Goal: Communication & Community: Answer question/provide support

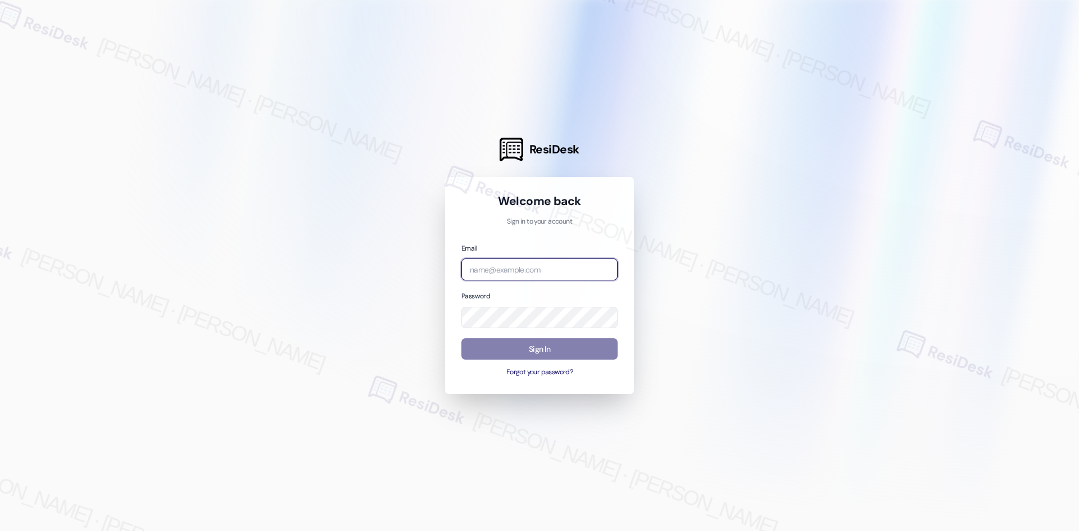
click at [492, 268] on input "email" at bounding box center [540, 270] width 156 height 22
type input "automated-surveys-asset_living-ron.david.dimapilis@asset_living.com"
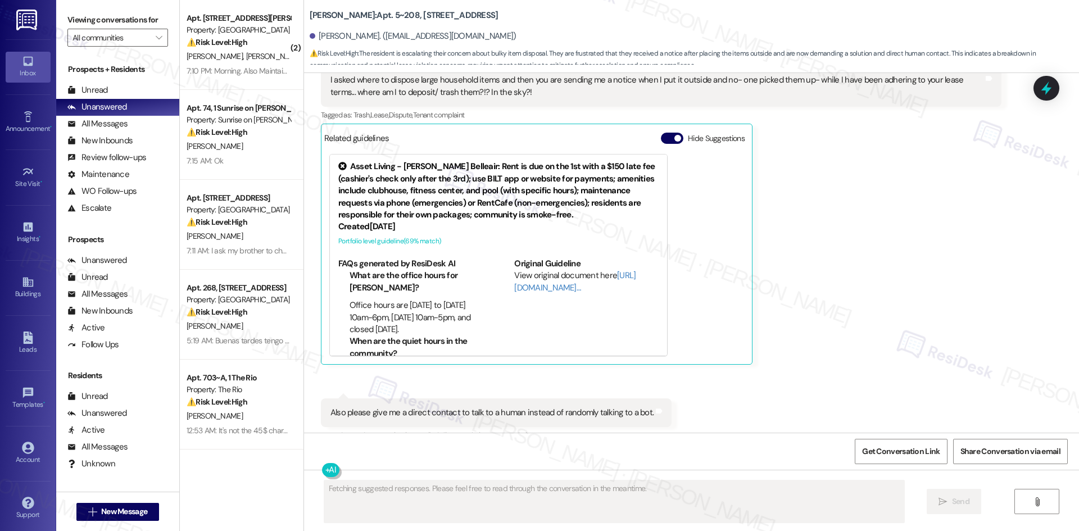
scroll to position [2212, 0]
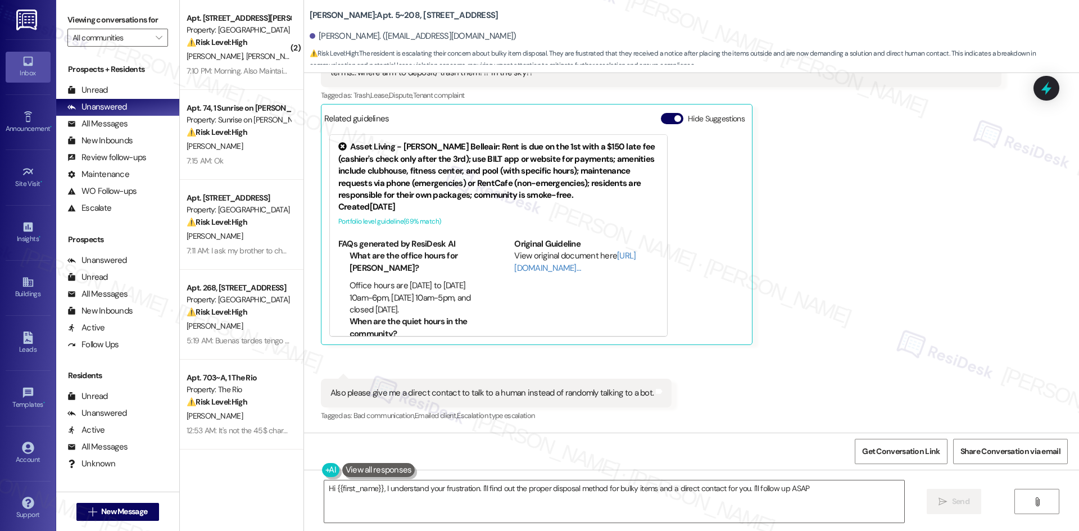
type textarea "Hi {{first_name}}, I understand your frustration. I'll find out the proper disp…"
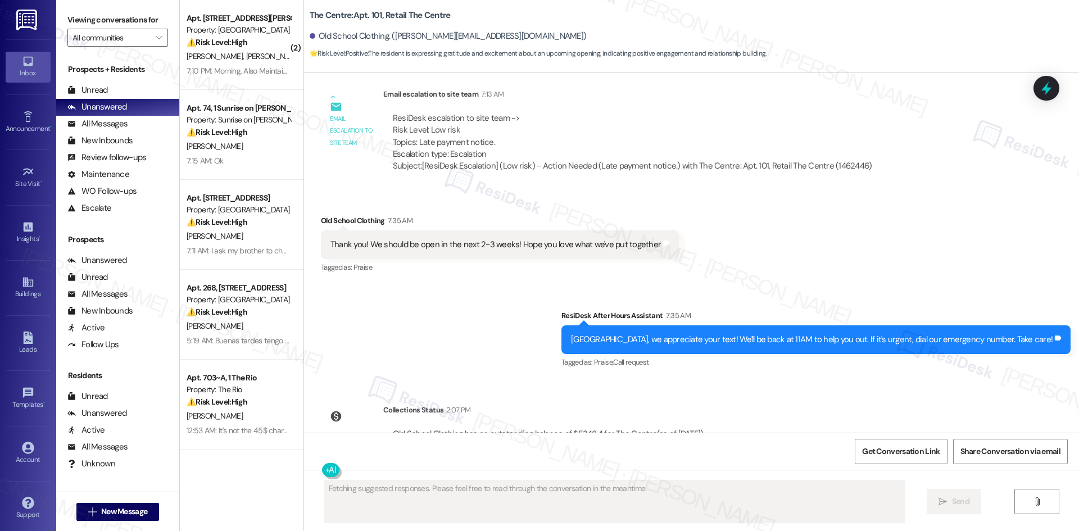
scroll to position [623, 0]
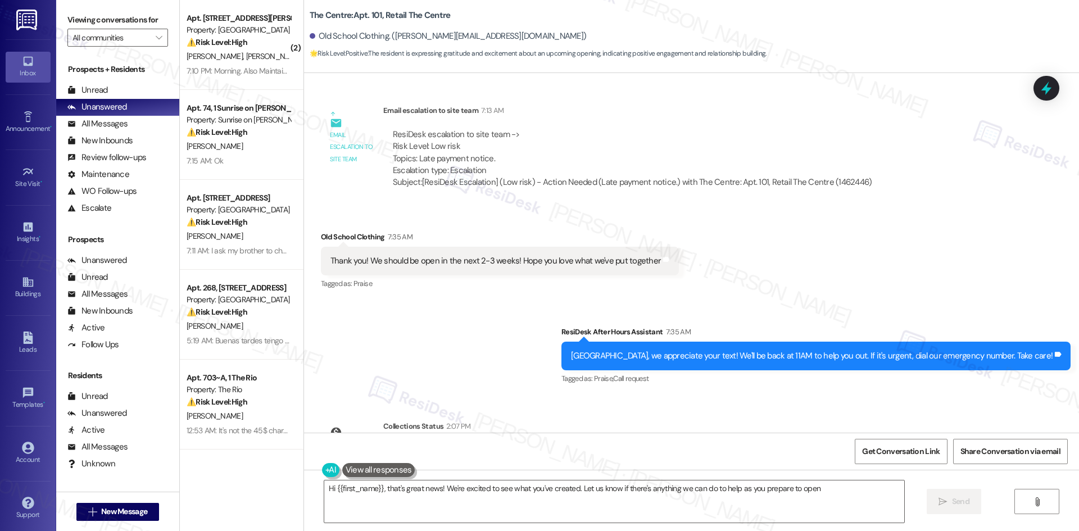
type textarea "Hi {{first_name}}, that's great news! We're excited to see what you've created.…"
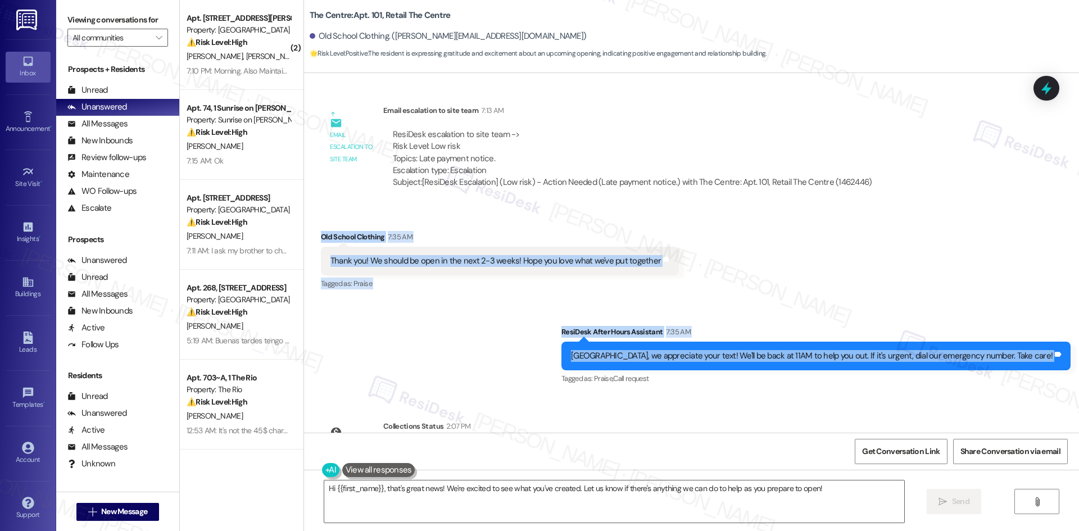
drag, startPoint x: 306, startPoint y: 226, endPoint x: 1024, endPoint y: 368, distance: 731.8
click at [1078, 368] on div "Lease started [DATE] 8:00 AM Survey, sent via SMS Residesk Automated Survey [DA…" at bounding box center [691, 253] width 775 height 360
copy div "Old School Clothing 7:35 AM Thank you! We should be open in the next 2-3 weeks!…"
click at [760, 204] on div "Email escalation to site team Email escalation to site team 7:13 AM ResiDesk es…" at bounding box center [602, 151] width 578 height 110
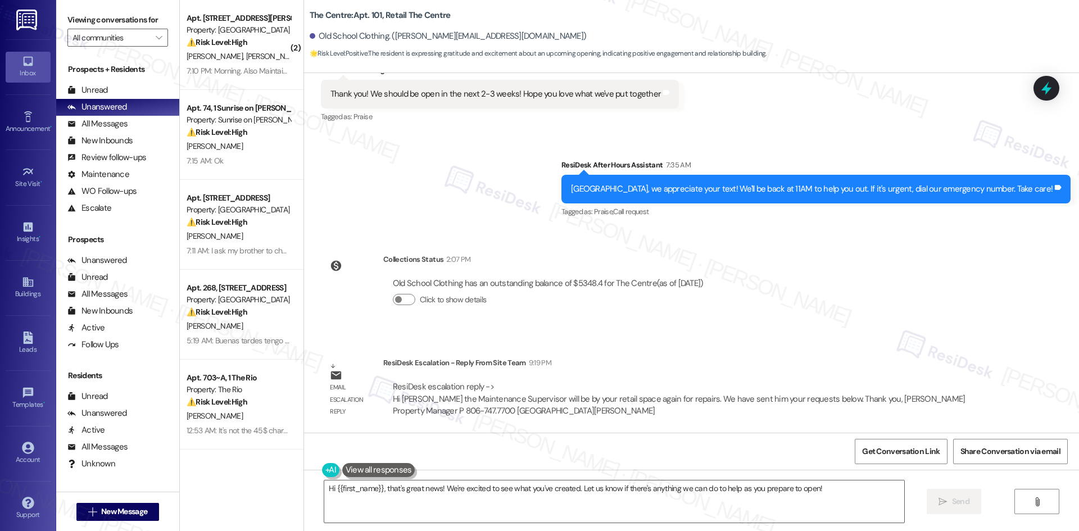
scroll to position [792, 0]
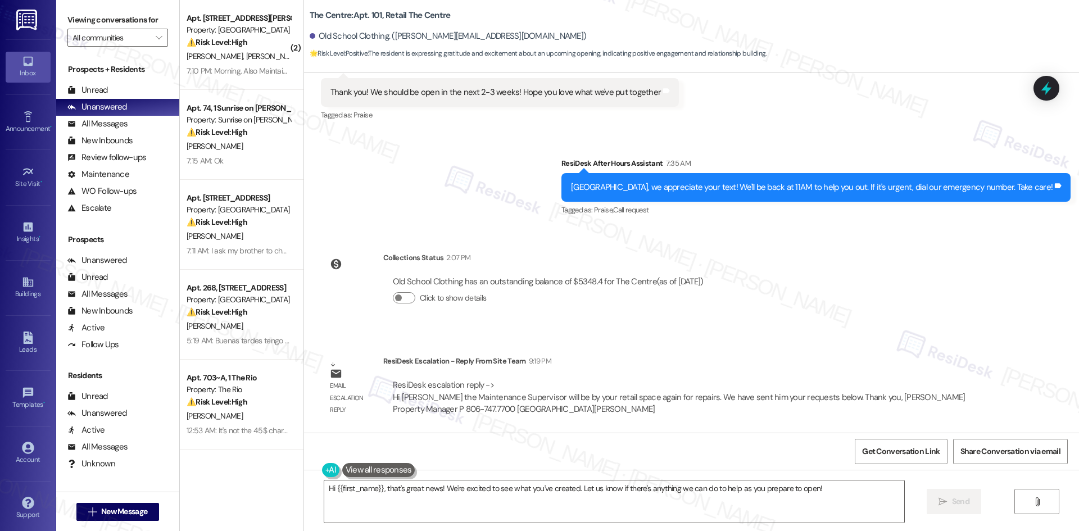
drag, startPoint x: 555, startPoint y: 354, endPoint x: 546, endPoint y: 361, distance: 12.4
click at [555, 354] on div "Email escalation reply ResiDesk Escalation - Reply From Site Team 9:19 PM ResiD…" at bounding box center [662, 389] width 698 height 85
click at [383, 364] on div "ResiDesk Escalation - Reply From Site Team 9:19 PM" at bounding box center [692, 363] width 618 height 16
click at [408, 370] on div "ResiDesk Escalation - Reply From Site Team 9:19 PM ResiDesk escalation reply ->…" at bounding box center [692, 389] width 618 height 69
click at [373, 361] on div "Email escalation reply" at bounding box center [352, 388] width 62 height 67
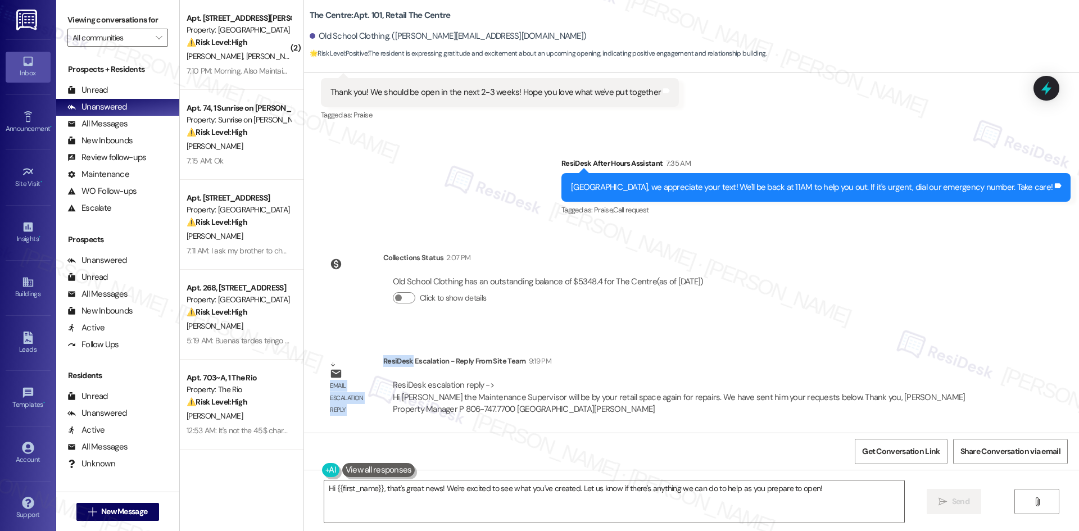
drag, startPoint x: 373, startPoint y: 361, endPoint x: 378, endPoint y: 361, distance: 5.7
click at [377, 361] on div "Email escalation reply ResiDesk Escalation - Reply From Site Team 9:19 PM ResiD…" at bounding box center [662, 389] width 698 height 85
click at [383, 361] on div "ResiDesk Escalation - Reply From Site Team 9:19 PM" at bounding box center [692, 363] width 618 height 16
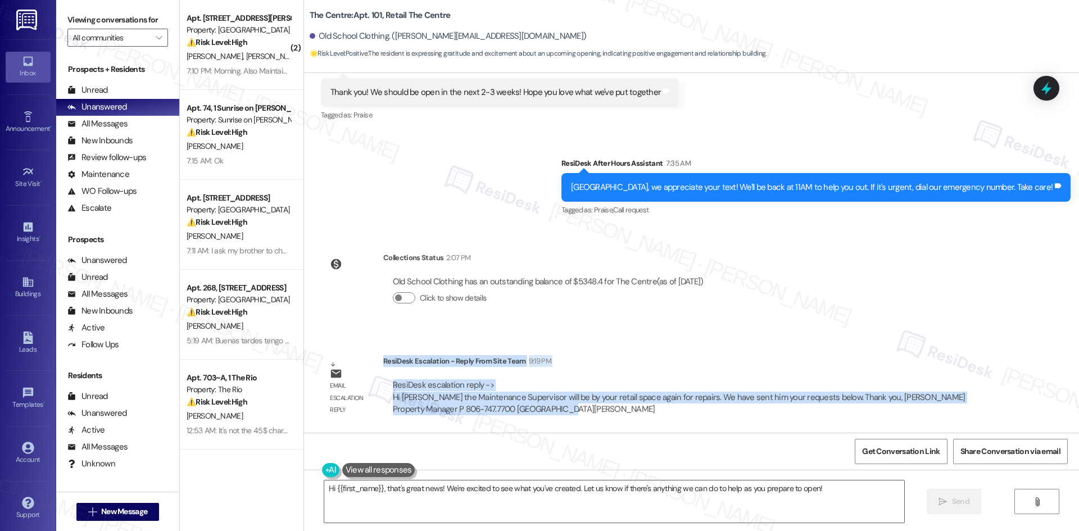
drag, startPoint x: 375, startPoint y: 363, endPoint x: 789, endPoint y: 408, distance: 416.3
click at [790, 408] on div "ResiDesk Escalation - Reply From Site Team 9:19 PM ResiDesk escalation reply ->…" at bounding box center [692, 389] width 618 height 69
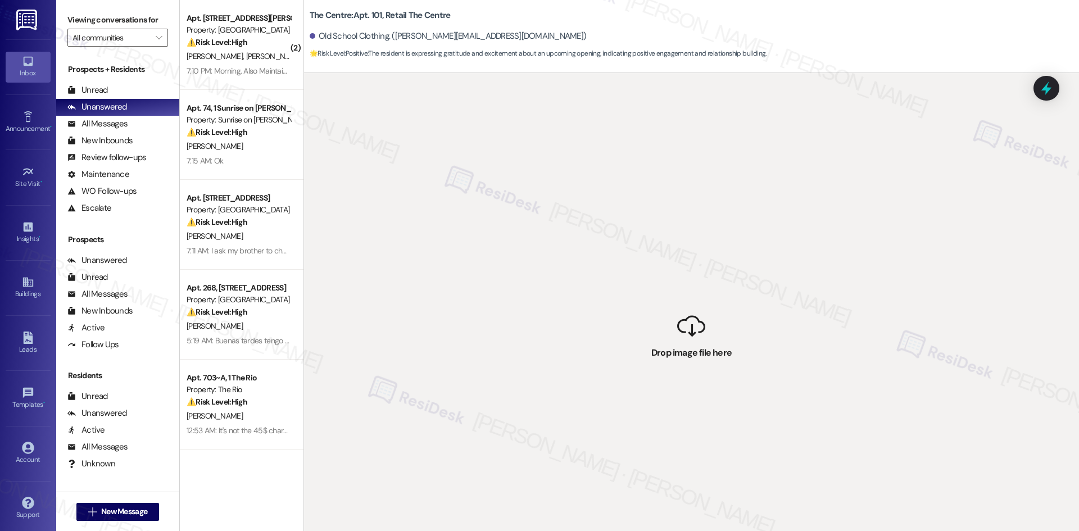
click at [777, 408] on div " Drop image file here" at bounding box center [691, 338] width 775 height 531
click at [101, 91] on div "Unread" at bounding box center [87, 90] width 40 height 12
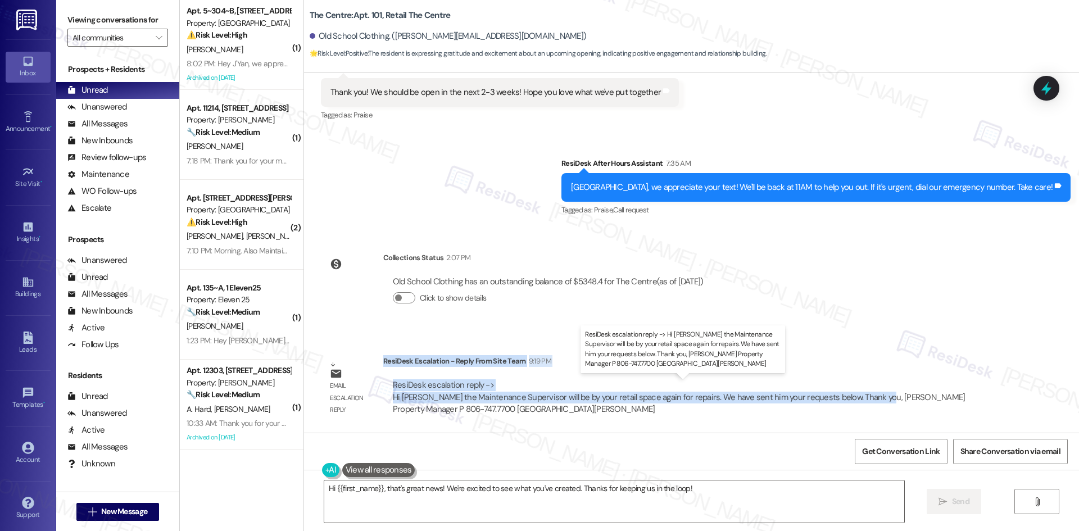
drag, startPoint x: 375, startPoint y: 361, endPoint x: 860, endPoint y: 399, distance: 486.1
click at [860, 399] on div "ResiDesk Escalation - Reply From Site Team 9:19 PM ResiDesk escalation reply ->…" at bounding box center [692, 389] width 618 height 69
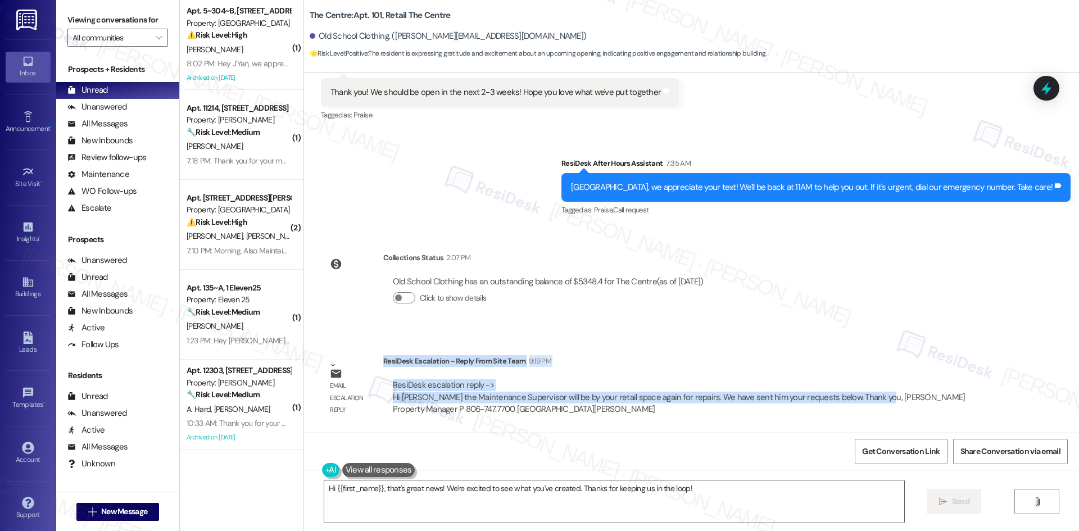
copy div "ResiDesk Escalation - Reply From Site Team 9:19 PM ResiDesk escalation reply ->…"
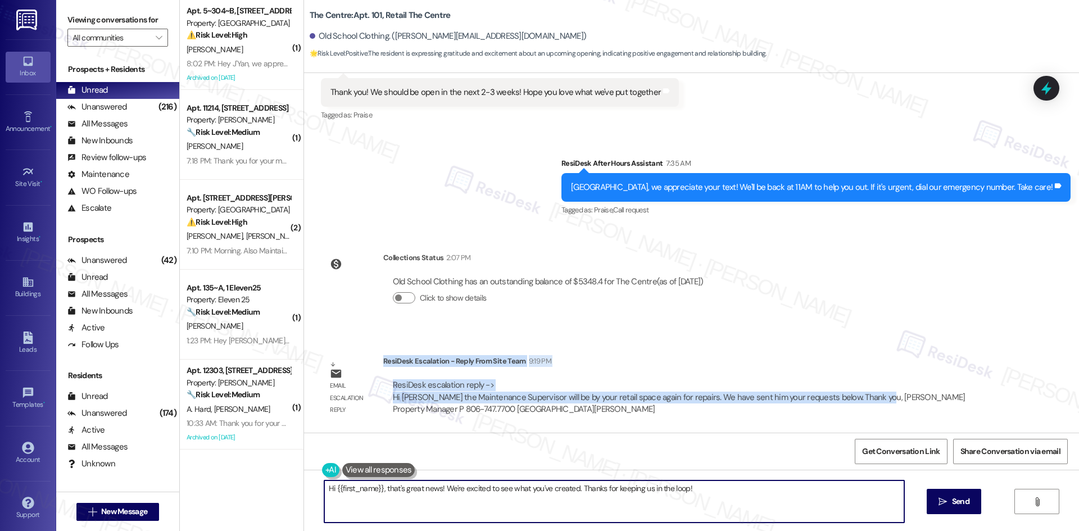
drag, startPoint x: 448, startPoint y: 511, endPoint x: 444, endPoint y: 501, distance: 10.3
click at [451, 511] on textarea "Hi {{first_name}}, that's great news! We're excited to see what you've created.…" at bounding box center [614, 502] width 580 height 42
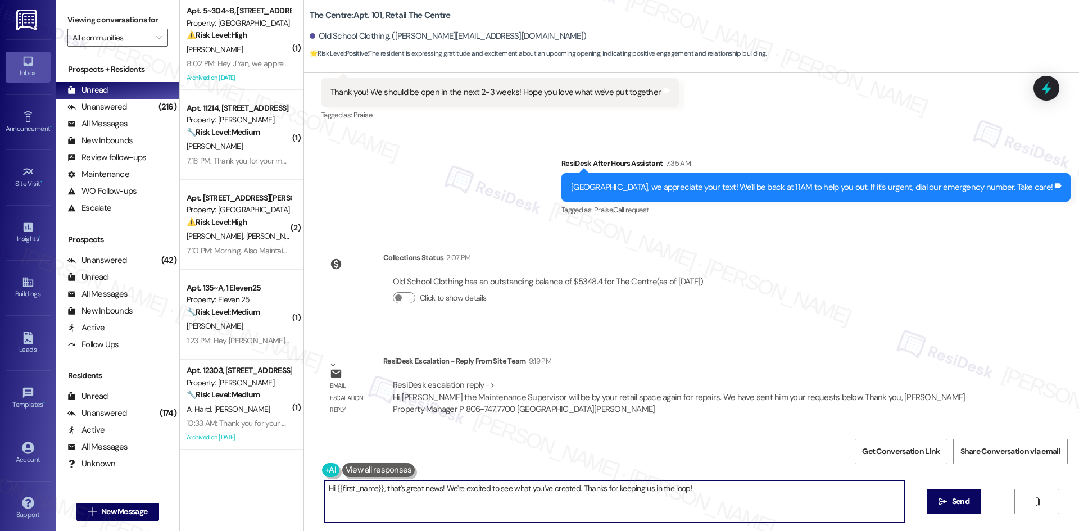
paste textarea "Brant, thanks for your patience — the site team shared that Julio, the Maintena…"
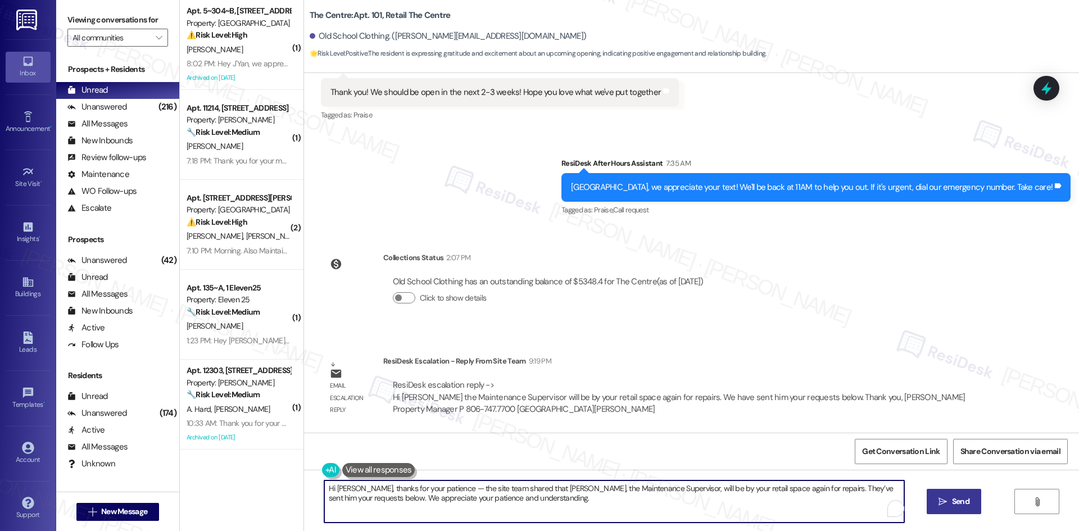
type textarea "Hi Brant, thanks for your patience — the site team shared that Julio, the Maint…"
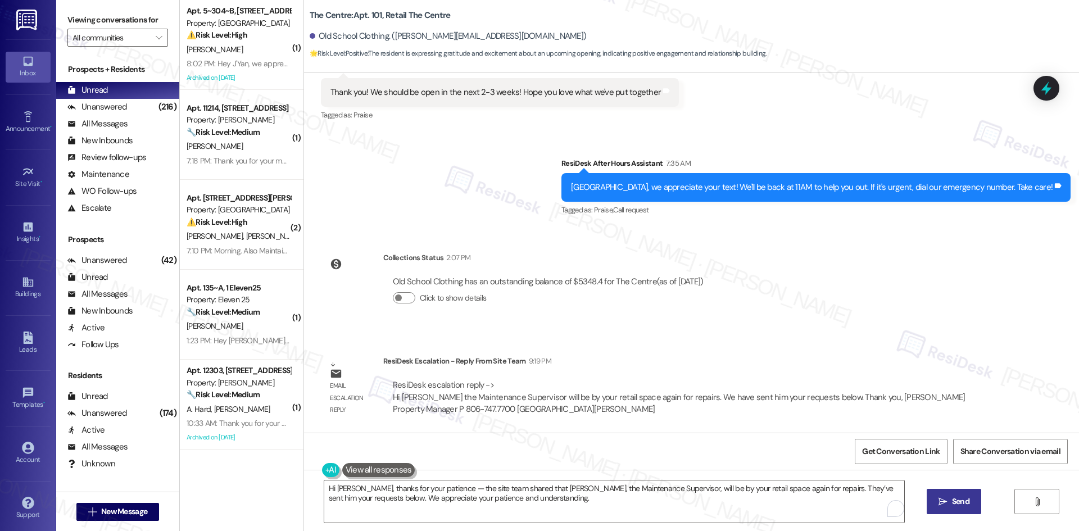
click at [943, 504] on icon "" at bounding box center [943, 502] width 8 height 9
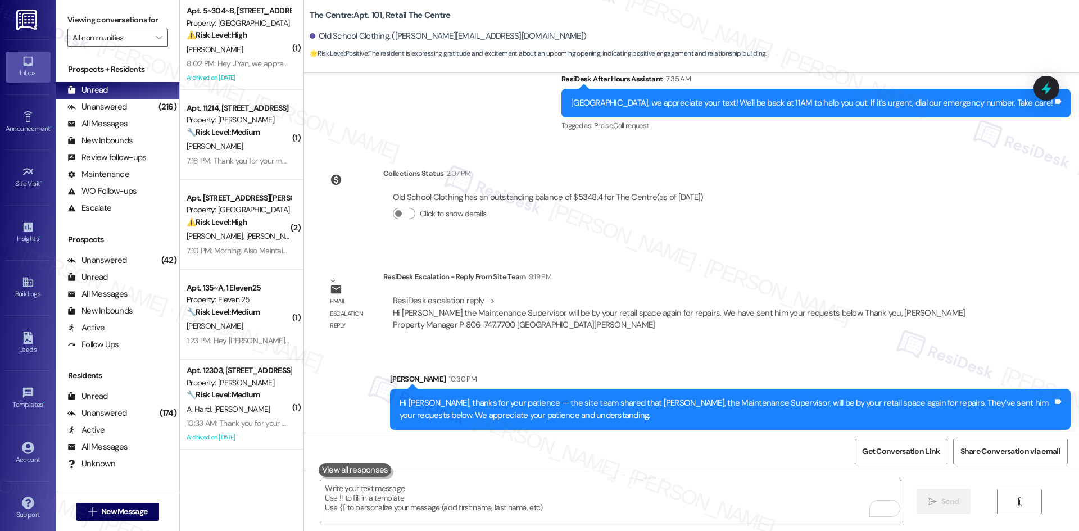
scroll to position [882, 0]
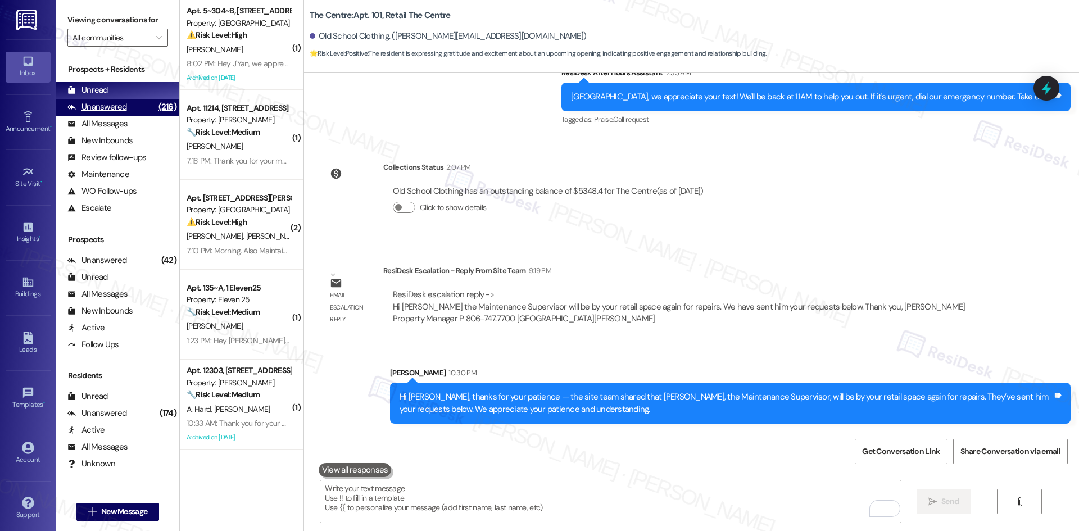
click at [127, 106] on div "Unanswered (216)" at bounding box center [117, 107] width 123 height 17
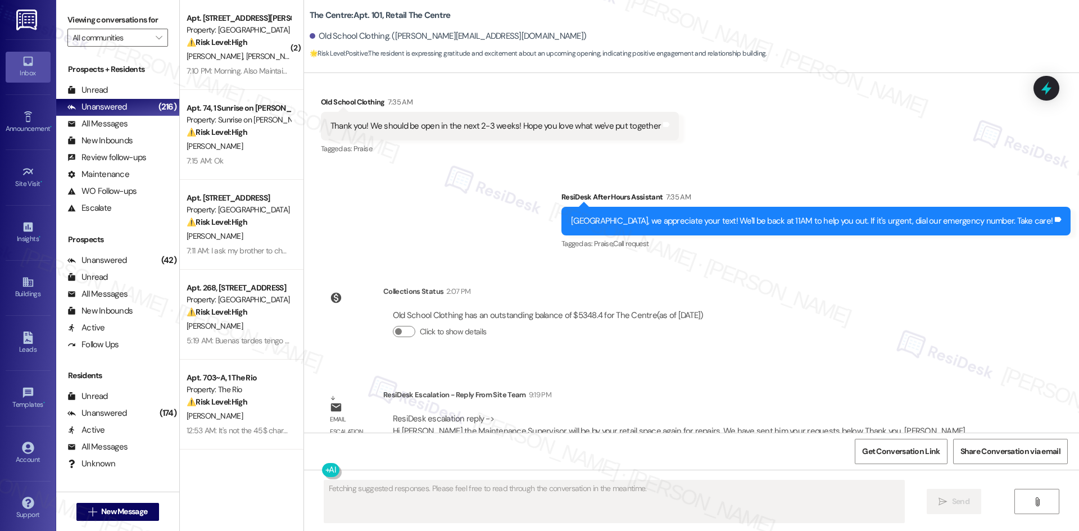
scroll to position [899, 0]
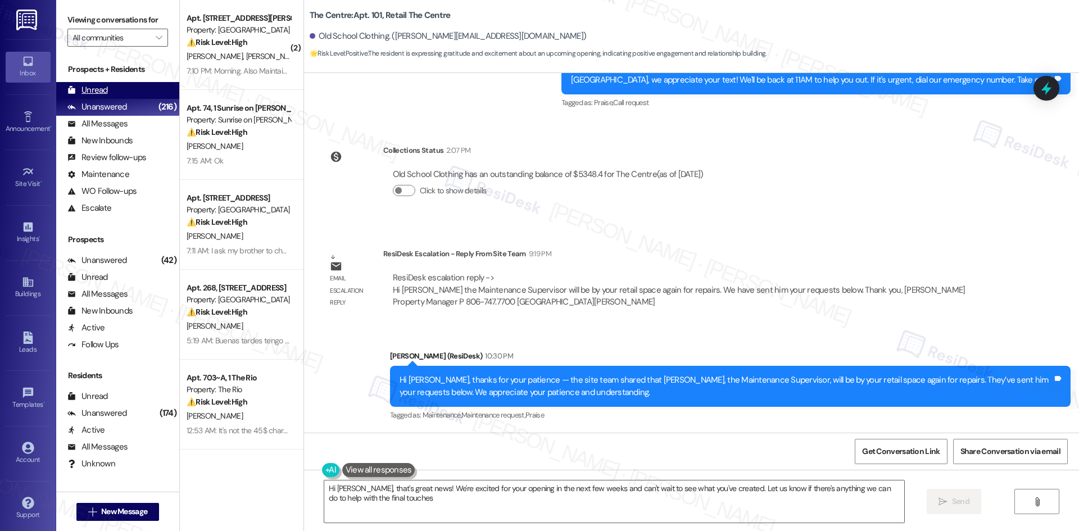
type textarea "Hi Brant, that's great news! We're excited for your opening in the next few wee…"
click at [133, 42] on input "All communities" at bounding box center [112, 38] width 78 height 18
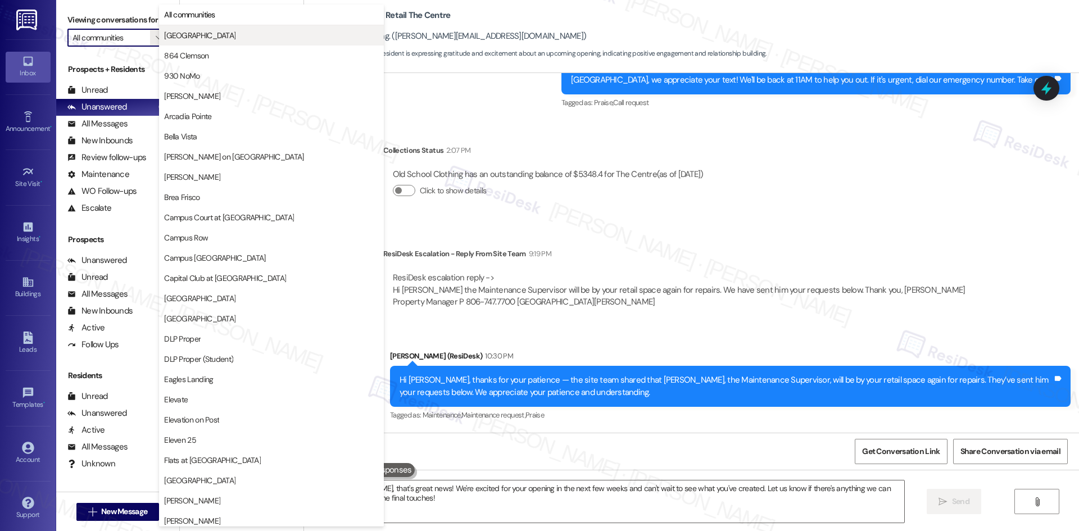
click at [213, 36] on span "[GEOGRAPHIC_DATA]" at bounding box center [199, 35] width 71 height 11
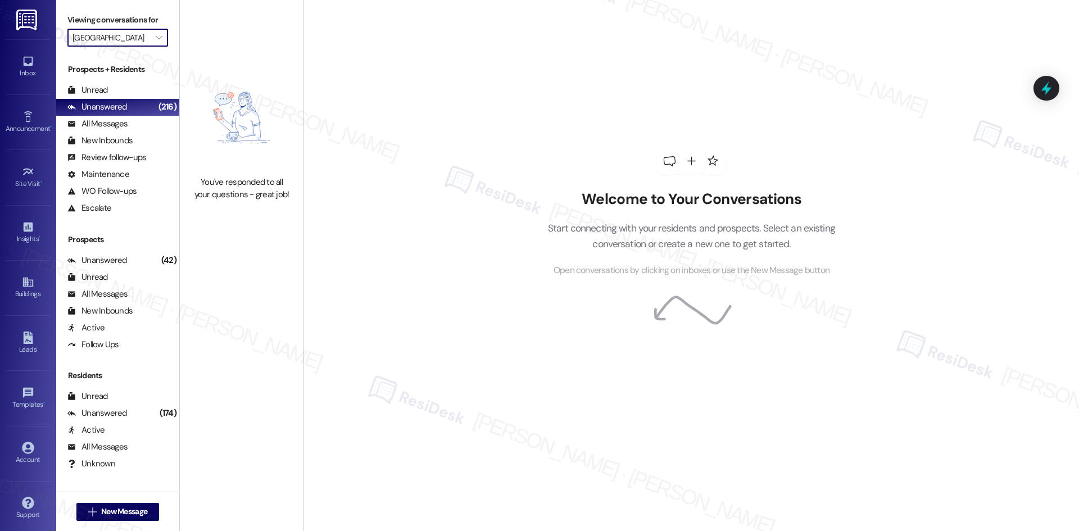
click at [139, 38] on input "[GEOGRAPHIC_DATA]" at bounding box center [112, 38] width 78 height 18
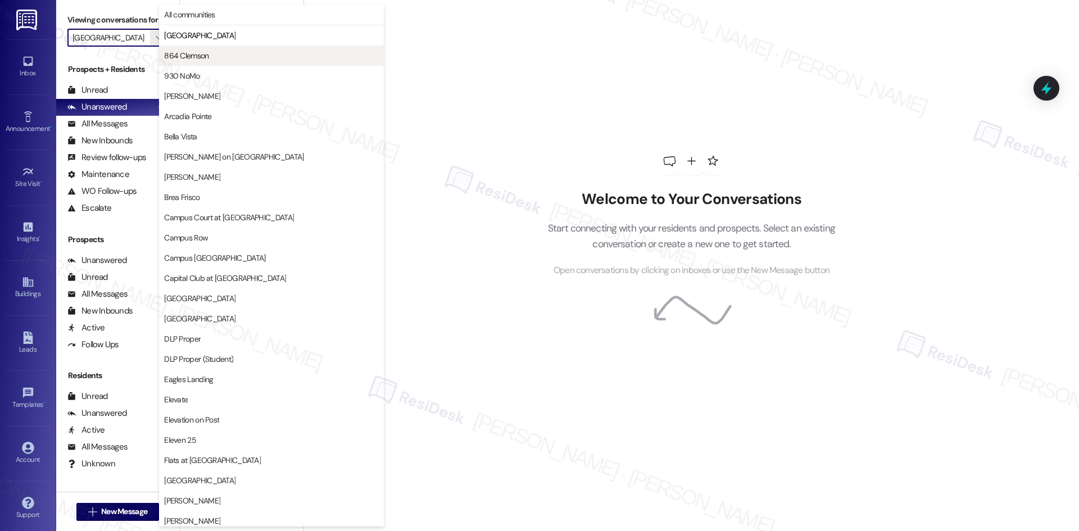
click at [192, 60] on span "864 Clemson" at bounding box center [186, 55] width 44 height 11
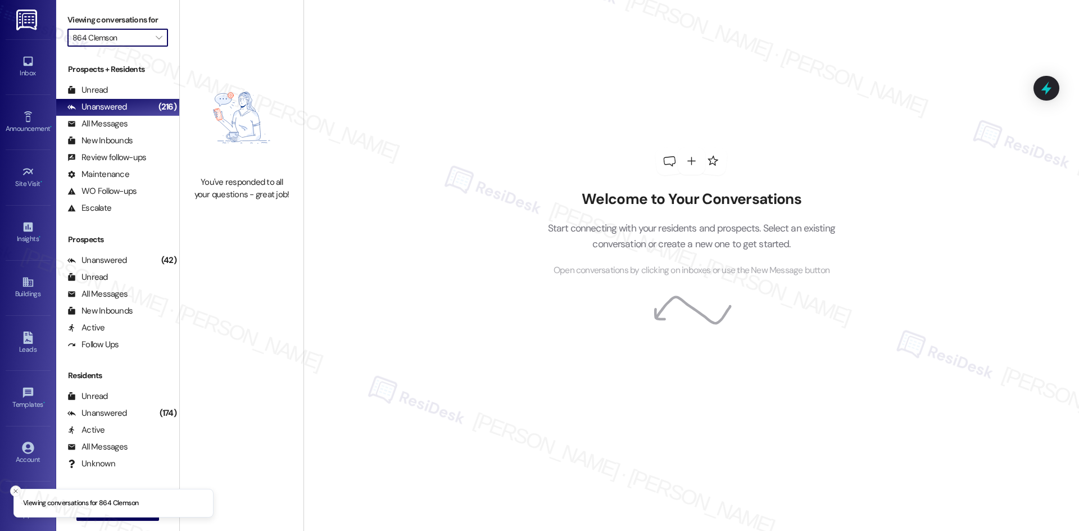
click at [140, 40] on input "864 Clemson" at bounding box center [112, 38] width 78 height 18
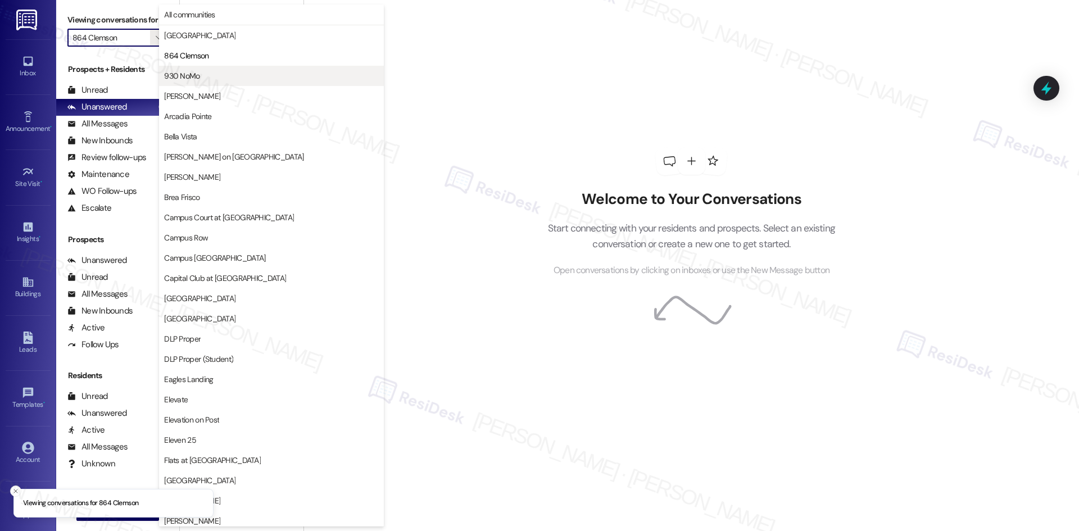
click at [211, 74] on span "930 NoMo" at bounding box center [271, 75] width 215 height 11
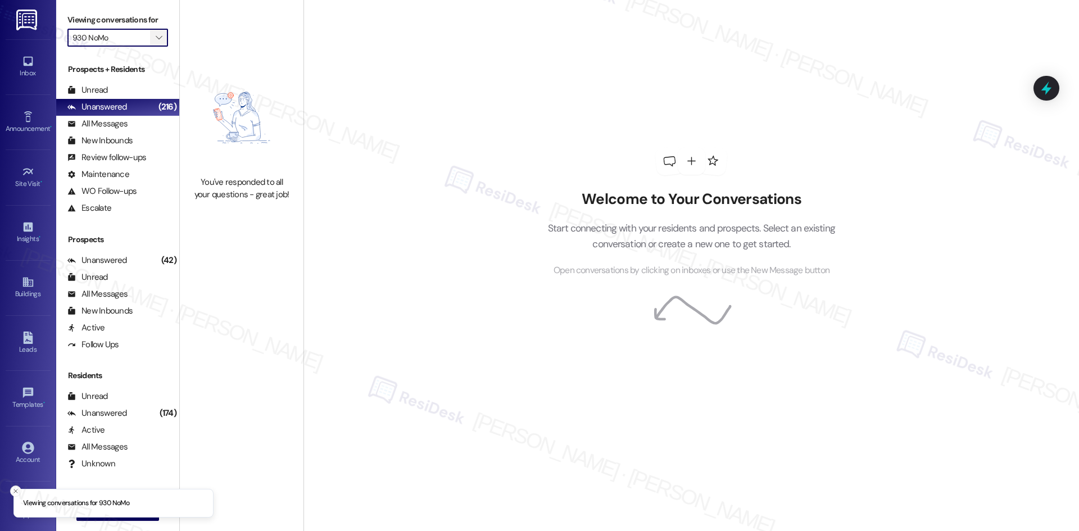
click at [150, 40] on button "" at bounding box center [159, 38] width 18 height 18
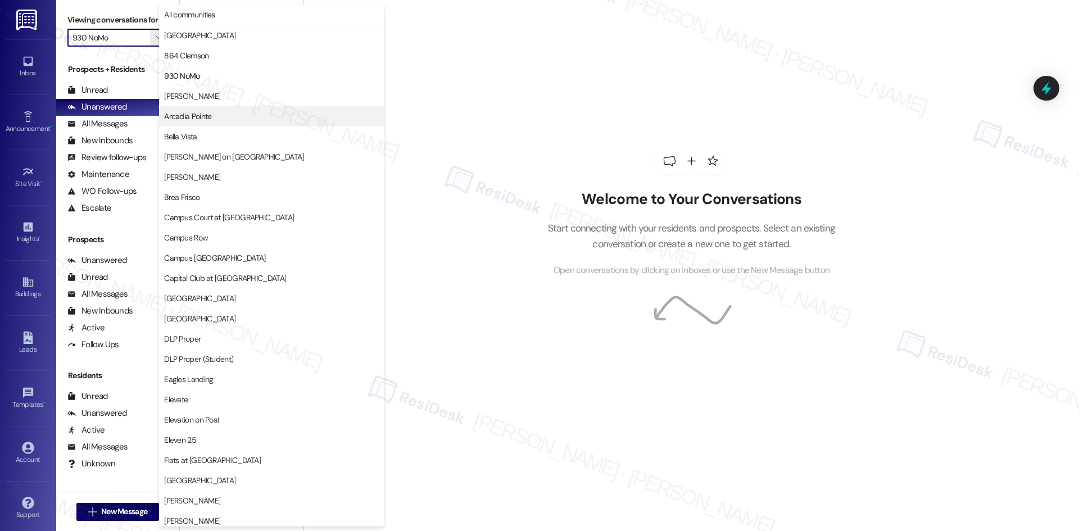
click at [225, 121] on span "Arcadia Pointe" at bounding box center [271, 116] width 215 height 11
click at [225, 121] on img at bounding box center [241, 118] width 99 height 106
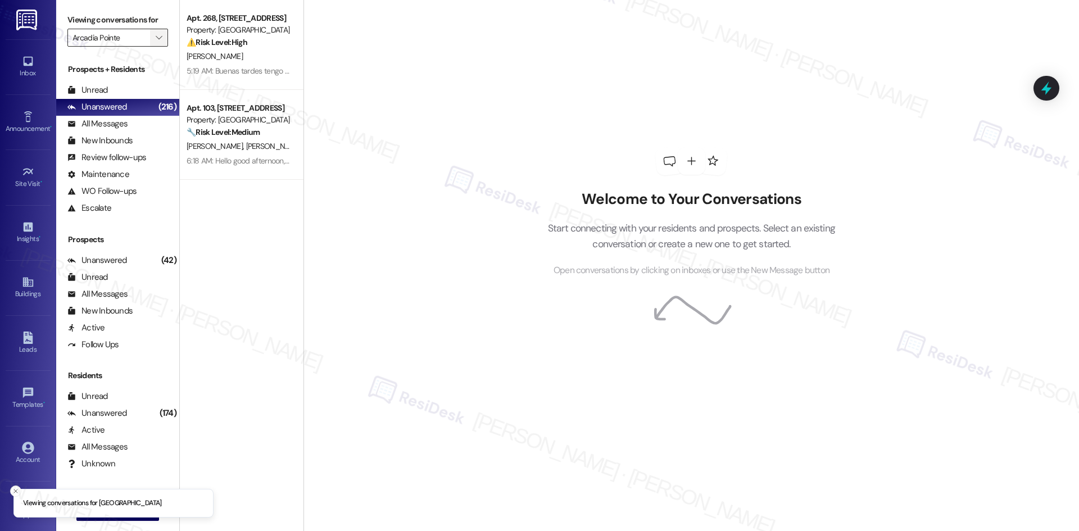
click at [153, 37] on span "" at bounding box center [158, 38] width 11 height 18
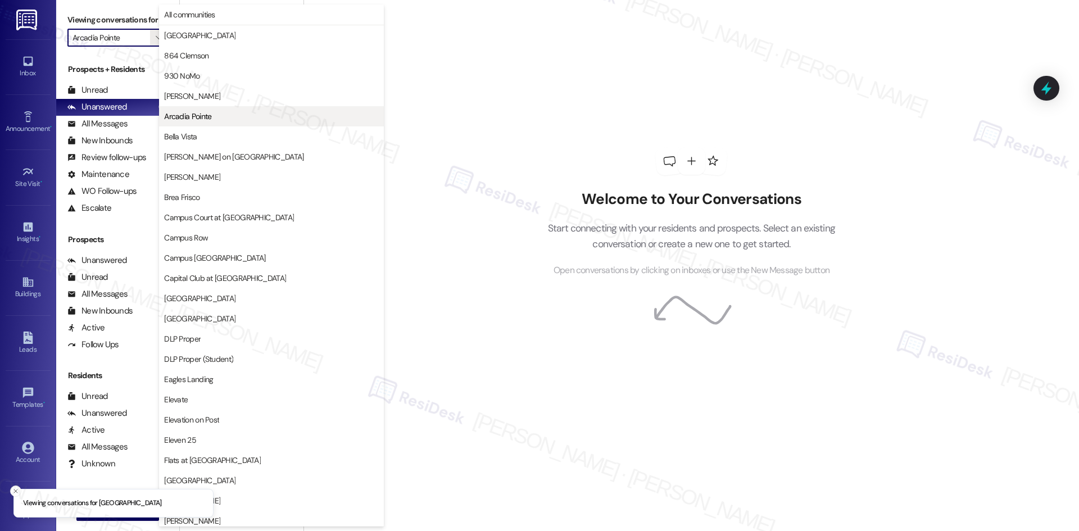
click at [219, 121] on span "Arcadia Pointe" at bounding box center [271, 116] width 215 height 11
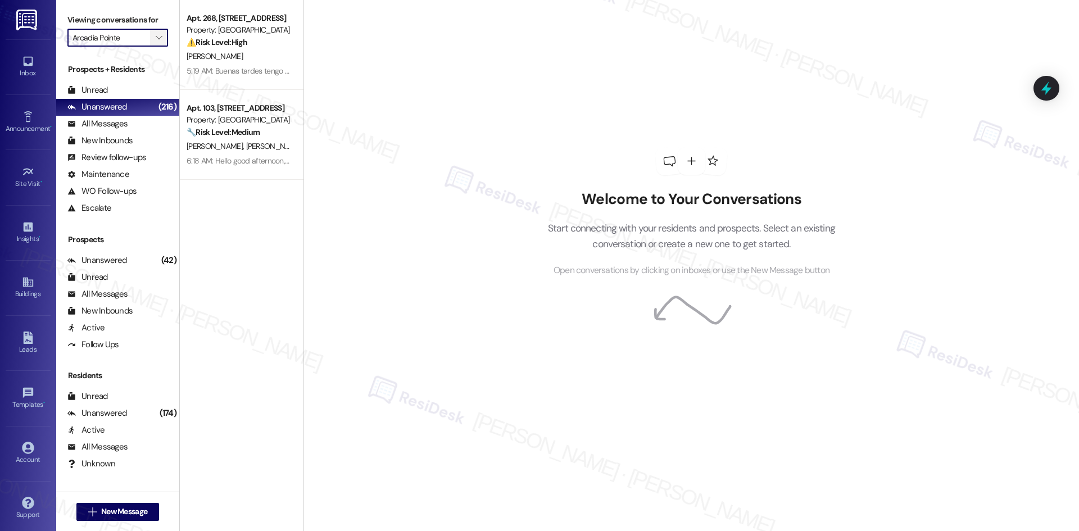
click at [156, 35] on icon "" at bounding box center [159, 37] width 6 height 9
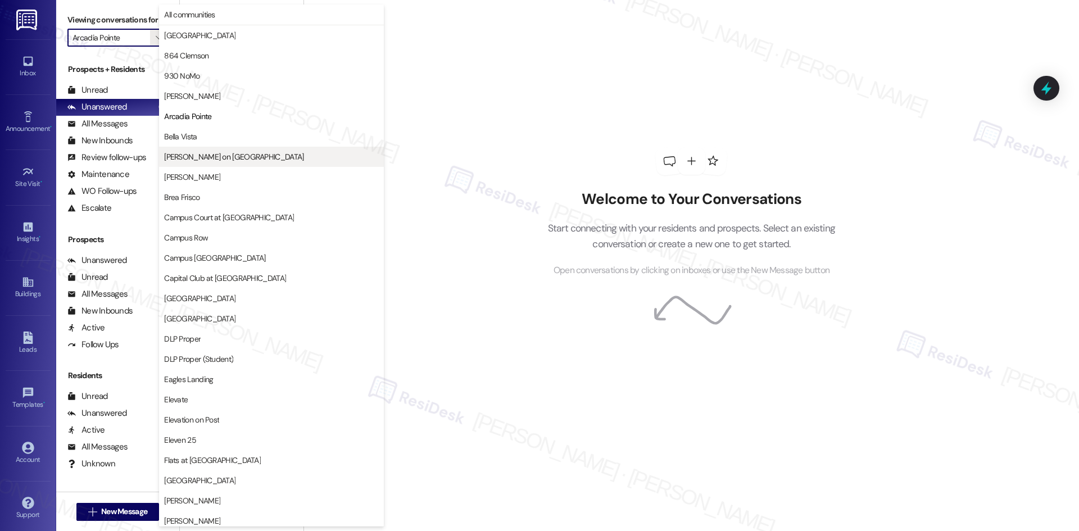
click at [279, 160] on span "[PERSON_NAME] on [GEOGRAPHIC_DATA]" at bounding box center [271, 156] width 215 height 11
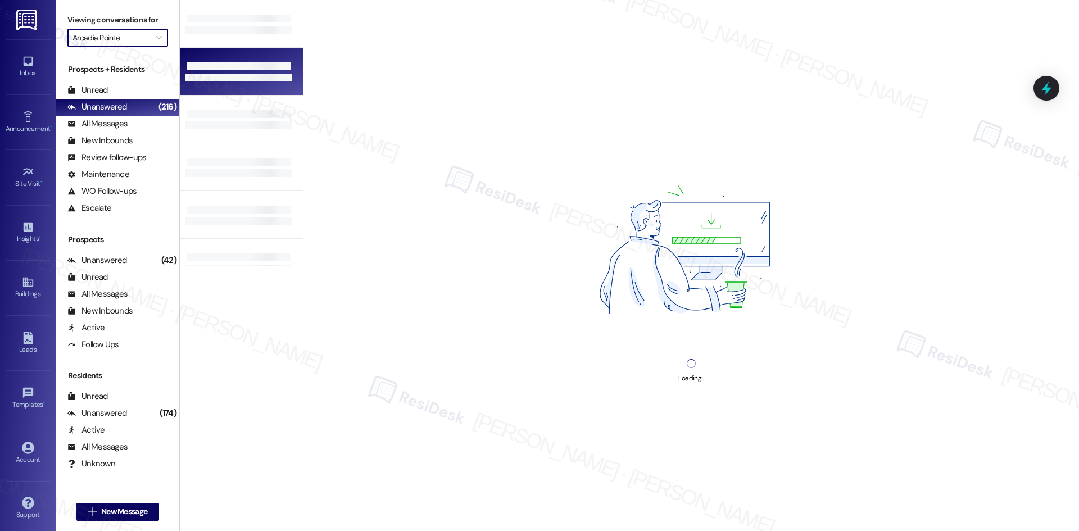
click at [256, 56] on div at bounding box center [242, 72] width 124 height 48
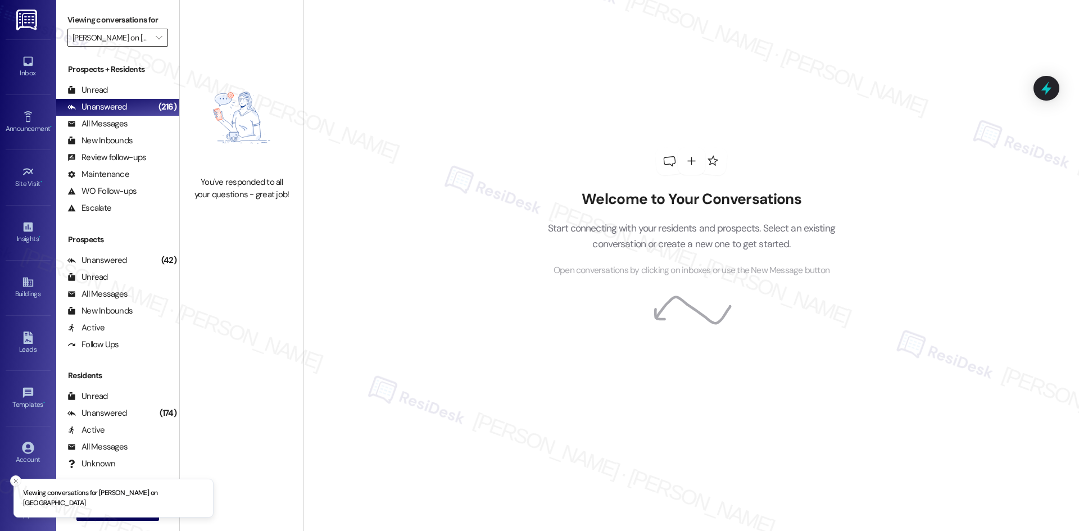
click at [132, 35] on input "[PERSON_NAME] on [GEOGRAPHIC_DATA]" at bounding box center [112, 38] width 78 height 18
click at [156, 42] on icon "" at bounding box center [159, 37] width 6 height 9
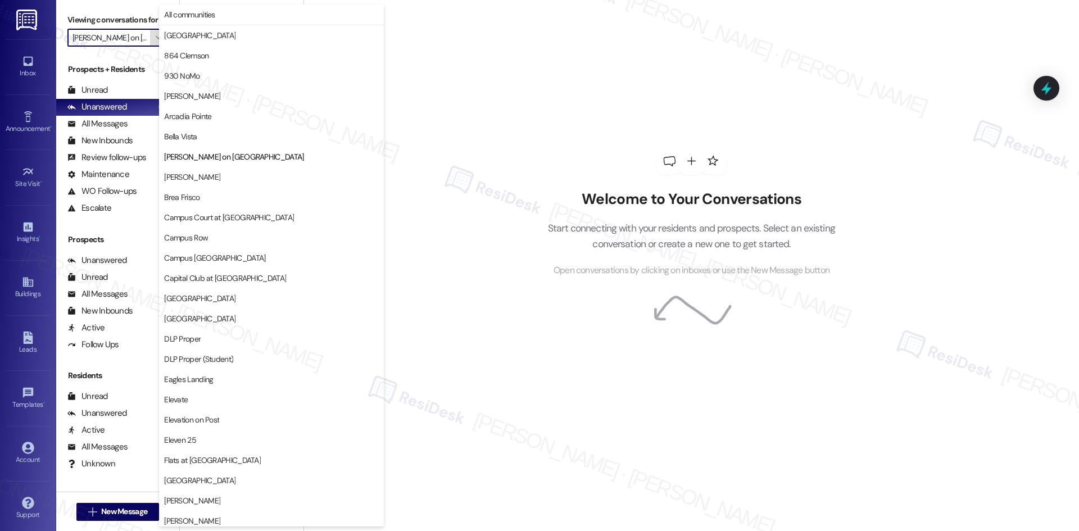
click at [156, 42] on icon "" at bounding box center [159, 37] width 6 height 9
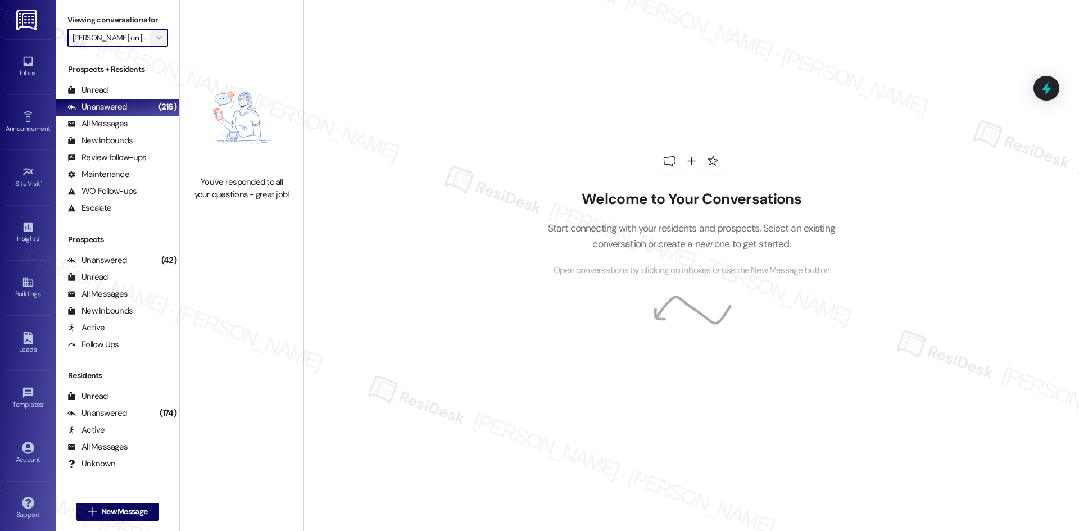
click at [156, 42] on icon "" at bounding box center [159, 37] width 6 height 9
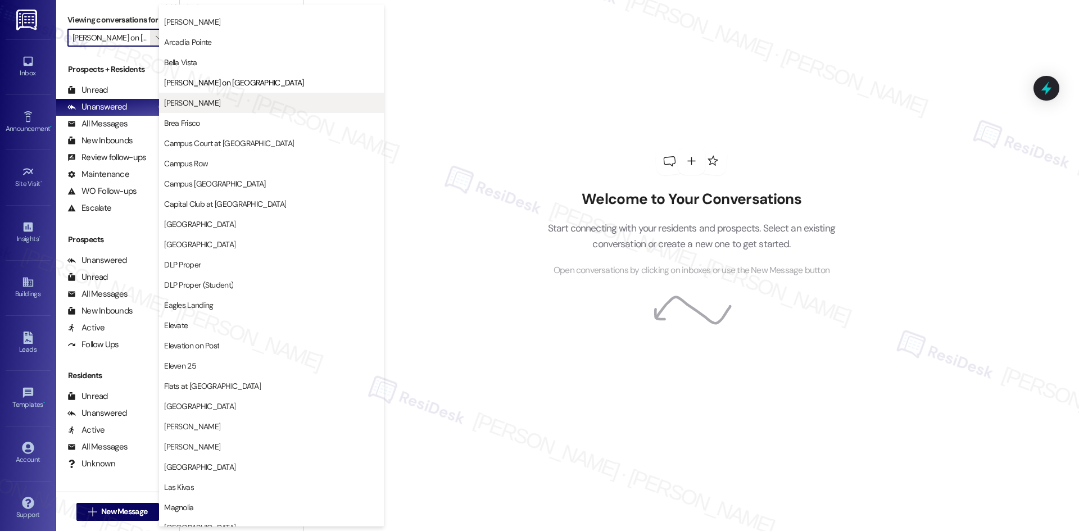
scroll to position [112, 0]
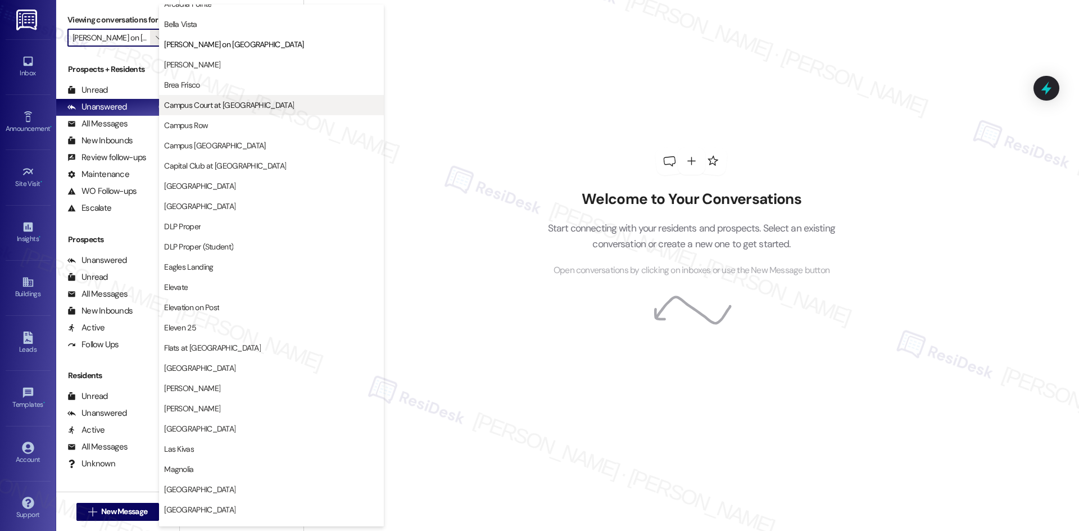
click at [214, 103] on span "Campus Court at [GEOGRAPHIC_DATA]" at bounding box center [229, 105] width 130 height 11
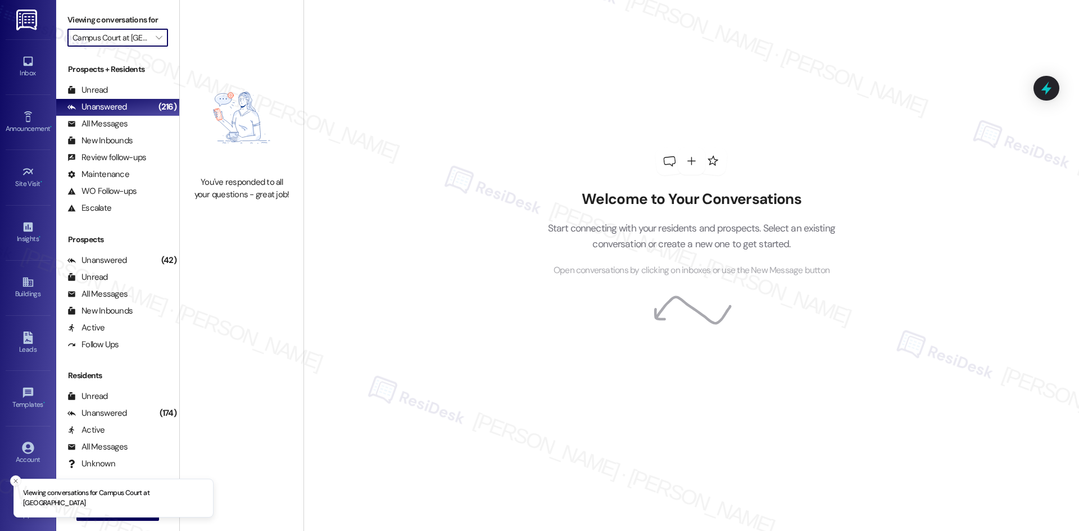
click at [133, 41] on input "Campus Court at [GEOGRAPHIC_DATA]" at bounding box center [112, 38] width 78 height 18
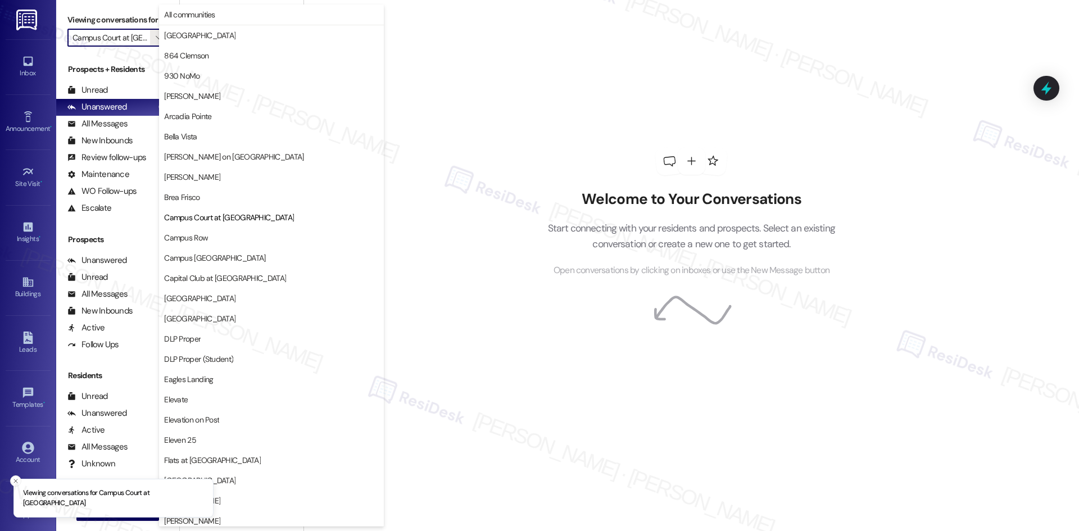
scroll to position [183, 0]
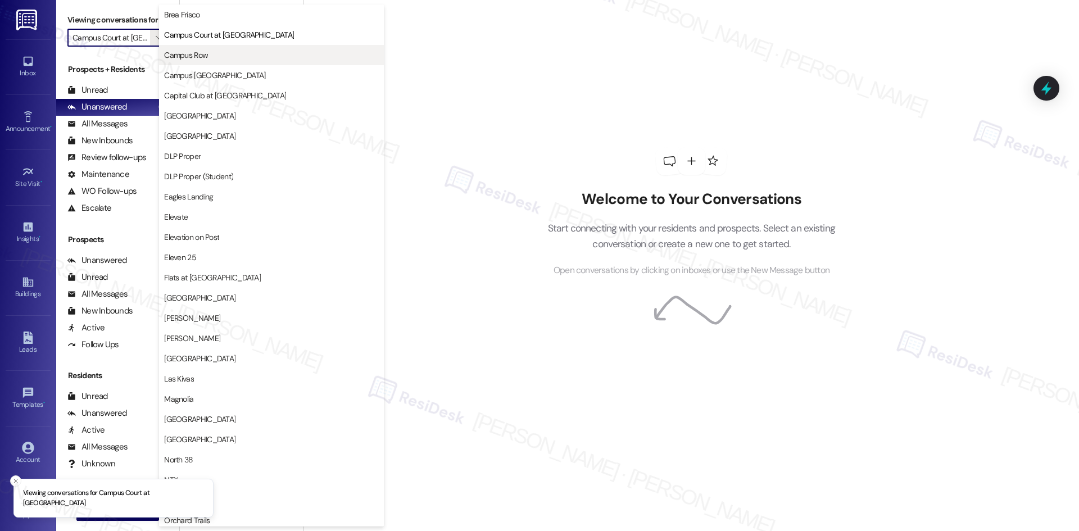
click at [248, 62] on button "Campus Row" at bounding box center [271, 55] width 225 height 20
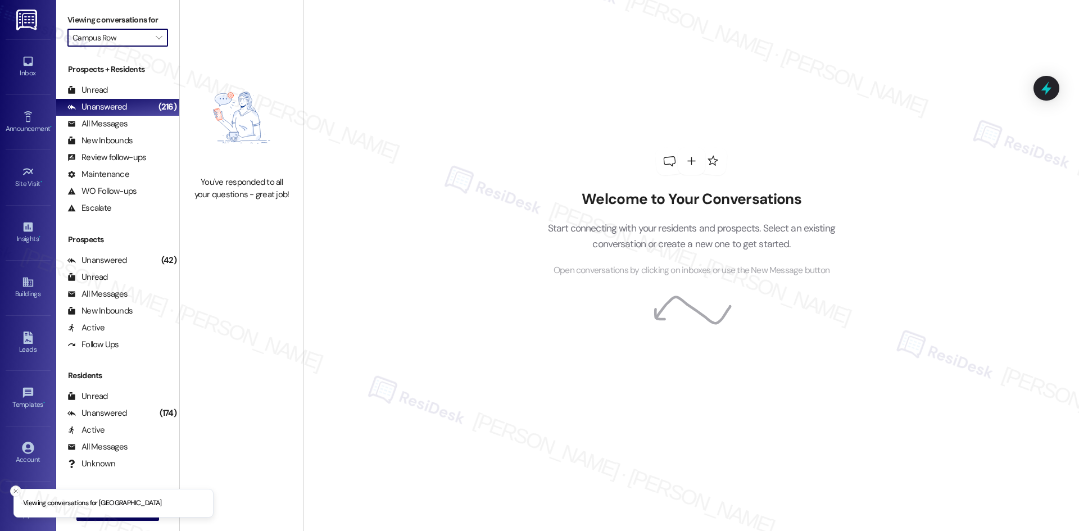
click at [133, 36] on input "Campus Row" at bounding box center [112, 38] width 78 height 18
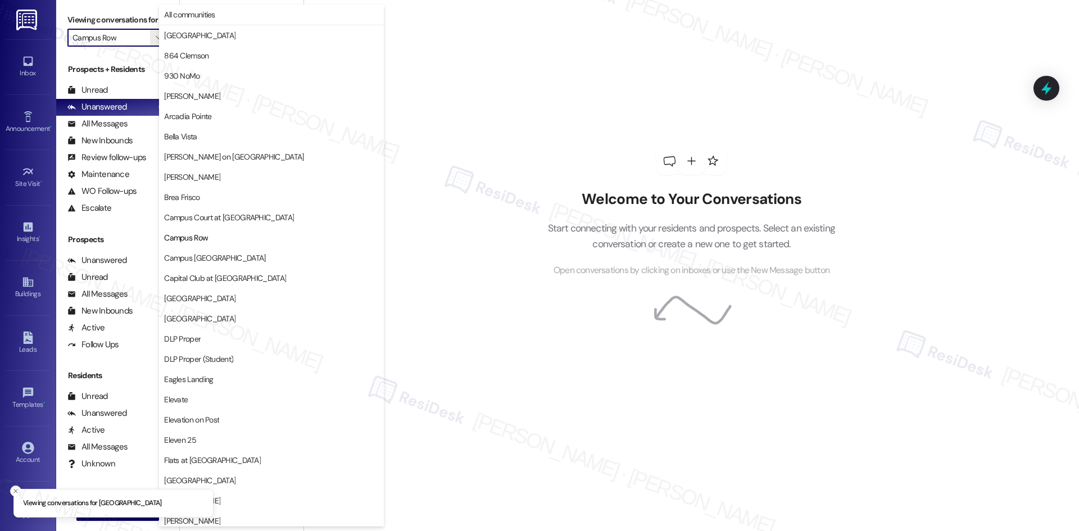
scroll to position [183, 0]
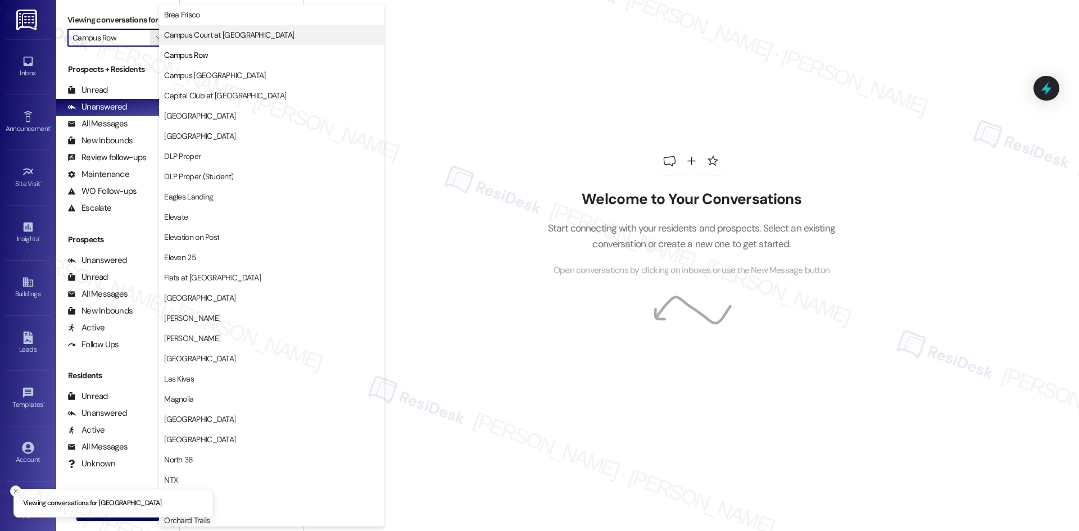
click at [228, 37] on span "Campus Court at [GEOGRAPHIC_DATA]" at bounding box center [229, 34] width 130 height 11
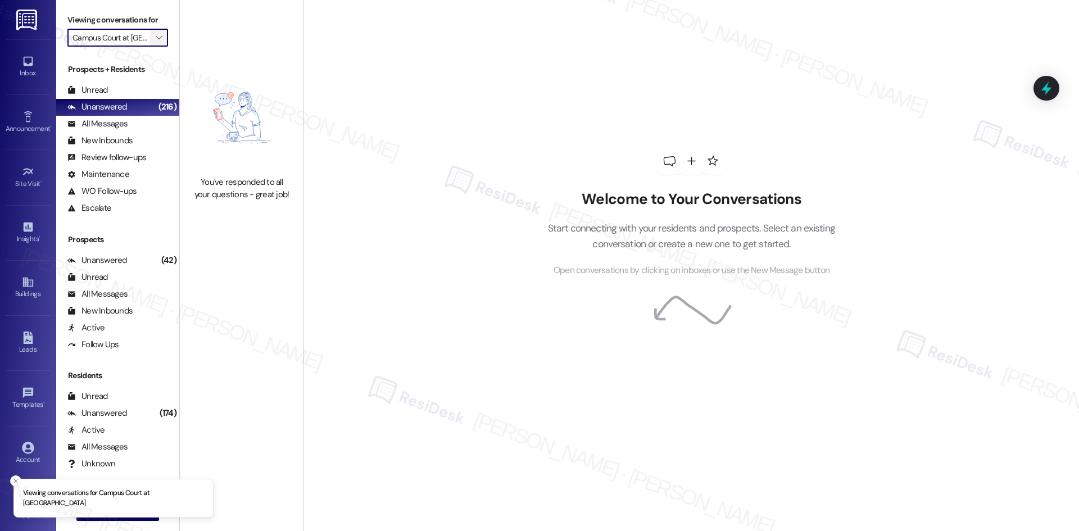
click at [156, 38] on icon "" at bounding box center [159, 37] width 6 height 9
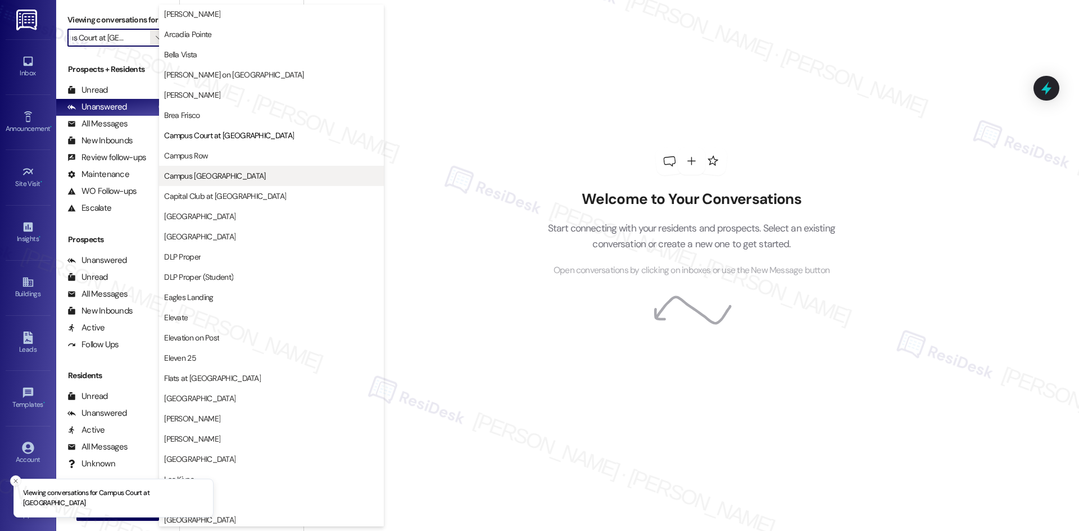
scroll to position [70, 0]
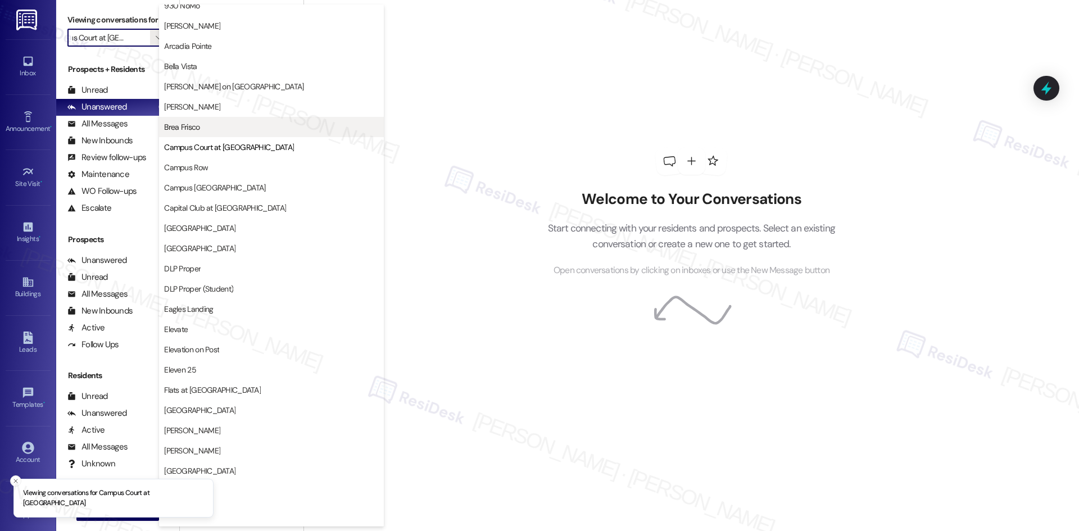
click at [214, 125] on span "Brea Frisco" at bounding box center [271, 126] width 215 height 11
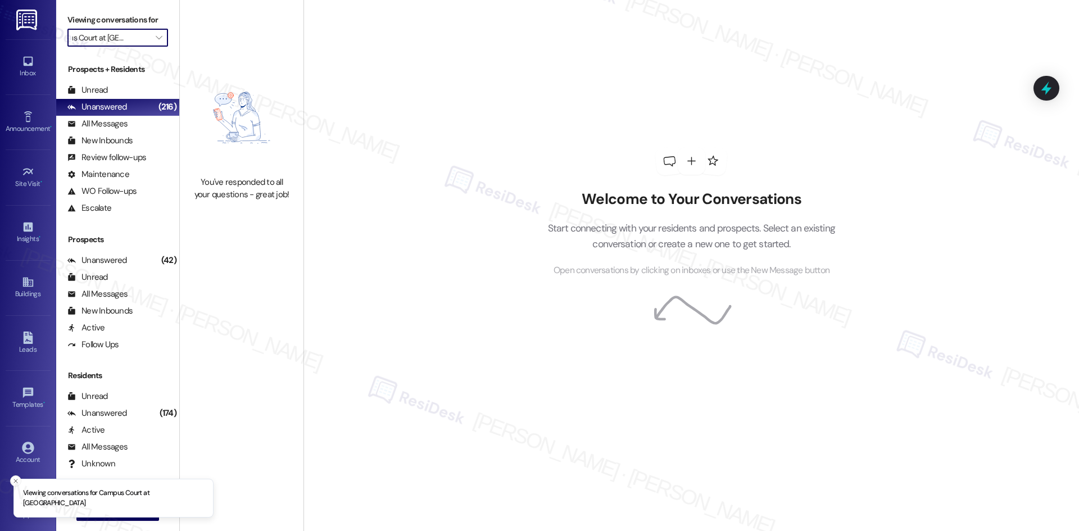
type input "Brea Frisco"
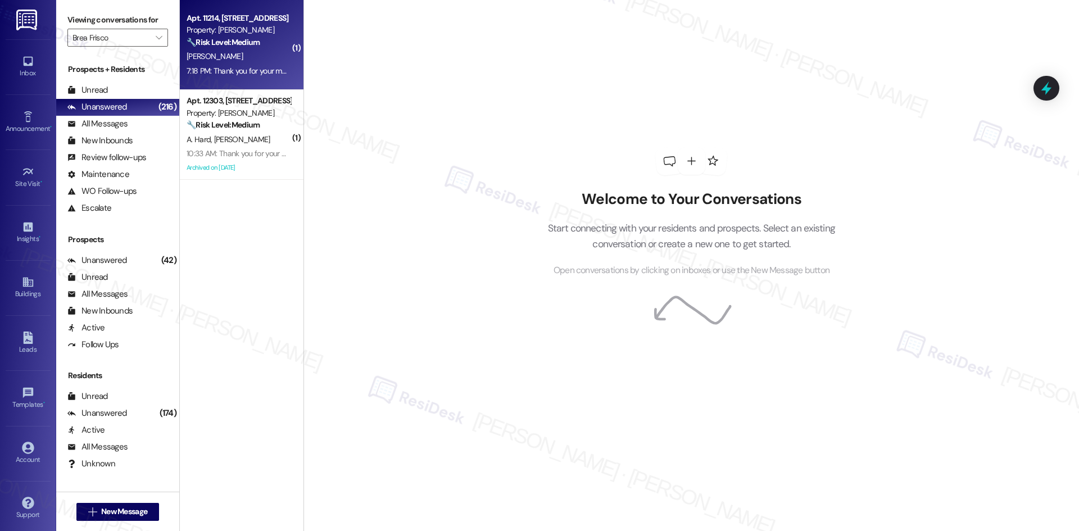
click at [252, 62] on div "V. Cornick" at bounding box center [239, 56] width 106 height 14
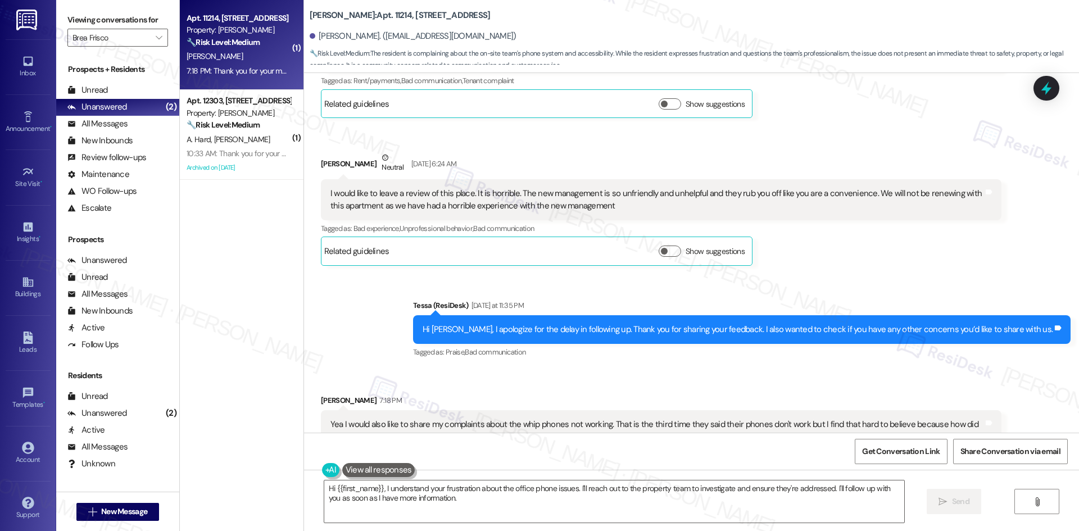
scroll to position [2667, 0]
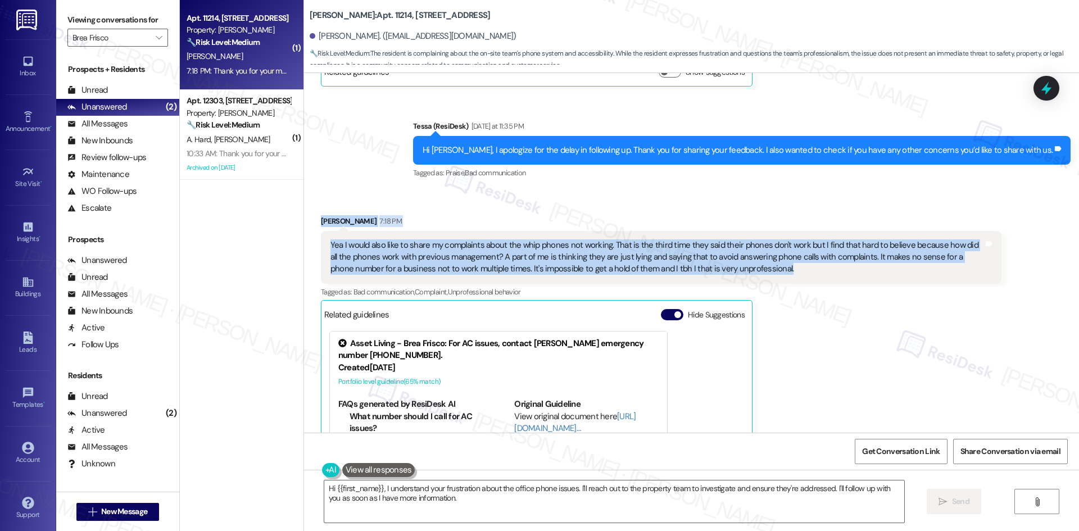
drag, startPoint x: 304, startPoint y: 214, endPoint x: 911, endPoint y: 274, distance: 610.1
click at [911, 274] on div "Received via SMS Valerie Cornick 7:18 PM Yea I would also like to share my comp…" at bounding box center [662, 379] width 698 height 344
copy div "Valerie Cornick 7:18 PM Yea I would also like to share my complaints about the …"
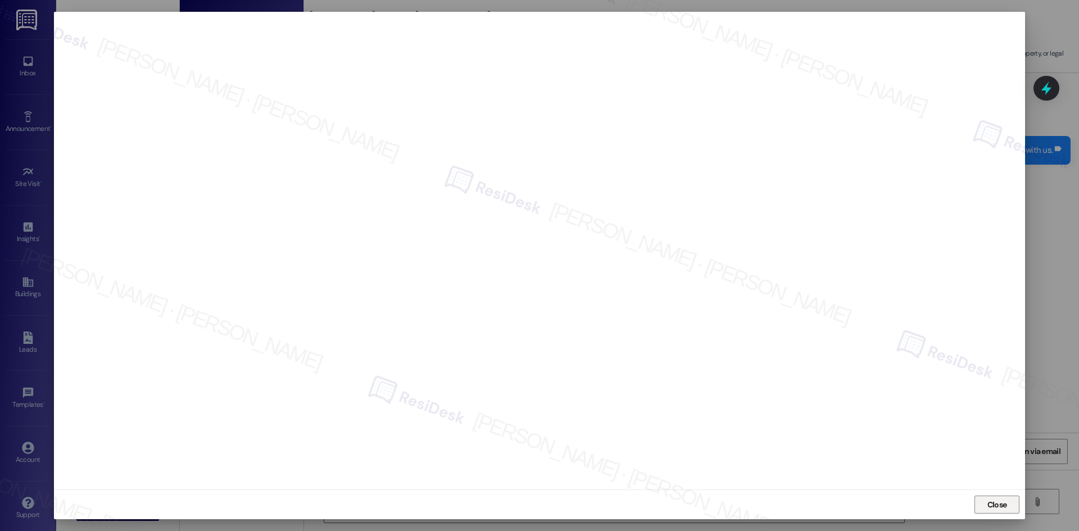
click at [995, 506] on span "Close" at bounding box center [998, 505] width 20 height 12
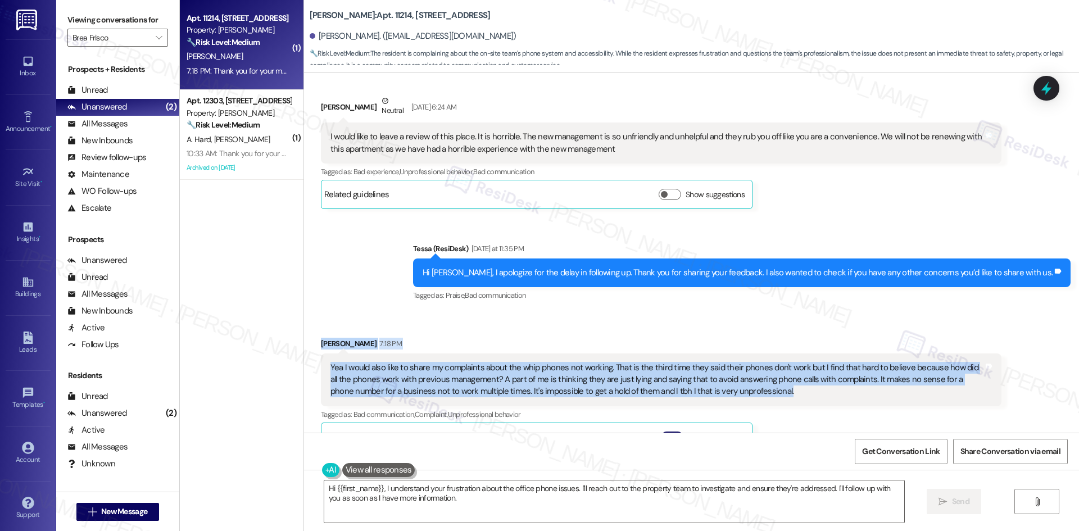
scroll to position [2554, 0]
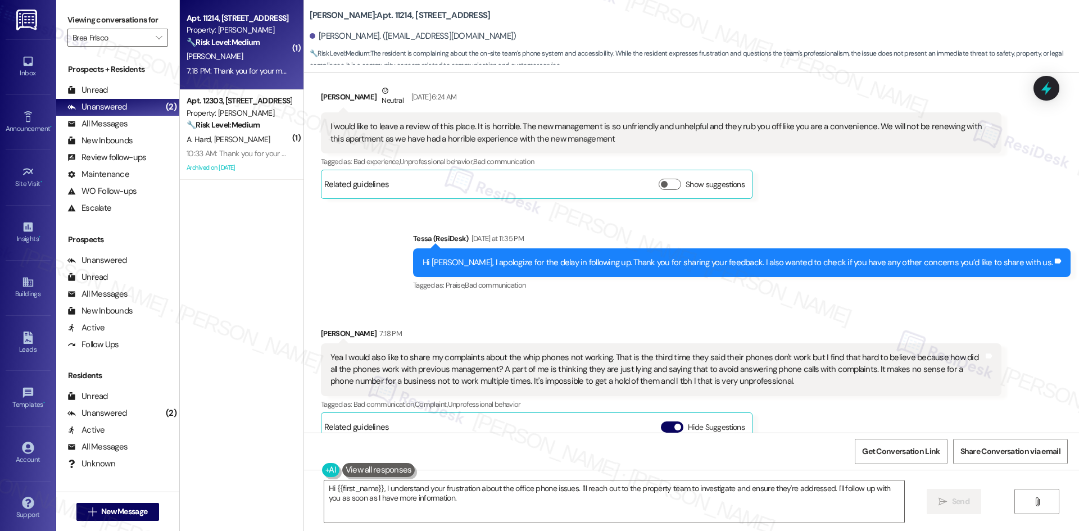
click at [431, 245] on div "Sent via SMS Tessa (ResiDesk) Yesterday at 11:35 PM Hi Valerie, I apologize for…" at bounding box center [691, 254] width 775 height 95
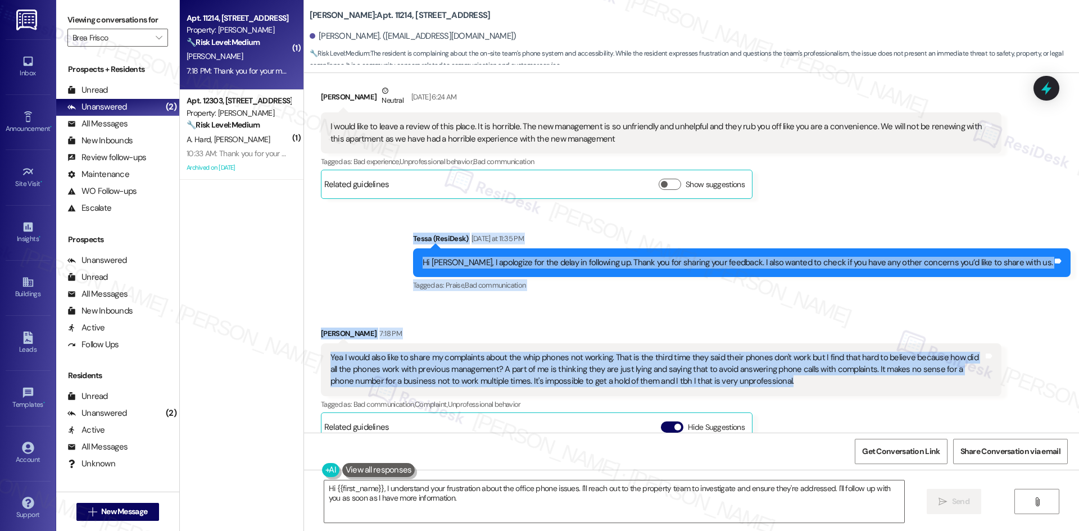
drag, startPoint x: 444, startPoint y: 223, endPoint x: 782, endPoint y: 381, distance: 373.3
click at [782, 381] on div "Lease started Aug 30, 2024 at 8:00 AM Received via SMS Valerie Cornick May 14, …" at bounding box center [691, 253] width 775 height 360
copy div "Tessa (ResiDesk) Yesterday at 11:35 PM Hi Valerie, I apologize for the delay in…"
click at [491, 327] on div "Received via SMS Valerie Cornick 7:18 PM Yea I would also like to share my comp…" at bounding box center [662, 491] width 698 height 344
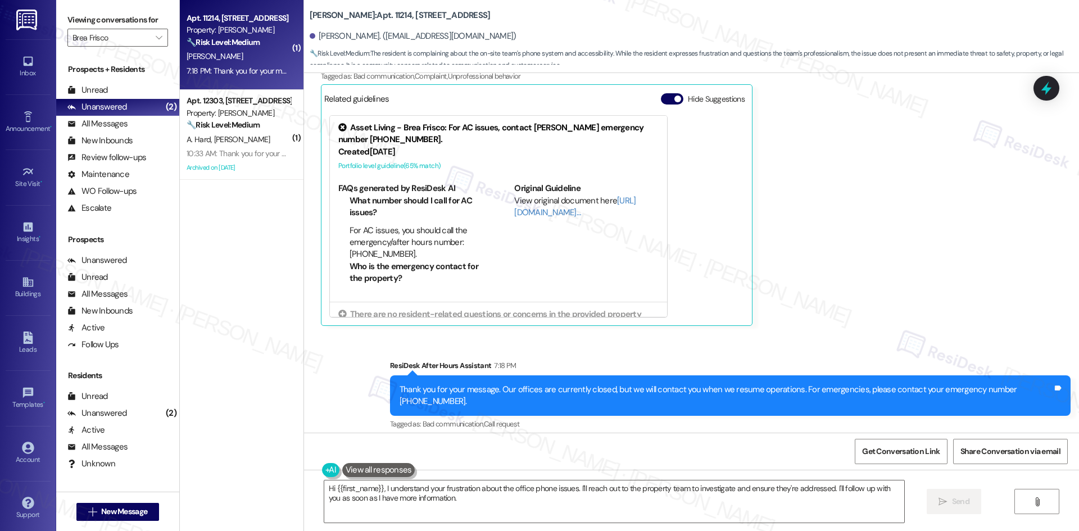
scroll to position [2891, 0]
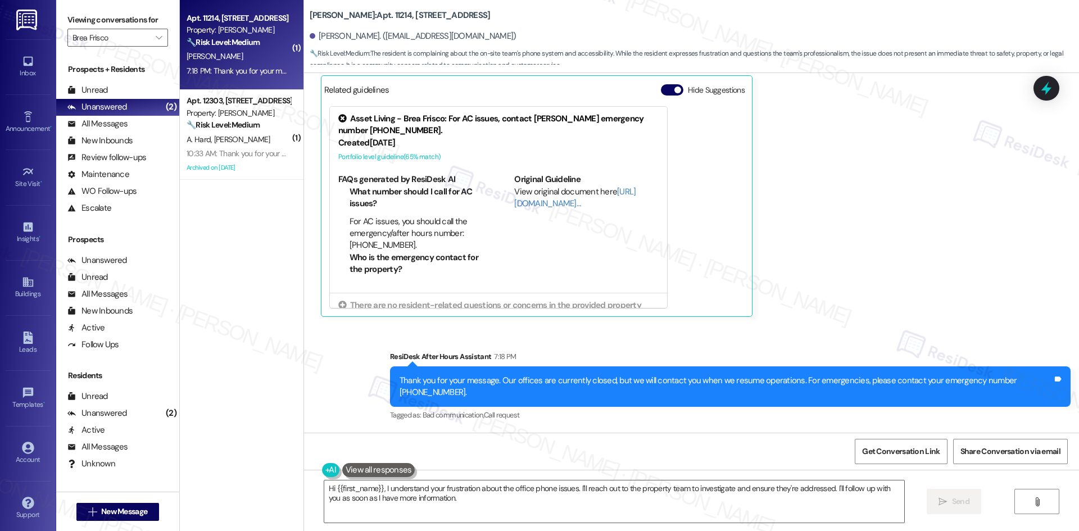
click at [679, 347] on div "Sent via SMS ResiDesk After Hours Assistant 7:18 PM Thank you for your message.…" at bounding box center [731, 387] width 698 height 90
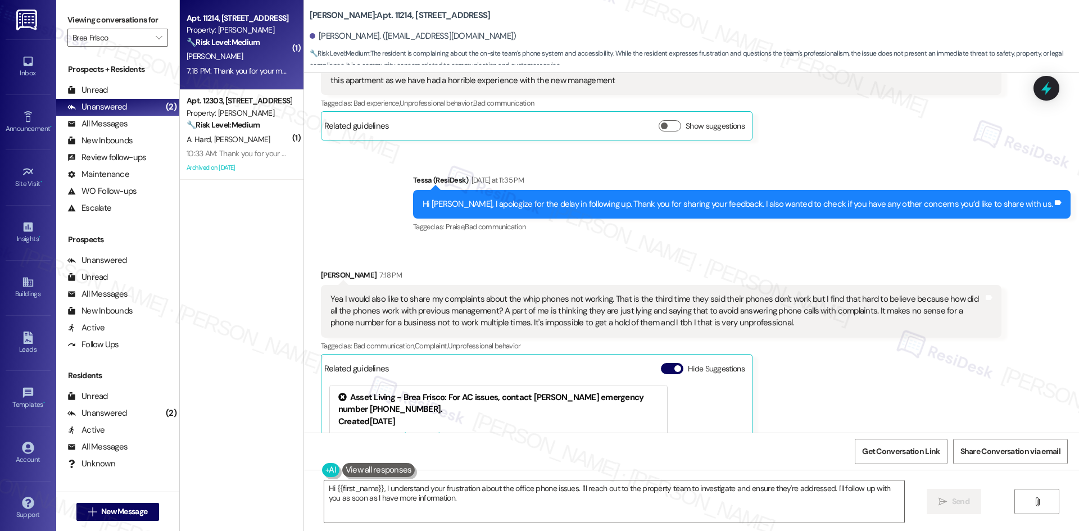
scroll to position [2610, 0]
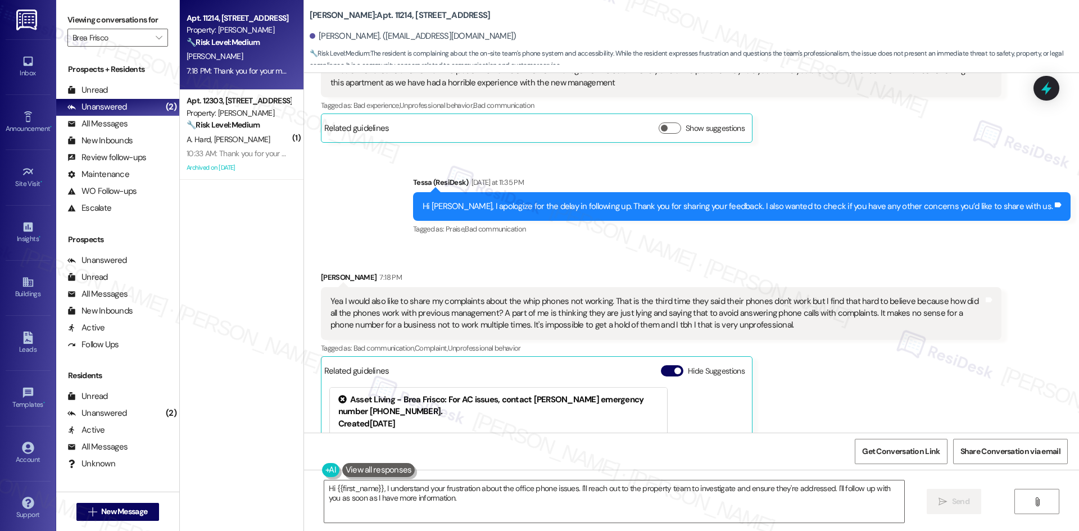
drag, startPoint x: 437, startPoint y: 264, endPoint x: 446, endPoint y: 355, distance: 92.0
click at [437, 264] on div "Received via SMS Valerie Cornick 7:18 PM Yea I would also like to share my comp…" at bounding box center [662, 435] width 698 height 344
click at [435, 510] on textarea "Hi {{first_name}}, I understand your frustration about the office phone issues.…" at bounding box center [614, 502] width 580 height 42
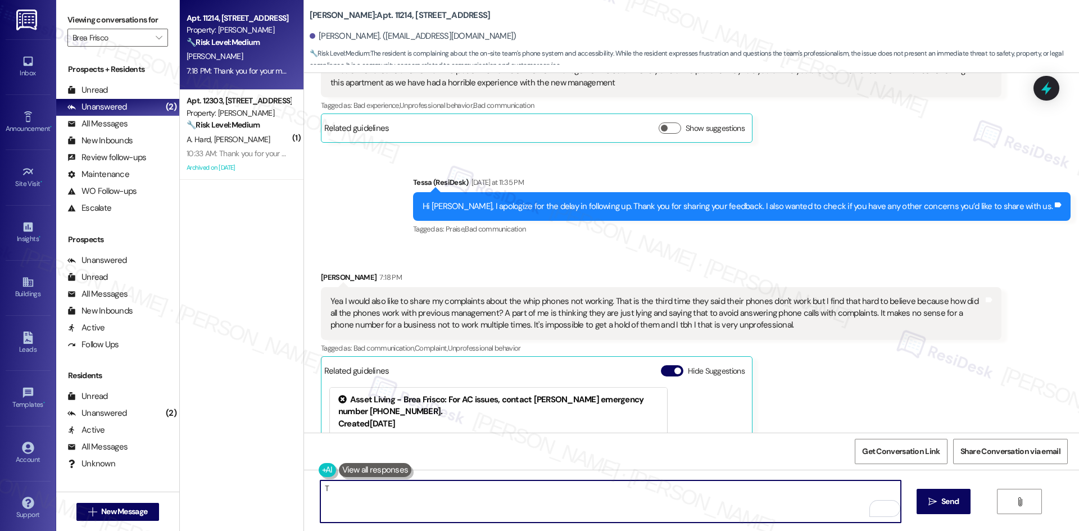
paste textarea "subject + issue summary"
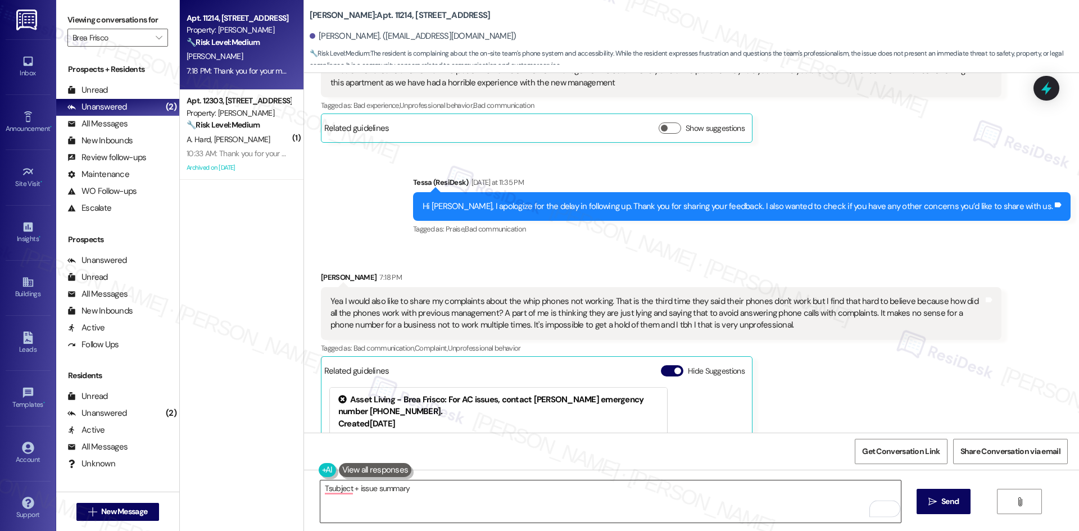
click at [473, 500] on textarea "Tsubject + issue summary" at bounding box center [610, 502] width 580 height 42
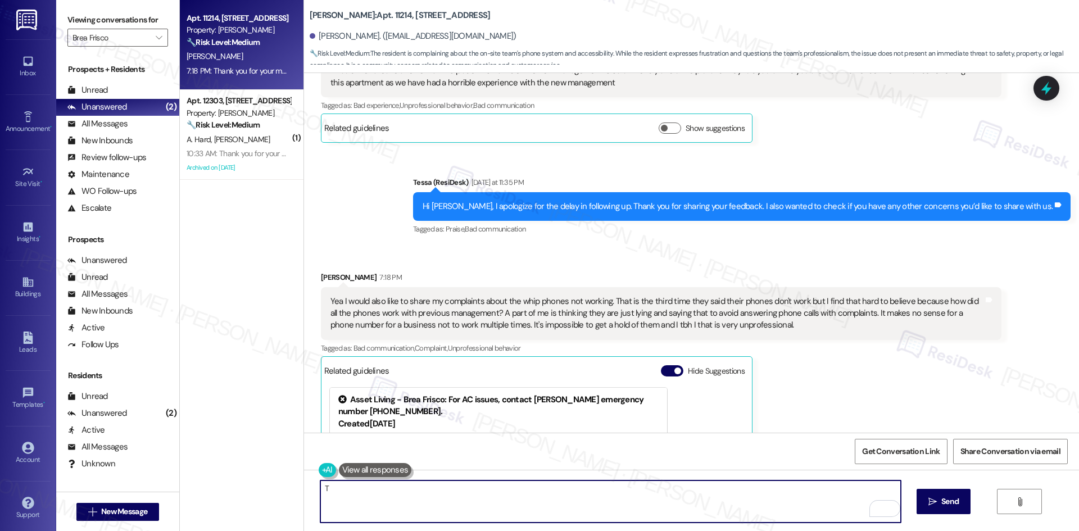
paste textarea "hanks for your patience — the site team shared your concern about the phones no…"
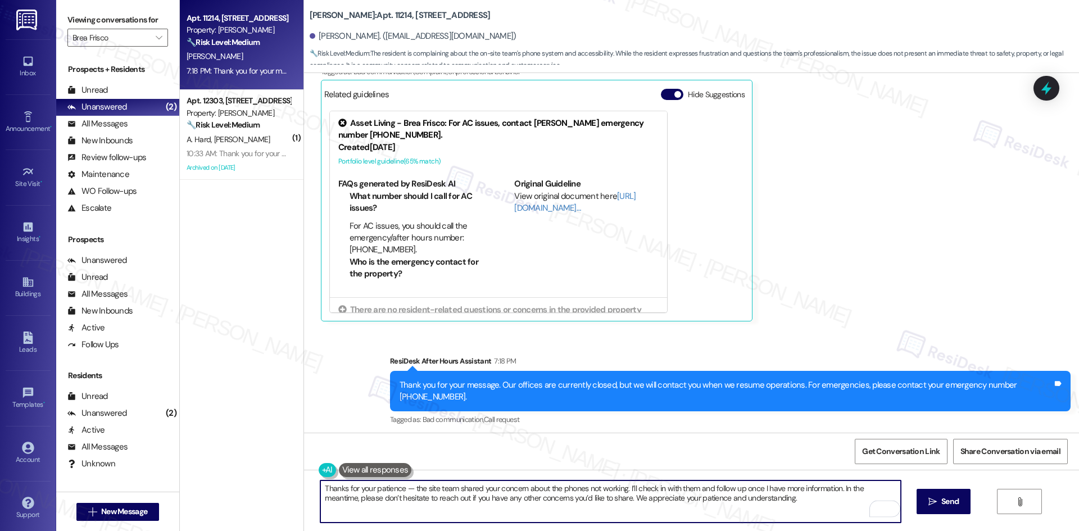
scroll to position [2891, 0]
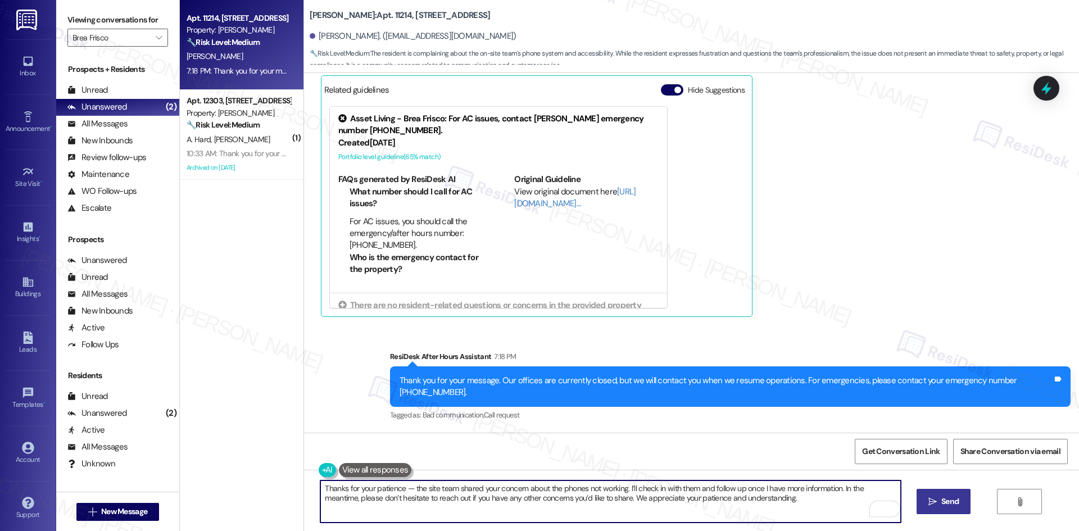
type textarea "Thanks for your patience — the site team shared your concern about the phones n…"
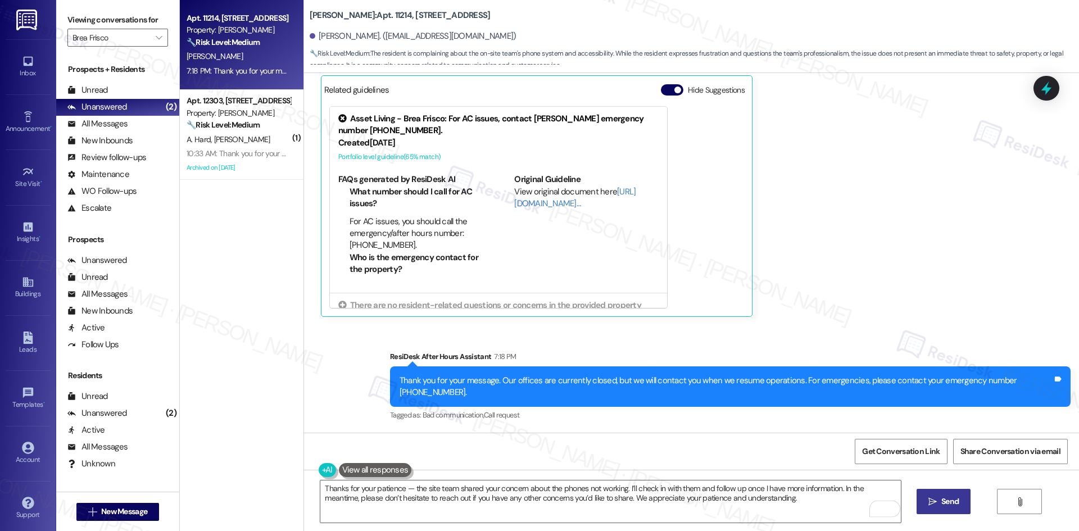
click at [929, 501] on icon "" at bounding box center [933, 502] width 8 height 9
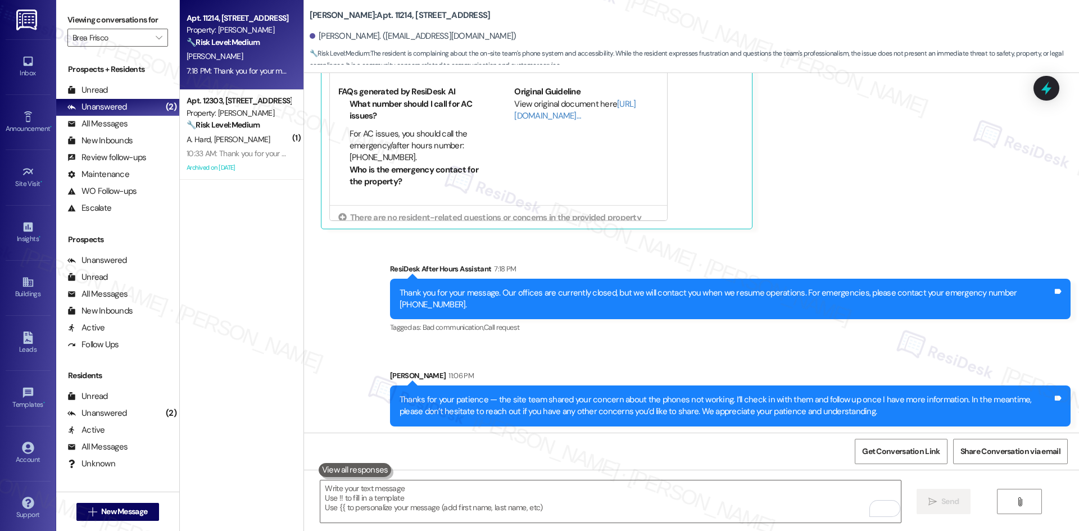
scroll to position [2982, 0]
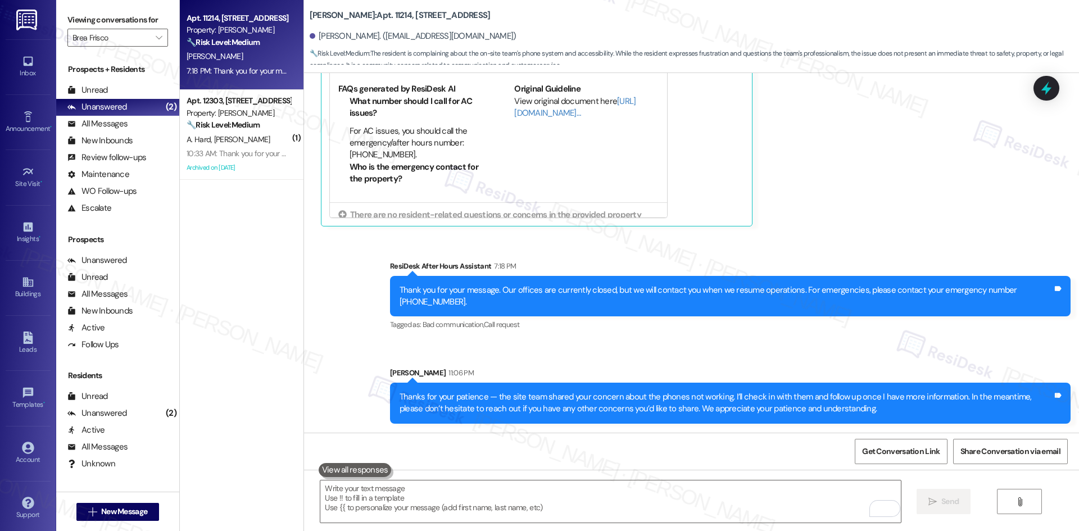
click at [828, 242] on div "Sent via SMS ResiDesk After Hours Assistant 7:18 PM Thank you for your message.…" at bounding box center [691, 333] width 775 height 197
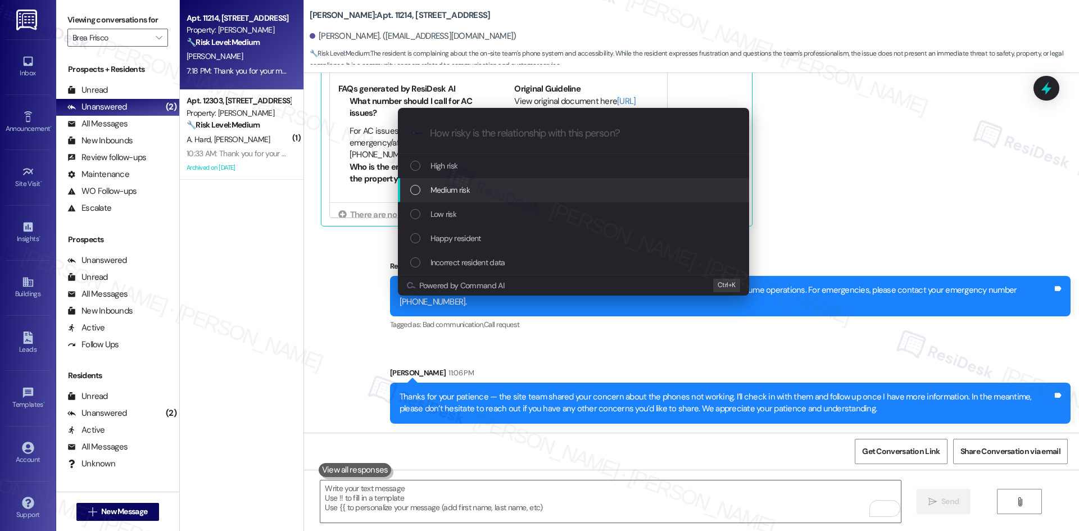
click at [531, 189] on div "Medium risk" at bounding box center [574, 190] width 329 height 12
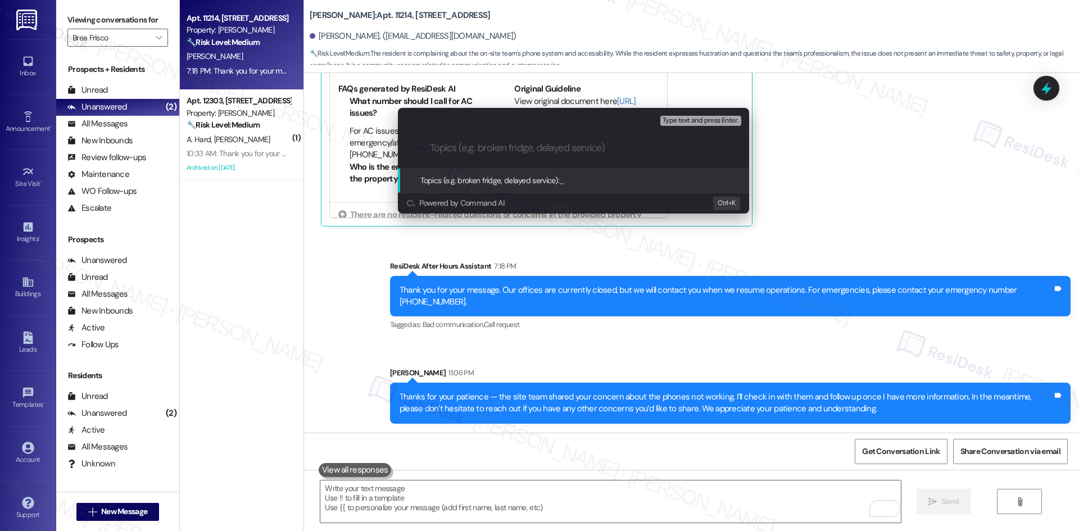
click at [463, 148] on input "Topics (e.g. broken fridge, delayed service)" at bounding box center [582, 148] width 305 height 12
paste input "Phone access concern"
type input "Phone access concern"
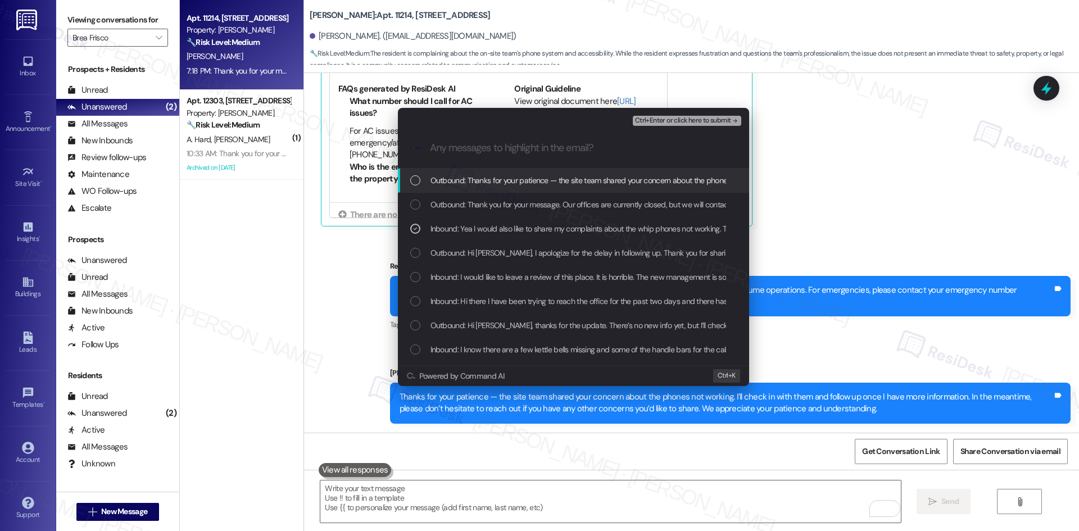
click at [709, 119] on span "Ctrl+Enter or click here to submit" at bounding box center [683, 121] width 96 height 8
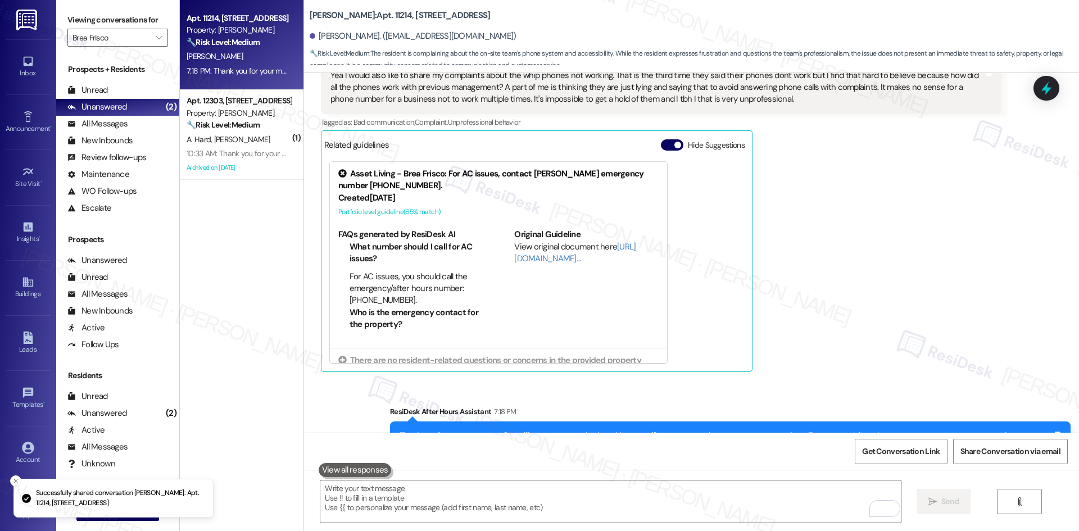
scroll to position [2784, 0]
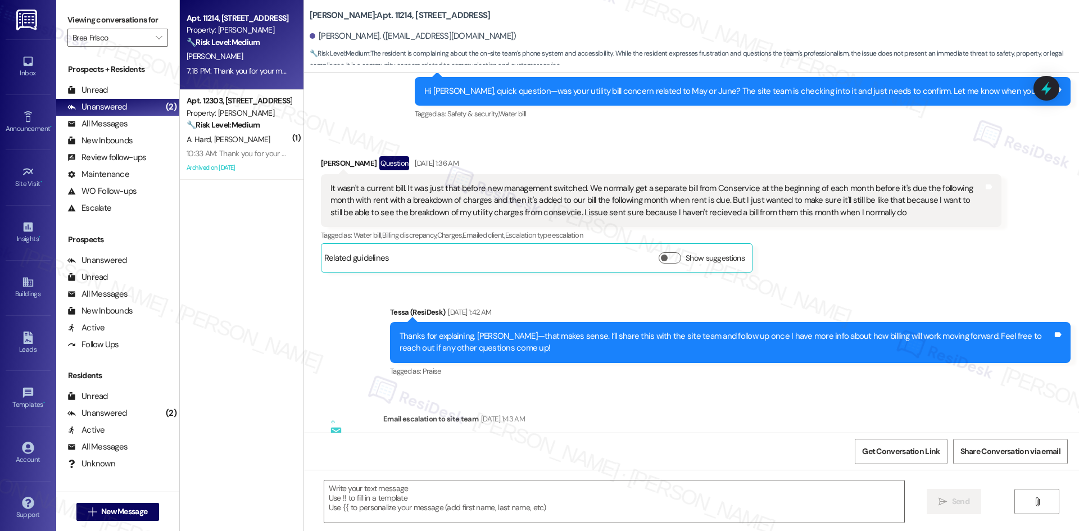
type textarea "Fetching suggested responses. Please feel free to read through the conversation…"
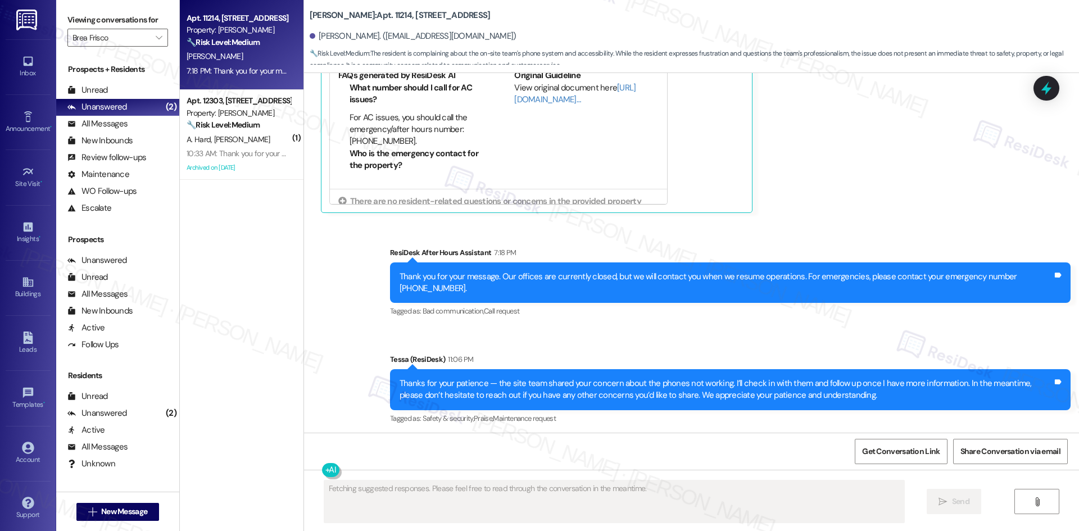
scroll to position [2998, 0]
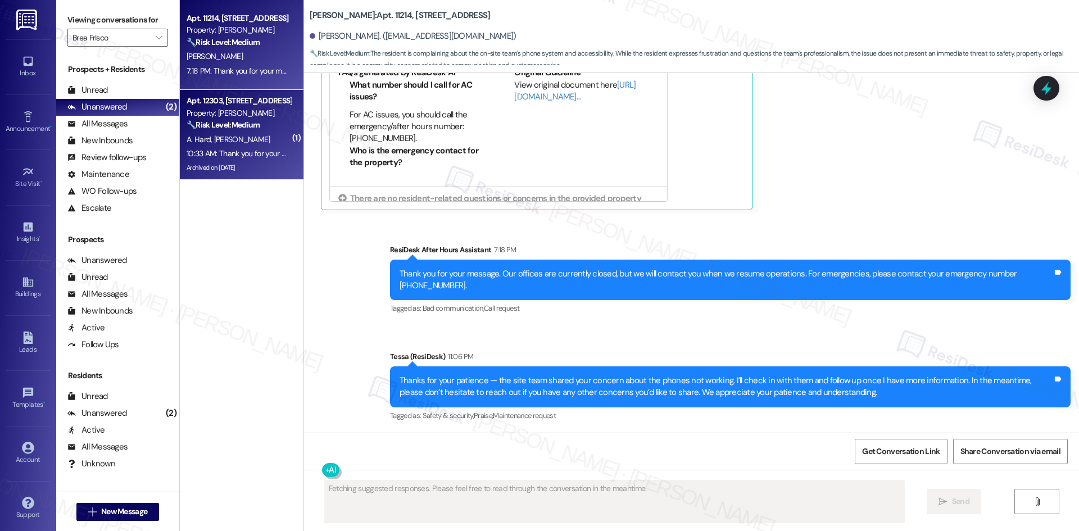
click at [245, 126] on strong "🔧 Risk Level: Medium" at bounding box center [223, 125] width 73 height 10
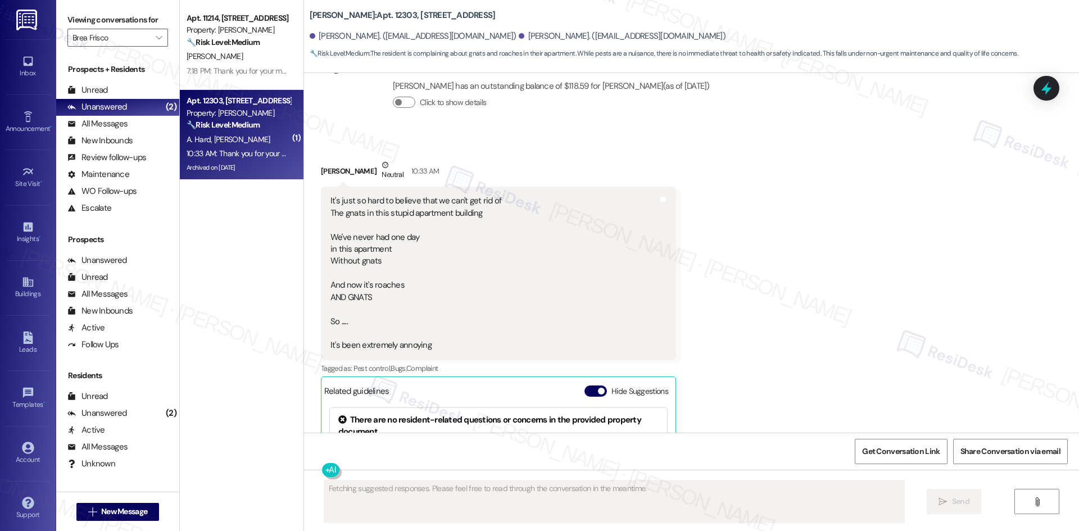
scroll to position [5470, 0]
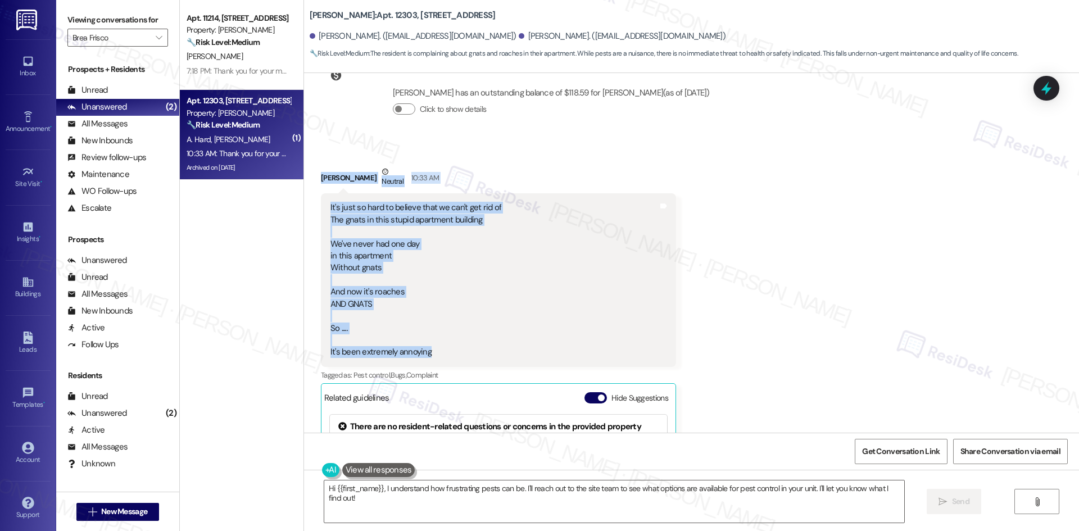
drag, startPoint x: 317, startPoint y: 164, endPoint x: 490, endPoint y: 346, distance: 250.9
click at [490, 346] on div "Received via SMS Daryl Mcswain Neutral 10:33 AM It's just so hard to believe th…" at bounding box center [691, 379] width 775 height 477
copy div "Daryl Mcswain Neutral 10:33 AM It's just so hard to believe that we can't get r…"
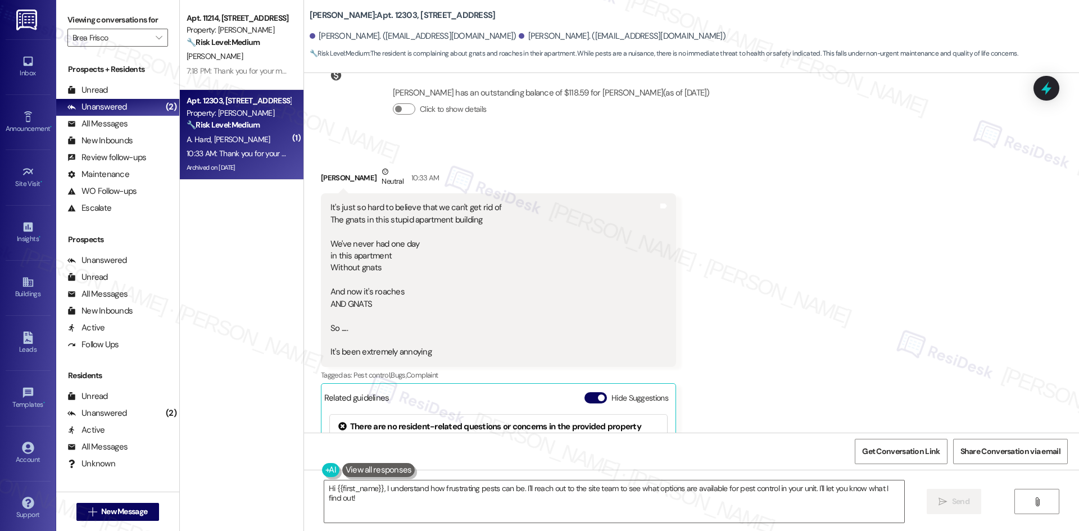
click at [800, 204] on div "Received via SMS Daryl Mcswain Neutral 10:33 AM It's just so hard to believe th…" at bounding box center [691, 379] width 775 height 477
click at [712, 288] on div "Received via SMS Daryl Mcswain Neutral 10:33 AM It's just so hard to believe th…" at bounding box center [691, 379] width 775 height 477
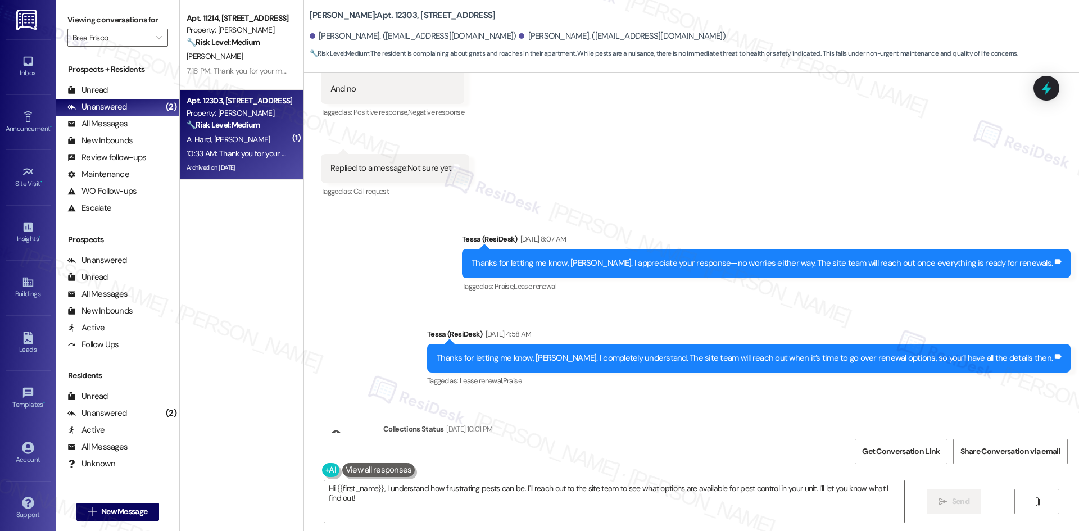
scroll to position [5077, 0]
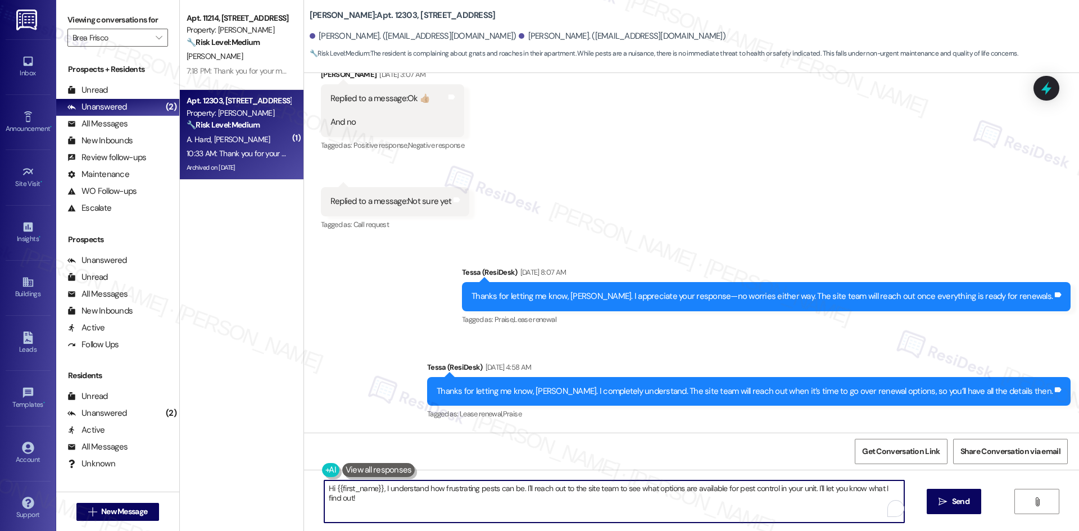
click at [548, 505] on textarea "Hi {{first_name}}, I understand how frustrating pests can be. I'll reach out to…" at bounding box center [614, 502] width 580 height 42
paste textarea "Daryl, thanks for your patience — the site team shared your concern about gnats…"
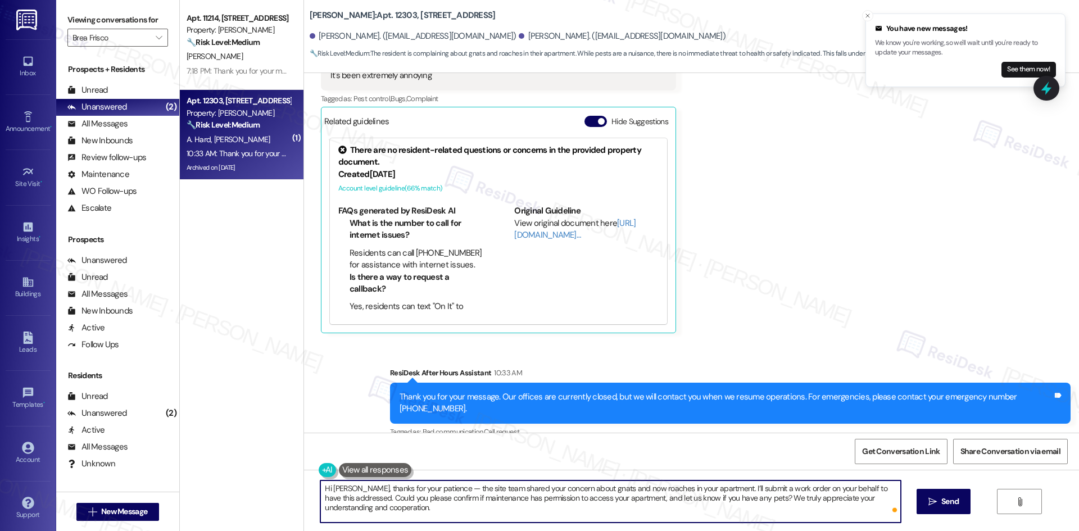
scroll to position [5751, 0]
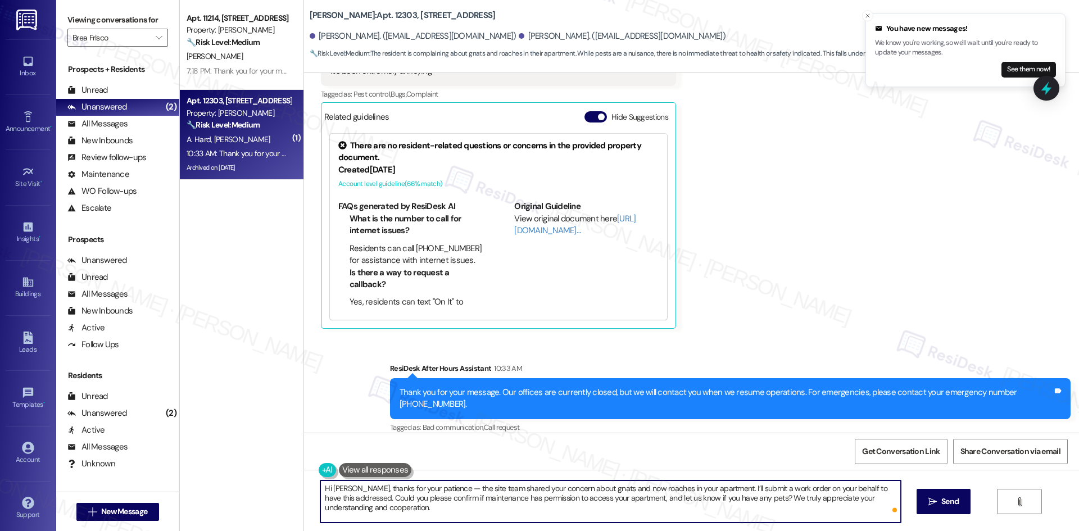
type textarea "Hi Daryl, thanks for your patience — the site team shared your concern about gn…"
click at [923, 499] on button " Send" at bounding box center [944, 501] width 55 height 25
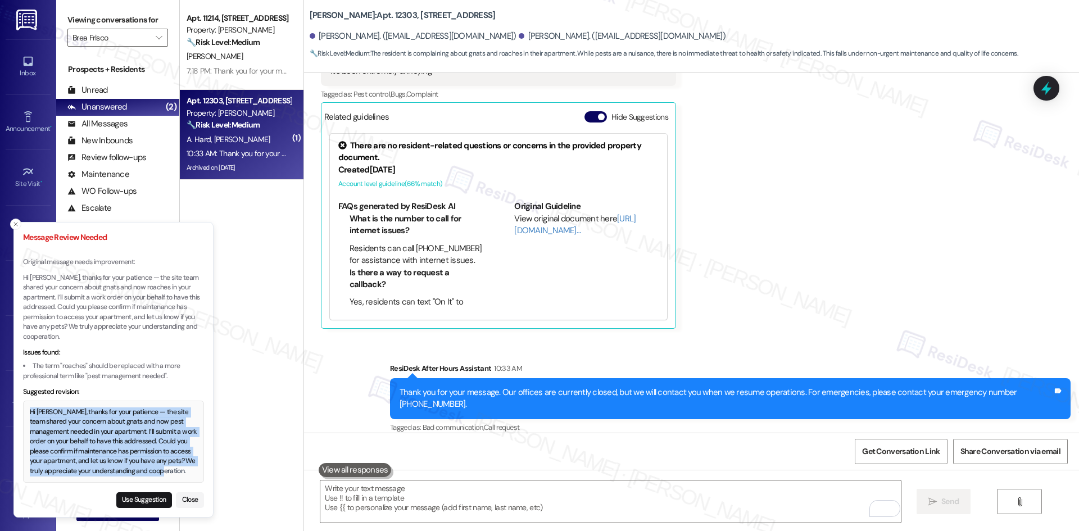
drag, startPoint x: 31, startPoint y: 413, endPoint x: 151, endPoint y: 475, distance: 135.5
click at [152, 475] on div "Hi Daryl, thanks for your patience — the site team shared your concern about gn…" at bounding box center [114, 442] width 168 height 69
copy div "Hi Daryl, thanks for your patience — the site team shared your concern about gn…"
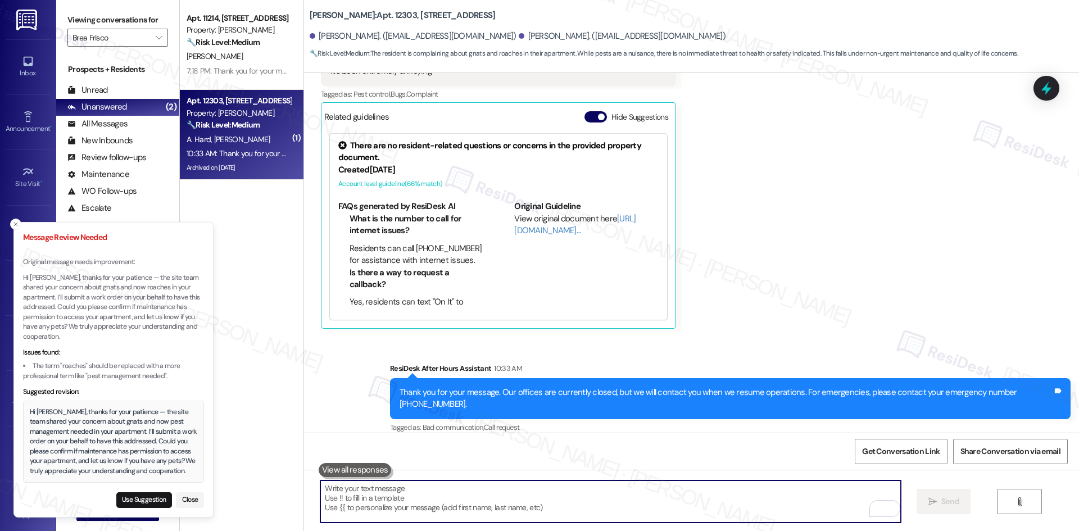
click at [421, 499] on textarea "To enrich screen reader interactions, please activate Accessibility in Grammarl…" at bounding box center [610, 502] width 580 height 42
paste textarea "Hi Daryl, thanks for your patience — the site team shared your concern about gn…"
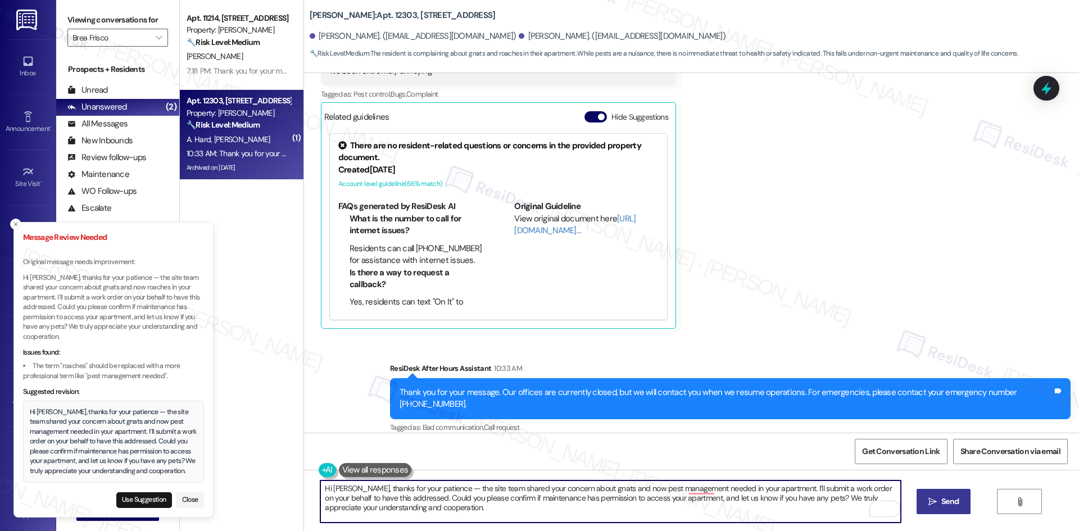
type textarea "Hi Daryl, thanks for your patience — the site team shared your concern about gn…"
click at [952, 501] on span "Send" at bounding box center [950, 502] width 17 height 12
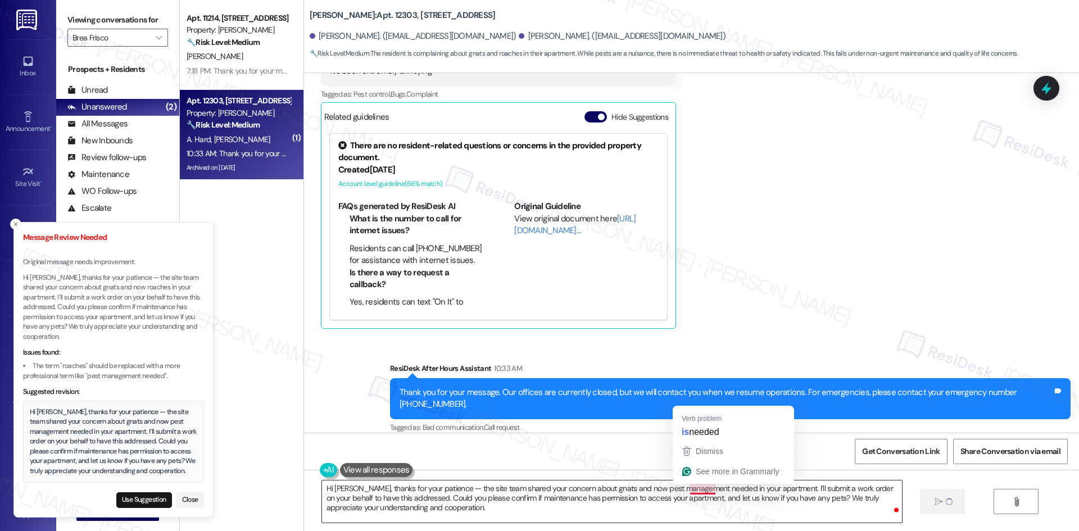
click at [698, 490] on textarea "Hi Daryl, thanks for your patience — the site team shared your concern about gn…" at bounding box center [612, 502] width 580 height 42
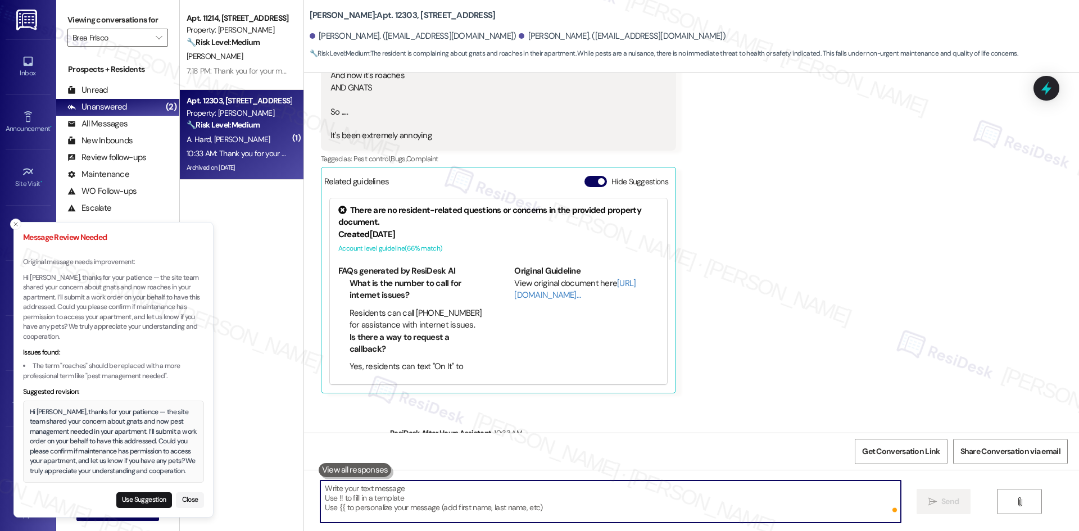
click at [702, 427] on div "ResiDesk After Hours Assistant 10:33 AM Thank you for your message. Our offices…" at bounding box center [730, 463] width 681 height 73
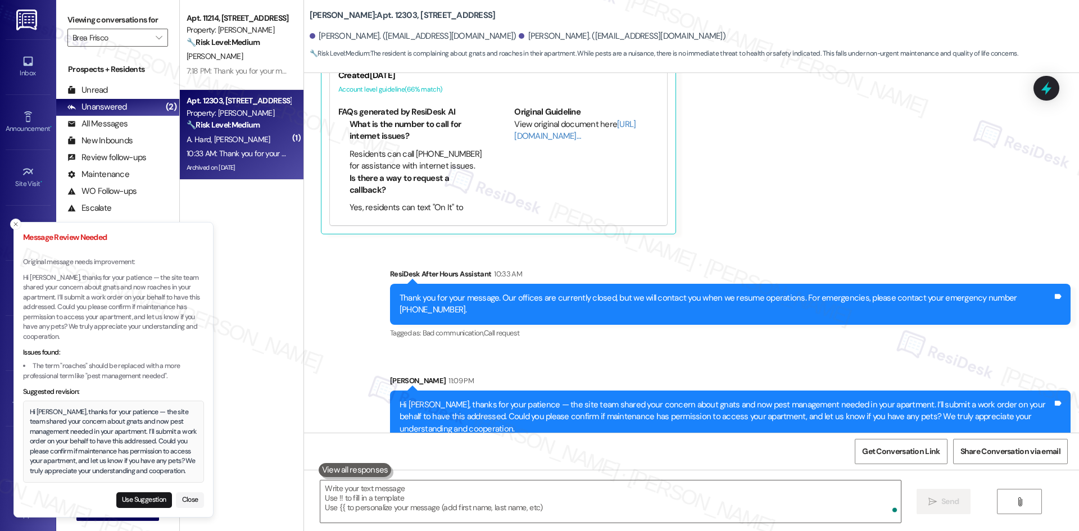
scroll to position [5854, 0]
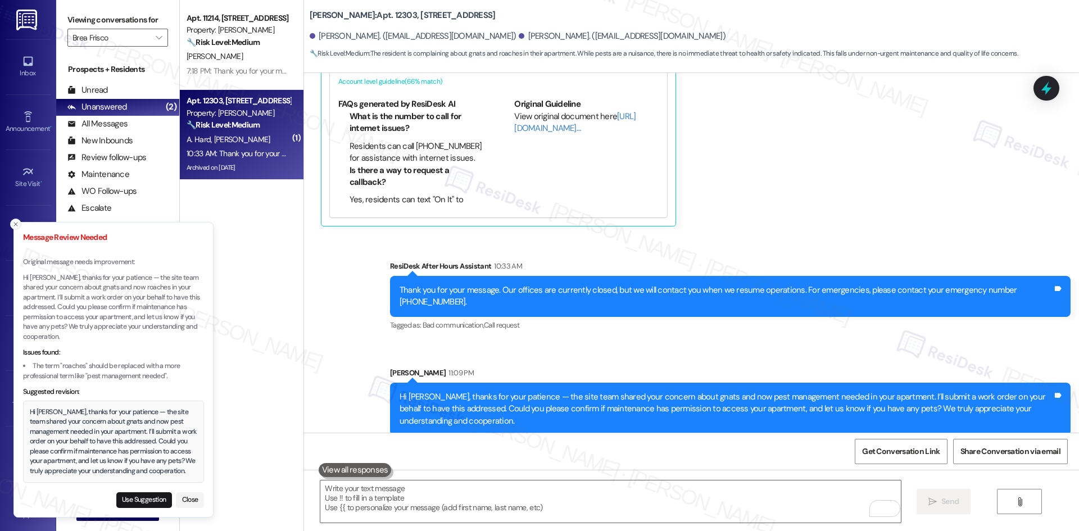
click at [15, 226] on line "Close toast" at bounding box center [15, 224] width 3 height 3
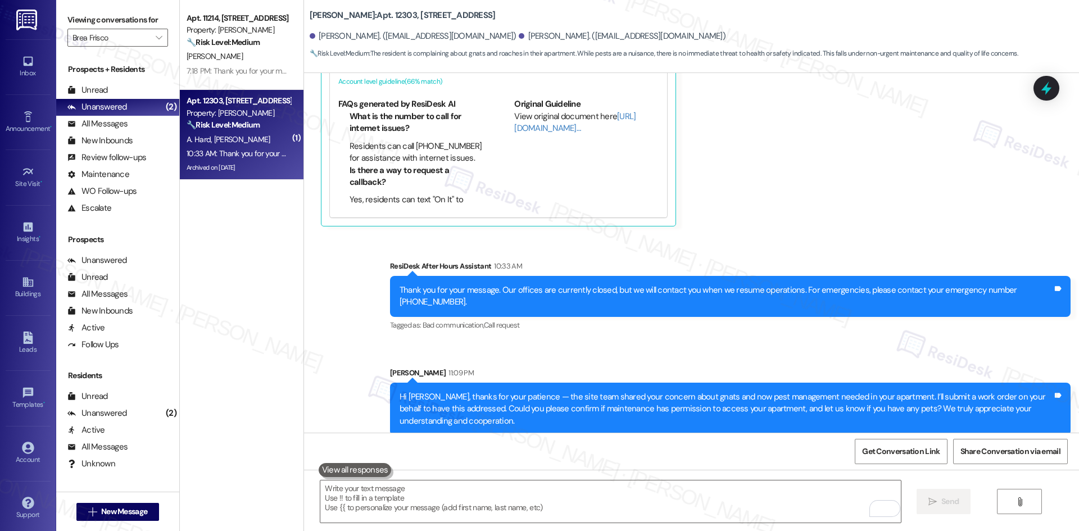
click at [206, 240] on div "Apt. 11214, 12330 Research Road Property: Brea Frisco 🔧 Risk Level: Medium The …" at bounding box center [242, 225] width 124 height 451
click at [126, 34] on input "Brea Frisco" at bounding box center [112, 38] width 78 height 18
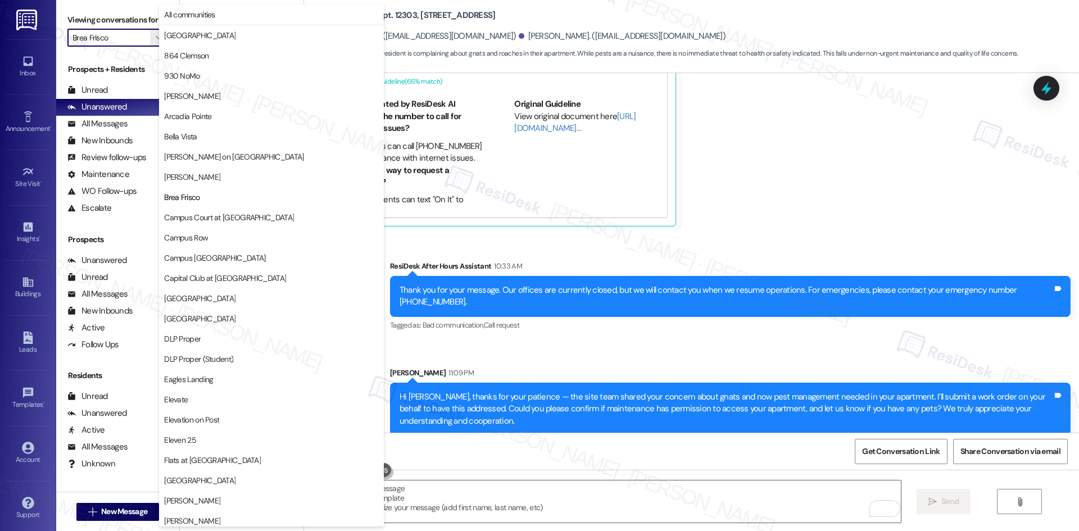
scroll to position [183, 0]
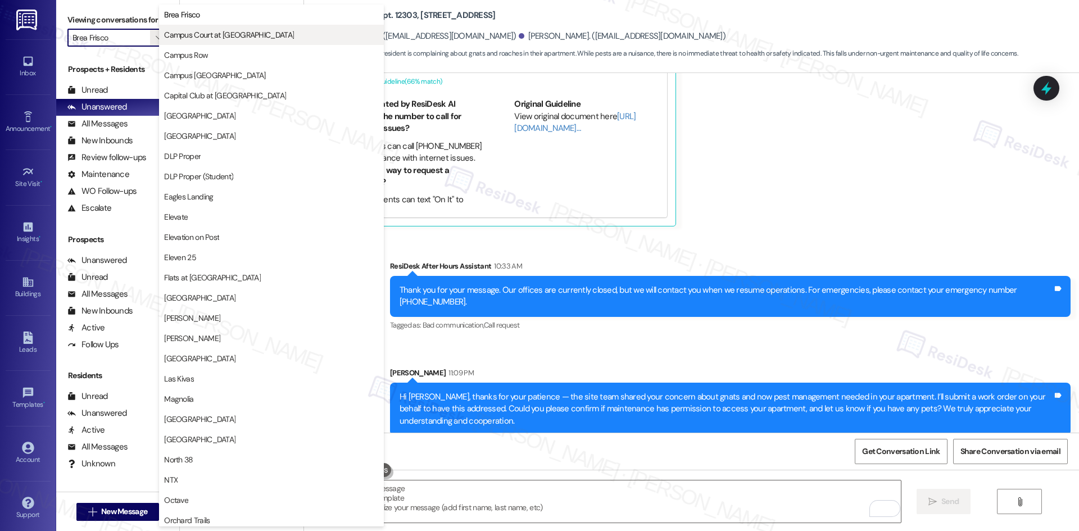
click at [210, 36] on span "Campus Court at [GEOGRAPHIC_DATA]" at bounding box center [229, 34] width 130 height 11
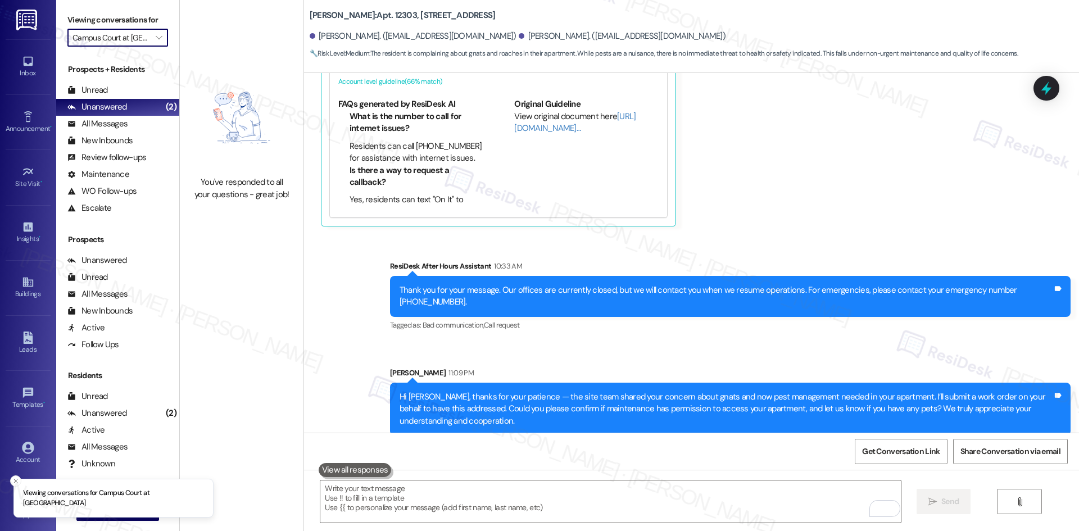
click at [130, 37] on input "Campus Court at [GEOGRAPHIC_DATA]" at bounding box center [112, 38] width 78 height 18
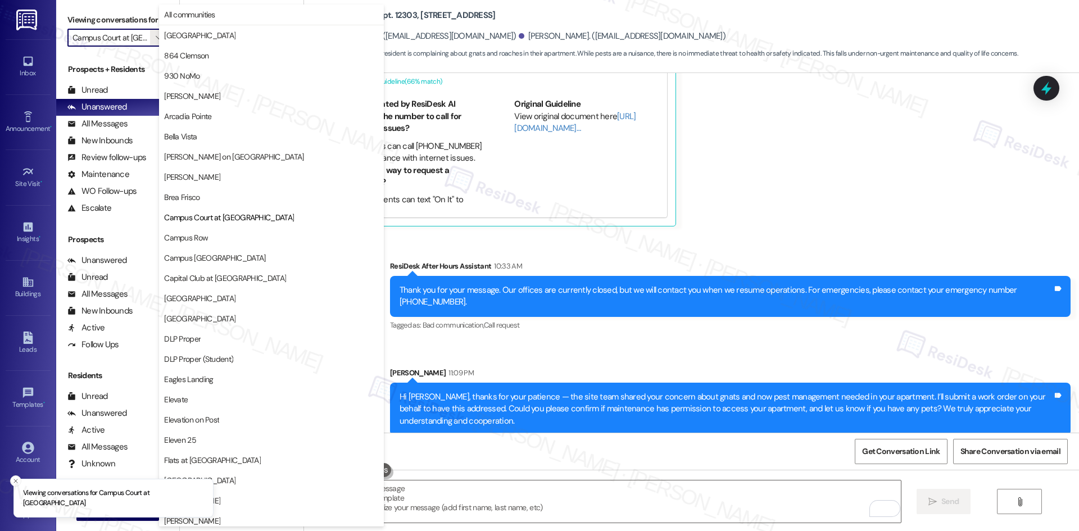
scroll to position [183, 0]
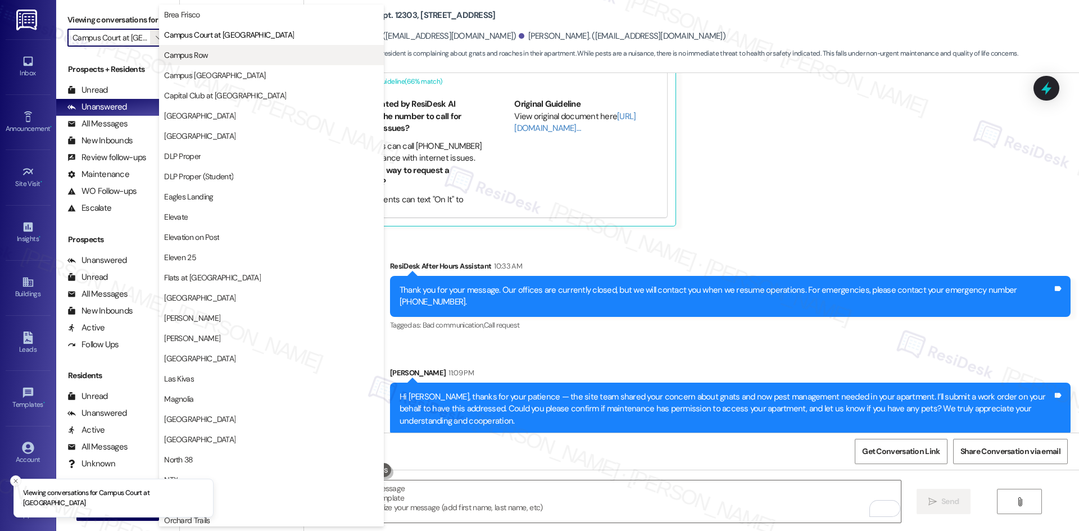
click at [197, 53] on span "Campus Row" at bounding box center [186, 54] width 44 height 11
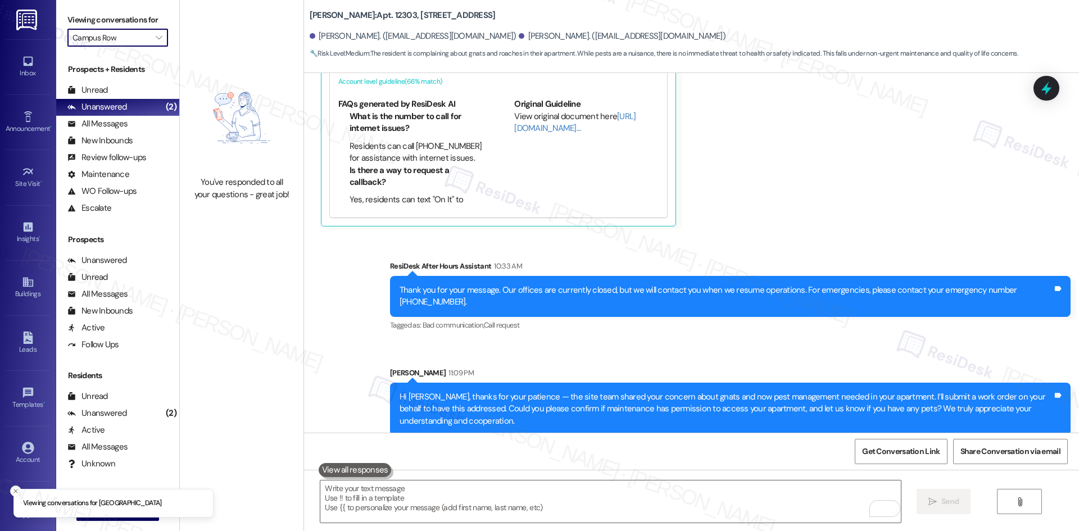
click at [141, 42] on input "Campus Row" at bounding box center [112, 38] width 78 height 18
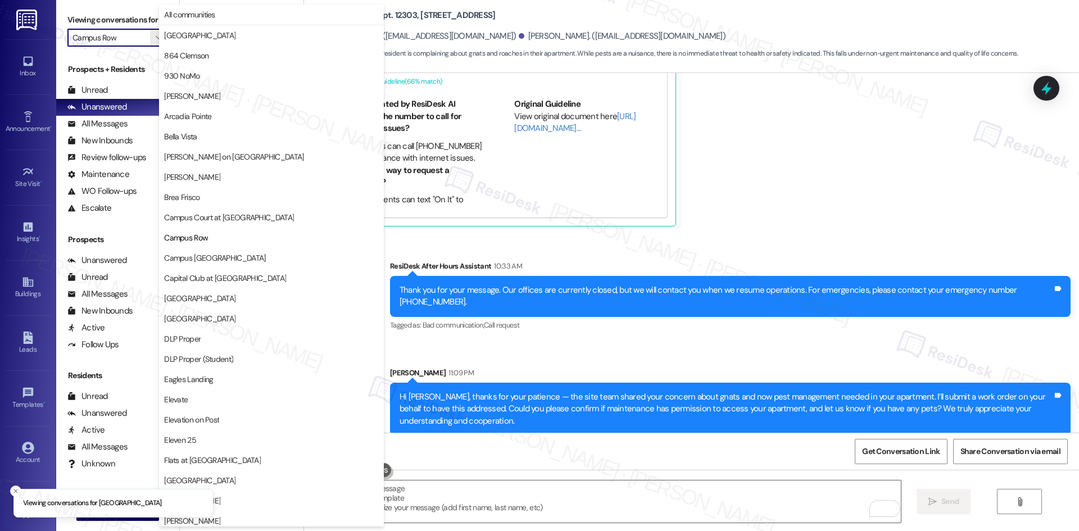
scroll to position [183, 0]
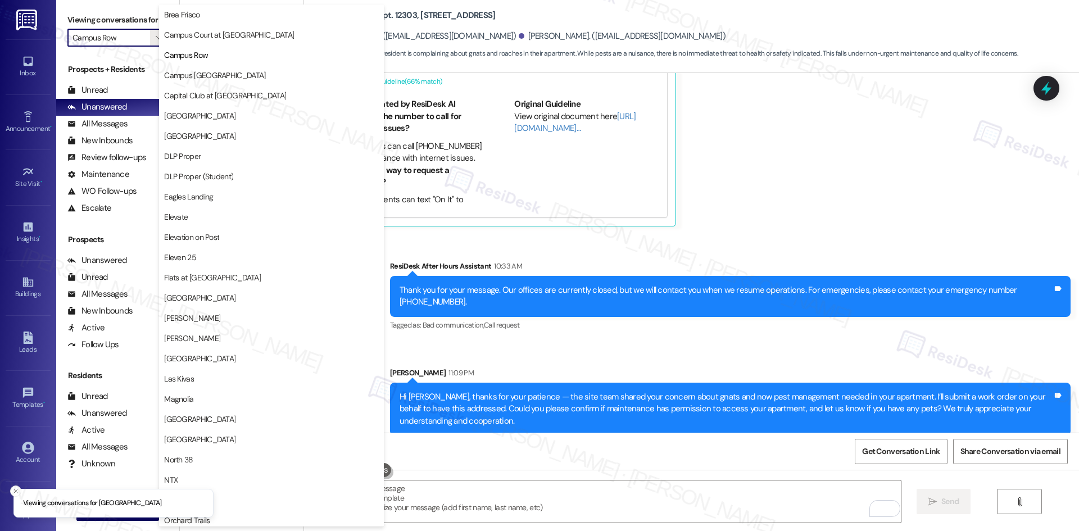
click at [200, 72] on span "Campus [GEOGRAPHIC_DATA]" at bounding box center [214, 75] width 101 height 11
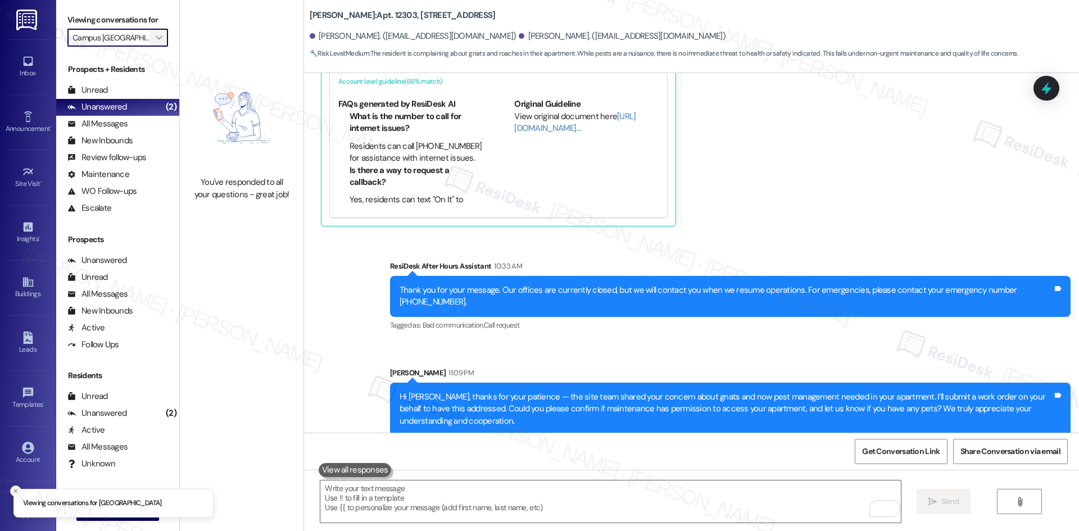
click at [153, 39] on span "" at bounding box center [158, 38] width 11 height 18
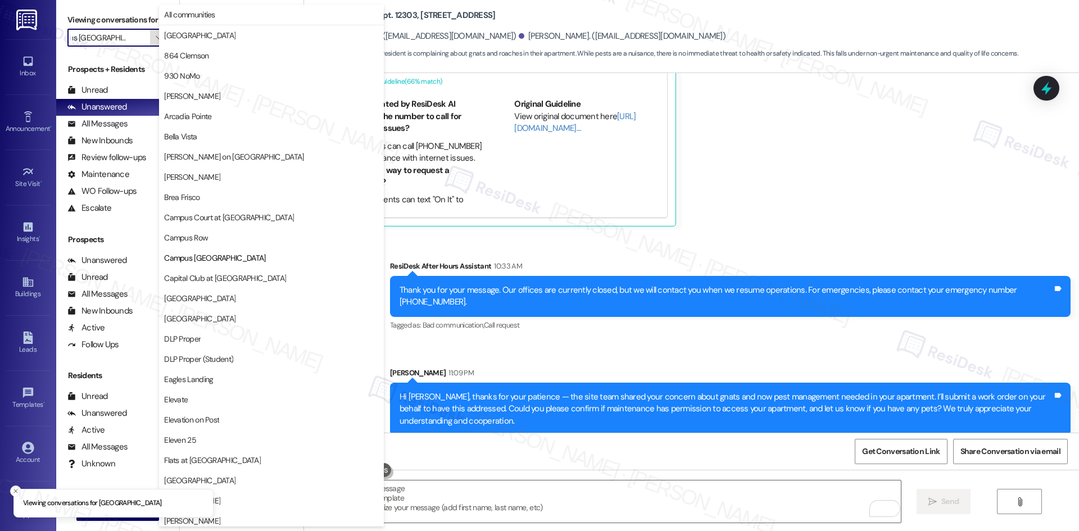
scroll to position [183, 0]
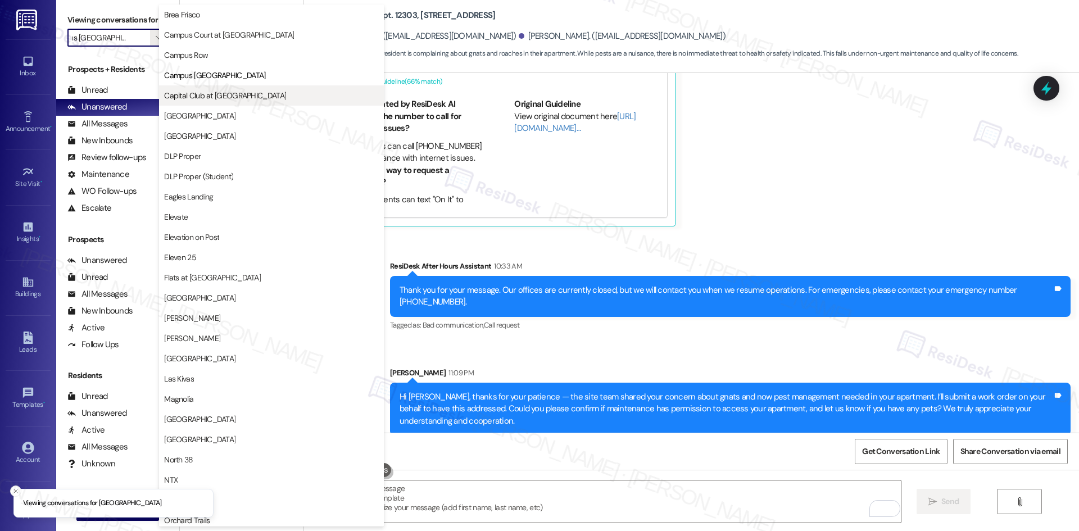
click at [219, 92] on span "Capital Club at [GEOGRAPHIC_DATA]" at bounding box center [225, 95] width 122 height 11
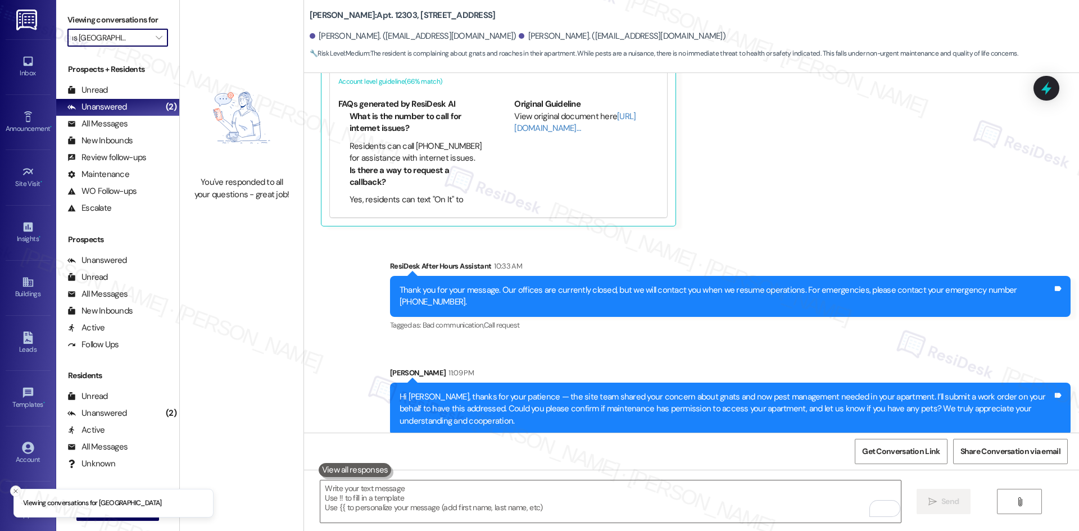
type input "Capital Club at [GEOGRAPHIC_DATA]"
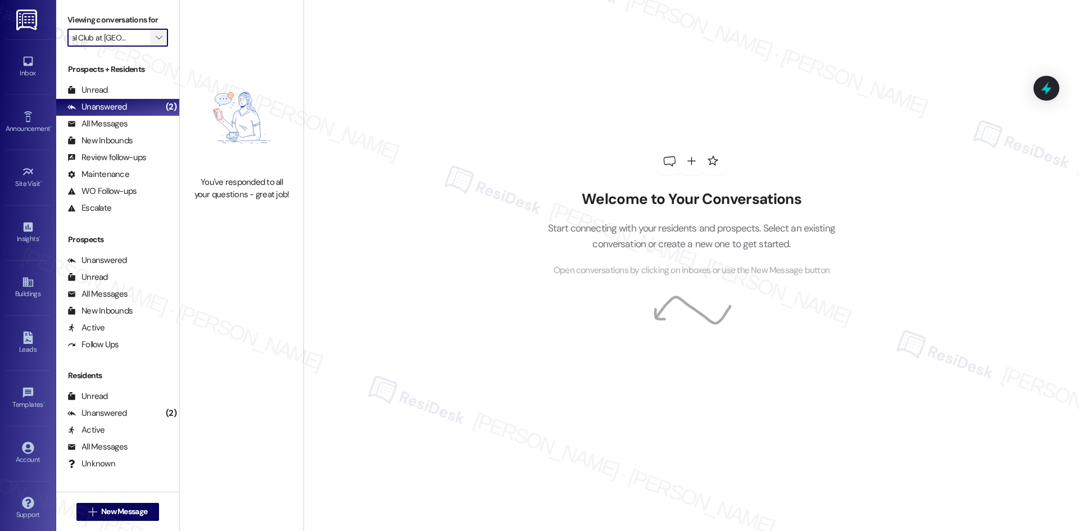
scroll to position [0, 19]
click at [156, 40] on icon "" at bounding box center [159, 37] width 6 height 9
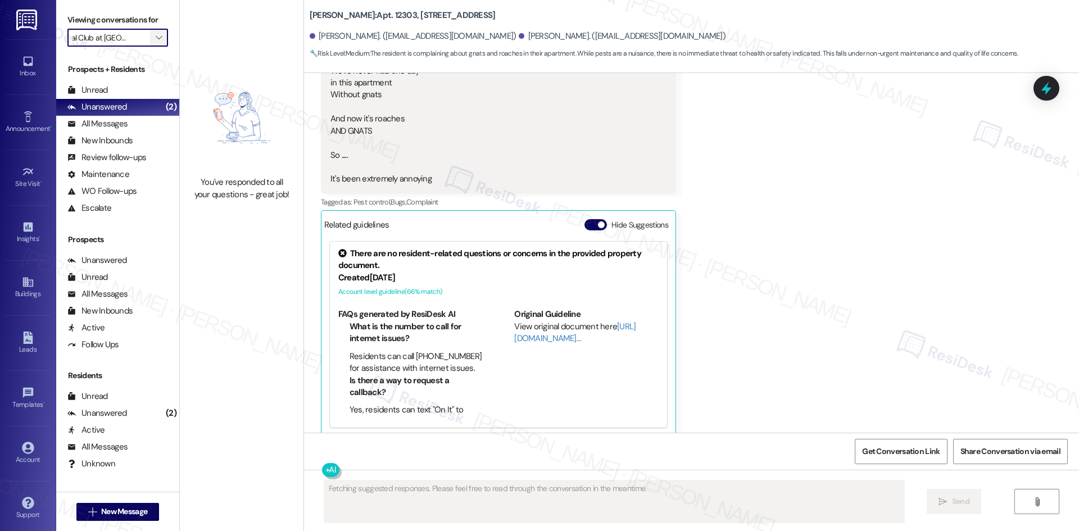
scroll to position [0, 0]
click at [150, 37] on button "" at bounding box center [159, 38] width 18 height 18
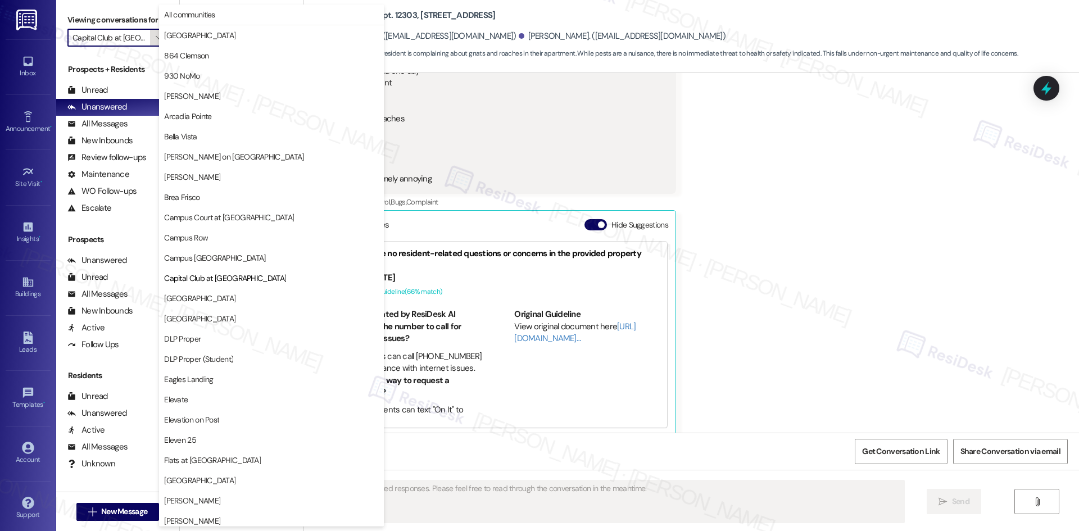
scroll to position [183, 0]
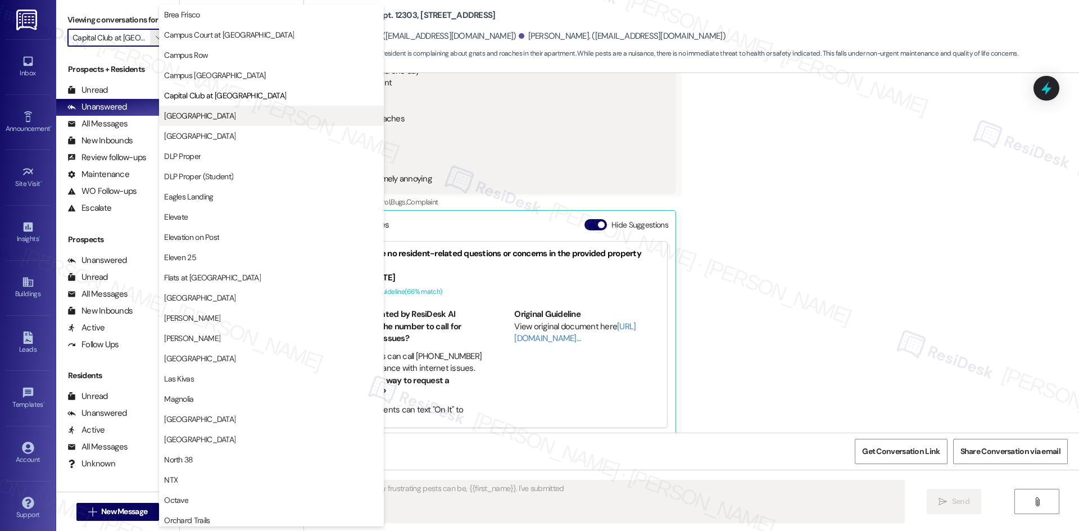
click at [207, 119] on span "[GEOGRAPHIC_DATA]" at bounding box center [199, 115] width 71 height 11
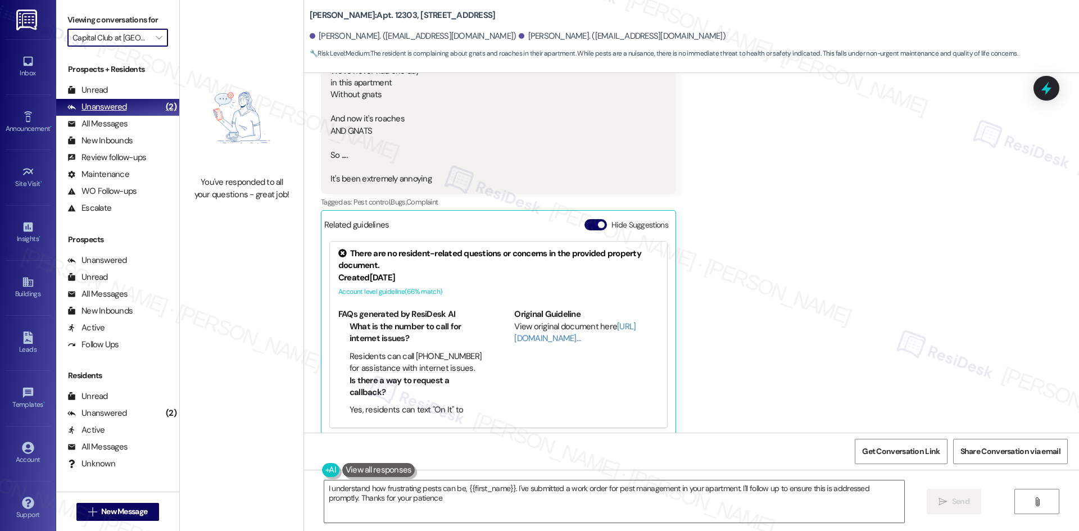
type textarea "I understand how frustrating pests can be, {{first_name}}. I've submitted a wor…"
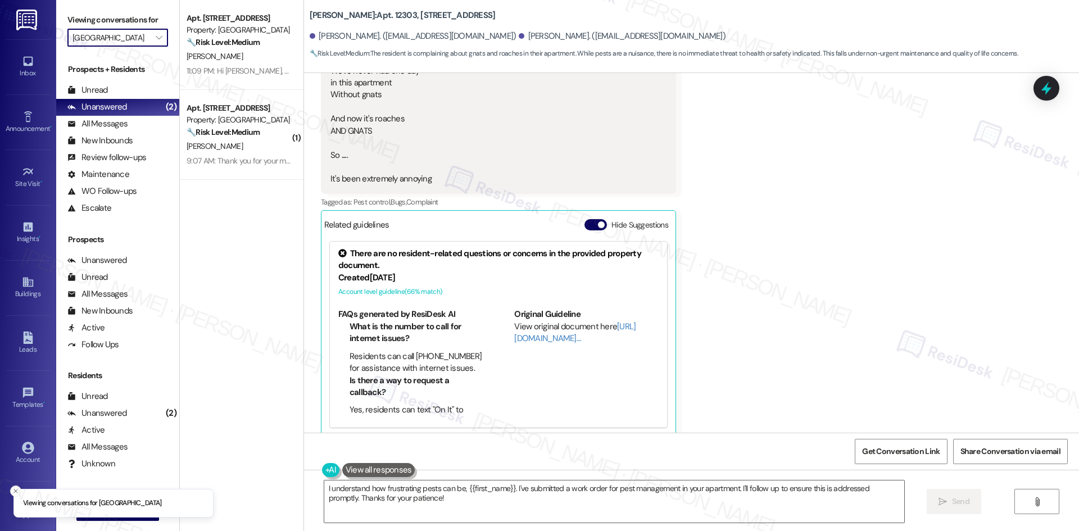
click at [128, 38] on input "[GEOGRAPHIC_DATA]" at bounding box center [112, 38] width 78 height 18
click at [136, 38] on input "[GEOGRAPHIC_DATA]" at bounding box center [112, 38] width 78 height 18
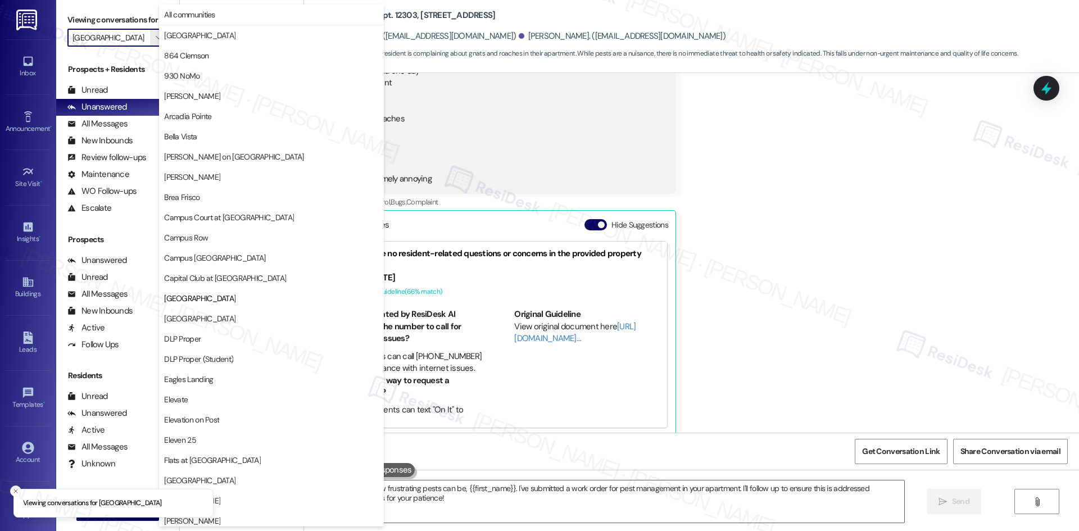
scroll to position [183, 0]
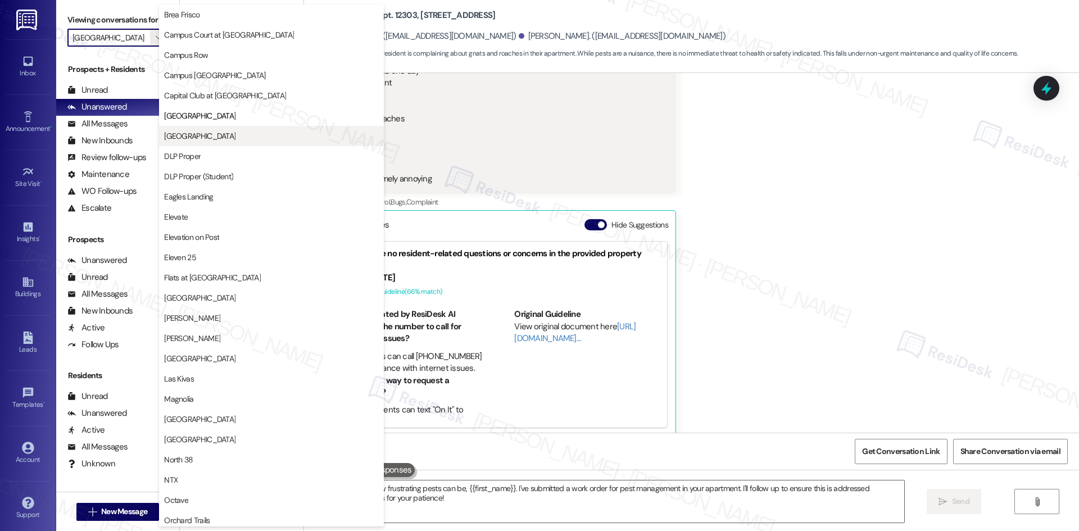
click at [243, 134] on span "[GEOGRAPHIC_DATA]" at bounding box center [271, 135] width 215 height 11
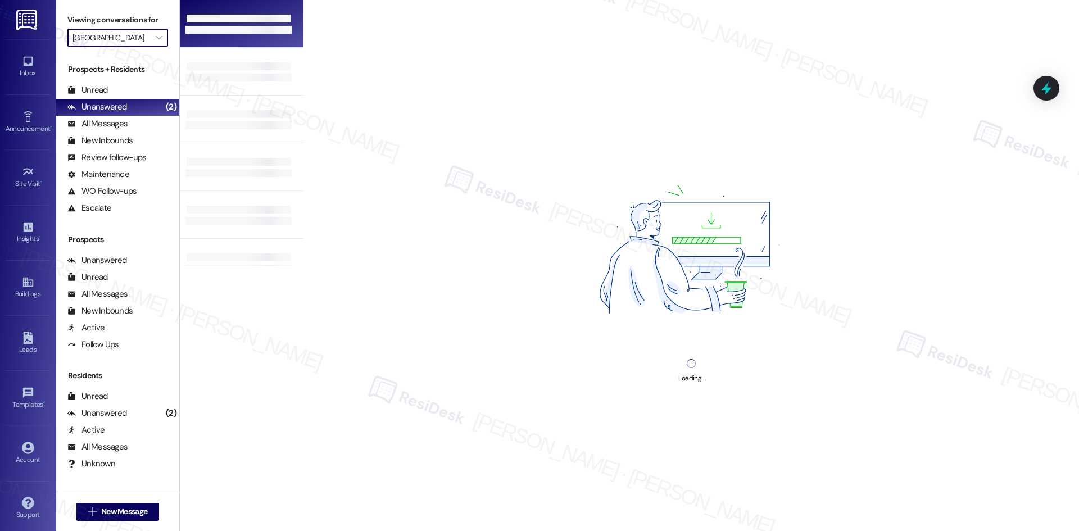
type input "[GEOGRAPHIC_DATA]"
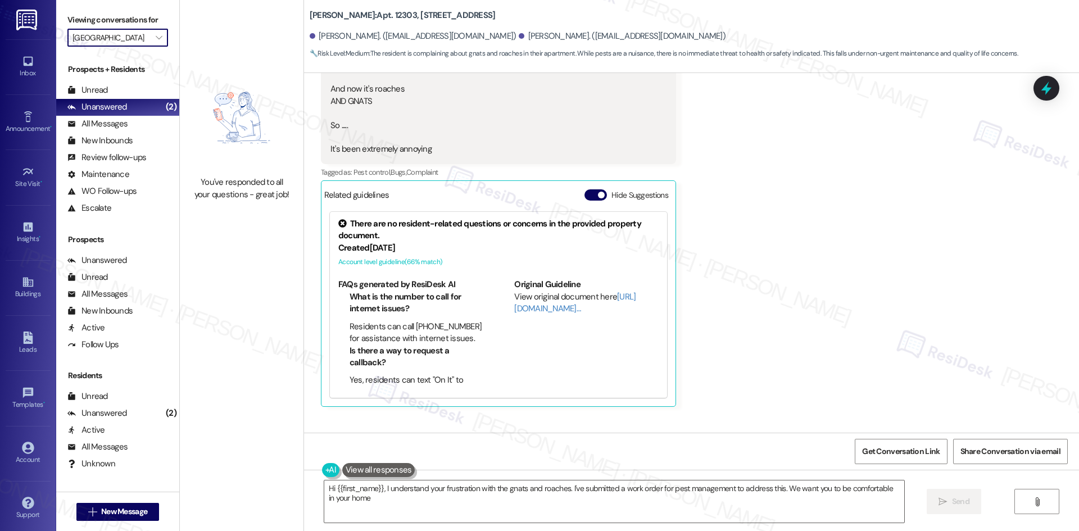
type textarea "Hi {{first_name}}, I understand your frustration with the gnats and roaches. I'…"
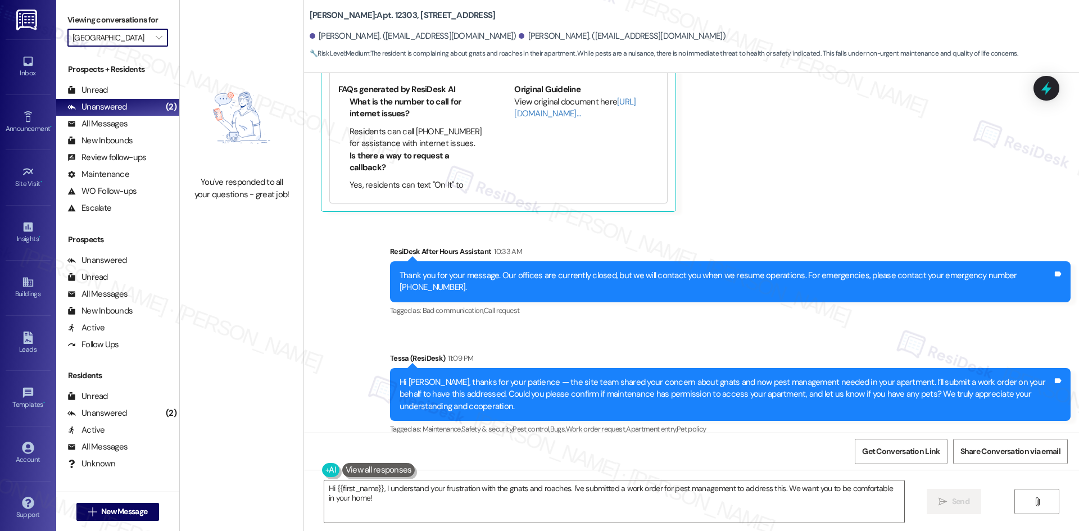
scroll to position [5870, 0]
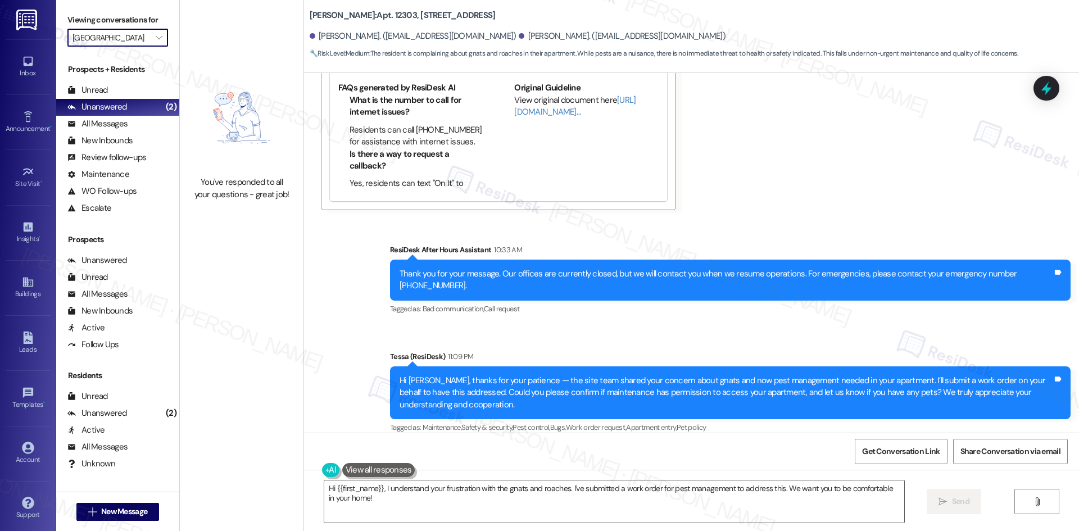
click at [132, 40] on input "[GEOGRAPHIC_DATA]" at bounding box center [112, 38] width 78 height 18
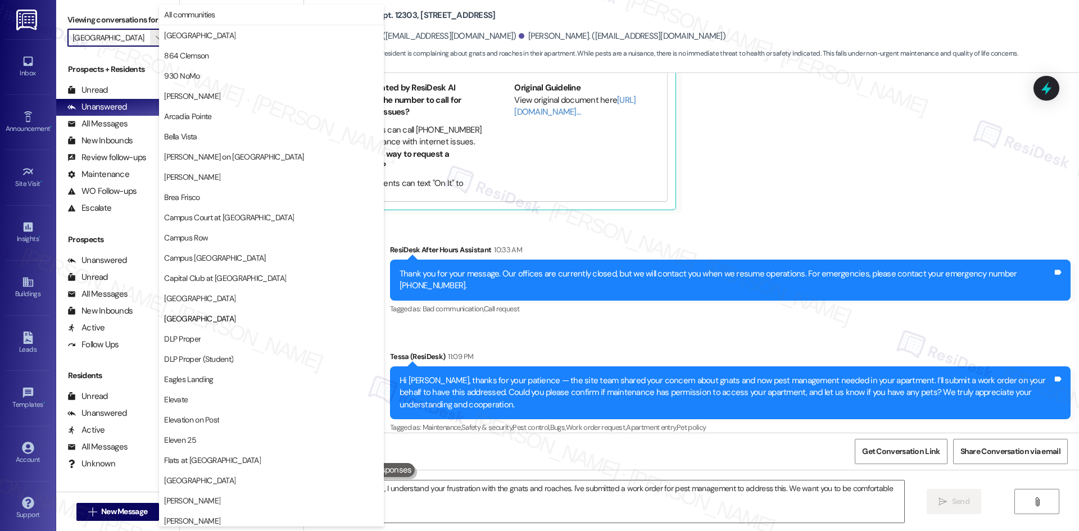
scroll to position [183, 0]
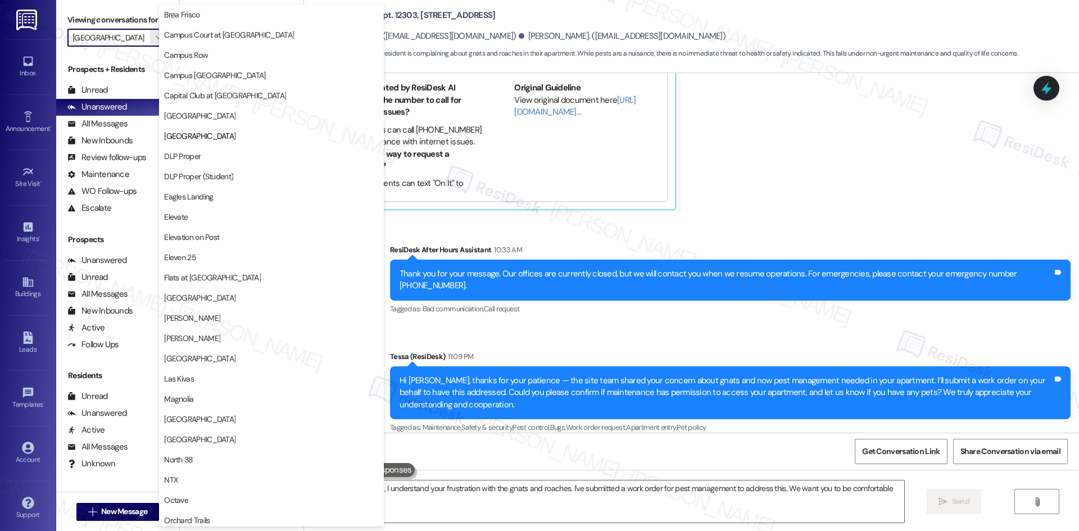
click at [239, 160] on span "DLP Proper" at bounding box center [271, 156] width 215 height 11
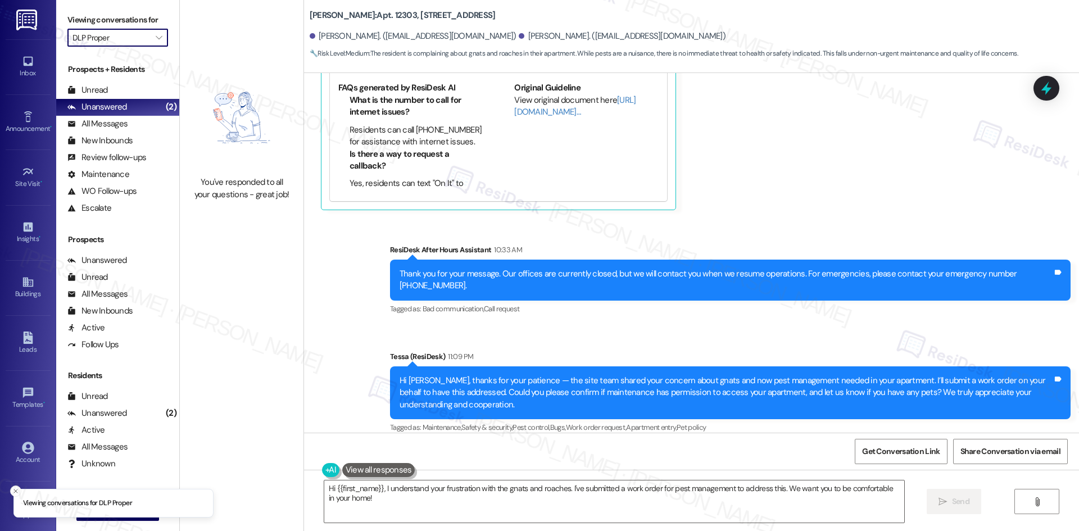
click at [134, 43] on input "DLP Proper" at bounding box center [112, 38] width 78 height 18
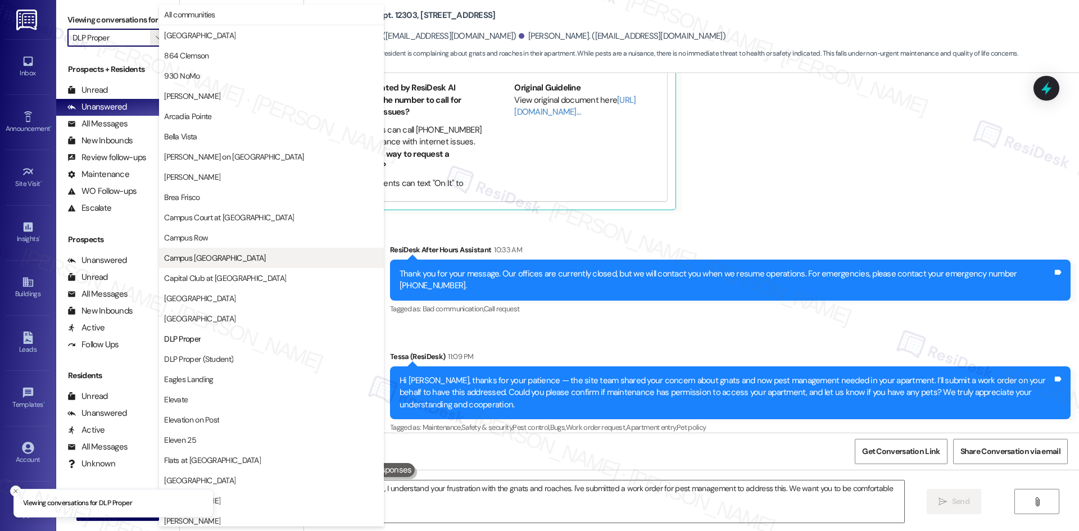
scroll to position [183, 0]
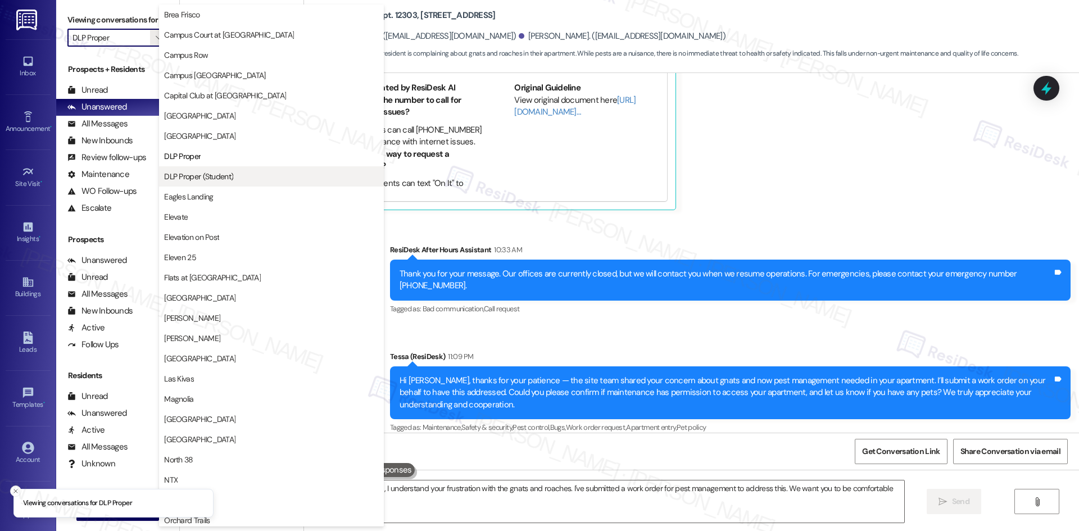
click at [245, 184] on button "DLP Proper (Student)" at bounding box center [271, 176] width 225 height 20
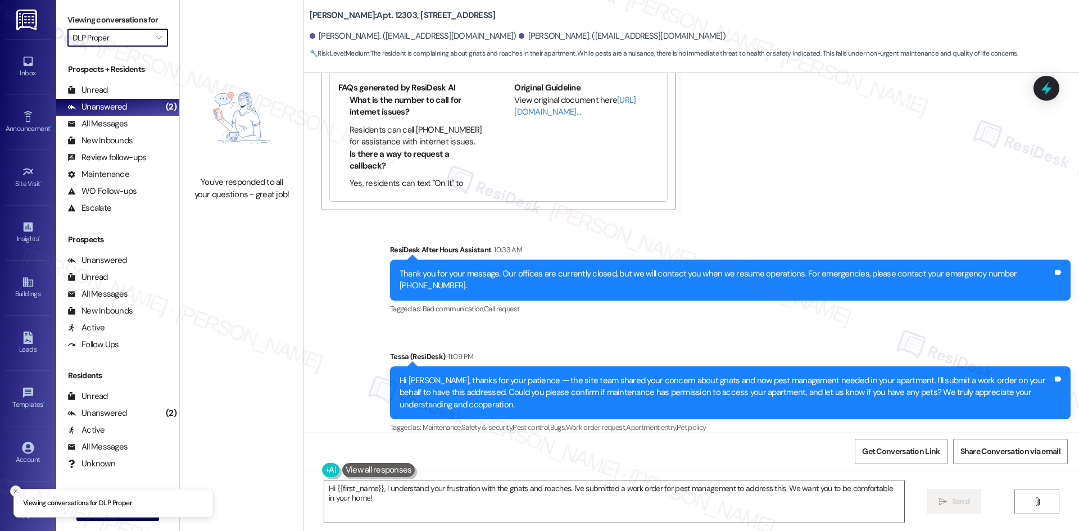
type input "DLP Proper (Student)"
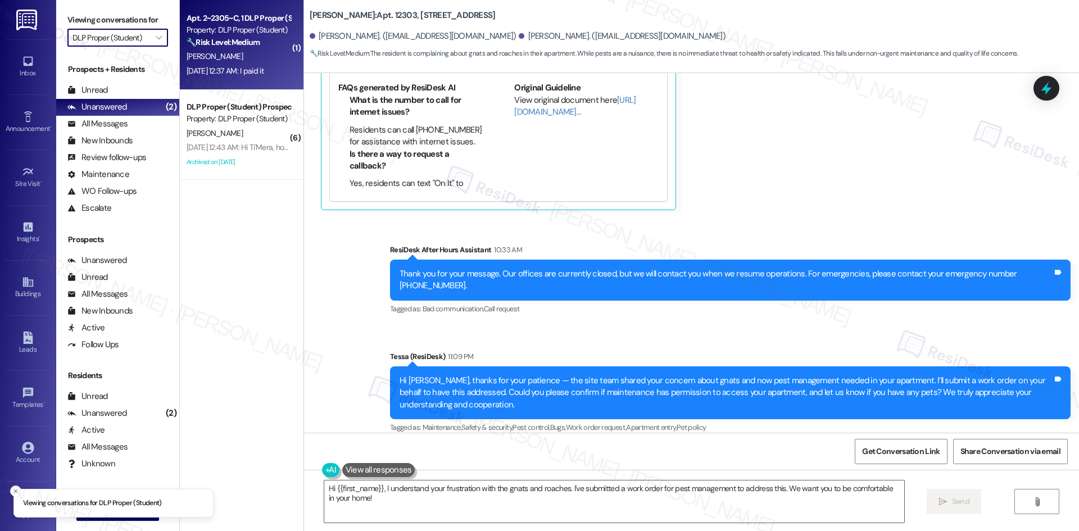
click at [229, 64] on div "Sep 03, 2025 at 12:37 AM: I paid it Sep 03, 2025 at 12:37 AM: I paid it" at bounding box center [239, 71] width 106 height 14
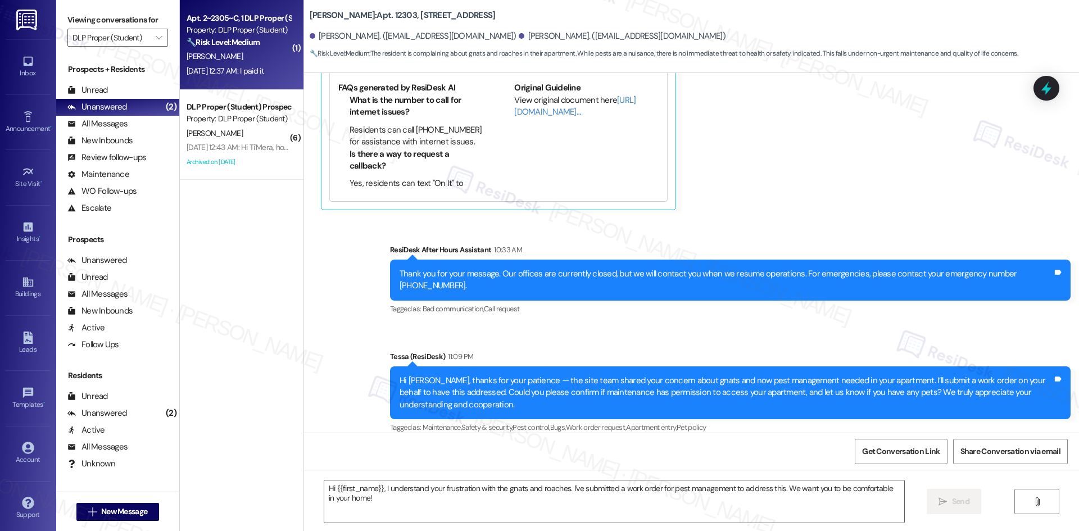
type textarea "Fetching suggested responses. Please feel free to read through the conversation…"
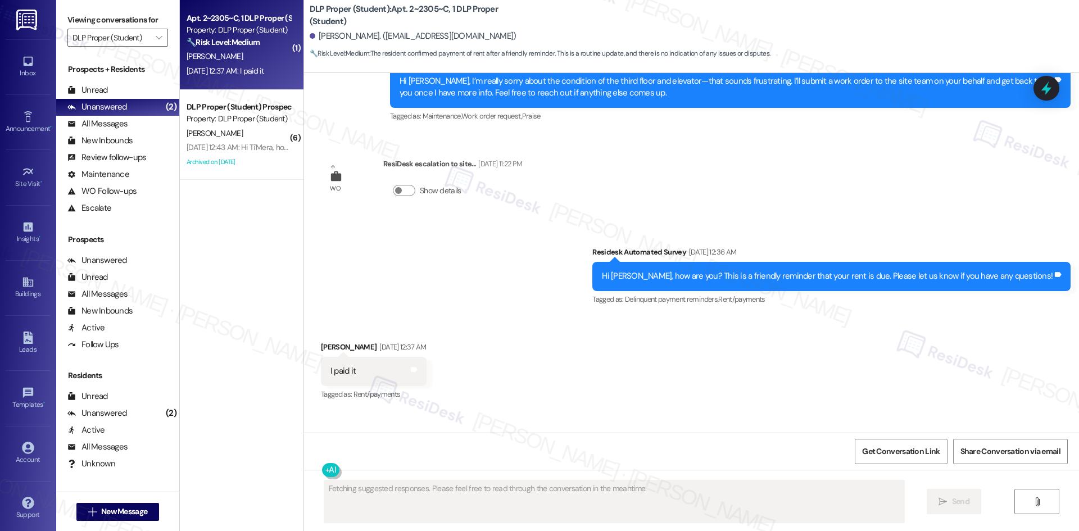
scroll to position [5061, 0]
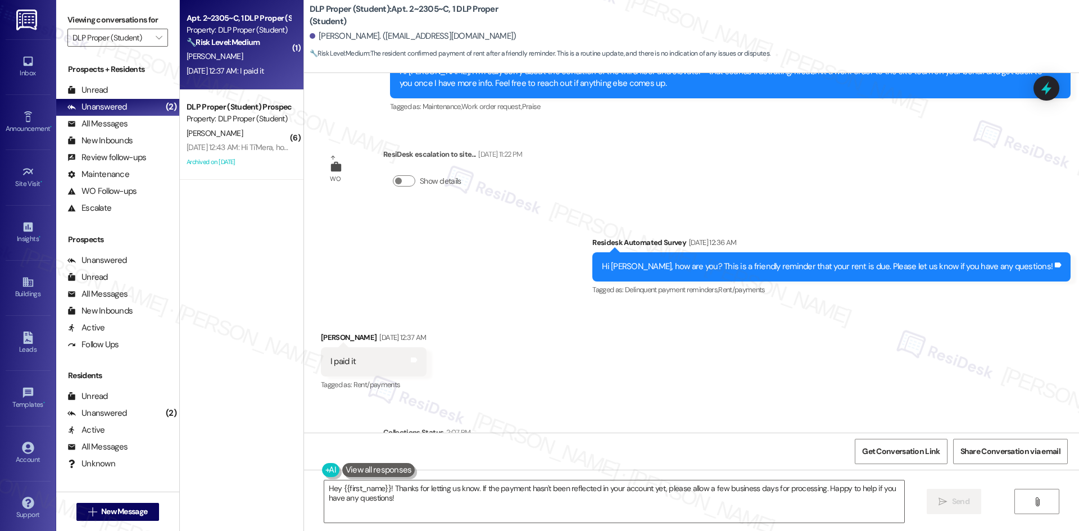
click at [539, 306] on div "Received via SMS Armani Johnson Sep 03, 2025 at 12:37 AM I paid it Tags and not…" at bounding box center [691, 353] width 775 height 95
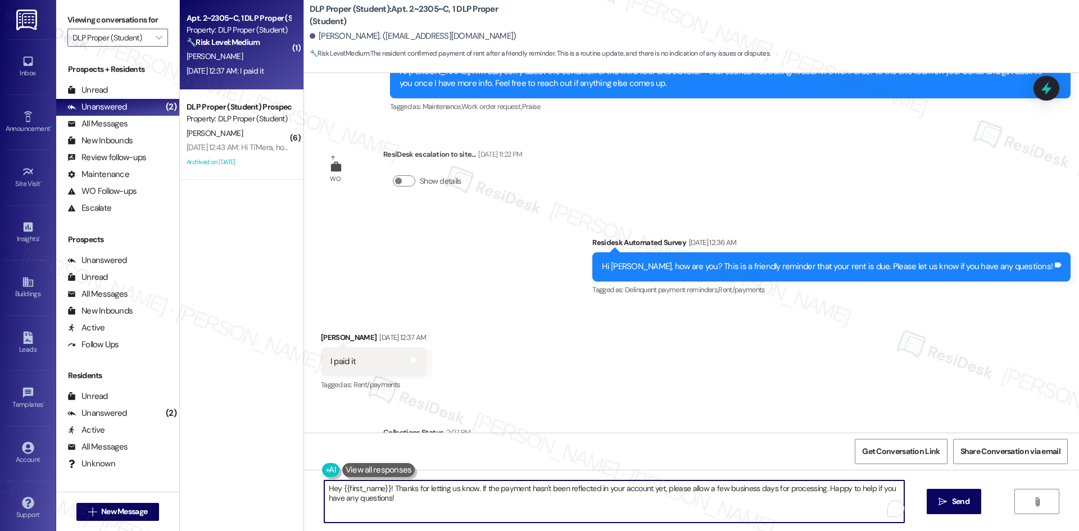
drag, startPoint x: 425, startPoint y: 503, endPoint x: 309, endPoint y: 487, distance: 117.4
click at [309, 487] on div "Hey {{first_name}}! Thanks for letting us know. If the payment hasn't been refl…" at bounding box center [691, 512] width 775 height 84
paste textarea "Thank you for letting us know! We appreciate it, and if you have any questions …"
type textarea "Thank you for letting us know! We appreciate it, and if you have any questions …"
click at [961, 500] on button " Send" at bounding box center [944, 501] width 55 height 25
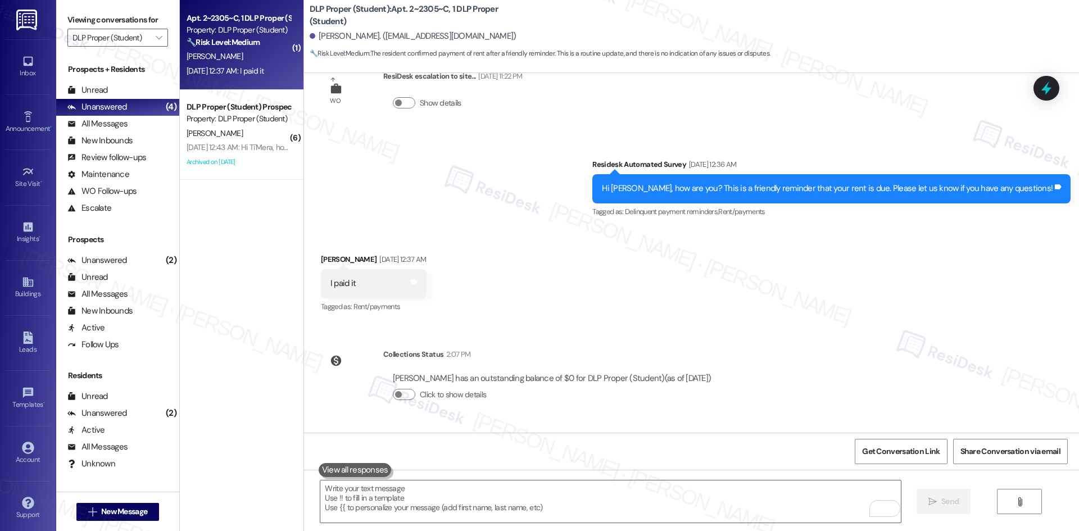
scroll to position [5140, 0]
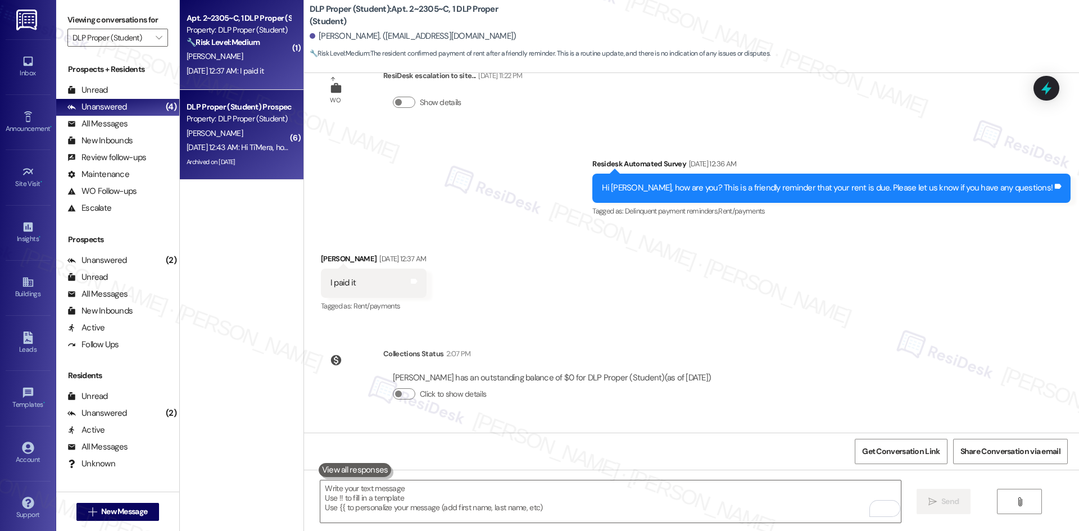
click at [240, 160] on div "Archived on 04/20/2024" at bounding box center [239, 162] width 106 height 14
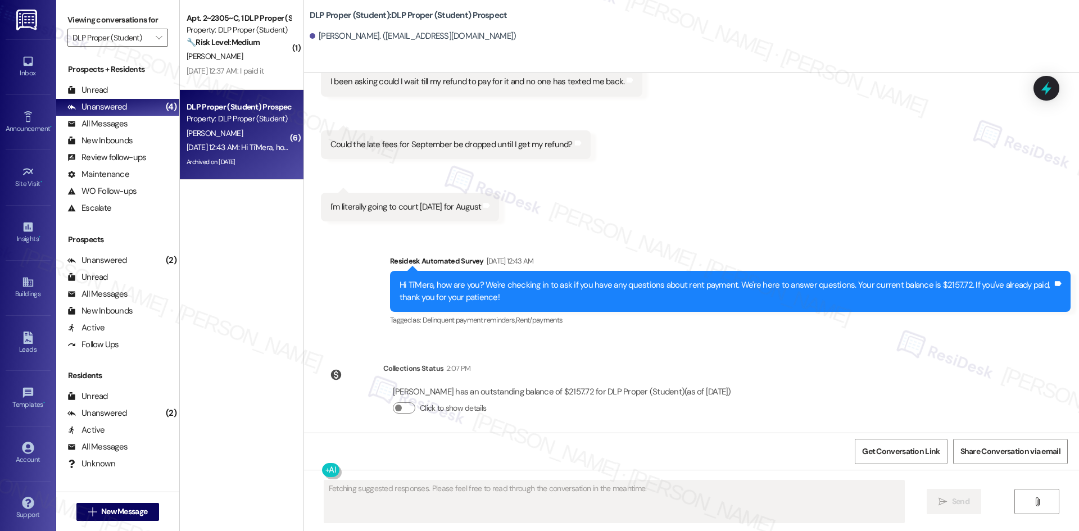
scroll to position [5606, 0]
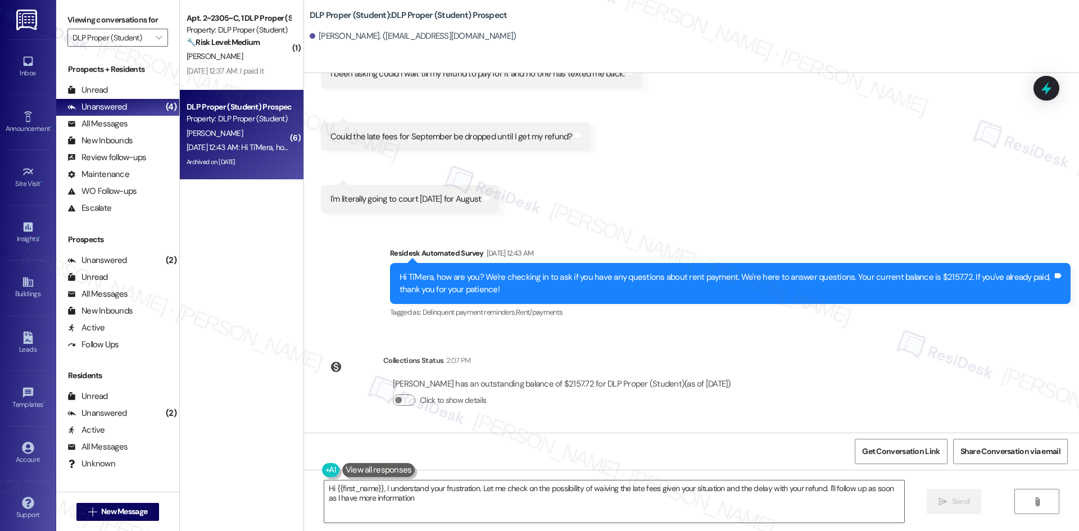
type textarea "Hi {{first_name}}, I understand your frustration. Let me check on the possibili…"
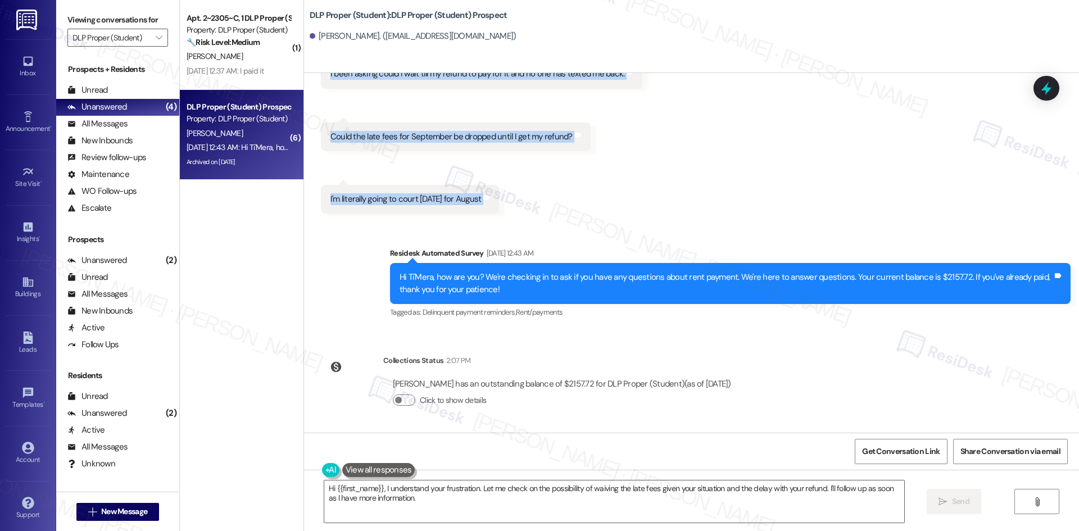
drag, startPoint x: 349, startPoint y: 90, endPoint x: 470, endPoint y: 212, distance: 172.1
click at [509, 200] on div "Lease started Aug 01, 2023 at 8:00 AM Survey, sent via SMS Residesk Automated S…" at bounding box center [691, 253] width 775 height 360
copy div "Residesk Automated Survey Sep 06, 2025 at 1:31 AM Hi Ti'Mera, how are you? A fr…"
click at [632, 161] on div "Received via SMS Ti'Mera Randall Sep 06, 2025 at 2:55 AM Why is it that high wh…" at bounding box center [691, 89] width 775 height 266
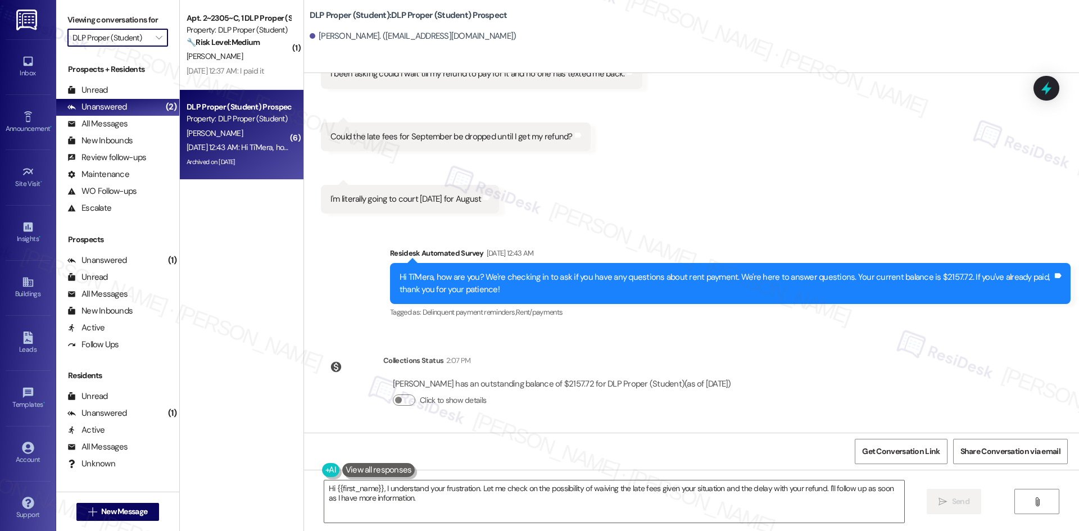
click at [92, 41] on input "DLP Proper (Student)" at bounding box center [112, 38] width 78 height 18
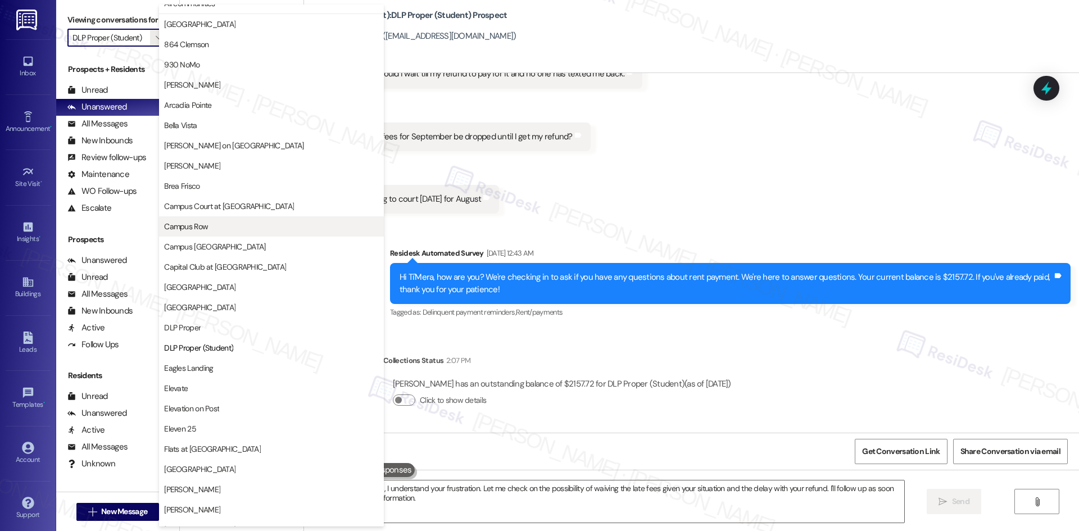
scroll to position [0, 0]
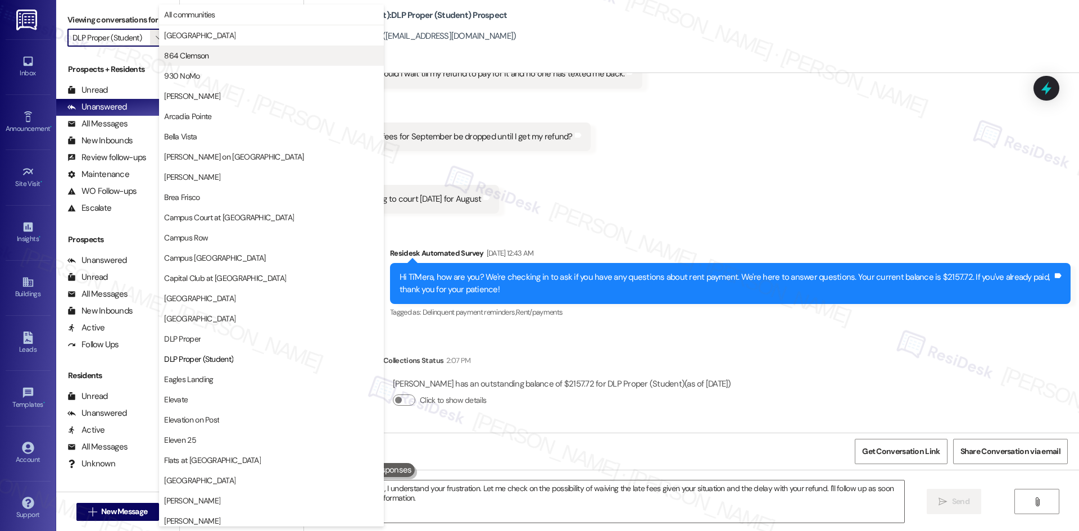
click at [222, 51] on span "864 Clemson" at bounding box center [271, 55] width 215 height 11
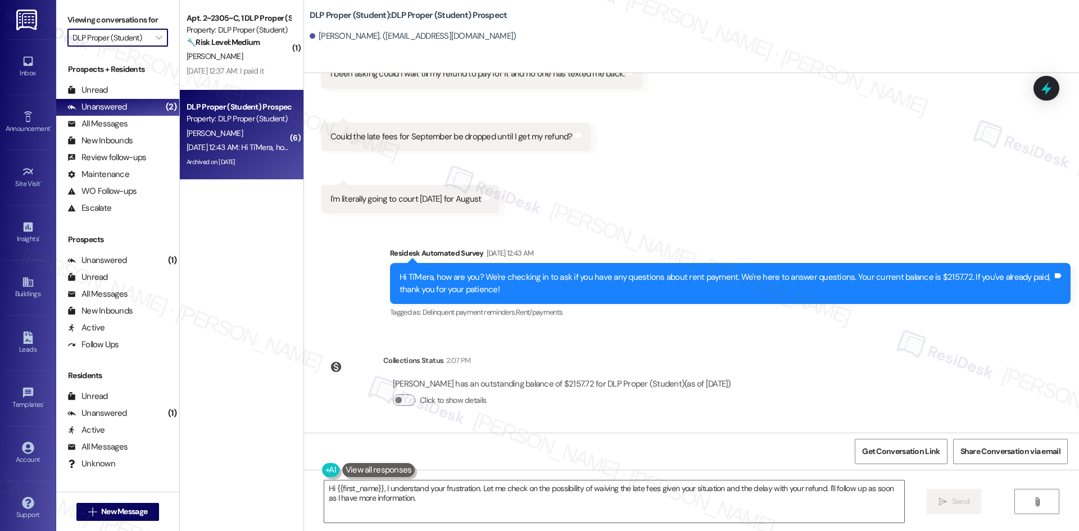
type input "864 Clemson"
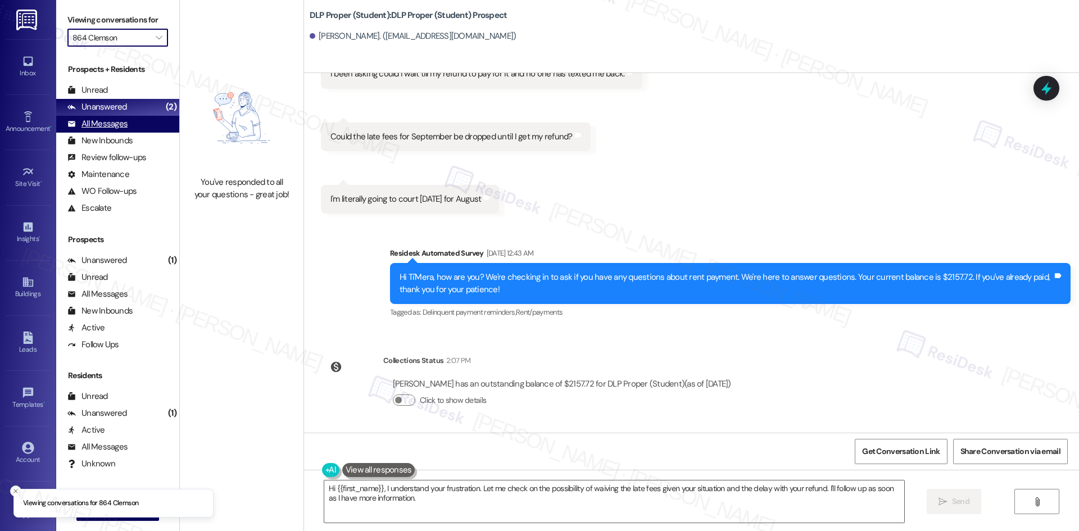
click at [148, 124] on div "All Messages (undefined)" at bounding box center [117, 124] width 123 height 17
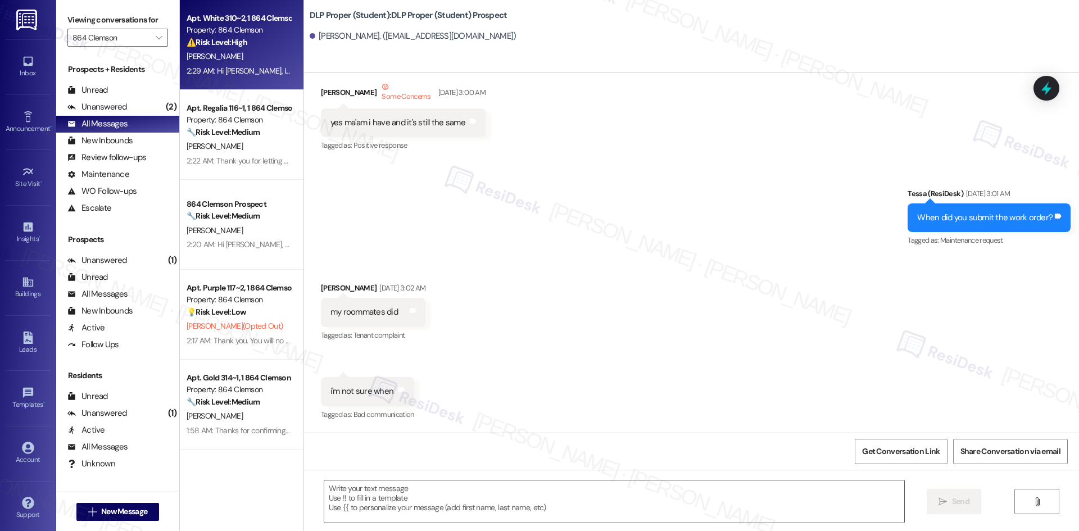
type textarea "Fetching suggested responses. Please feel free to read through the conversation…"
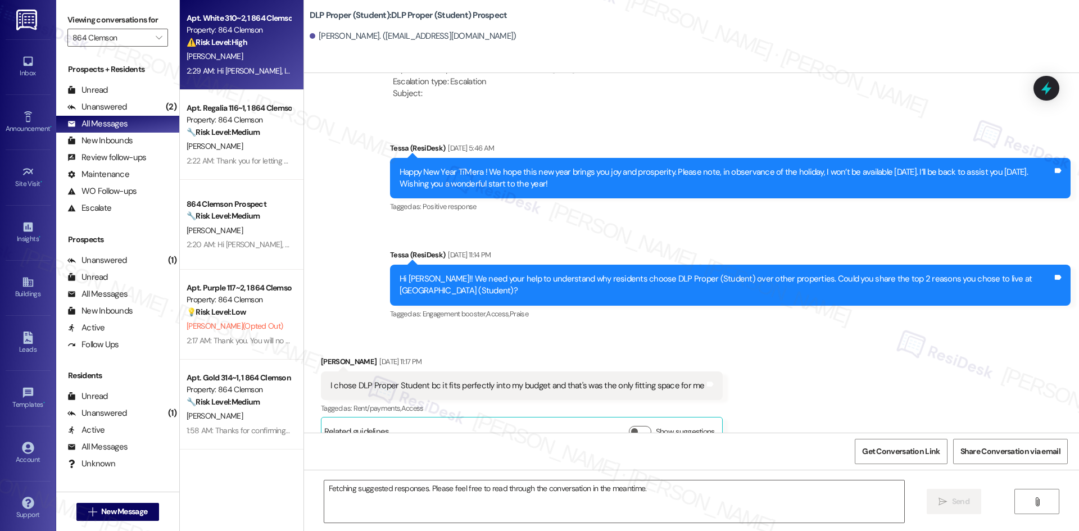
click at [227, 57] on div "T. Weisser" at bounding box center [239, 56] width 106 height 14
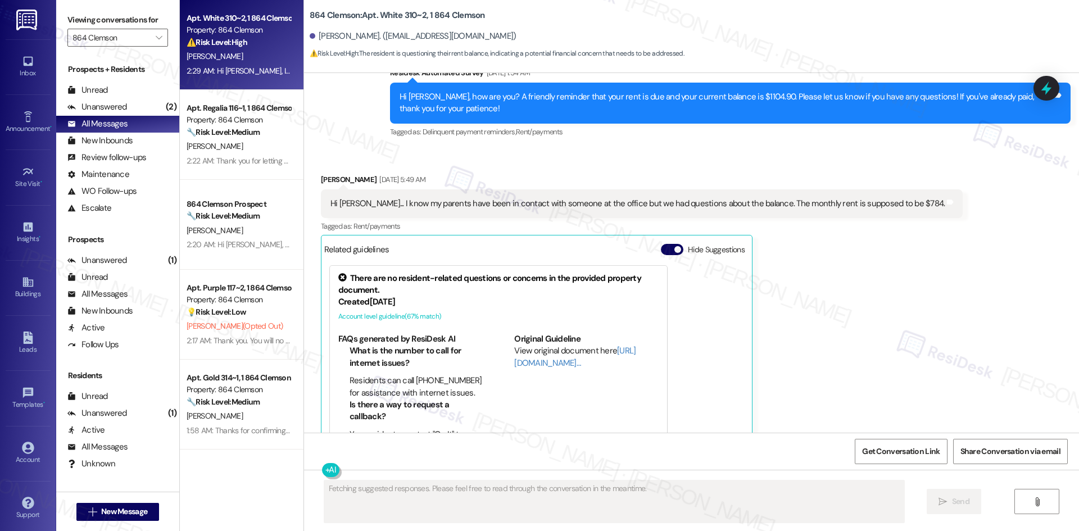
scroll to position [345, 0]
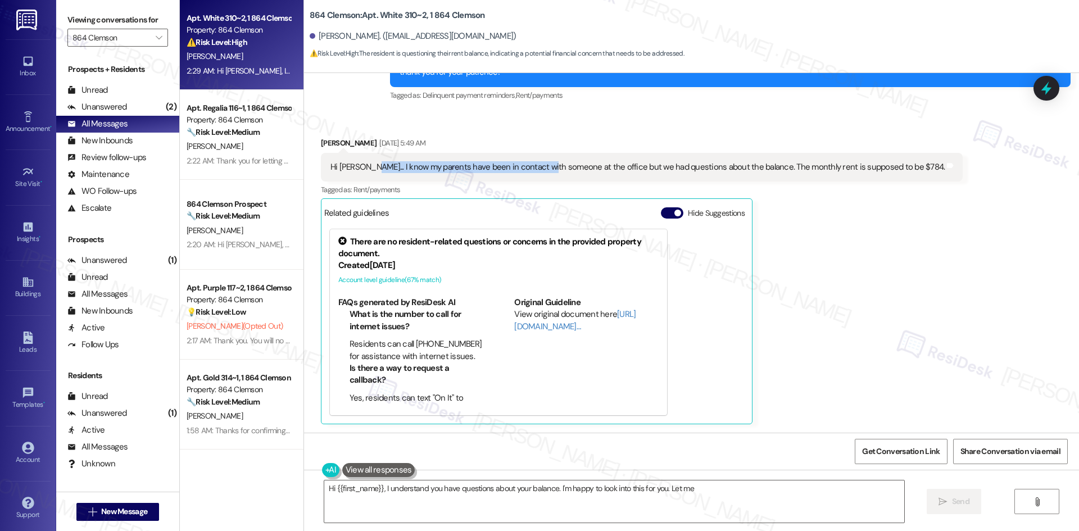
drag, startPoint x: 355, startPoint y: 167, endPoint x: 539, endPoint y: 168, distance: 183.8
click at [539, 168] on div "Hi Sarah... I know my parents have been in contact with someone at the office b…" at bounding box center [638, 167] width 615 height 12
type textarea "Hi {{first_name}}, I understand you have questions about your balance. I'm happ…"
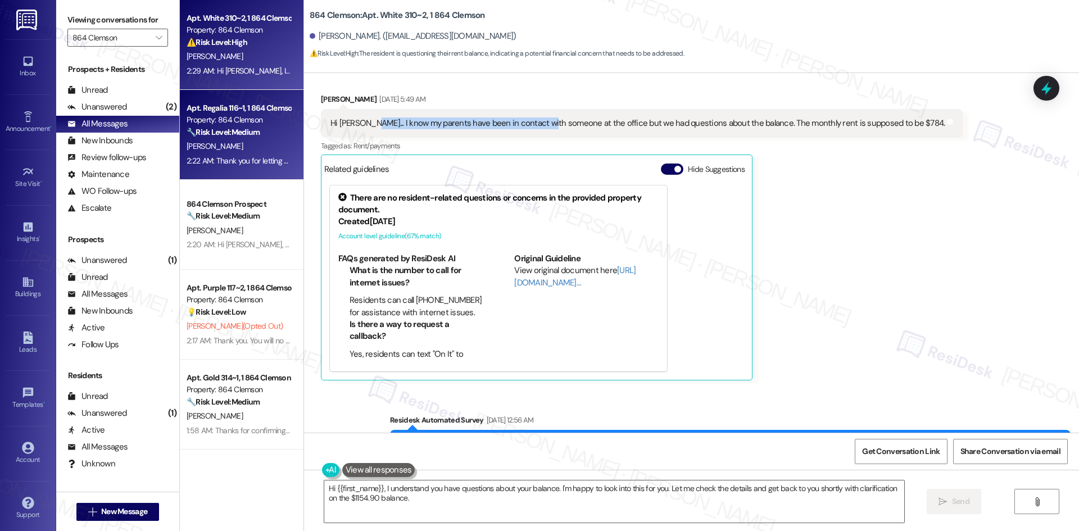
scroll to position [570, 0]
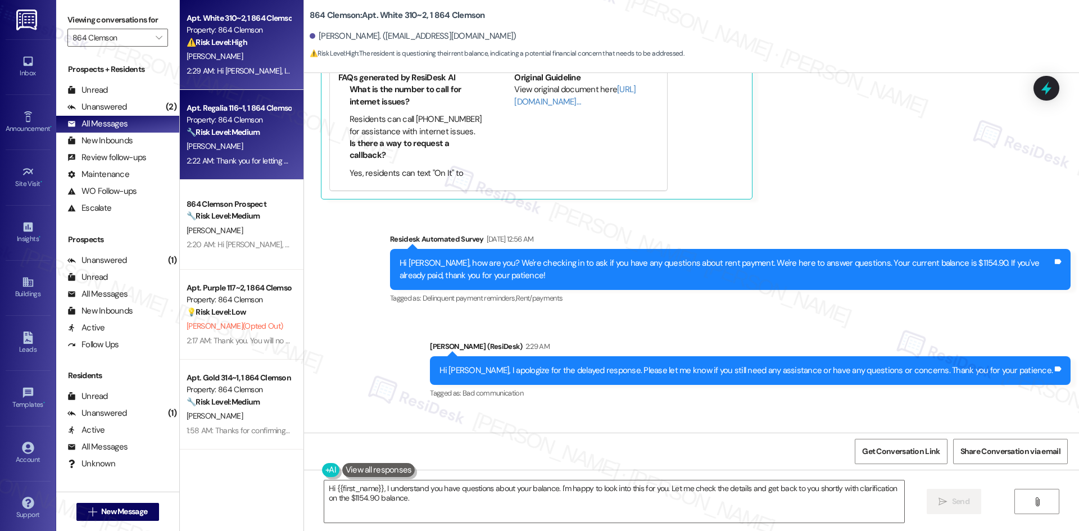
click at [241, 141] on div "K. Irving" at bounding box center [239, 146] width 106 height 14
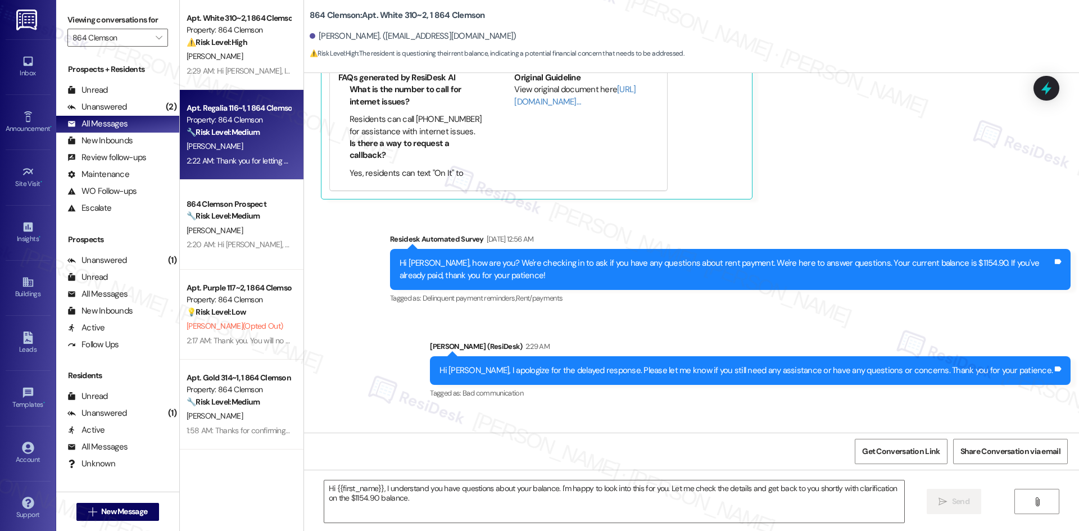
type textarea "Fetching suggested responses. Please feel free to read through the conversation…"
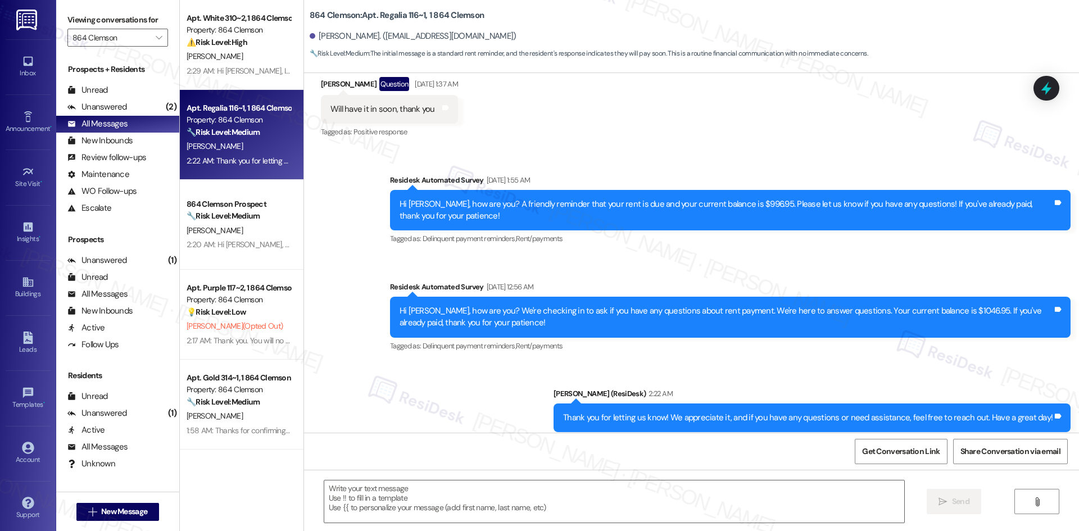
scroll to position [427, 0]
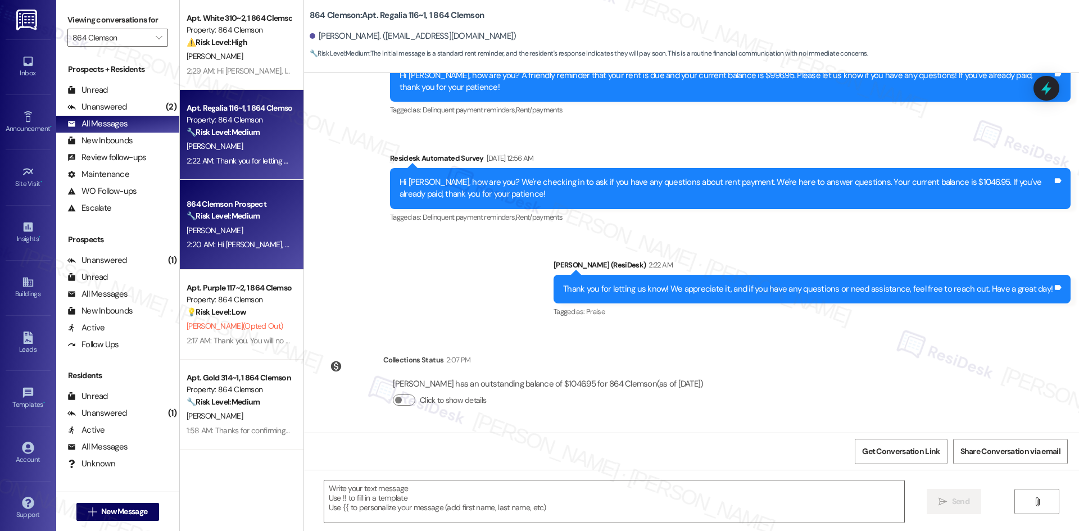
click at [217, 219] on strong "🔧 Risk Level: Medium" at bounding box center [223, 216] width 73 height 10
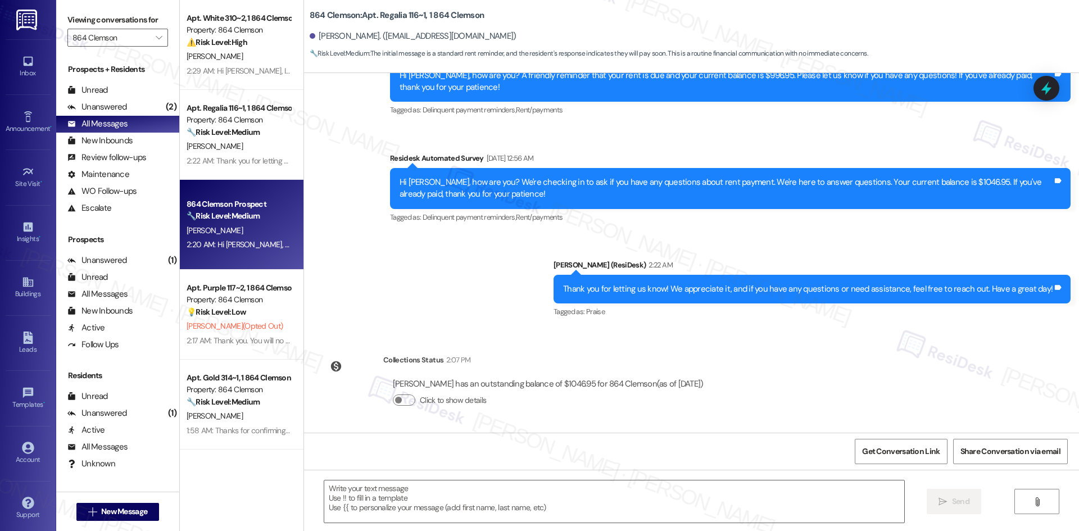
type textarea "Fetching suggested responses. Please feel free to read through the conversation…"
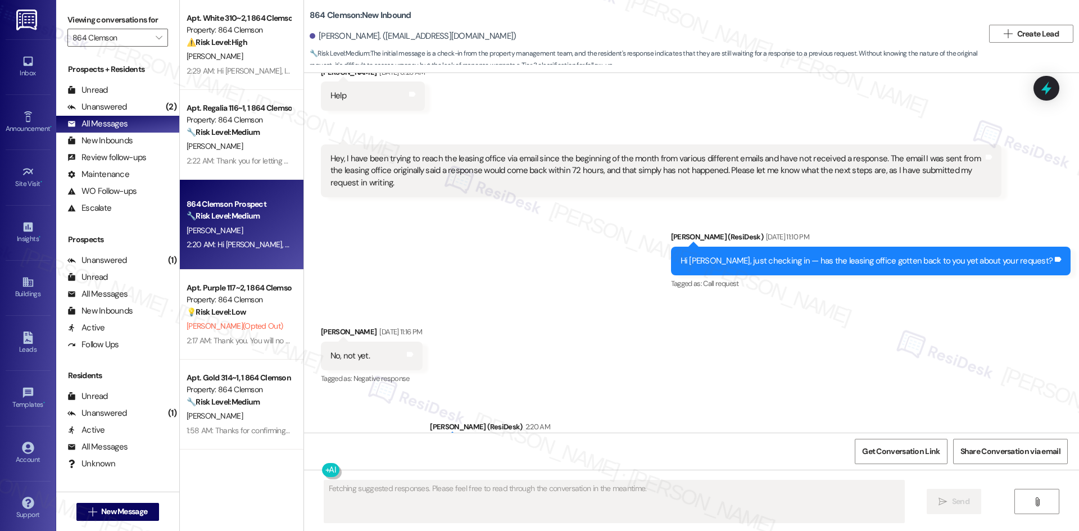
scroll to position [6607, 0]
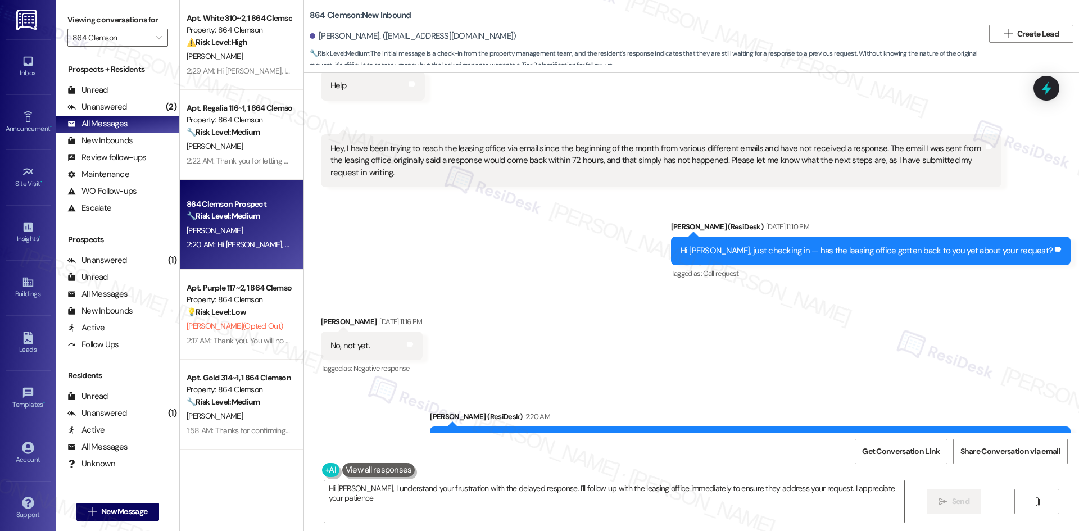
type textarea "Hi Isabella, I understand your frustration with the delayed response. I'll foll…"
drag, startPoint x: 522, startPoint y: 392, endPoint x: 1007, endPoint y: 400, distance: 484.7
click at [1059, 427] on div "Hi Isabella, I apologize for the delayed response. Please let me know if you st…" at bounding box center [750, 441] width 641 height 29
copy div "I apologize for the delayed response. Please let me know if you still need any …"
click at [561, 291] on div "Received via SMS Isabella Andrews Sep 02, 2025 at 11:16 PM No, not yet. Tags an…" at bounding box center [691, 338] width 775 height 95
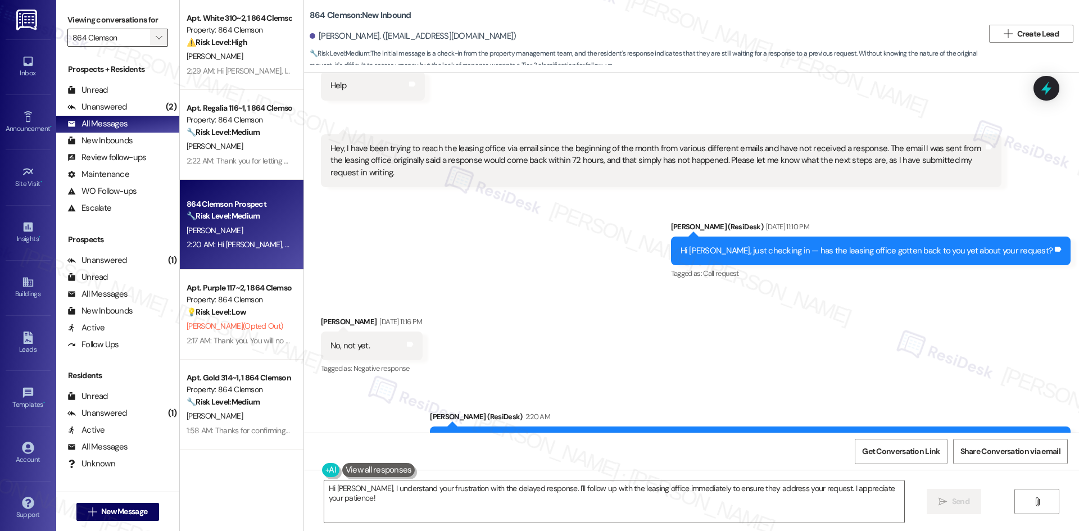
click at [150, 40] on button "" at bounding box center [159, 38] width 18 height 18
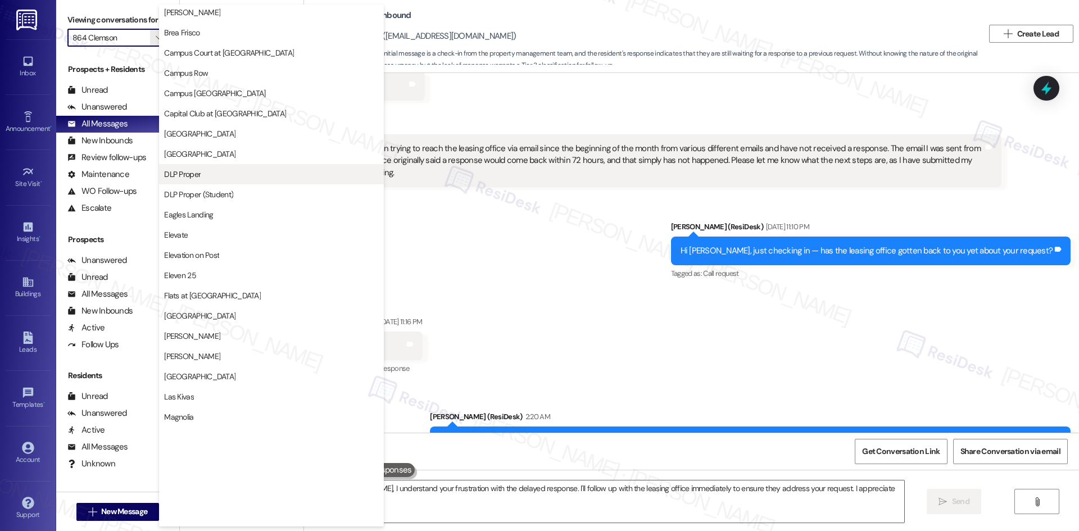
scroll to position [169, 0]
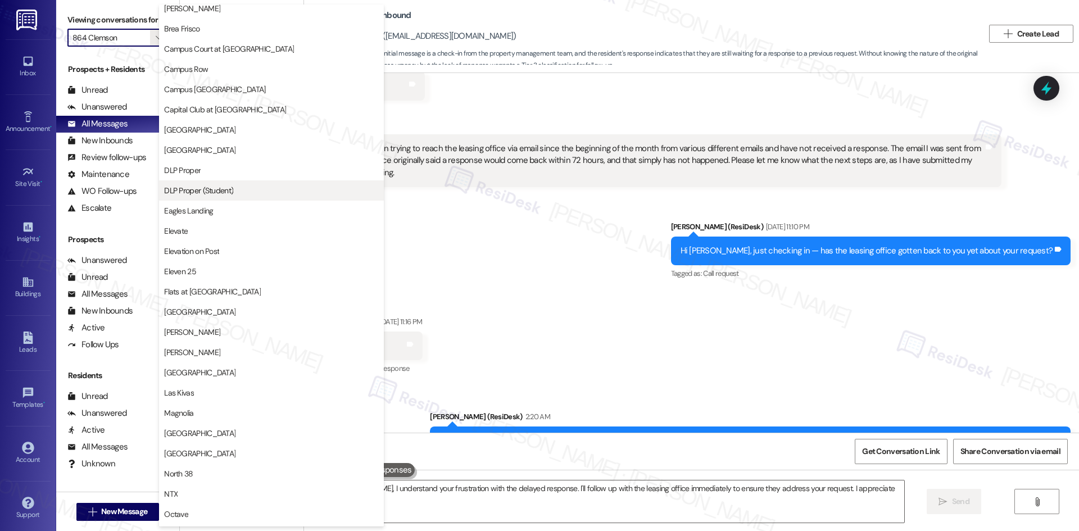
click at [239, 196] on span "DLP Proper (Student)" at bounding box center [271, 190] width 215 height 11
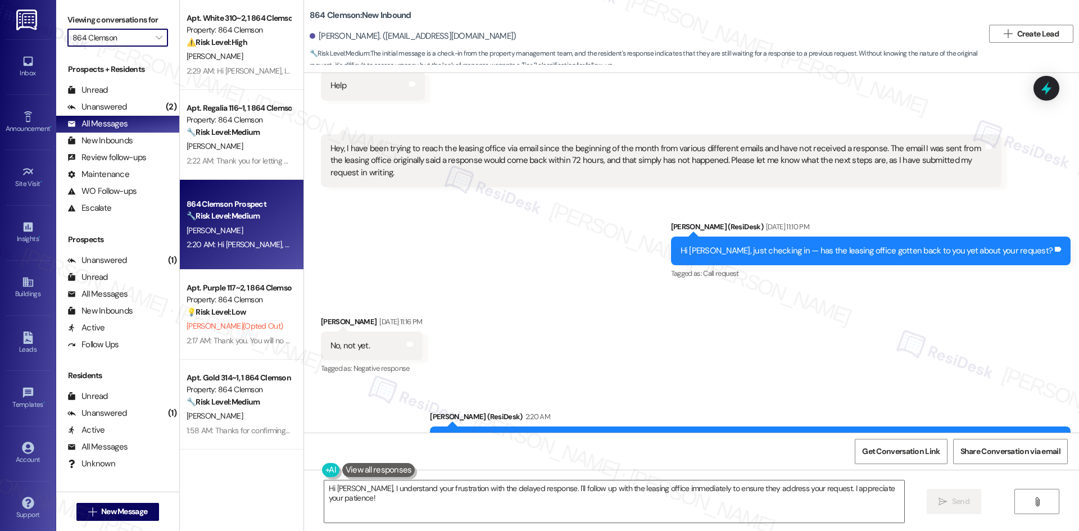
type input "DLP Proper (Student)"
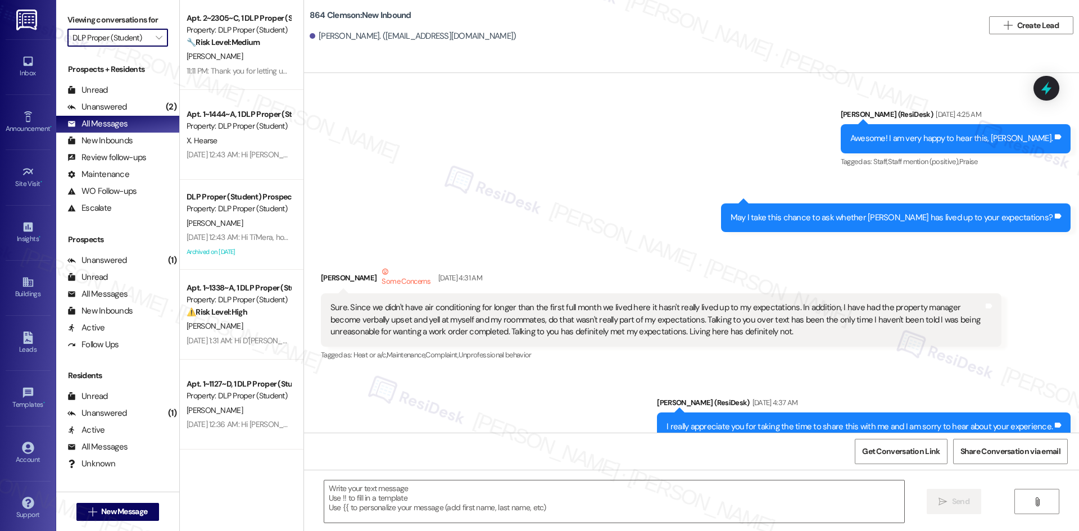
type textarea "Fetching suggested responses. Please feel free to read through the conversation…"
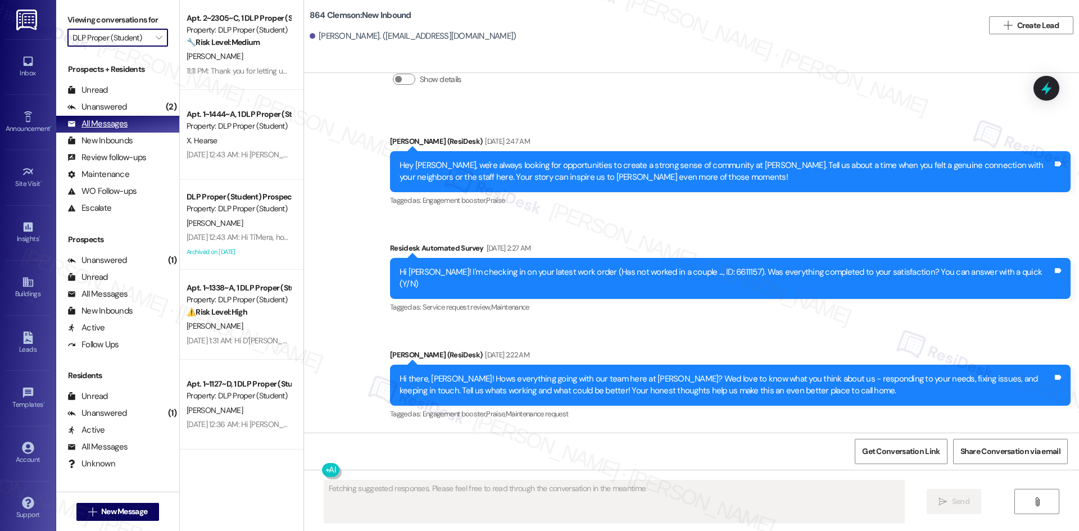
scroll to position [6511, 0]
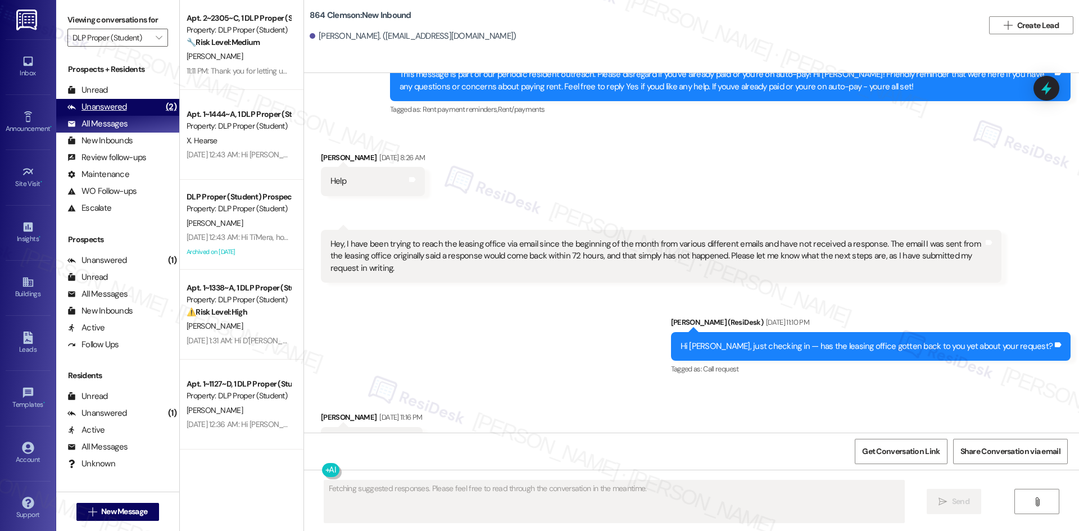
click at [100, 110] on div "Unanswered" at bounding box center [97, 107] width 60 height 12
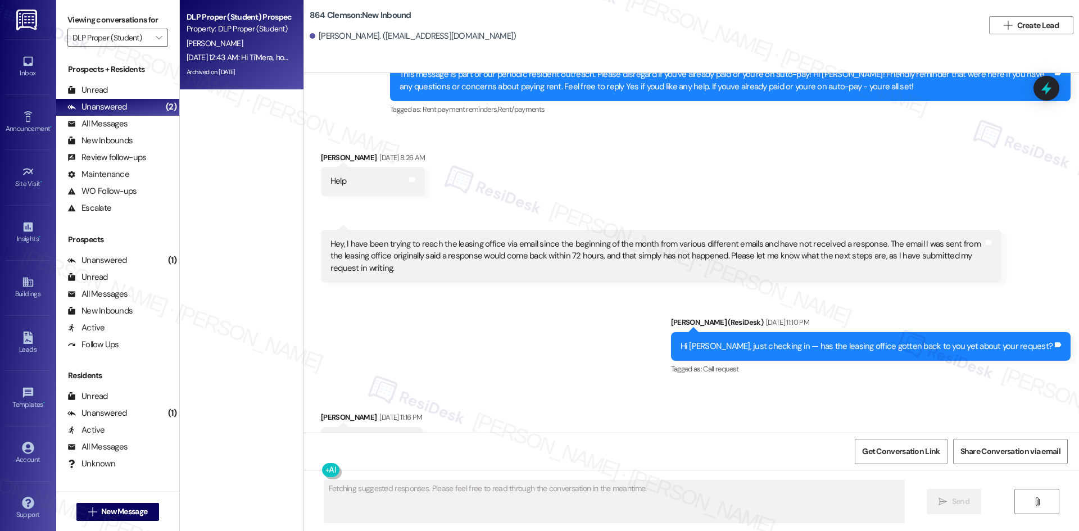
click at [252, 48] on div "T. Randall" at bounding box center [239, 44] width 106 height 14
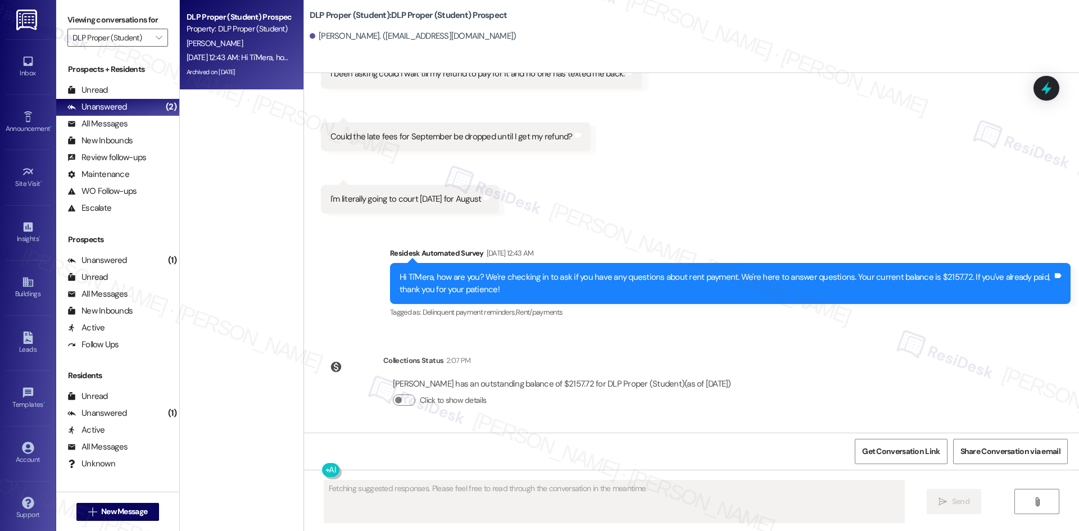
scroll to position [5606, 0]
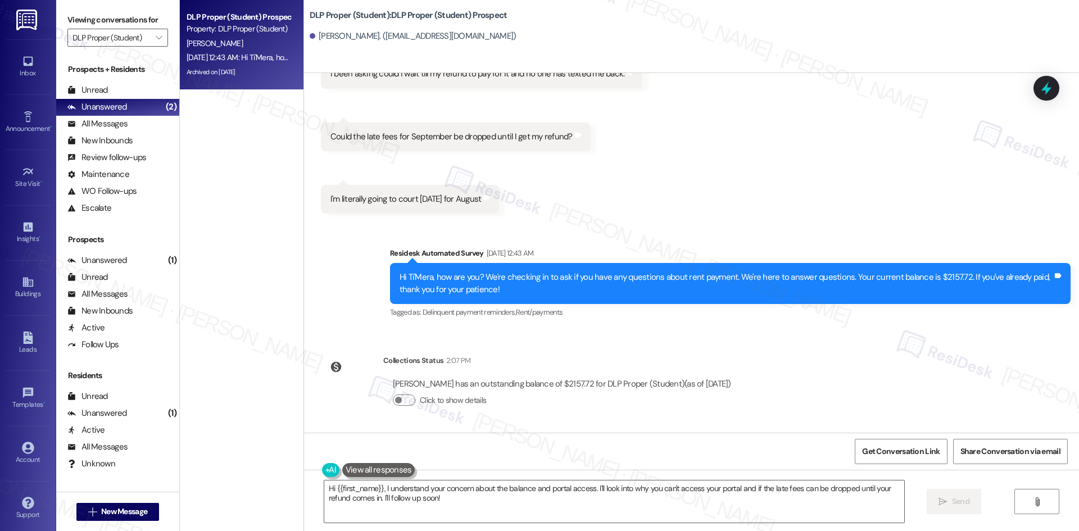
click at [622, 219] on div "Received via SMS Ti'Mera Randall Sep 06, 2025 at 2:55 AM Why is it that high wh…" at bounding box center [691, 89] width 775 height 266
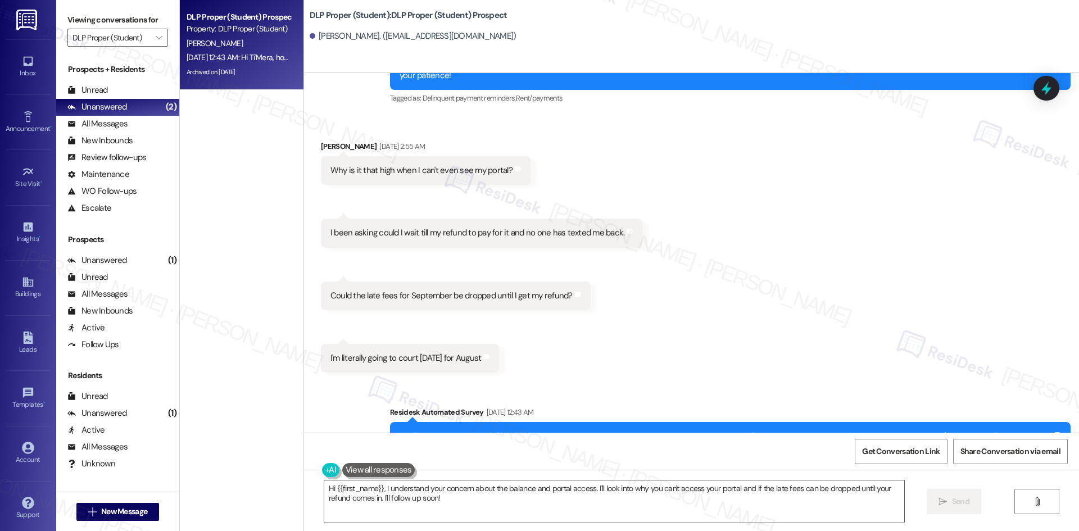
scroll to position [5381, 0]
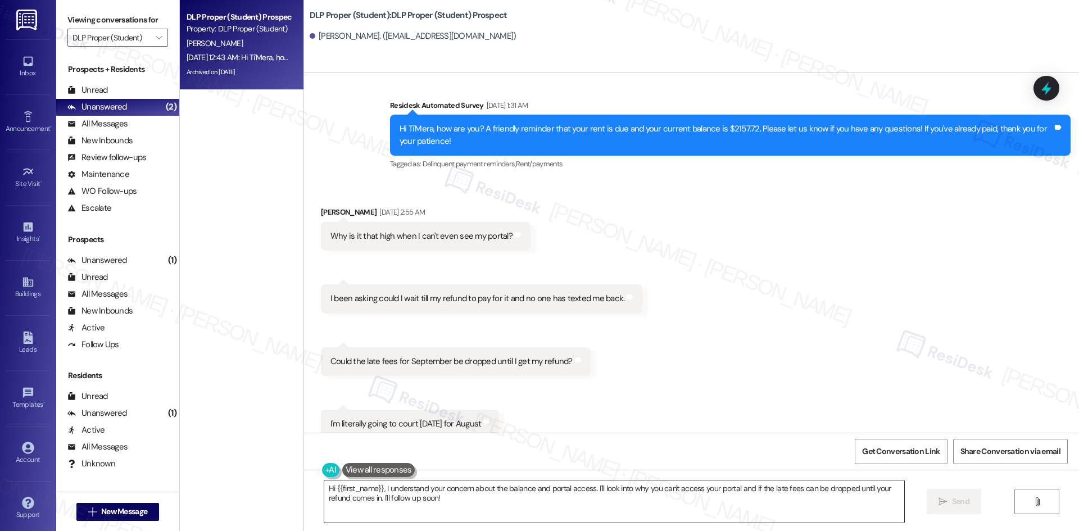
click at [457, 492] on textarea "Hi {{first_name}}, I understand your concern about the balance and portal acces…" at bounding box center [614, 502] width 580 height 42
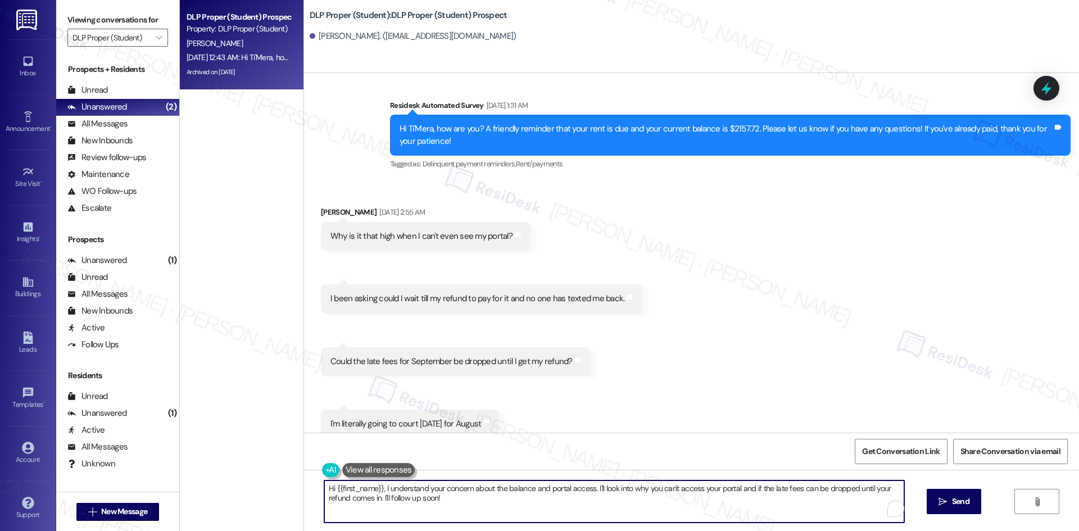
click at [439, 500] on textarea "Hi {{first_name}}, I understand your concern about the balance and portal acces…" at bounding box center [614, 502] width 580 height 42
drag, startPoint x: 439, startPoint y: 500, endPoint x: 388, endPoint y: 491, distance: 51.4
click at [388, 491] on textarea "Hi {{first_name}}, I understand your concern about the balance and portal acces…" at bounding box center [610, 502] width 580 height 42
click at [373, 492] on textarea "Hi {{first_name}}, I understand your concern about the balance and portal acces…" at bounding box center [610, 502] width 580 height 42
drag, startPoint x: 374, startPoint y: 490, endPoint x: 451, endPoint y: 501, distance: 77.9
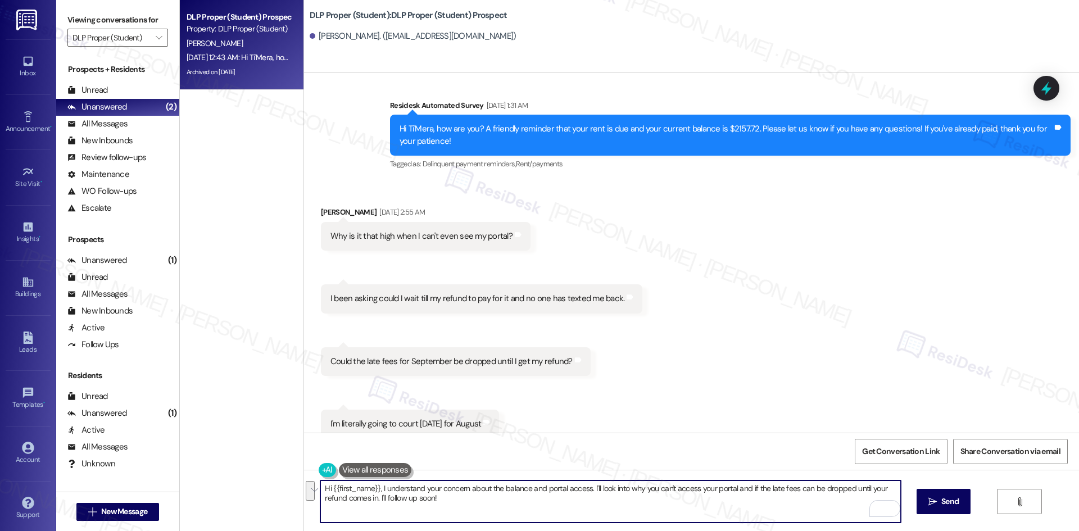
click at [451, 501] on textarea "Hi {{first_name}}, I understand your concern about the balance and portal acces…" at bounding box center [610, 502] width 580 height 42
paste textarea "apologize for the delayed response. Please let me know if you still need any as…"
type textarea "Hi {{first_name}}, I apologize for the delayed response. Please let me know if …"
click at [943, 498] on span "Send" at bounding box center [950, 502] width 17 height 12
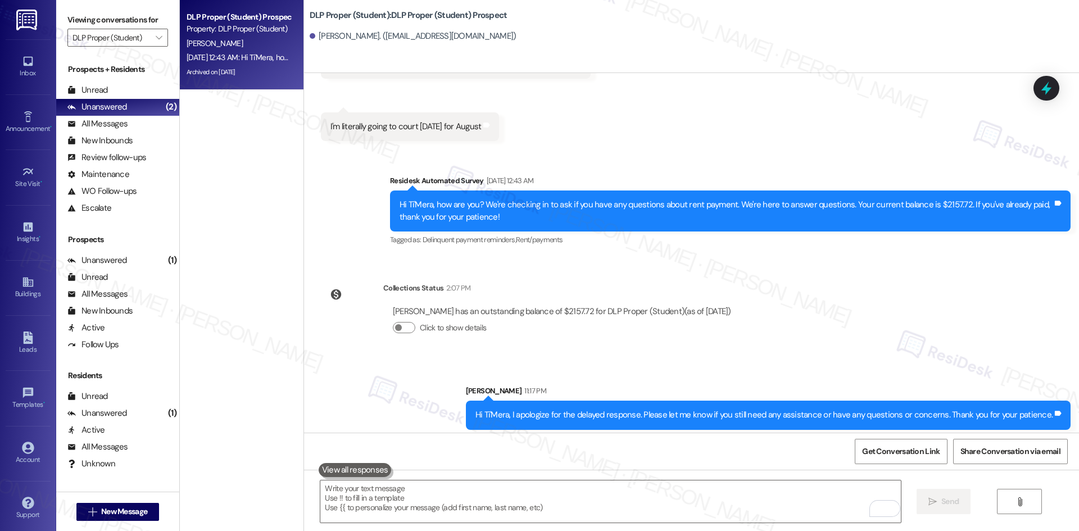
scroll to position [5685, 0]
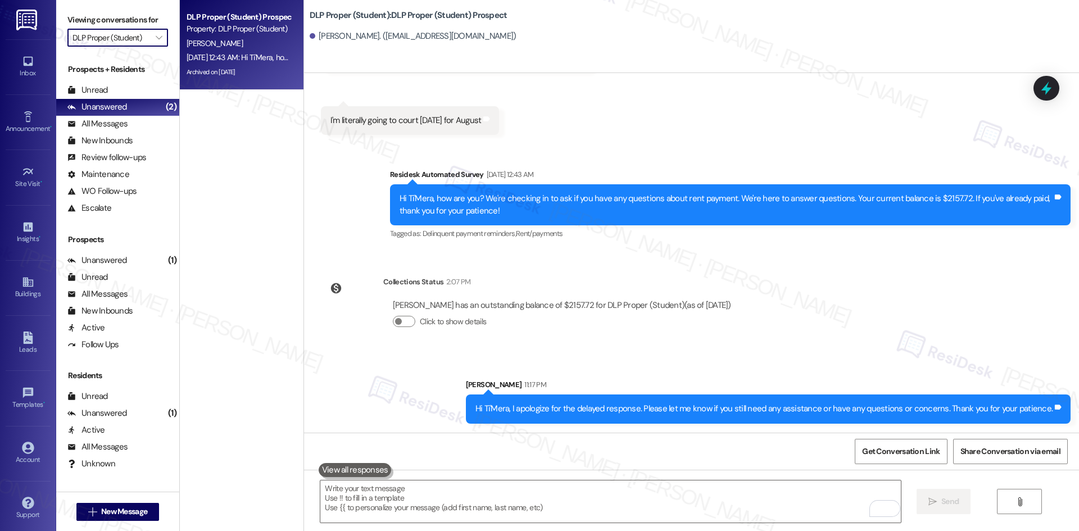
click at [129, 40] on input "DLP Proper (Student)" at bounding box center [112, 38] width 78 height 18
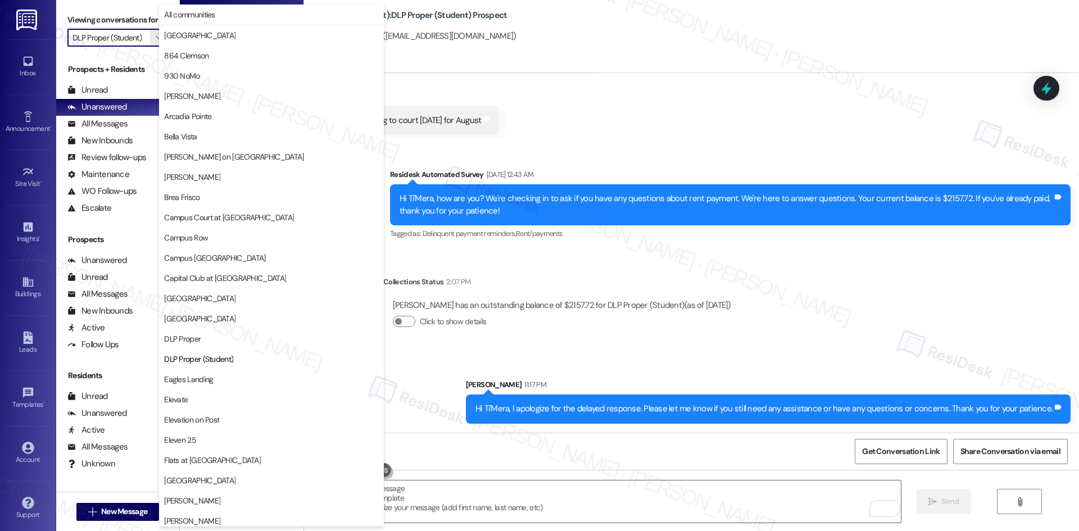
scroll to position [183, 0]
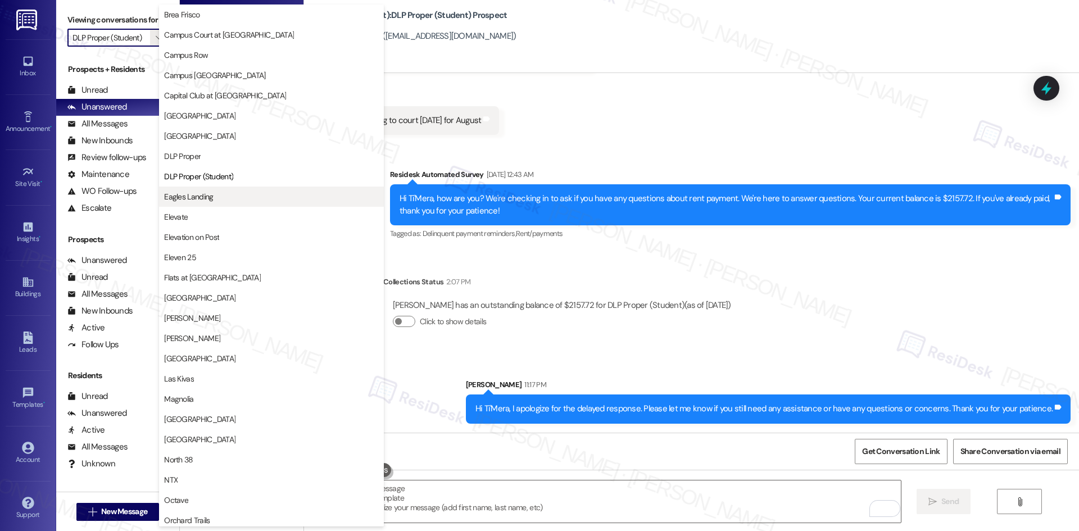
click at [216, 200] on span "Eagles Landing" at bounding box center [271, 196] width 215 height 11
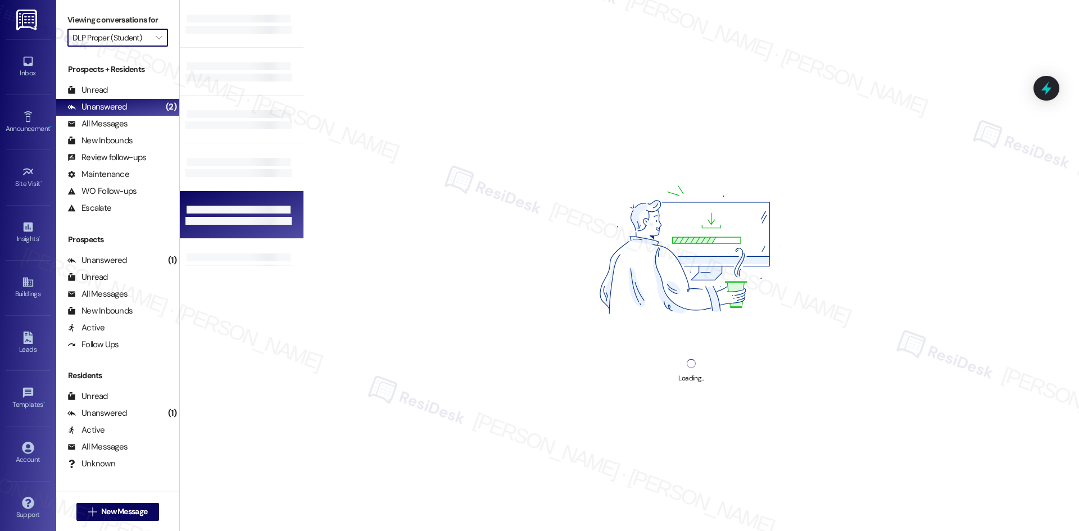
type input "Eagles Landing"
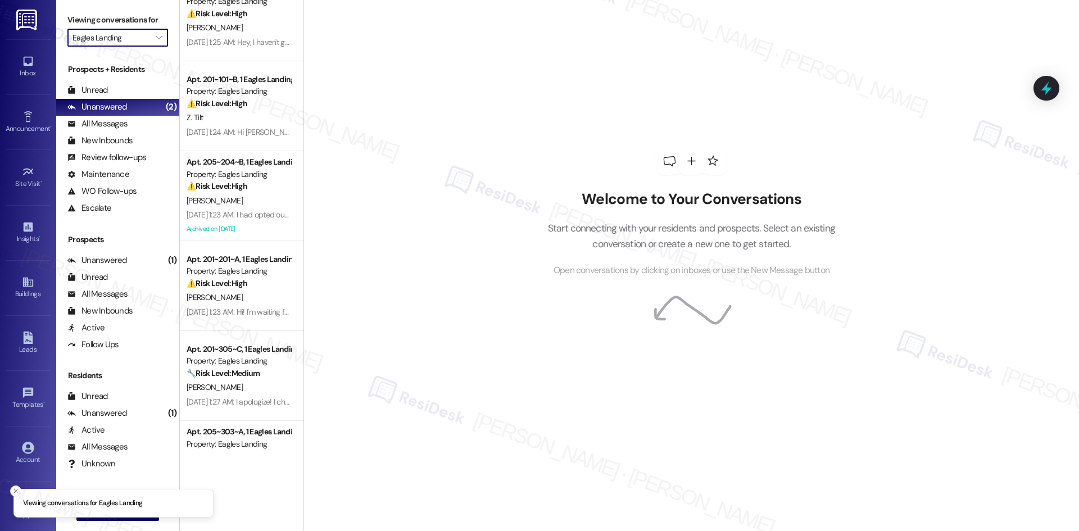
scroll to position [178, 0]
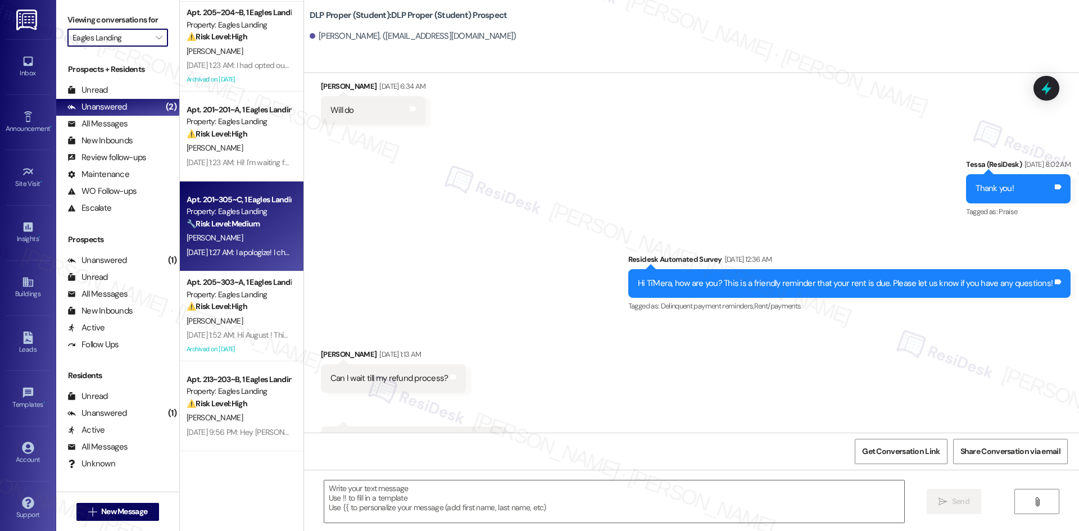
type textarea "Fetching suggested responses. Please feel free to read through the conversation…"
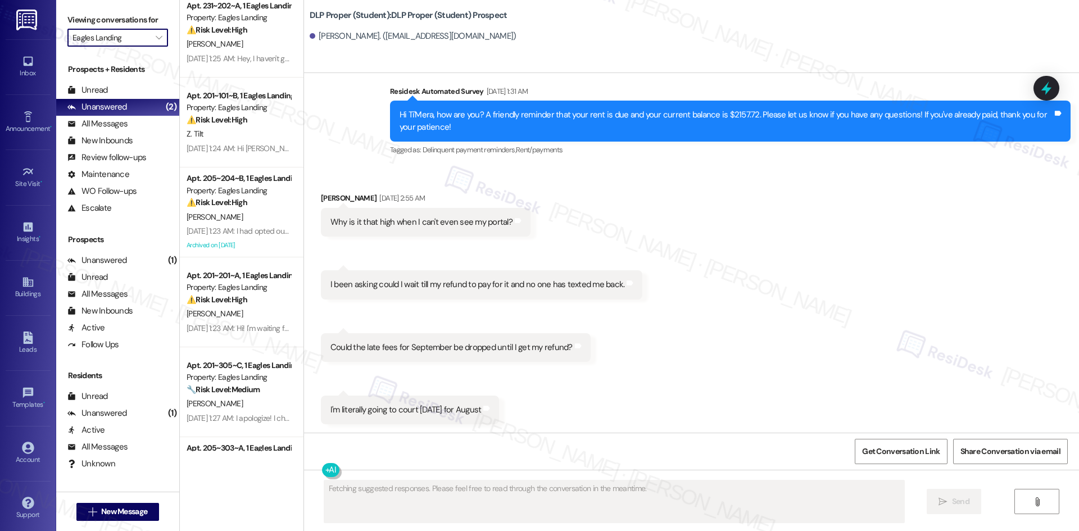
scroll to position [0, 0]
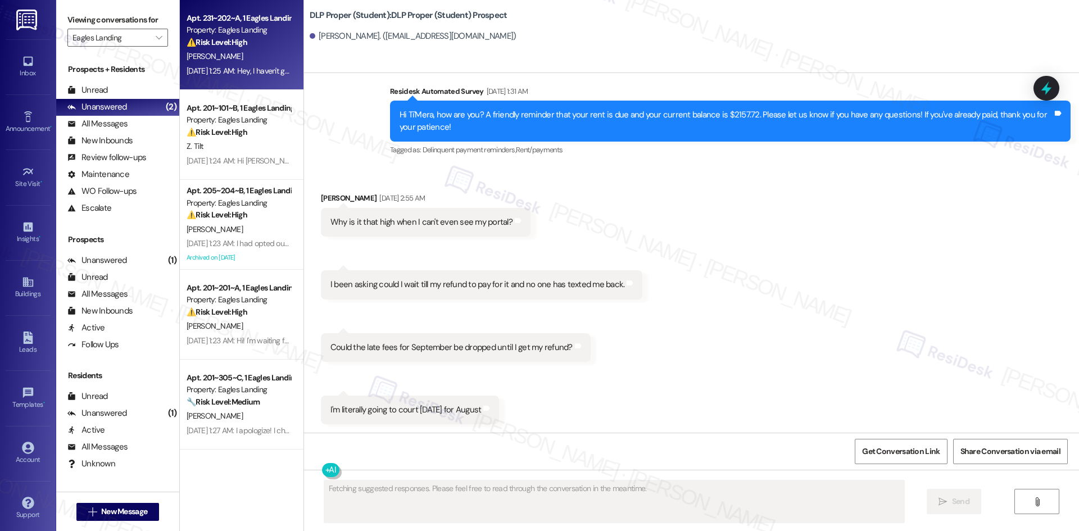
click at [249, 57] on div "R. Brenner" at bounding box center [239, 56] width 106 height 14
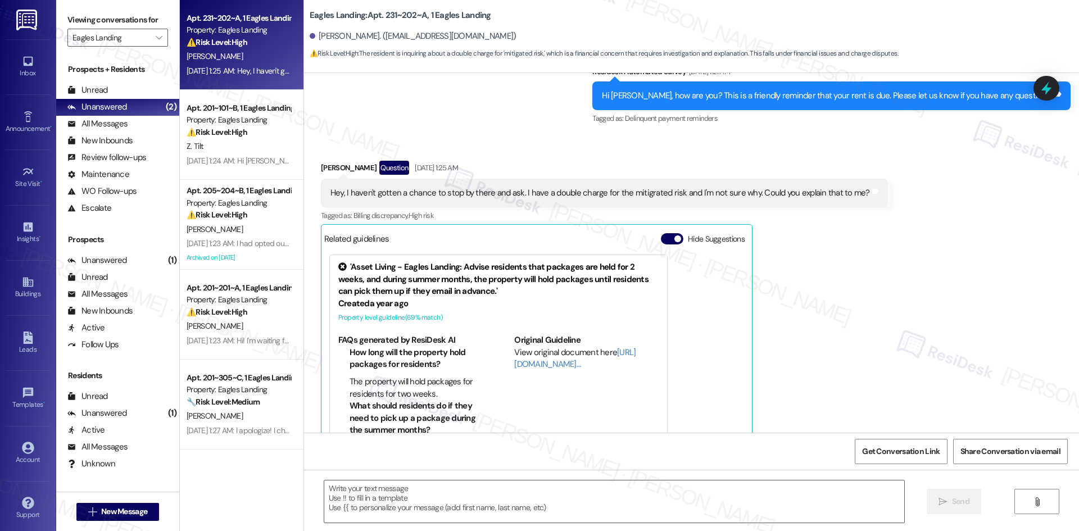
scroll to position [256, 0]
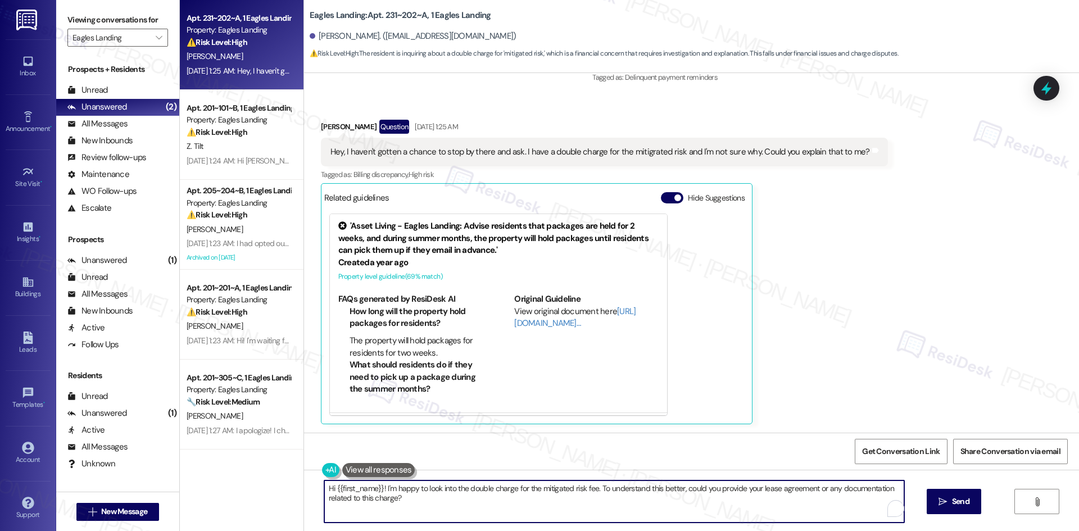
drag, startPoint x: 414, startPoint y: 509, endPoint x: 379, endPoint y: 491, distance: 39.5
click at [379, 491] on textarea "Hi {{first_name}}! I'm happy to look into the double charge for the mitigated r…" at bounding box center [614, 502] width 580 height 42
paste textarea "apologize for the delayed response. Please let me know if you still need any as…"
type textarea "Hi {{first_name}}! I apologize for the delayed response. Please let me know if …"
click at [934, 505] on icon "" at bounding box center [933, 502] width 8 height 9
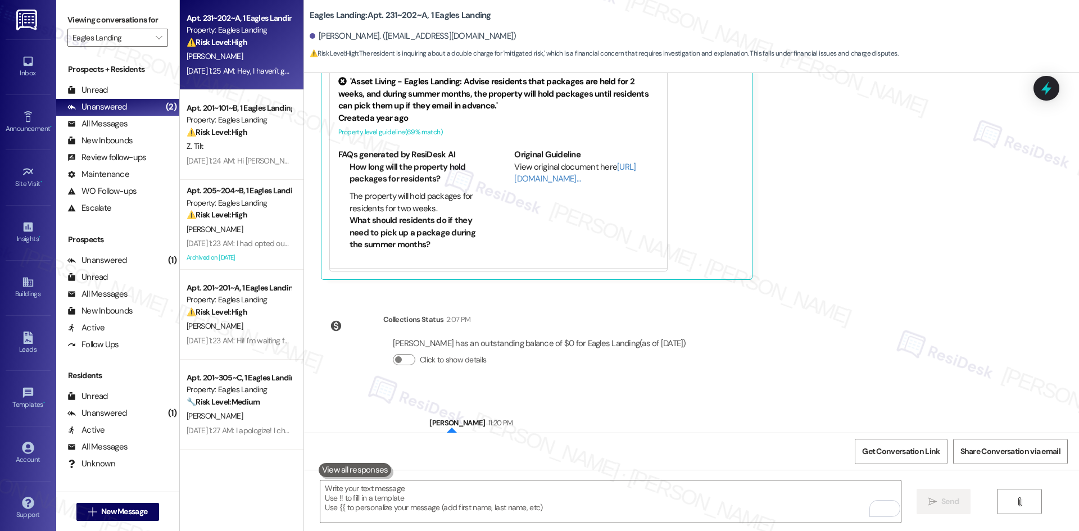
scroll to position [438, 0]
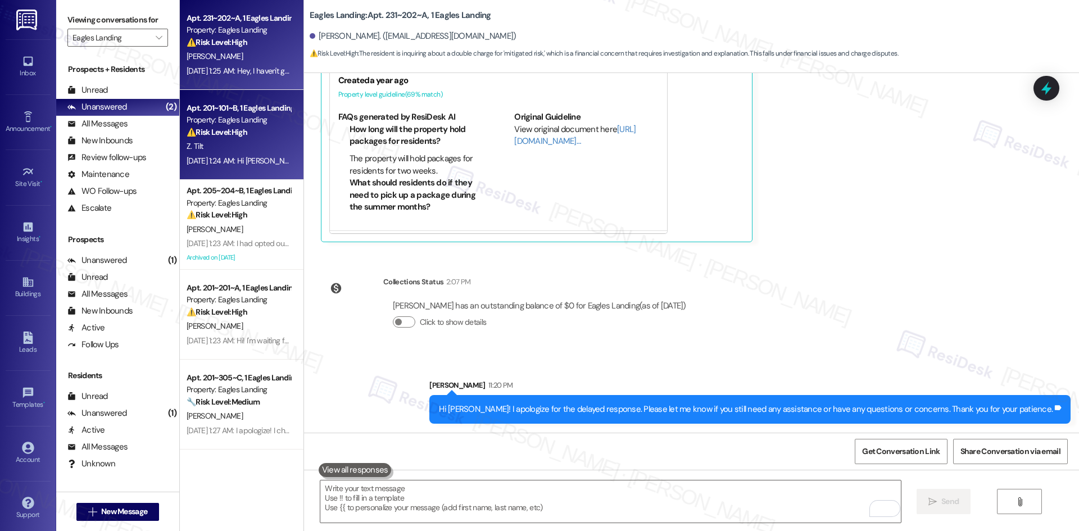
click at [224, 152] on div "Z. Tilt" at bounding box center [239, 146] width 106 height 14
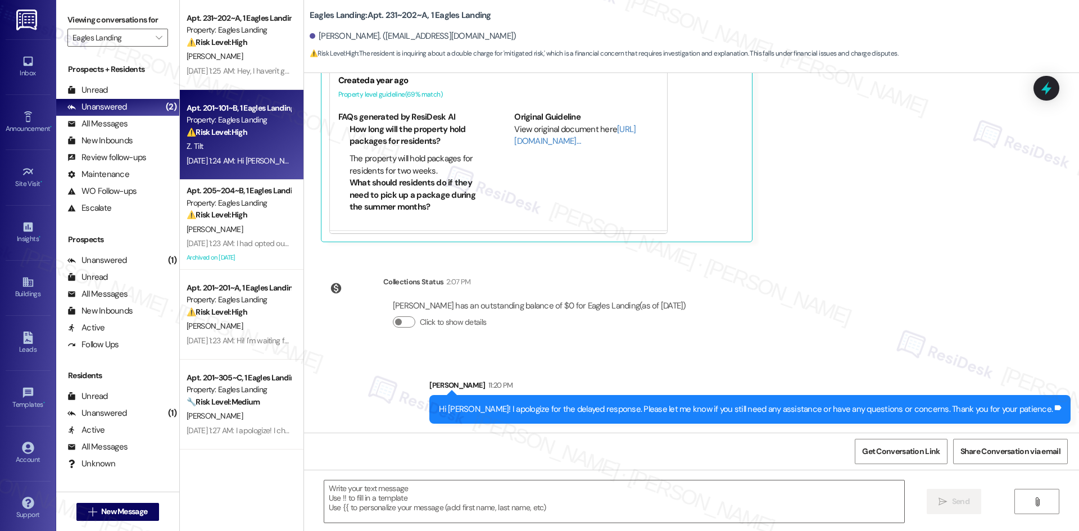
type textarea "Fetching suggested responses. Please feel free to read through the conversation…"
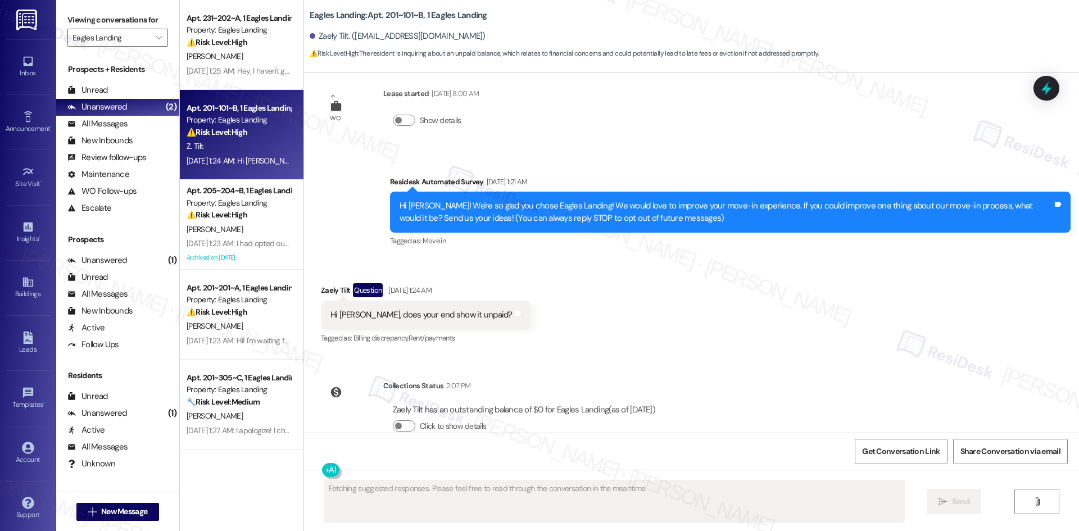
scroll to position [46, 0]
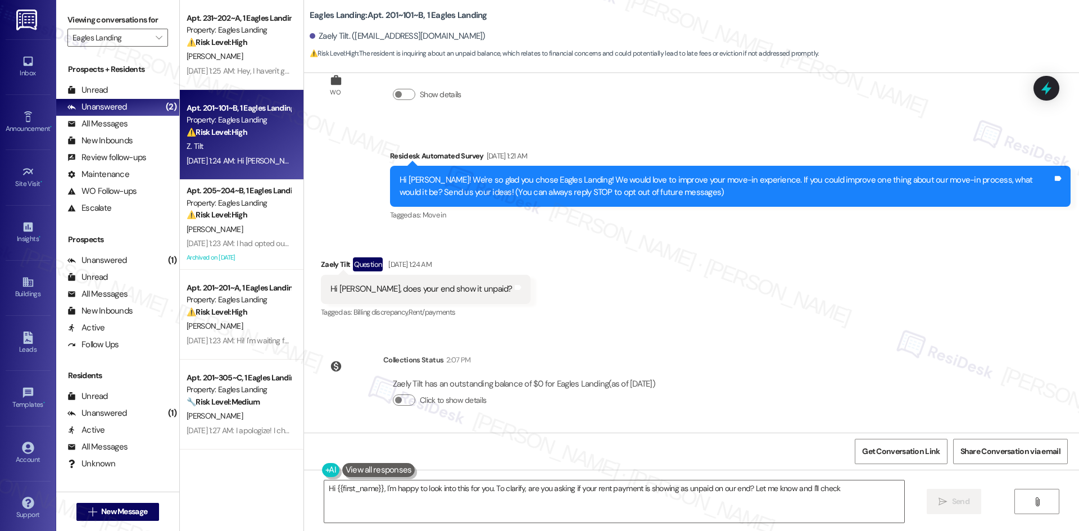
type textarea "Hi {{first_name}}, I'm happy to look into this for you. To clarify, are you ask…"
drag, startPoint x: 377, startPoint y: 146, endPoint x: 703, endPoint y: 390, distance: 407.3
click at [703, 390] on div "WO Lease started Aug 16, 2025 at 8:00 AM Show details Survey, sent via SMS Resi…" at bounding box center [691, 253] width 775 height 360
copy div "Residesk Automated Survey Aug 26, 2025 at 1:21 AM Hi Zaely! We're so glad you c…"
click at [625, 385] on div "Zaely Tilt has an outstanding balance of $0 for Eagles Landing (as of Sep 12, 2…" at bounding box center [524, 384] width 263 height 12
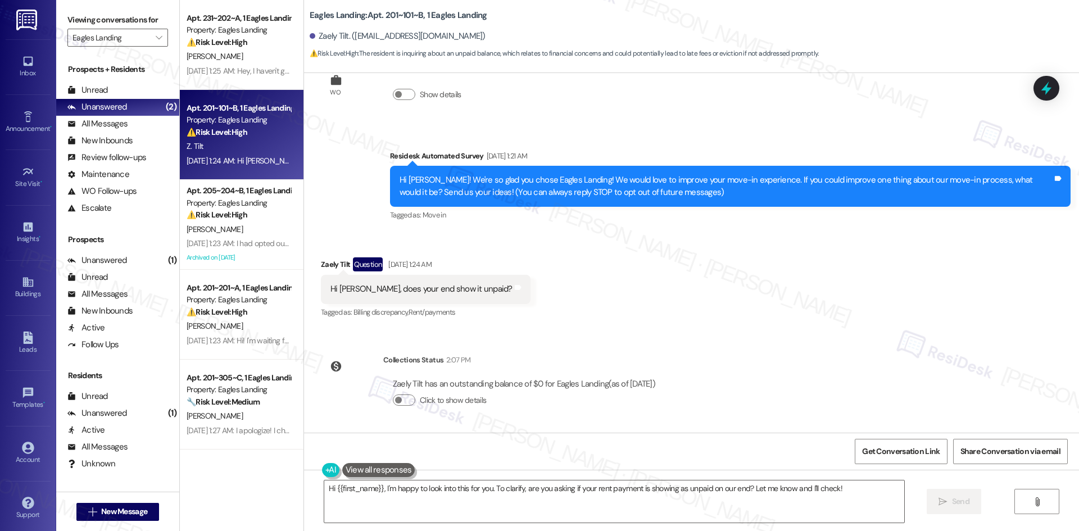
click at [499, 397] on div "Click to show details" at bounding box center [524, 401] width 263 height 12
drag, startPoint x: 696, startPoint y: 381, endPoint x: 370, endPoint y: 364, distance: 325.9
click at [370, 364] on div "WO Lease started Aug 16, 2025 at 8:00 AM Show details Survey, sent via SMS Resi…" at bounding box center [691, 253] width 775 height 360
copy div "Collections Status 2:07 PM Zaely Tilt has an outstanding balance of $0 for Eagl…"
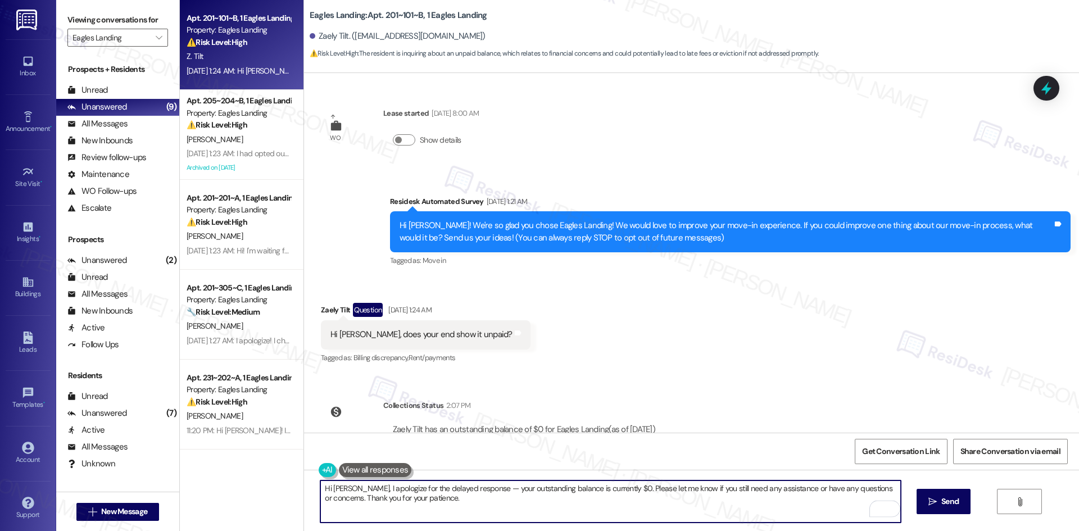
scroll to position [46, 0]
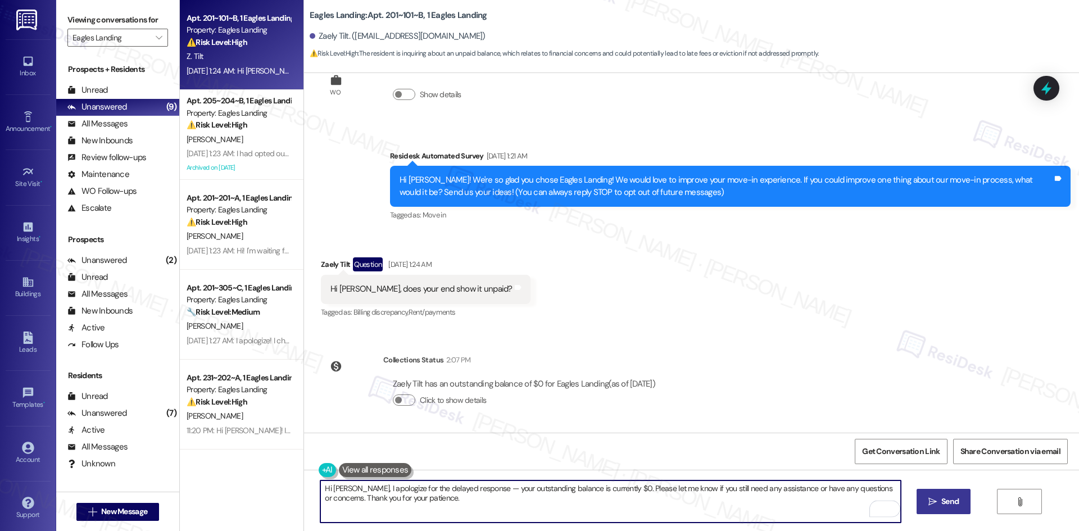
type textarea "Hi Zaely, I apologize for the delayed response — your outstanding balance is cu…"
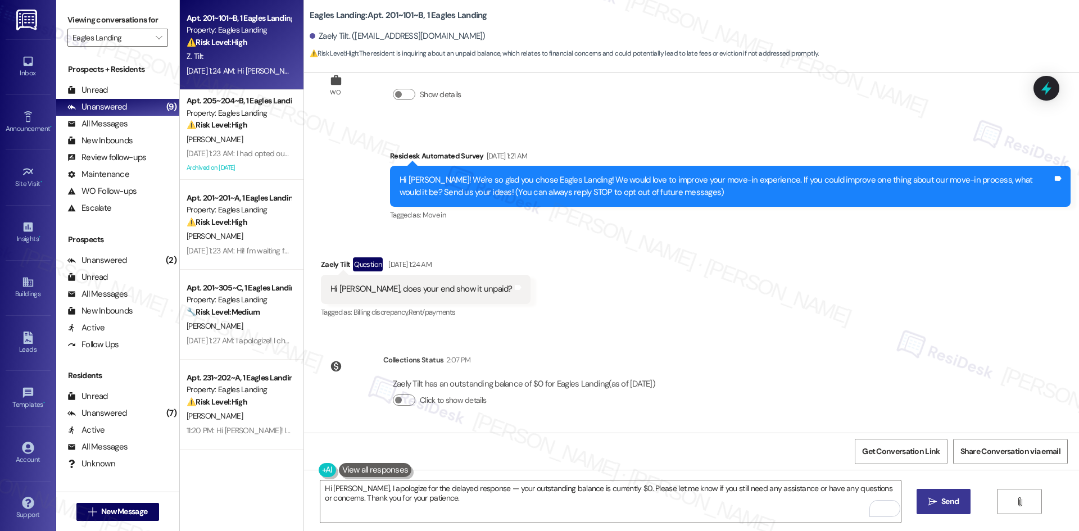
click at [939, 501] on span "Send" at bounding box center [950, 502] width 22 height 12
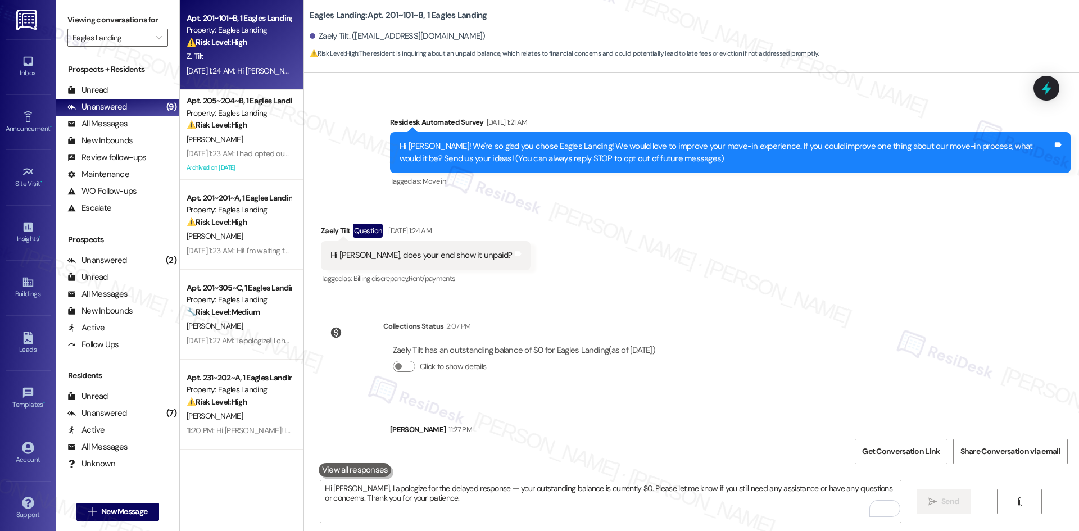
scroll to position [136, 0]
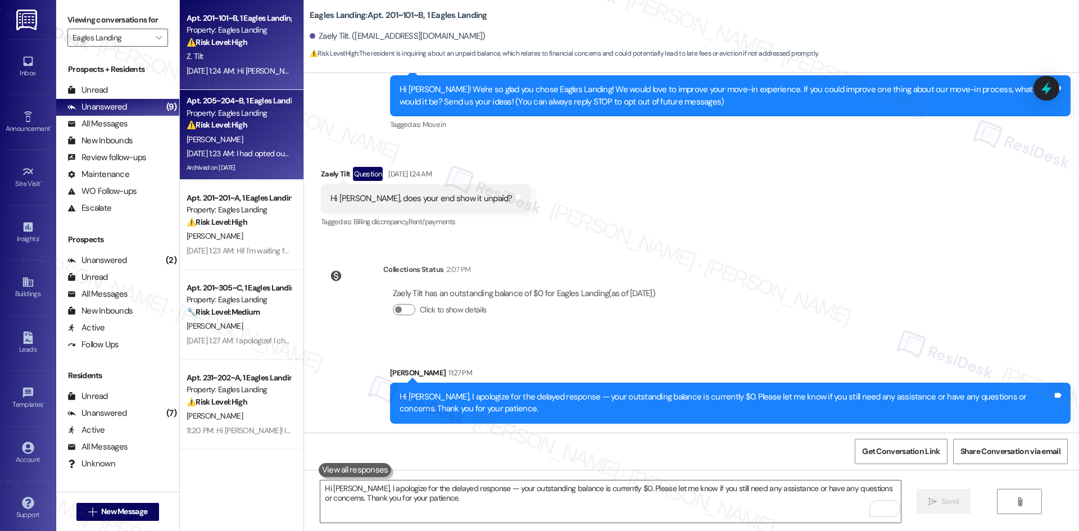
click at [261, 149] on div "Sep 03, 2025 at 1:23 AM: I had opted out of the rent plus a week ago because th…" at bounding box center [663, 153] width 952 height 10
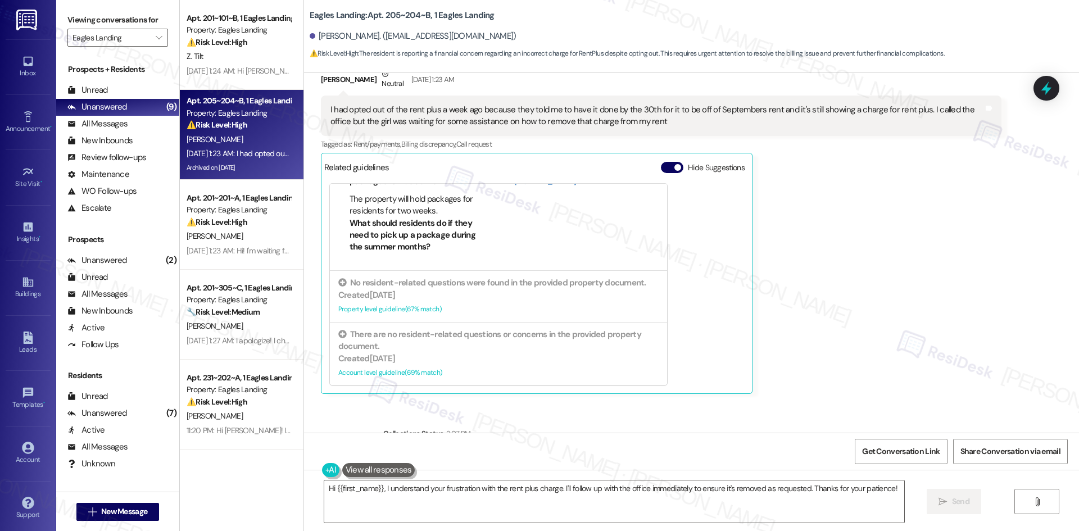
scroll to position [2666, 0]
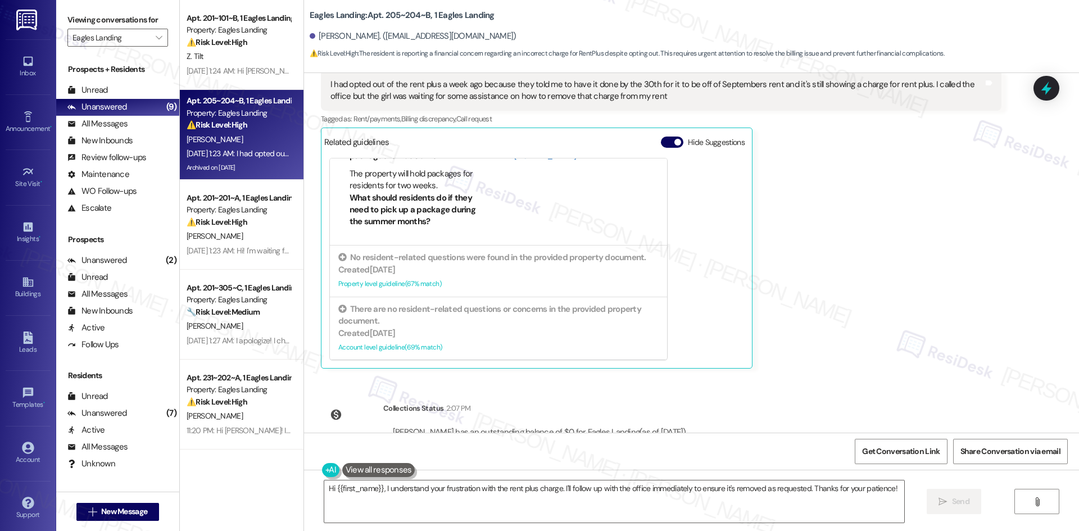
click at [831, 329] on div "WO Opened request: The front l... Aug 22, 2024 at 4:28 PM Status : Completed Sh…" at bounding box center [691, 253] width 775 height 360
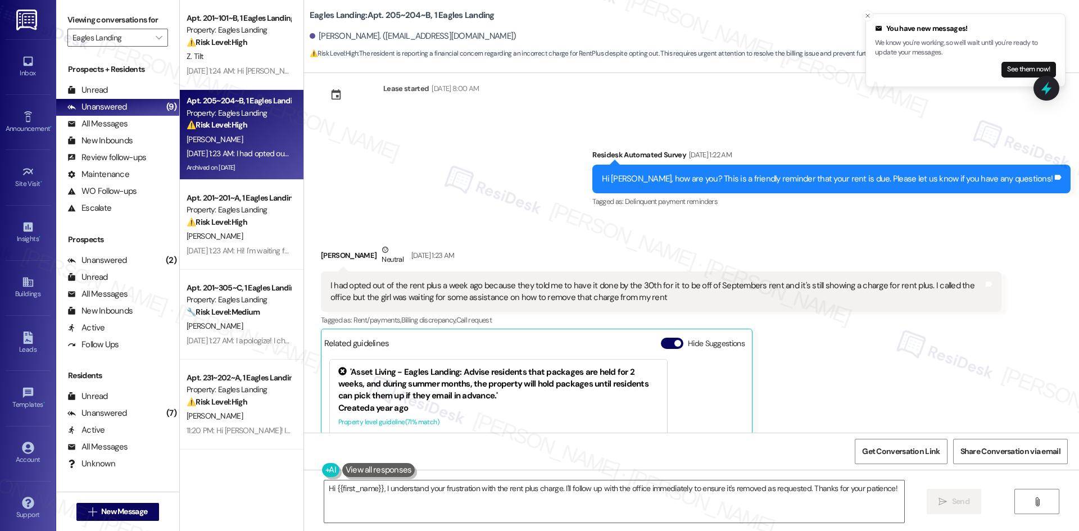
scroll to position [2441, 0]
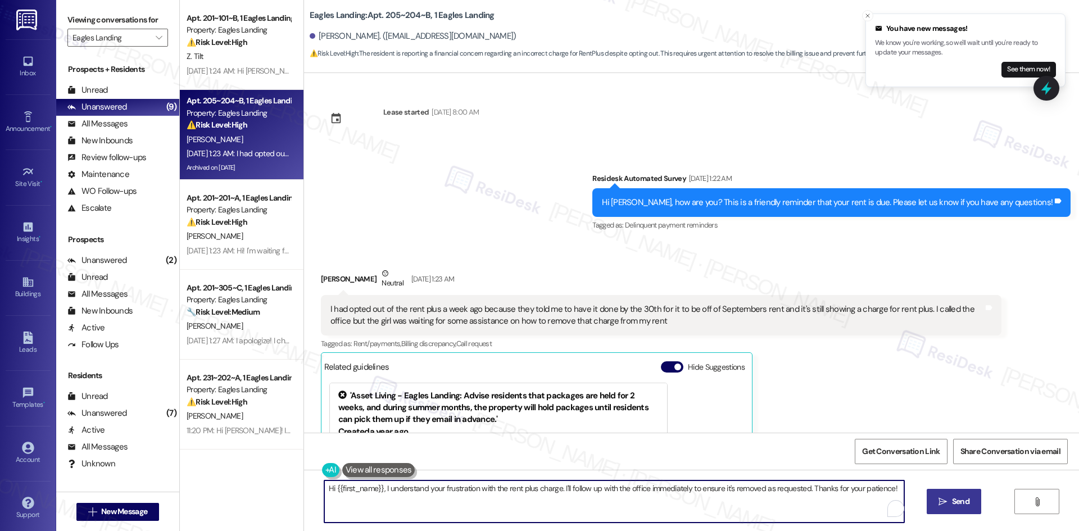
drag, startPoint x: 378, startPoint y: 488, endPoint x: 932, endPoint y: 492, distance: 553.2
click at [930, 492] on div "Hi {{first_name}}, I understand your frustration with the rent plus charge. I'l…" at bounding box center [691, 512] width 775 height 84
paste textarea "apologize for the delayed response. Please let me know if you still need any as…"
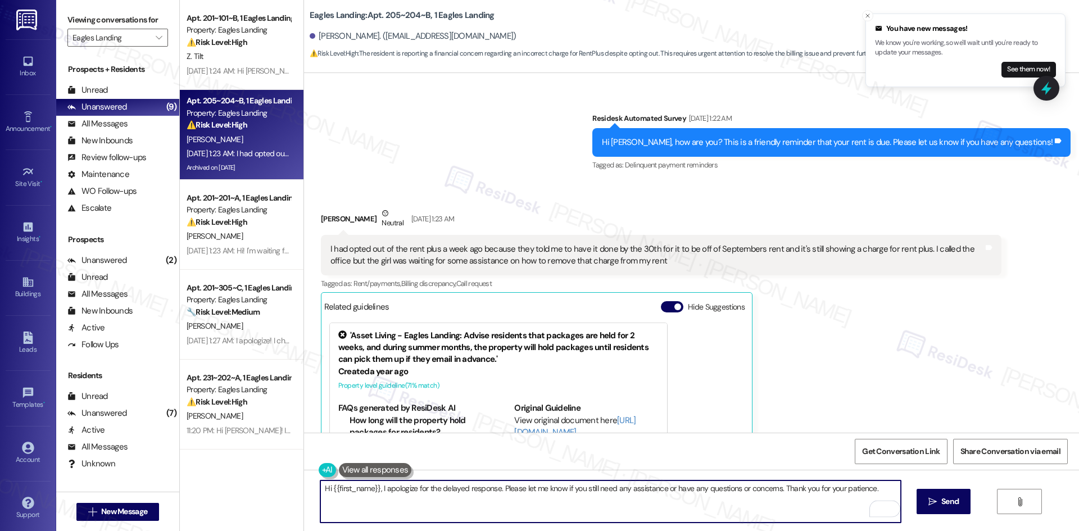
scroll to position [2666, 0]
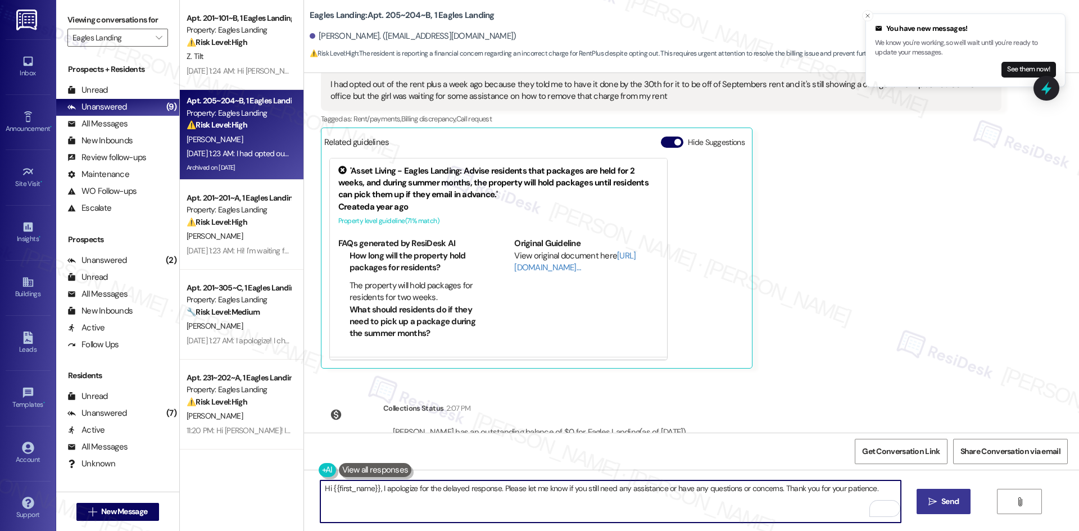
type textarea "Hi {{first_name}}, I apologize for the delayed response. Please let me know if …"
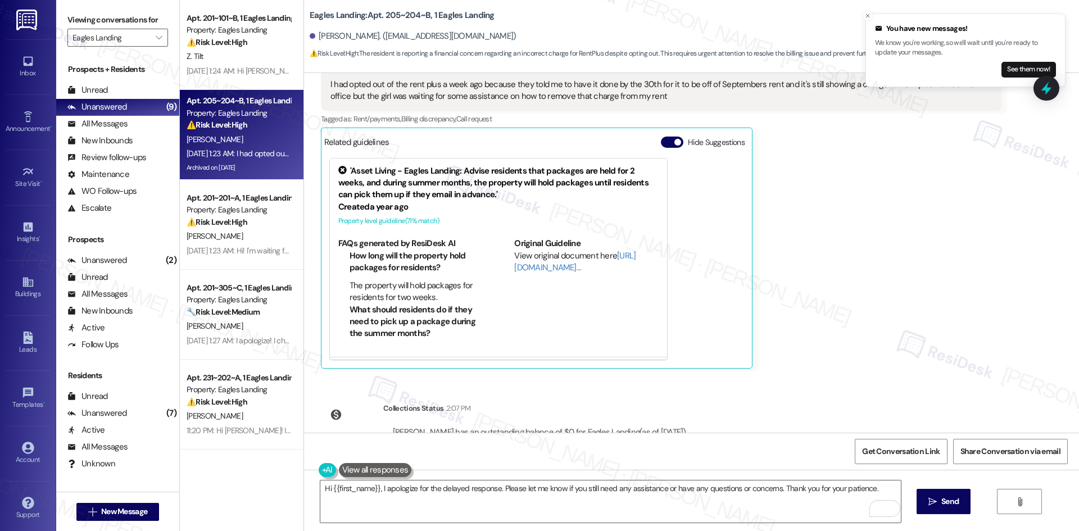
drag, startPoint x: 954, startPoint y: 500, endPoint x: 946, endPoint y: 366, distance: 134.6
click at [946, 367] on div "WO Opened request: The front l... Aug 22, 2024 at 4:28 PM Status : Completed Sh…" at bounding box center [691, 338] width 775 height 531
click at [946, 365] on div "WO Opened request: The front l... Aug 22, 2024 at 4:28 PM Status : Completed Sh…" at bounding box center [691, 253] width 775 height 360
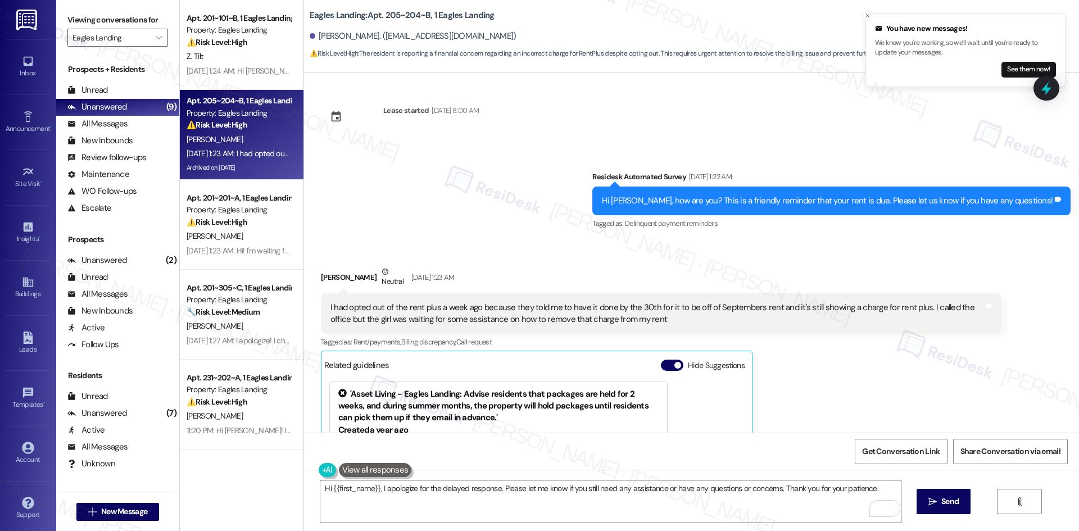
scroll to position [2385, 0]
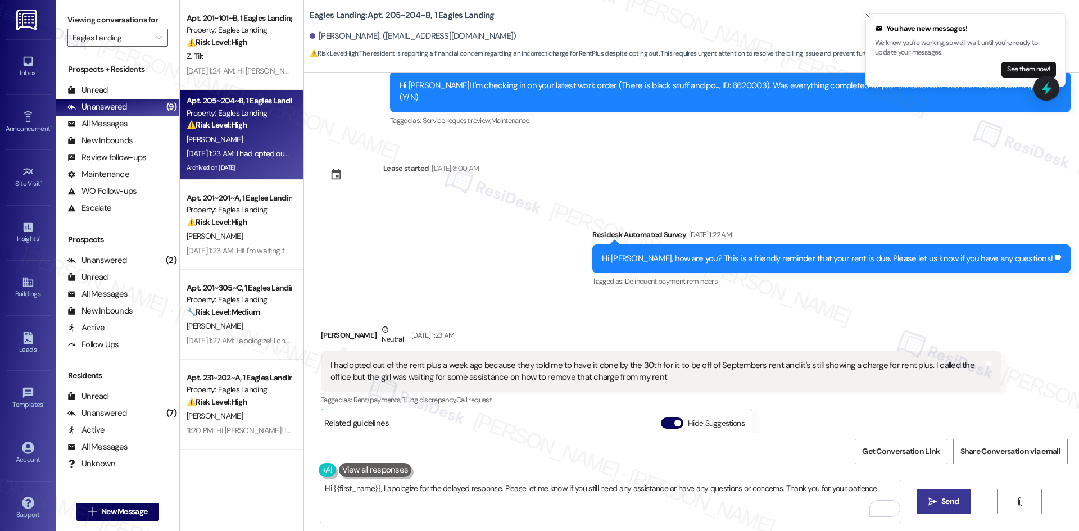
click at [929, 504] on icon "" at bounding box center [933, 502] width 8 height 9
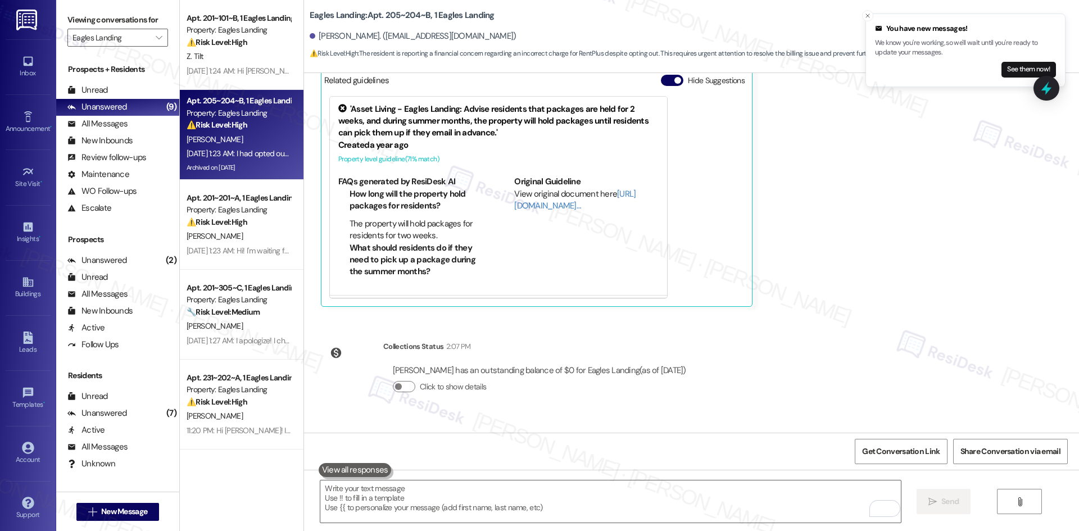
scroll to position [2745, 0]
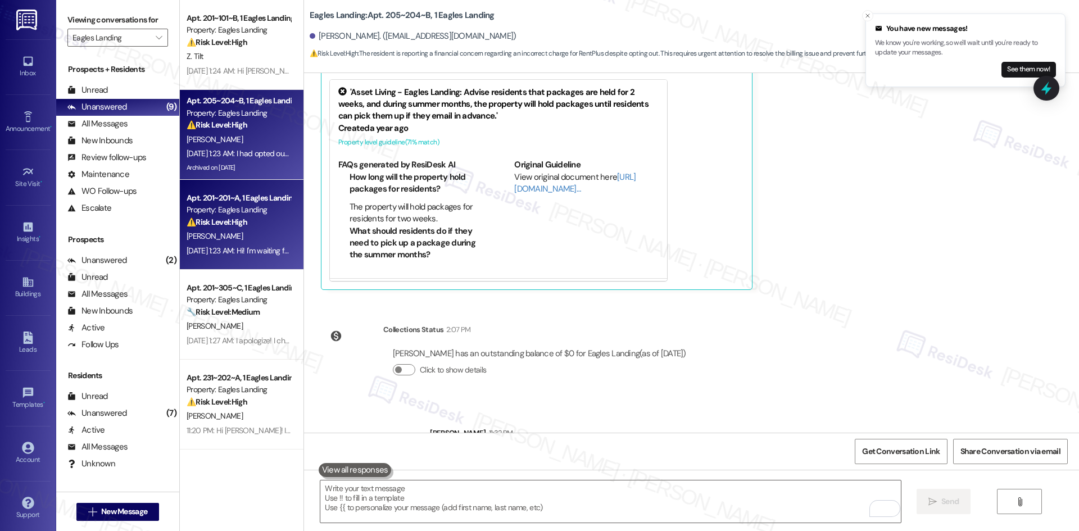
click at [224, 234] on div "P. Elliot" at bounding box center [239, 236] width 106 height 14
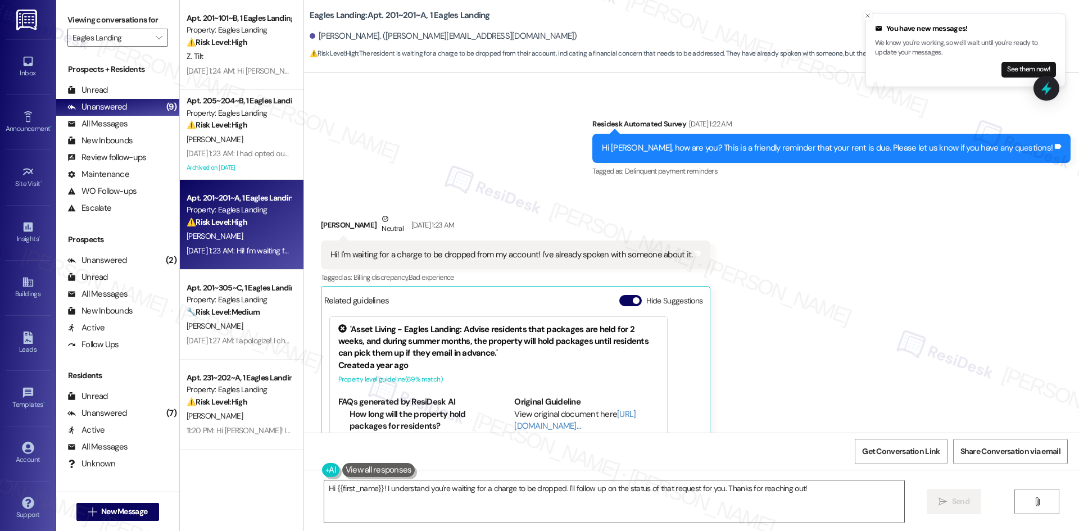
scroll to position [281, 0]
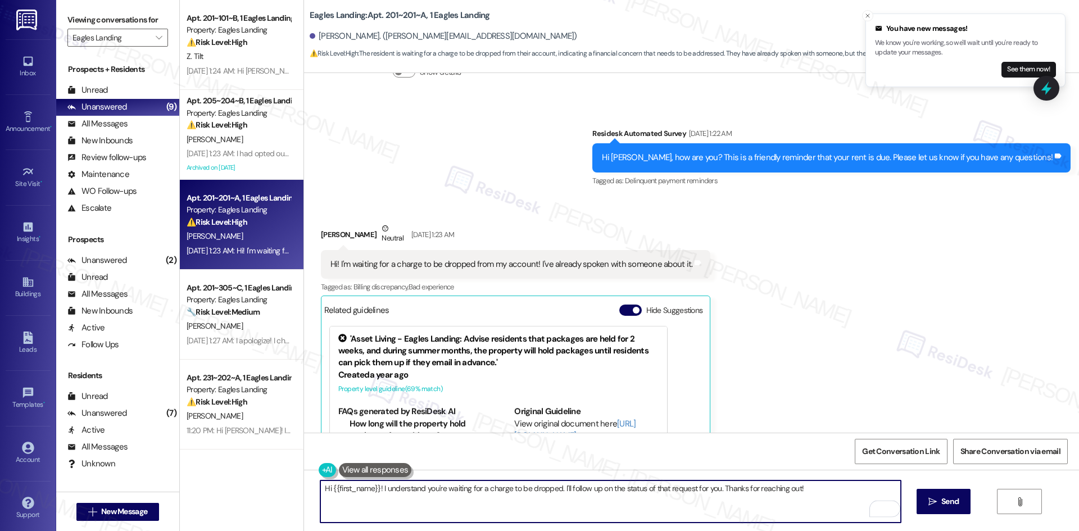
drag, startPoint x: 795, startPoint y: 487, endPoint x: 376, endPoint y: 490, distance: 418.8
click at [376, 490] on textarea "Hi {{first_name}}! I understand you're waiting for a charge to be dropped. I'll…" at bounding box center [610, 502] width 580 height 42
paste textarea "apologize for the delayed response. Please let me know if you still need any as…"
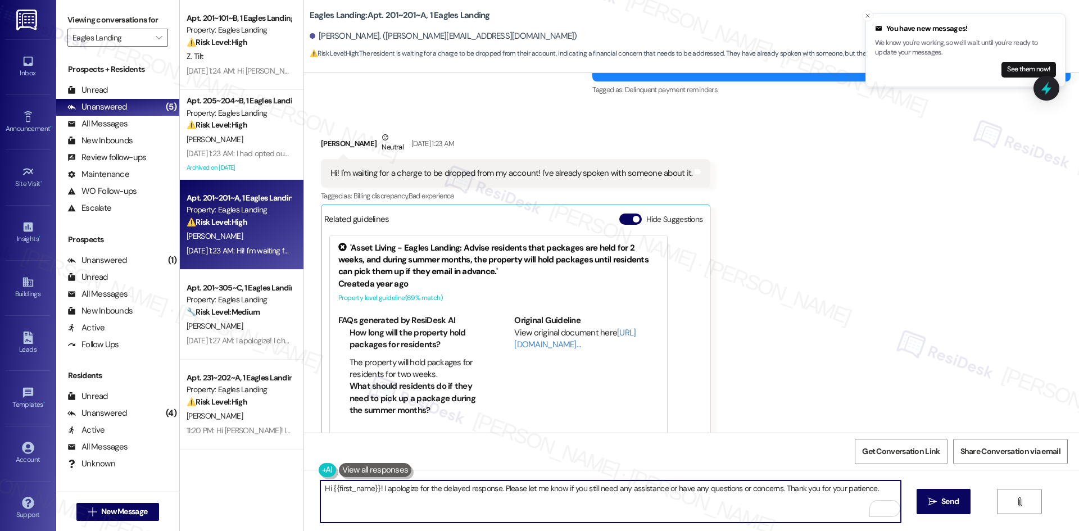
scroll to position [498, 0]
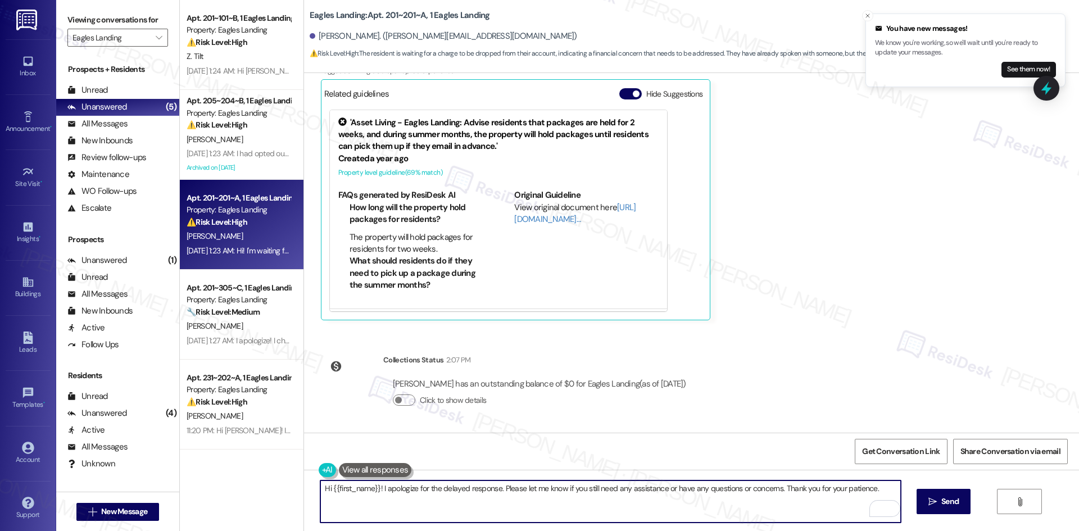
type textarea "Hi {{first_name}}! I apologize for the delayed response. Please let me know if …"
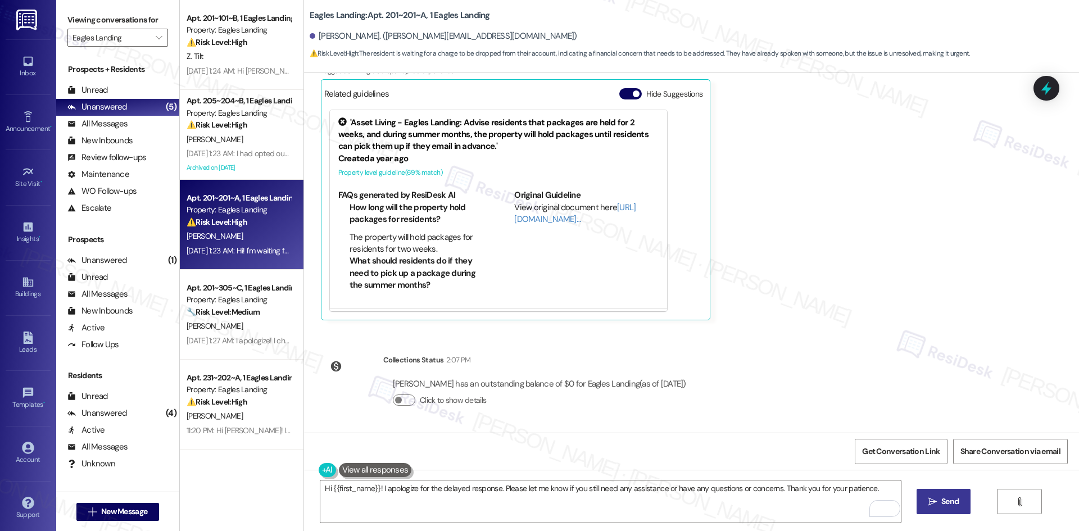
click at [942, 505] on span "Send" at bounding box center [950, 502] width 17 height 12
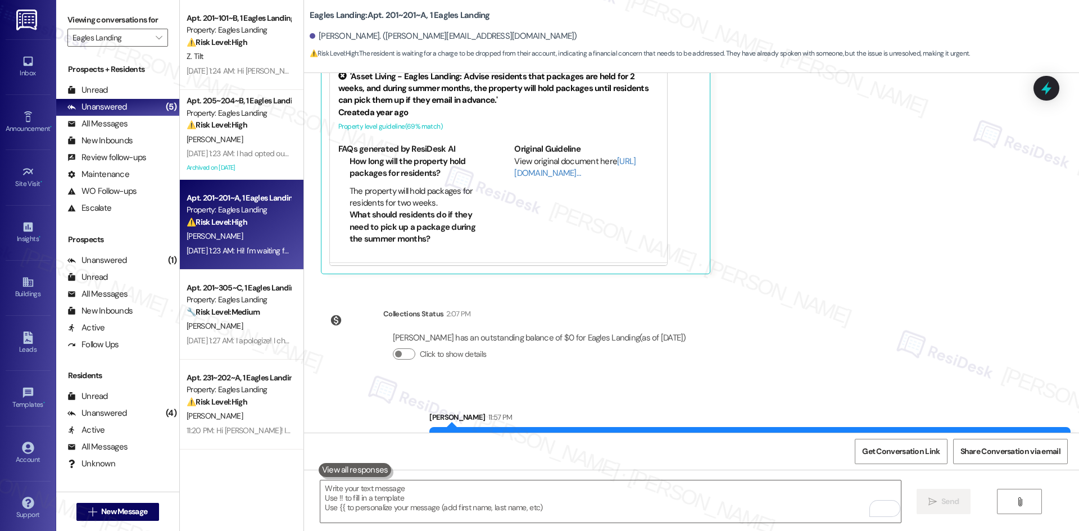
scroll to position [576, 0]
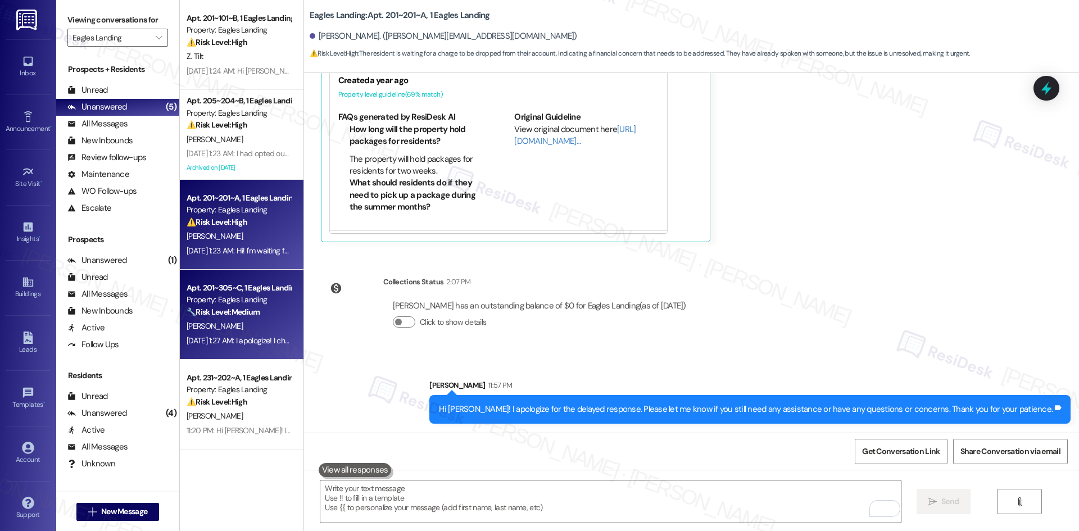
click at [241, 320] on div "E. Adams" at bounding box center [239, 326] width 106 height 14
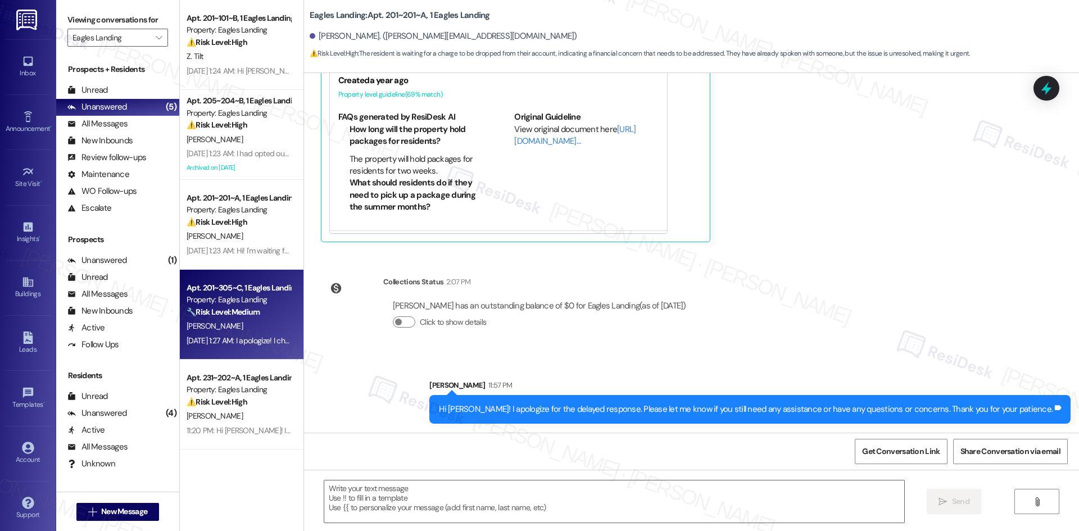
type textarea "Fetching suggested responses. Please feel free to read through the conversation…"
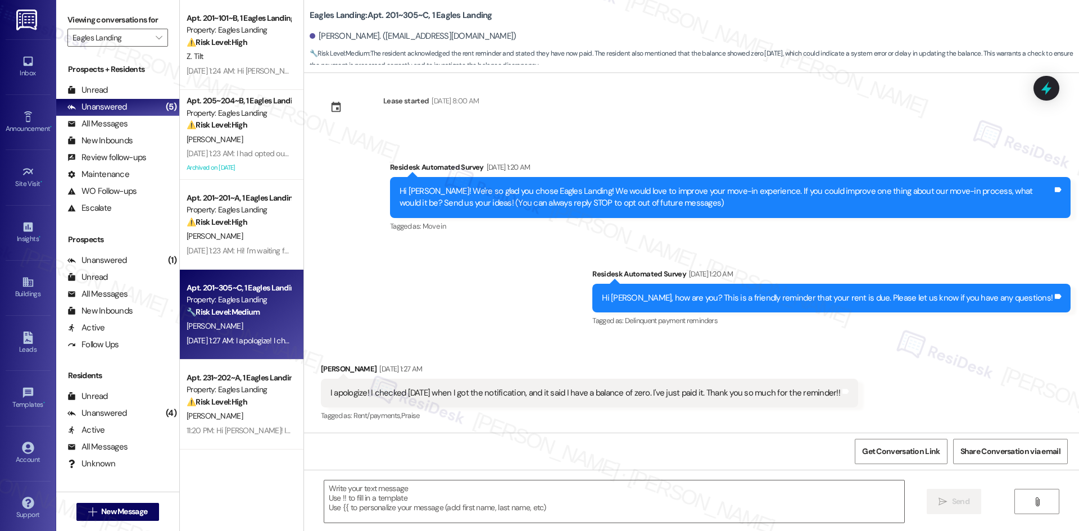
type textarea "Fetching suggested responses. Please feel free to read through the conversation…"
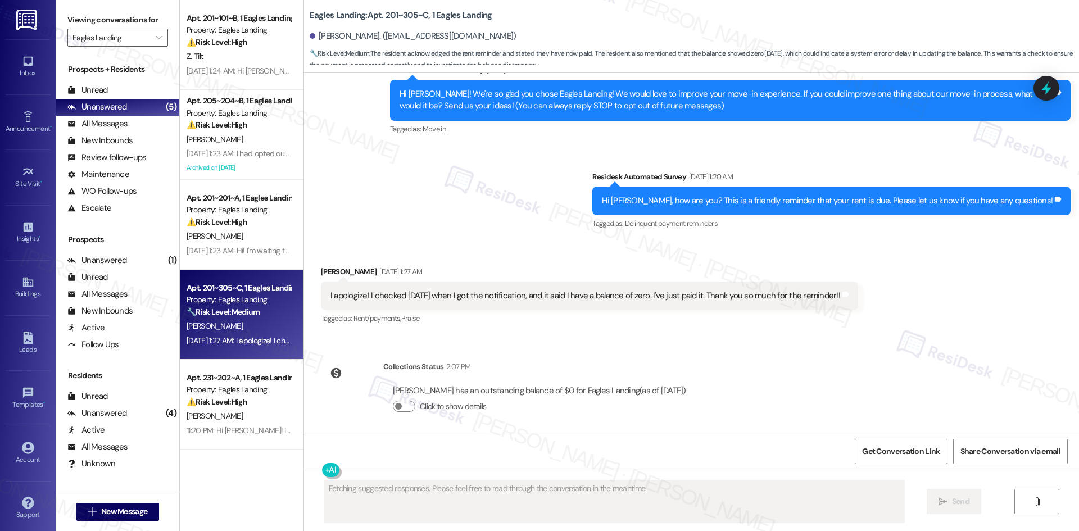
scroll to position [116, 0]
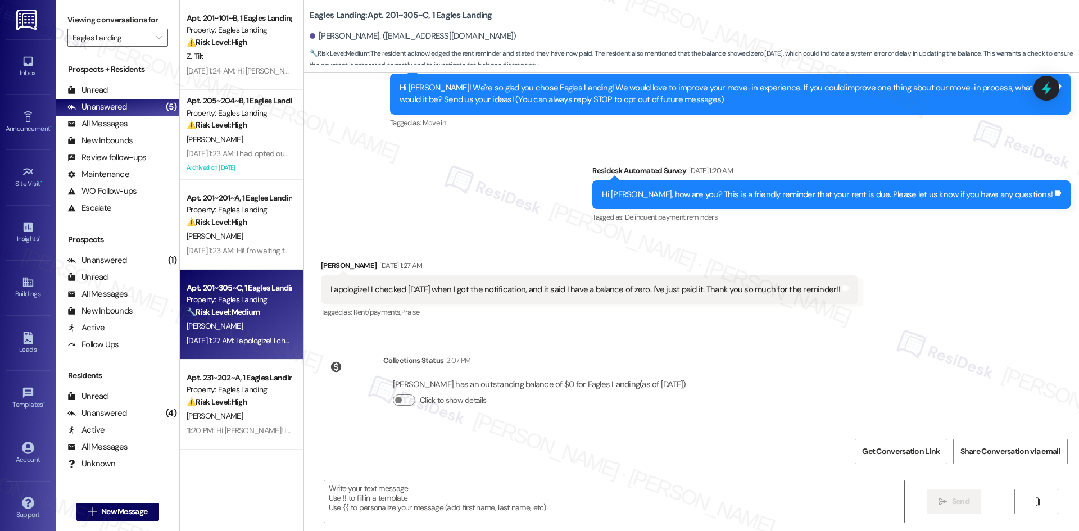
drag, startPoint x: 634, startPoint y: 166, endPoint x: 711, endPoint y: 376, distance: 222.7
click at [711, 376] on div "Lease started Aug 16, 2025 at 8:00 AM Survey, sent via SMS Residesk Automated S…" at bounding box center [691, 253] width 775 height 360
copy div "Residesk Automated Survey Sep 03, 2025 at 1:20 AM Hi Ethan, how are you? This i…"
click at [856, 498] on textarea at bounding box center [614, 502] width 580 height 42
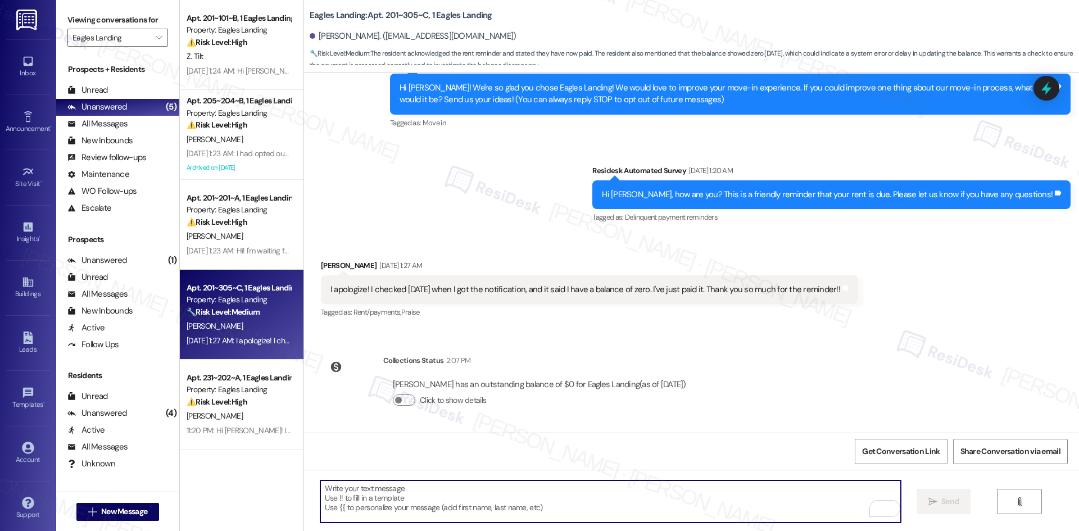
click at [487, 512] on textarea "To enrich screen reader interactions, please activate Accessibility in Grammarl…" at bounding box center [610, 502] width 580 height 42
paste textarea "Hi Ethan, thanks for your patience — your outstanding balance is currently $0. …"
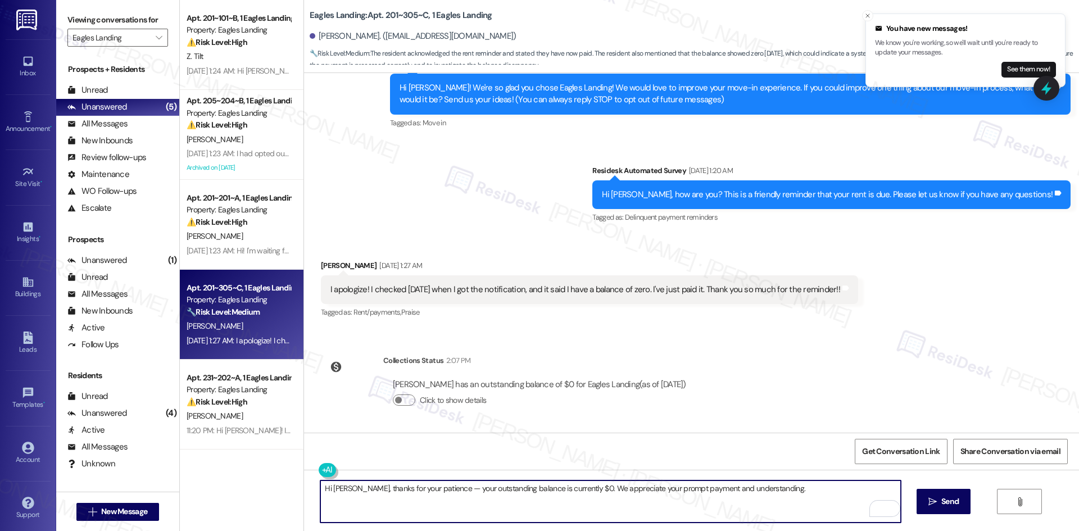
type textarea "Hi Ethan, thanks for your patience — your outstanding balance is currently $0. …"
click at [946, 504] on span "Send" at bounding box center [950, 502] width 17 height 12
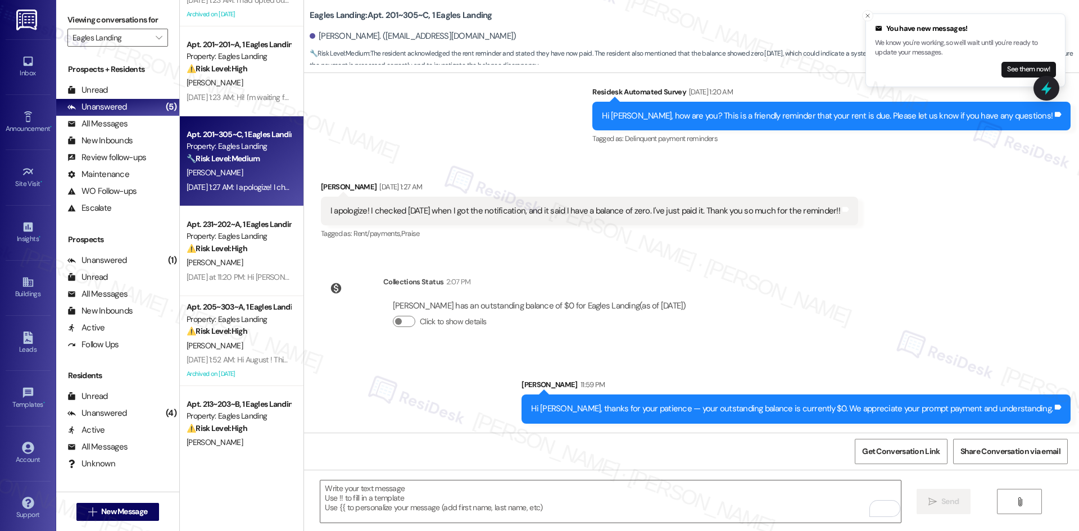
scroll to position [169, 0]
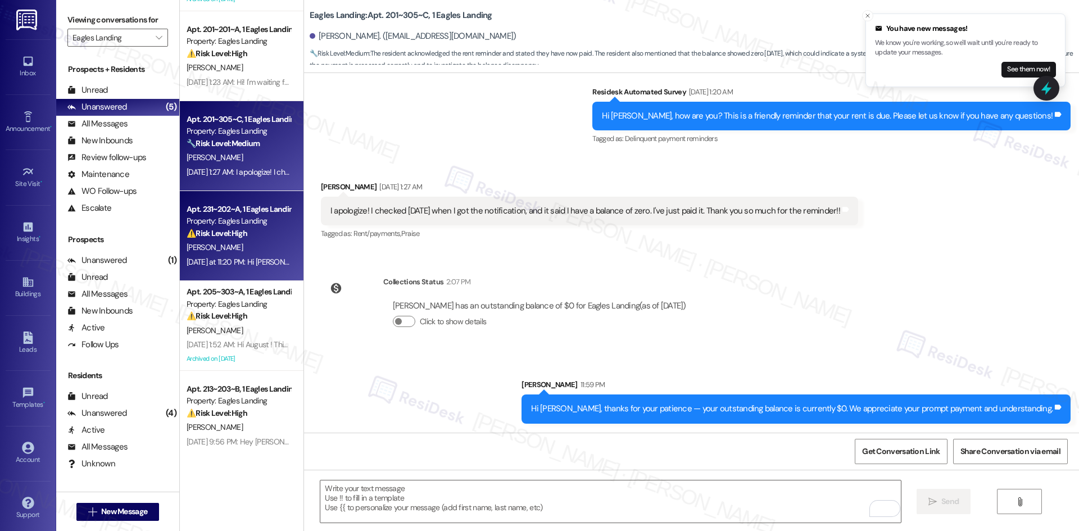
click at [241, 242] on div "R. Brenner" at bounding box center [239, 248] width 106 height 14
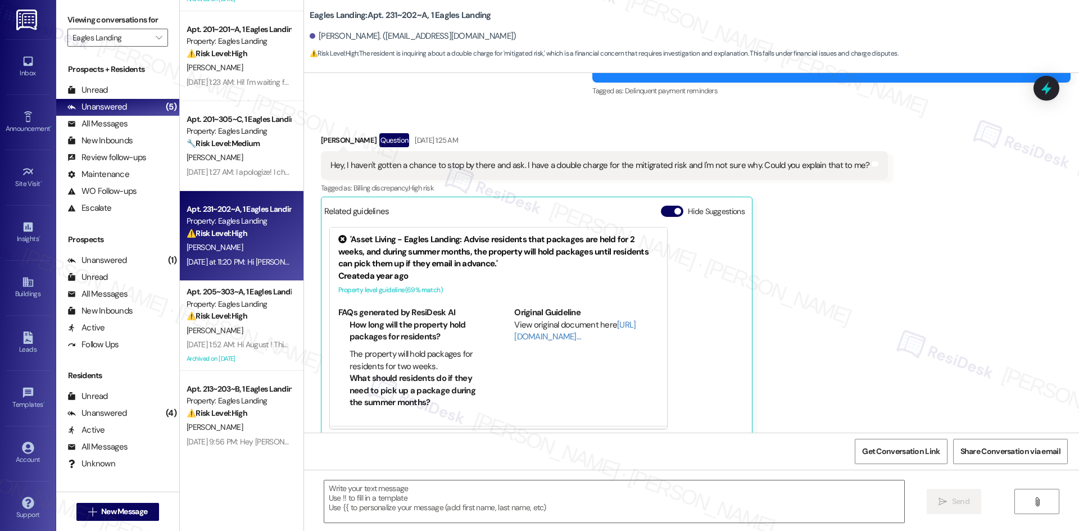
type textarea "Fetching suggested responses. Please feel free to read through the conversation…"
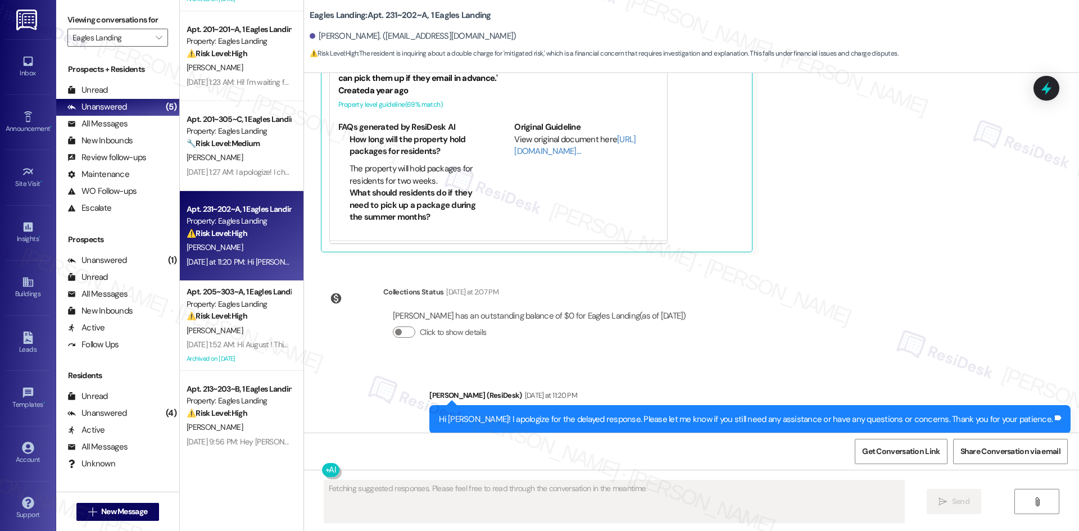
scroll to position [455, 0]
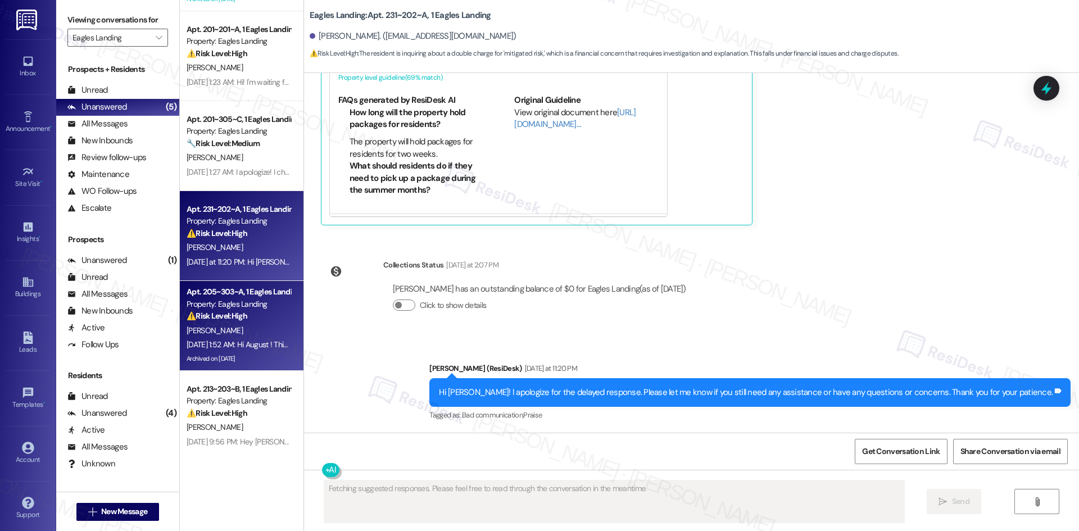
click at [234, 354] on div "Archived on 08/23/2023" at bounding box center [239, 359] width 106 height 14
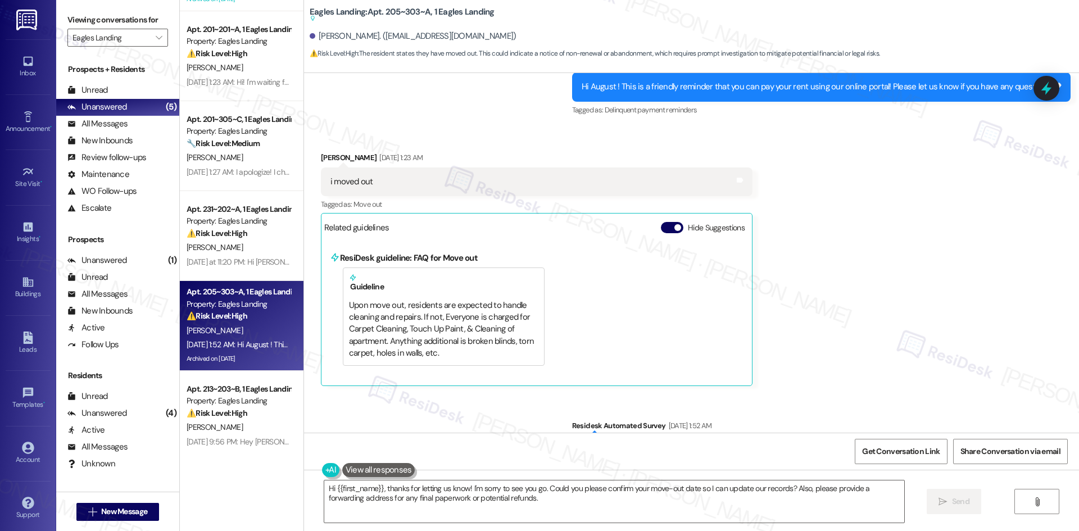
scroll to position [4335, 0]
click at [938, 196] on div "Received via SMS August Jenkins Sep 03, 2025 at 1:23 AM i moved out Tags and no…" at bounding box center [691, 260] width 775 height 268
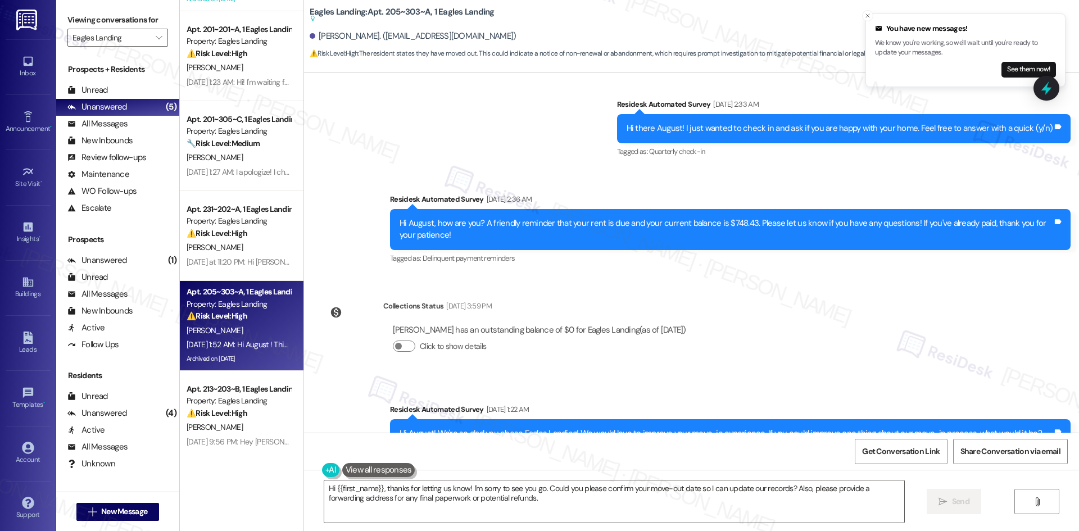
scroll to position [3942, 0]
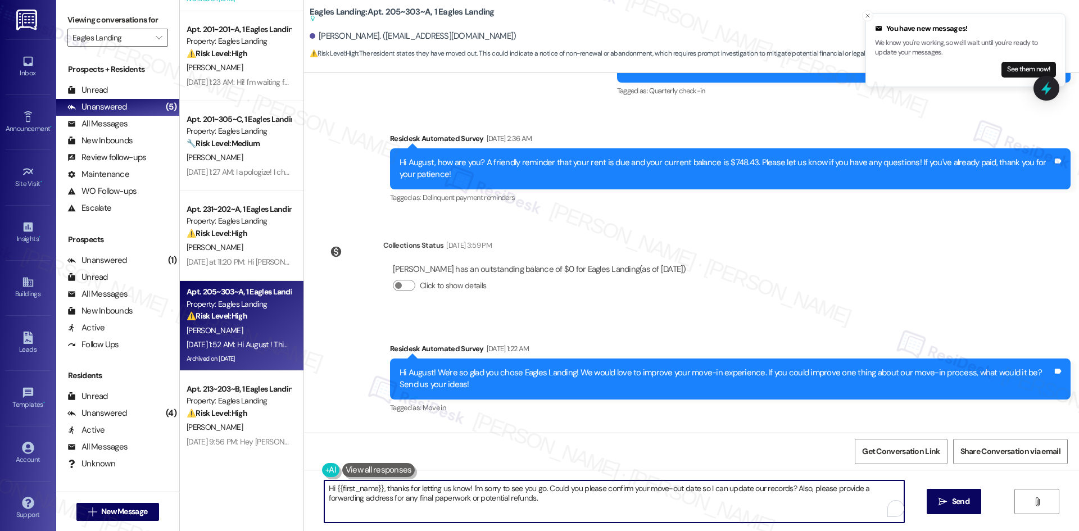
drag, startPoint x: 509, startPoint y: 506, endPoint x: 298, endPoint y: 487, distance: 212.2
click at [304, 487] on div "Hi {{first_name}}, thanks for letting us know! I'm sorry to see you go. Could y…" at bounding box center [691, 512] width 775 height 84
paste textarea "I'm so sorry to bother you! I'll take you off our distribution list. Would you …"
type textarea "I'm so sorry to bother you! I'll take you off our distribution list. Would you …"
click at [942, 501] on span "Send" at bounding box center [950, 502] width 17 height 12
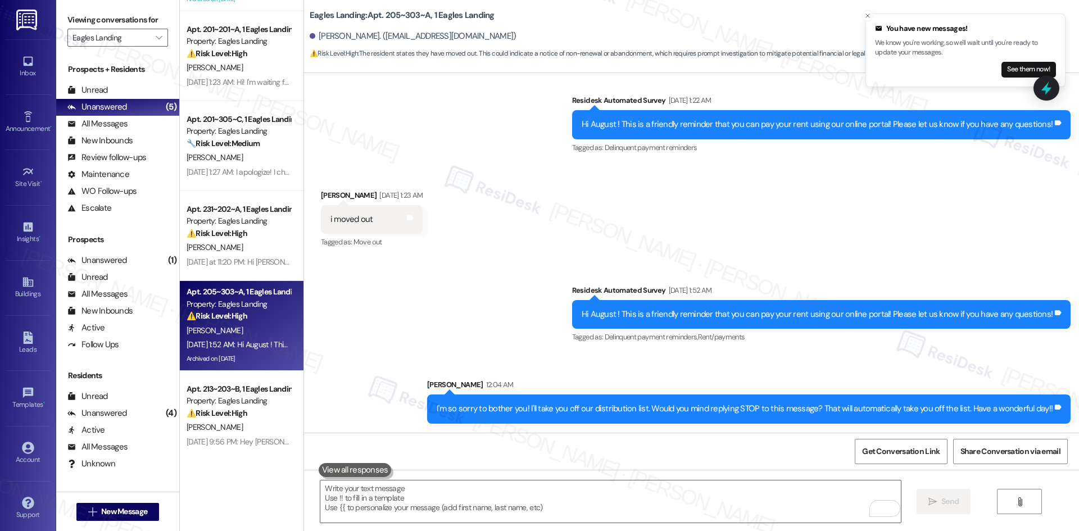
scroll to position [178, 0]
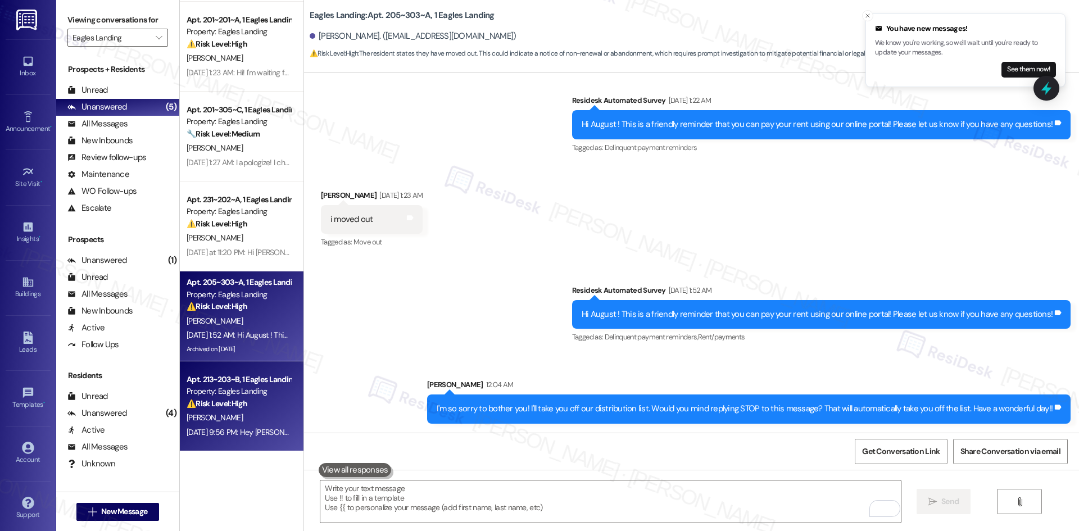
click at [234, 406] on strong "⚠️ Risk Level: High" at bounding box center [217, 404] width 61 height 10
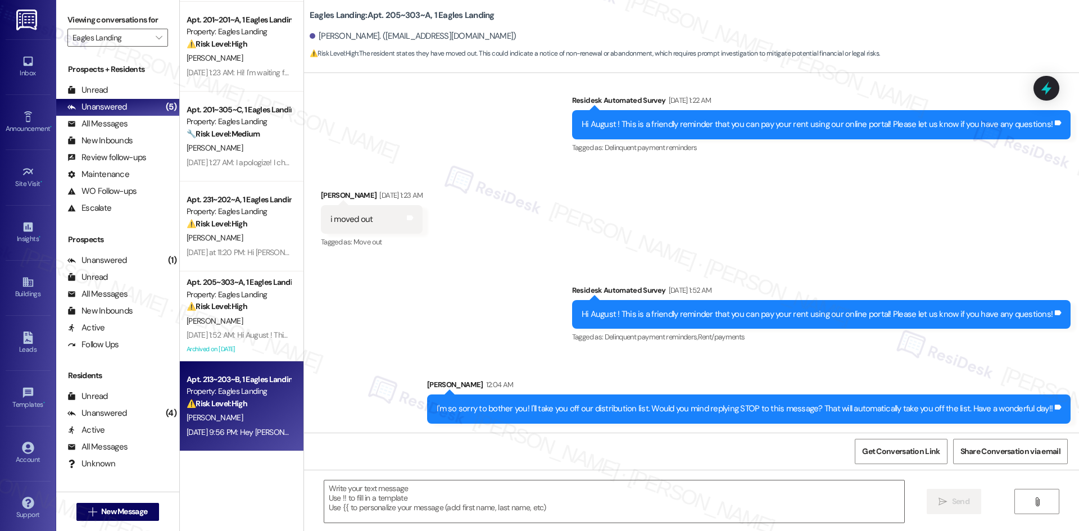
type textarea "Fetching suggested responses. Please feel free to read through the conversation…"
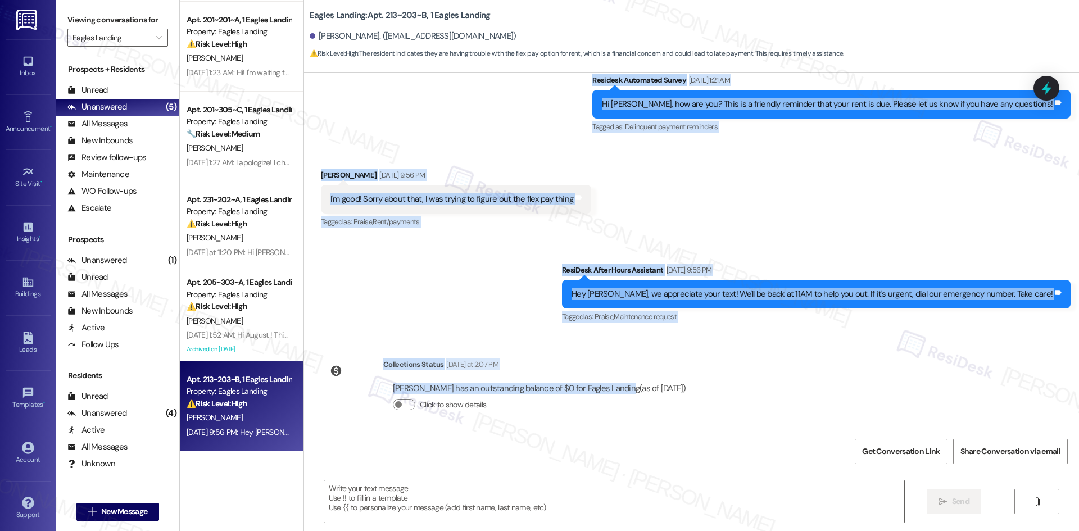
scroll to position [211, 0]
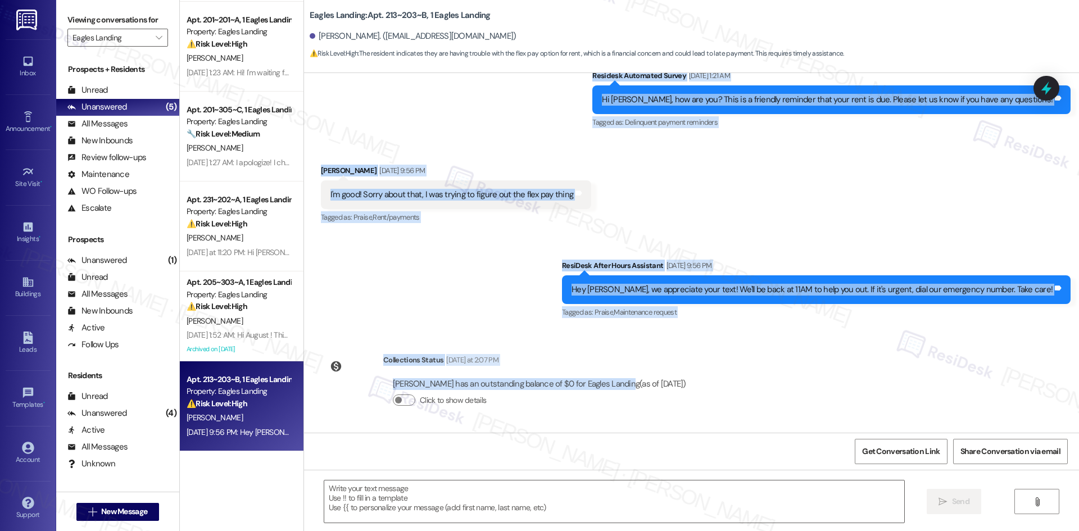
drag, startPoint x: 595, startPoint y: 123, endPoint x: 702, endPoint y: 382, distance: 280.8
click at [702, 382] on div "Lease started Aug 16, 2025 at 8:00 AM Survey, sent via SMS Residesk Automated S…" at bounding box center [691, 253] width 775 height 360
copy div "Click to highlight conversations about Move in Survey, sent via SMS Residesk Au…"
click at [427, 507] on textarea at bounding box center [614, 502] width 580 height 42
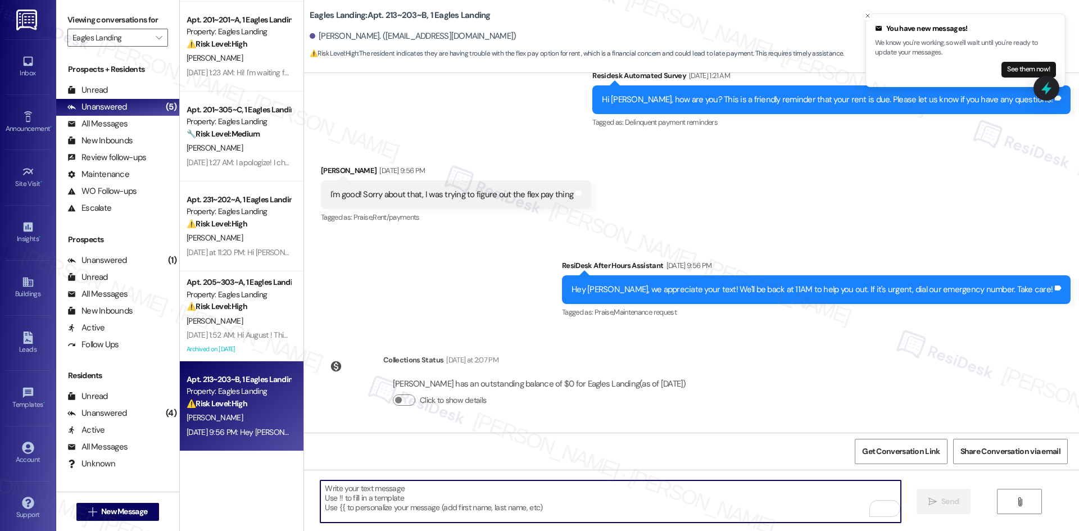
paste textarea "Hi Brandon, thanks for your patience — your outstanding balance is currently $0…"
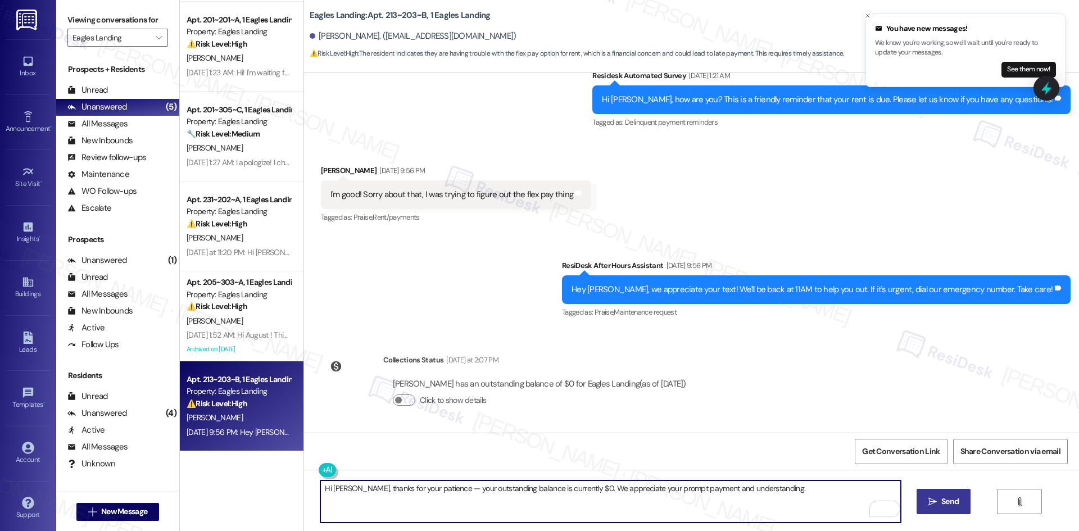
type textarea "Hi Brandon, thanks for your patience — your outstanding balance is currently $0…"
drag, startPoint x: 947, startPoint y: 495, endPoint x: 935, endPoint y: 496, distance: 12.4
click at [947, 496] on button " Send" at bounding box center [944, 501] width 55 height 25
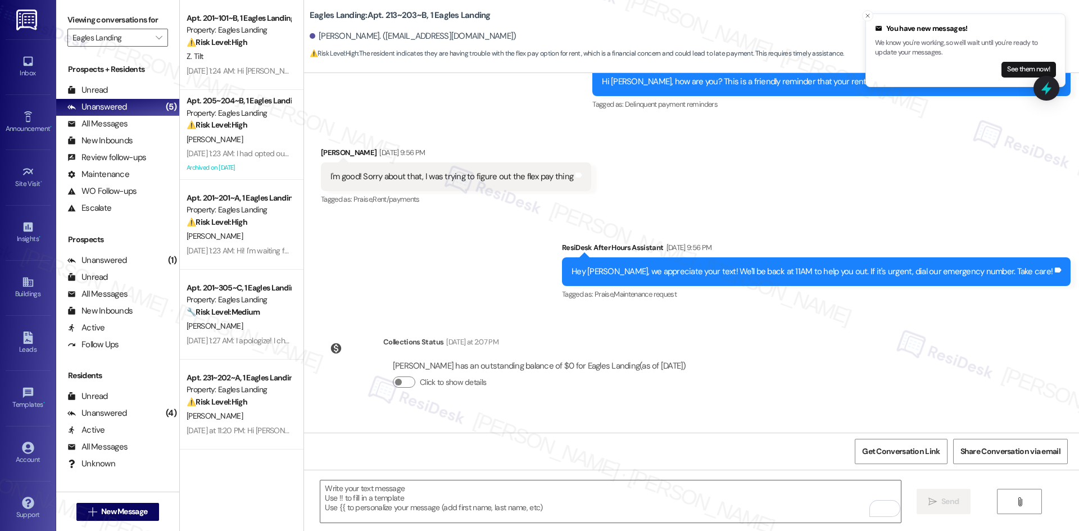
scroll to position [290, 0]
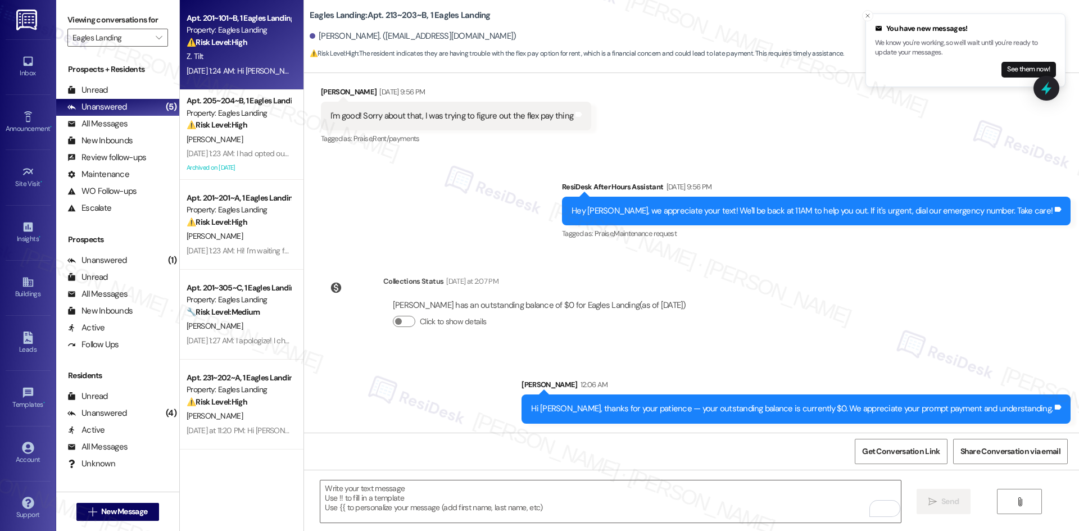
click at [251, 67] on div "Sep 03, 2025 at 1:24 AM: Hi Sarah, does your end show it unpaid? Sep 03, 2025 a…" at bounding box center [296, 71] width 219 height 10
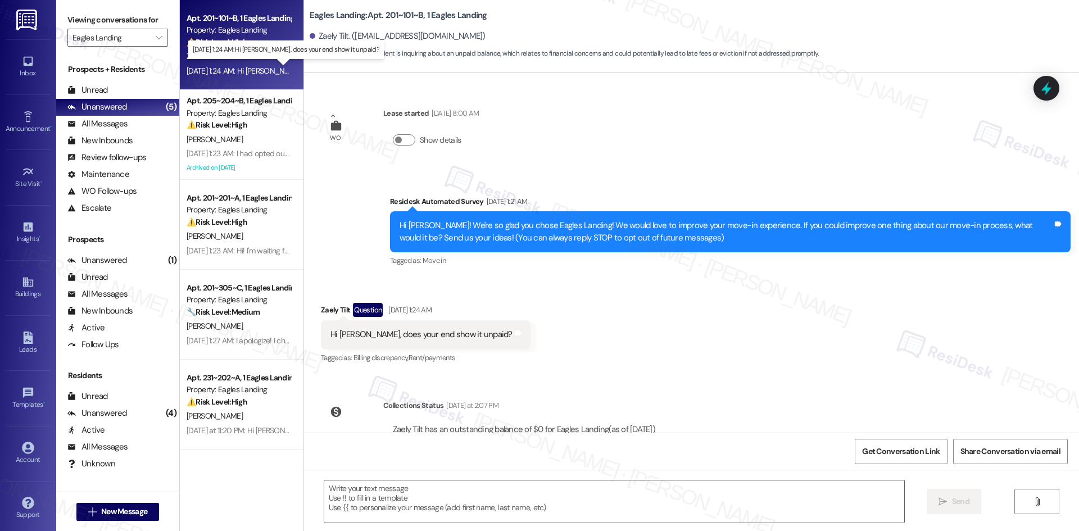
type textarea "Fetching suggested responses. Please feel free to read through the conversation…"
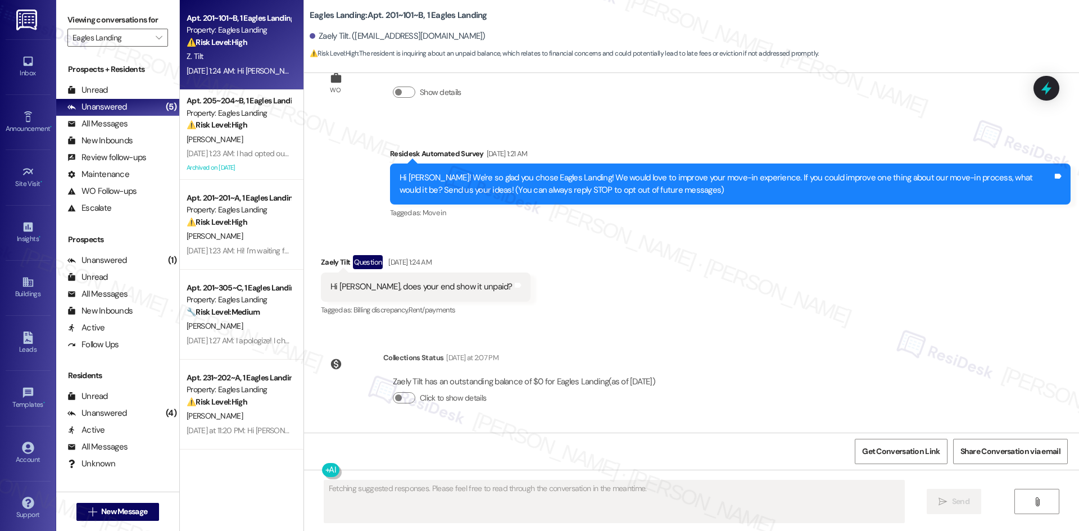
scroll to position [152, 0]
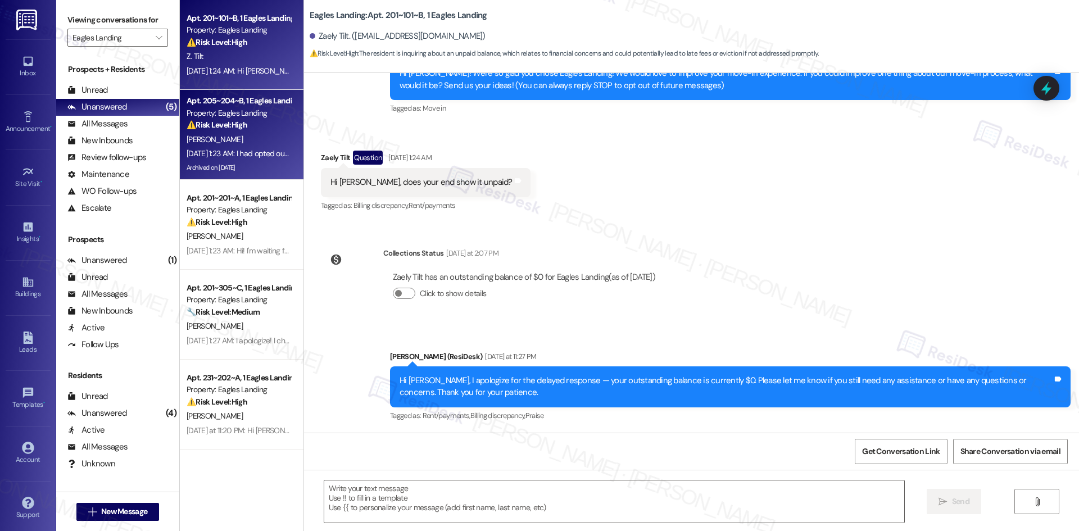
click at [205, 135] on span "T. Smithson" at bounding box center [215, 139] width 56 height 10
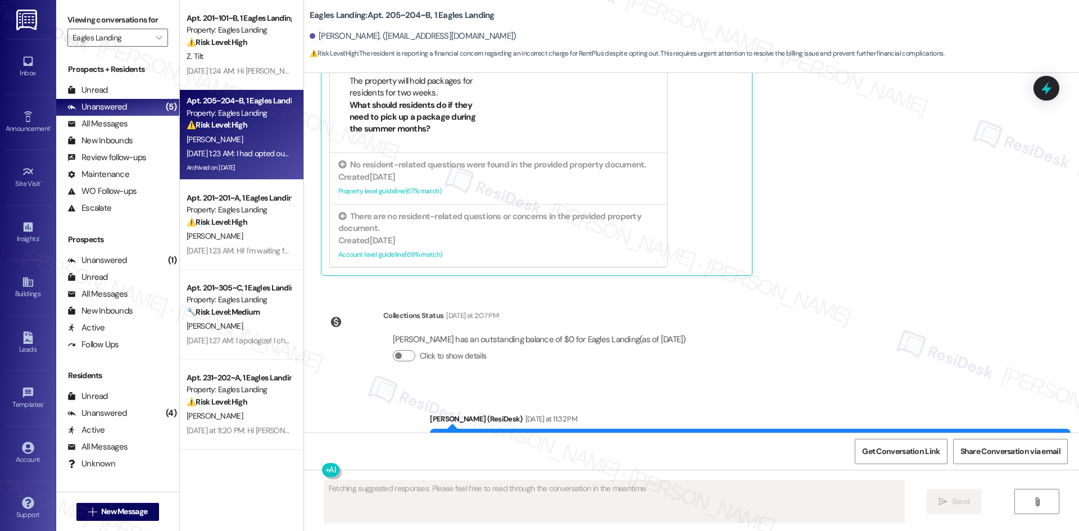
scroll to position [2761, 0]
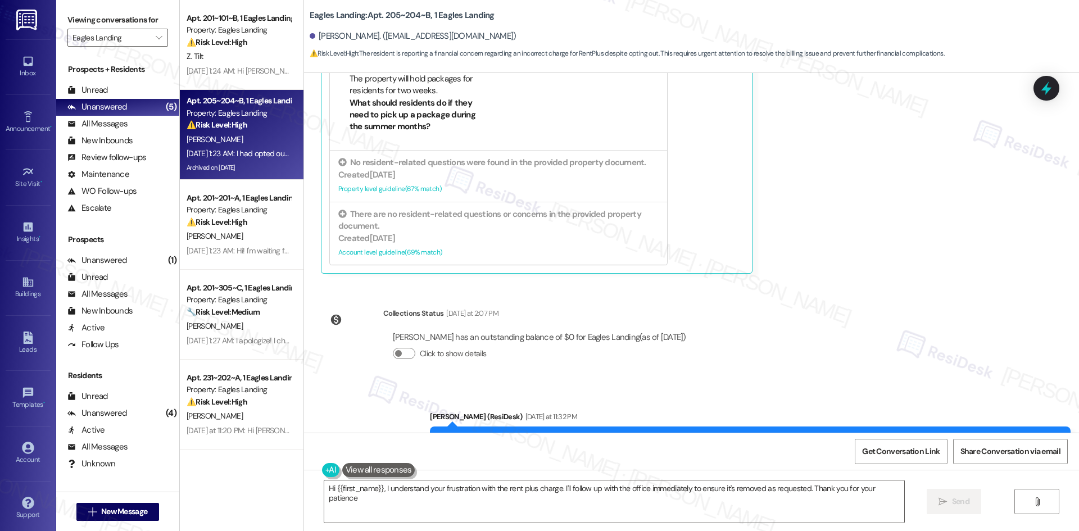
type textarea "Hi {{first_name}}, I understand your frustration with the rent plus charge. I'l…"
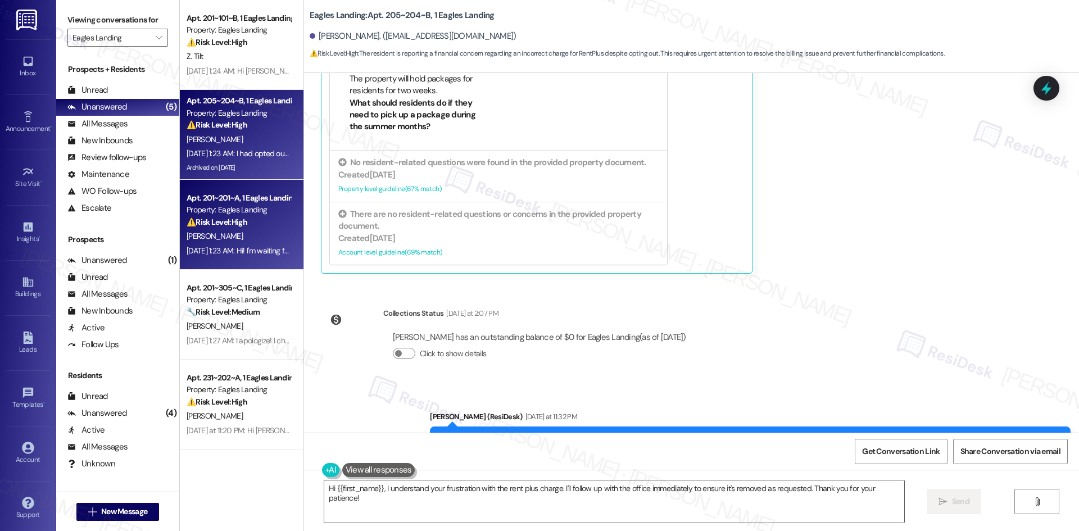
click at [246, 259] on div "Apt. 201~201~A, 1 Eagles Landing Property: Eagles Landing ⚠️ Risk Level: High T…" at bounding box center [242, 225] width 124 height 90
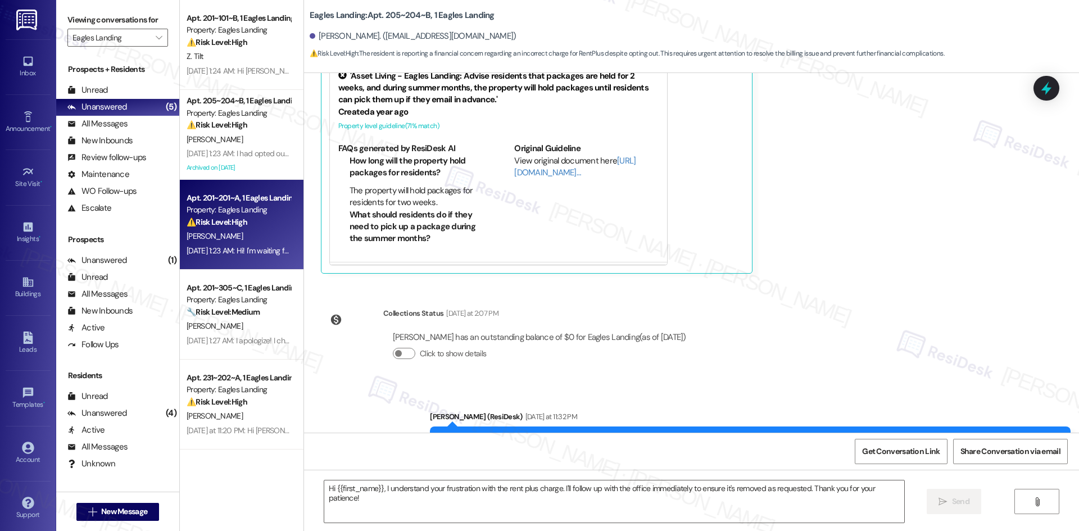
type textarea "Fetching suggested responses. Please feel free to read through the conversation…"
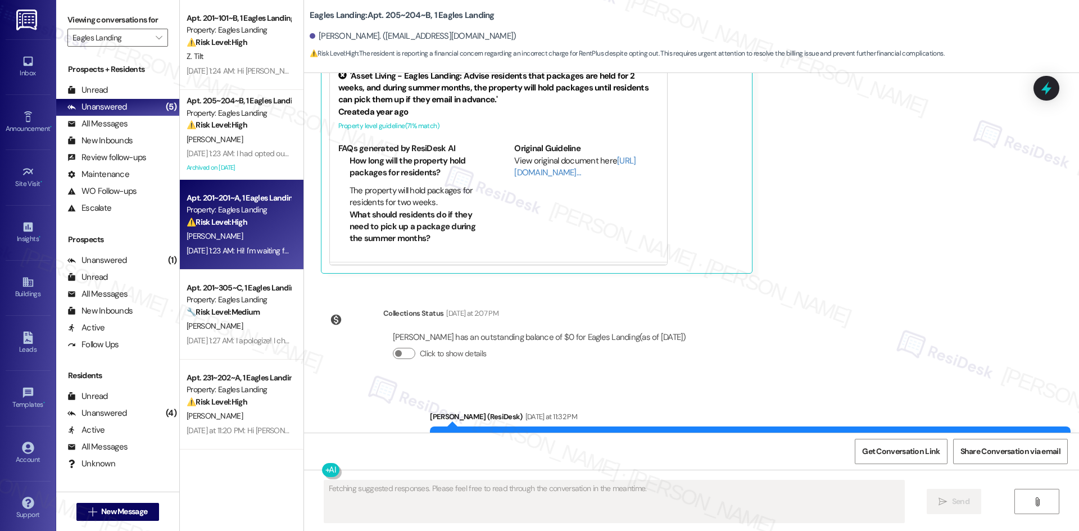
scroll to position [593, 0]
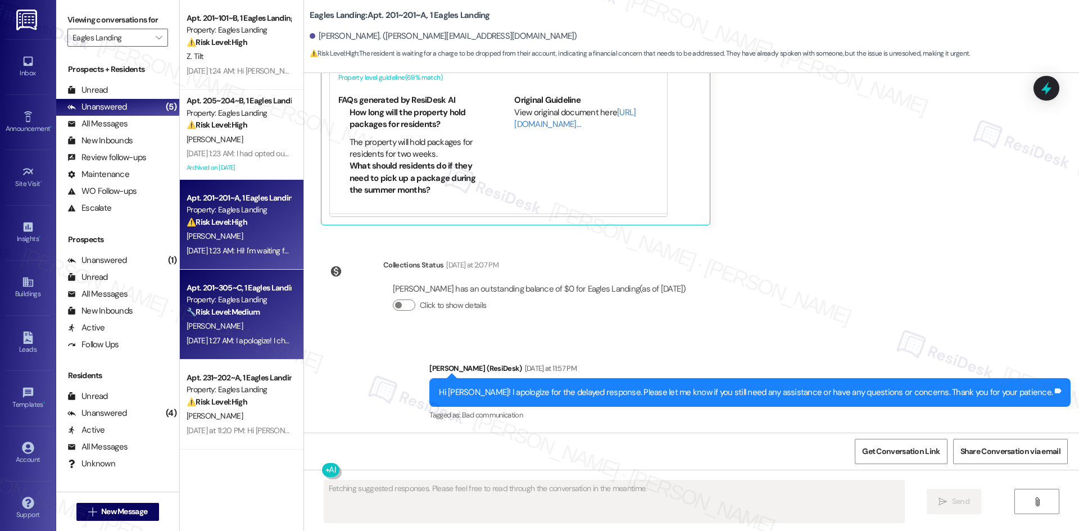
click at [238, 308] on strong "🔧 Risk Level: Medium" at bounding box center [223, 312] width 73 height 10
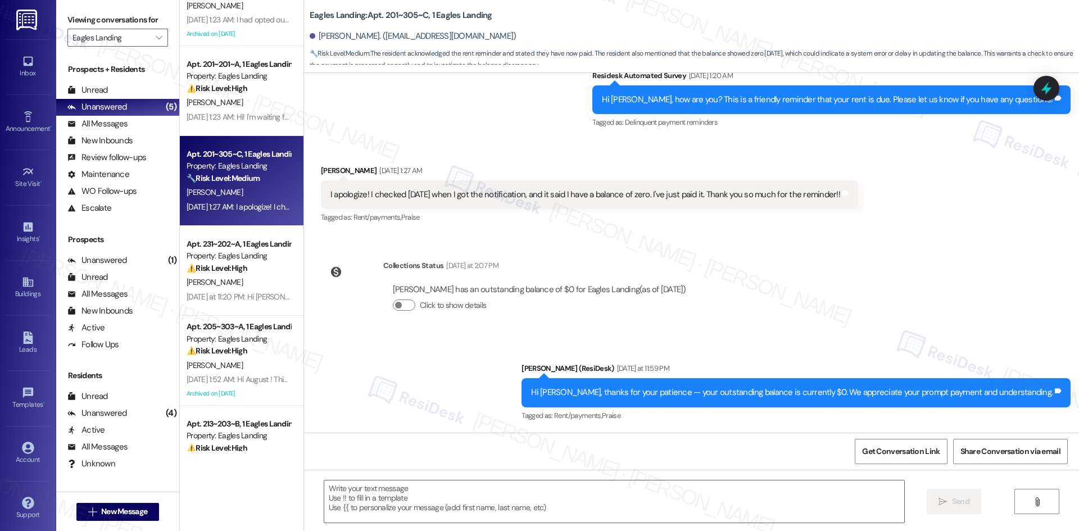
scroll to position [178, 0]
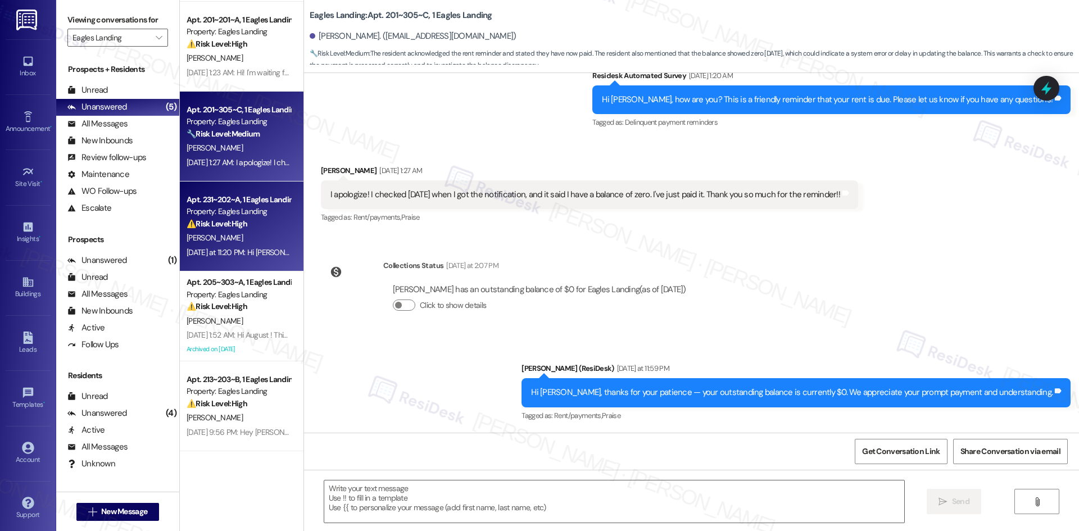
click at [241, 204] on div "Apt. 231~202~A, 1 Eagles Landing" at bounding box center [239, 200] width 104 height 12
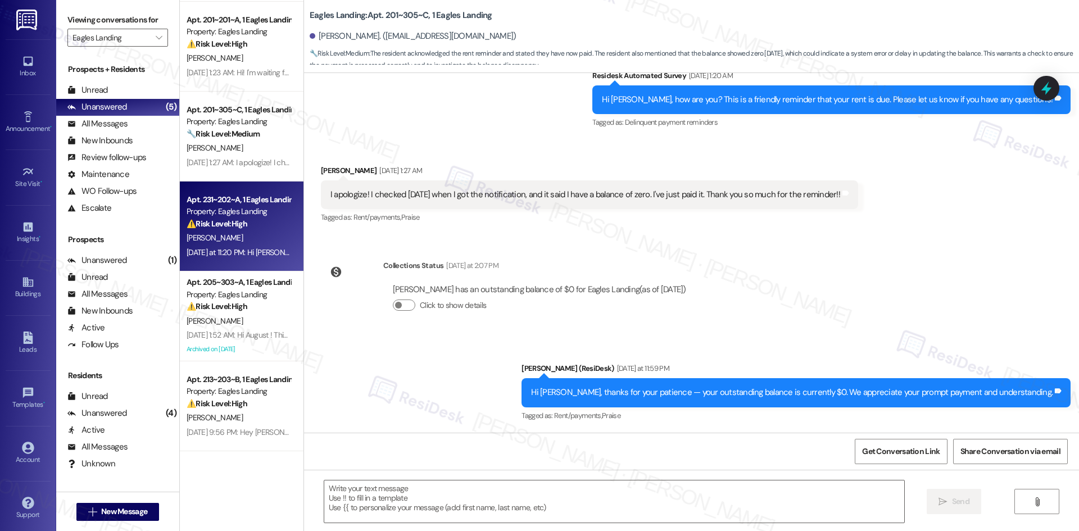
type textarea "Fetching suggested responses. Please feel free to read through the conversation…"
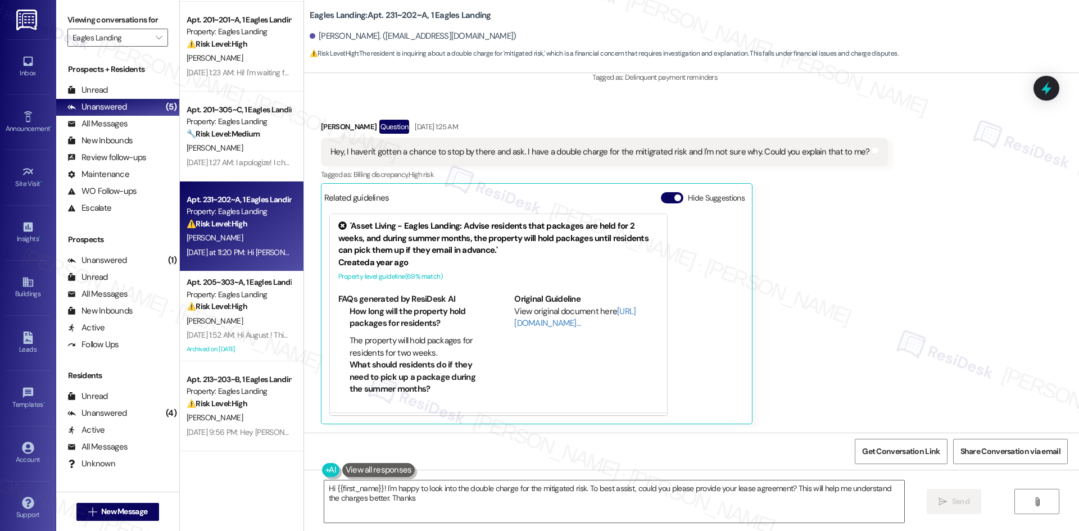
type textarea "Hi {{first_name}}! I'm happy to look into the double charge for the mitigated r…"
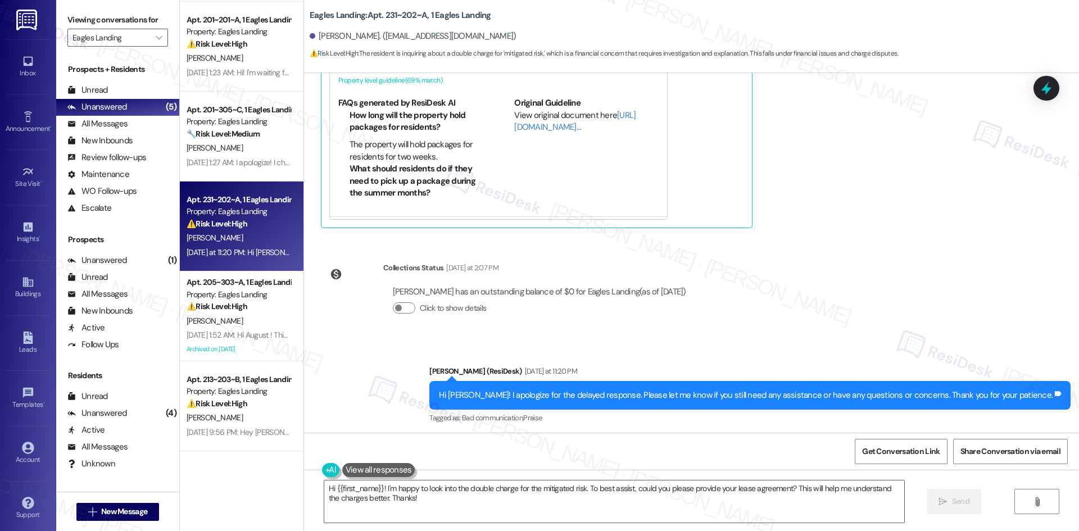
scroll to position [455, 0]
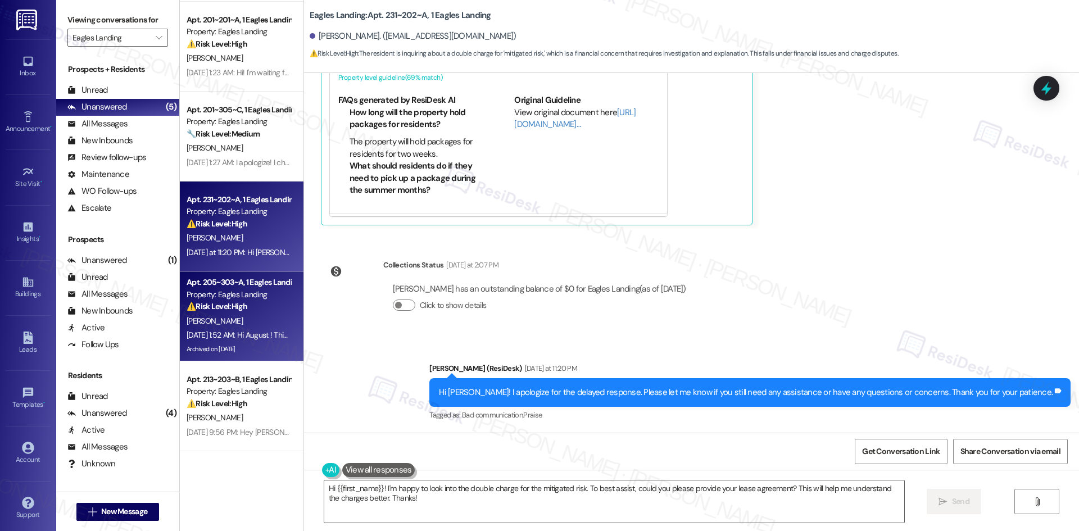
click at [254, 341] on div "Sep 06, 2025 at 1:52 AM: Hi August ! This is a friendly reminder that you can p…" at bounding box center [239, 335] width 106 height 14
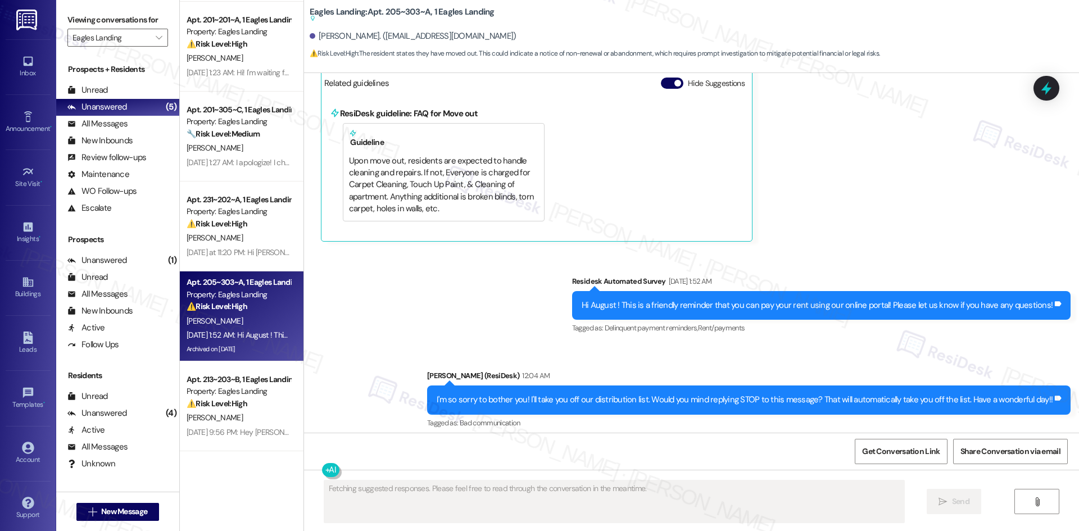
scroll to position [4486, 0]
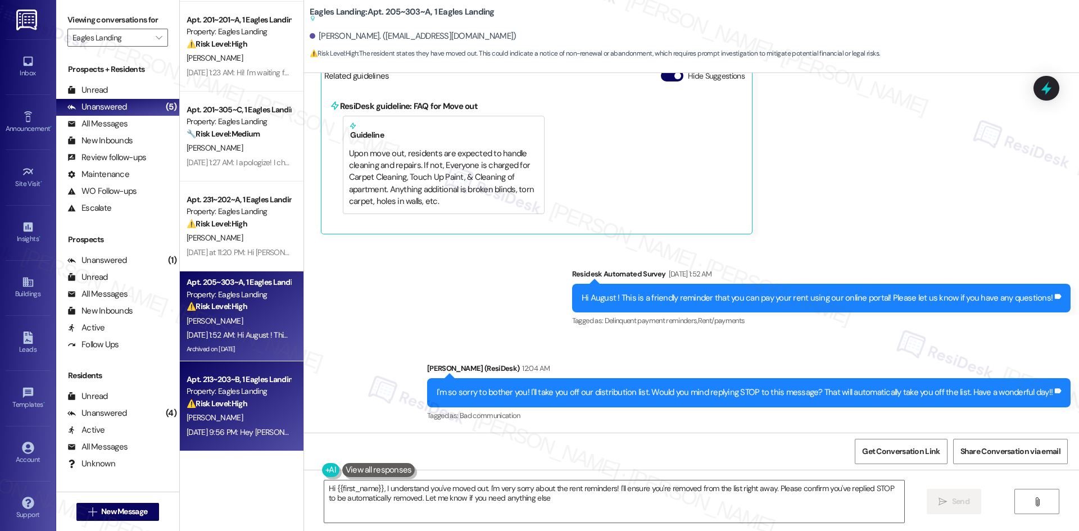
type textarea "Hi {{first_name}}, I understand you've moved out. I'm very sorry about the rent…"
click at [238, 426] on div "Sep 03, 2025 at 9:56 PM: Hey Brandon, we appreciate your text! We'll be back at…" at bounding box center [239, 433] width 106 height 14
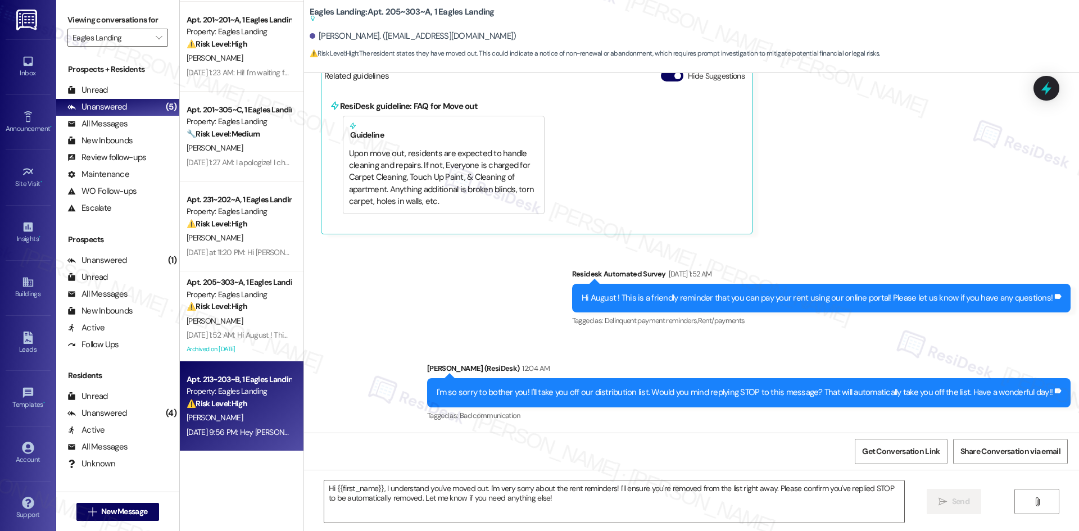
type textarea "Fetching suggested responses. Please feel free to read through the conversation…"
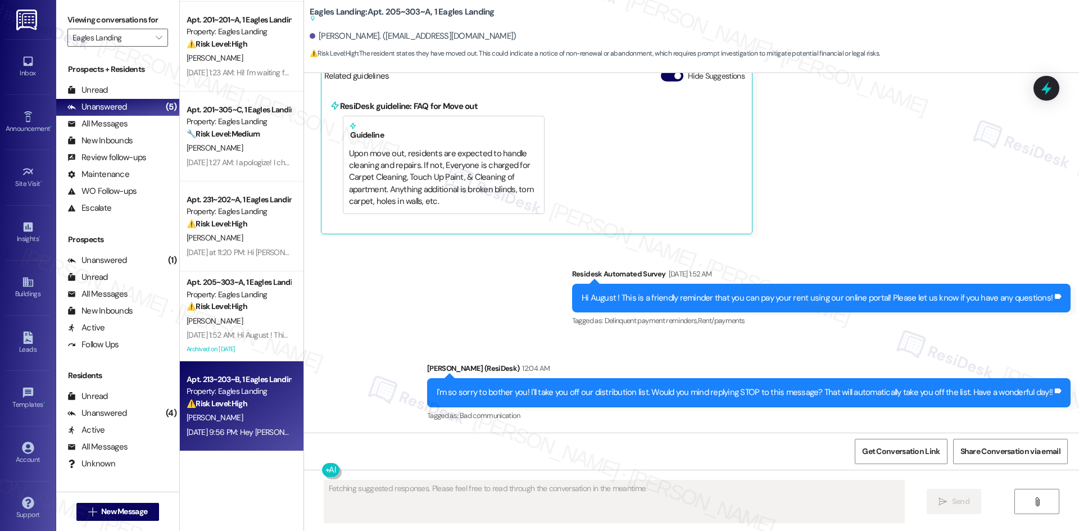
scroll to position [306, 0]
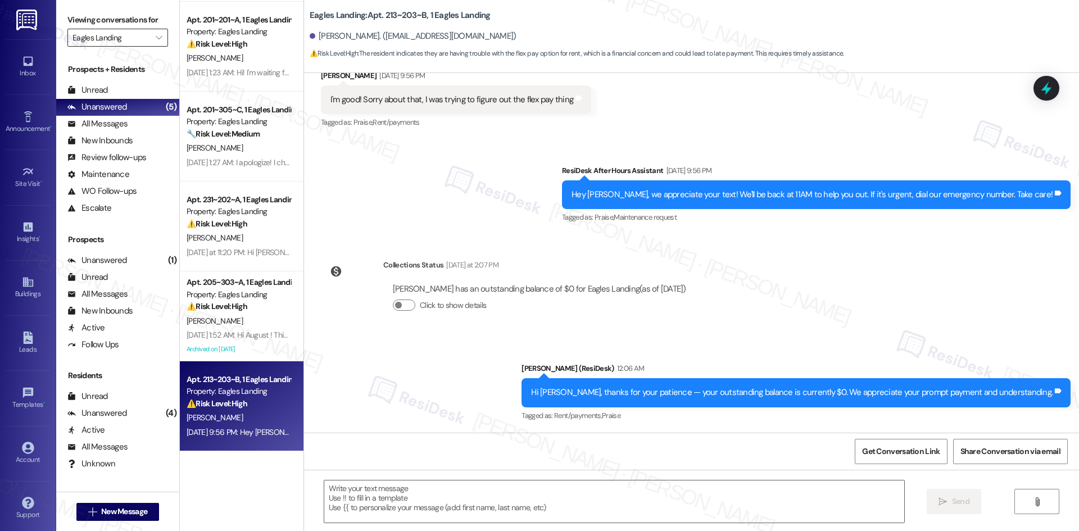
click at [139, 37] on input "Eagles Landing" at bounding box center [112, 38] width 78 height 18
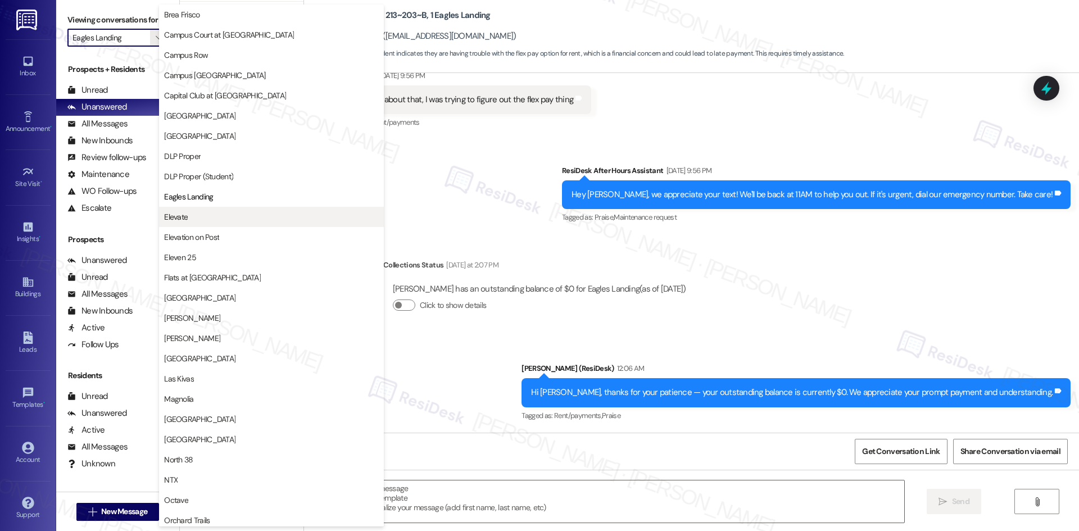
click at [212, 217] on span "Elevate" at bounding box center [271, 216] width 215 height 11
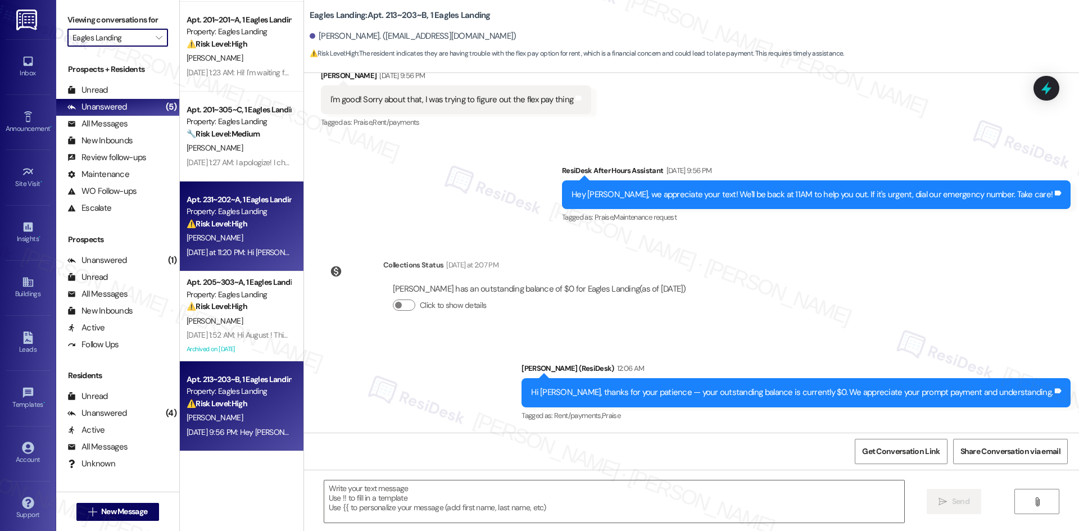
type input "Elevate"
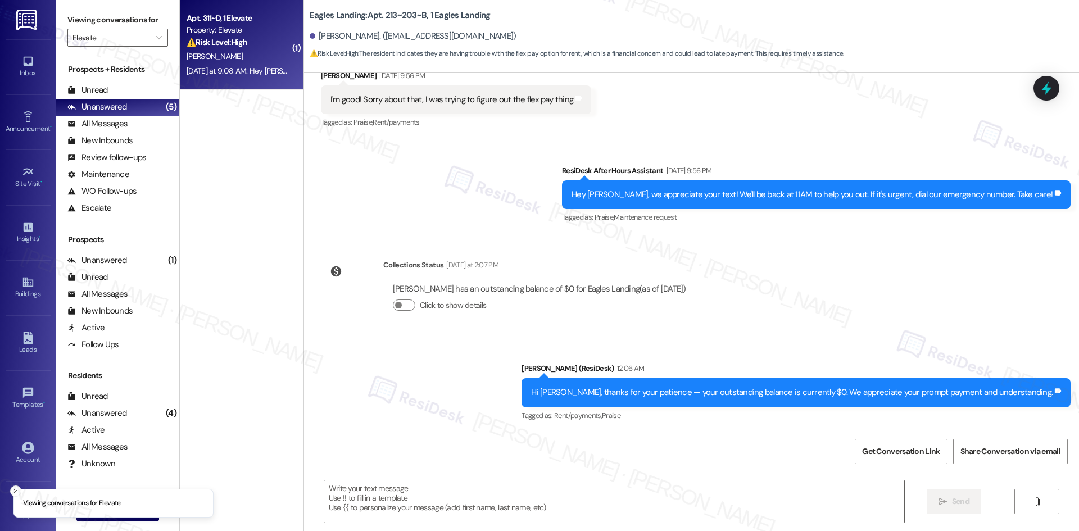
click at [243, 69] on div "Yesterday at 9:08 AM: Hey Chloe, we appreciate your text! We'll be back at 11AM…" at bounding box center [441, 71] width 508 height 10
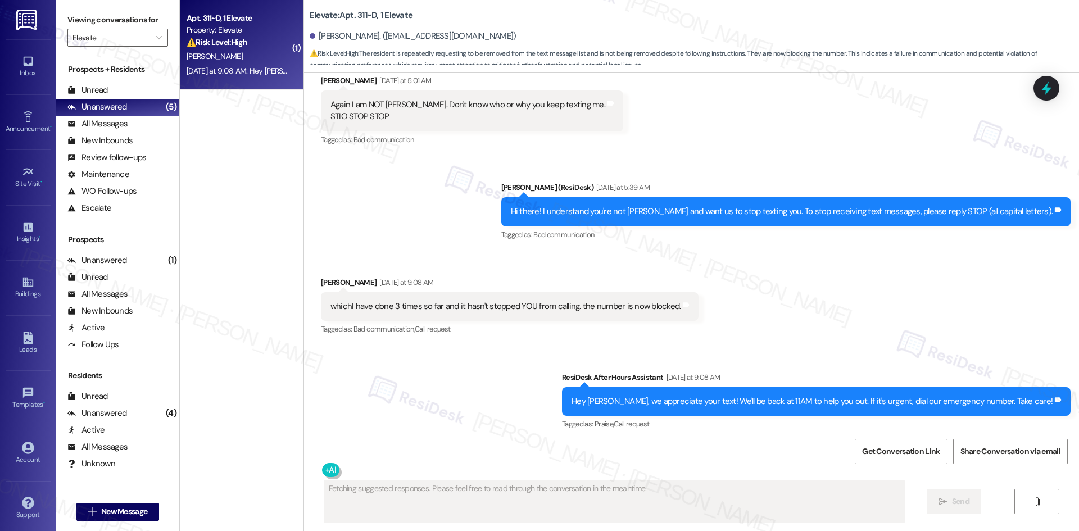
scroll to position [894, 0]
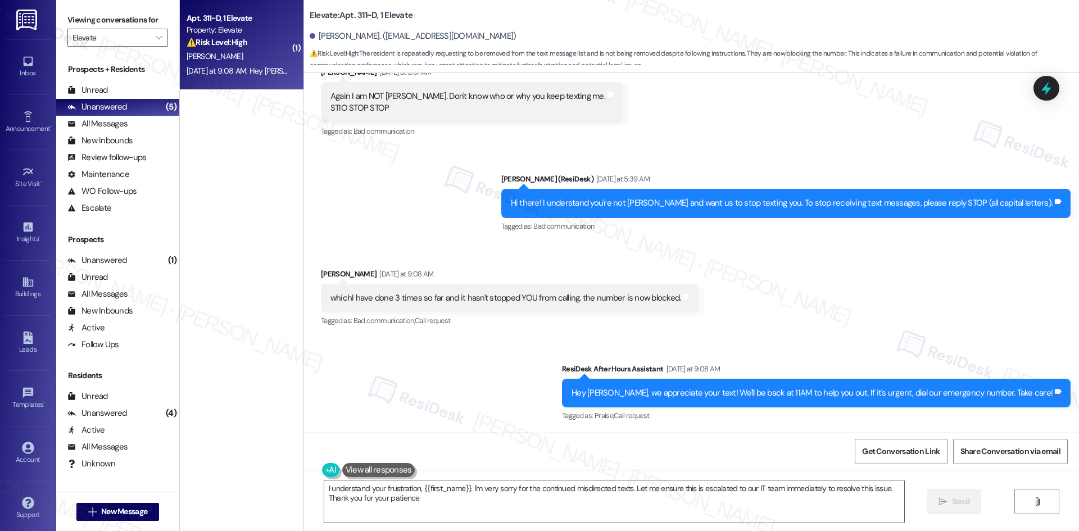
type textarea "I understand your frustration, {{first_name}}. I'm very sorry for the continued…"
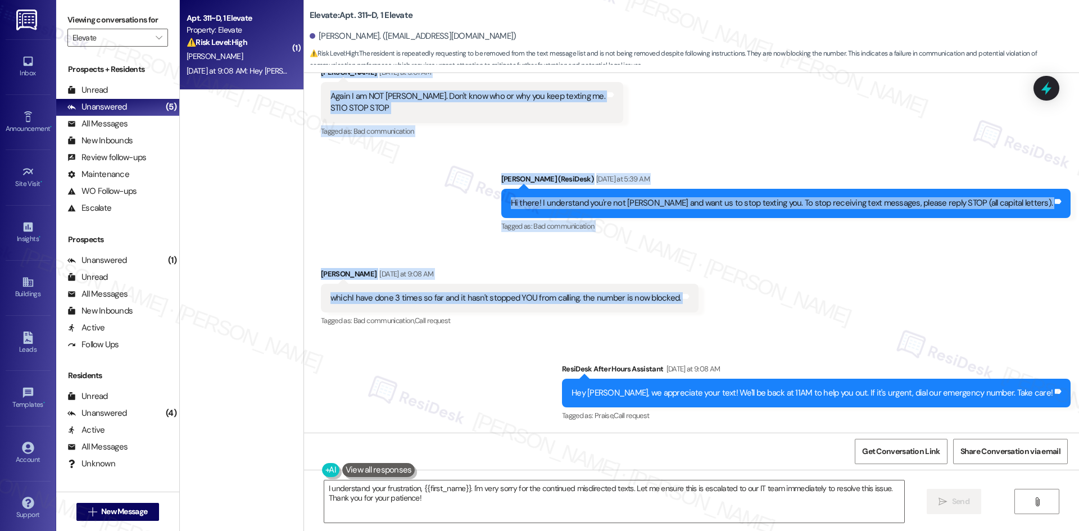
drag, startPoint x: 305, startPoint y: 179, endPoint x: 697, endPoint y: 299, distance: 410.4
click at [697, 299] on div "Lease started Nov 29, 2024 at 8:00 AM Survey, sent via SMS Residesk Automated S…" at bounding box center [691, 253] width 775 height 360
copy div "Chloe Marbaugh Yesterday at 5:01 AM Again I am NOT CHLOE. Don't know who or why…"
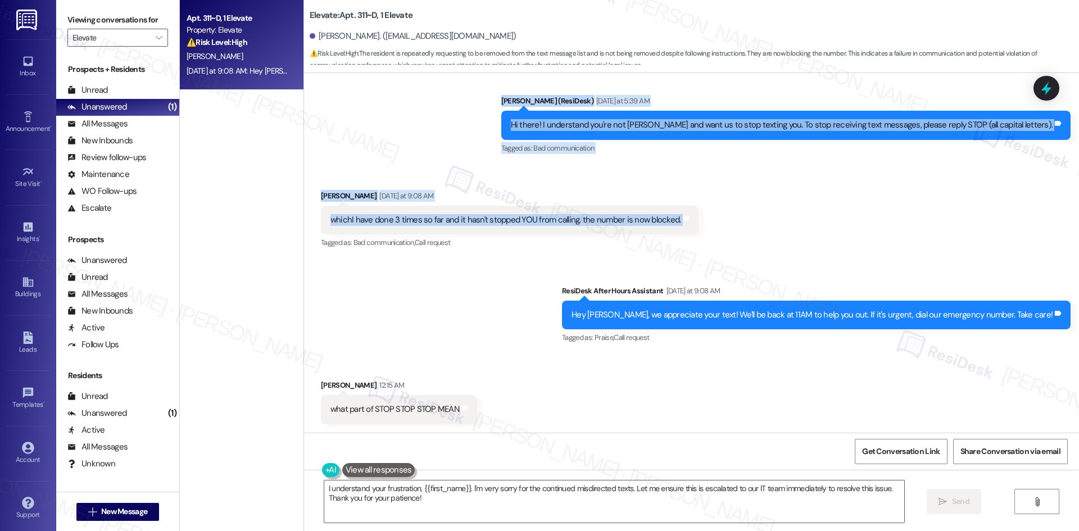
scroll to position [973, 0]
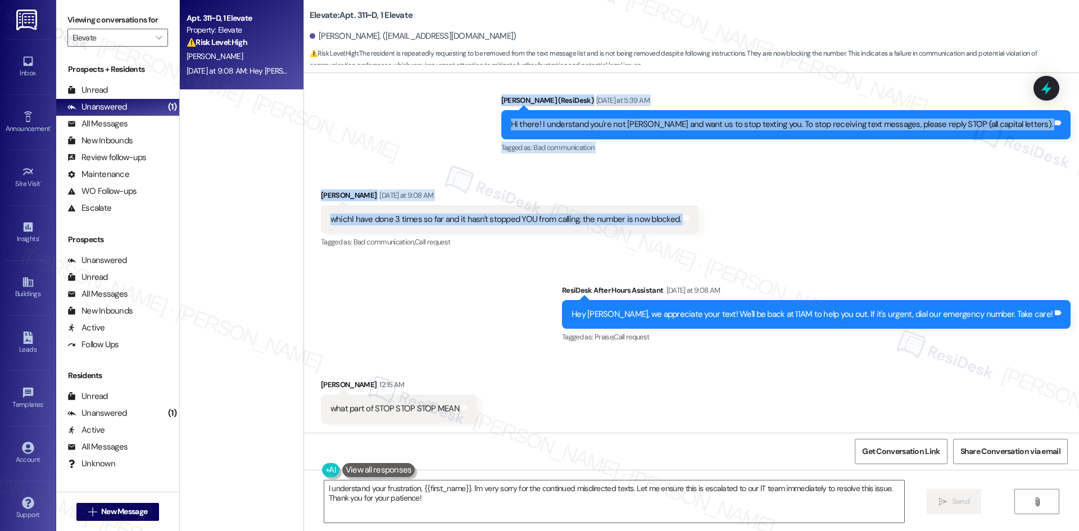
click at [313, 188] on div "Received via SMS Chloe Marbaugh Yesterday at 9:08 AM whichI have done 3 times s…" at bounding box center [510, 220] width 395 height 78
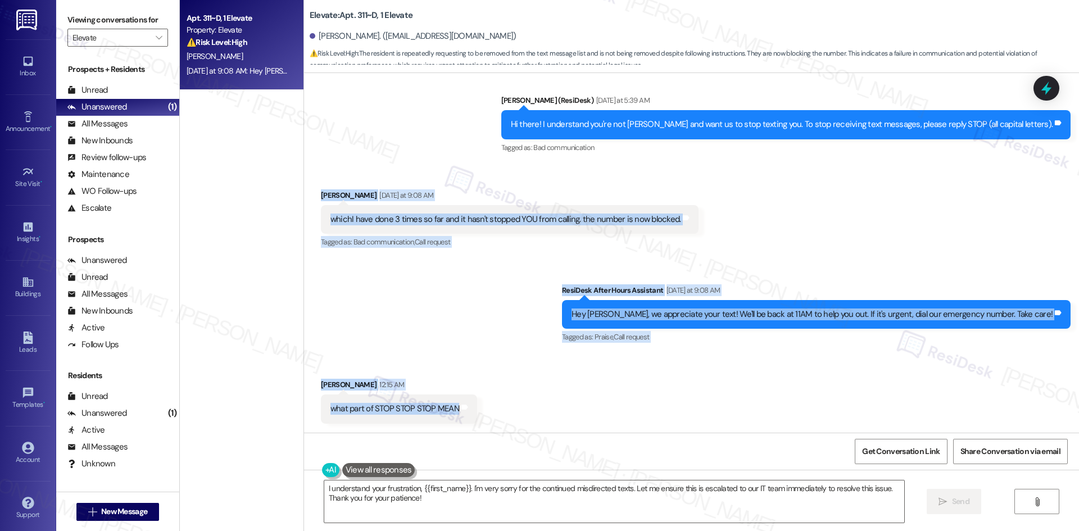
drag, startPoint x: 307, startPoint y: 188, endPoint x: 485, endPoint y: 404, distance: 279.9
click at [485, 404] on div "Lease started Nov 29, 2024 at 8:00 AM Survey, sent via SMS Residesk Automated S…" at bounding box center [691, 253] width 775 height 360
copy div "Chloe Marbaugh Yesterday at 9:08 AM whichI have done 3 times so far and it hasn…"
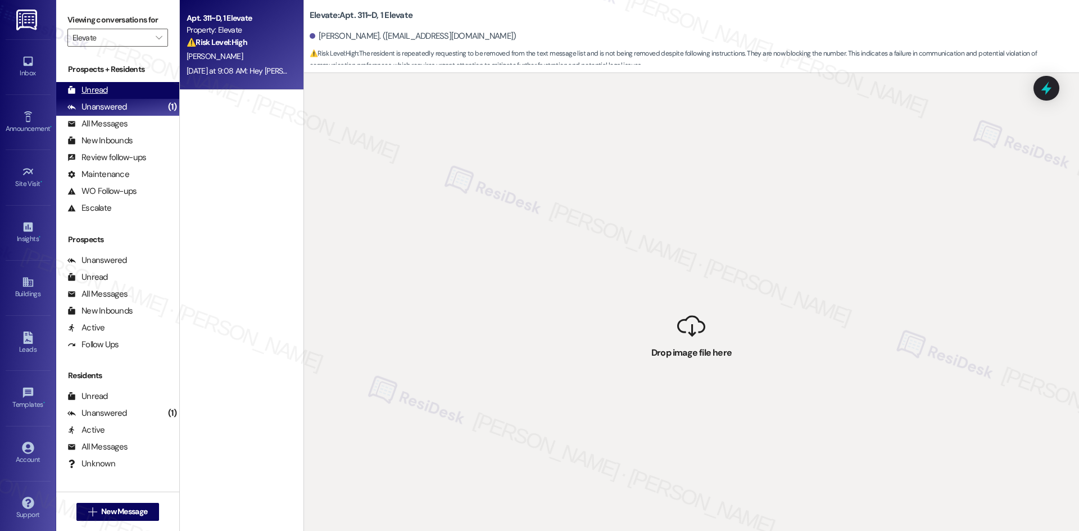
click at [113, 95] on div "Unread (0)" at bounding box center [117, 90] width 123 height 17
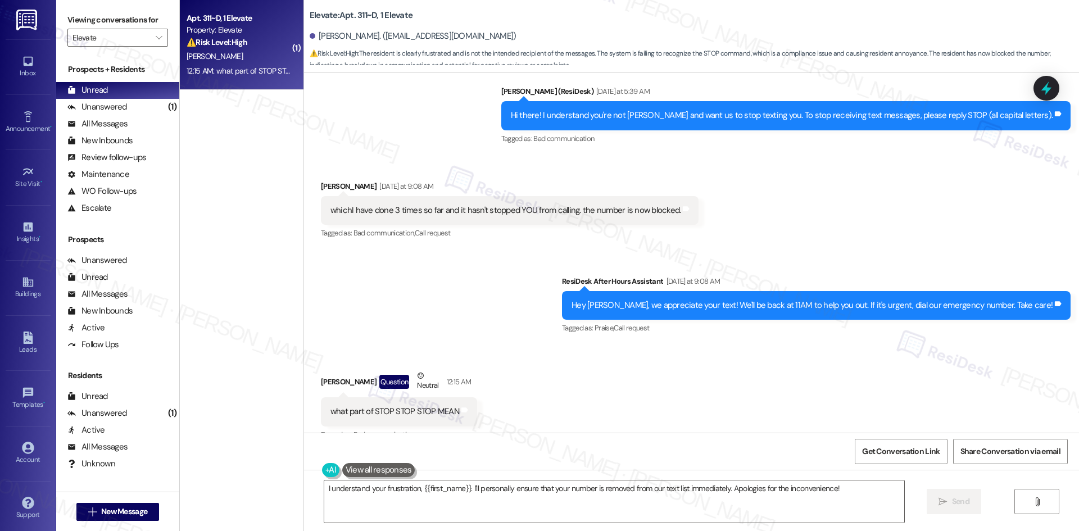
scroll to position [1001, 0]
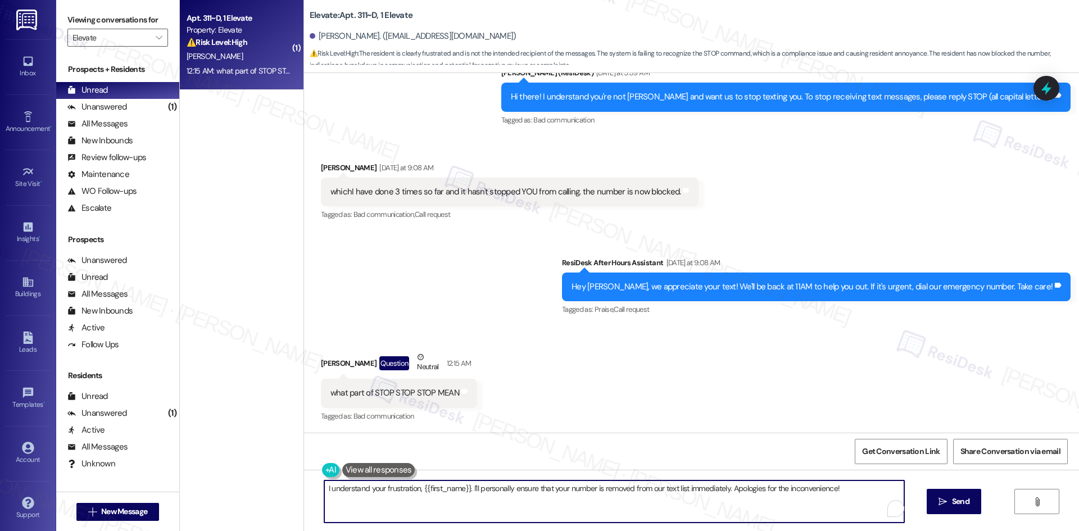
drag, startPoint x: 849, startPoint y: 487, endPoint x: 359, endPoint y: 507, distance: 490.1
click at [228, 484] on div "( 1 ) Apt. 311~D, 1 Elevate Property: Elevate ⚠️ Risk Level: High The resident …" at bounding box center [630, 265] width 900 height 531
paste textarea "Hi Chloe, thanks for your patience — to stop messages, please reply with just S…"
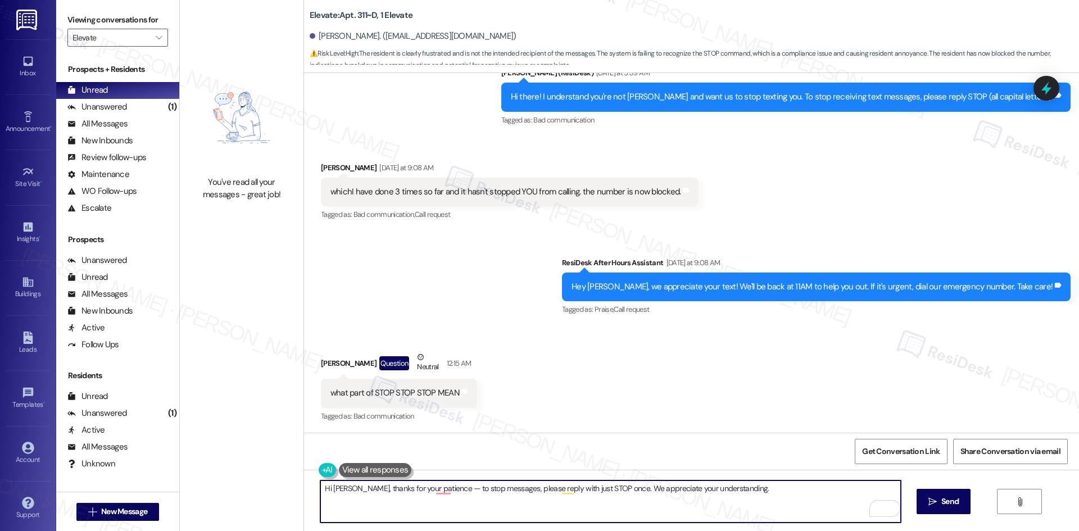
click at [677, 509] on textarea "Hi Chloe, thanks for your patience — to stop messages, please reply with just S…" at bounding box center [610, 502] width 580 height 42
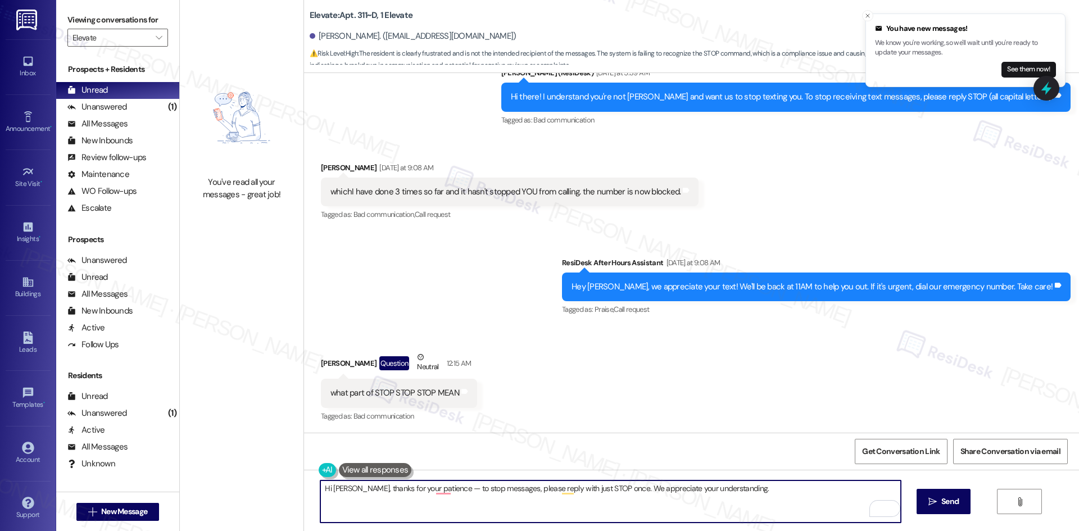
click at [674, 509] on textarea "Hi Chloe, thanks for your patience — to stop messages, please reply with just S…" at bounding box center [610, 502] width 580 height 42
paste textarea "the word STOP by itself"
type textarea "Hi Chloe, thanks for your patience — to stop messages, please reply with just t…"
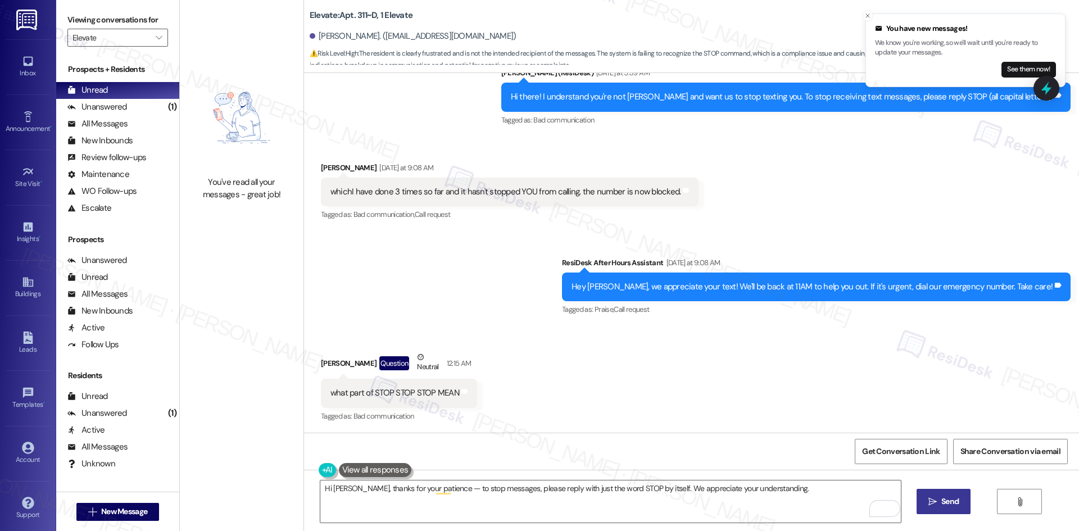
click at [951, 500] on span "Send" at bounding box center [950, 502] width 17 height 12
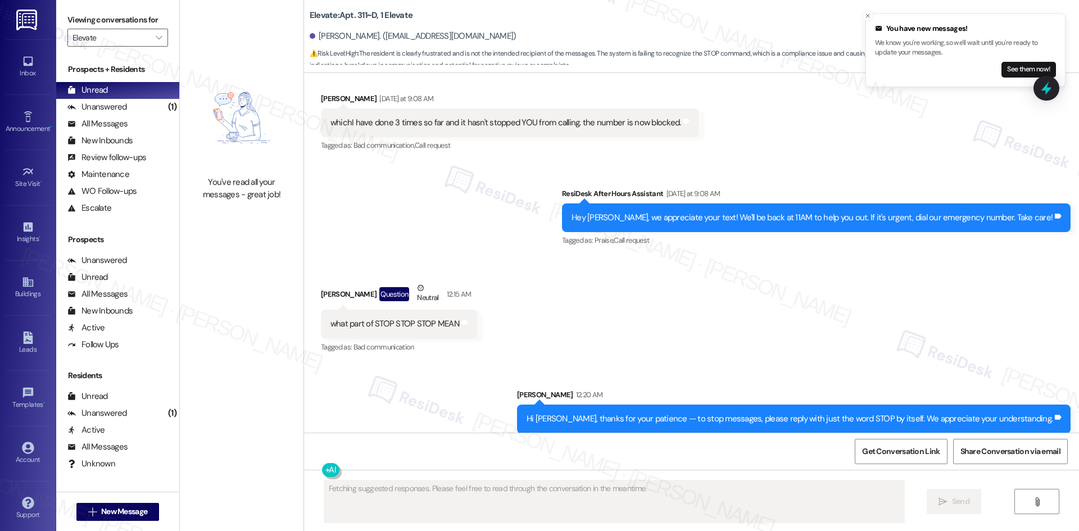
scroll to position [1080, 0]
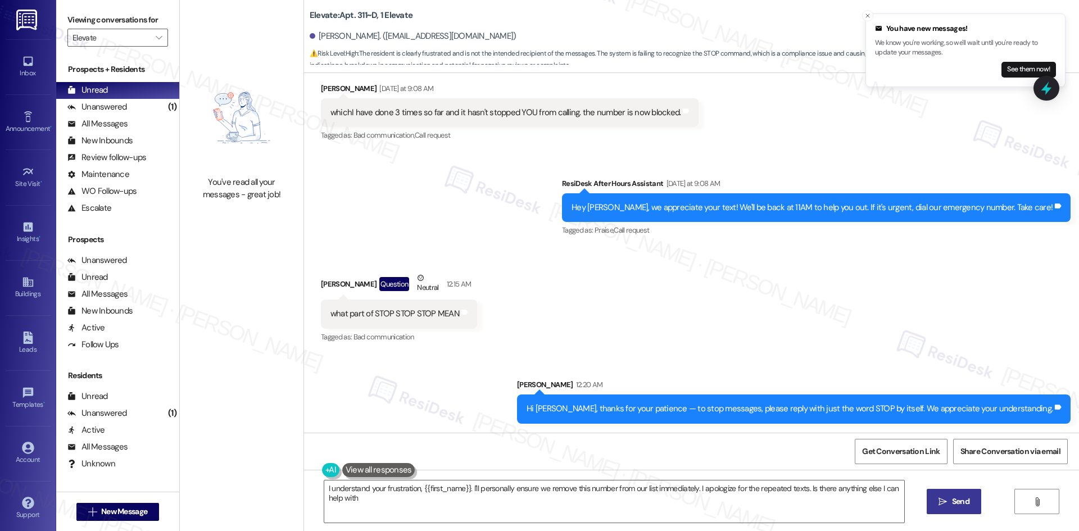
type textarea "I understand your frustration, {{first_name}}. I'll personally ensure we remove…"
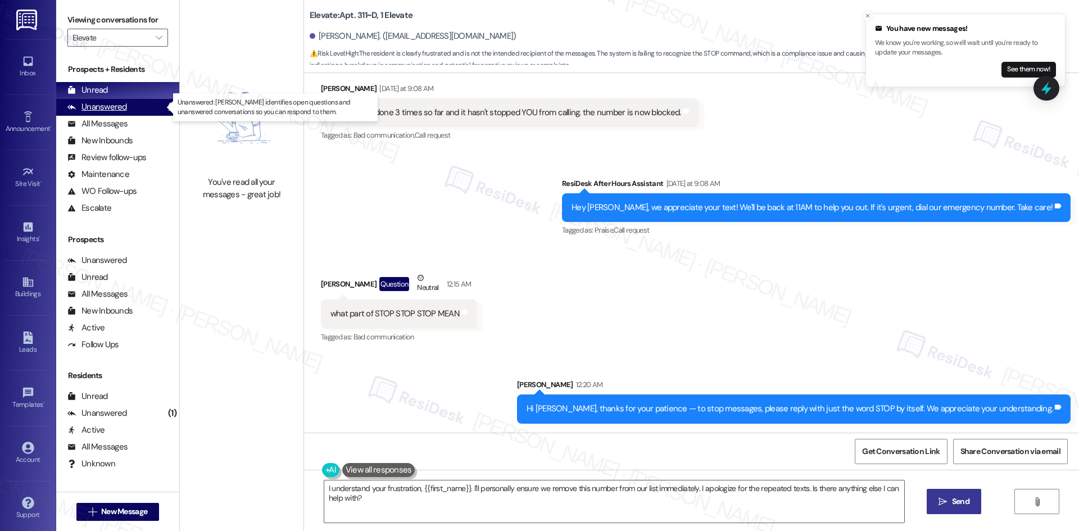
click at [132, 103] on div "Unanswered (1)" at bounding box center [117, 107] width 123 height 17
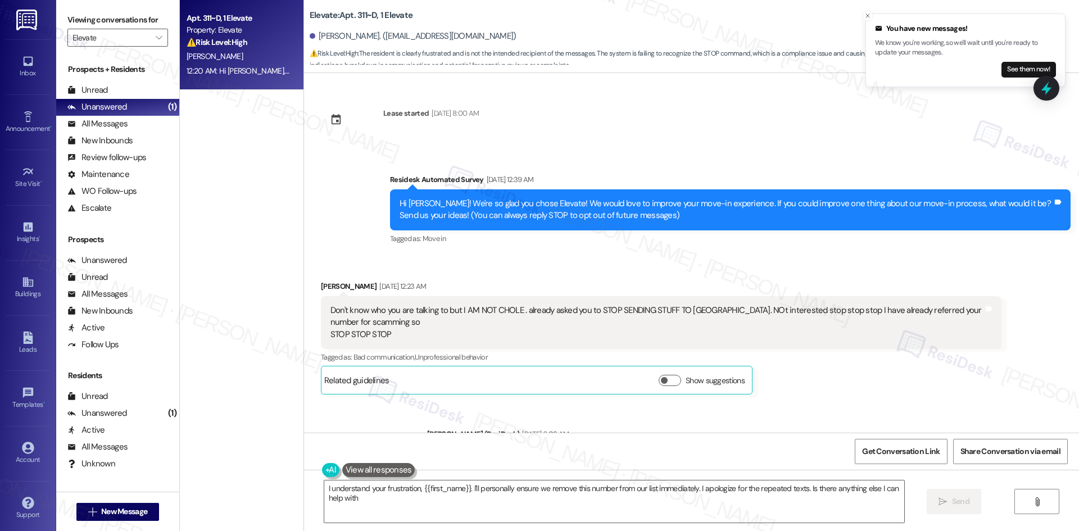
type textarea "I understand your frustration, {{first_name}}. I'll personally ensure we remove…"
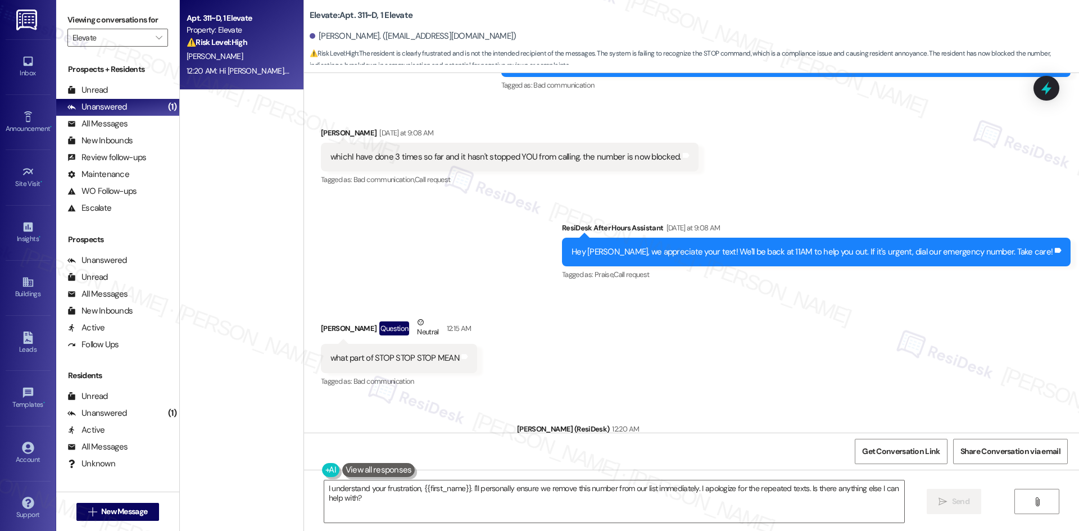
scroll to position [1096, 0]
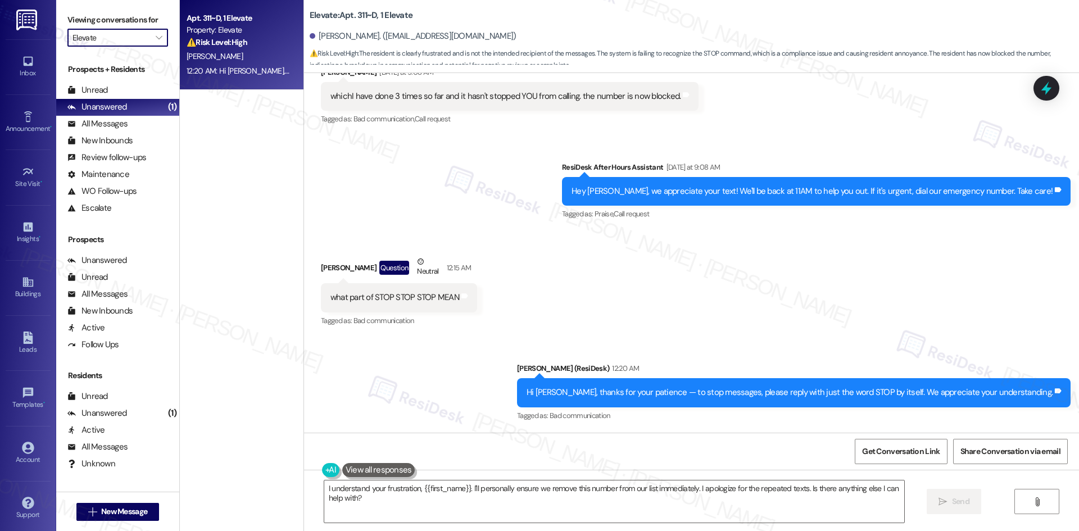
click at [129, 40] on input "Elevate" at bounding box center [112, 38] width 78 height 18
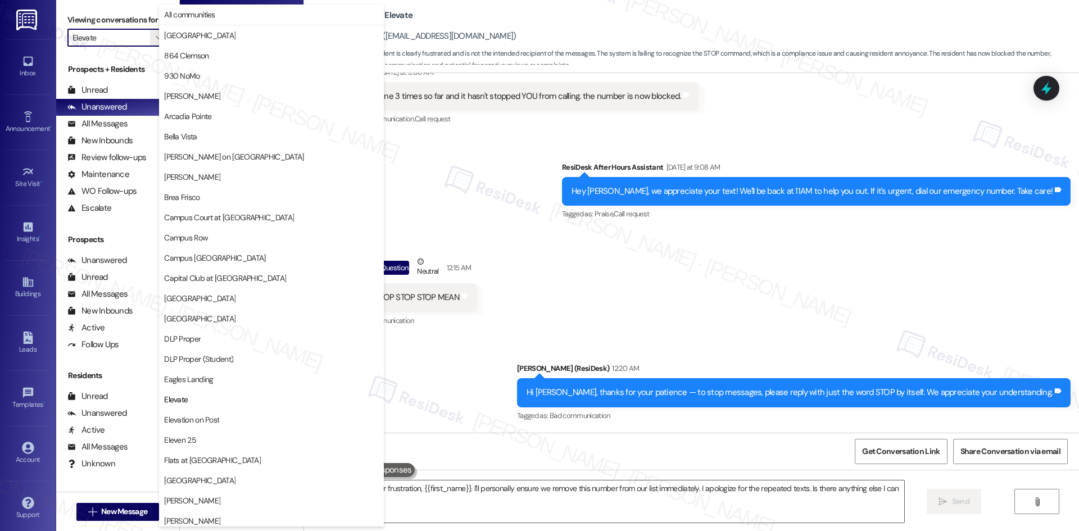
scroll to position [385, 0]
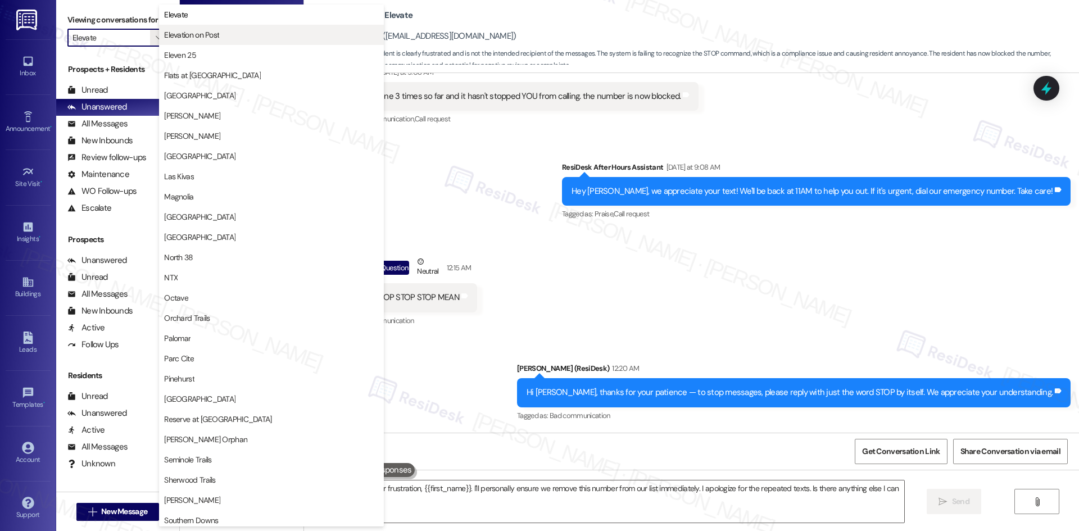
click at [230, 32] on span "Elevation on Post" at bounding box center [271, 34] width 215 height 11
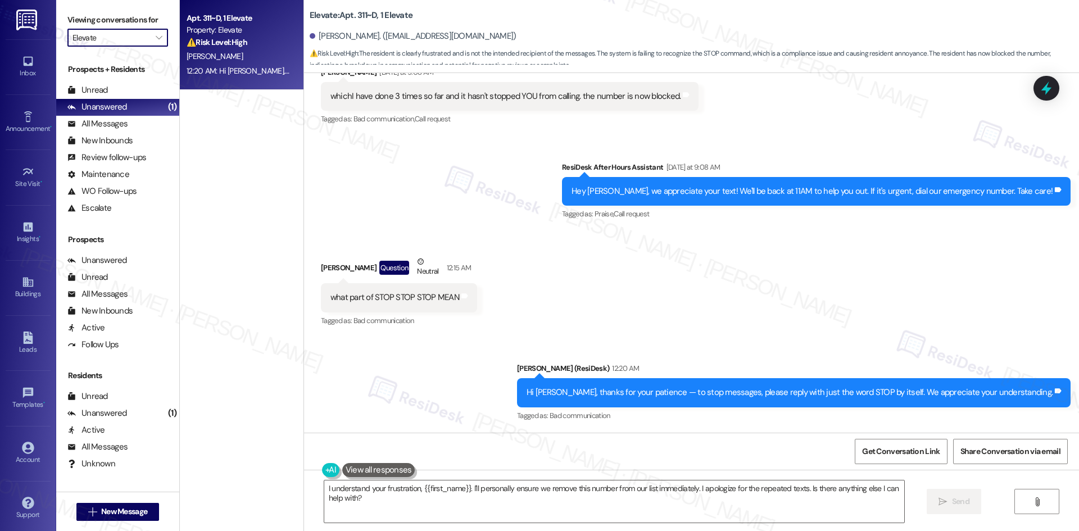
type input "Elevation on Post"
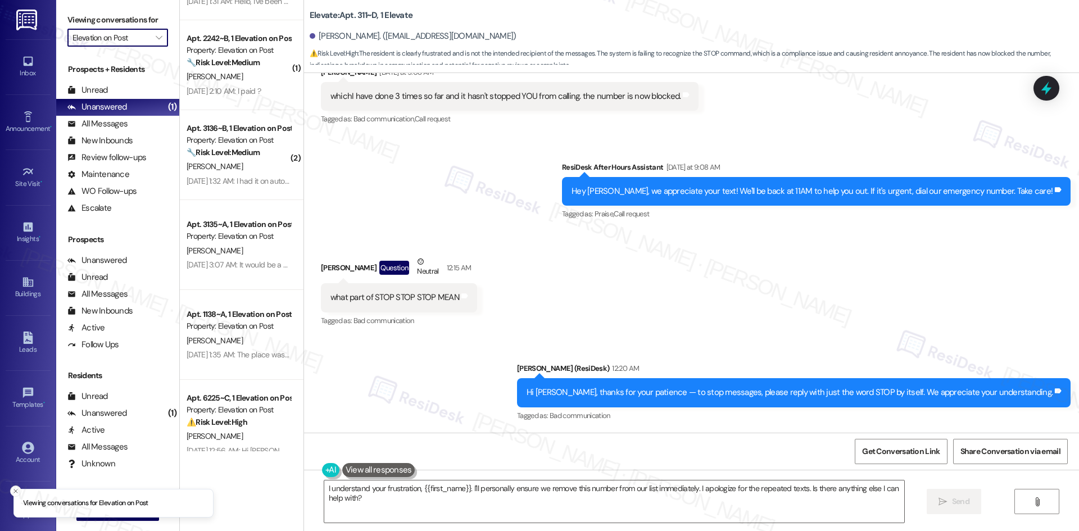
scroll to position [988, 0]
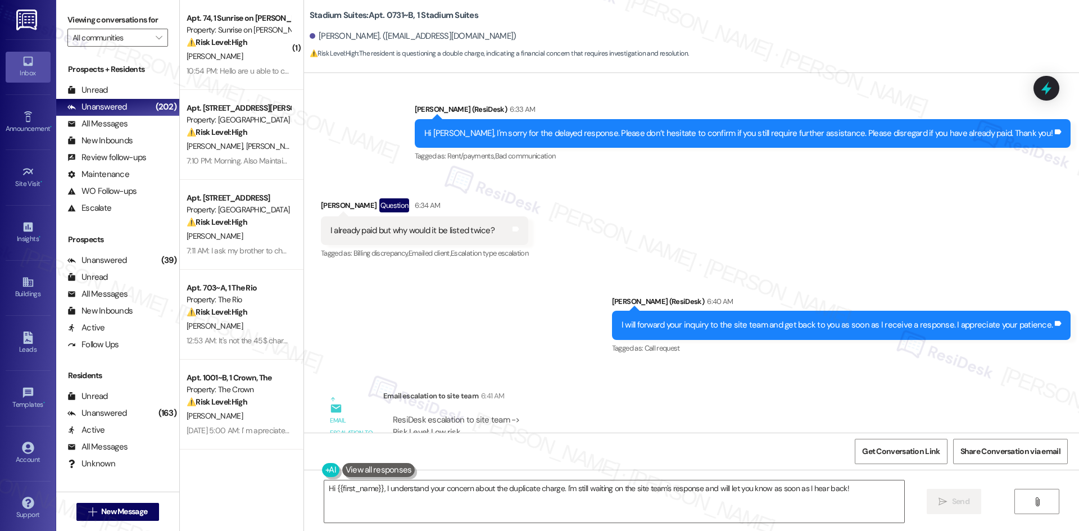
scroll to position [798, 0]
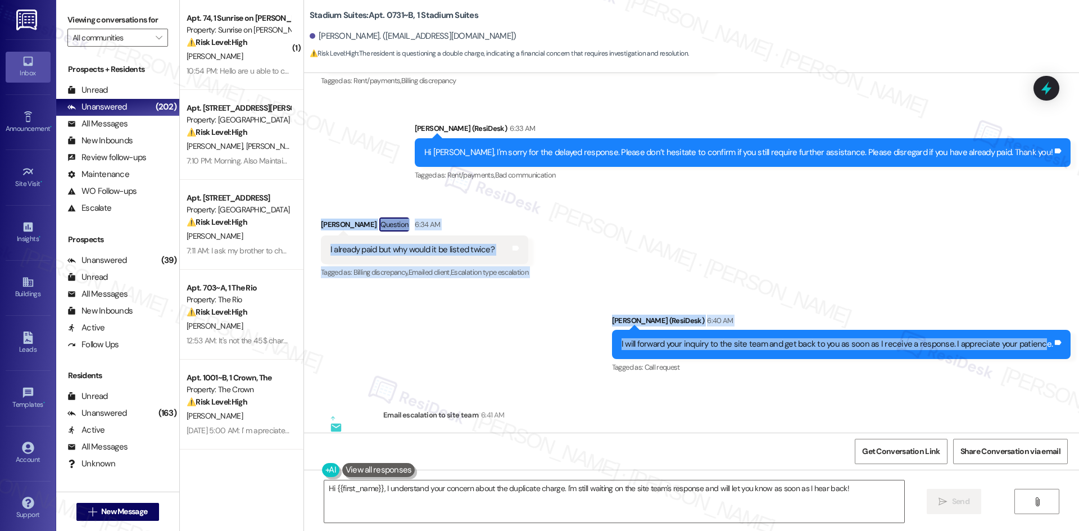
drag, startPoint x: 311, startPoint y: 208, endPoint x: 1045, endPoint y: 344, distance: 746.2
click at [1045, 344] on div "WO Opened request: I moved in ... Aug 15, 2024 at 2:47 PM Status : Completed Sh…" at bounding box center [691, 253] width 775 height 360
click at [304, 192] on div "Received via SMS Leyah Murphy Question 6:34 AM I already paid but why would it …" at bounding box center [691, 240] width 775 height 97
drag, startPoint x: 354, startPoint y: 218, endPoint x: 1055, endPoint y: 351, distance: 714.3
click at [1055, 351] on div "WO Opened request: I moved in ... Aug 15, 2024 at 2:47 PM Status : Completed Sh…" at bounding box center [691, 253] width 775 height 360
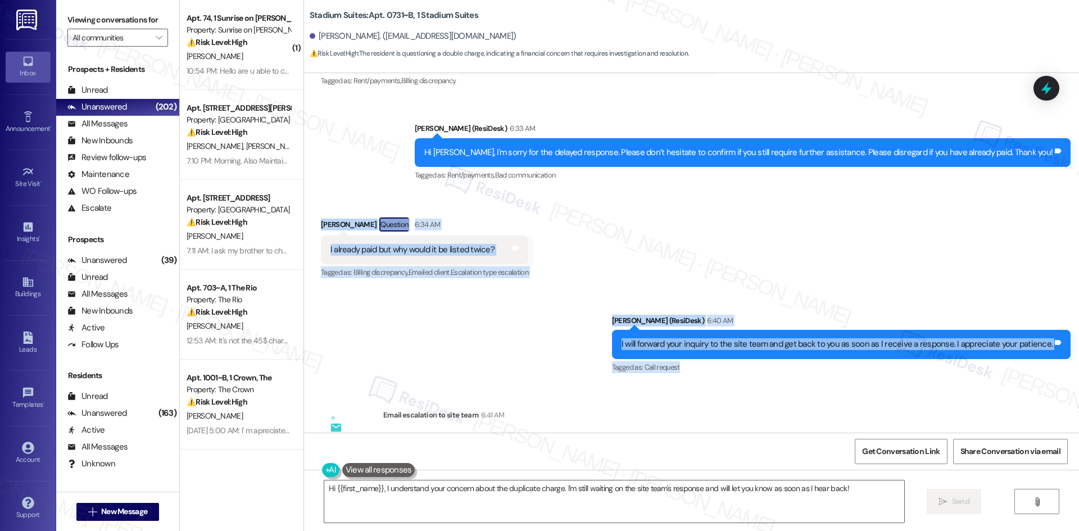
copy div "Leyah Murphy Question 6:34 AM I already paid but why would it be listed twice? …"
click at [509, 350] on div "Sent via SMS Sarah (ResiDesk) 6:40 AM I will forward your inquiry to the site t…" at bounding box center [691, 337] width 775 height 95
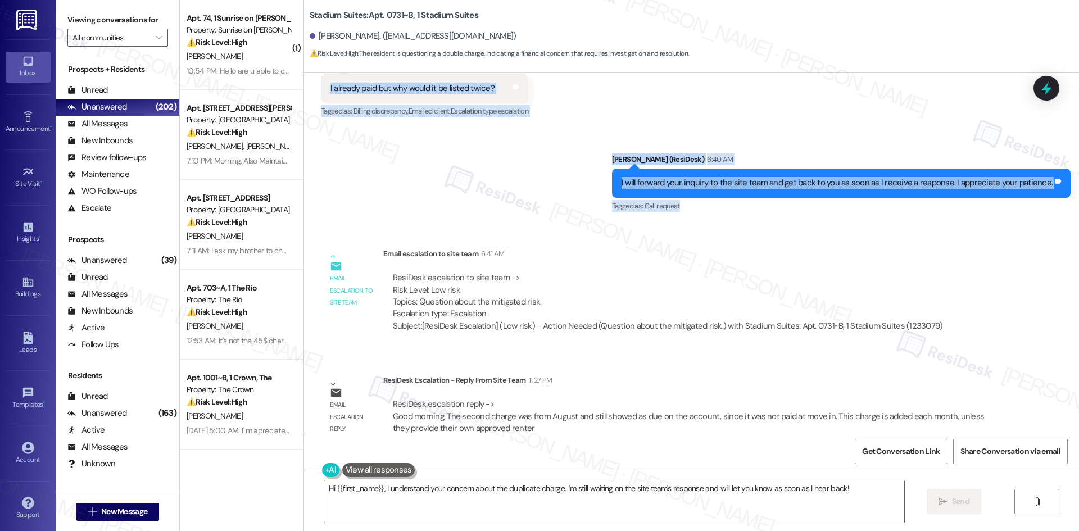
scroll to position [966, 0]
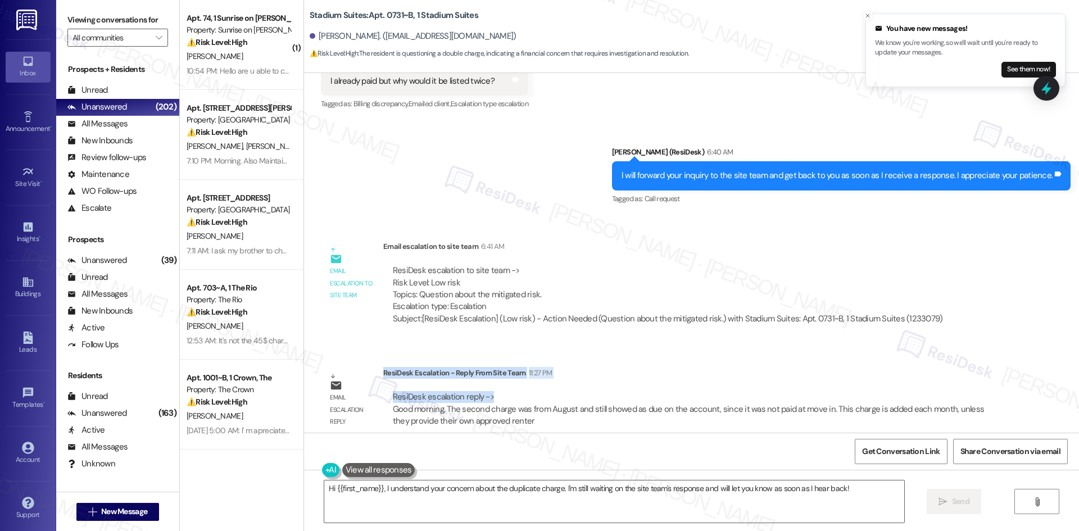
drag, startPoint x: 375, startPoint y: 361, endPoint x: 492, endPoint y: 385, distance: 119.8
click at [492, 385] on div "ResiDesk Escalation - Reply From Site Team 11:27 PM ResiDesk escalation reply -…" at bounding box center [692, 401] width 618 height 69
copy div "ResiDesk Escalation - Reply From Site Team 11:27 PM ResiDesk escalation reply ->"
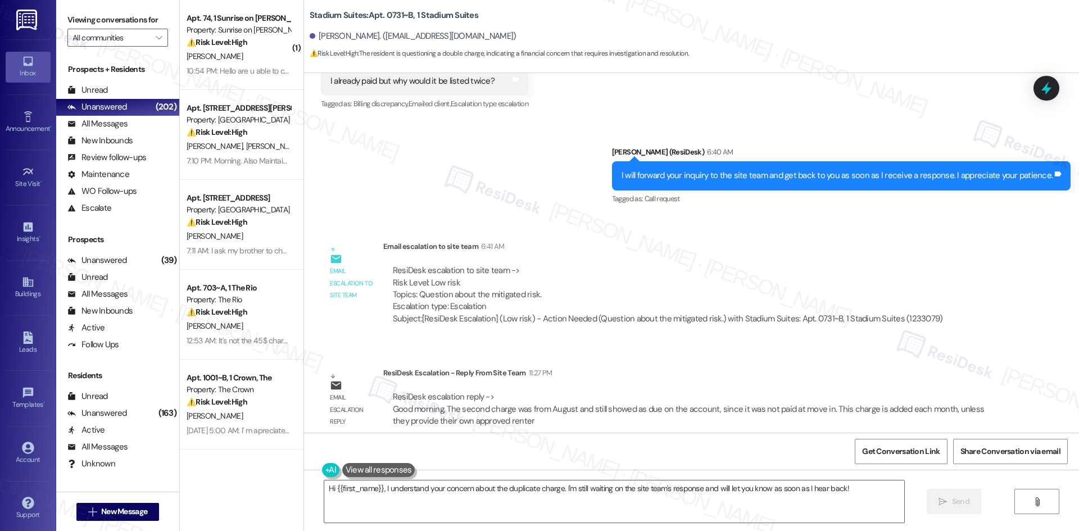
click at [594, 241] on div "Email escalation to site team 6:41 AM" at bounding box center [668, 249] width 570 height 16
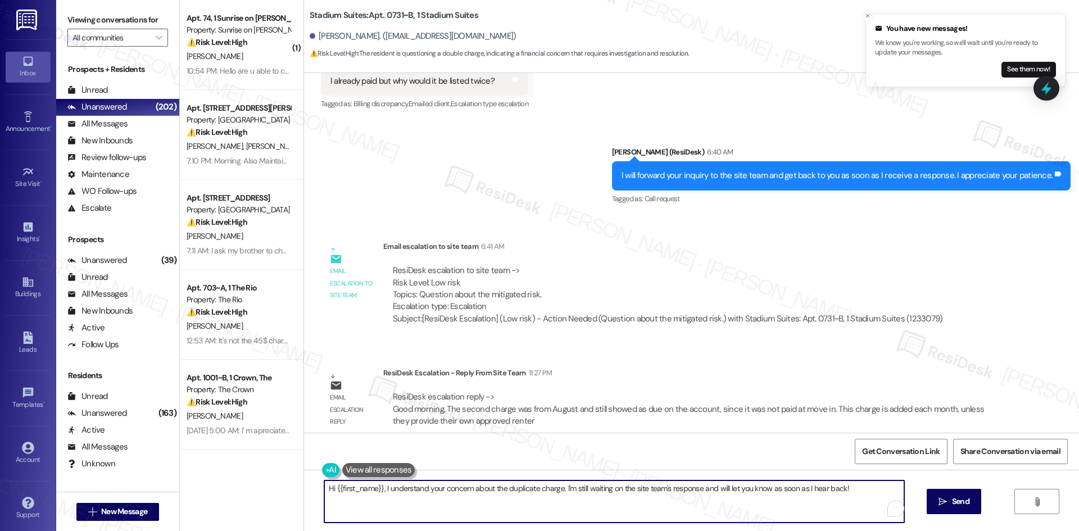
drag, startPoint x: 838, startPoint y: 494, endPoint x: 305, endPoint y: 492, distance: 533.0
click at [305, 492] on div "Hi {{first_name}}, I understand your concern about the duplicate charge. I'm st…" at bounding box center [691, 512] width 775 height 84
paste textarea "Leyah, thanks for your patience — the site team shared that the second charge w…"
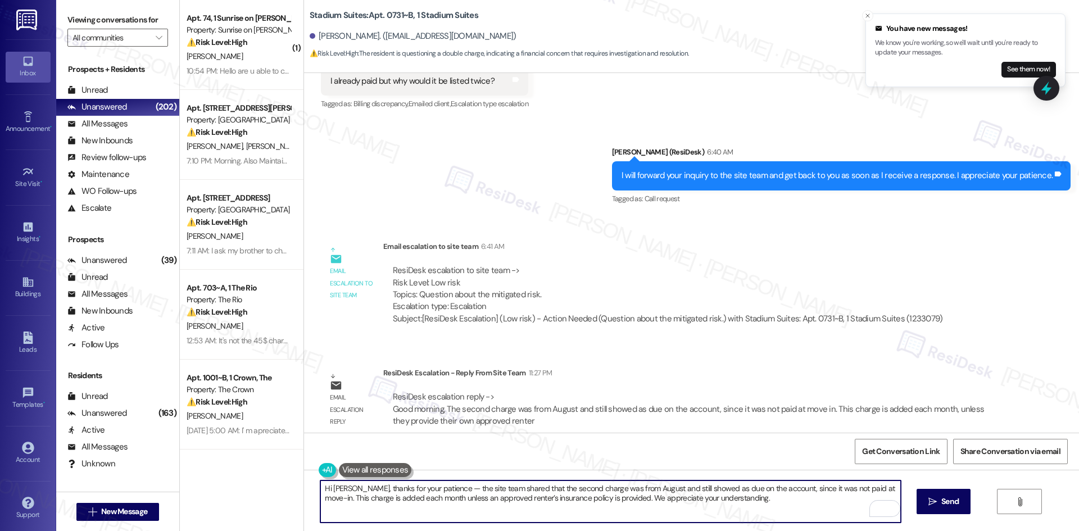
click at [425, 512] on textarea "Hi Leyah, thanks for your patience — the site team shared that the second charg…" at bounding box center [610, 502] width 580 height 42
type textarea "Hi Leyah, thanks for your patience — the site team shared that the second charg…"
click at [363, 505] on textarea "Hi Leyah, thanks for your patience — the site team shared that the second charg…" at bounding box center [610, 502] width 580 height 42
click at [930, 507] on span " Send" at bounding box center [944, 502] width 35 height 12
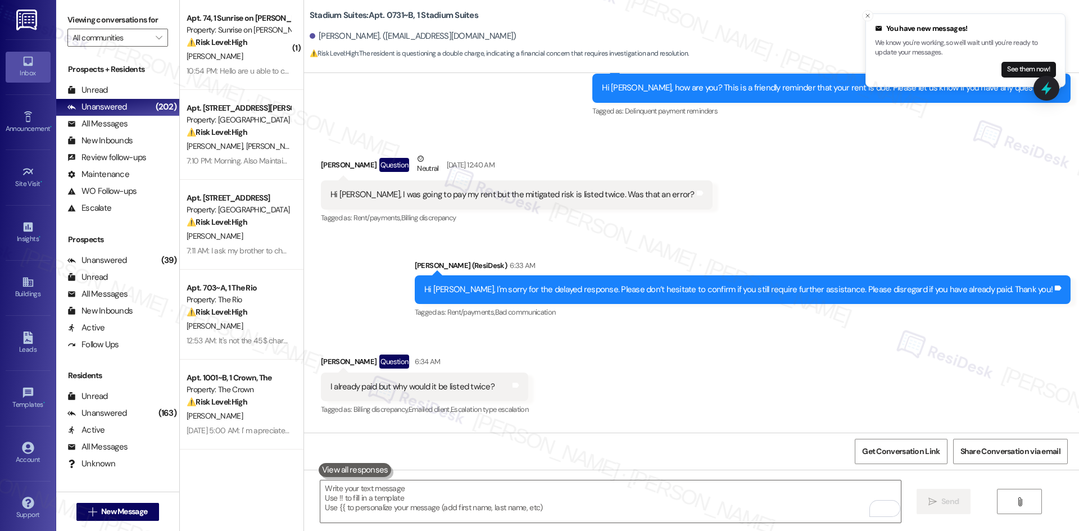
scroll to position [642, 0]
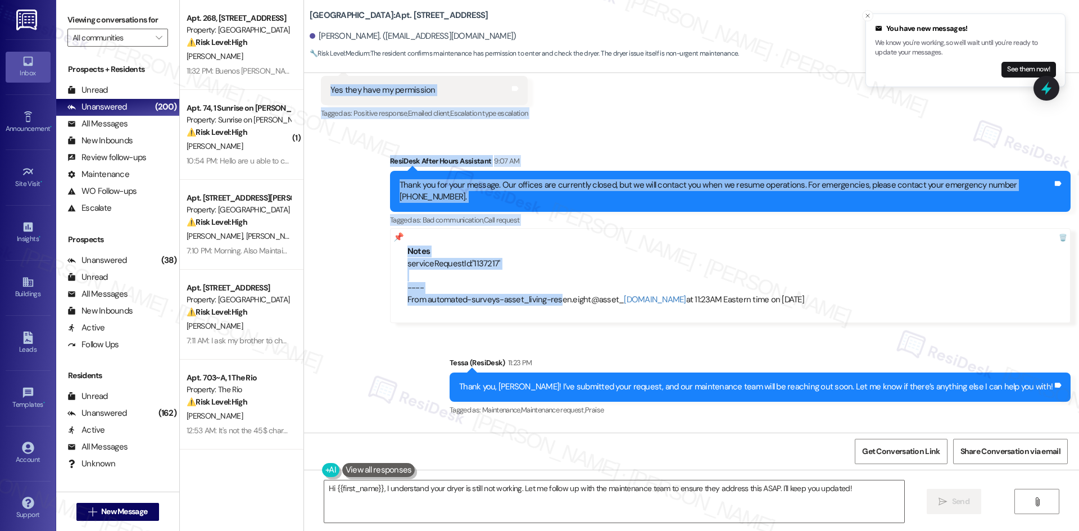
scroll to position [1111, 0]
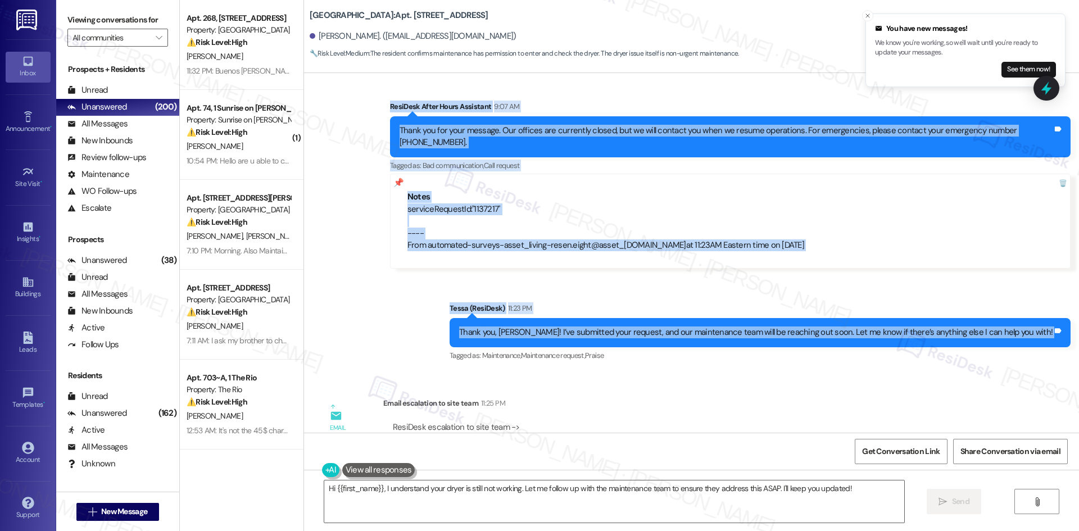
drag, startPoint x: 303, startPoint y: 165, endPoint x: 1059, endPoint y: 333, distance: 774.6
click at [1060, 332] on div "Lease started Apr 21, 2025 at 8:00 AM Announcement, sent via SMS Tessa (ResiDes…" at bounding box center [691, 253] width 775 height 360
copy div "Evelyn Estrada 9:07 AM Yes they have my permission Tags and notes Tagged as: Po…"
click at [463, 317] on div "Sent via SMS ResiDesk After Hours Assistant 9:07 AM Thank you for your message.…" at bounding box center [691, 223] width 775 height 297
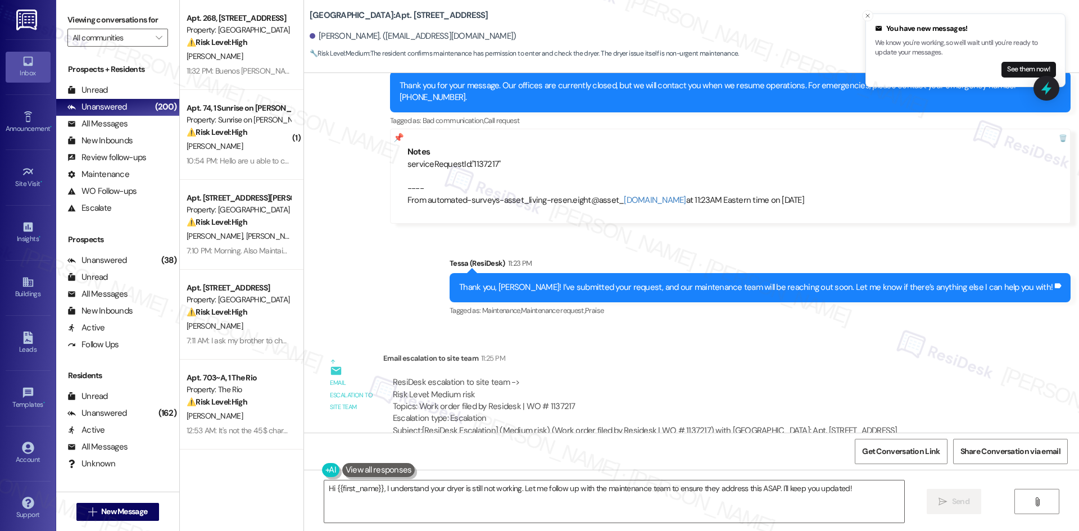
scroll to position [1280, 0]
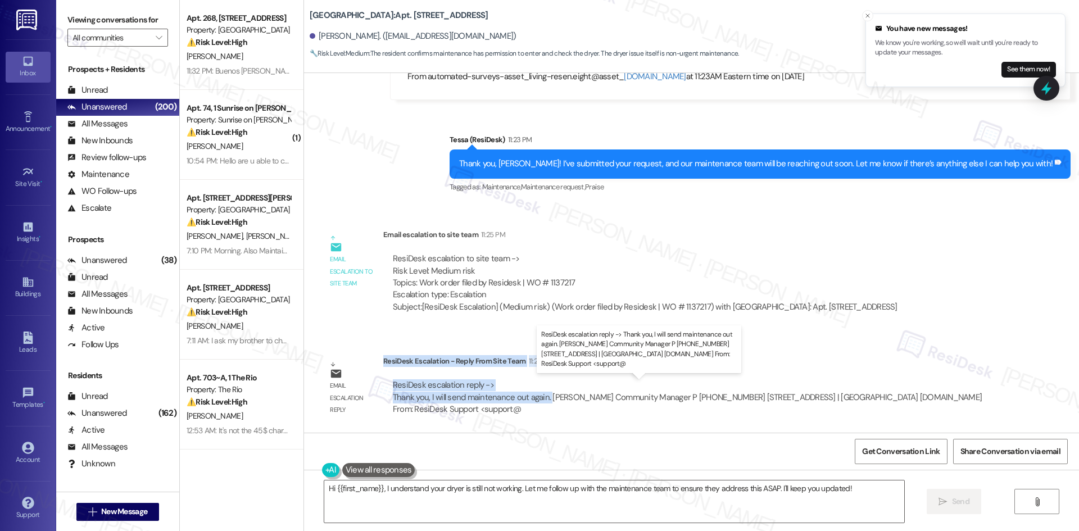
drag, startPoint x: 376, startPoint y: 361, endPoint x: 542, endPoint y: 399, distance: 170.5
click at [542, 399] on div "ResiDesk Escalation - Reply From Site Team 11:29 PM ResiDesk escalation reply -…" at bounding box center [692, 389] width 618 height 69
copy div "ResiDesk Escalation - Reply From Site Team 11:29 PM ResiDesk escalation reply -…"
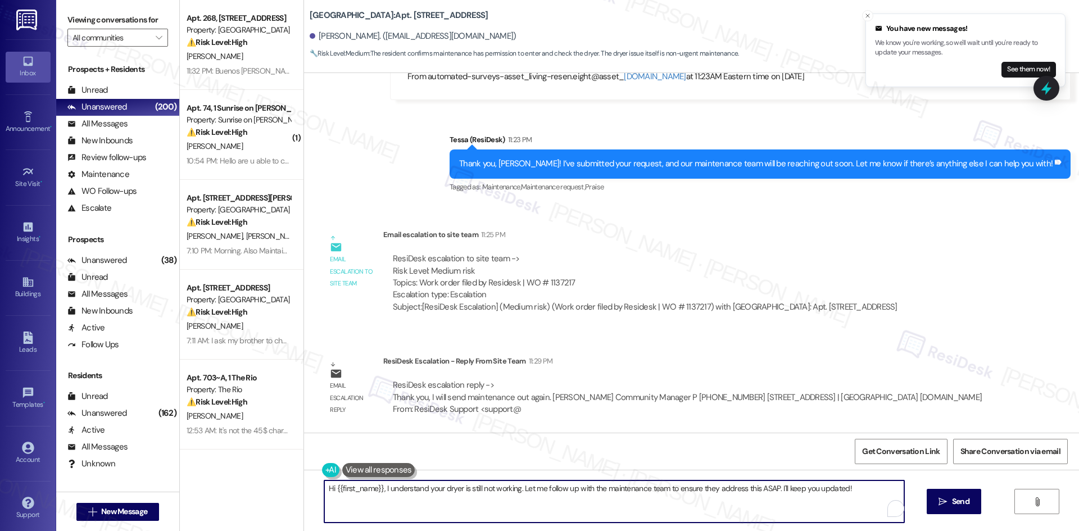
drag, startPoint x: 817, startPoint y: 482, endPoint x: 327, endPoint y: 496, distance: 489.9
click at [269, 478] on div "Apt. 268, 4330 S Eastern Ave Property: Arcadia Pointe ⚠️ Risk Level: High The r…" at bounding box center [630, 265] width 900 height 531
paste textarea "Evelyn, thanks for your patience — the site team shared that maintenance will b…"
click at [672, 500] on textarea "Hi Evelyn, thanks for your patience — the site team shared that maintenance wil…" at bounding box center [610, 502] width 580 height 42
type textarea "Hi Evelyn, thanks for your patience — the site team shared that maintenance wil…"
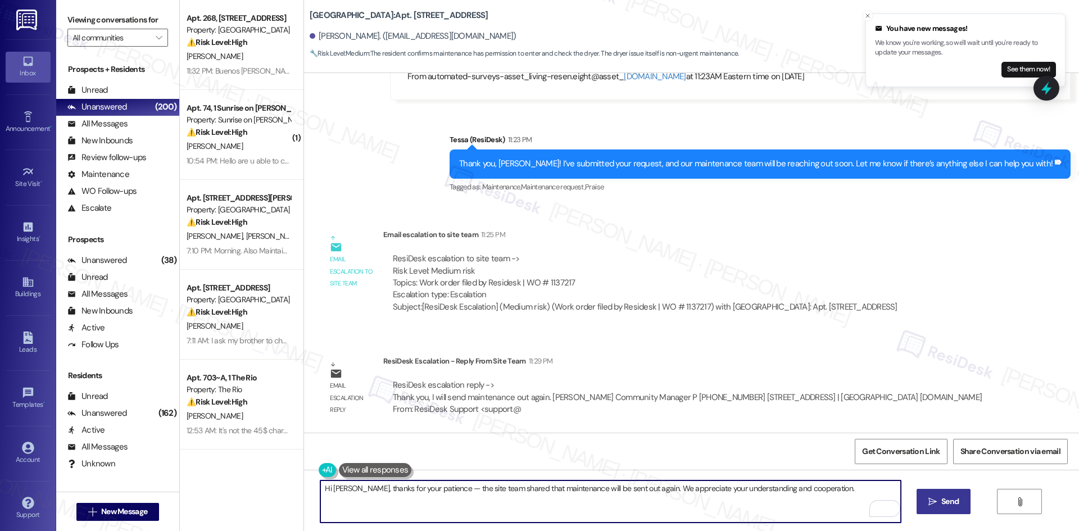
click at [942, 503] on span "Send" at bounding box center [950, 502] width 17 height 12
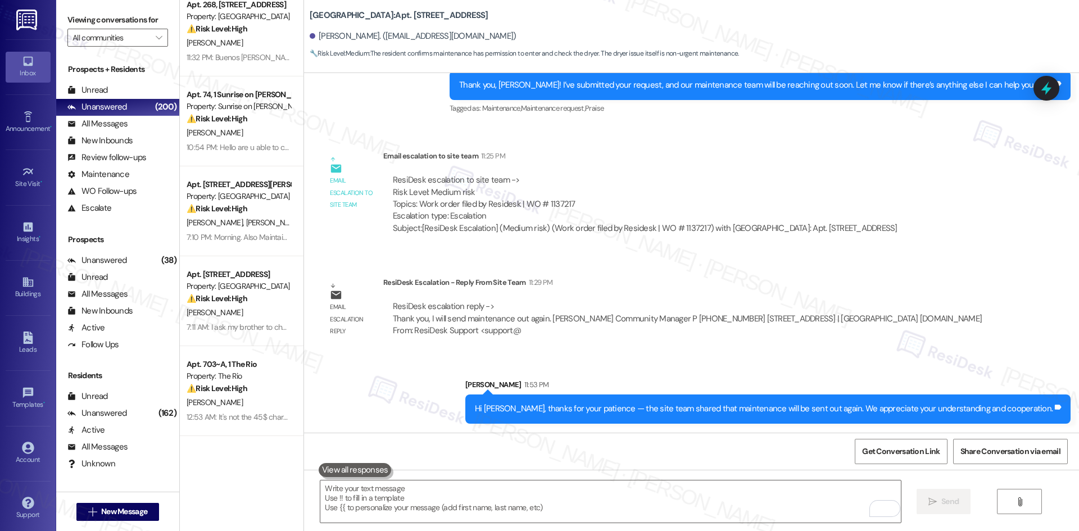
scroll to position [0, 0]
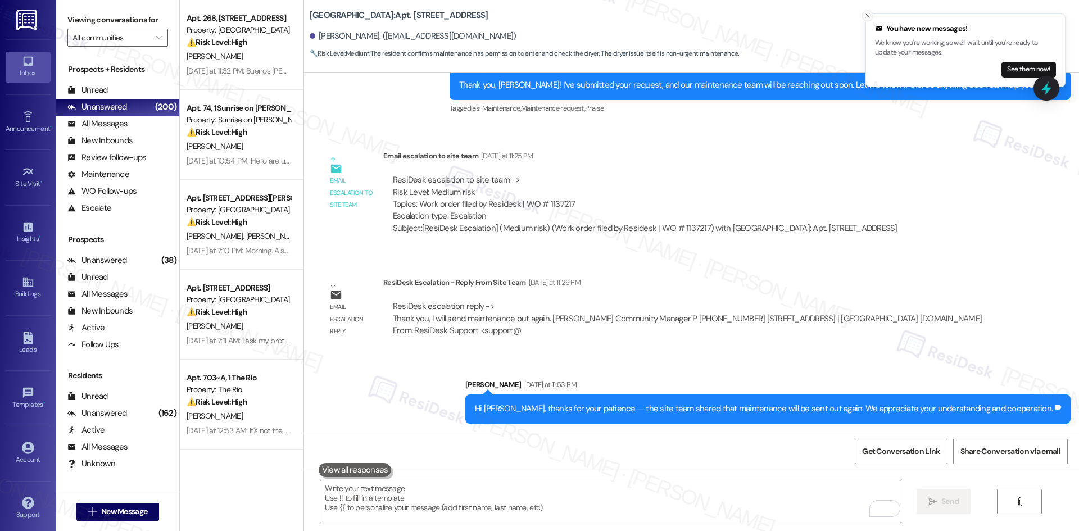
click at [867, 16] on line "Close toast" at bounding box center [867, 15] width 3 height 3
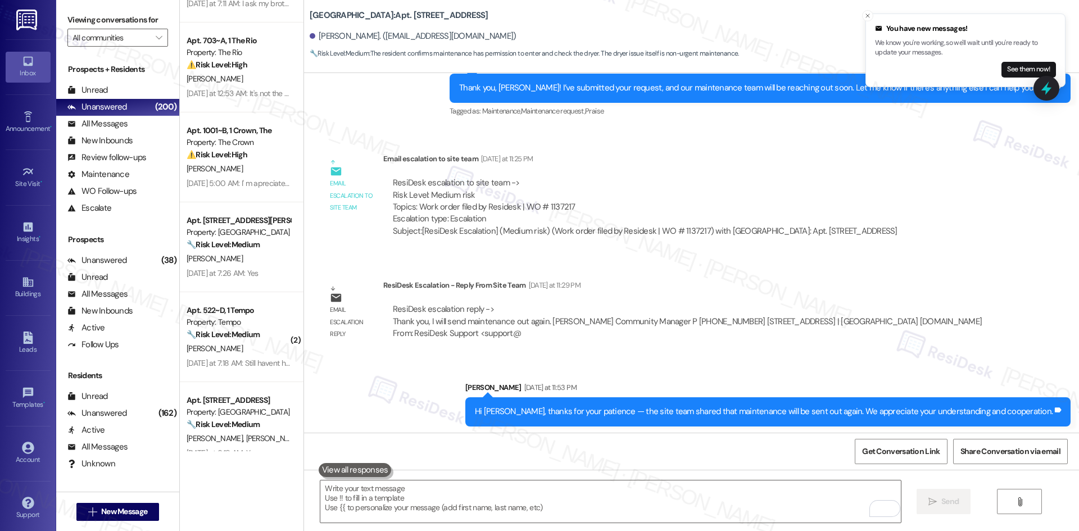
scroll to position [1358, 0]
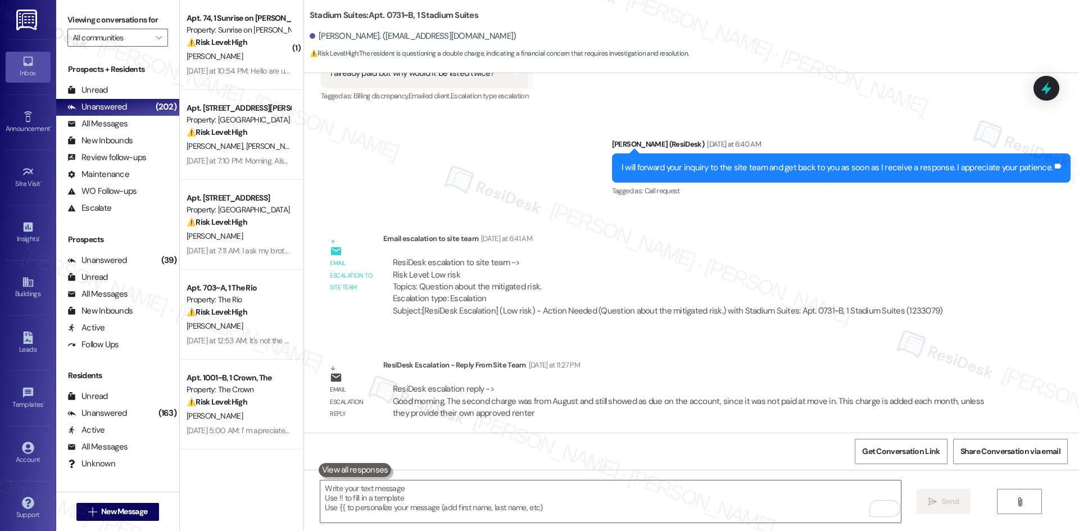
scroll to position [1057, 0]
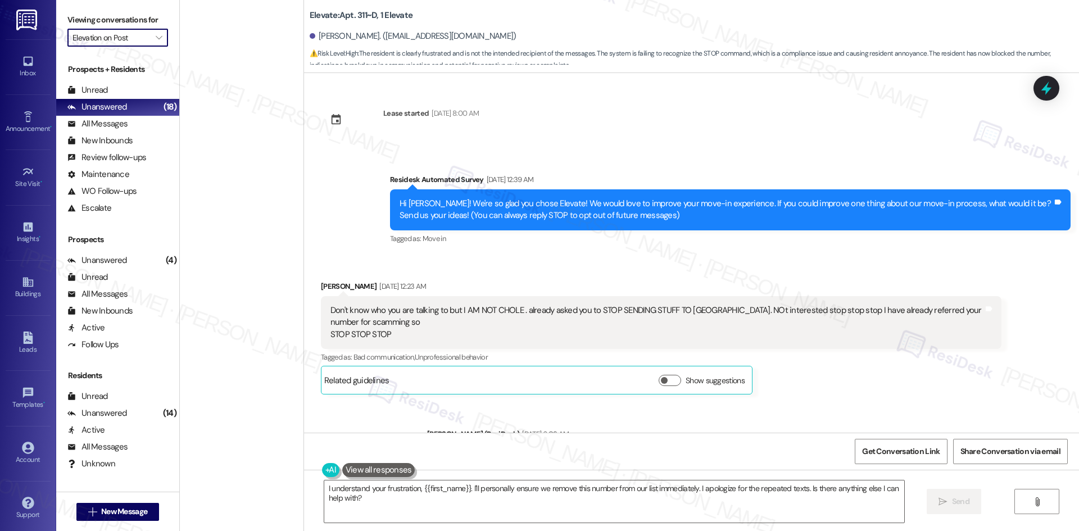
scroll to position [1096, 0]
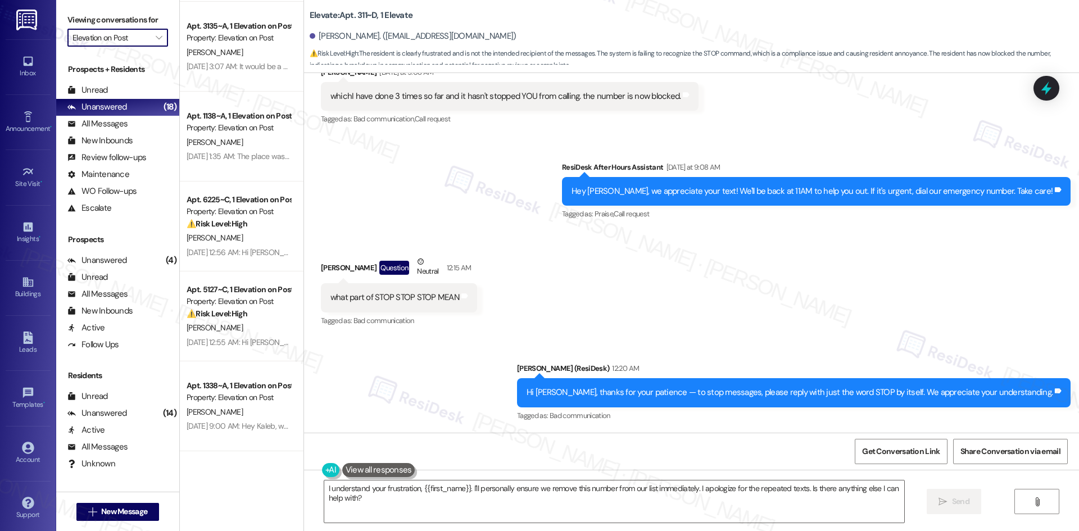
click at [515, 202] on div "Sent via SMS ResiDesk After Hours Assistant [DATE] at 9:08 AM Hey [PERSON_NAME]…" at bounding box center [691, 183] width 775 height 95
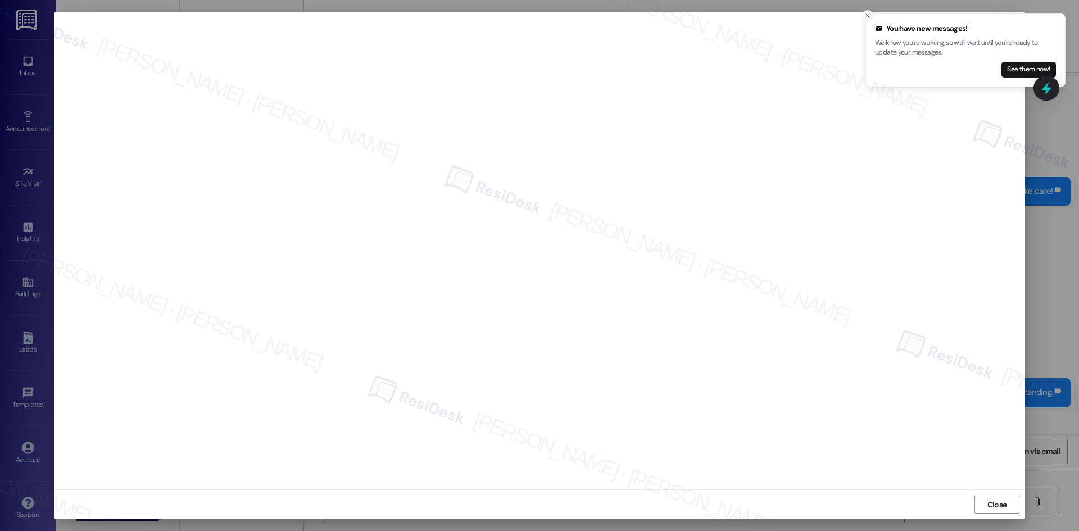
click at [870, 13] on icon "Close toast" at bounding box center [868, 15] width 7 height 7
click at [992, 505] on span "Close" at bounding box center [998, 505] width 20 height 12
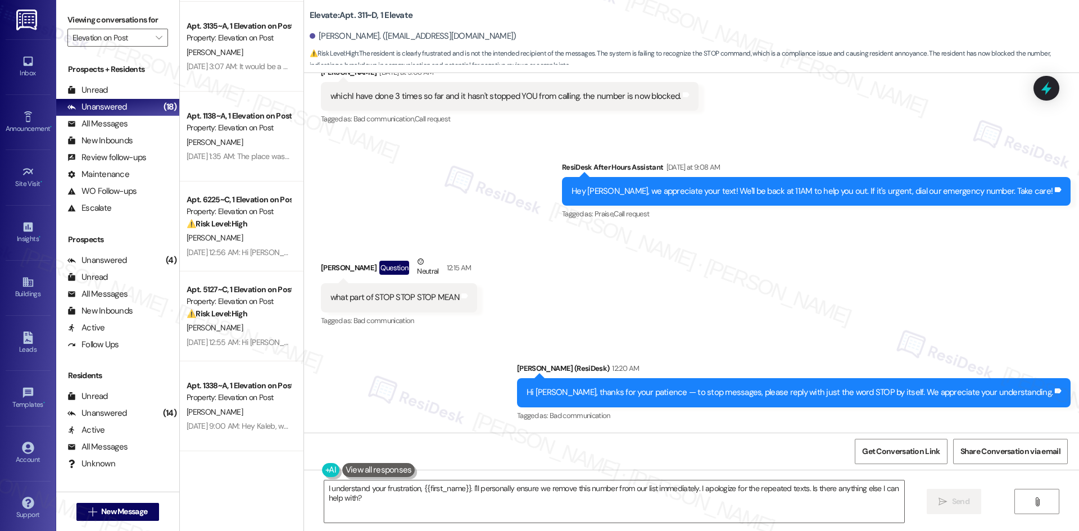
click at [133, 48] on div "Viewing conversations for Elevation on Post " at bounding box center [117, 29] width 123 height 58
click at [135, 42] on input "Elevation on Post" at bounding box center [112, 38] width 78 height 18
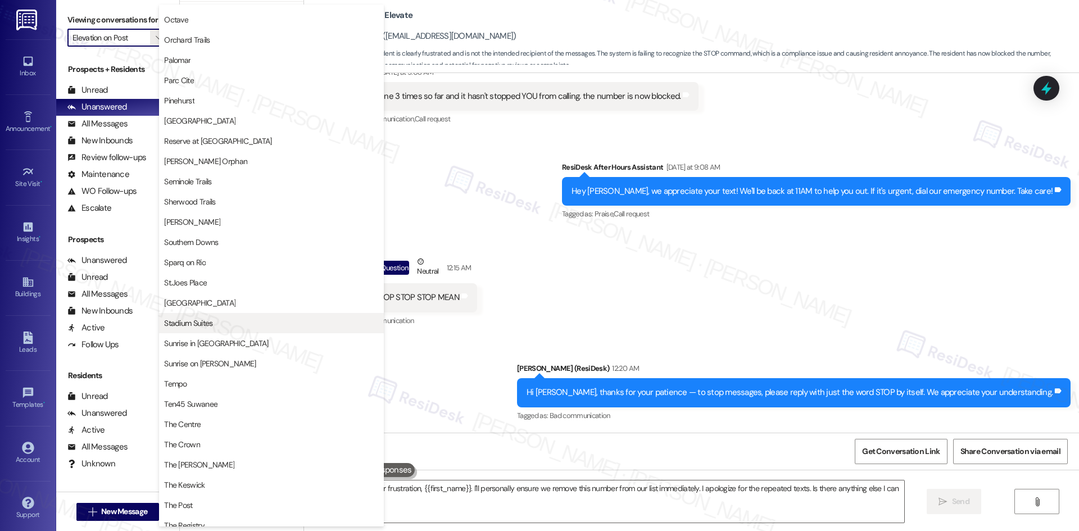
scroll to position [666, 0]
click at [206, 377] on span "Tempo" at bounding box center [271, 381] width 215 height 11
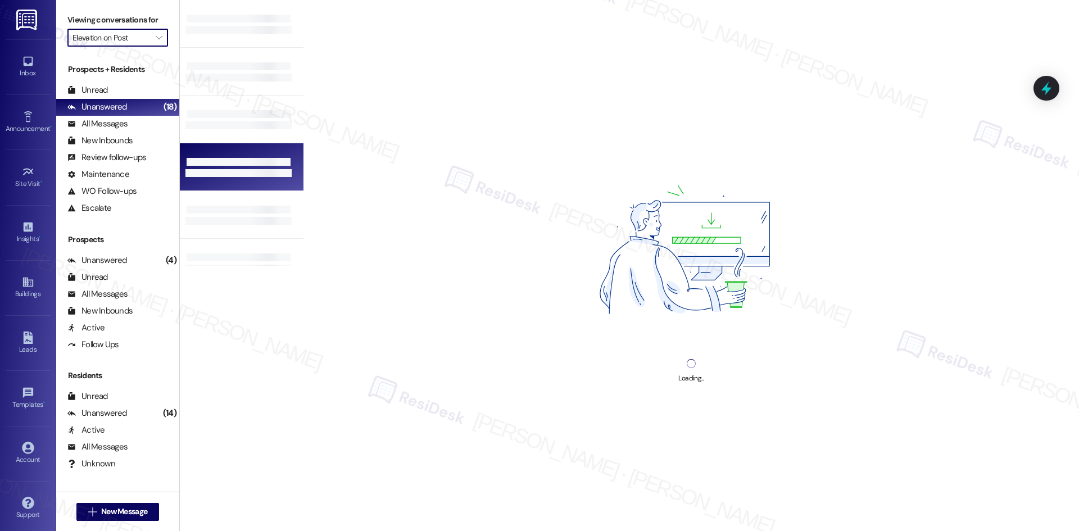
type input "Tempo"
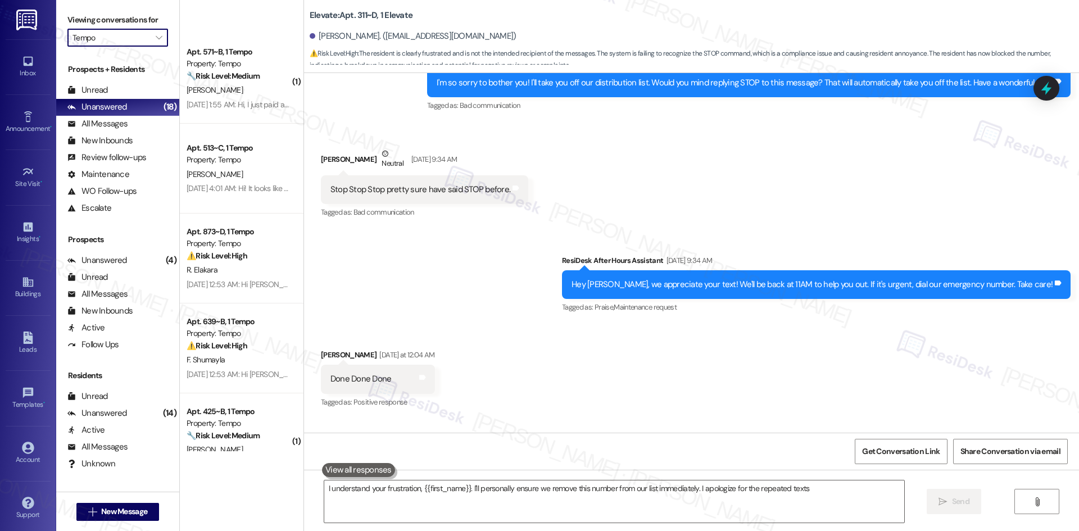
scroll to position [787, 0]
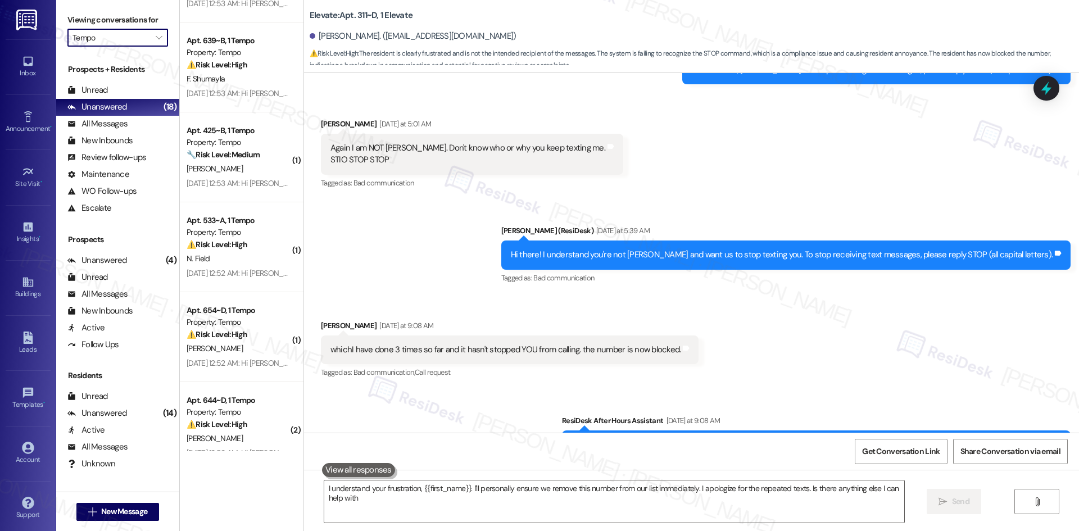
type textarea "I understand your frustration, {{first_name}}. I'll personally ensure we remove…"
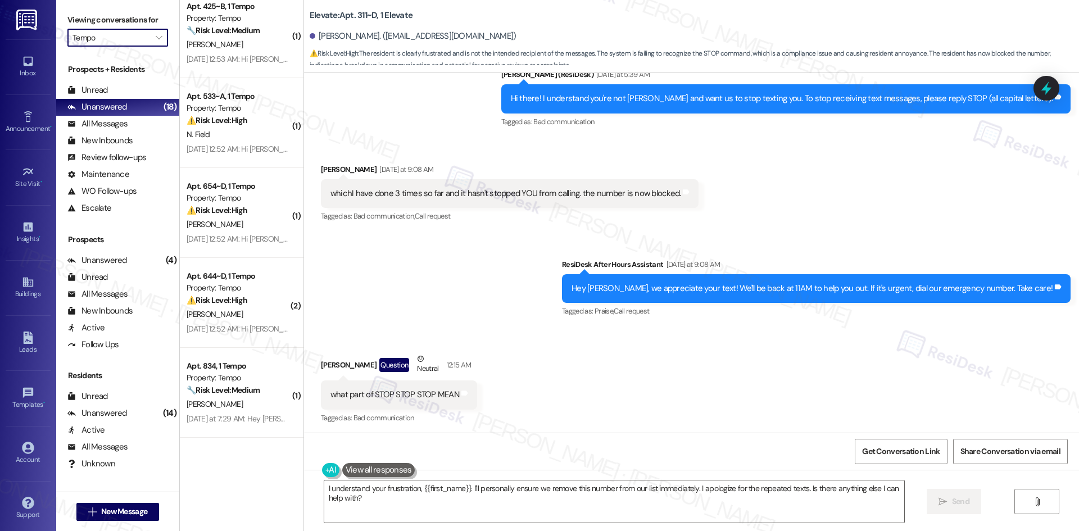
scroll to position [1001, 0]
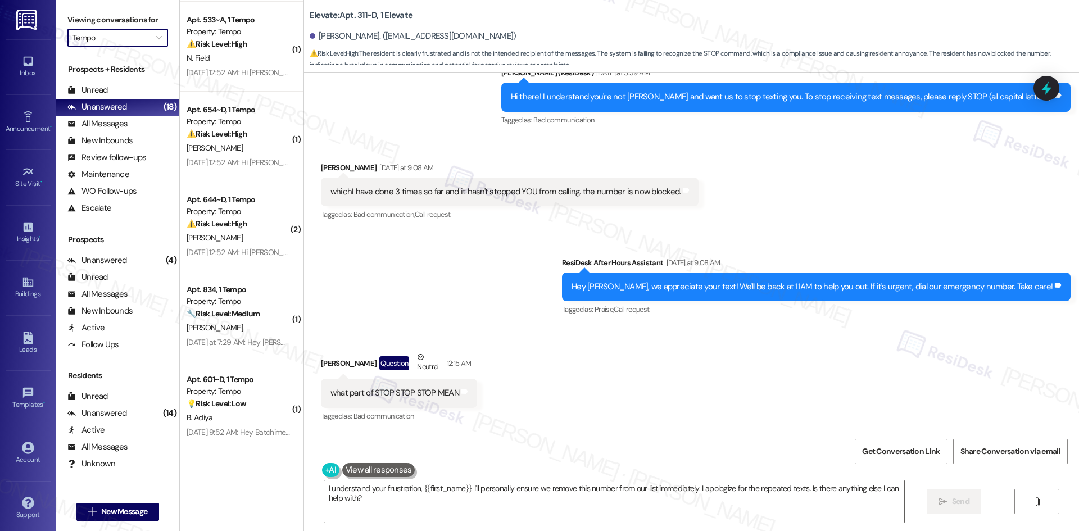
click at [431, 331] on div "Received via SMS [PERSON_NAME] Question Neutral 12:15 AM what part of STOP STOP…" at bounding box center [691, 379] width 775 height 107
click at [123, 39] on input "Tempo" at bounding box center [112, 38] width 78 height 18
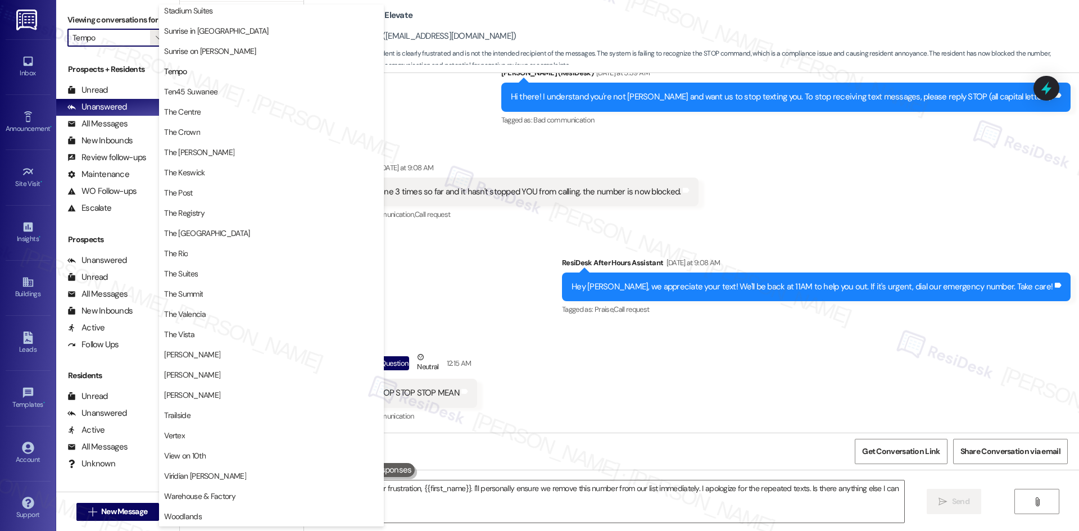
scroll to position [976, 0]
click at [503, 157] on div "Received via SMS [PERSON_NAME] [DATE] at 9:08 AM whichI have done 3 times so fa…" at bounding box center [510, 192] width 395 height 78
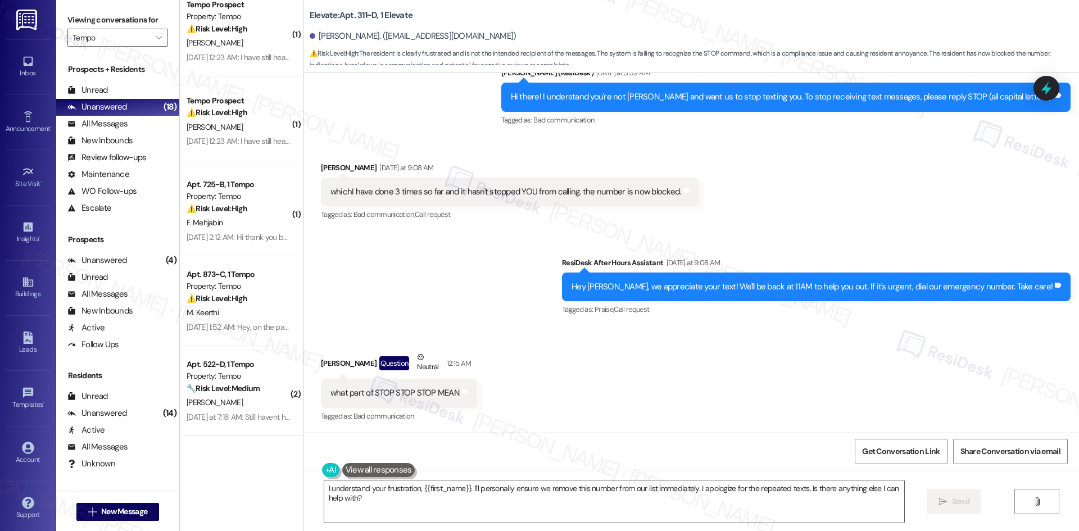
scroll to position [0, 0]
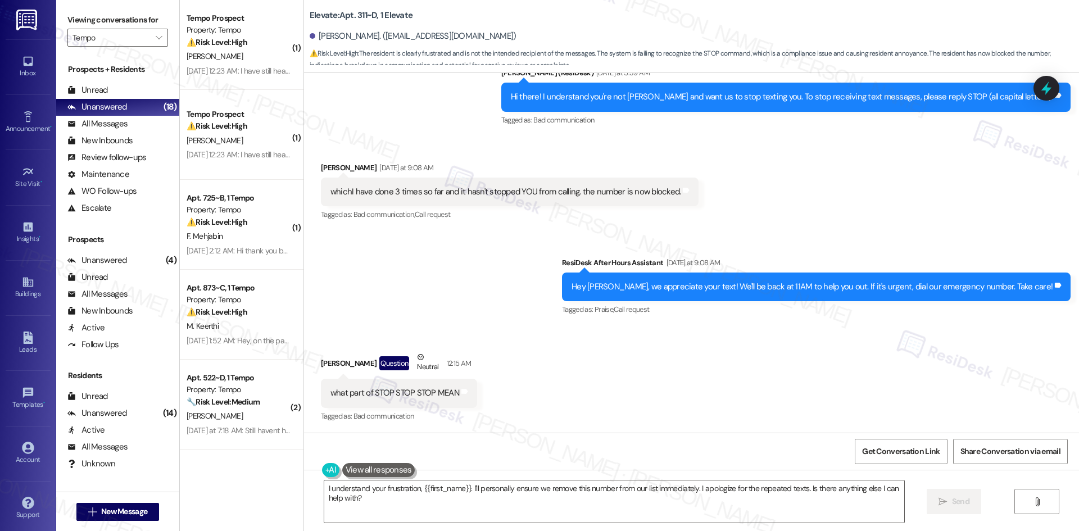
drag, startPoint x: 405, startPoint y: 119, endPoint x: 396, endPoint y: 119, distance: 9.0
click at [405, 119] on div "Sent via SMS [PERSON_NAME] (ResiDesk) [DATE] at 5:39 AM Hi there! I understand …" at bounding box center [691, 89] width 775 height 95
click at [138, 44] on input "Tempo" at bounding box center [112, 38] width 78 height 18
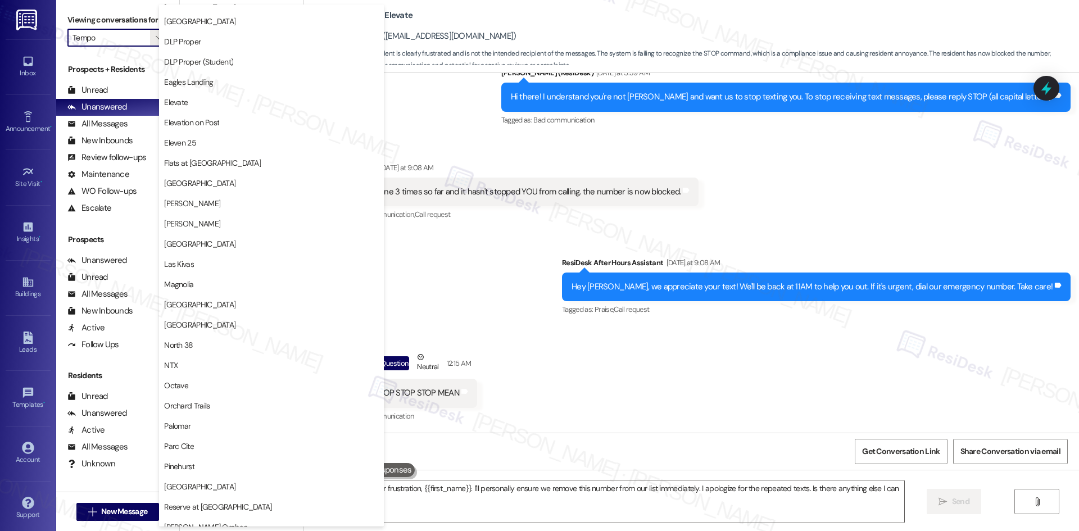
scroll to position [337, 0]
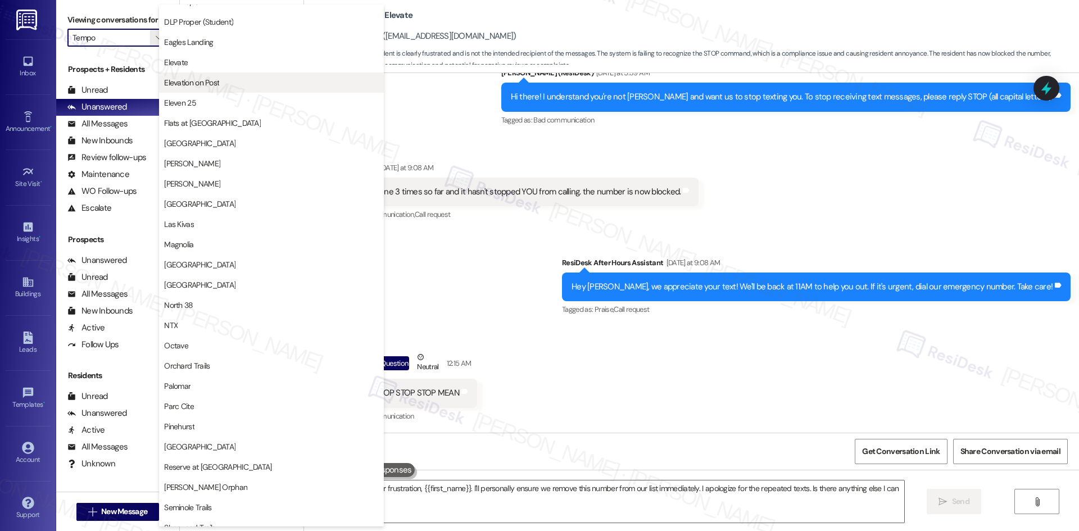
click at [238, 85] on span "Elevation on Post" at bounding box center [271, 82] width 215 height 11
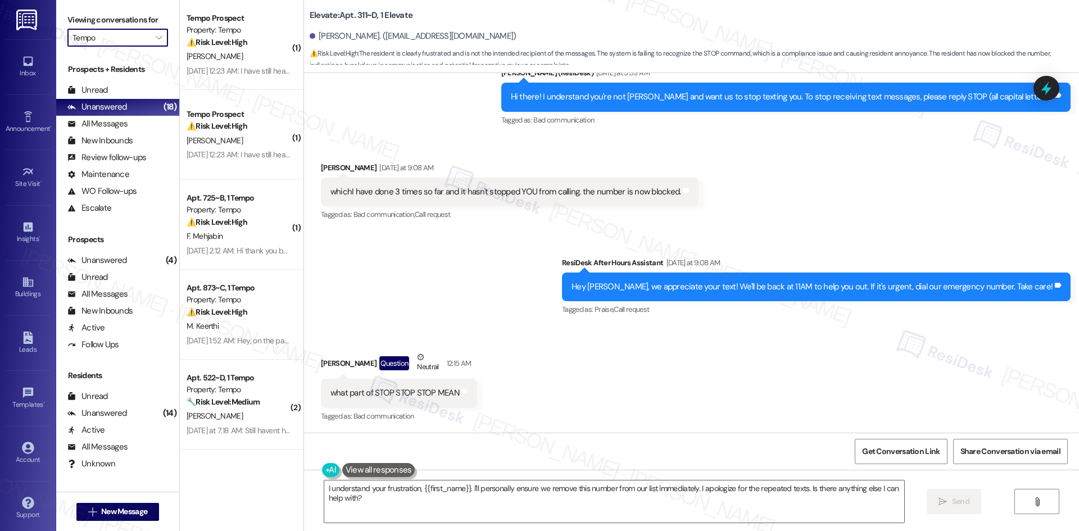
type input "Elevation on Post"
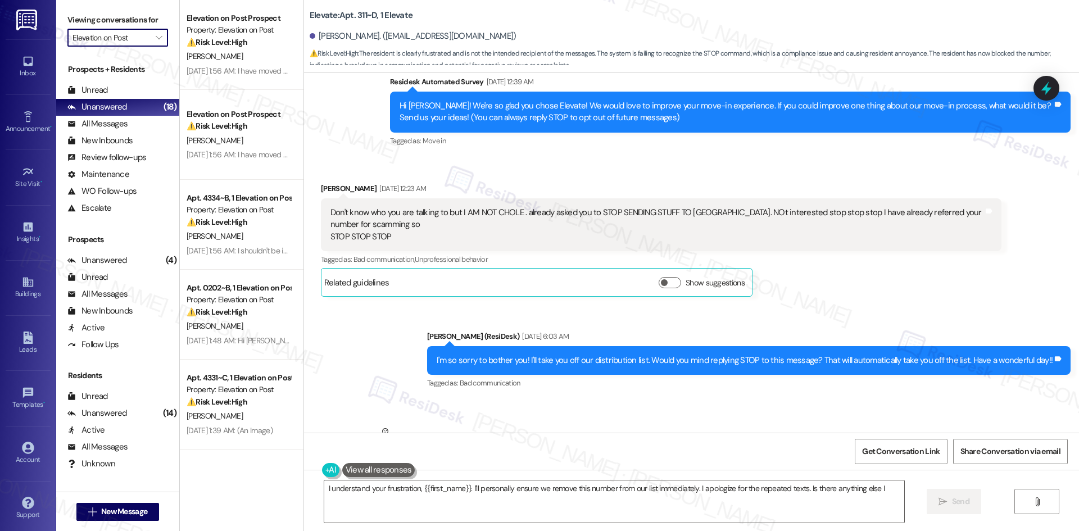
scroll to position [1001, 0]
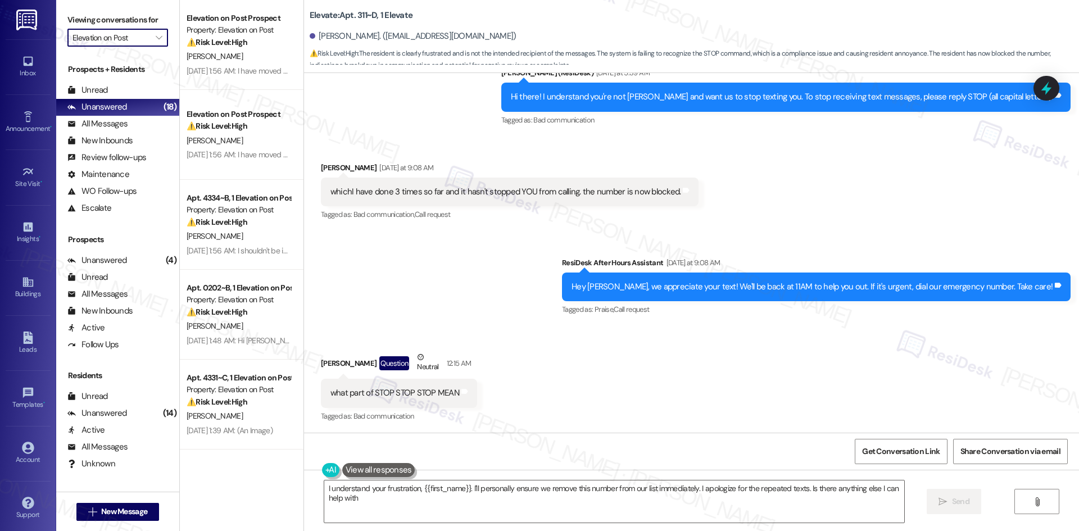
type textarea "I understand your frustration, {{first_name}}. I'll personally ensure we remove…"
click at [363, 131] on div "Sent via SMS [PERSON_NAME] (ResiDesk) [DATE] at 5:39 AM Hi there! I understand …" at bounding box center [691, 89] width 775 height 95
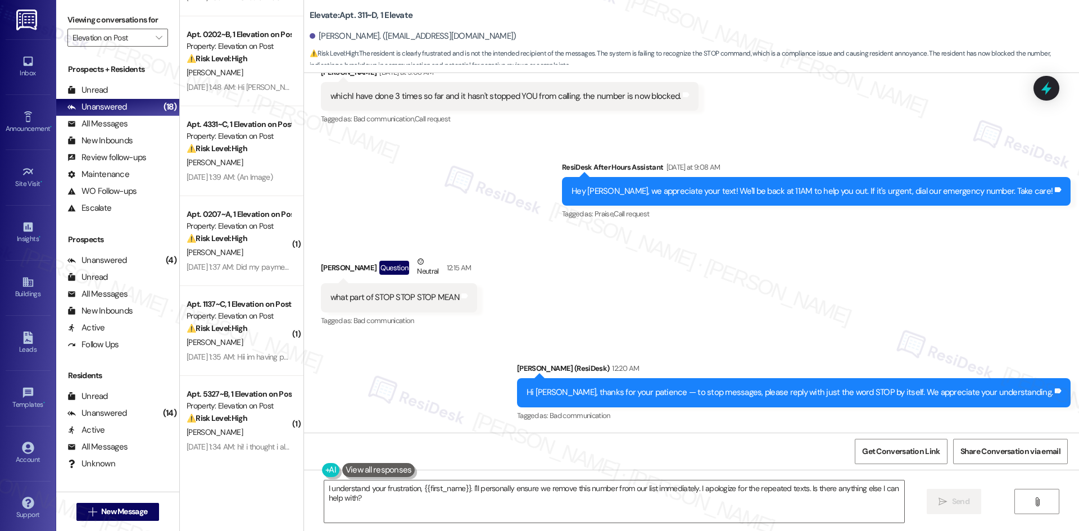
scroll to position [281, 0]
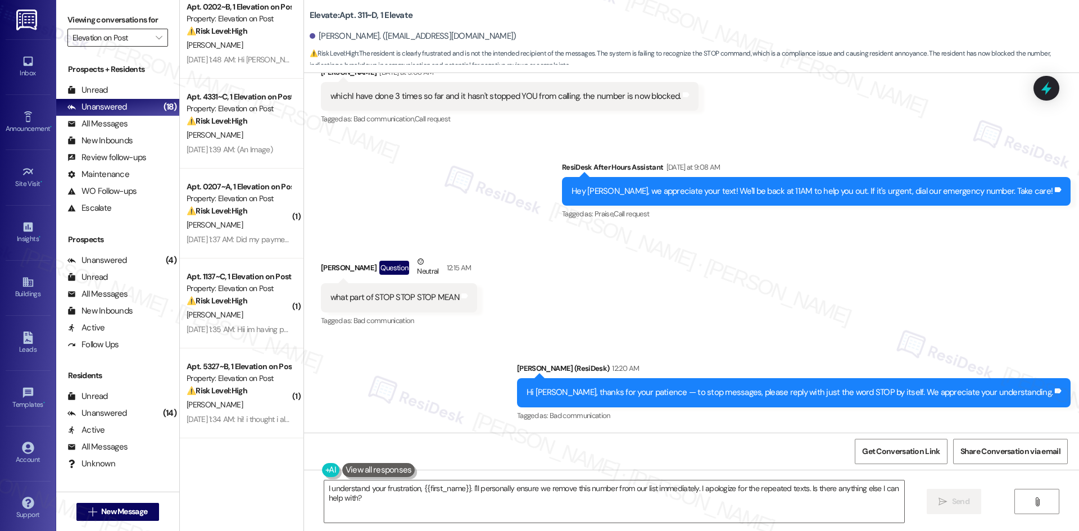
click at [130, 40] on input "Elevation on Post" at bounding box center [112, 38] width 78 height 18
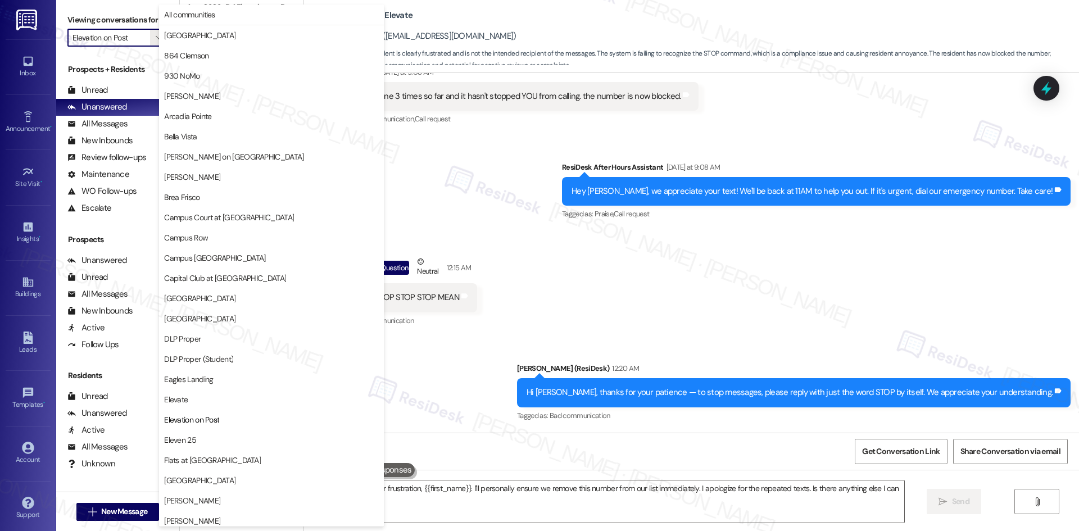
scroll to position [385, 0]
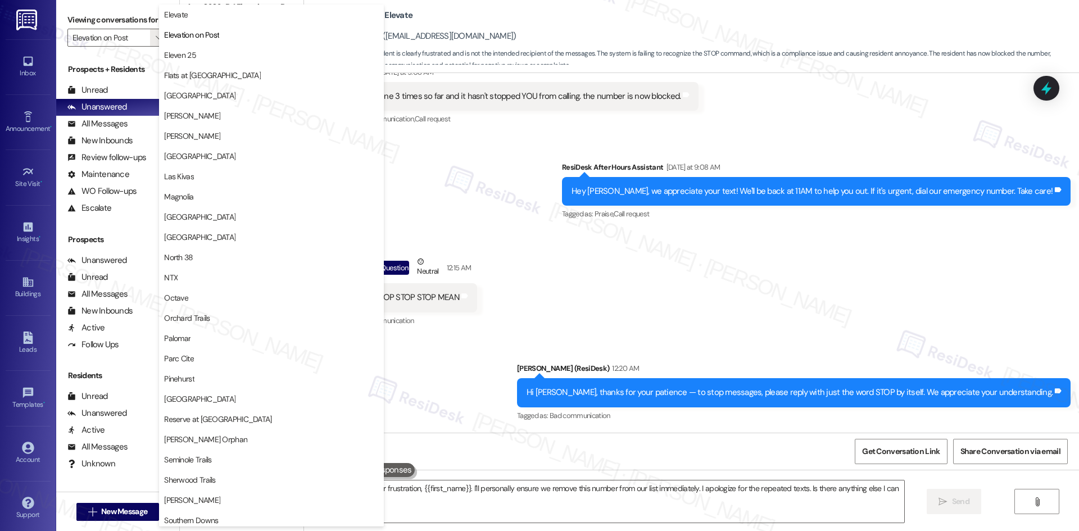
click at [544, 204] on div "Sent via SMS ResiDesk After Hours Assistant [DATE] at 9:08 AM Hey [PERSON_NAME]…" at bounding box center [691, 183] width 775 height 95
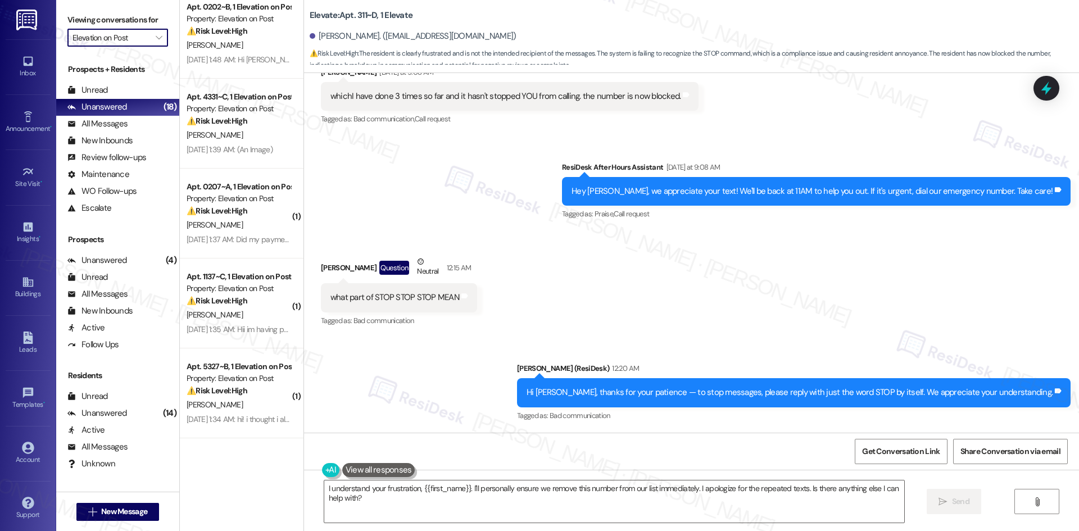
click at [132, 45] on input "Elevation on Post" at bounding box center [112, 38] width 78 height 18
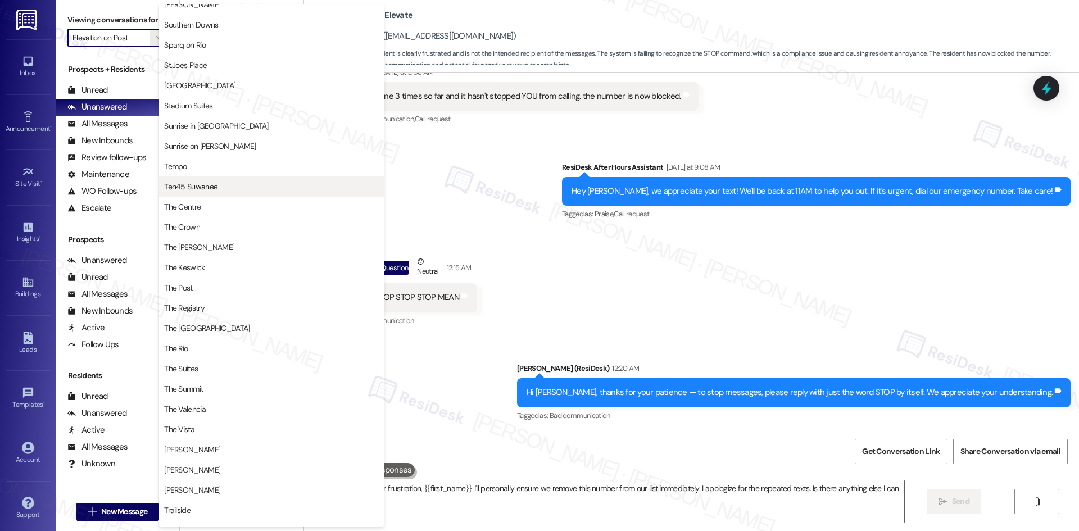
scroll to position [864, 0]
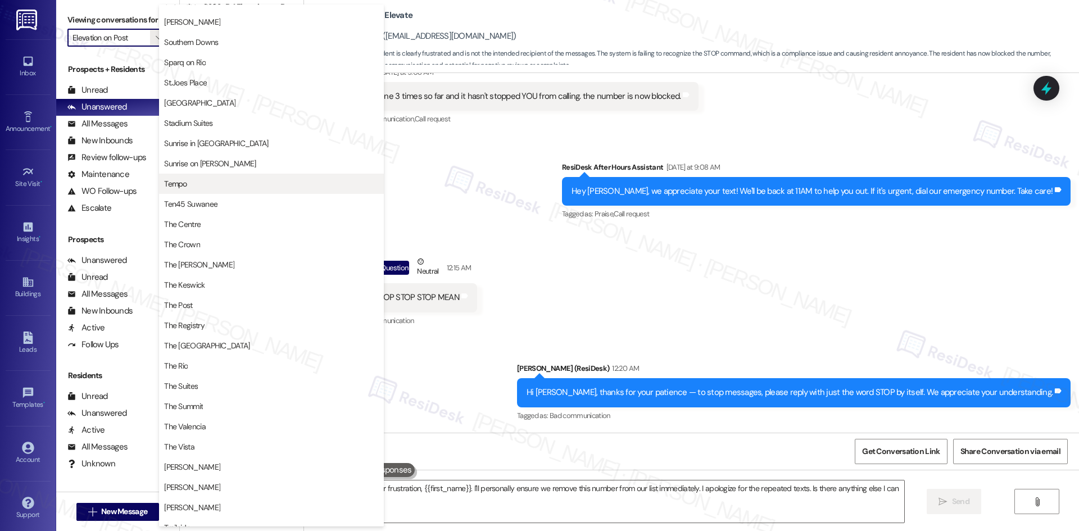
click at [205, 183] on span "Tempo" at bounding box center [271, 183] width 215 height 11
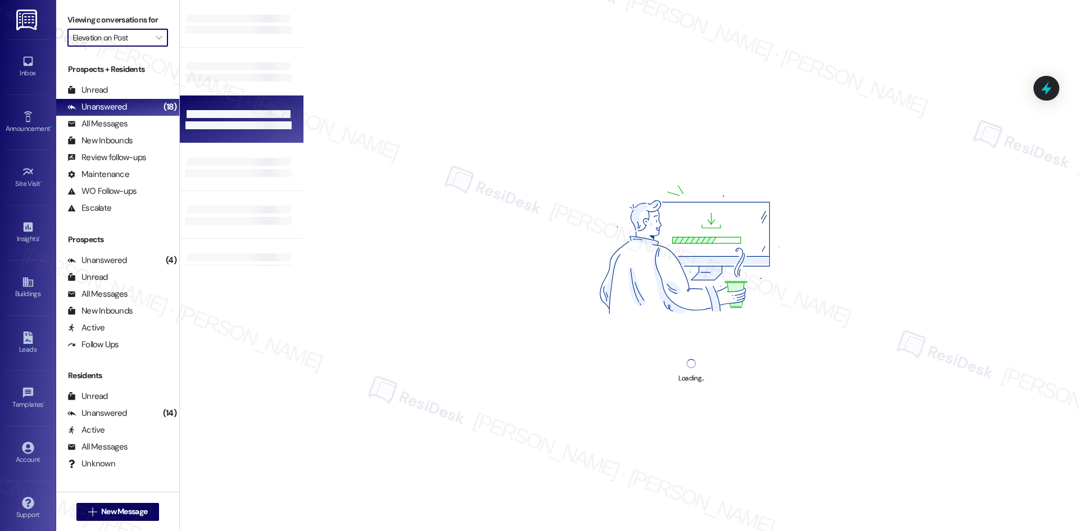
type input "Tempo"
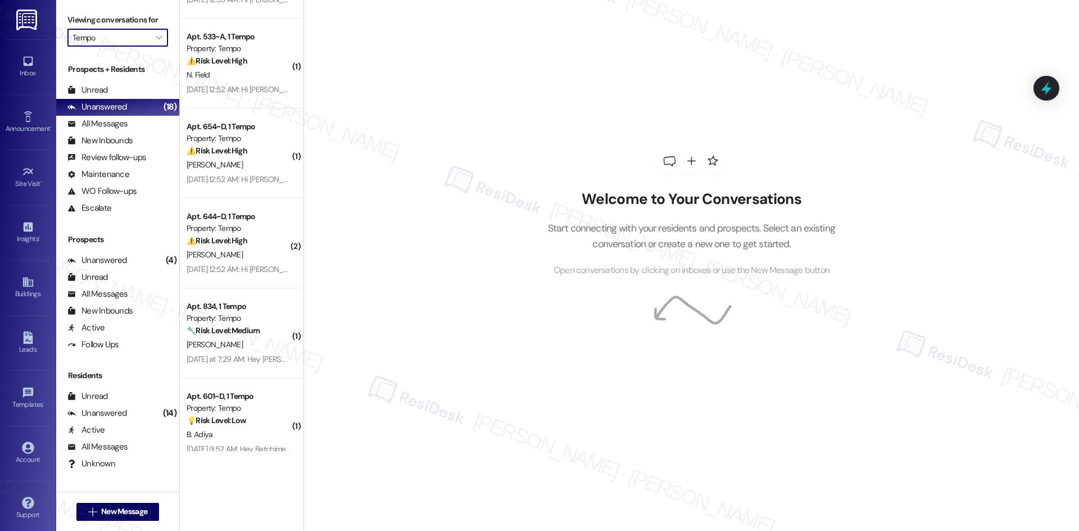
scroll to position [988, 0]
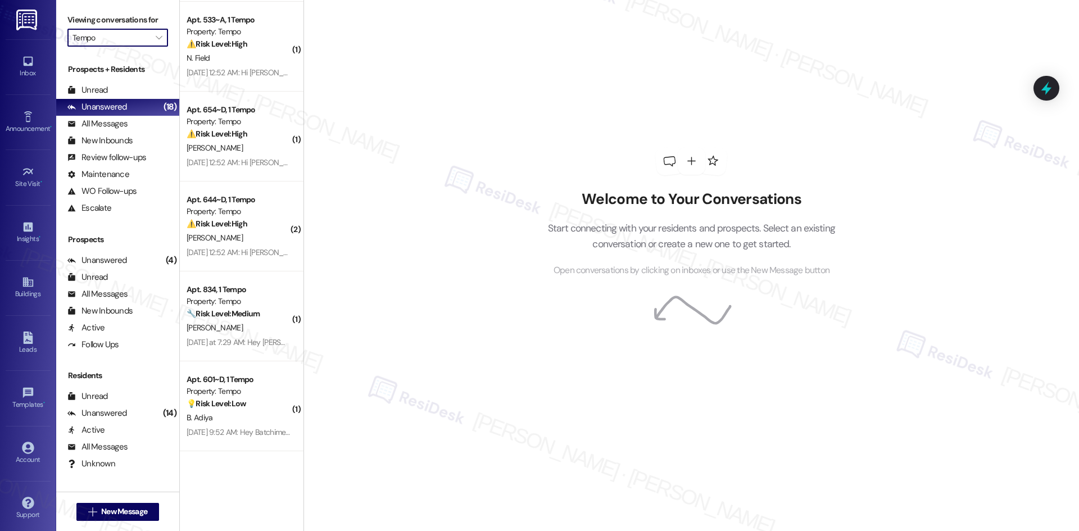
click at [337, 244] on div "Welcome to Your Conversations Start connecting with your residents and prospect…" at bounding box center [692, 265] width 776 height 531
click at [115, 28] on label "Viewing conversations for" at bounding box center [117, 19] width 101 height 17
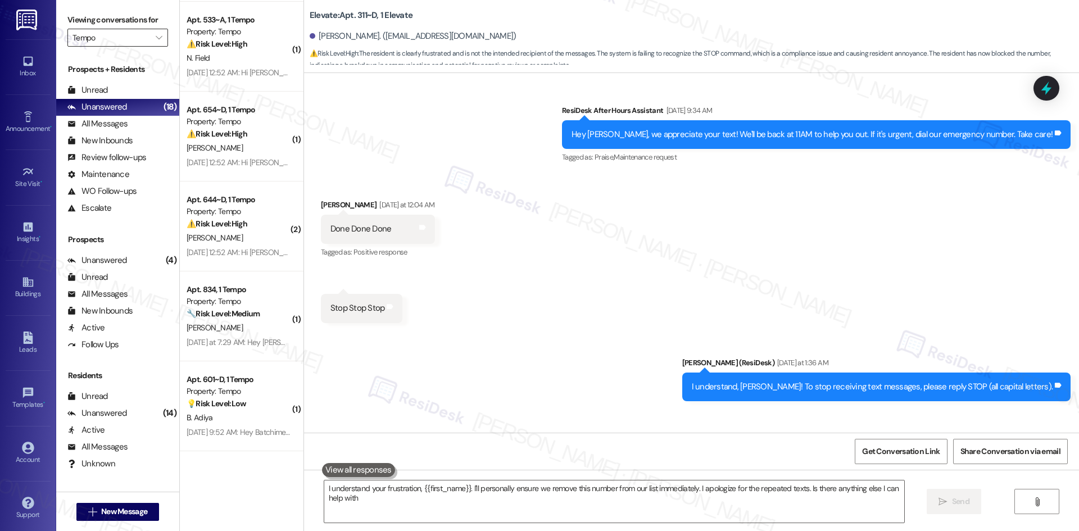
type textarea "I understand your frustration, {{first_name}}. I'll personally ensure we remove…"
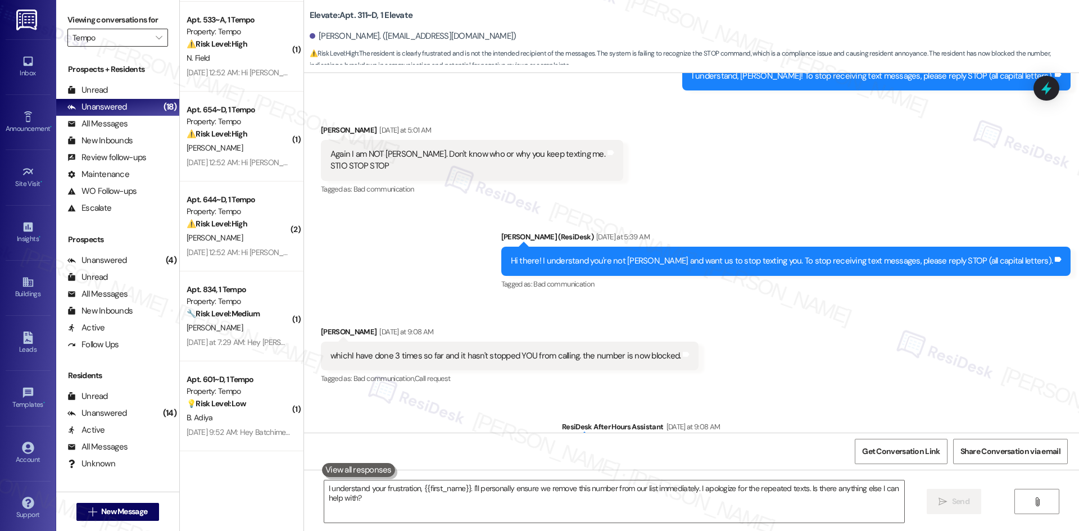
click at [125, 34] on input "Tempo" at bounding box center [112, 38] width 78 height 18
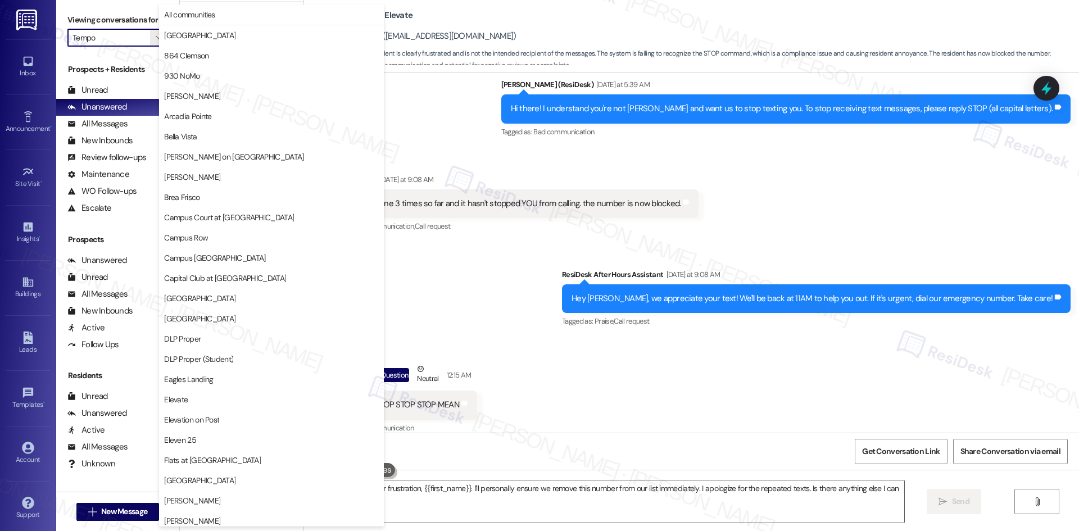
scroll to position [0, 0]
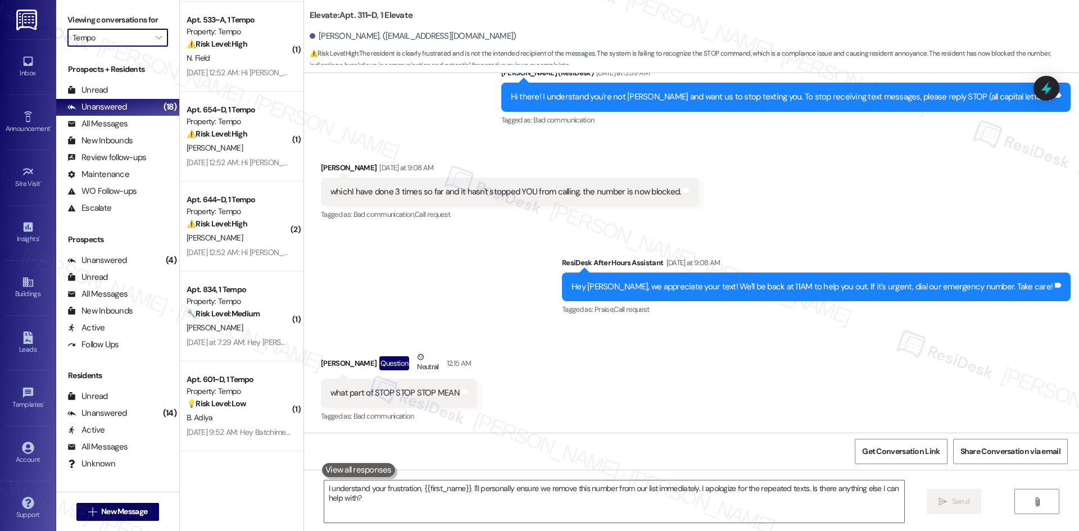
click at [117, 52] on div "Viewing conversations for Tempo " at bounding box center [117, 29] width 123 height 58
click at [121, 39] on input "Tempo" at bounding box center [112, 38] width 78 height 18
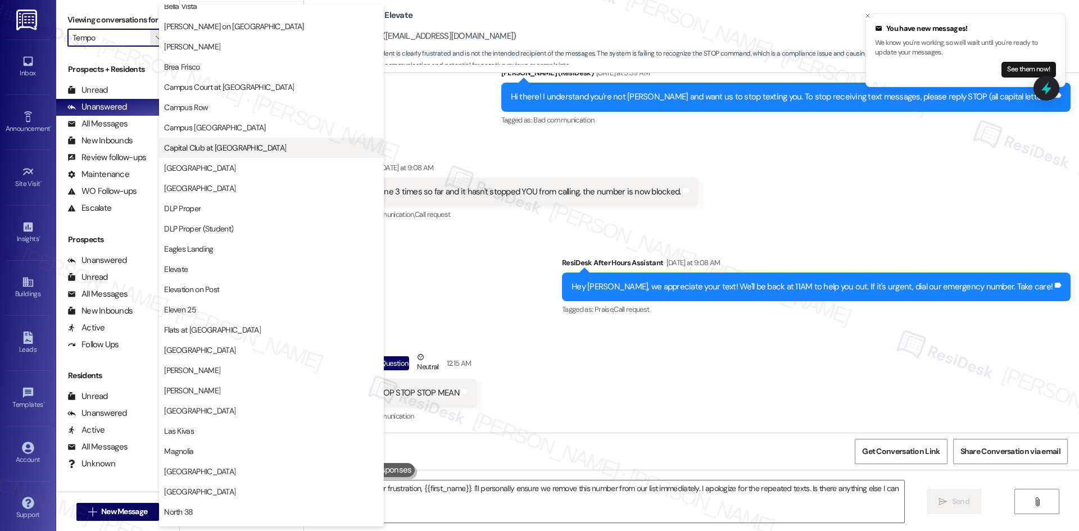
scroll to position [225, 0]
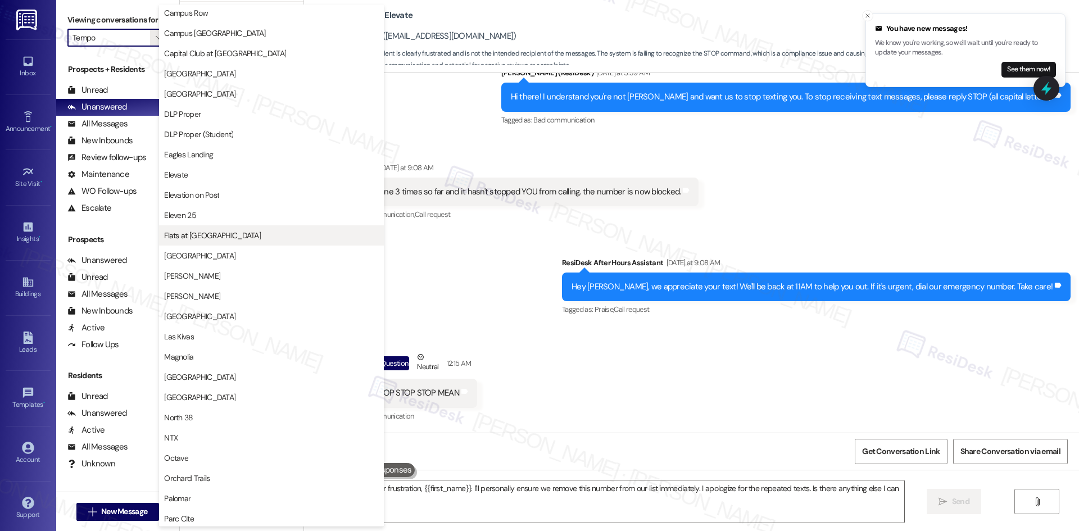
click at [233, 235] on span "Flats at [GEOGRAPHIC_DATA]" at bounding box center [271, 235] width 215 height 11
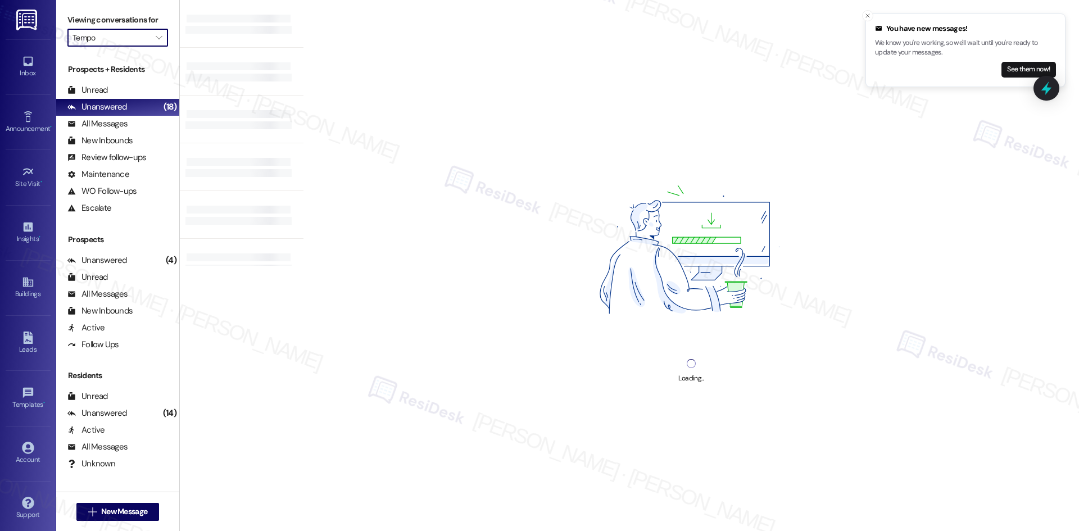
type input "Flats at [GEOGRAPHIC_DATA]"
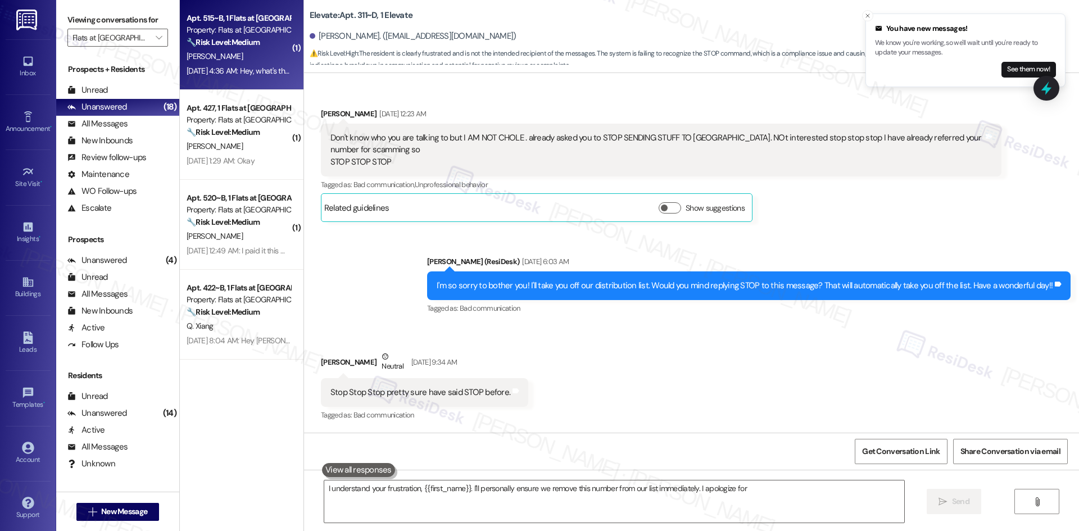
type textarea "I understand your frustration, {{first_name}}. I'll personally ensure we remove…"
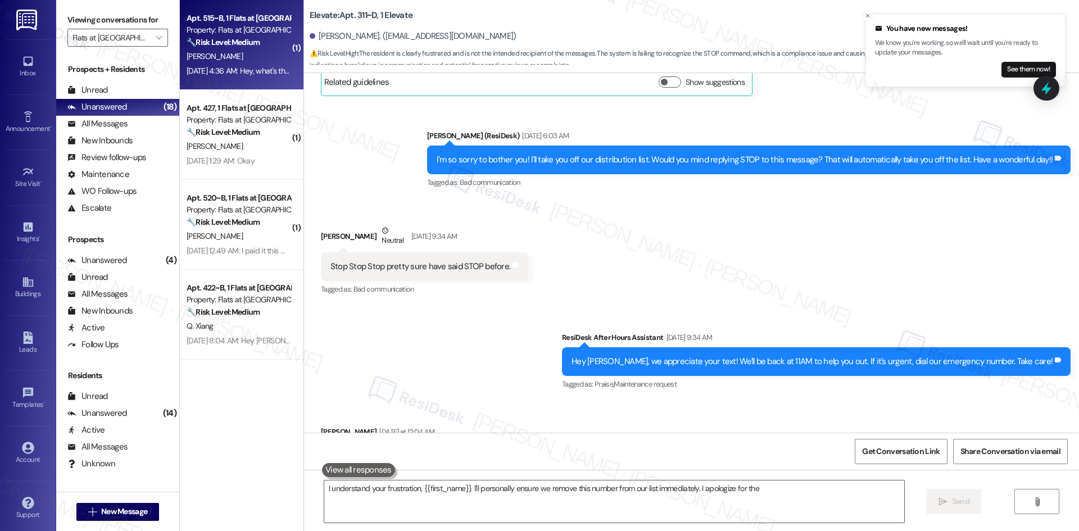
click at [236, 56] on div "[PERSON_NAME]" at bounding box center [239, 56] width 106 height 14
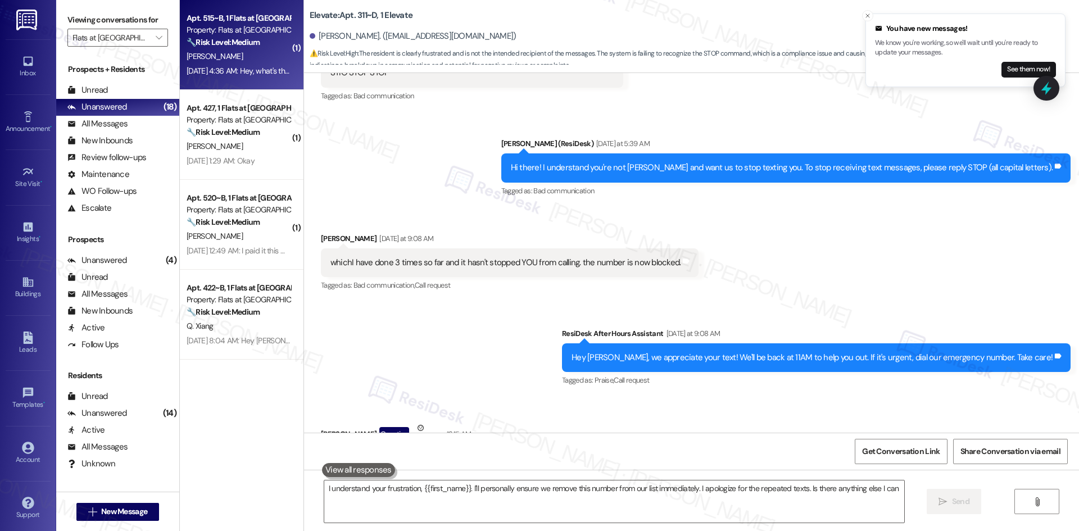
scroll to position [1001, 0]
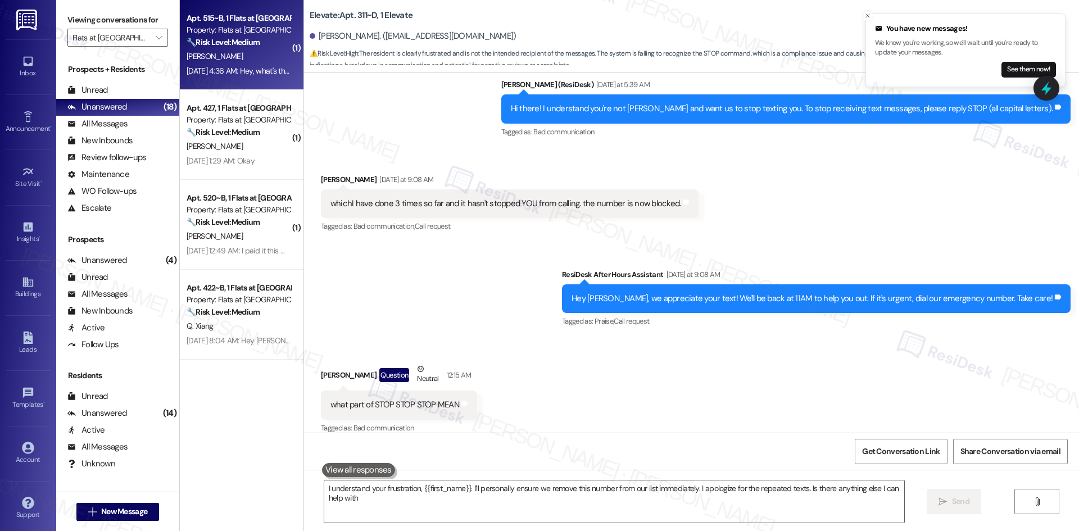
type textarea "I understand your frustration, {{first_name}}. I'll personally ensure we remove…"
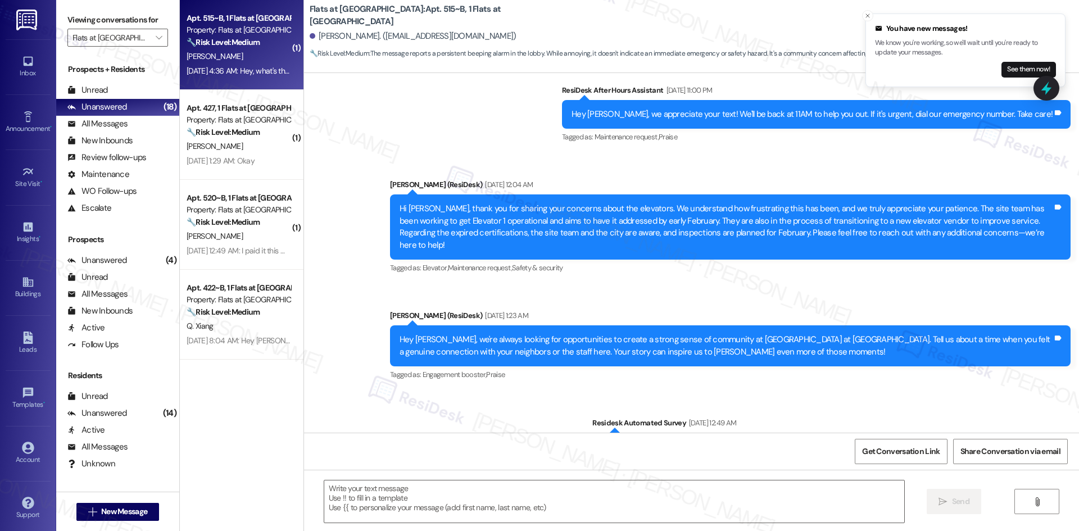
type textarea "Fetching suggested responses. Please feel free to read through the conversation…"
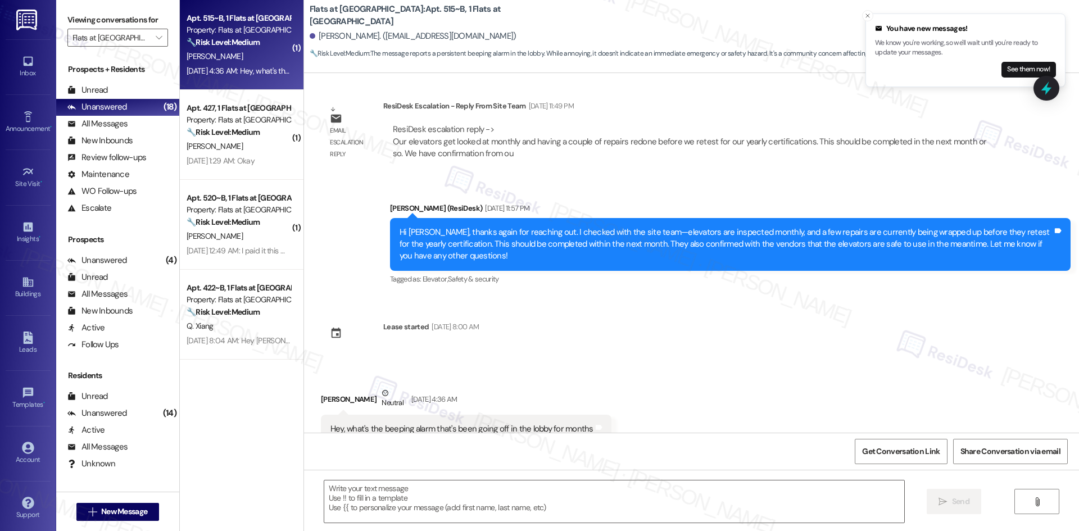
scroll to position [1940, 0]
click at [564, 318] on div "Survey, sent via SMS Residesk Automated Survey [DATE] 1:00 AM This message is p…" at bounding box center [691, 253] width 775 height 360
click at [545, 490] on textarea at bounding box center [614, 502] width 580 height 42
drag, startPoint x: 417, startPoint y: 194, endPoint x: 379, endPoint y: 194, distance: 37.7
click at [382, 194] on div "Sent via SMS [PERSON_NAME] (ResiDesk) [DATE] 11:57 PM Hi [PERSON_NAME], thanks …" at bounding box center [731, 244] width 698 height 102
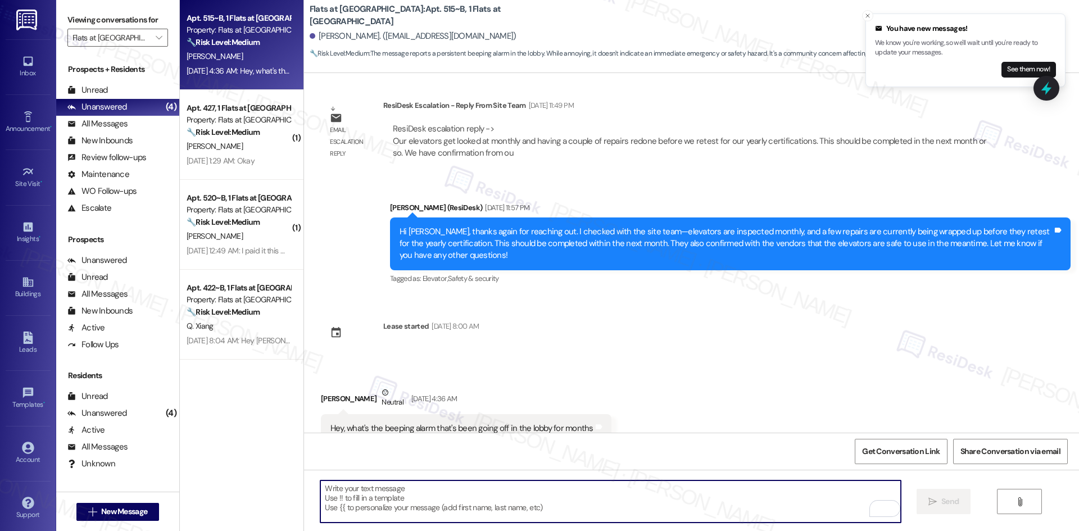
click at [419, 507] on textarea "To enrich screen reader interactions, please activate Accessibility in Grammarl…" at bounding box center [610, 502] width 580 height 42
paste textarea "Elevation on Post Eleven 25 Tempo"
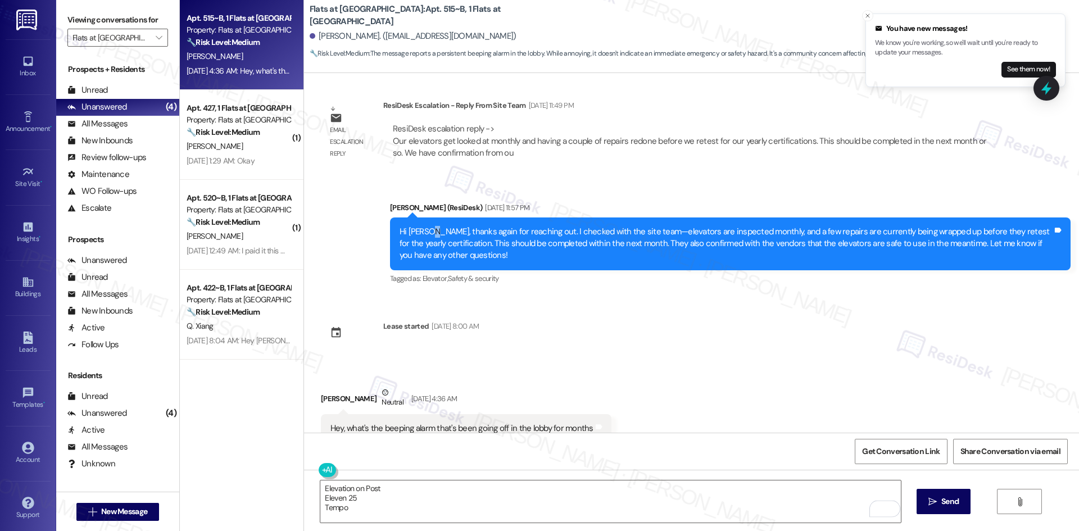
click at [420, 226] on div "Hi [PERSON_NAME], thanks again for reaching out. I checked with the site team—e…" at bounding box center [726, 244] width 653 height 36
drag, startPoint x: 417, startPoint y: 193, endPoint x: 400, endPoint y: 191, distance: 17.6
click at [390, 218] on div "Hi [PERSON_NAME], thanks again for reaching out. I checked with the site team—e…" at bounding box center [730, 244] width 681 height 53
copy div "Hi [PERSON_NAME],"
click at [359, 517] on textarea "Elevation on Post Eleven 25 Tempo" at bounding box center [610, 502] width 580 height 42
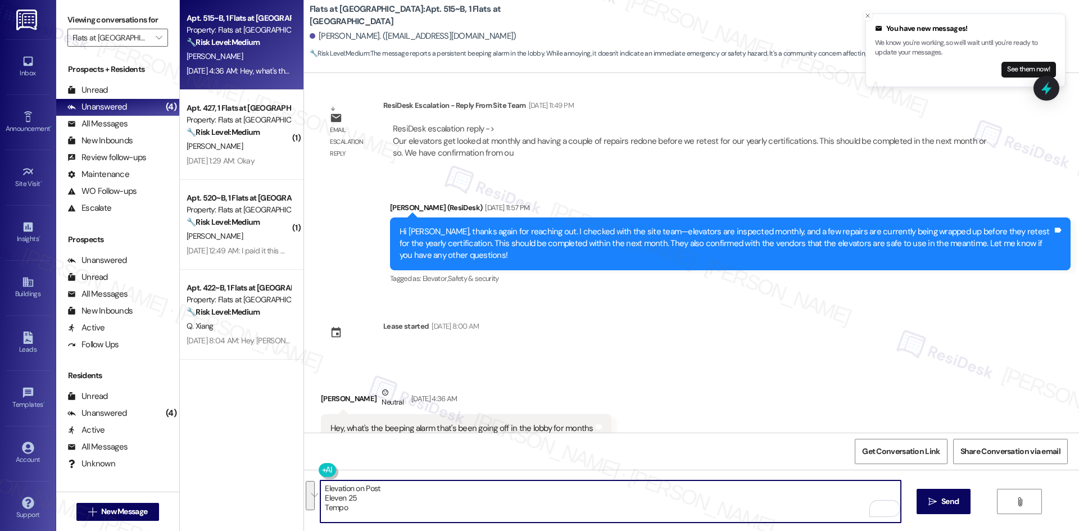
paste textarea "Hi [PERSON_NAME],"
click at [430, 489] on textarea "Hi [PERSON_NAME]," at bounding box center [610, 502] width 580 height 42
paste textarea "I apologize for the delayed response. Please let me know if you still need any …"
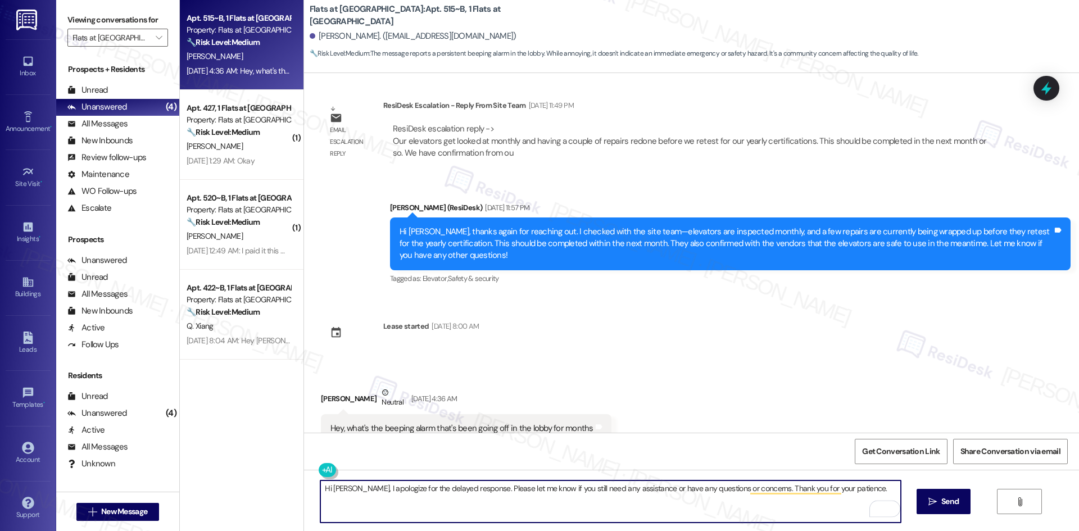
type textarea "Hi [PERSON_NAME], I apologize for the delayed response. Please let me know if y…"
click at [804, 491] on textarea "Hi [PERSON_NAME], I apologize for the delayed response. Please let me know if y…" at bounding box center [610, 502] width 580 height 42
click at [833, 491] on textarea "Hi [PERSON_NAME], I apologize for the delayed response. Please let me know if y…" at bounding box center [610, 502] width 580 height 42
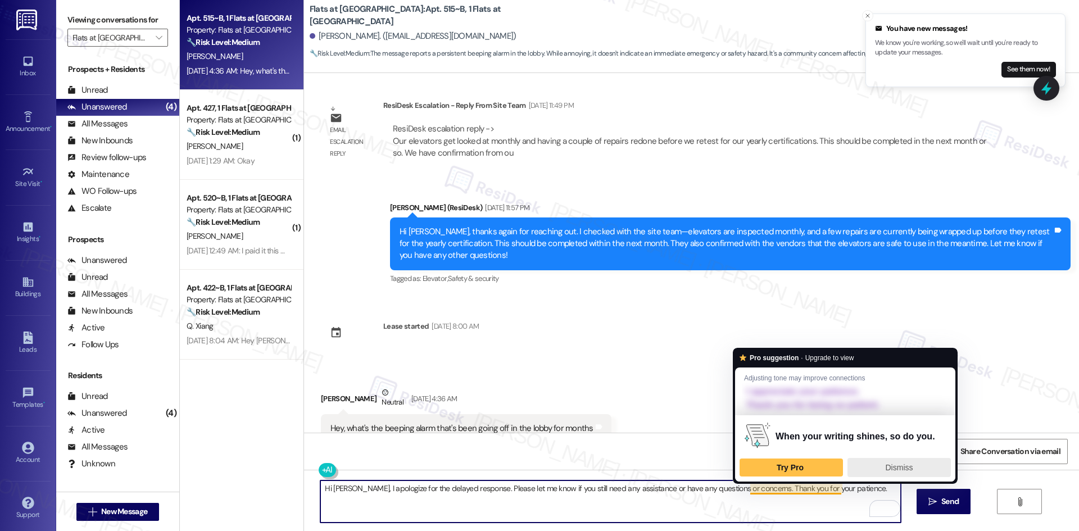
drag, startPoint x: 885, startPoint y: 468, endPoint x: 894, endPoint y: 467, distance: 9.6
click at [886, 468] on span "Dismiss" at bounding box center [900, 467] width 28 height 9
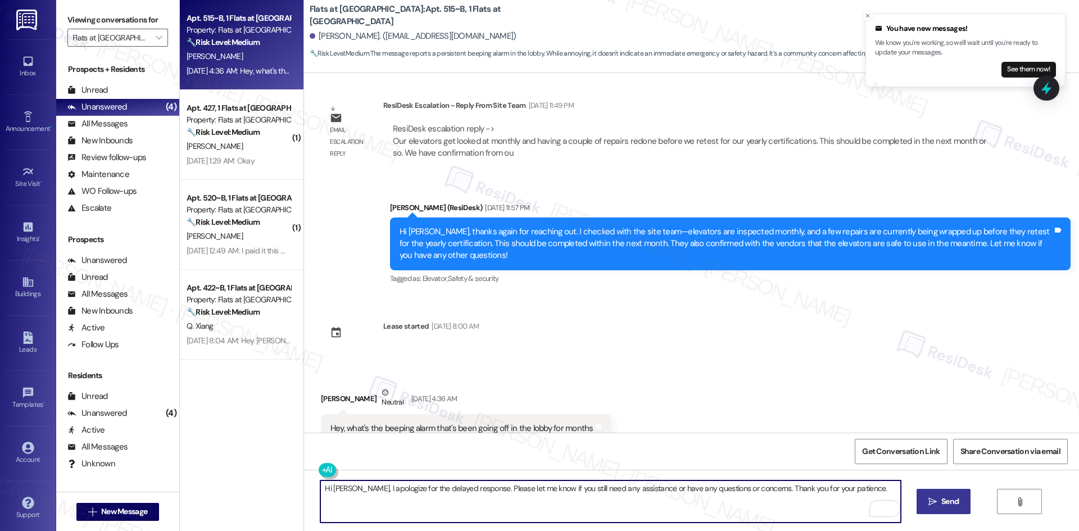
click at [948, 501] on span "Send" at bounding box center [950, 502] width 17 height 12
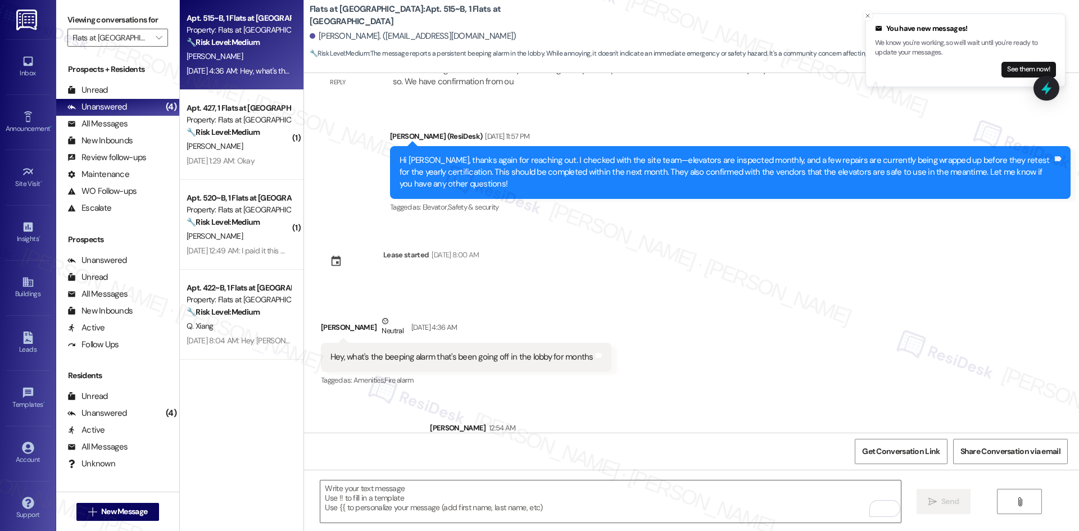
scroll to position [2018, 0]
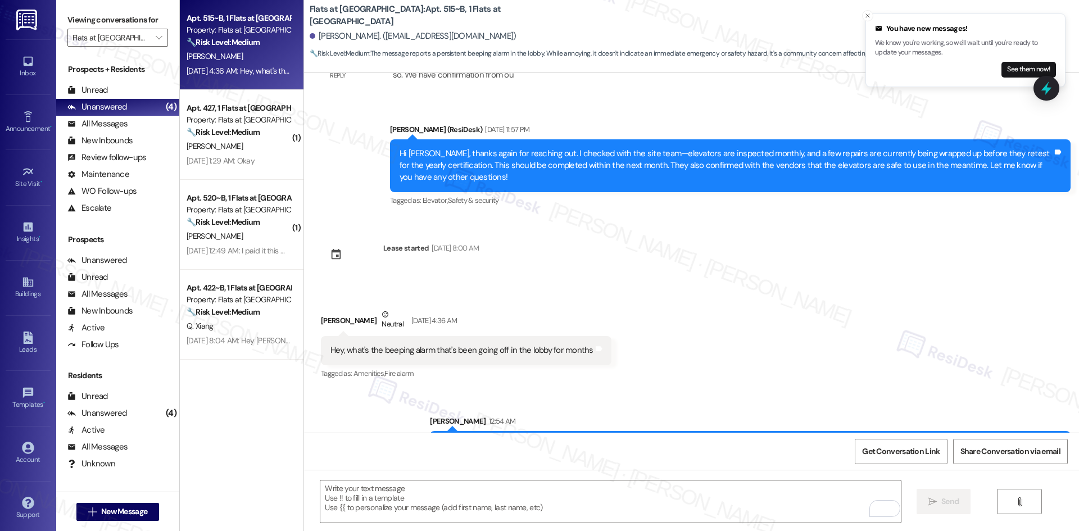
click at [236, 134] on strong "🔧 Risk Level: Medium" at bounding box center [223, 132] width 73 height 10
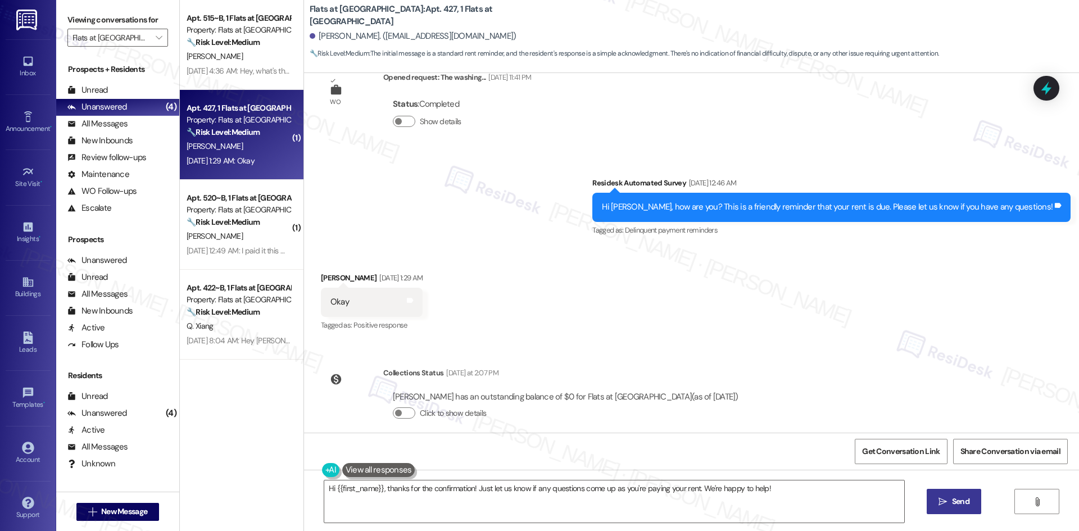
scroll to position [350, 0]
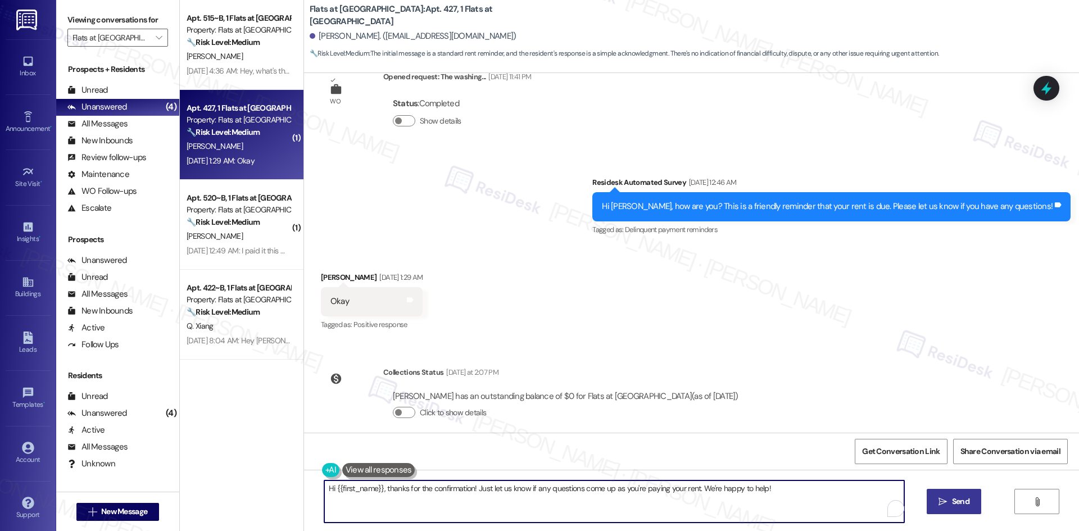
drag, startPoint x: 382, startPoint y: 488, endPoint x: 250, endPoint y: 488, distance: 131.6
click at [250, 488] on div "Apt. 515~B, 1 Flats at [GEOGRAPHIC_DATA] Property: Flats at [GEOGRAPHIC_DATA] 🔧…" at bounding box center [630, 265] width 900 height 531
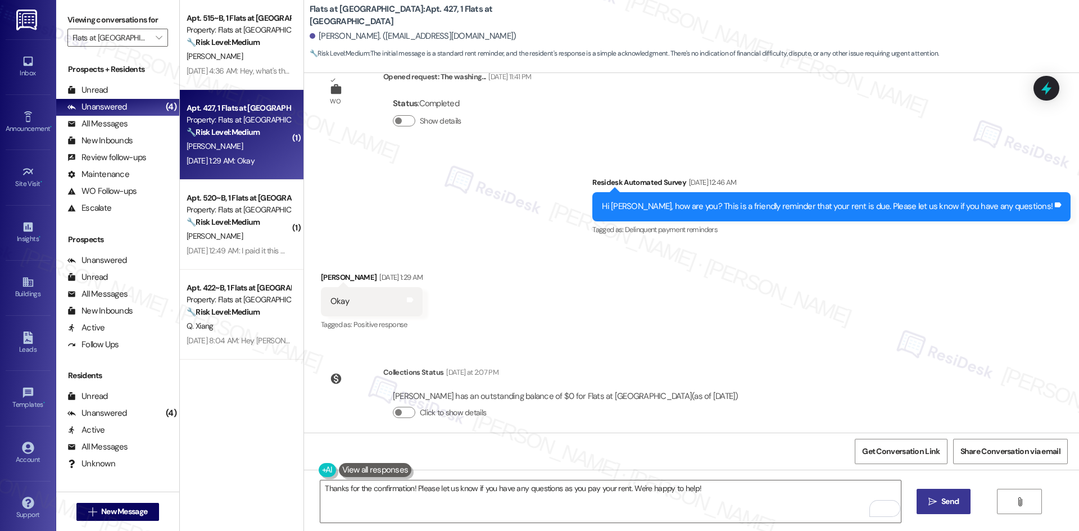
drag, startPoint x: 690, startPoint y: 201, endPoint x: 784, endPoint y: 373, distance: 196.0
click at [784, 373] on div "WO Opened request: I talked to... [DATE] 6:34 PM Status : Completed Show detail…" at bounding box center [691, 253] width 775 height 360
copy div "Residesk Automated Survey [DATE] 12:46 AM Hi [PERSON_NAME], how are you? This i…"
click at [442, 219] on div "Survey, sent via SMS Residesk Automated Survey [DATE] 12:46 AM Hi [PERSON_NAME]…" at bounding box center [691, 198] width 775 height 95
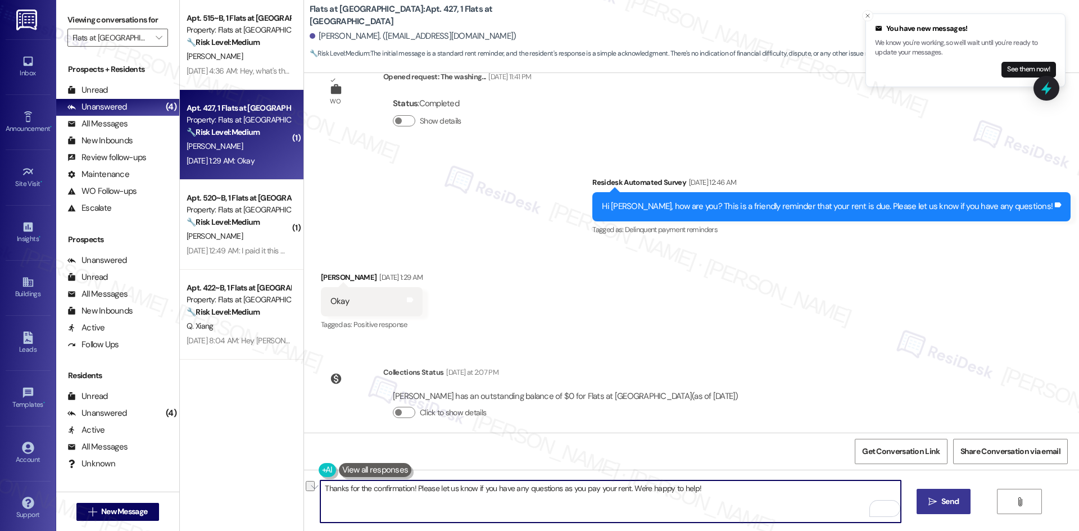
drag, startPoint x: 717, startPoint y: 493, endPoint x: 299, endPoint y: 498, distance: 418.9
click at [283, 494] on div "Apt. 515~B, 1 Flats at [GEOGRAPHIC_DATA] Property: Flats at [GEOGRAPHIC_DATA] 🔧…" at bounding box center [630, 265] width 900 height 531
paste textarea "Hi [PERSON_NAME], thanks for your patience — your outstanding balance is curren…"
type textarea "Hi [PERSON_NAME], thanks for your patience — your outstanding balance is curren…"
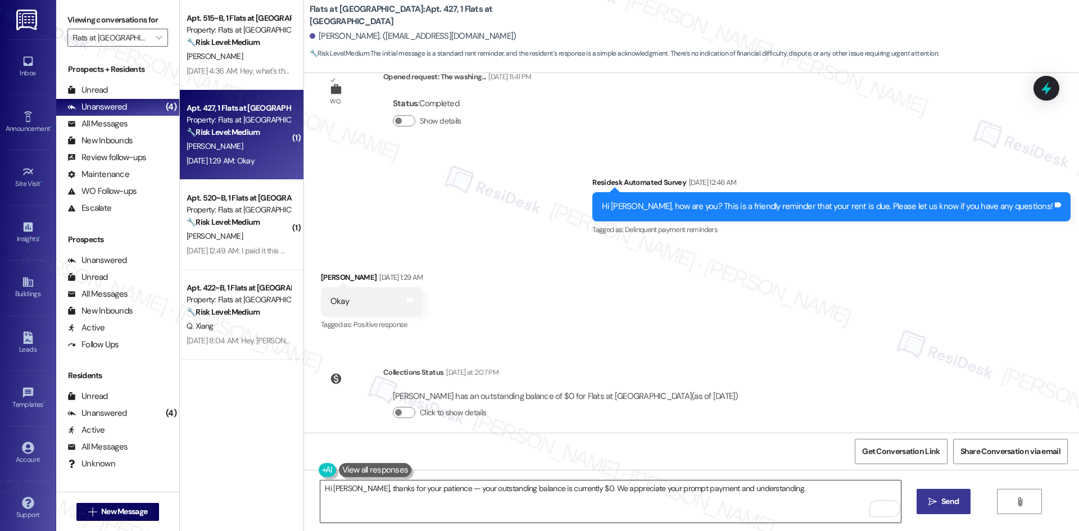
click at [740, 513] on textarea "Hi [PERSON_NAME], thanks for your patience — your outstanding balance is curren…" at bounding box center [610, 502] width 580 height 42
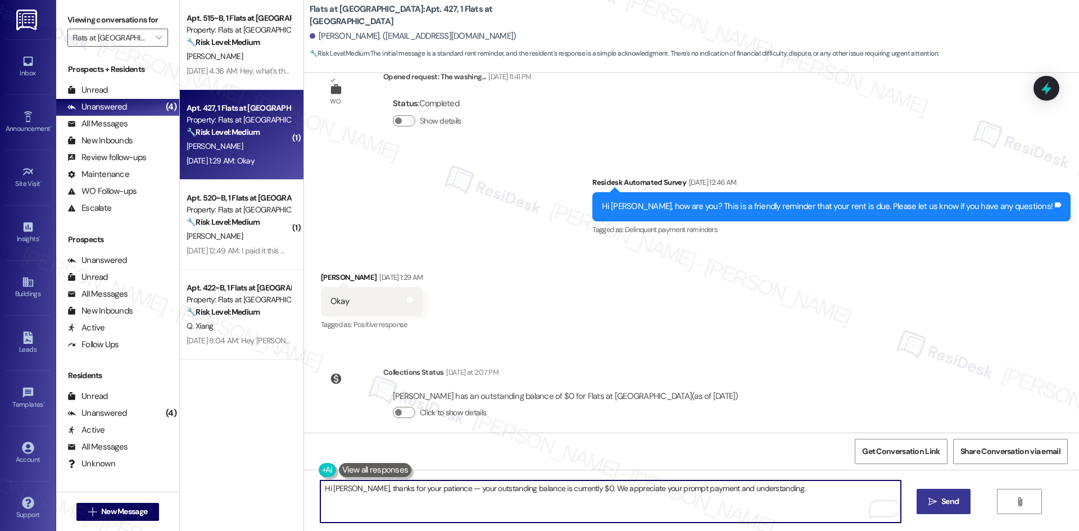
click at [627, 506] on textarea "Hi [PERSON_NAME], thanks for your patience — your outstanding balance is curren…" at bounding box center [610, 502] width 580 height 42
click at [529, 498] on textarea "Hi [PERSON_NAME], thanks for your patience — your outstanding balance is curren…" at bounding box center [610, 502] width 580 height 42
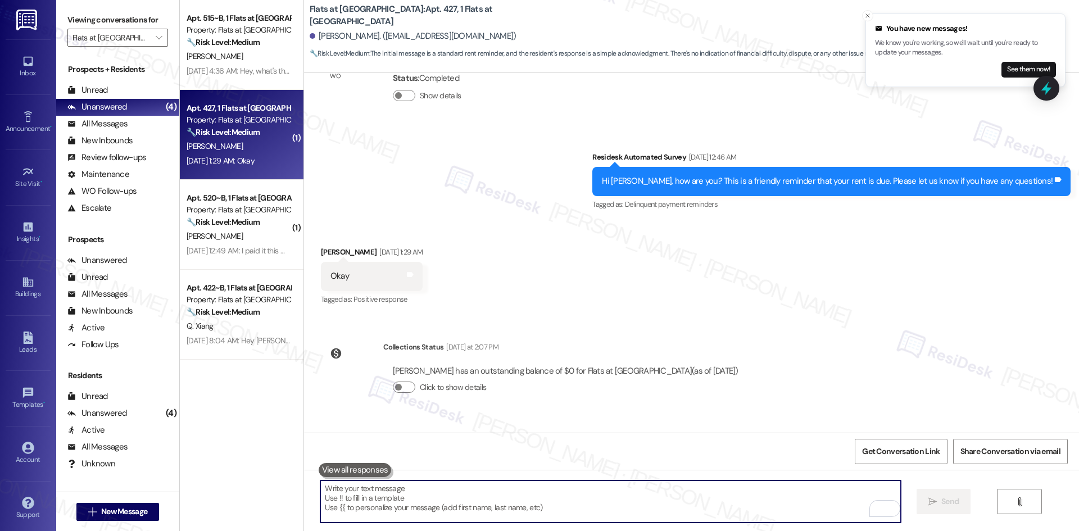
scroll to position [429, 0]
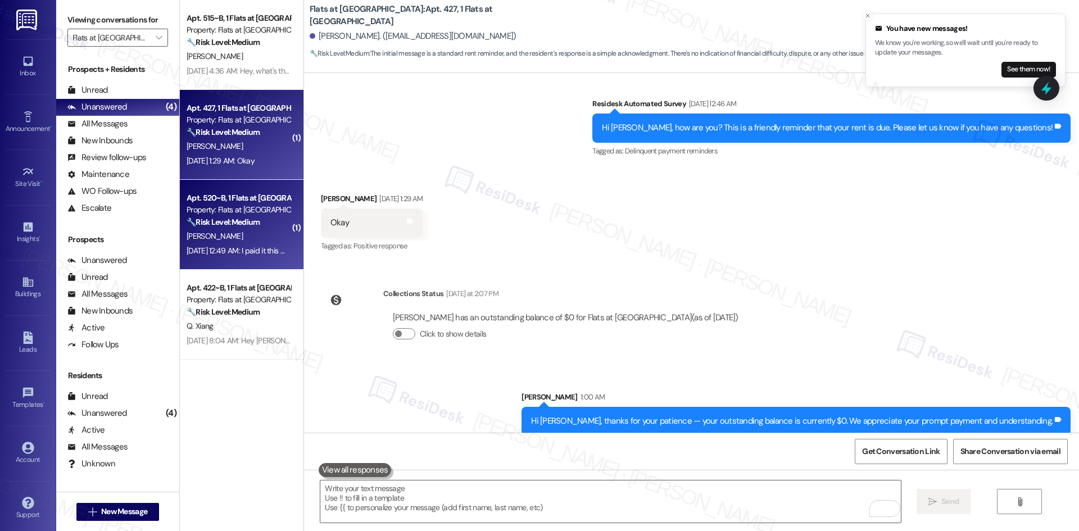
click at [251, 257] on div "[DATE] 12:49 AM: I paid it this morning. [DATE] 12:49 AM: I paid it this mornin…" at bounding box center [239, 251] width 106 height 14
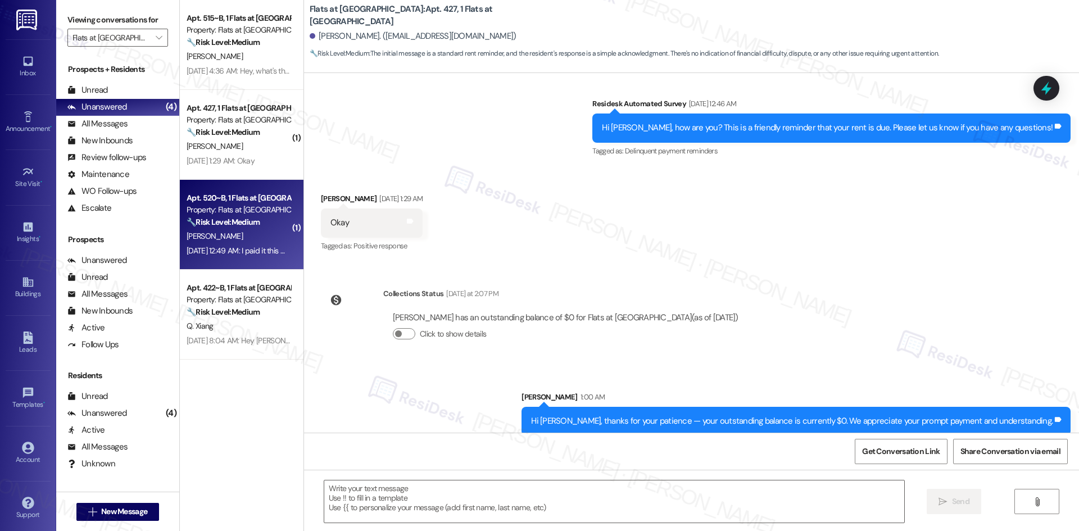
type textarea "Fetching suggested responses. Please feel free to read through the conversation…"
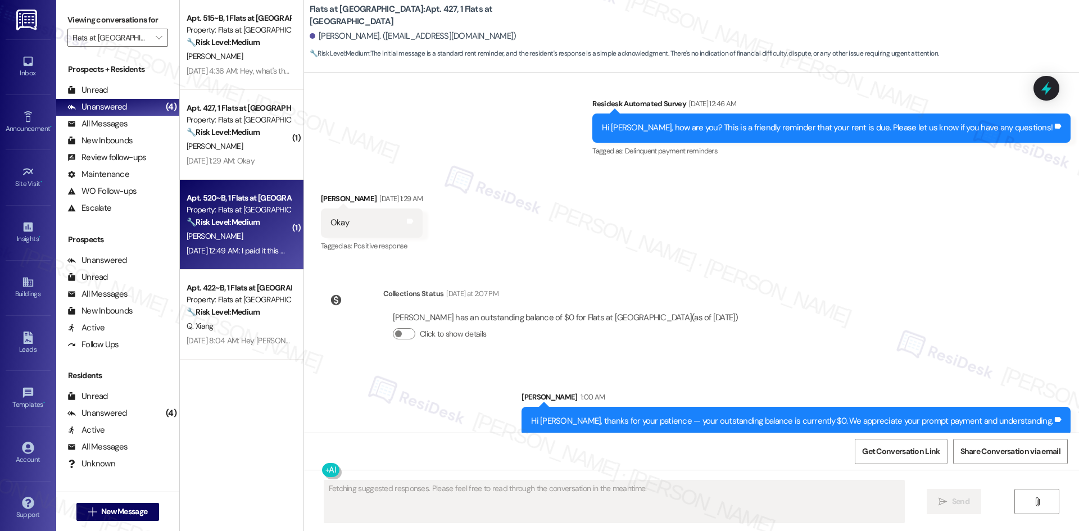
scroll to position [116, 0]
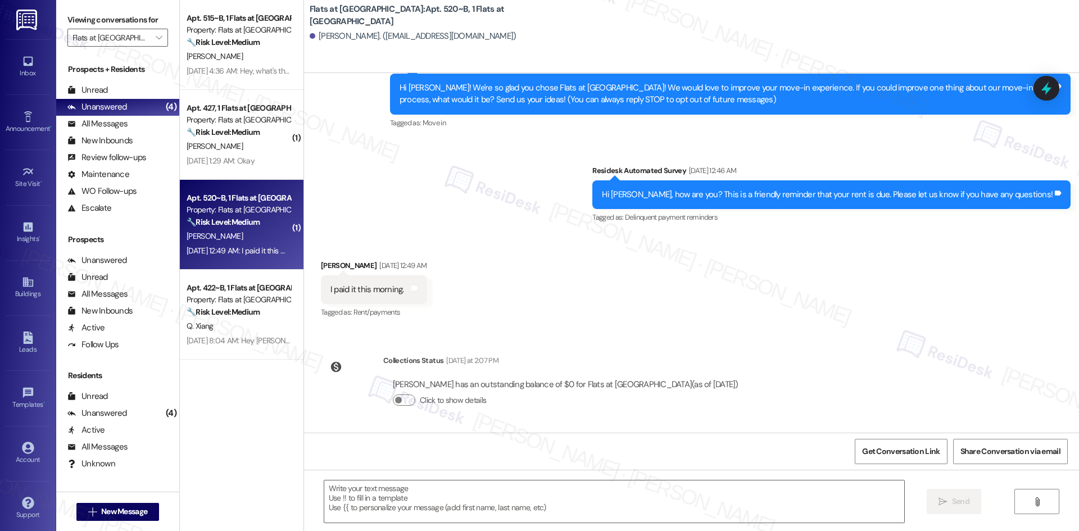
drag, startPoint x: 622, startPoint y: 166, endPoint x: 746, endPoint y: 387, distance: 253.0
click at [746, 387] on div "Lease started [DATE] 8:00 AM Survey, sent via SMS Residesk Automated Survey [DA…" at bounding box center [691, 253] width 775 height 360
copy div "Residesk Automated Survey [DATE] 12:46 AM Hi [PERSON_NAME], how are you? This i…"
click at [519, 249] on div "Received via SMS [PERSON_NAME] [DATE] 12:49 AM I paid it this morning. Tags and…" at bounding box center [691, 281] width 775 height 95
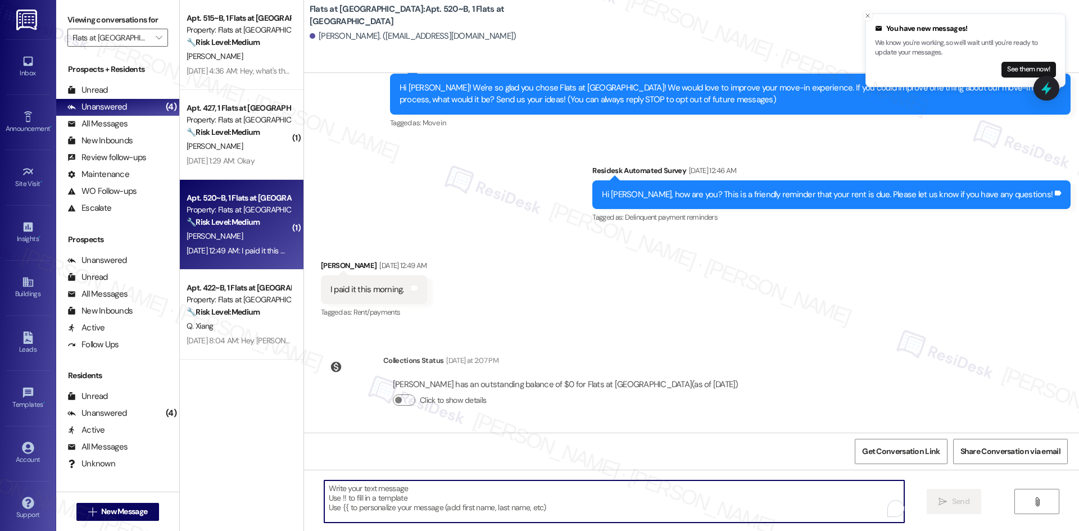
click at [523, 497] on textarea "To enrich screen reader interactions, please activate Accessibility in Grammarl…" at bounding box center [614, 502] width 580 height 42
paste textarea "Hi [PERSON_NAME], thanks for your patience — your outstanding balance is curren…"
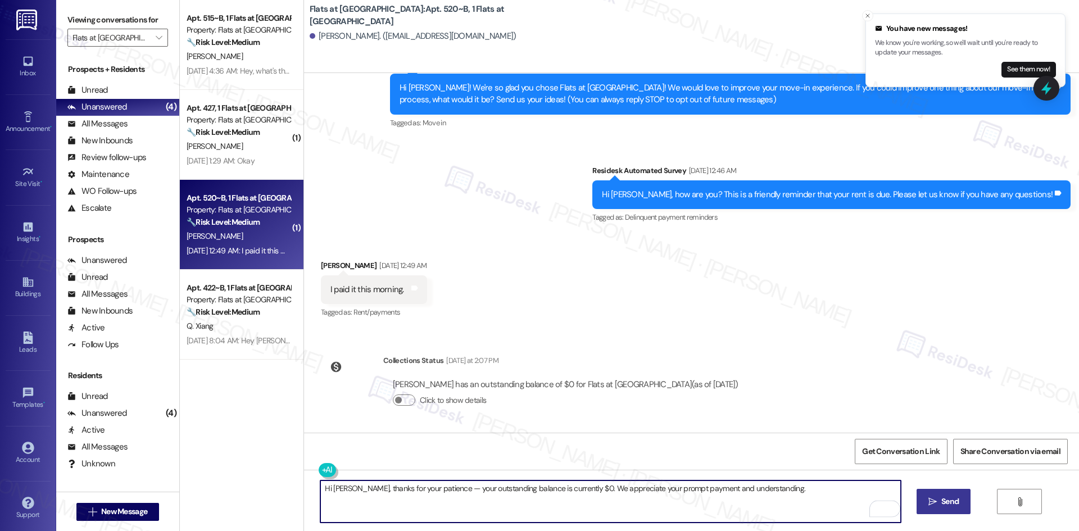
type textarea "Hi [PERSON_NAME], thanks for your patience — your outstanding balance is curren…"
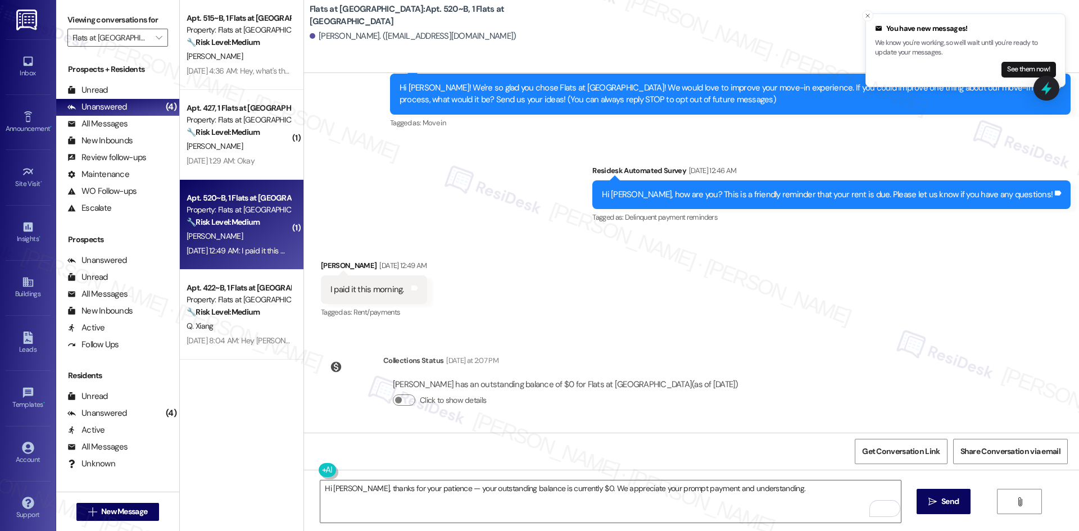
drag, startPoint x: 949, startPoint y: 496, endPoint x: 902, endPoint y: 502, distance: 47.6
click at [948, 497] on span "Send" at bounding box center [950, 502] width 17 height 12
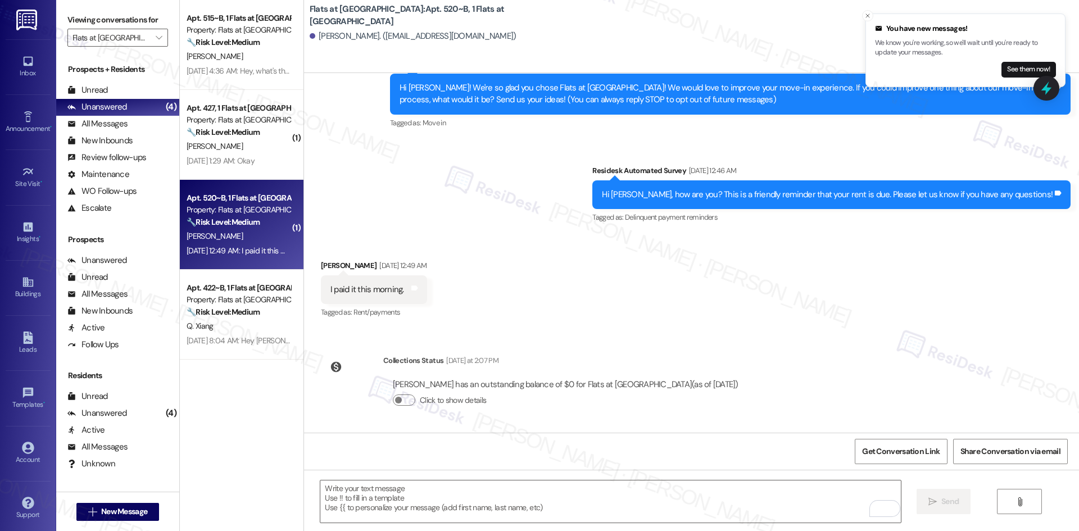
scroll to position [195, 0]
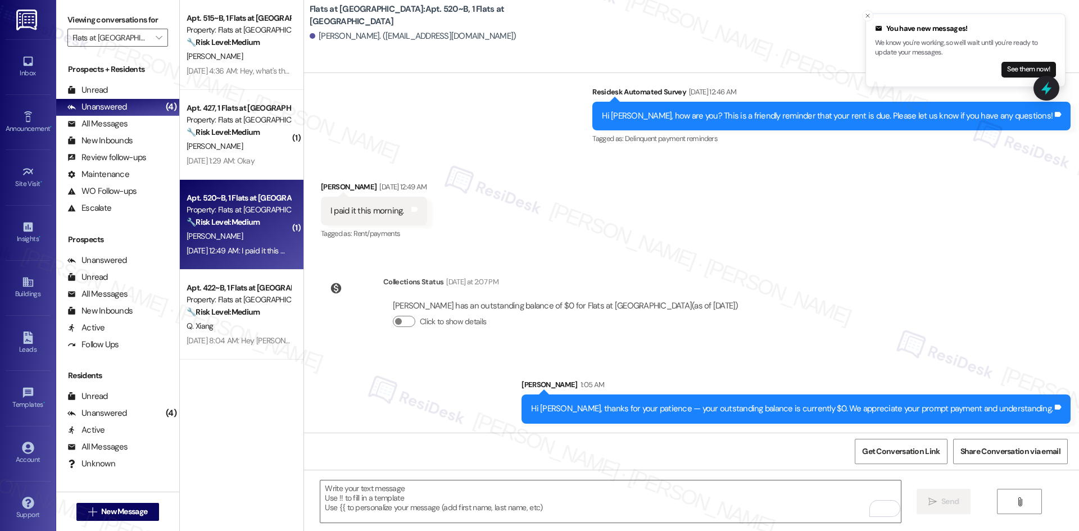
click at [235, 332] on div "Q. Xiang" at bounding box center [239, 326] width 106 height 14
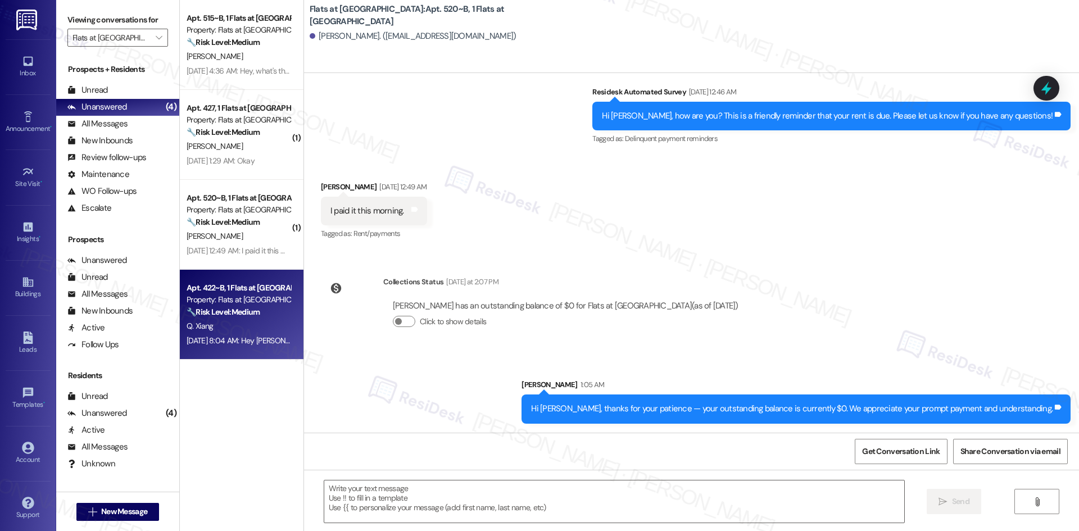
type textarea "Fetching suggested responses. Please feel free to read through the conversation…"
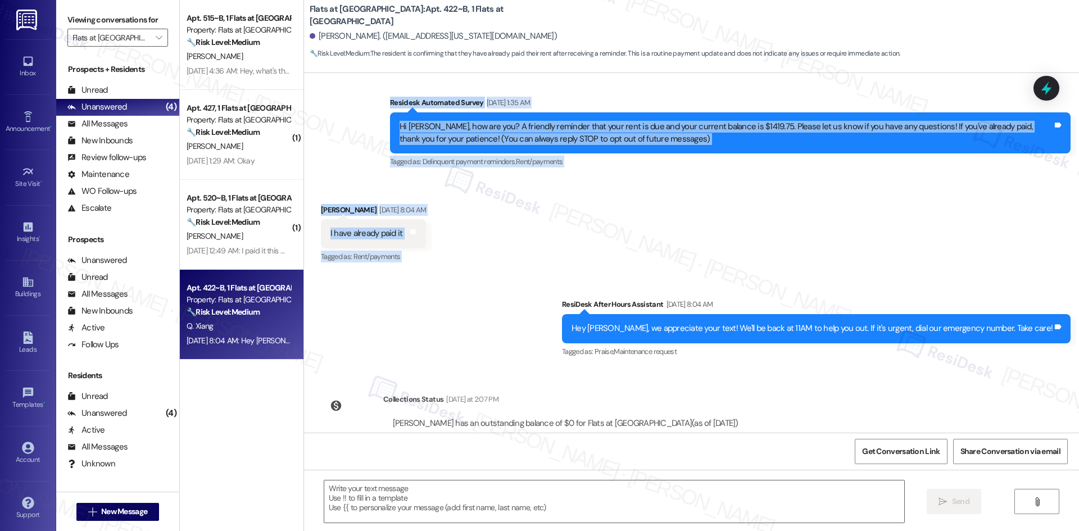
scroll to position [138, 0]
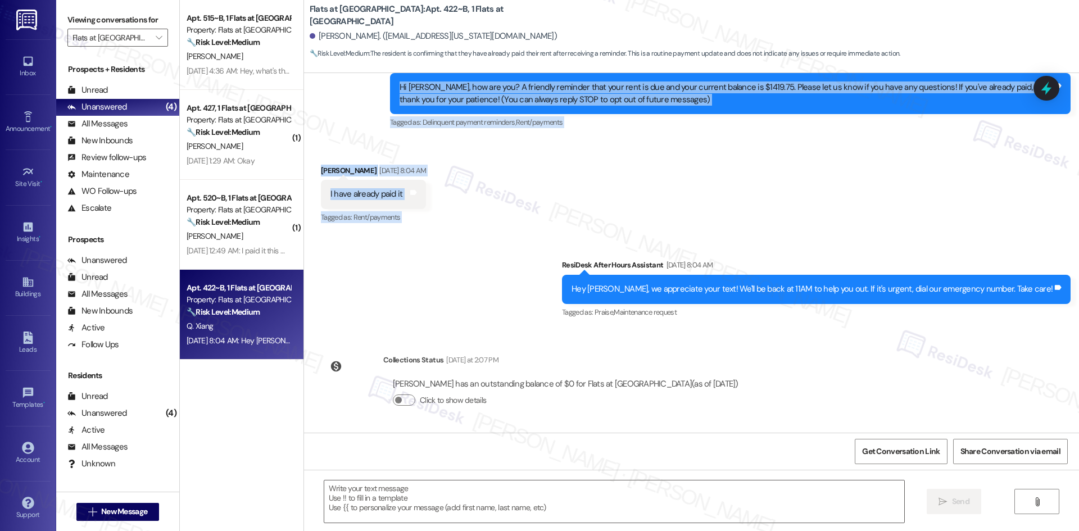
drag, startPoint x: 368, startPoint y: 116, endPoint x: 589, endPoint y: 383, distance: 346.2
click at [710, 383] on div "WO Lease started [DATE] 8:00 AM Show details Survey, sent via SMS Residesk Auto…" at bounding box center [691, 253] width 775 height 360
copy div "Residesk Automated Survey [DATE] 1:35 AM Hi [PERSON_NAME], how are you? A frien…"
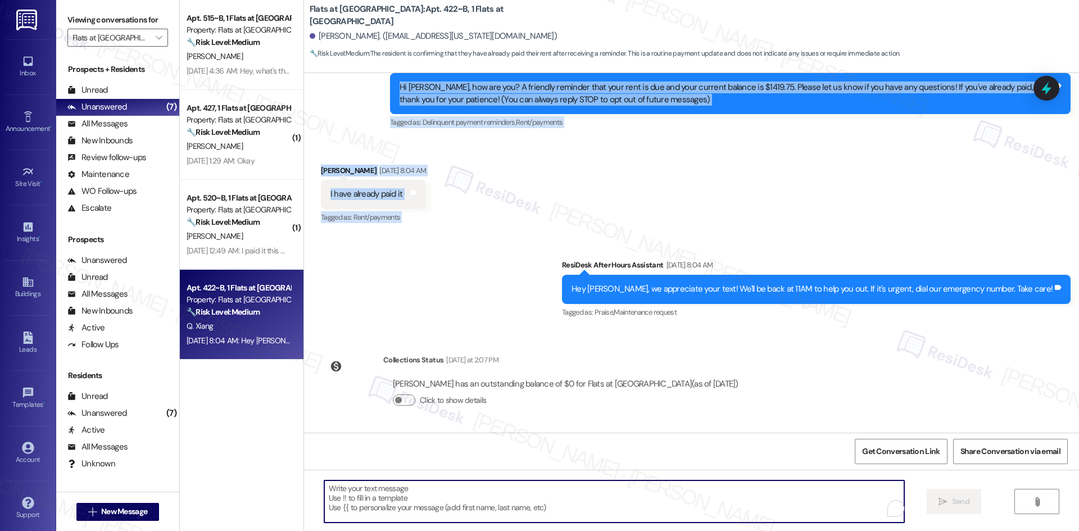
click at [474, 510] on textarea "To enrich screen reader interactions, please activate Accessibility in Grammarl…" at bounding box center [614, 502] width 580 height 42
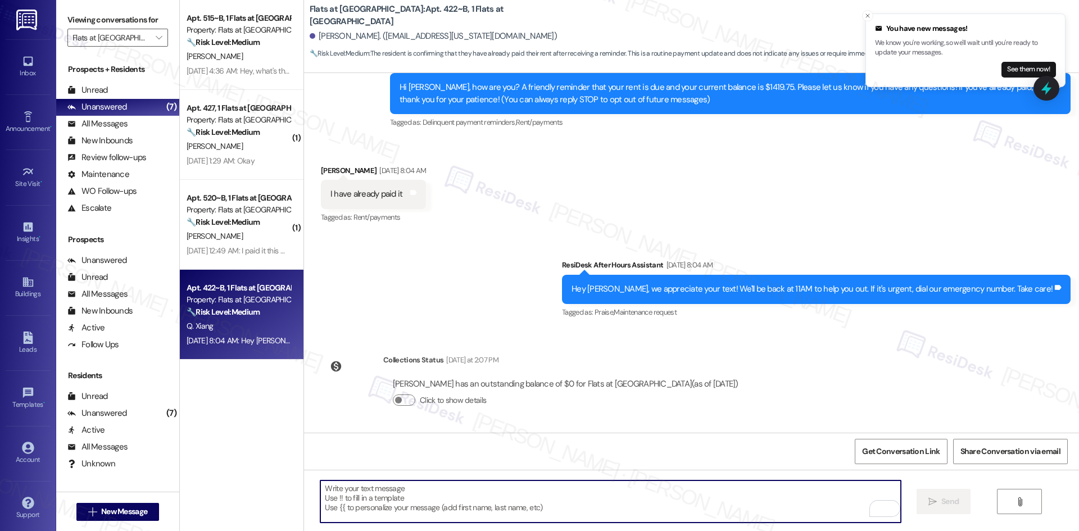
paste textarea "Hi [PERSON_NAME], thanks for your patience — your outstanding balance is curren…"
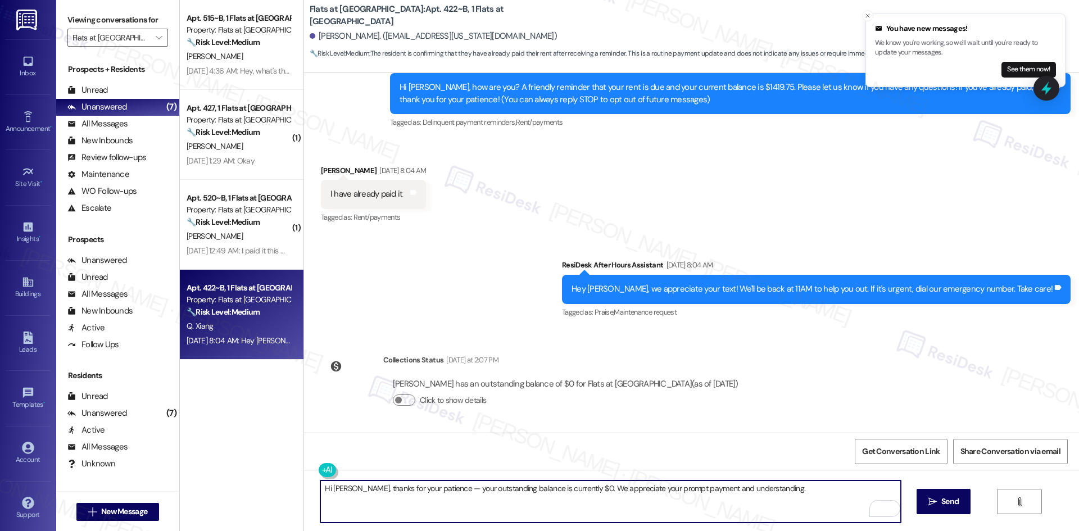
type textarea "Hi [PERSON_NAME], thanks for your patience — your outstanding balance is curren…"
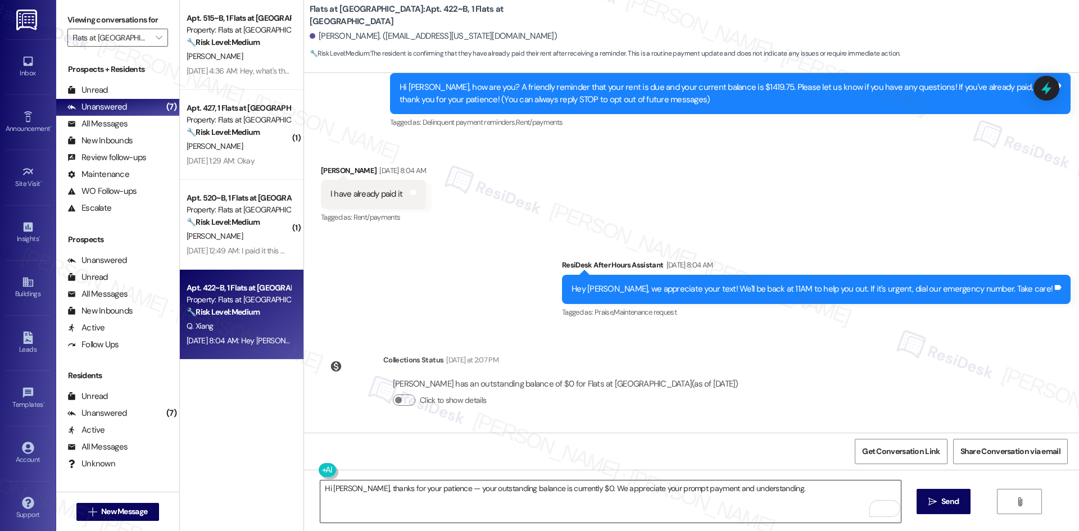
click at [772, 507] on textarea "Hi [PERSON_NAME], thanks for your patience — your outstanding balance is curren…" at bounding box center [610, 502] width 580 height 42
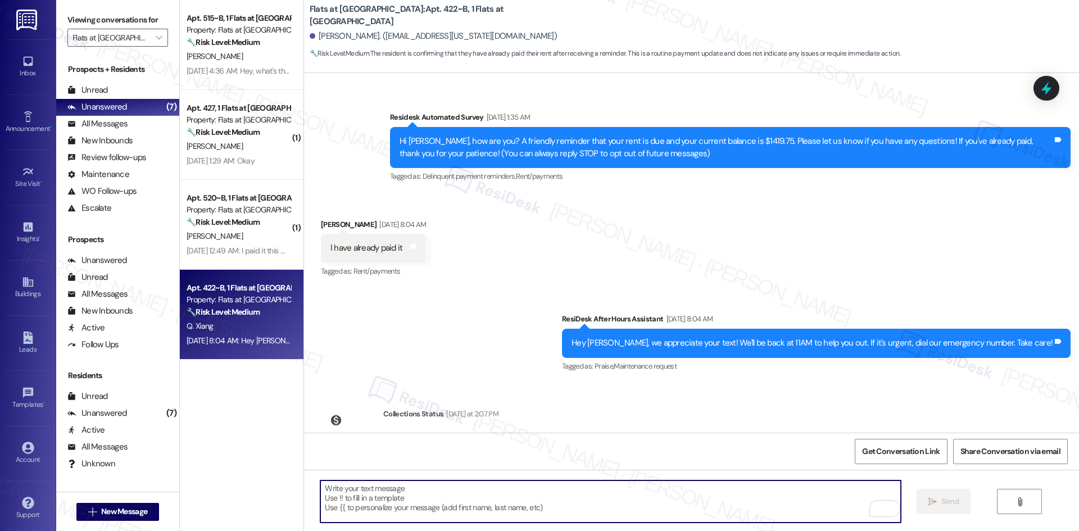
scroll to position [216, 0]
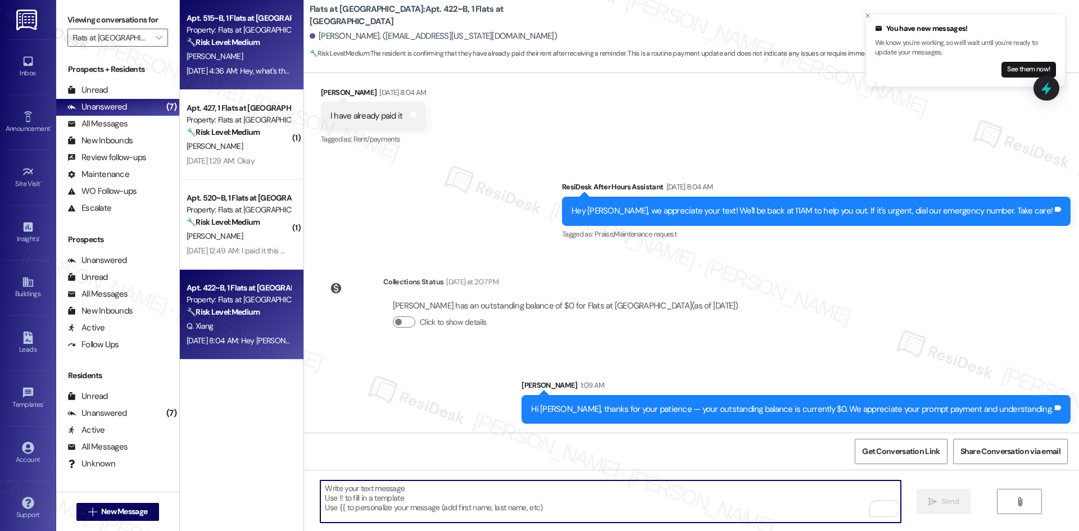
click at [218, 39] on strong "🔧 Risk Level: Medium" at bounding box center [223, 42] width 73 height 10
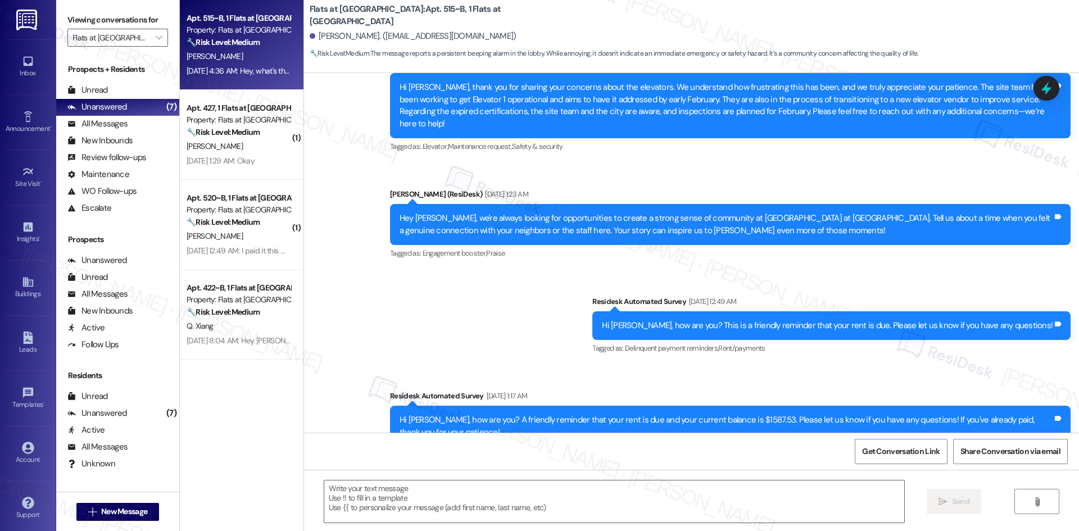
type textarea "Fetching suggested responses. Please feel free to read through the conversation…"
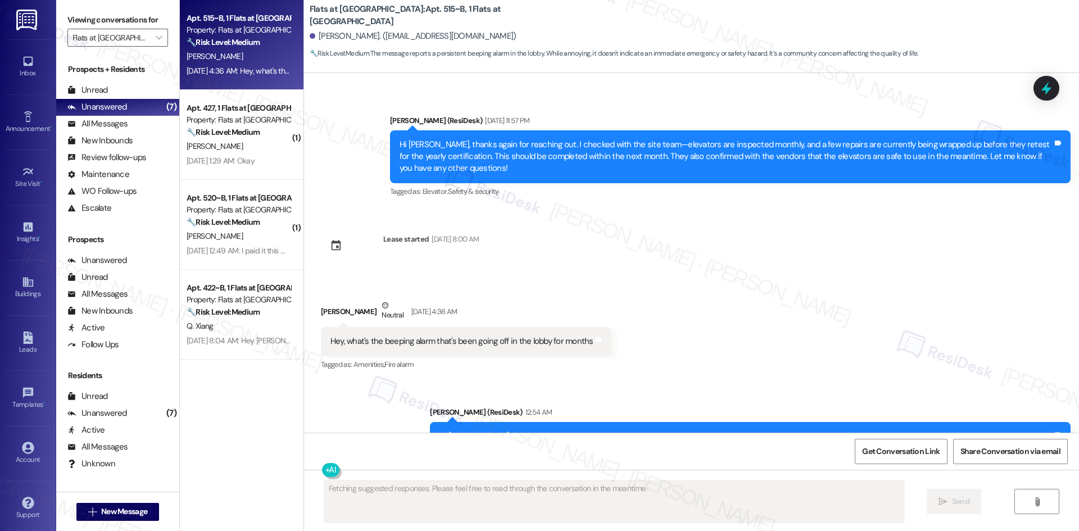
scroll to position [2035, 0]
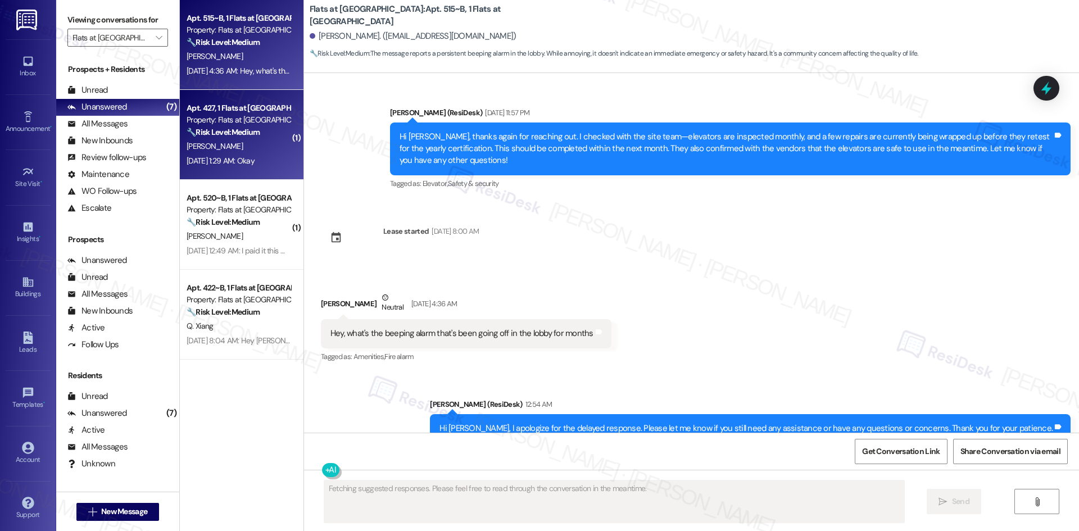
click at [255, 162] on div "[DATE] 1:29 AM: Okay [DATE] 1:29 AM: Okay" at bounding box center [221, 161] width 68 height 10
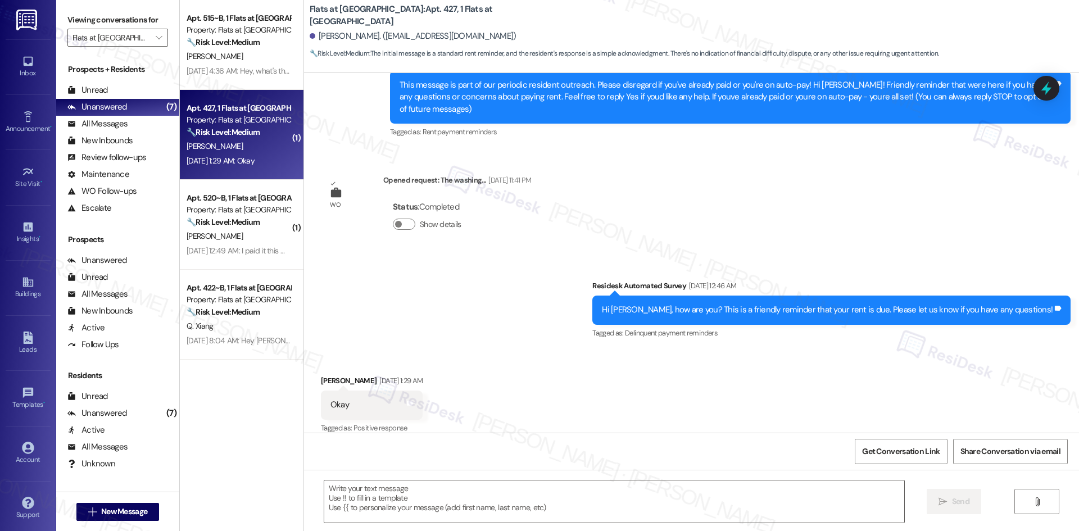
type textarea "Fetching suggested responses. Please feel free to read through the conversation…"
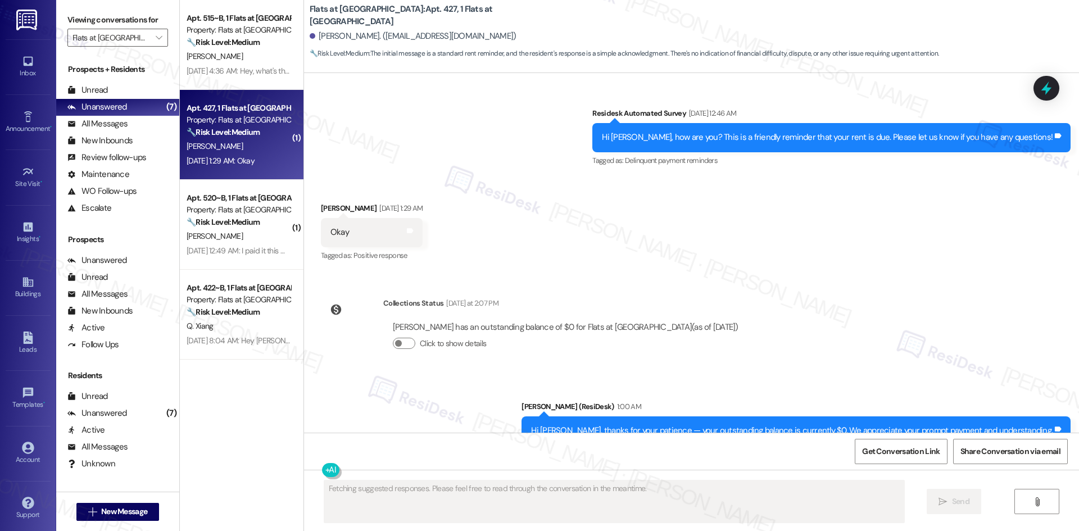
scroll to position [445, 0]
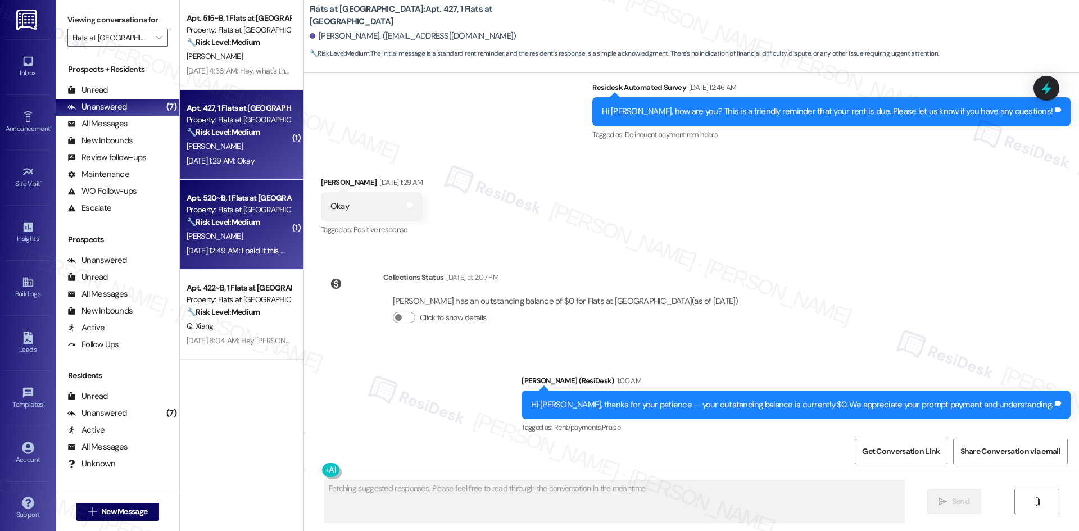
click at [261, 252] on div "[DATE] 12:49 AM: I paid it this morning. [DATE] 12:49 AM: I paid it this mornin…" at bounding box center [247, 251] width 121 height 10
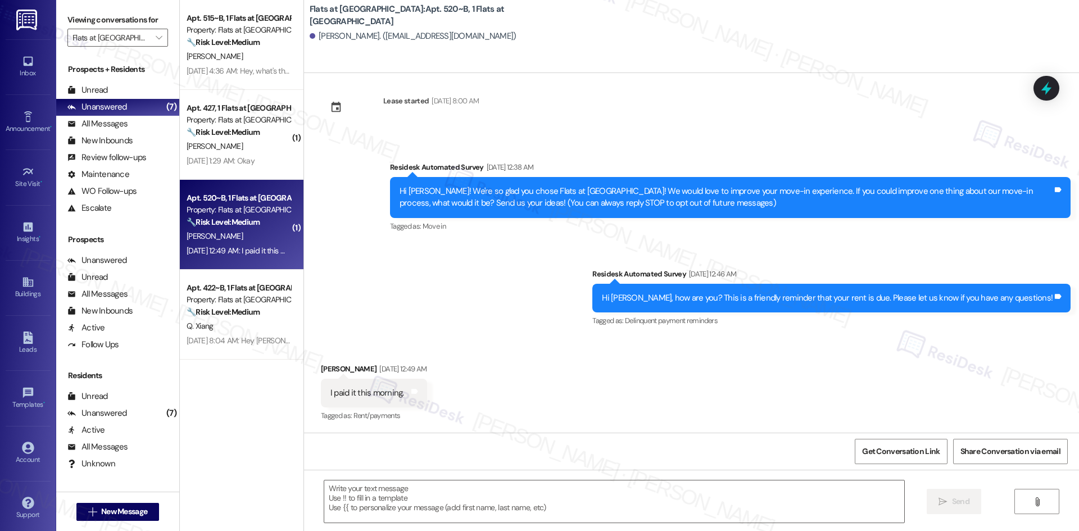
type textarea "Fetching suggested responses. Please feel free to read through the conversation…"
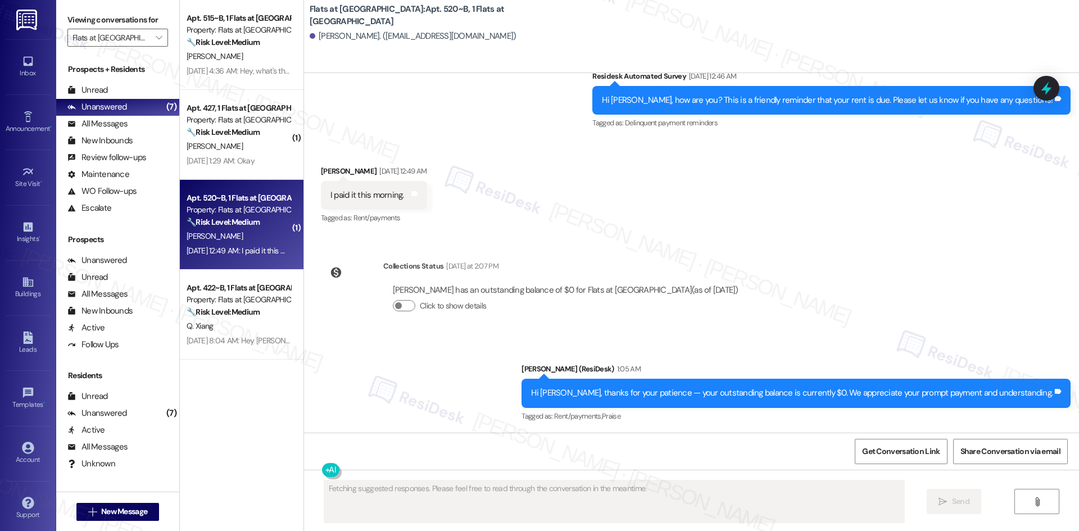
scroll to position [211, 0]
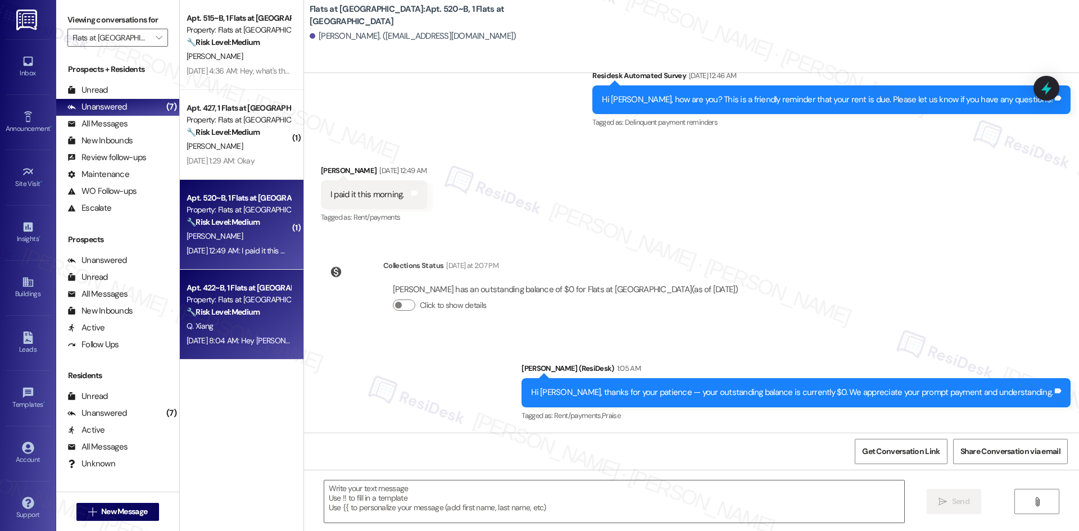
click at [214, 342] on div "[DATE] 8:04 AM: Hey [PERSON_NAME], we appreciate your text! We'll be back at 11…" at bounding box center [436, 341] width 499 height 10
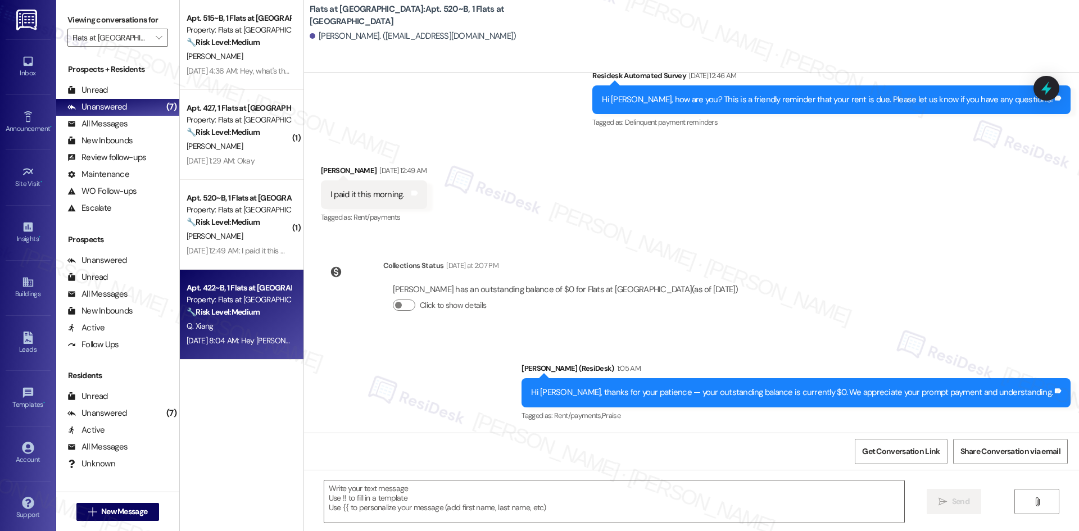
type textarea "Fetching suggested responses. Please feel free to read through the conversation…"
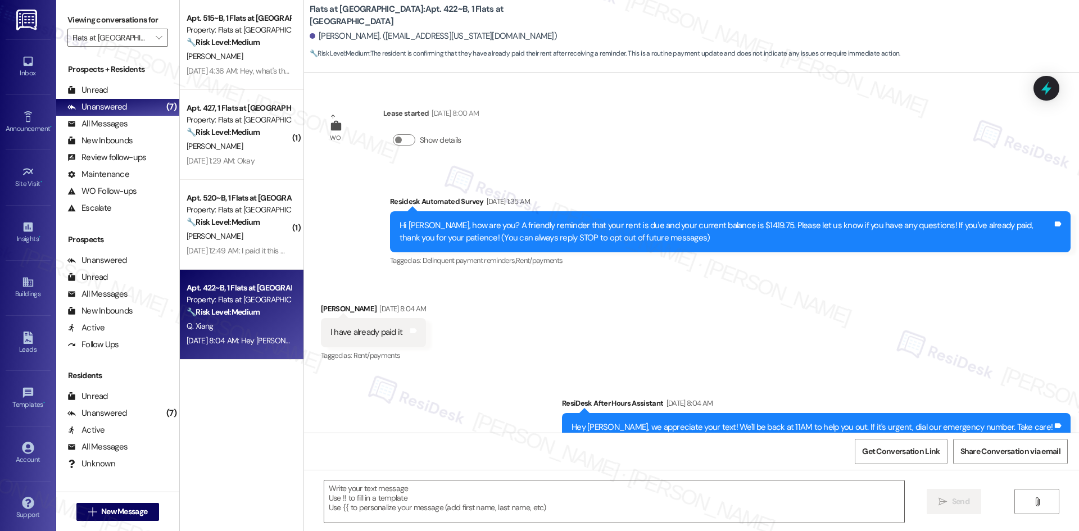
type textarea "Fetching suggested responses. Please feel free to read through the conversation…"
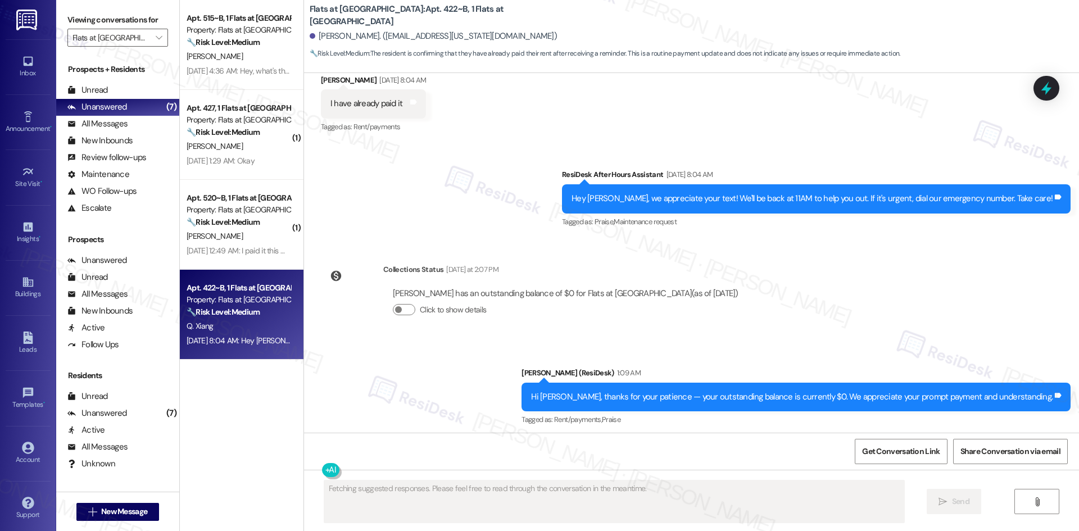
scroll to position [233, 0]
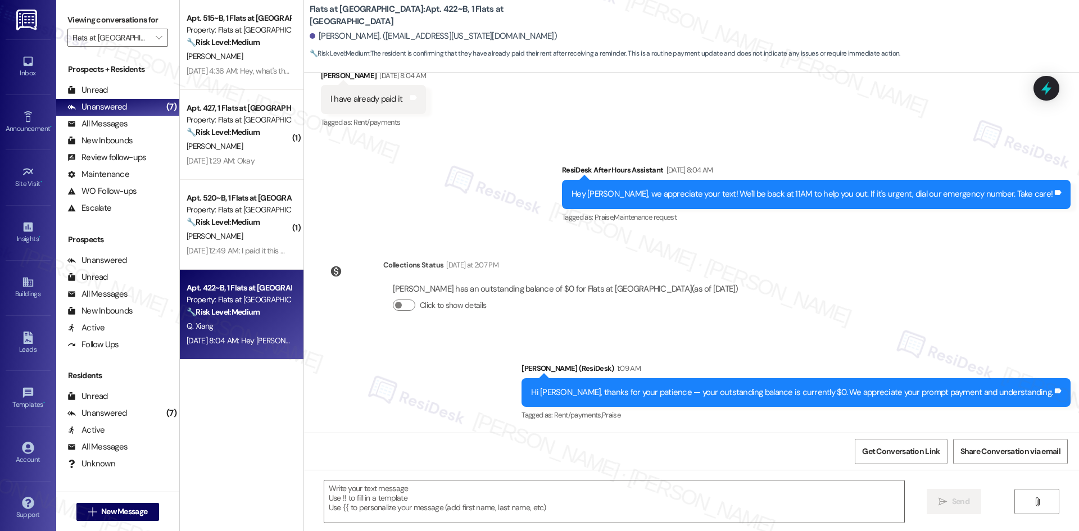
click at [129, 25] on label "Viewing conversations for" at bounding box center [117, 19] width 101 height 17
click at [129, 37] on input "Flats at [GEOGRAPHIC_DATA]" at bounding box center [112, 38] width 78 height 18
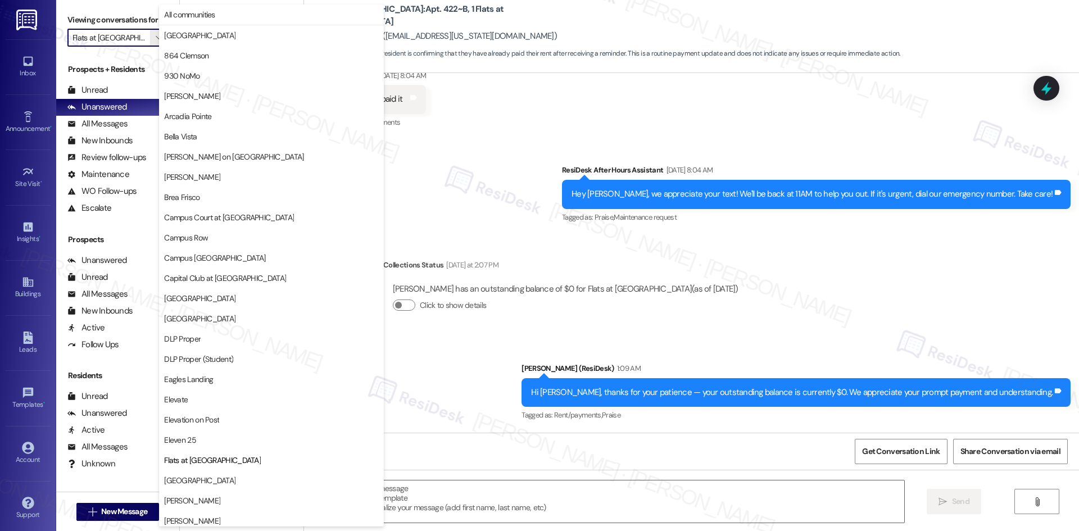
scroll to position [385, 0]
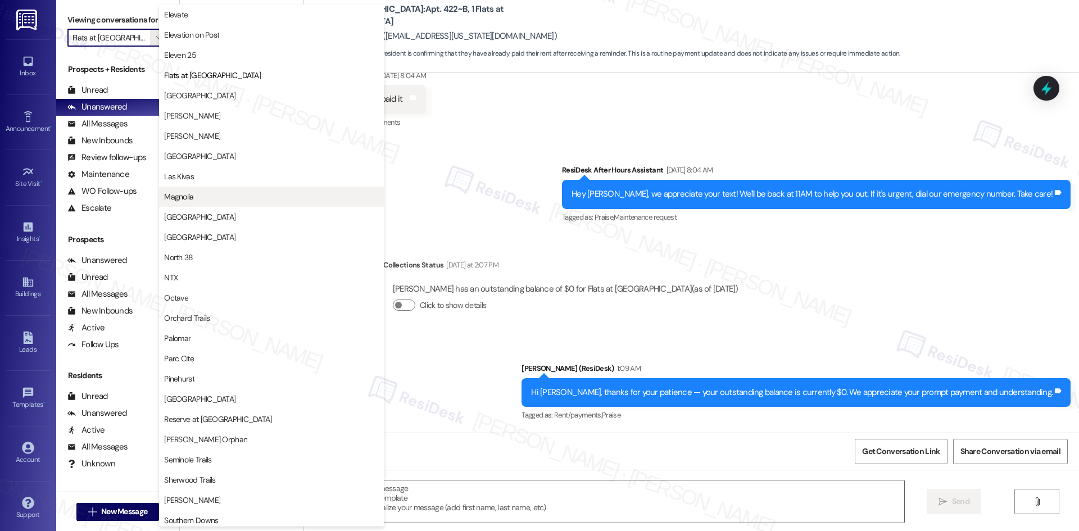
click at [228, 201] on span "Magnolia" at bounding box center [271, 196] width 215 height 11
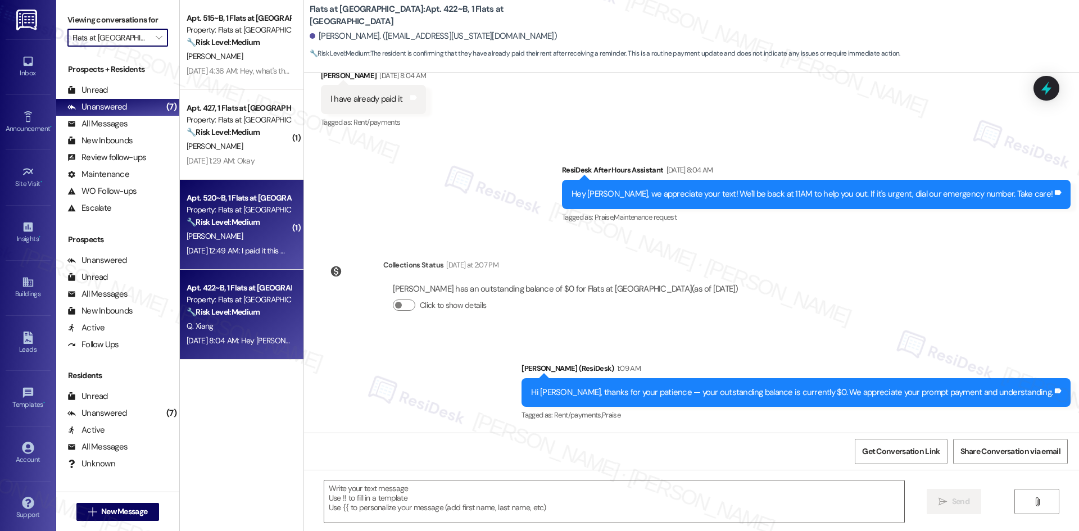
type input "Magnolia"
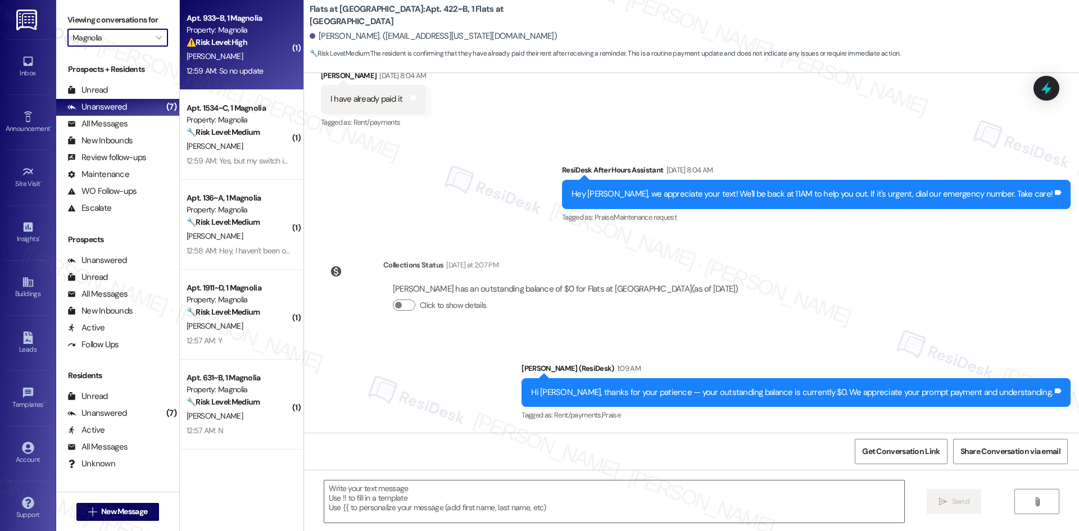
click at [232, 31] on div "Property: Magnolia" at bounding box center [239, 30] width 104 height 12
type textarea "Fetching suggested responses. Please feel free to read through the conversation…"
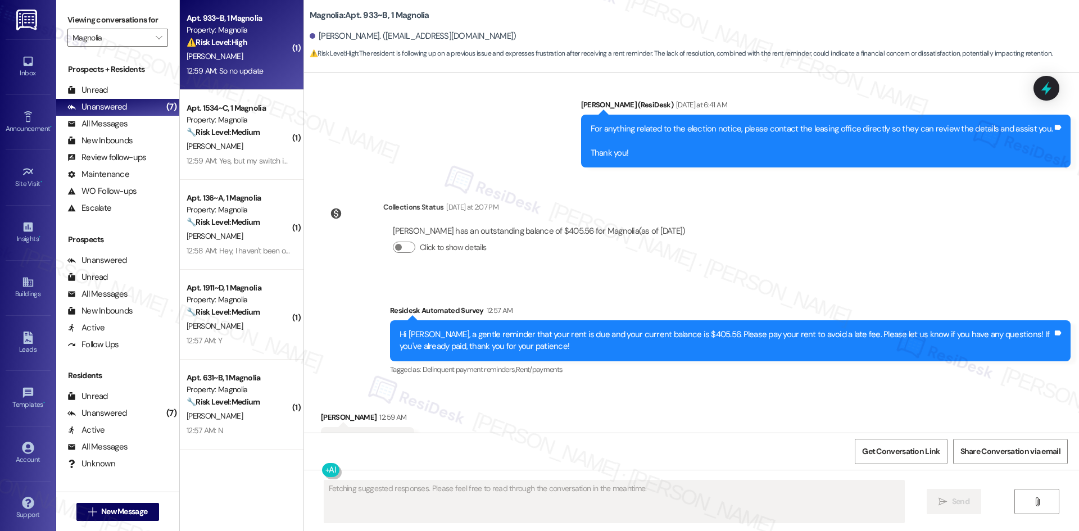
scroll to position [8539, 0]
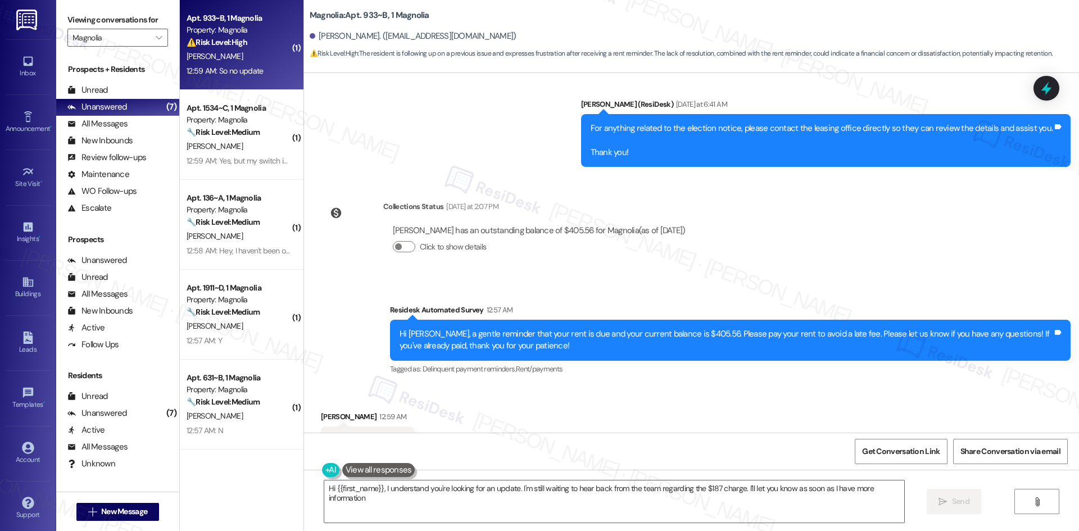
type textarea "Hi {{first_name}}, I understand you're looking for an update. I'm still waiting…"
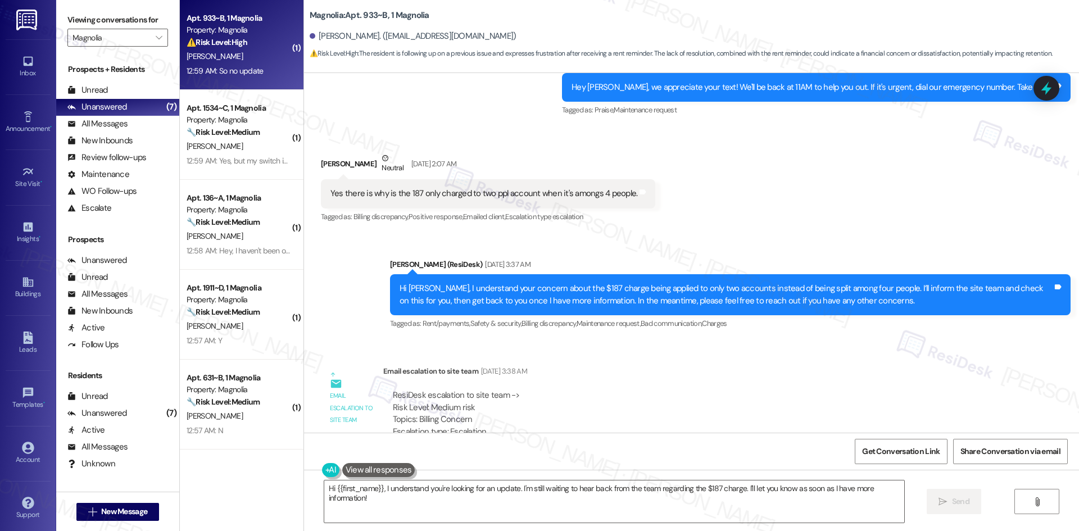
scroll to position [7865, 0]
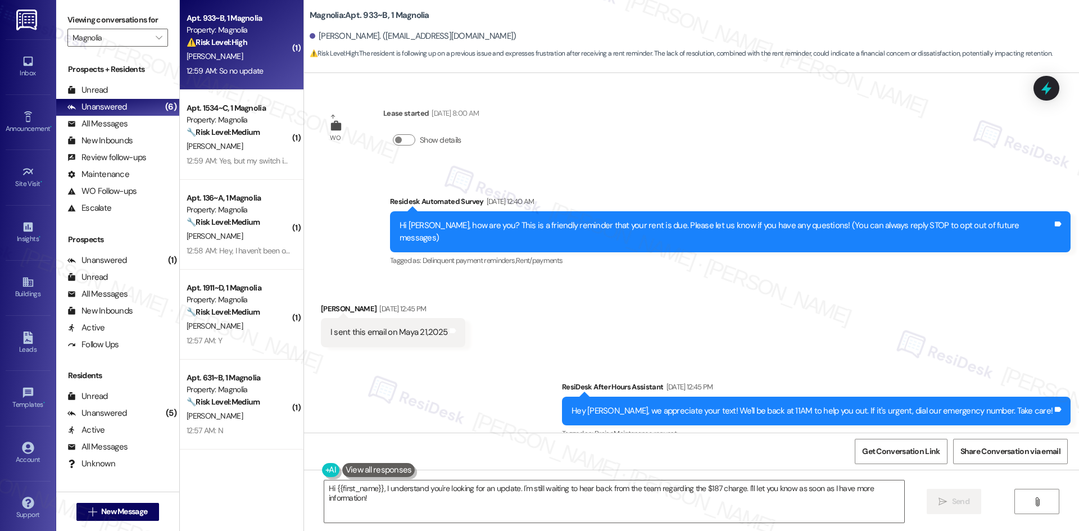
scroll to position [7865, 0]
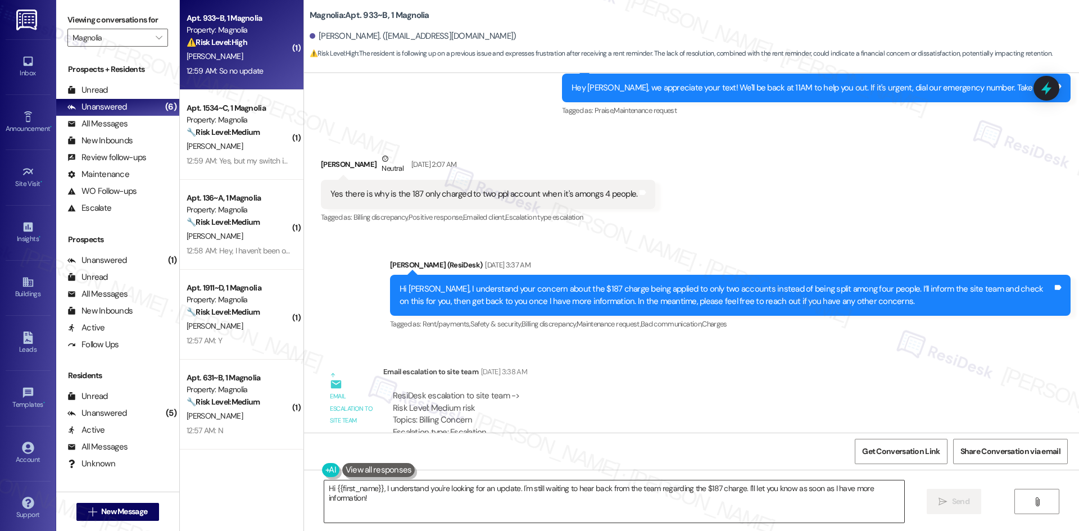
click at [567, 500] on textarea "Hi {{first_name}}, I understand you're looking for an update. I'm still waiting…" at bounding box center [614, 502] width 580 height 42
click at [869, 371] on div "WO Lease started May 05, 2025 at 8:00 AM Show details Survey, sent via SMS Resi…" at bounding box center [691, 253] width 775 height 360
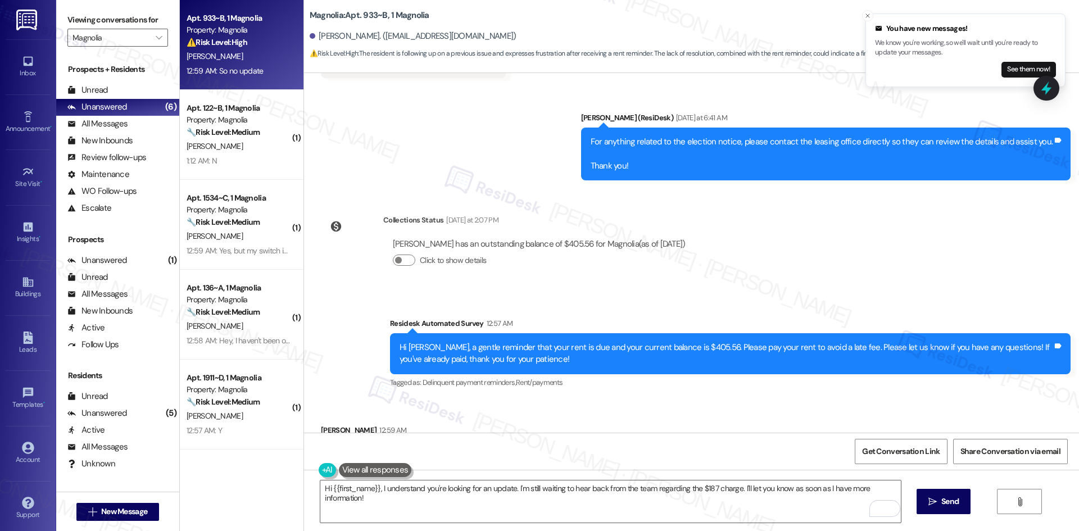
scroll to position [8539, 0]
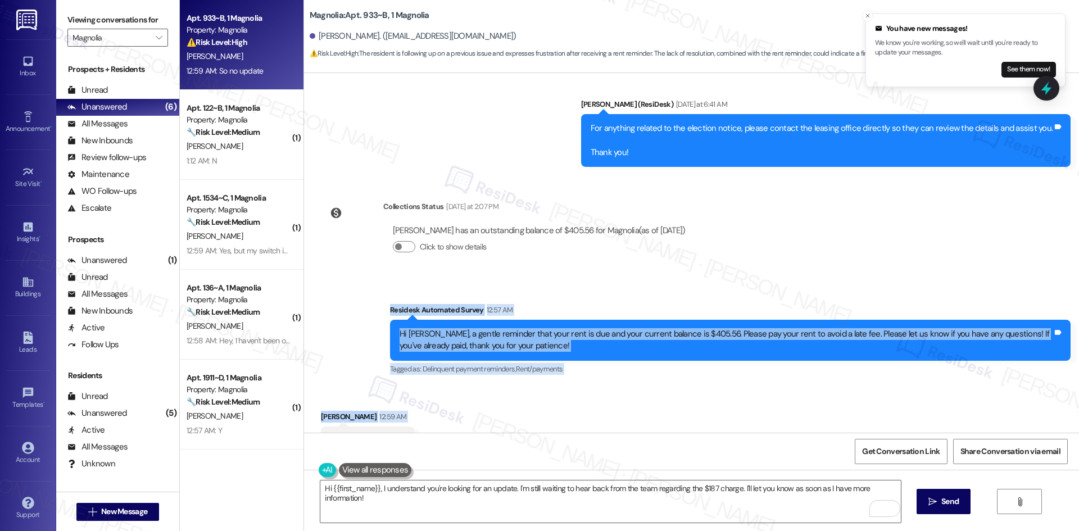
drag, startPoint x: 369, startPoint y: 259, endPoint x: 462, endPoint y: 394, distance: 163.7
click at [462, 394] on div "WO Lease started May 05, 2025 at 8:00 AM Show details Survey, sent via SMS Resi…" at bounding box center [691, 253] width 775 height 360
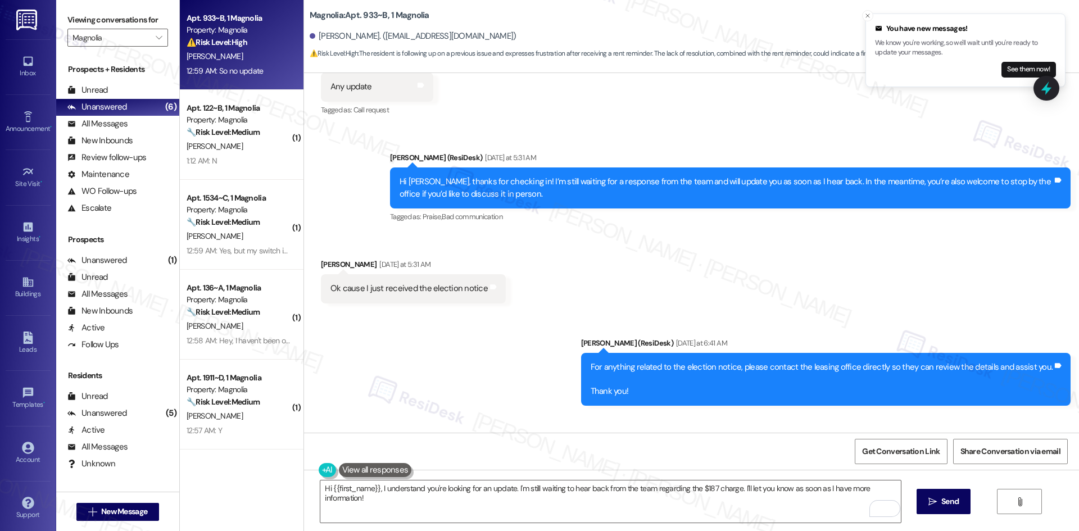
scroll to position [8258, 0]
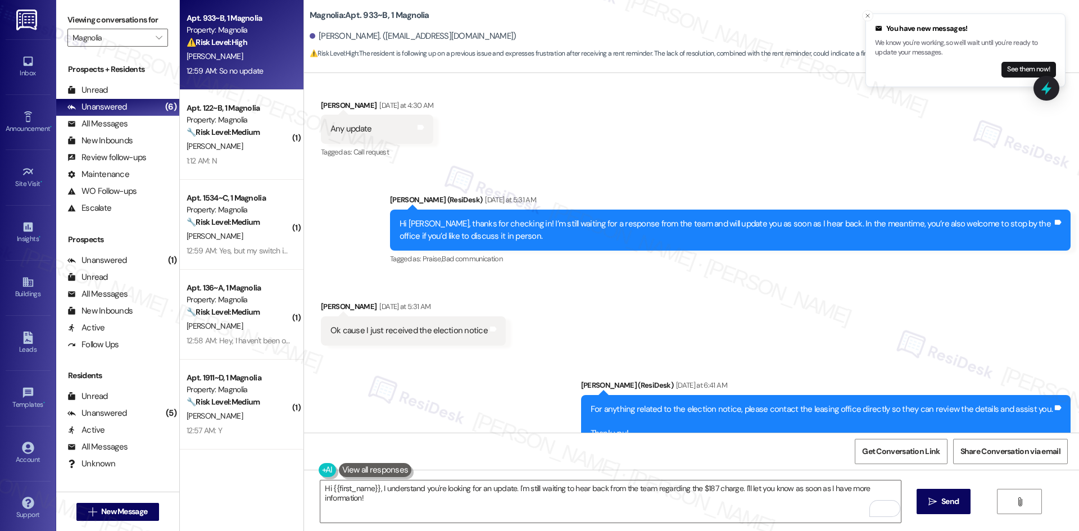
click at [454, 363] on div "Sent via SMS Sarah (ResiDesk) Yesterday at 6:41 AM For anything related to the …" at bounding box center [691, 405] width 775 height 102
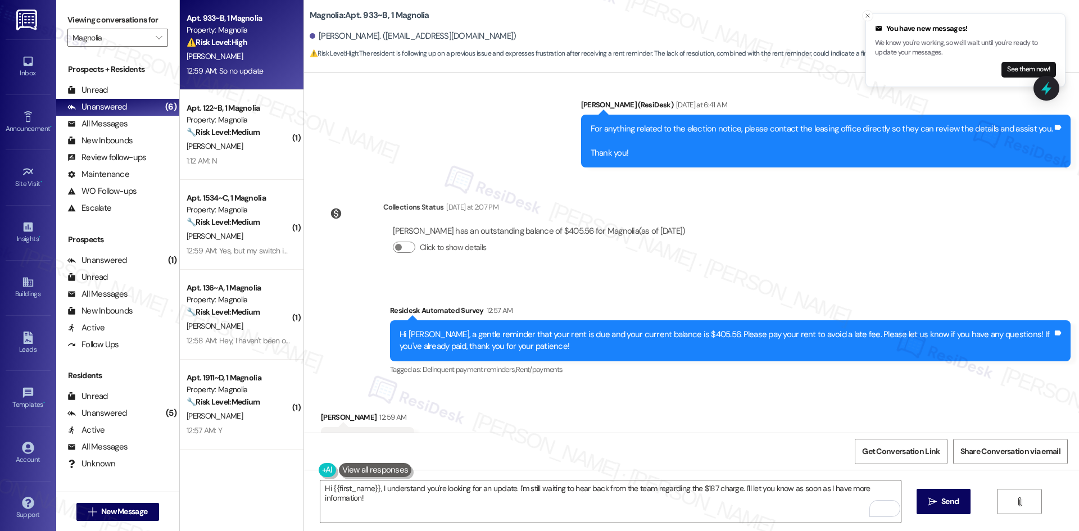
scroll to position [8539, 0]
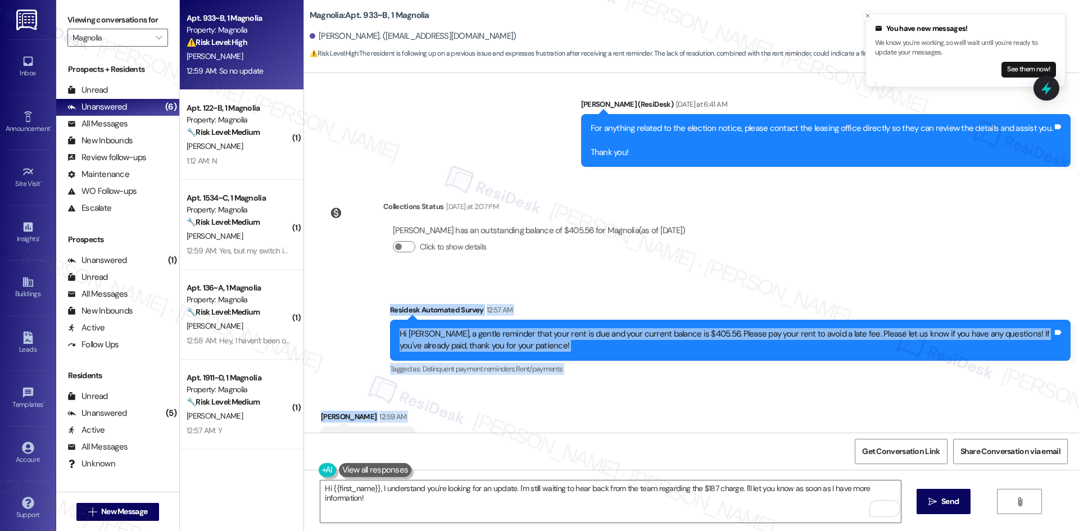
drag, startPoint x: 390, startPoint y: 282, endPoint x: 445, endPoint y: 394, distance: 124.7
click at [445, 394] on div "WO Lease started May 05, 2025 at 8:00 AM Show details Survey, sent via SMS Resi…" at bounding box center [691, 253] width 775 height 360
copy div "Residesk Automated Survey 12:57 AM Hi Dewayne, a gentle reminder that your rent…"
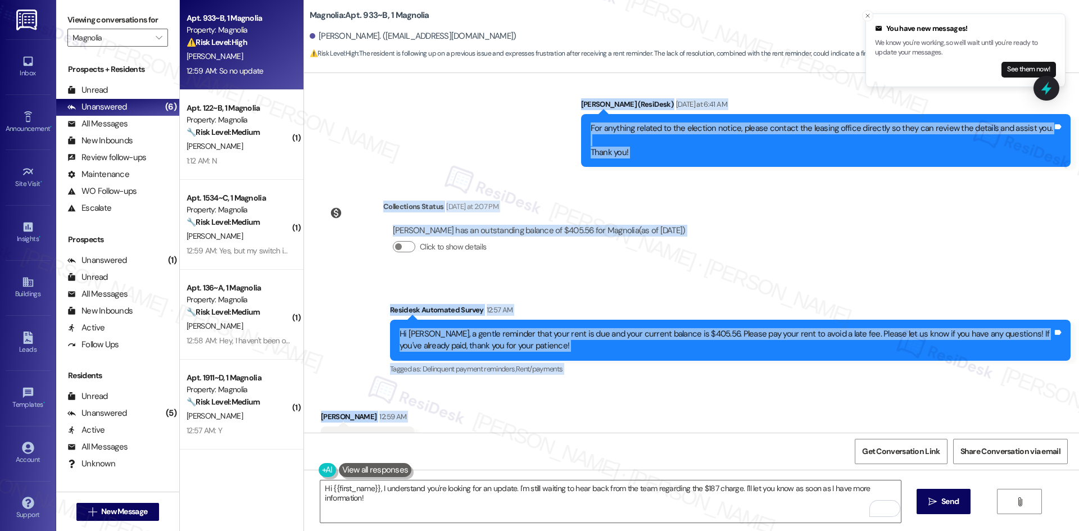
drag, startPoint x: 301, startPoint y: 168, endPoint x: 417, endPoint y: 399, distance: 258.5
click at [417, 399] on div "WO Lease started May 05, 2025 at 8:00 AM Show details Survey, sent via SMS Resi…" at bounding box center [691, 253] width 775 height 360
copy div "Dewayne Porter Neutral Sep 11, 2025 at 2:07 AM Yes there is why is the 187 only…"
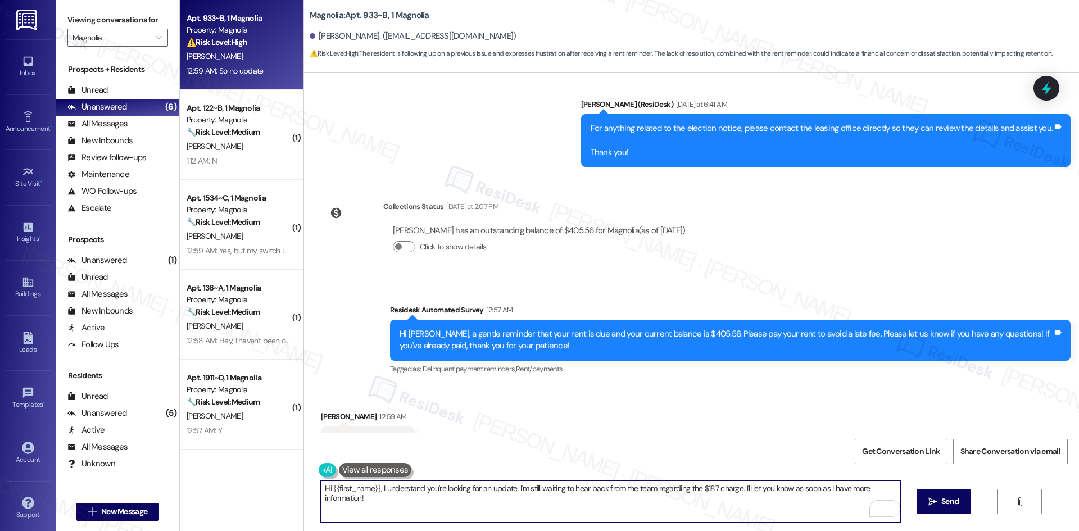
click at [474, 509] on textarea "Hi {{first_name}}, I understand you're looking for an update. I'm still waiting…" at bounding box center [610, 502] width 580 height 42
paste textarea "I apologize for the delay — there’s no new update yet, but I’ll follow up and g…"
type textarea "I apologize for the delay — there’s no new update yet, but I’ll follow up and g…"
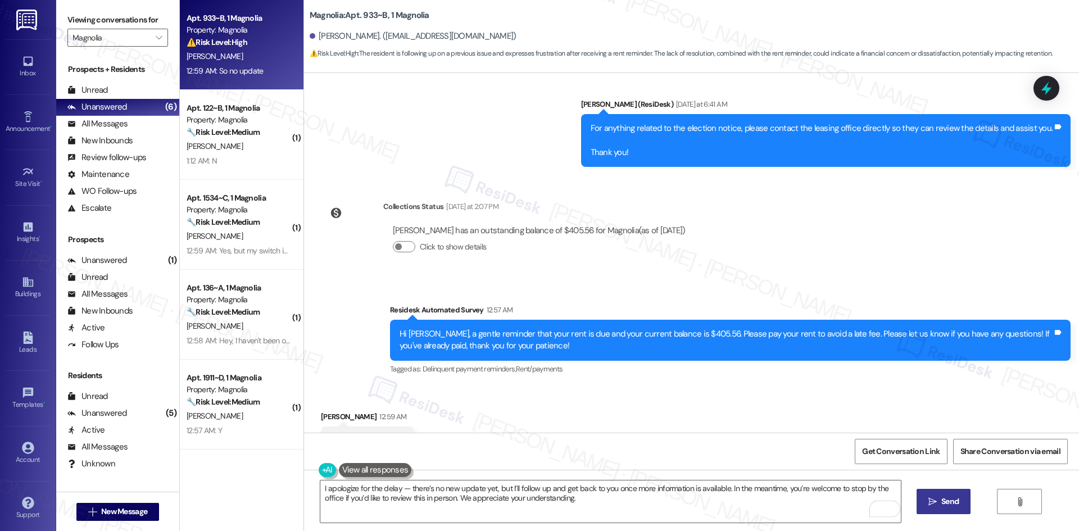
click at [951, 507] on span "Send" at bounding box center [950, 502] width 17 height 12
click at [681, 386] on div "Received via SMS Dewayne Porter 12:59 AM So no update Tags and notes Tagged as:…" at bounding box center [691, 433] width 775 height 95
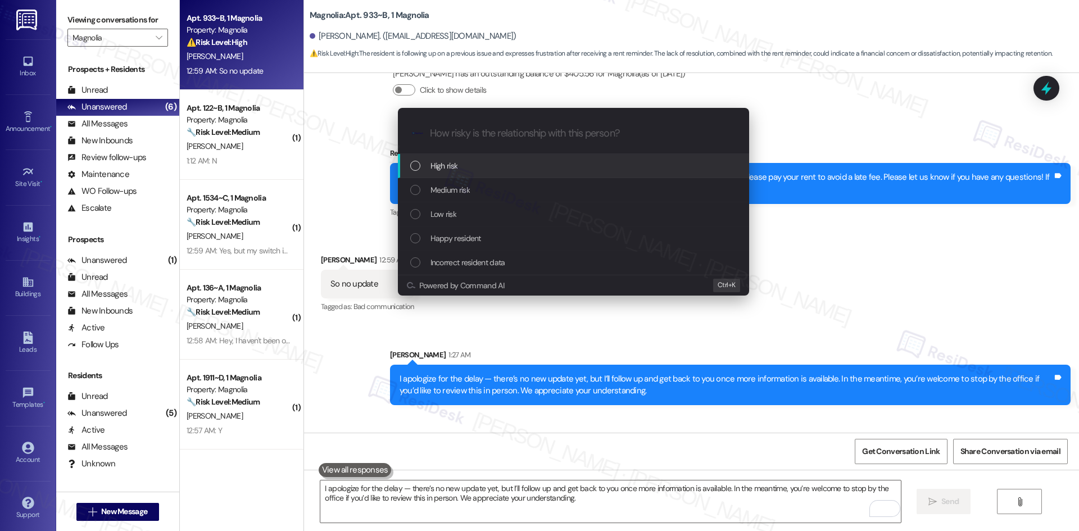
scroll to position [8707, 0]
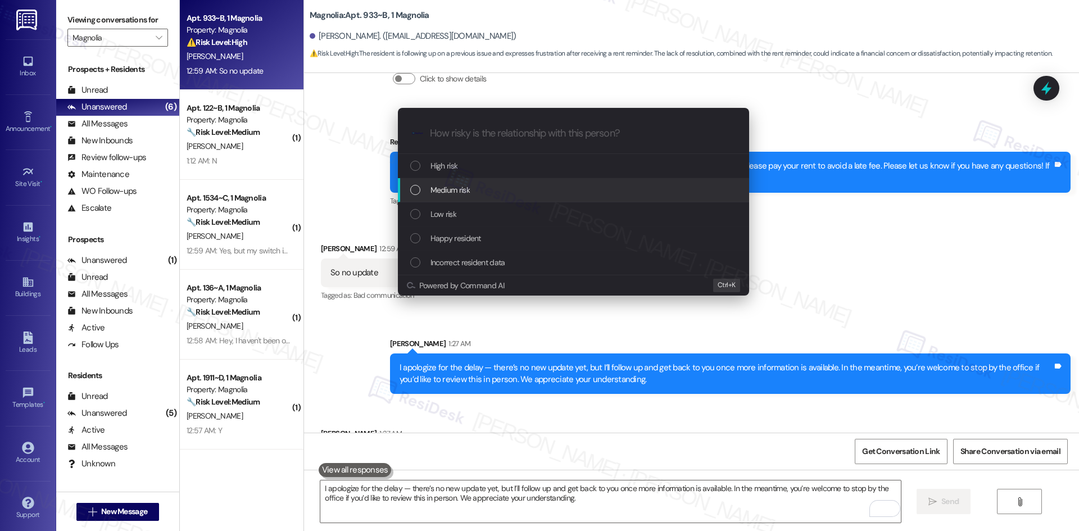
click at [464, 189] on span "Medium risk" at bounding box center [450, 190] width 39 height 12
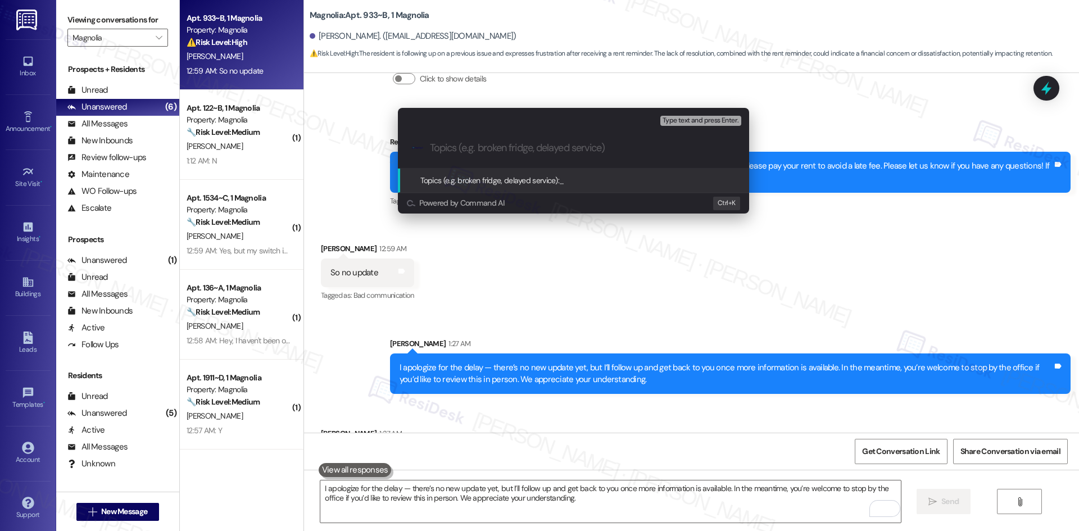
paste input "Billing concern & update request"
type input "Billing concern & update request"
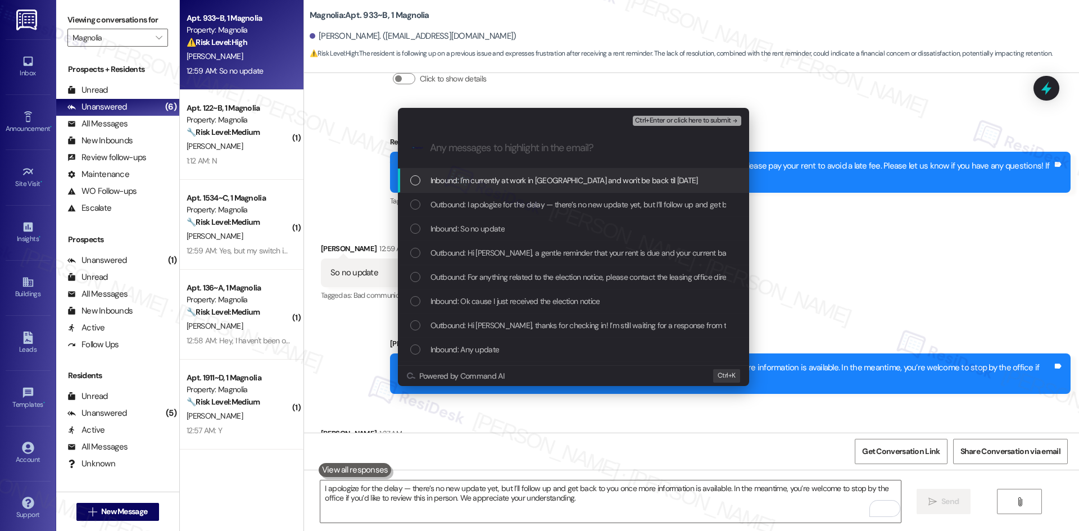
click at [537, 179] on span "Inbound: I'm currently at work in Montgomery and won't be back til Sunday" at bounding box center [565, 180] width 268 height 12
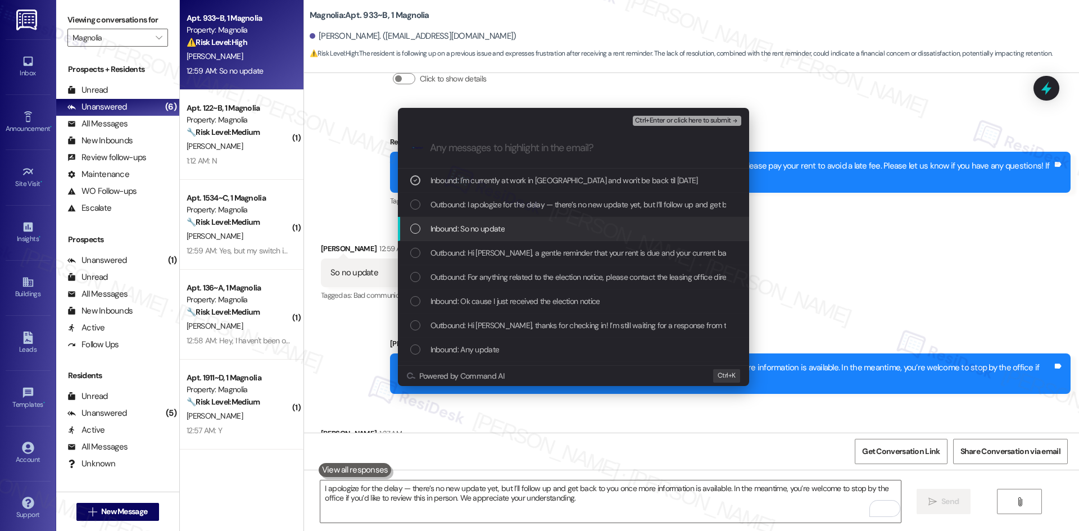
click at [508, 231] on div "Inbound: So no update" at bounding box center [574, 229] width 329 height 12
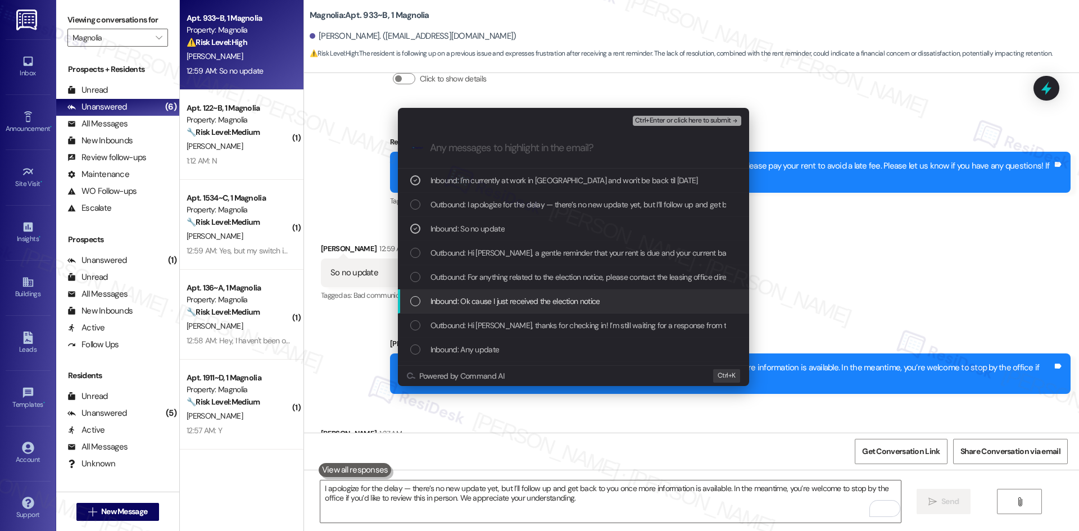
click at [570, 297] on span "Inbound: Ok cause I just received the election notice" at bounding box center [516, 301] width 170 height 12
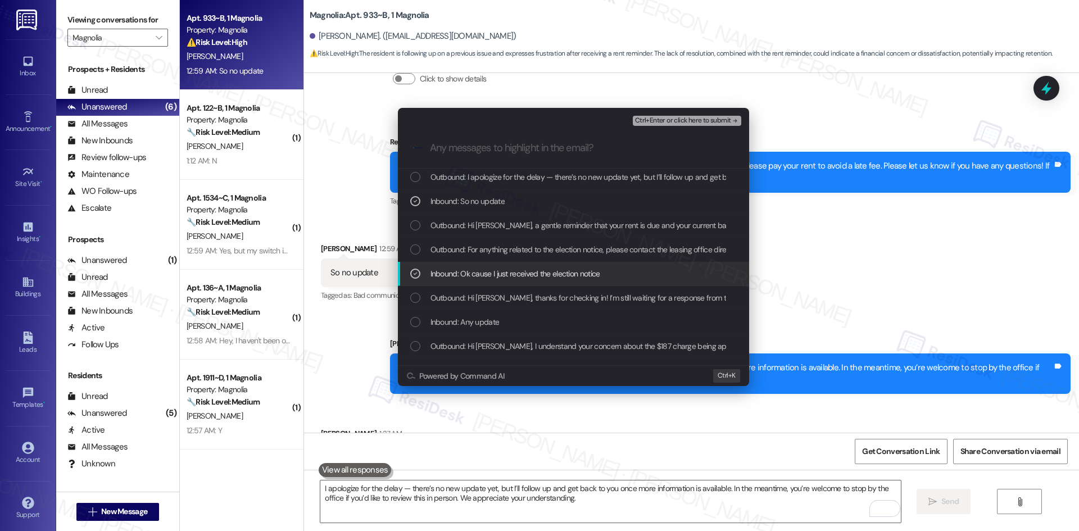
scroll to position [56, 0]
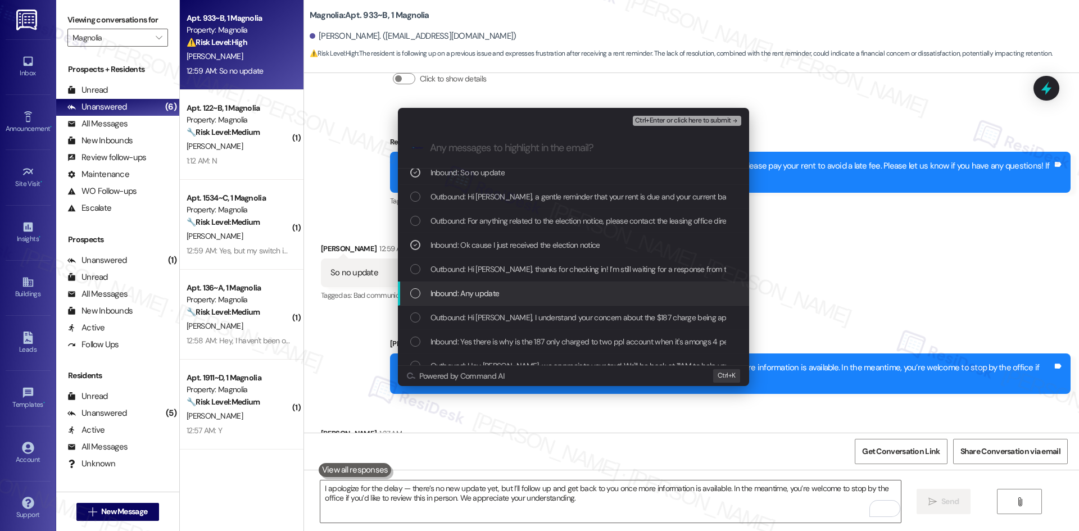
click at [486, 292] on span "Inbound: Any update" at bounding box center [465, 293] width 69 height 12
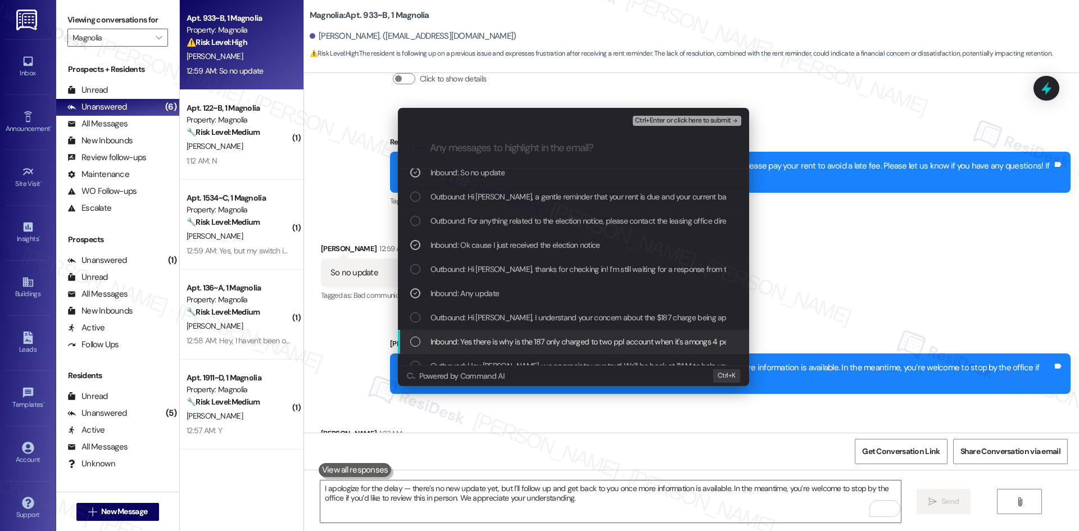
click at [552, 342] on span "Inbound: Yes there is why is the 187 only charged to two ppl account when it's …" at bounding box center [588, 342] width 314 height 12
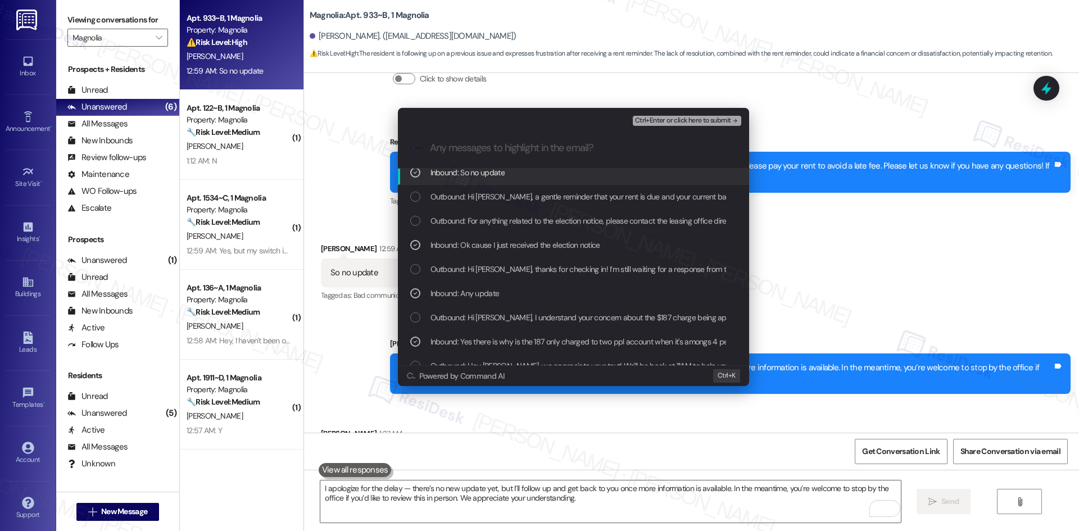
click at [725, 117] on span "Ctrl+Enter or click here to submit" at bounding box center [683, 121] width 96 height 8
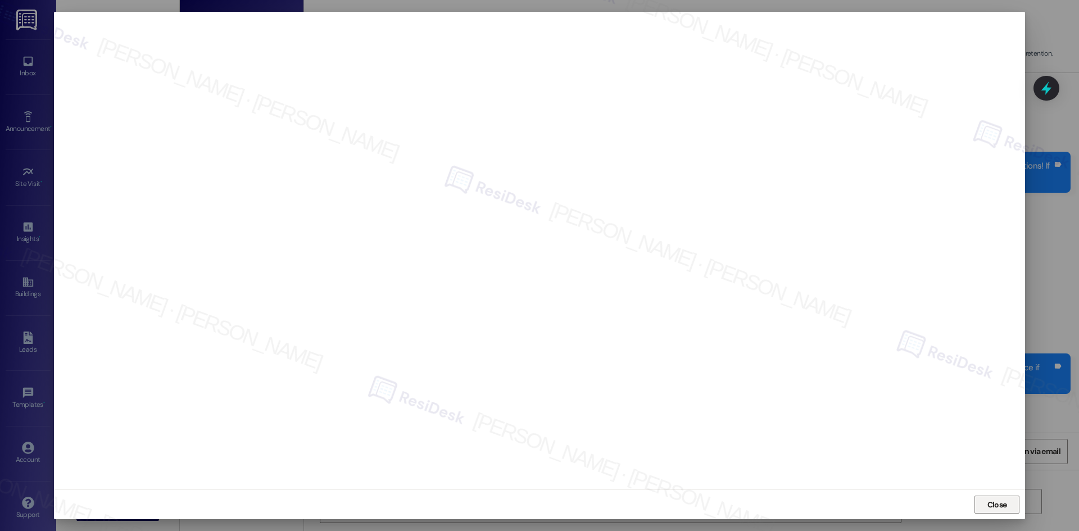
click at [997, 510] on span "Close" at bounding box center [998, 505] width 20 height 12
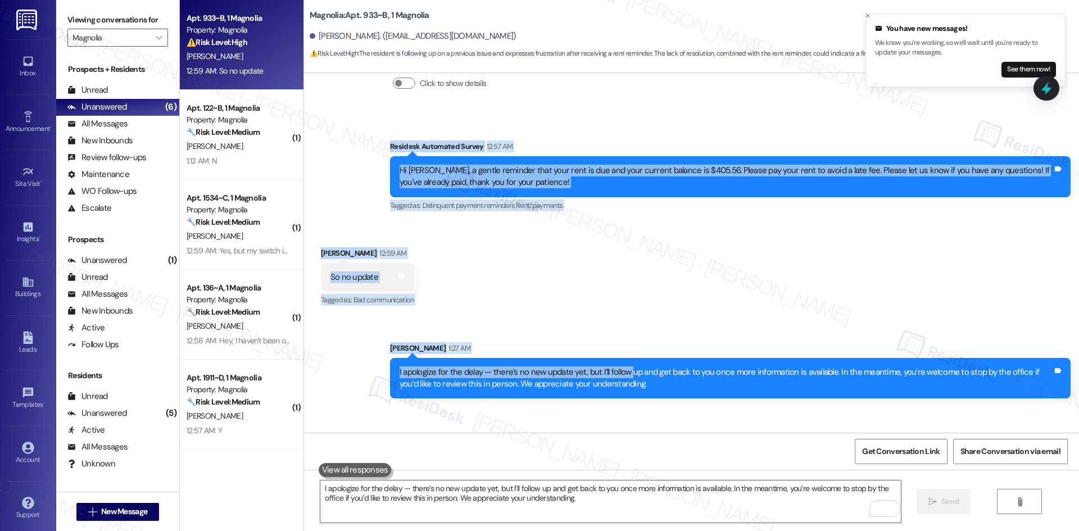
scroll to position [8708, 0]
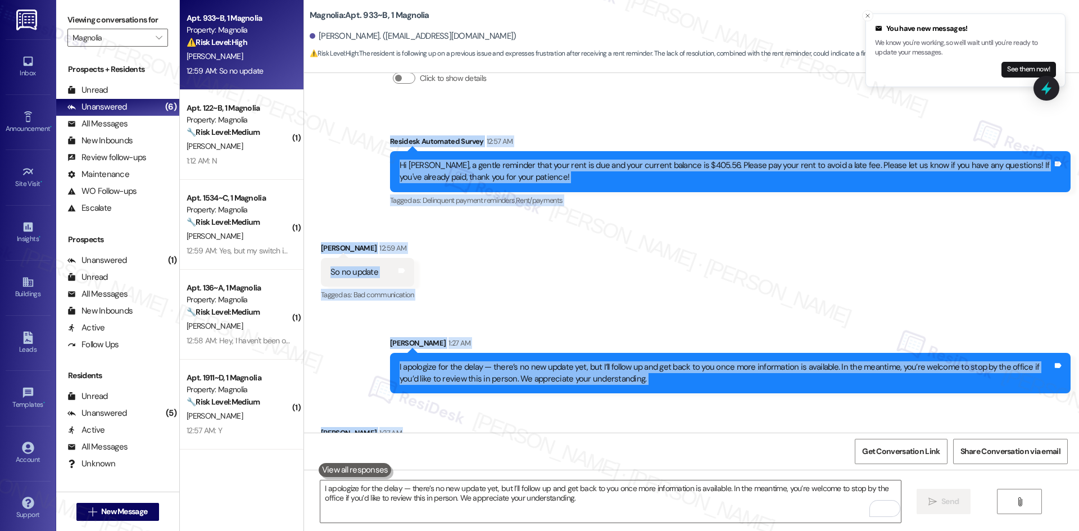
drag, startPoint x: 386, startPoint y: 257, endPoint x: 582, endPoint y: 414, distance: 251.5
click at [582, 414] on div "WO Lease started May 05, 2025 at 8:00 AM Show details Survey, sent via SMS Resi…" at bounding box center [691, 253] width 775 height 360
copy div "Residesk Automated Survey Sep 09, 2025 at 12:43 AM Hi Dewayne, how are you? We'…"
click at [452, 249] on div "Received via SMS Dewayne Porter 12:59 AM So no update Tags and notes Tagged as:…" at bounding box center [691, 264] width 775 height 95
click at [472, 427] on div "Dewayne Porter 1:27 AM" at bounding box center [463, 435] width 284 height 16
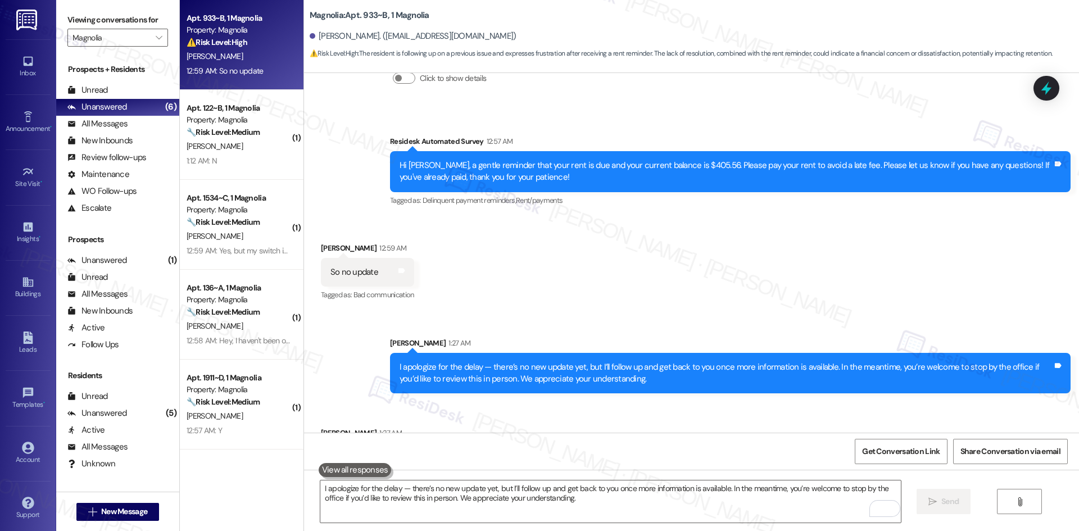
click at [563, 337] on div "Sarah 1:27 AM" at bounding box center [730, 345] width 681 height 16
drag, startPoint x: 304, startPoint y: 378, endPoint x: 573, endPoint y: 415, distance: 271.3
click at [578, 415] on div "Received via SMS Dewayne Porter 1:27 AM I'm currently at work in Montgomery and…" at bounding box center [691, 441] width 775 height 78
copy div "Dewayne Porter 1:27 AM I'm currently at work in Montgomery and won't be back ti…"
click at [562, 247] on div "Received via SMS Dewayne Porter 12:59 AM So no update Tags and notes Tagged as:…" at bounding box center [691, 264] width 775 height 95
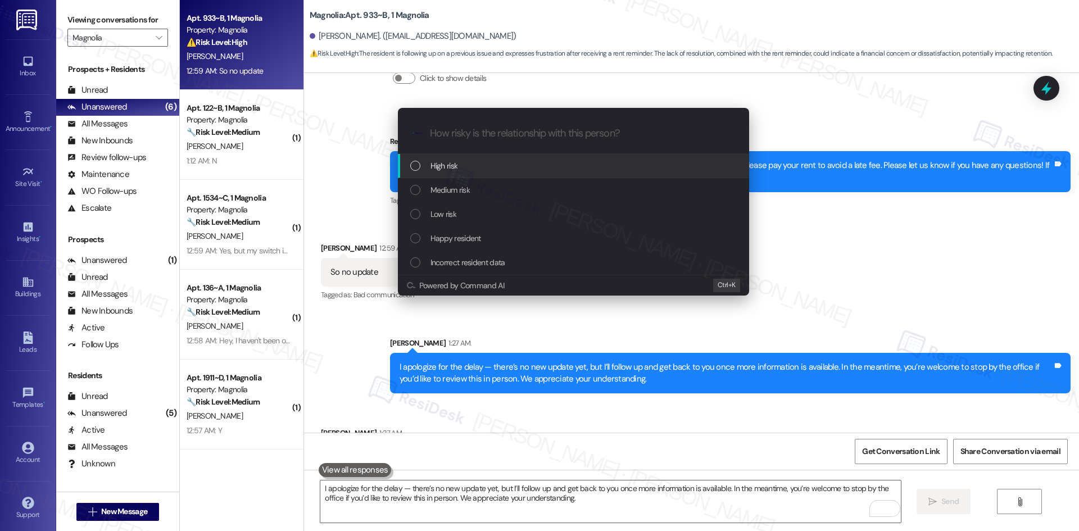
click at [482, 188] on div "Medium risk" at bounding box center [574, 190] width 329 height 12
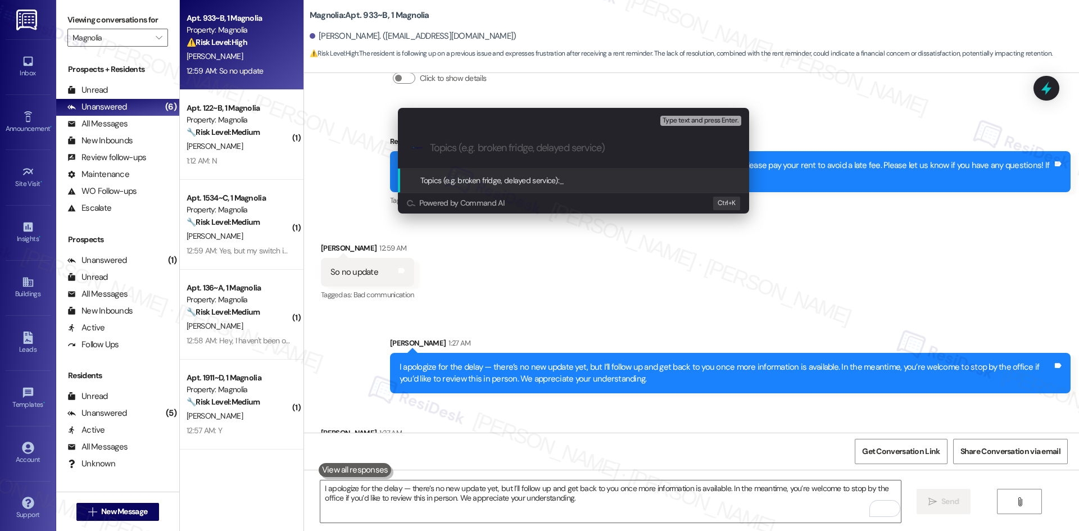
click at [740, 273] on div "Escalate Conversation Medium risk Topics (e.g. broken fridge, delayed service) …" at bounding box center [539, 265] width 1079 height 531
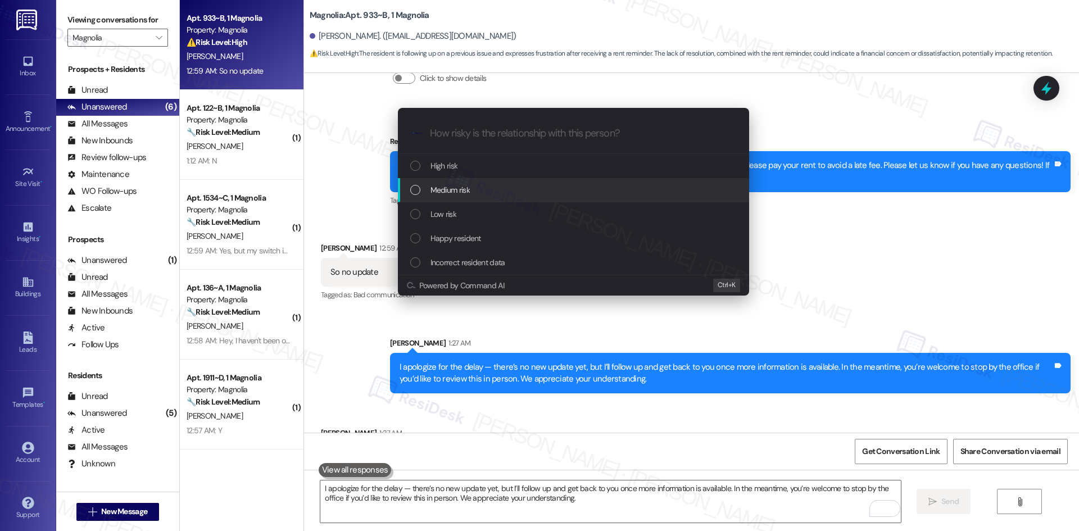
click at [458, 191] on span "Medium risk" at bounding box center [450, 190] width 39 height 12
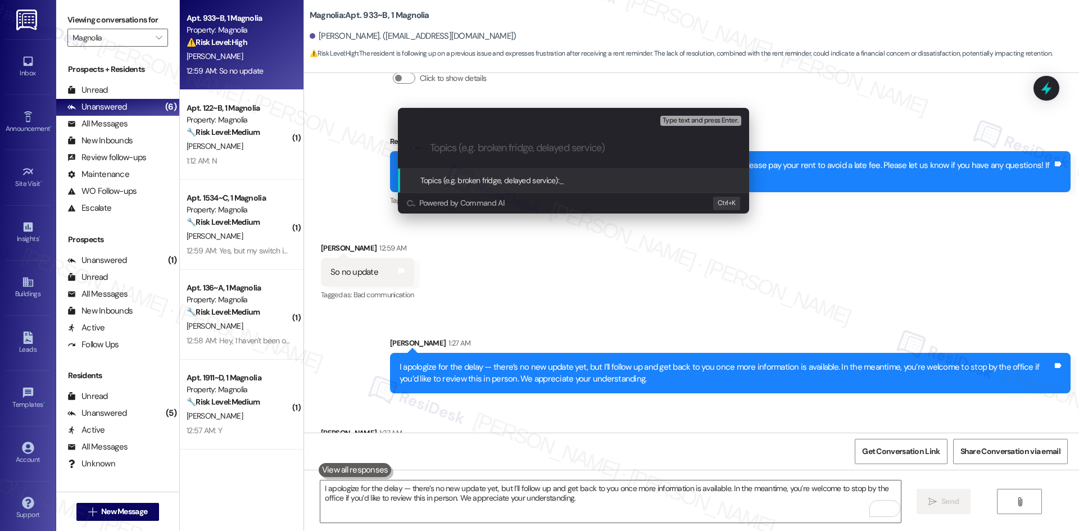
click at [491, 147] on input "Topics (e.g. broken fridge, delayed service)" at bounding box center [582, 148] width 305 height 12
paste input "Dewayne Porter 1:27 AM I'm currently at work in Montgomery and won't be back ti…"
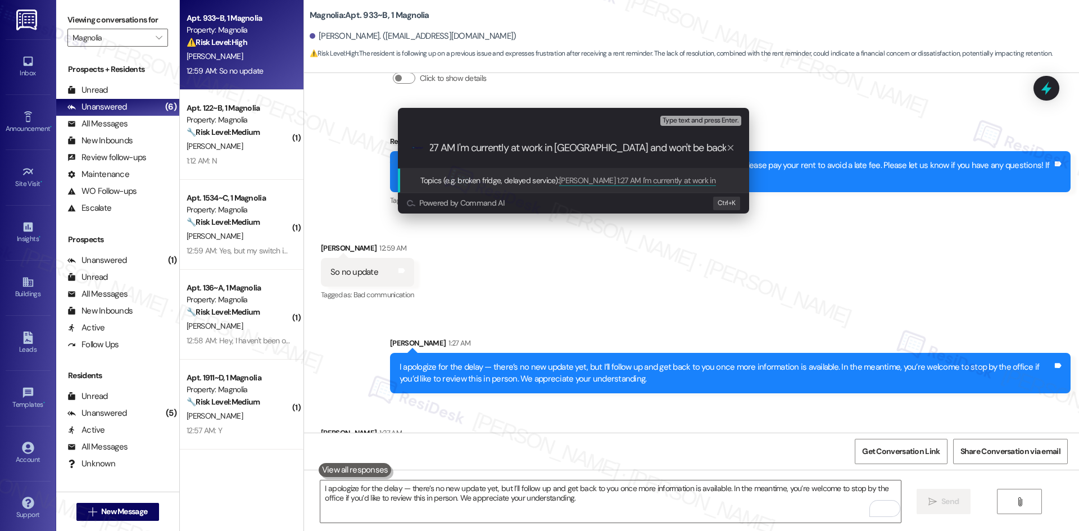
scroll to position [0, 0]
click at [589, 150] on input "Dewayne Porter 1:27 AM I'm currently at work in Montgomery and won't be back ti…" at bounding box center [578, 148] width 296 height 12
paste input "Billing Concern – Uneven Charge Allocation for Shared Unit"
click at [492, 146] on input "Billing Concern – Uneven Charge Allocation for Shared Unit" at bounding box center [578, 148] width 296 height 12
click at [495, 149] on input "Billing Concern – Uneven Charge Allocation for Shared Unit" at bounding box center [578, 148] width 296 height 12
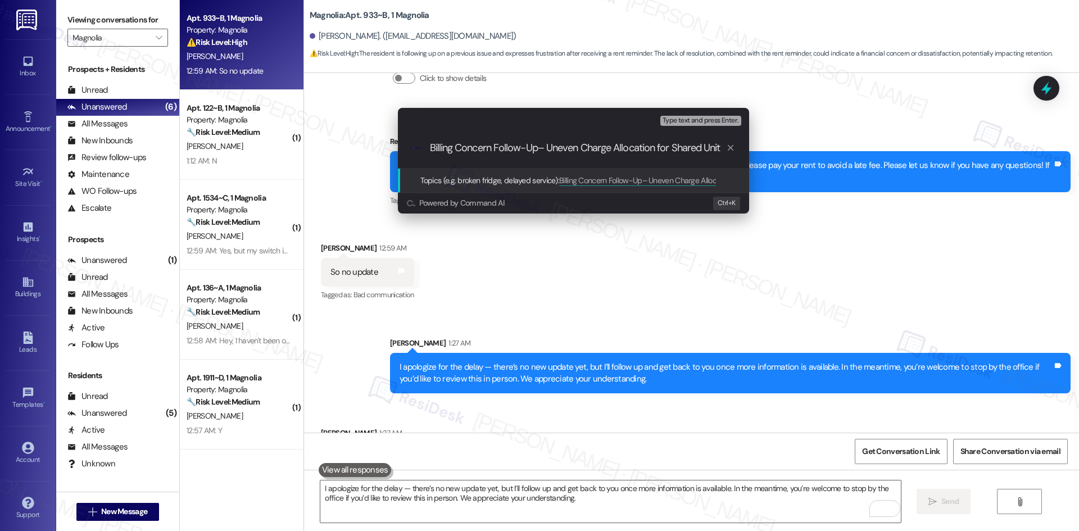
type input "Billing Concern Follow-Up – Uneven Charge Allocation for Shared Unit"
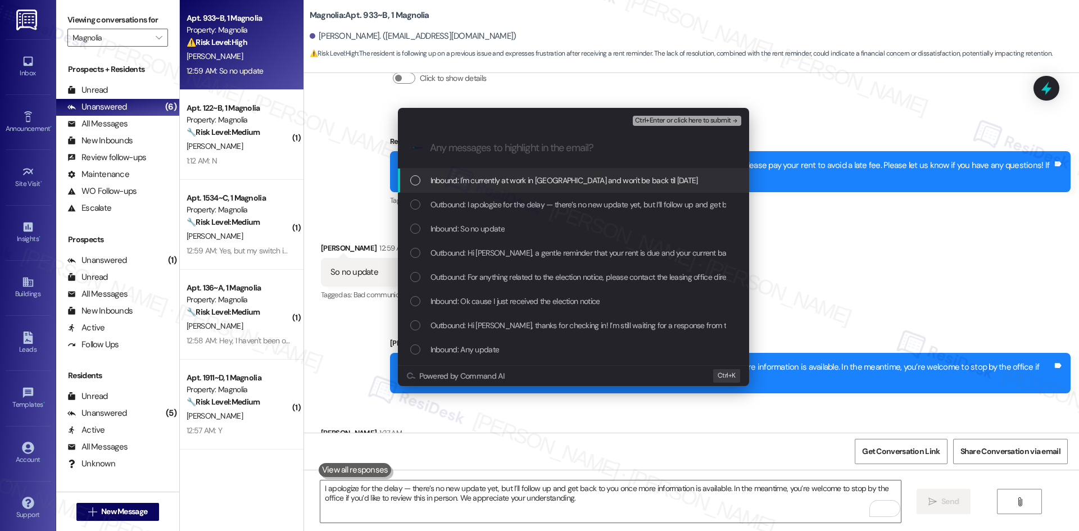
click at [536, 179] on span "Inbound: I'm currently at work in Montgomery and won't be back til Sunday" at bounding box center [565, 180] width 268 height 12
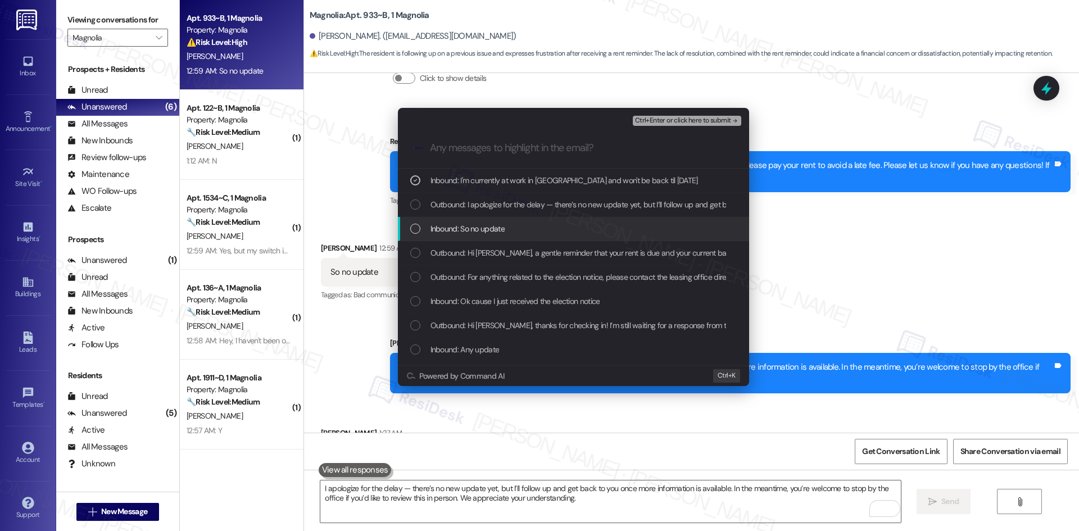
click at [506, 224] on div "Inbound: So no update" at bounding box center [574, 229] width 329 height 12
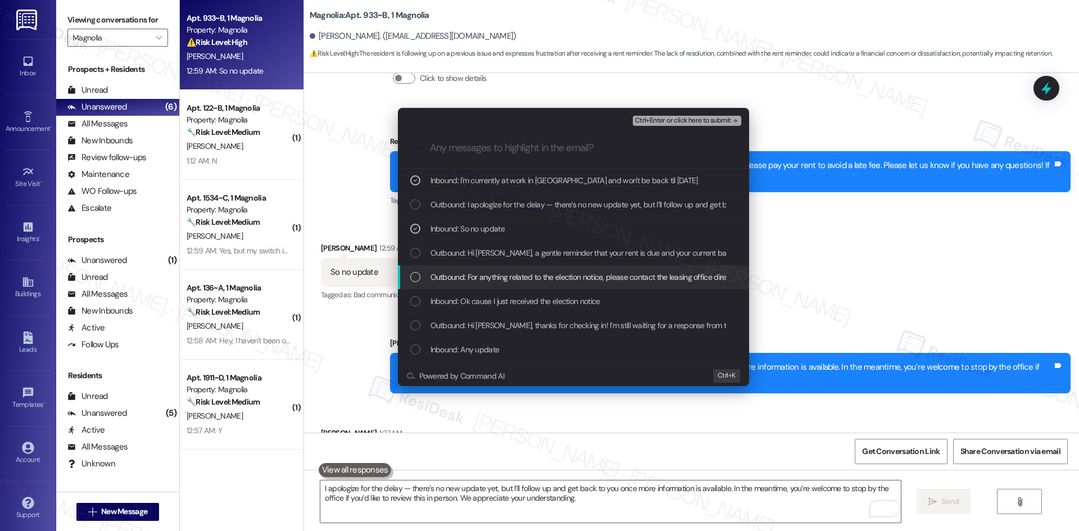
click at [543, 277] on span "Outbound: For anything related to the election notice, please contact the leasi…" at bounding box center [678, 277] width 495 height 12
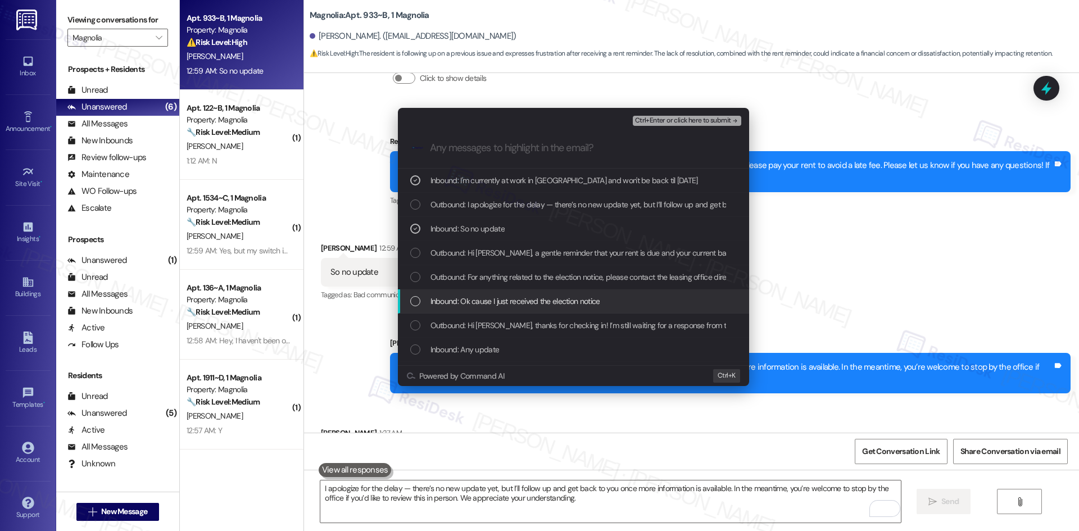
click at [546, 300] on span "Inbound: Ok cause I just received the election notice" at bounding box center [516, 301] width 170 height 12
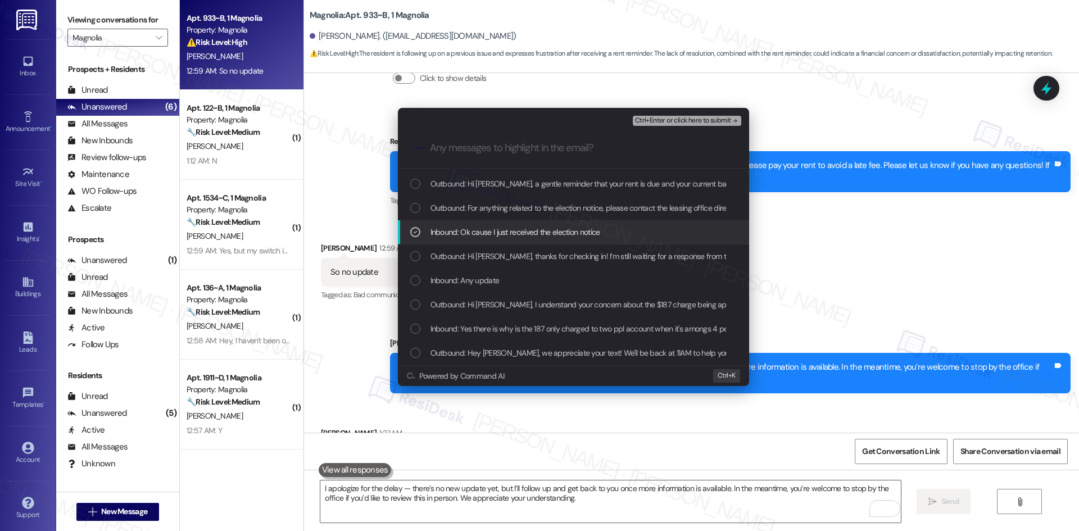
scroll to position [112, 0]
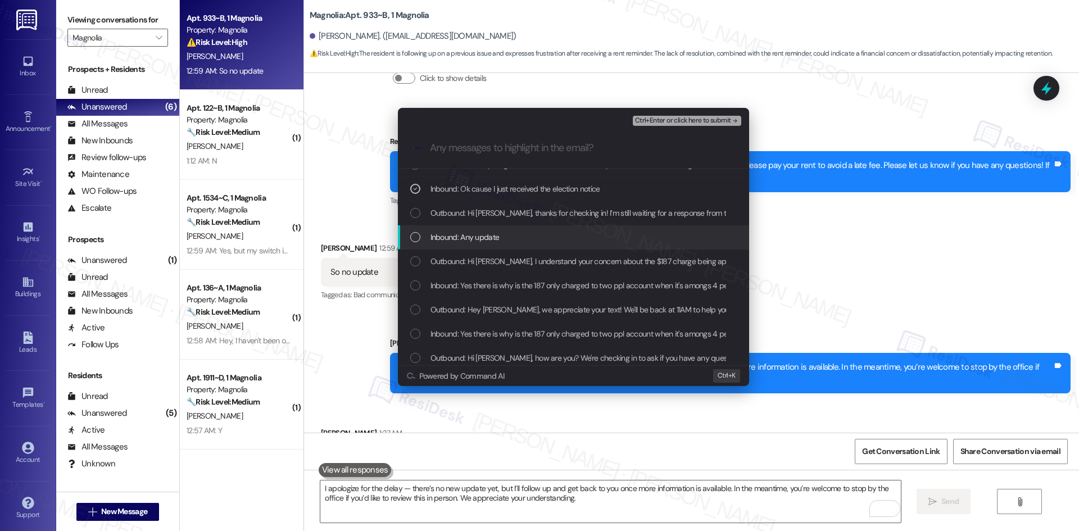
click at [473, 241] on span "Inbound: Any update" at bounding box center [465, 237] width 69 height 12
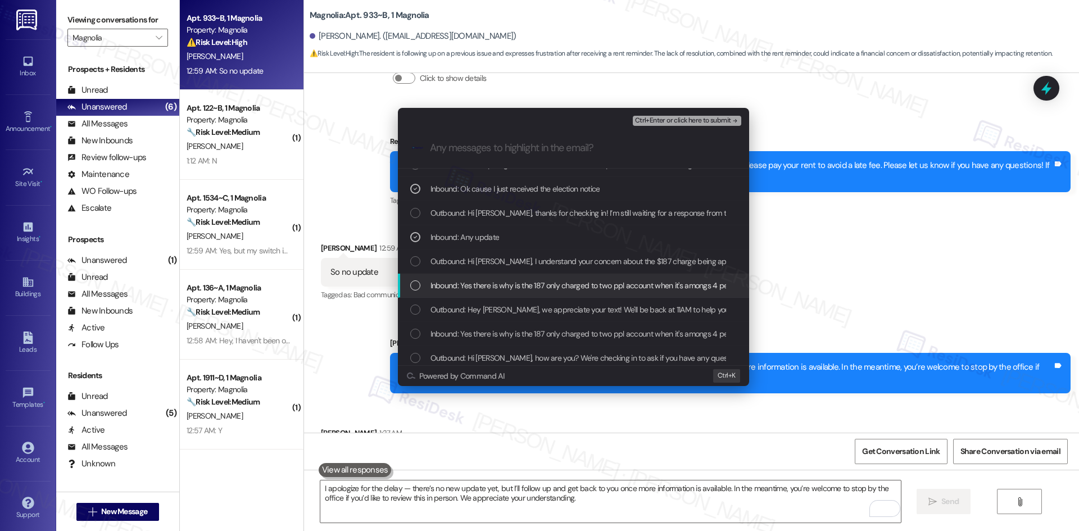
click at [503, 294] on div "Inbound: Yes there is why is the 187 only charged to two ppl account when it's …" at bounding box center [573, 286] width 351 height 24
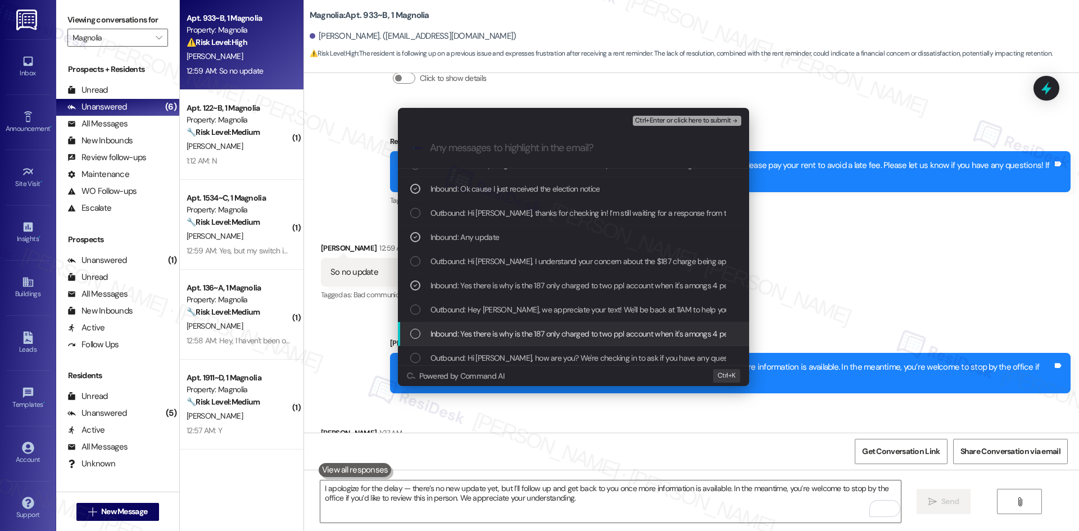
drag, startPoint x: 521, startPoint y: 330, endPoint x: 526, endPoint y: 333, distance: 6.3
click at [521, 331] on span "Inbound: Yes there is why is the 187 only charged to two ppl account when it's …" at bounding box center [588, 334] width 314 height 12
click at [727, 120] on span "Ctrl+Enter or click here to submit" at bounding box center [683, 121] width 96 height 8
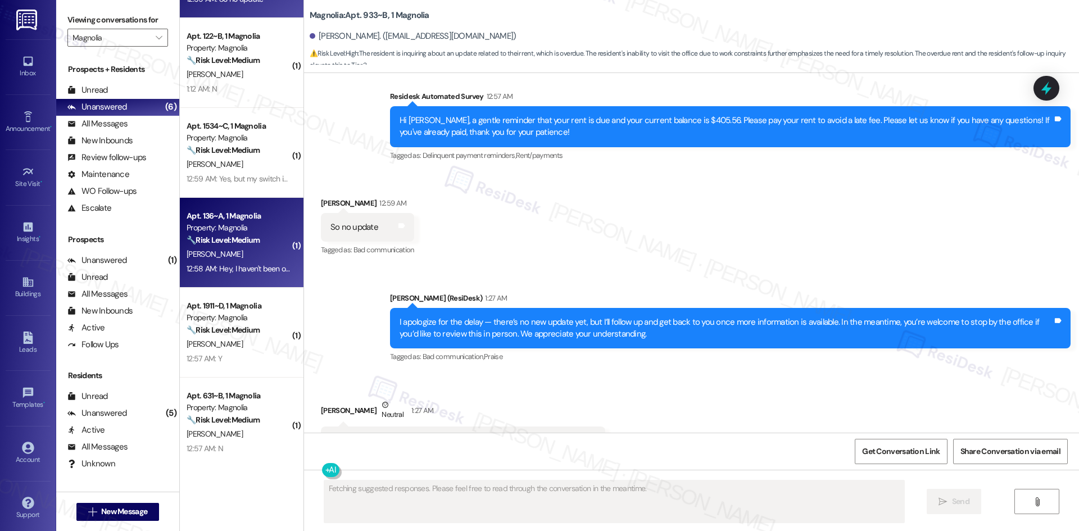
scroll to position [88, 0]
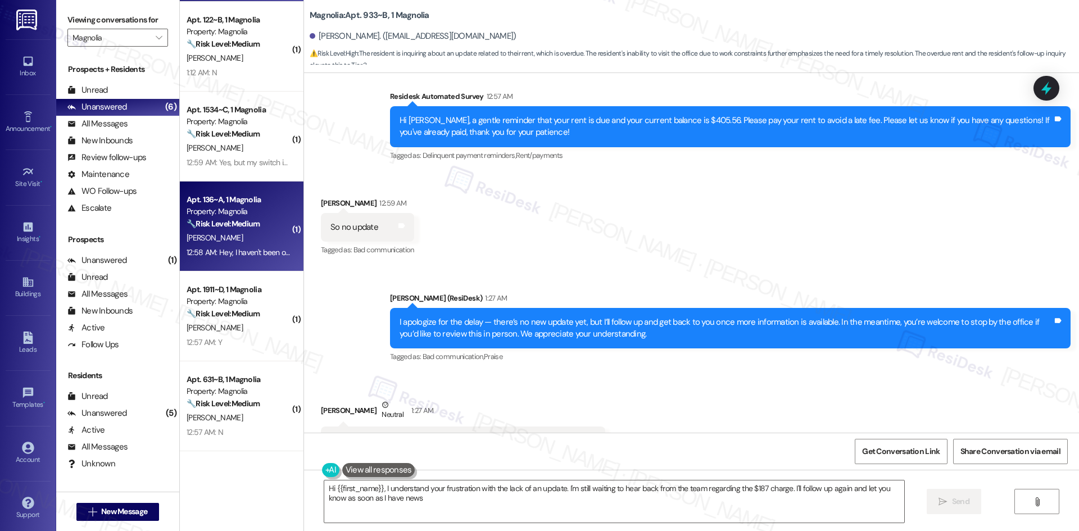
type textarea "Hi {{first_name}}, I understand your frustration with the lack of an update. I'…"
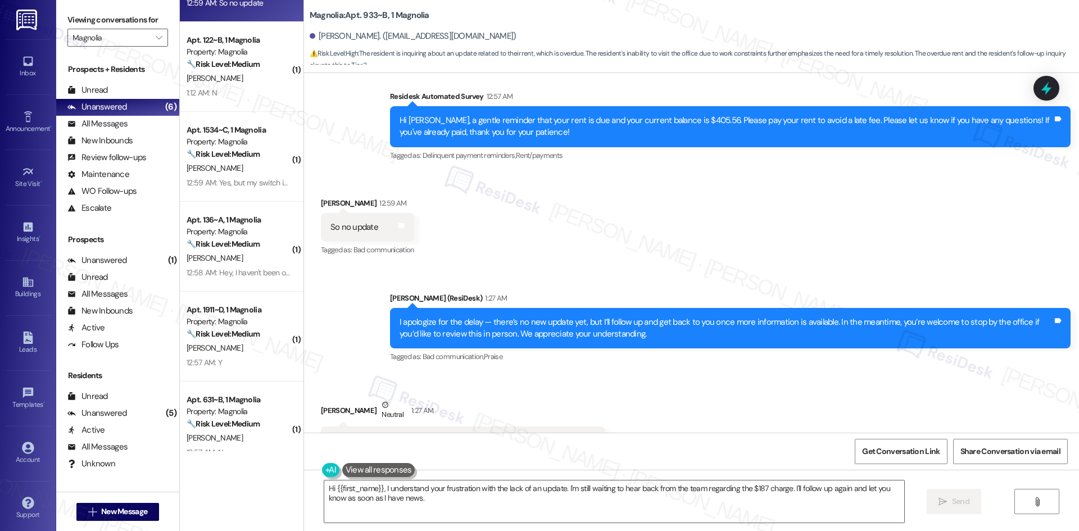
scroll to position [32, 0]
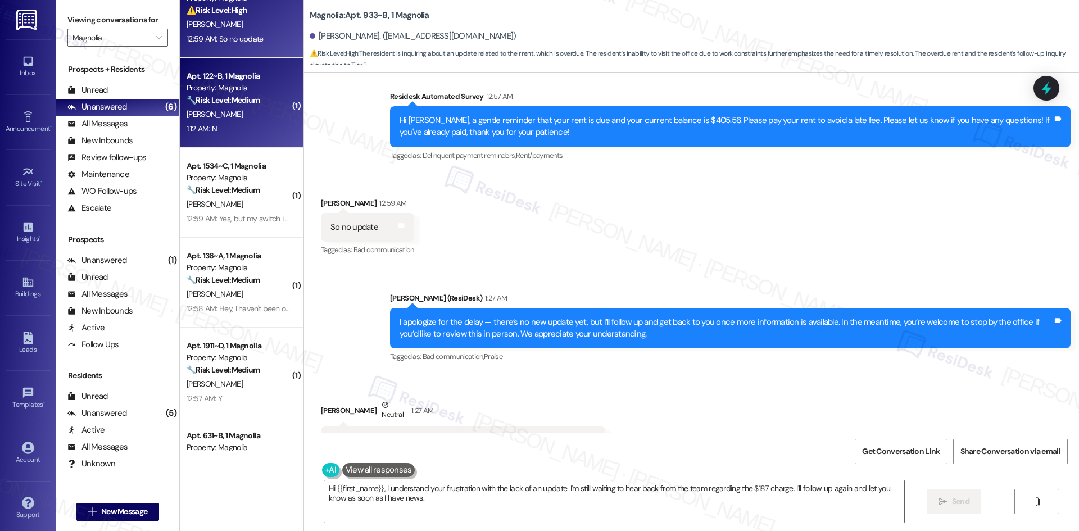
click at [251, 122] on div "1:12 AM: N 1:12 AM: N" at bounding box center [239, 129] width 106 height 14
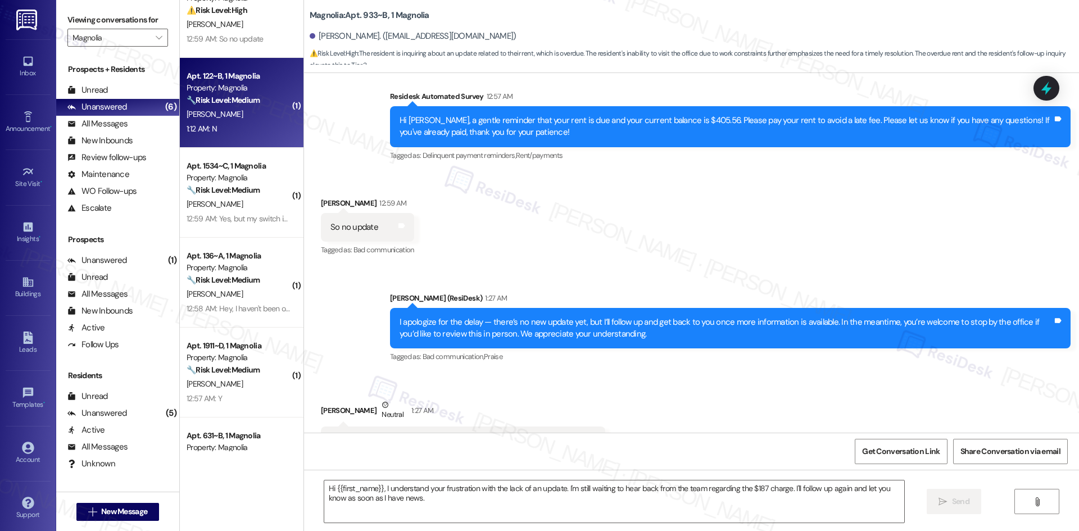
type textarea "Fetching suggested responses. Please feel free to read through the conversation…"
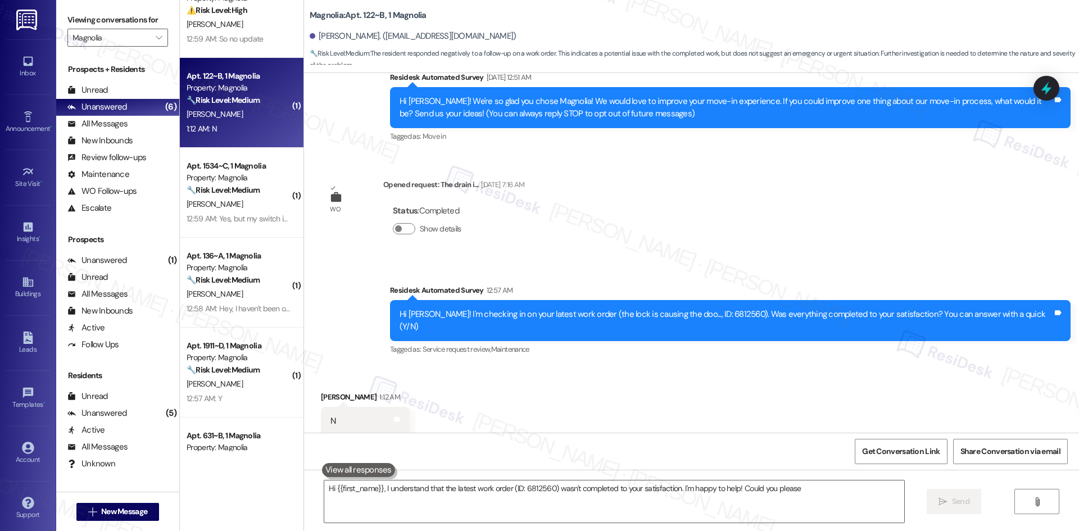
scroll to position [141, 0]
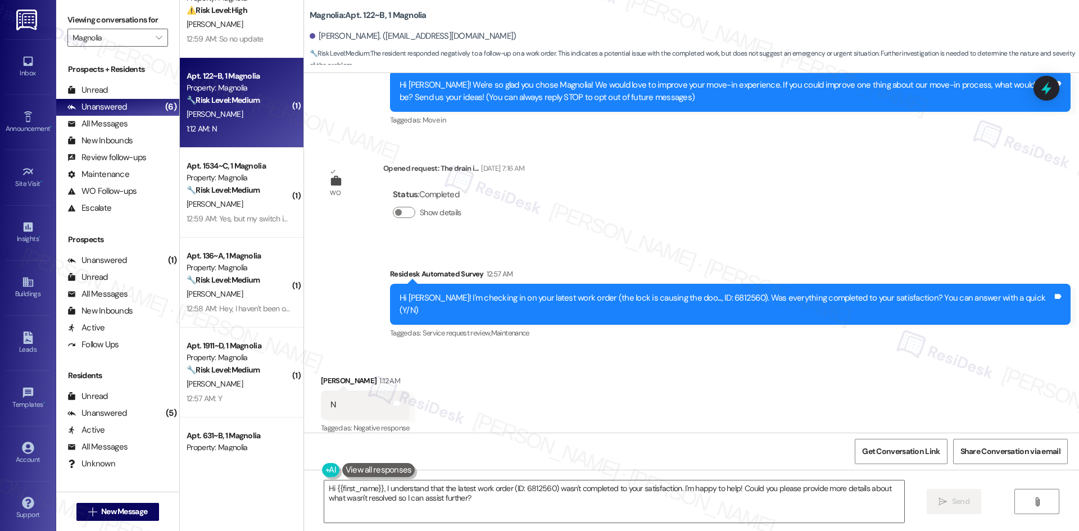
click at [696, 239] on div "WO Lease started Aug 15, 2025 at 8:00 AM Show details Survey, sent via SMS Resi…" at bounding box center [691, 253] width 775 height 360
click at [591, 508] on textarea "Hi {{first_name}}, I understand that the latest work order (ID: 6812560) wasn't…" at bounding box center [614, 502] width 580 height 42
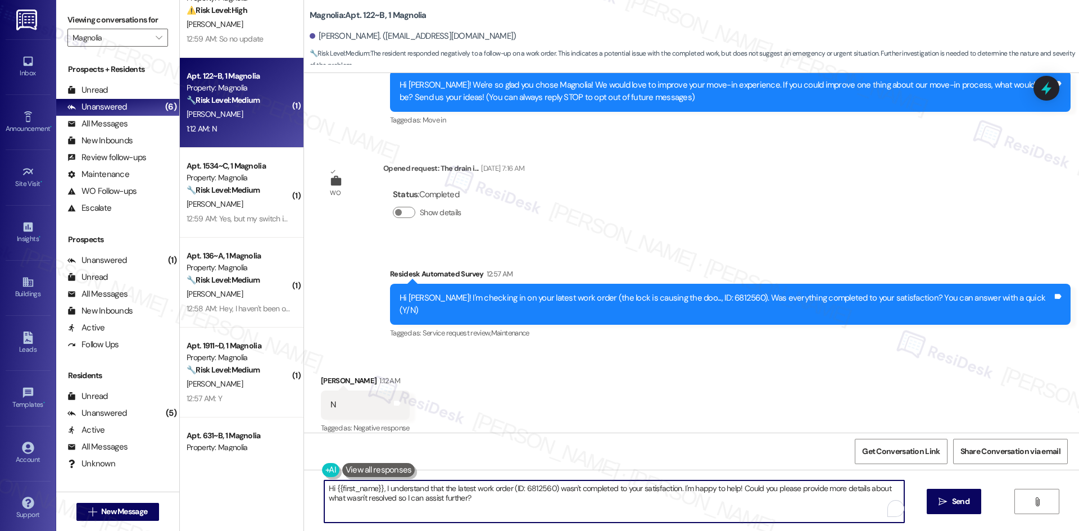
paste textarea "I'm sorry to hear that. Could you let me know what happened or what part of the…"
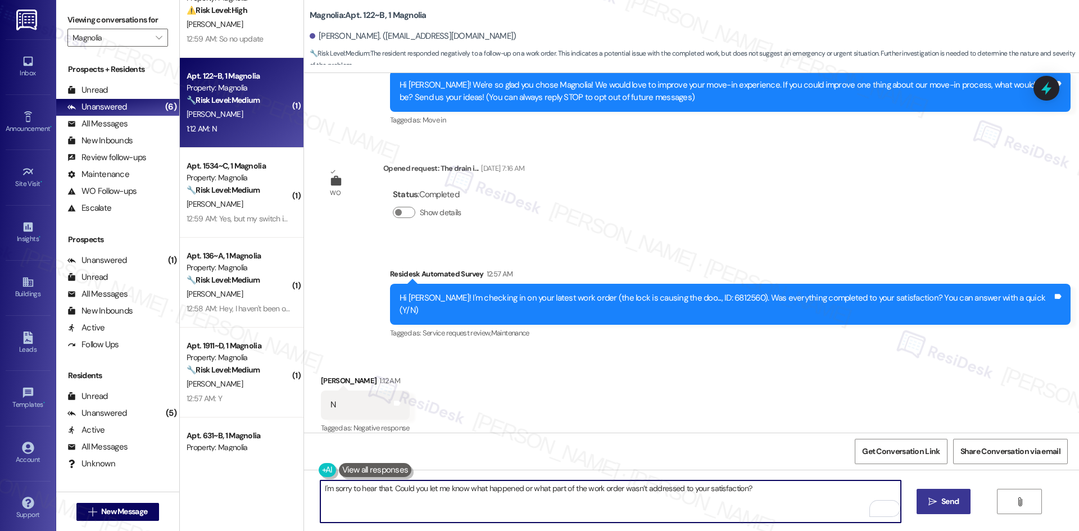
type textarea "I'm sorry to hear that. Could you let me know what happened or what part of the…"
click at [939, 507] on span "Send" at bounding box center [950, 502] width 22 height 12
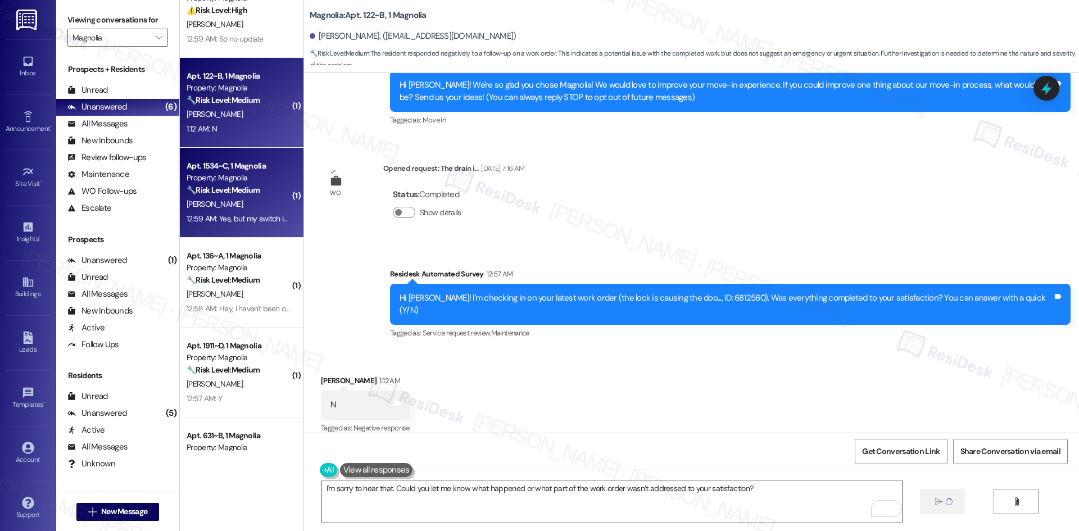
click at [241, 219] on div "12:59 AM: Yes, but my switch is still programmed weirdly. 12:59 AM: Yes, but my…" at bounding box center [278, 219] width 183 height 10
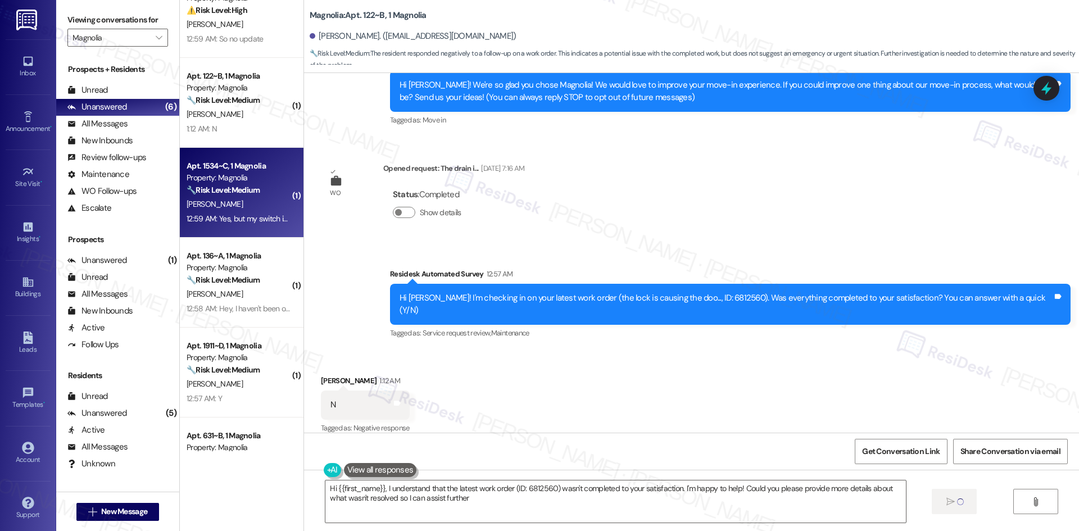
type textarea "Hi {{first_name}}, I understand that the latest work order (ID: 6812560) wasn't…"
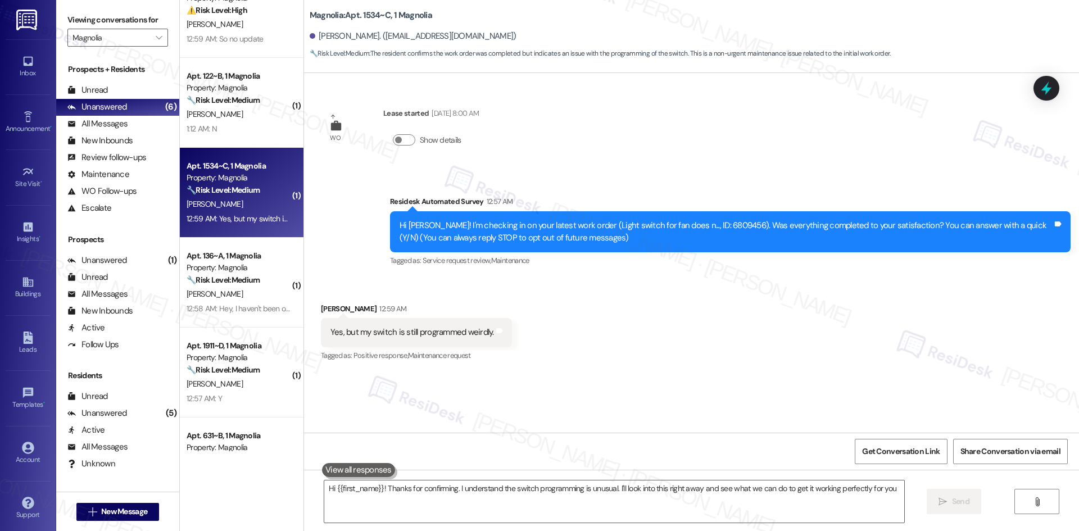
type textarea "Hi {{first_name}}! Thanks for confirming. I understand the switch programming i…"
drag, startPoint x: 351, startPoint y: 333, endPoint x: 494, endPoint y: 333, distance: 142.2
click at [494, 333] on div "Yes, but my switch is still programmed weirdly. Tags and notes" at bounding box center [416, 332] width 191 height 29
copy div "my switch is still programmed weirdly. Tags and notes"
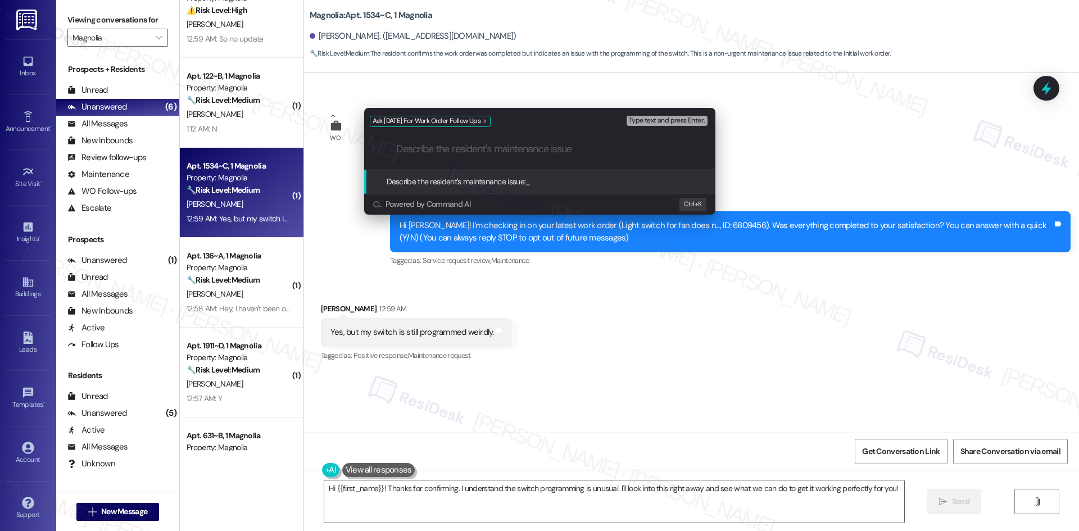
paste input "my switch is still programmed weirdly."
type input "my switch is still programmed weirdly."
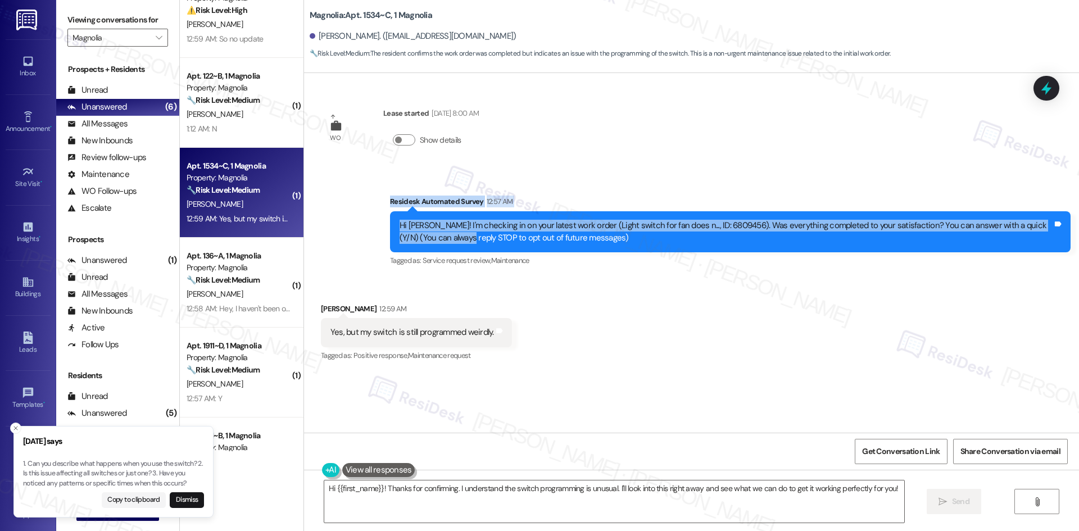
drag, startPoint x: 399, startPoint y: 216, endPoint x: 536, endPoint y: 313, distance: 167.8
click at [448, 251] on div "Survey, sent via SMS Residesk Automated Survey 12:57 AM Hi Mi'Youshi! I'm check…" at bounding box center [731, 232] width 698 height 90
drag, startPoint x: 536, startPoint y: 313, endPoint x: 524, endPoint y: 332, distance: 22.5
click at [524, 332] on div "Received via SMS Mi'Youshi Hopkins 12:59 AM Yes, but my switch is still program…" at bounding box center [691, 325] width 775 height 95
copy div "12:59 AM Yes, but my switch is still programmed weirdly. Tags and notes"
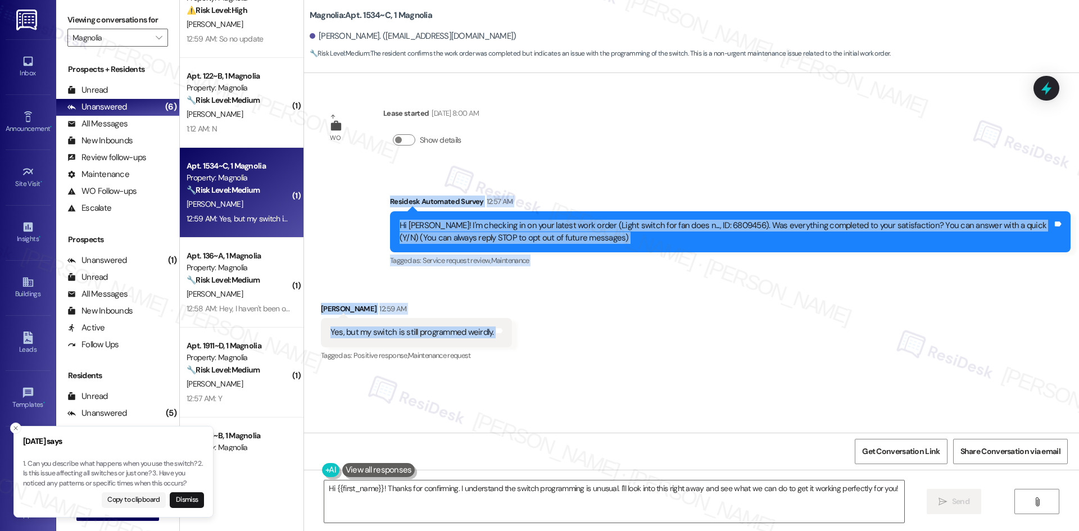
drag, startPoint x: 458, startPoint y: 340, endPoint x: 494, endPoint y: 329, distance: 38.1
click at [494, 329] on div "WO Lease started Aug 18, 2025 at 8:00 AM Show details Survey, sent via SMS Resi…" at bounding box center [691, 253] width 775 height 360
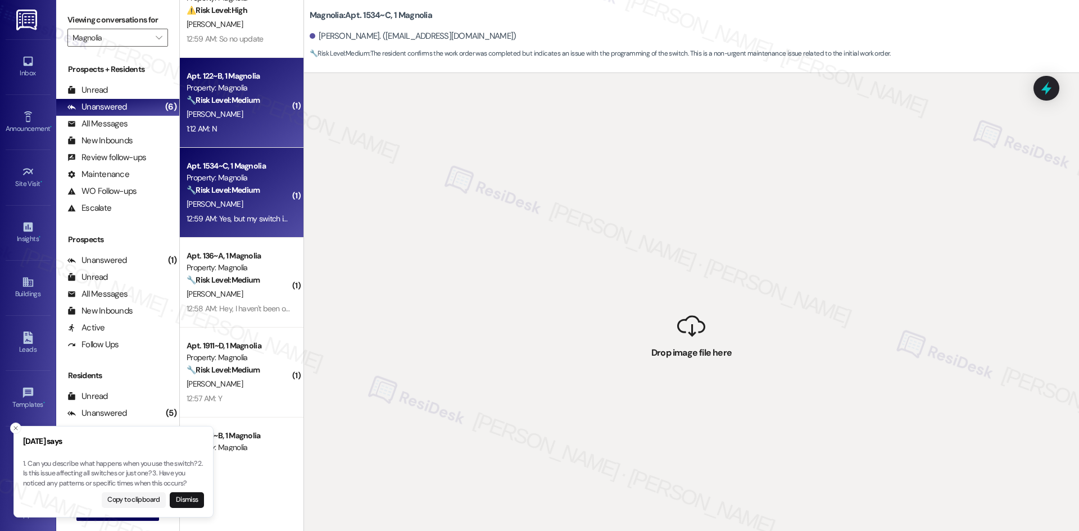
click at [239, 125] on div "1:12 AM: N 1:12 AM: N" at bounding box center [239, 129] width 106 height 14
click at [231, 188] on strong "🔧 Risk Level: Medium" at bounding box center [223, 190] width 73 height 10
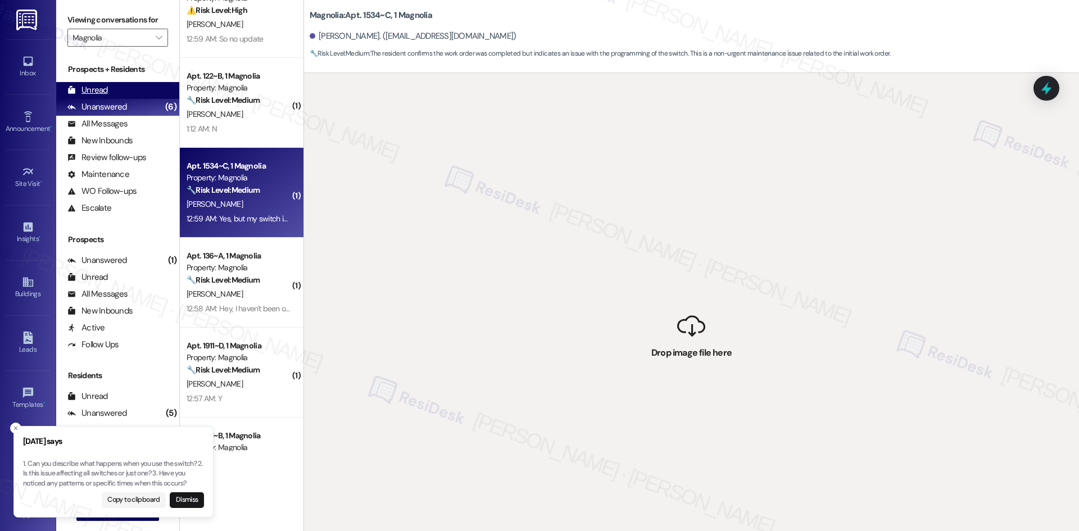
click at [130, 91] on div "Unread (0)" at bounding box center [117, 90] width 123 height 17
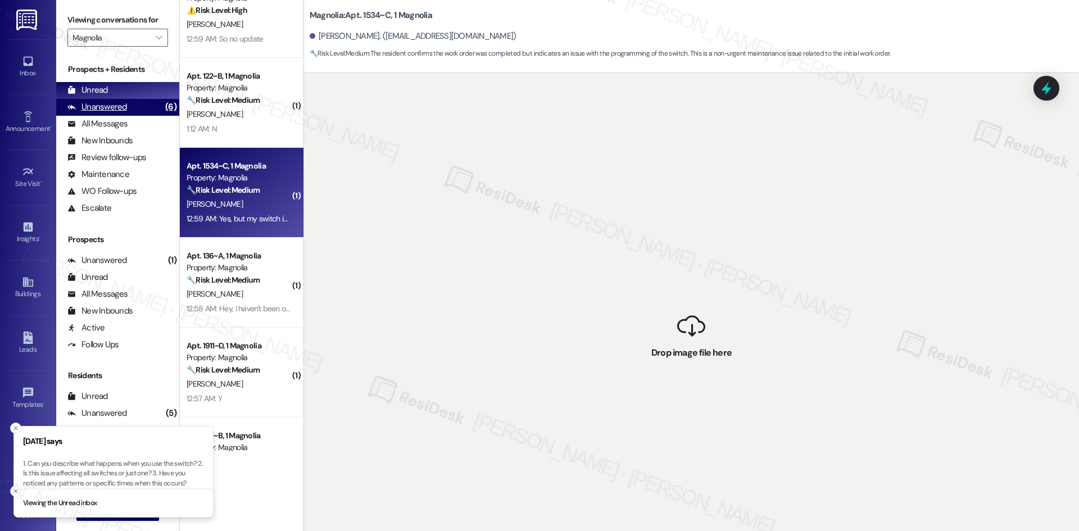
click at [126, 107] on div "Unanswered (6)" at bounding box center [117, 107] width 123 height 17
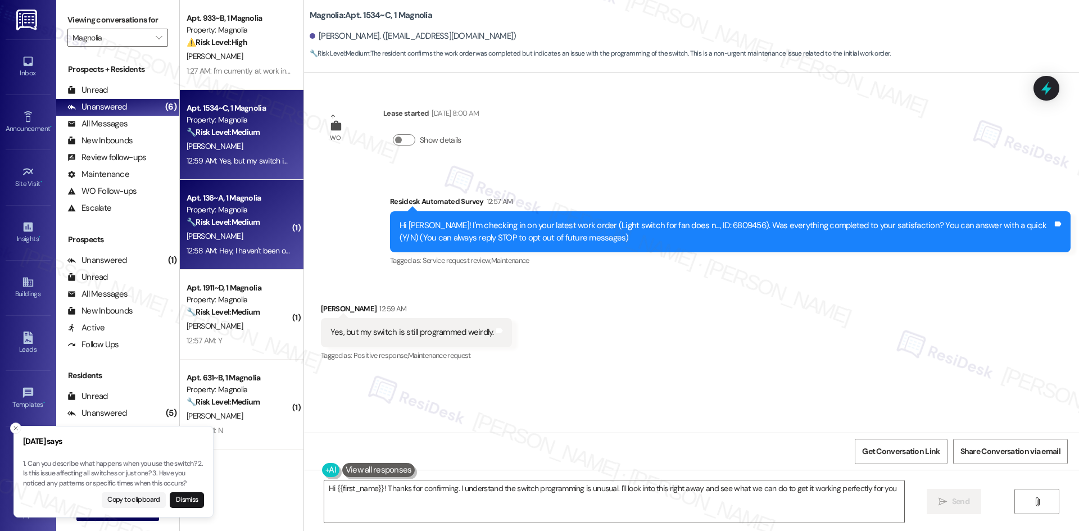
type textarea "Hi {{first_name}}! Thanks for confirming. I understand the switch programming i…"
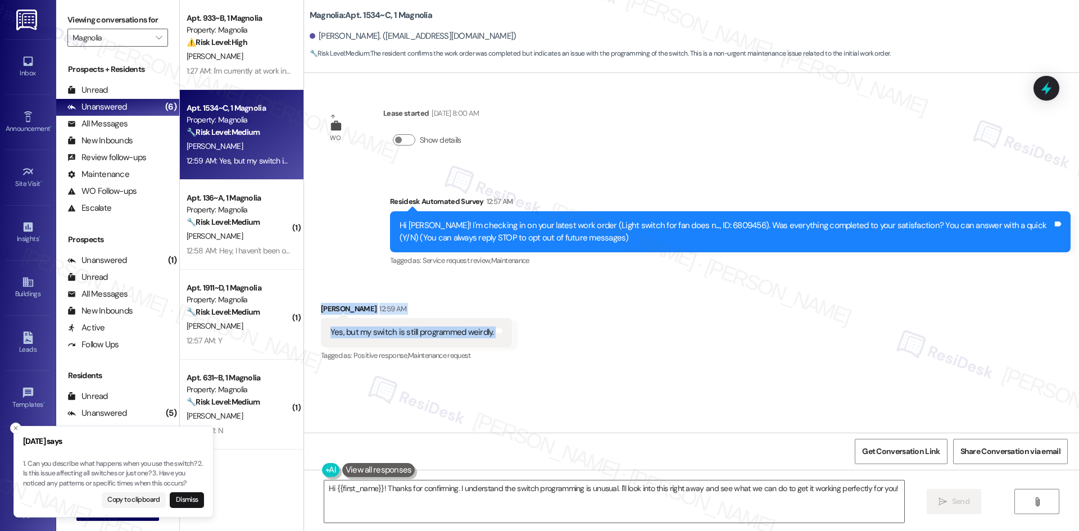
drag, startPoint x: 308, startPoint y: 297, endPoint x: 529, endPoint y: 337, distance: 225.2
click at [530, 337] on div "Received via SMS Mi'Youshi Hopkins 12:59 AM Yes, but my switch is still program…" at bounding box center [691, 325] width 775 height 95
copy div "Mi'Youshi Hopkins 12:59 AM Yes, but my switch is still programmed weirdly. Tags…"
click at [483, 276] on div "Survey, sent via SMS Residesk Automated Survey 12:57 AM Hi Mi'Youshi! I'm check…" at bounding box center [731, 232] width 698 height 90
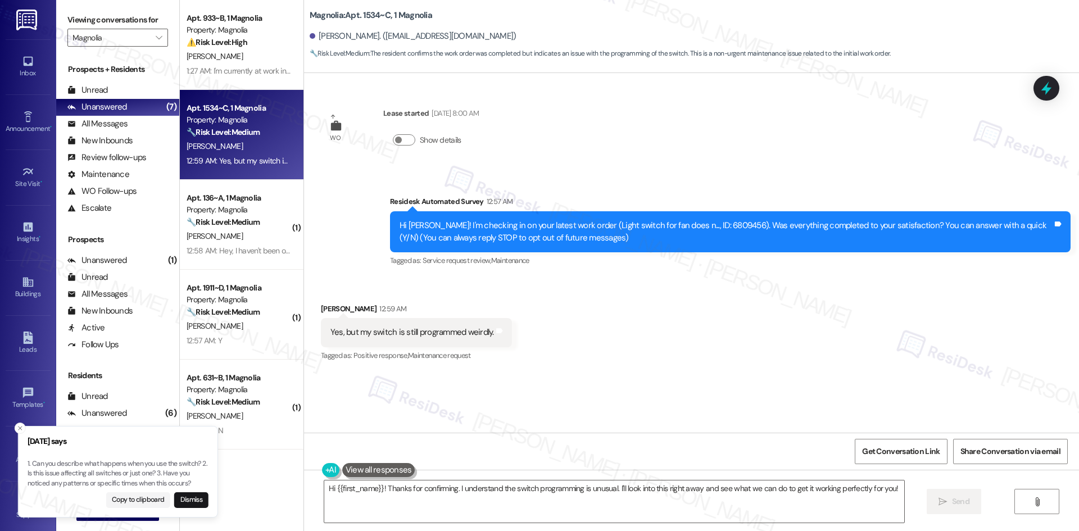
drag, startPoint x: 29, startPoint y: 466, endPoint x: 39, endPoint y: 464, distance: 10.7
click at [39, 464] on p "1. Can you describe what happens when you use the switch? 2. Is this issue affe…" at bounding box center [118, 474] width 181 height 30
click at [30, 463] on p "1. Can you describe what happens when you use the switch? 2. Is this issue affe…" at bounding box center [113, 474] width 181 height 30
click at [550, 183] on div "Survey, sent via SMS Residesk Automated Survey 12:57 AM Hi Mi'Youshi! I'm check…" at bounding box center [691, 223] width 775 height 107
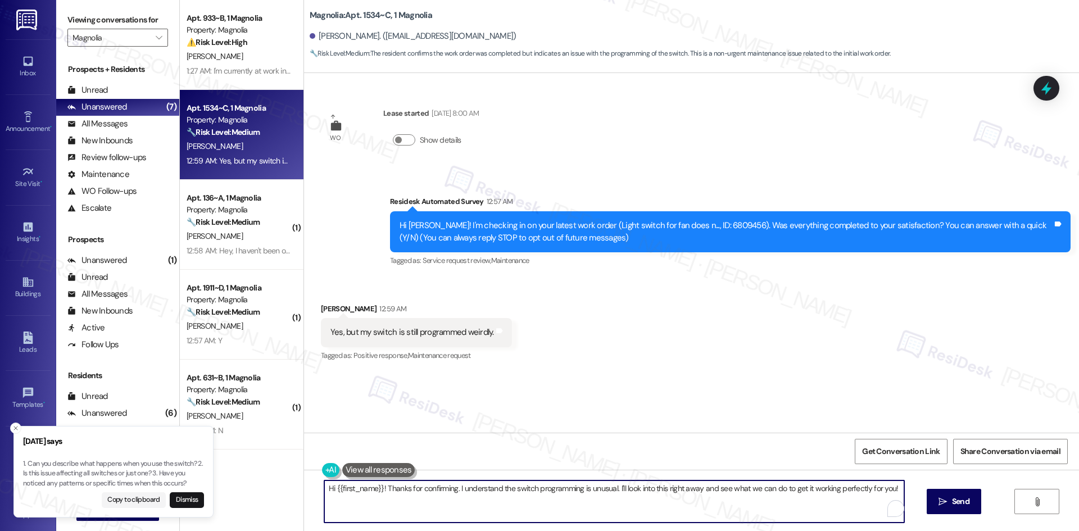
drag, startPoint x: 382, startPoint y: 490, endPoint x: 367, endPoint y: 490, distance: 15.2
click at [367, 490] on textarea "Hi {{first_name}}! Thanks for confirming. I understand the switch programming i…" at bounding box center [614, 502] width 580 height 42
click at [374, 489] on textarea "Hi {{first_name}}! Thanks for confirming. I understand the switch programming i…" at bounding box center [614, 502] width 580 height 42
click at [379, 487] on textarea "Hi {{first_name}}! Thanks for confirming. I understand the switch programming i…" at bounding box center [610, 502] width 580 height 42
drag, startPoint x: 376, startPoint y: 488, endPoint x: 255, endPoint y: 489, distance: 120.9
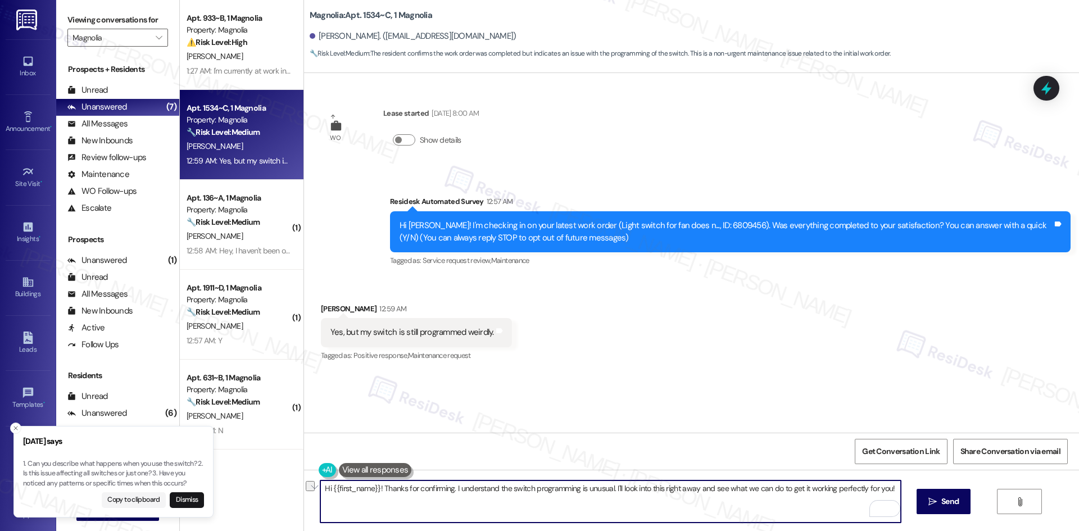
click at [255, 489] on div "Apt. 933~B, 1 Magnolia Property: Magnolia ⚠️ Risk Level: High The resident is i…" at bounding box center [630, 265] width 900 height 531
drag, startPoint x: 391, startPoint y: 489, endPoint x: 794, endPoint y: 495, distance: 403.2
click at [761, 492] on textarea "Thanks for confirming. I understand the switch programming is unusual. I'll loo…" at bounding box center [610, 502] width 580 height 42
drag, startPoint x: 837, startPoint y: 491, endPoint x: 390, endPoint y: 495, distance: 447.0
click at [390, 495] on textarea "Thanks for confirming. I understand the switch programming is unusual. I'll loo…" at bounding box center [610, 502] width 580 height 42
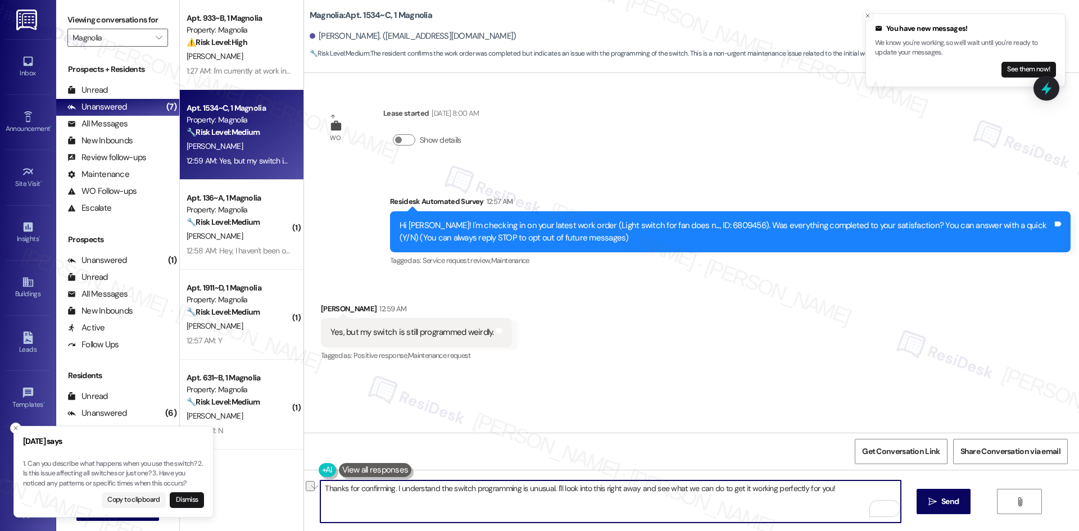
paste textarea "sorry the switch is still acting up. Could you share the exact location and a b…"
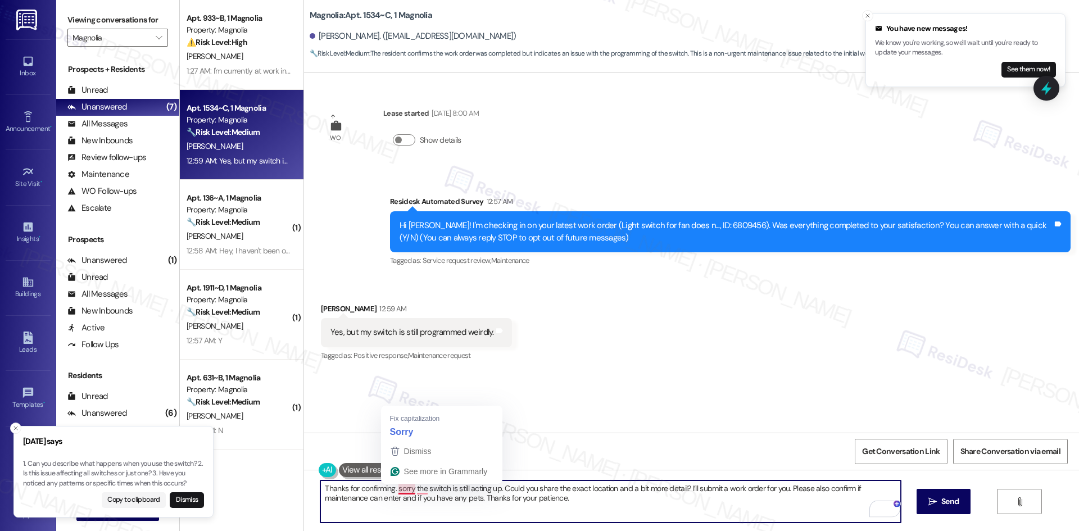
click at [393, 491] on textarea "Thanks for confirming. sorry the switch is still acting up. Could you share the…" at bounding box center [610, 502] width 580 height 42
click at [404, 489] on textarea "Thanks for confirming. Sorry the switch is still acting up. Could you share the…" at bounding box center [610, 502] width 580 height 42
click at [561, 491] on textarea "Thanks for confirming. Sorry, the switch is still acting up. Could you share th…" at bounding box center [610, 502] width 580 height 42
type textarea "Thanks for confirming. Sorry, the switch is still acting up. Could you share th…"
click at [16, 430] on icon "Close toast" at bounding box center [15, 428] width 7 height 7
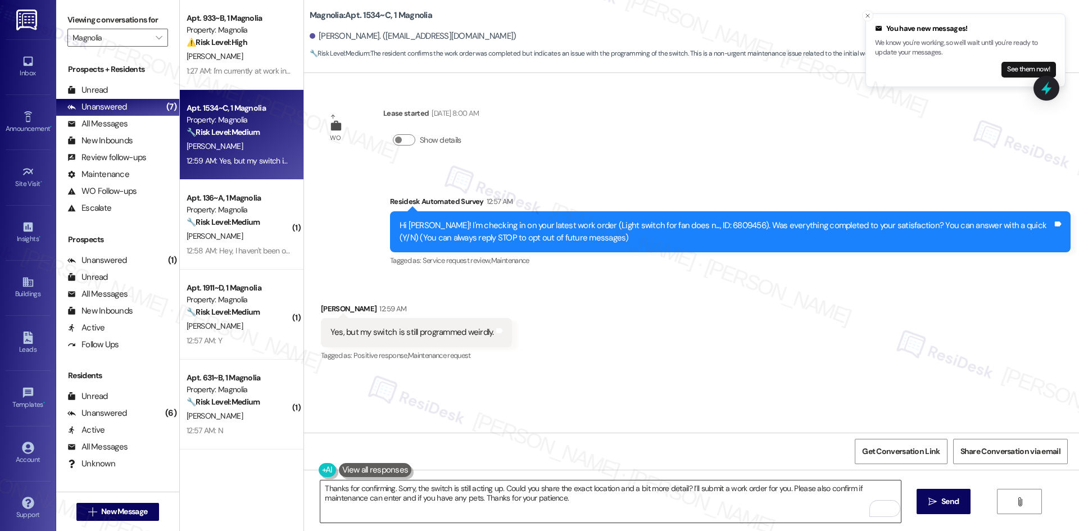
click at [433, 499] on textarea "Thanks for confirming. Sorry, the switch is still acting up. Could you share th…" at bounding box center [610, 502] width 580 height 42
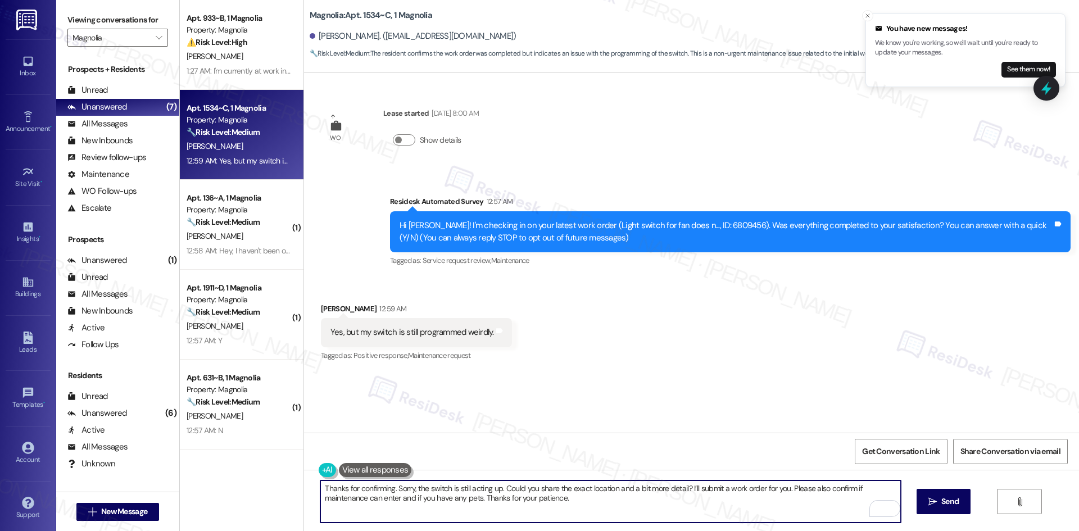
click at [609, 500] on textarea "Thanks for confirming. Sorry, the switch is still acting up. Could you share th…" at bounding box center [610, 502] width 580 height 42
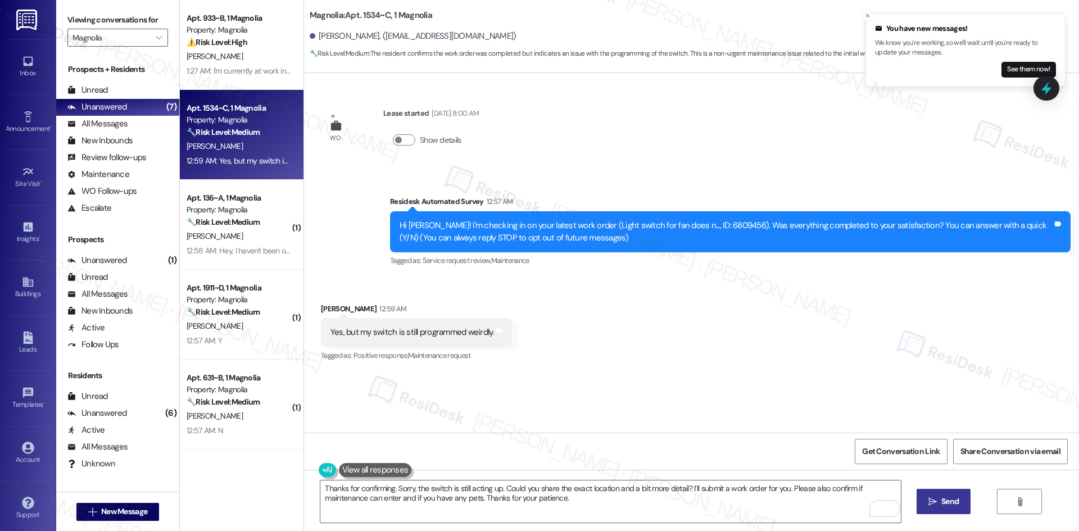
click at [929, 505] on icon "" at bounding box center [933, 502] width 8 height 9
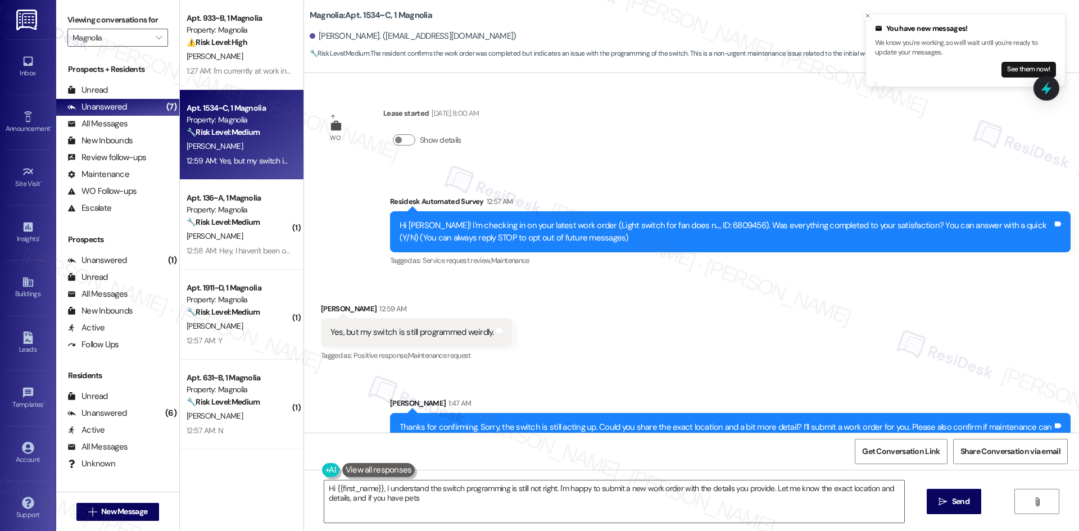
type textarea "Hi {{first_name}}, I understand the switch programming is still not right. I'm …"
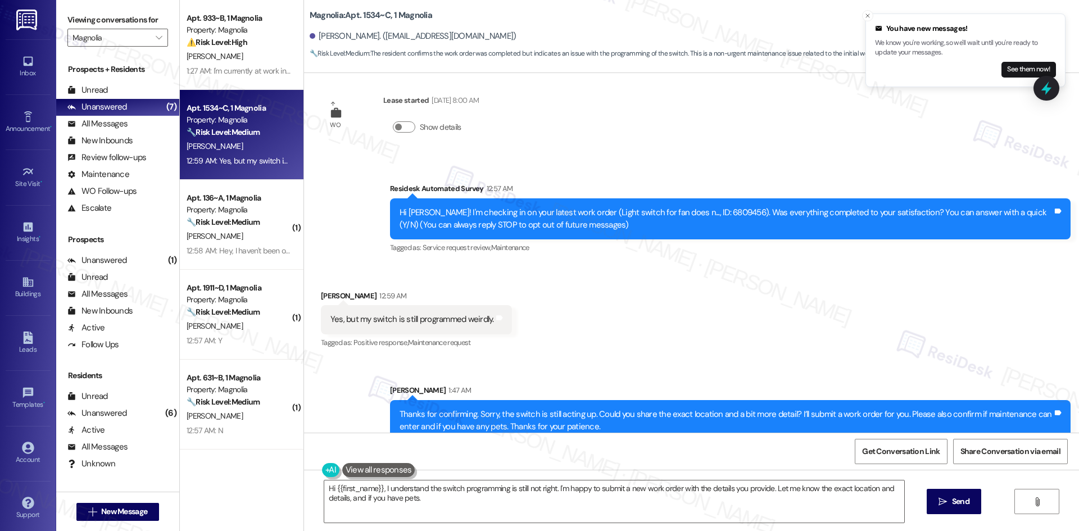
scroll to position [30, 0]
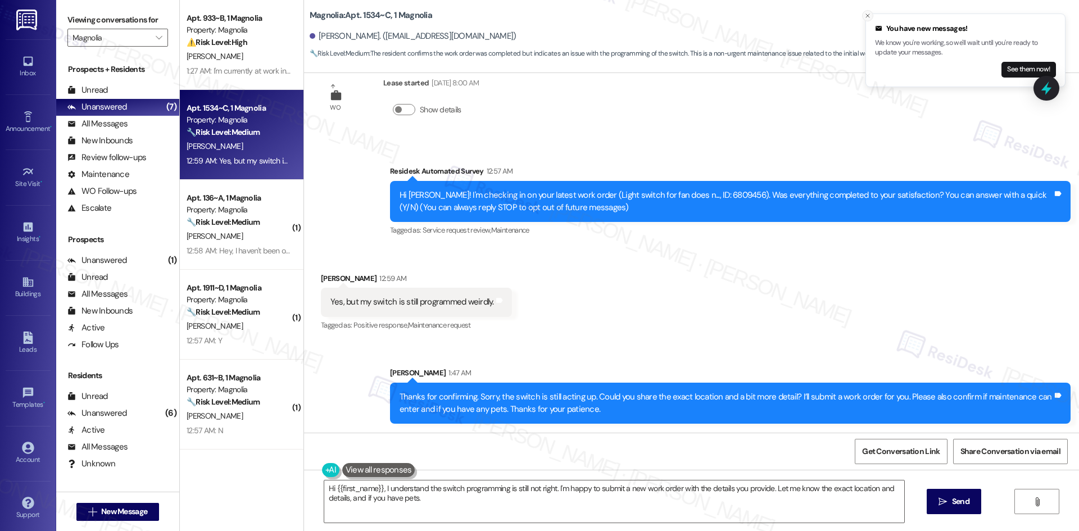
click at [866, 12] on icon "Close toast" at bounding box center [868, 15] width 7 height 7
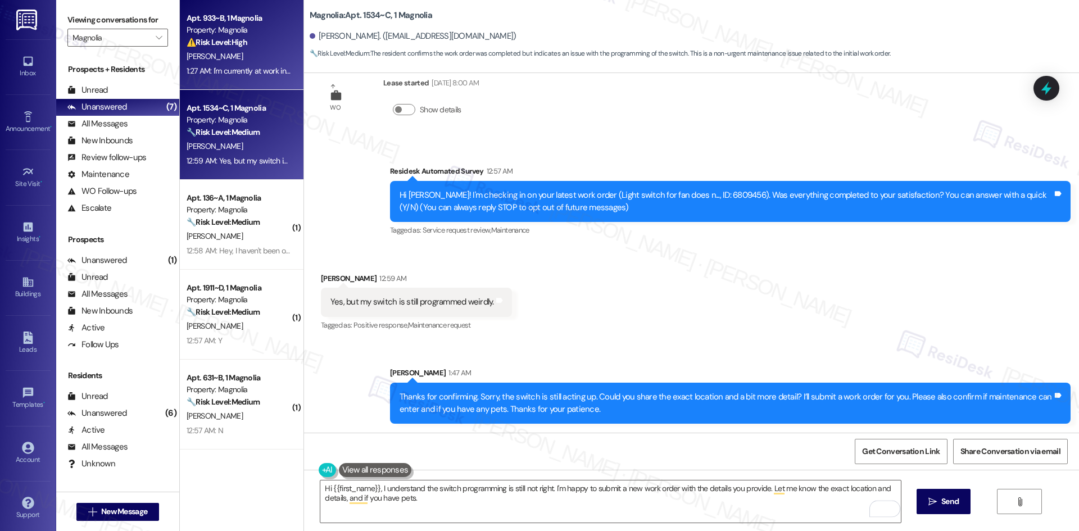
click at [256, 61] on div "D. Porter" at bounding box center [239, 56] width 106 height 14
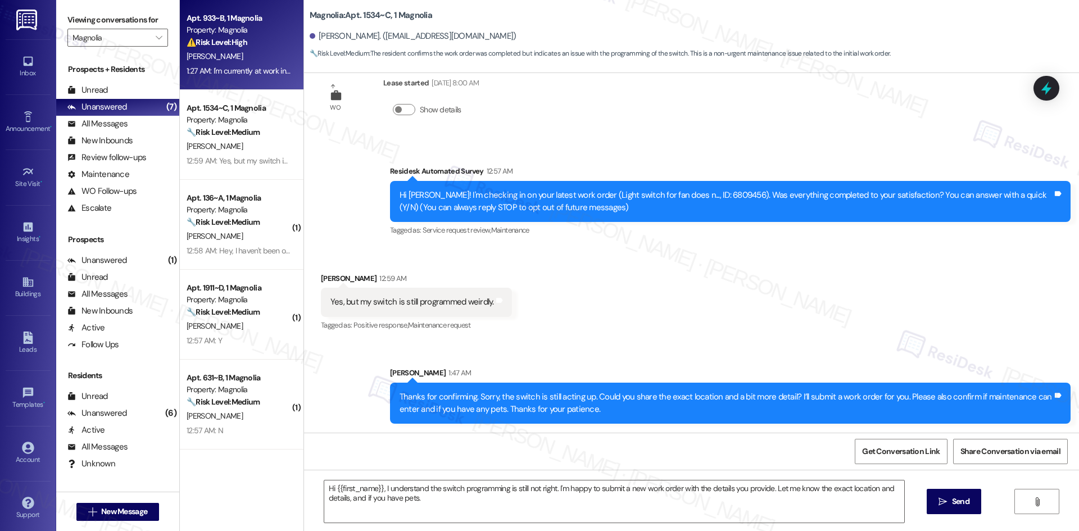
type textarea "Fetching suggested responses. Please feel free to read through the conversation…"
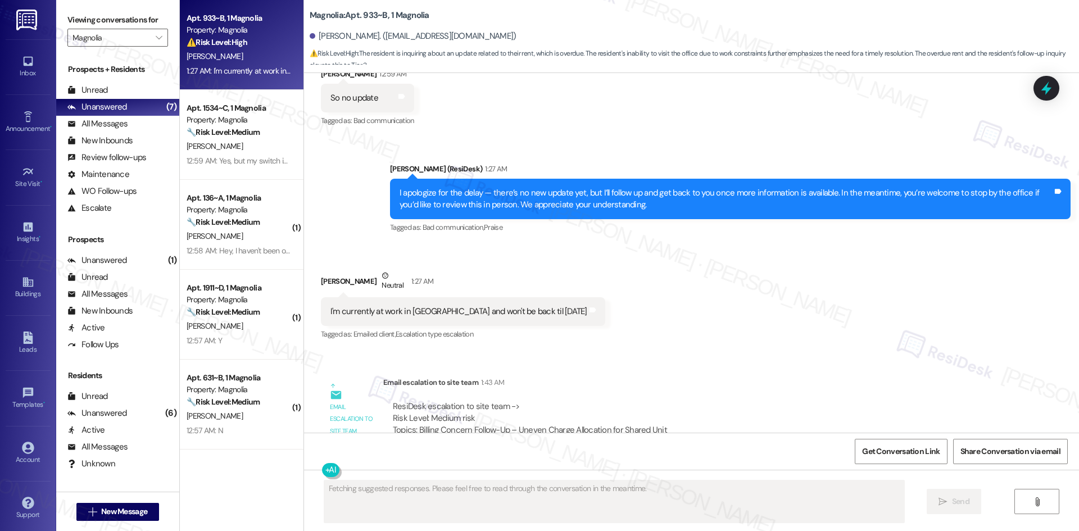
scroll to position [8891, 0]
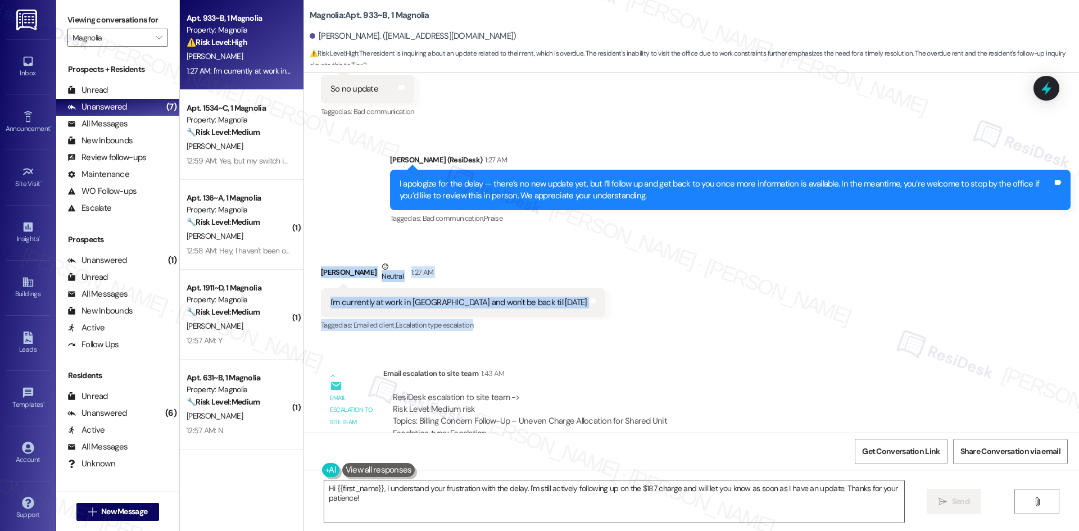
drag, startPoint x: 308, startPoint y: 219, endPoint x: 614, endPoint y: 277, distance: 311.7
click at [614, 277] on div "Received via SMS Dewayne Porter Neutral 1:27 AM I'm currently at work in Montgo…" at bounding box center [691, 289] width 775 height 107
click at [462, 261] on div "Dewayne Porter Neutral 1:27 AM" at bounding box center [463, 275] width 284 height 28
drag, startPoint x: 313, startPoint y: 216, endPoint x: 609, endPoint y: 250, distance: 297.6
click at [609, 250] on div "Received via SMS Dewayne Porter Neutral 1:27 AM I'm currently at work in Montgo…" at bounding box center [691, 289] width 775 height 107
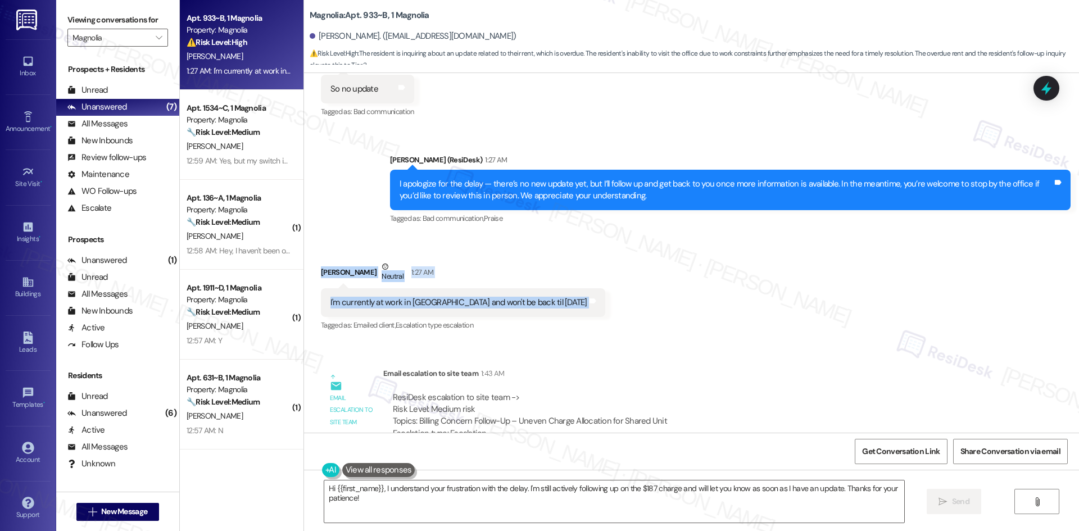
copy div "Dewayne Porter Neutral 1:27 AM I'm currently at work in Montgomery and won't be…"
click at [579, 264] on div "Received via SMS Dewayne Porter Neutral 1:27 AM I'm currently at work in Montgo…" at bounding box center [691, 289] width 775 height 107
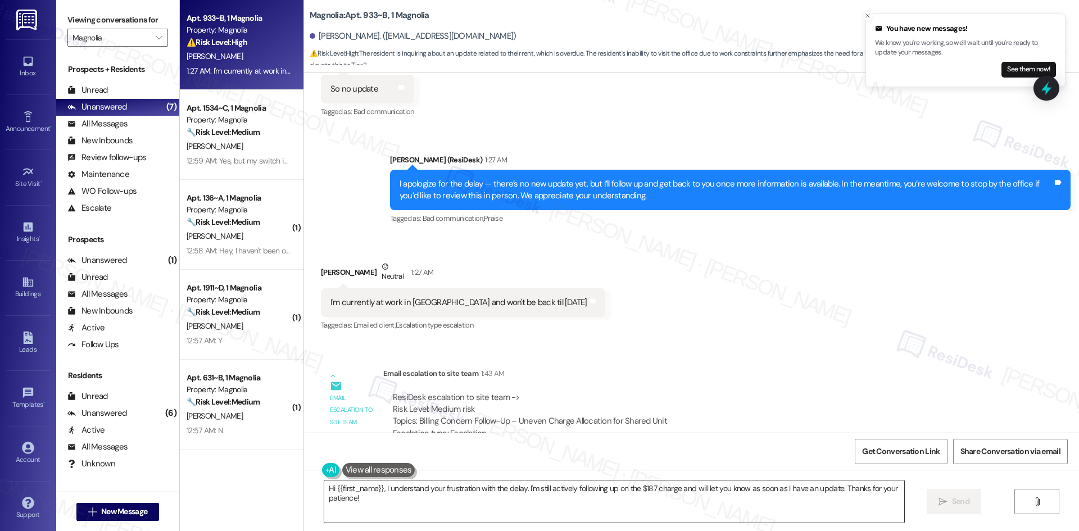
click at [500, 503] on textarea "Hi {{first_name}}, I understand your frustration with the delay. I'm still acti…" at bounding box center [614, 502] width 580 height 42
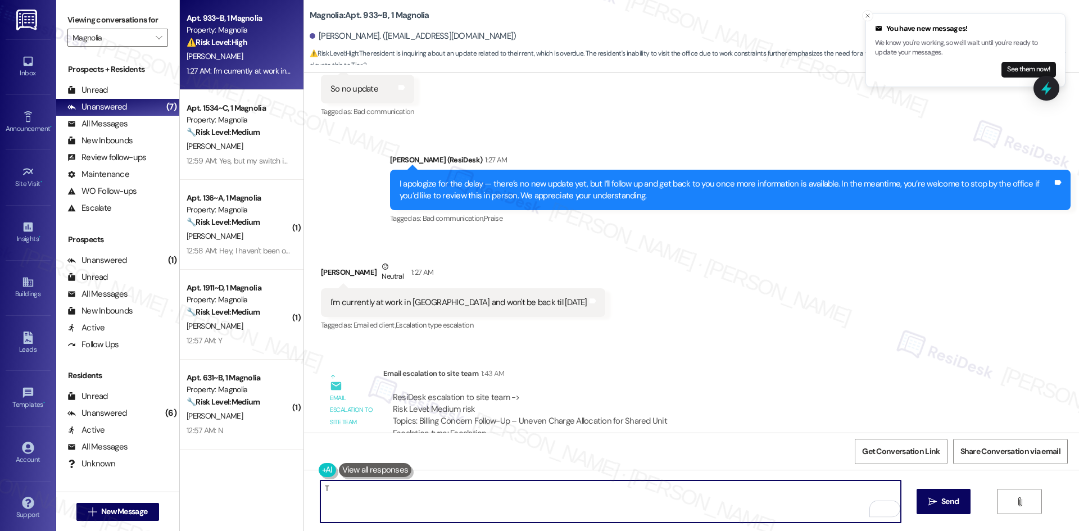
paste textarea "hanks for letting us know. We’ll keep that in mind and appreciate your patience."
type textarea "Thanks for letting us know. We’ll keep that in mind and appreciate your patienc…"
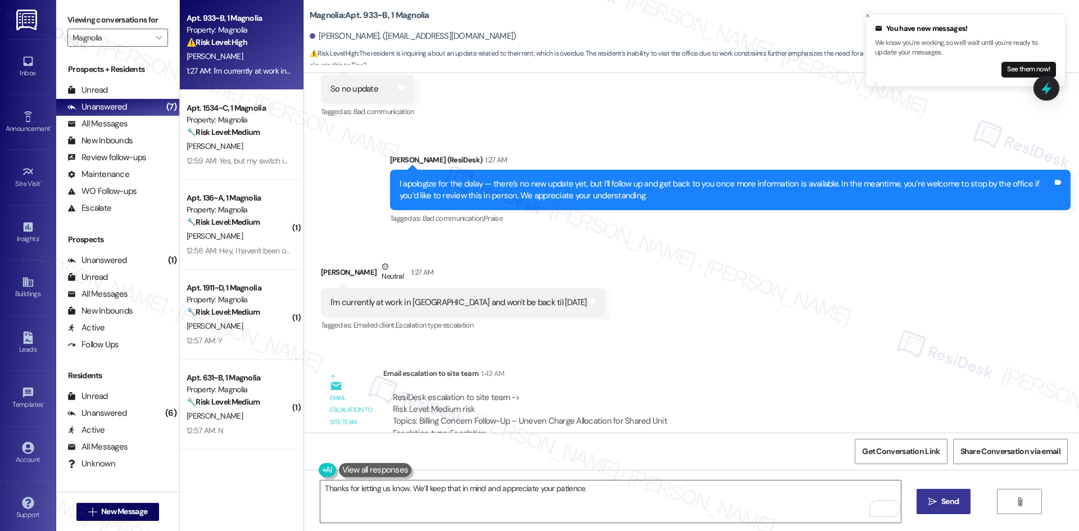
click at [943, 503] on span "Send" at bounding box center [950, 502] width 17 height 12
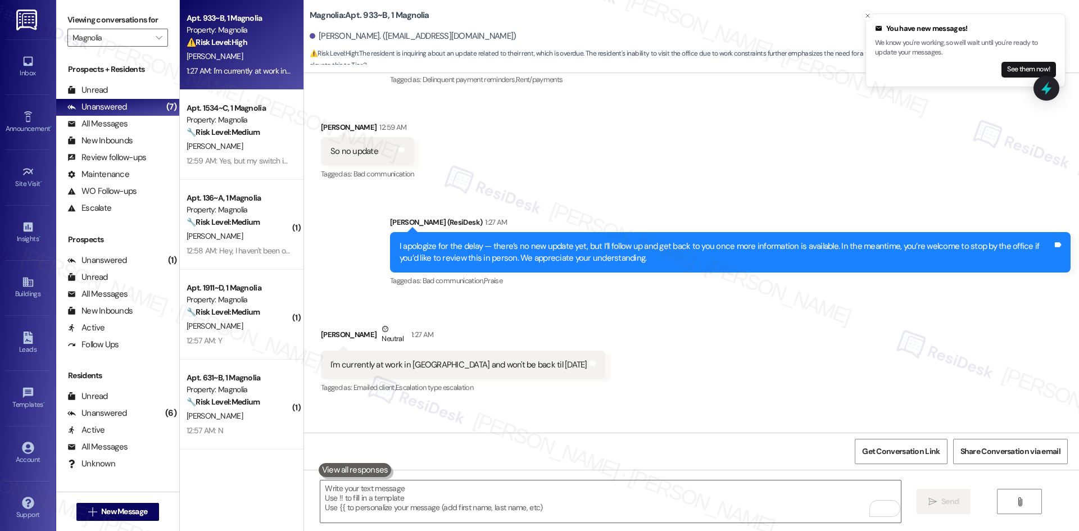
scroll to position [8970, 0]
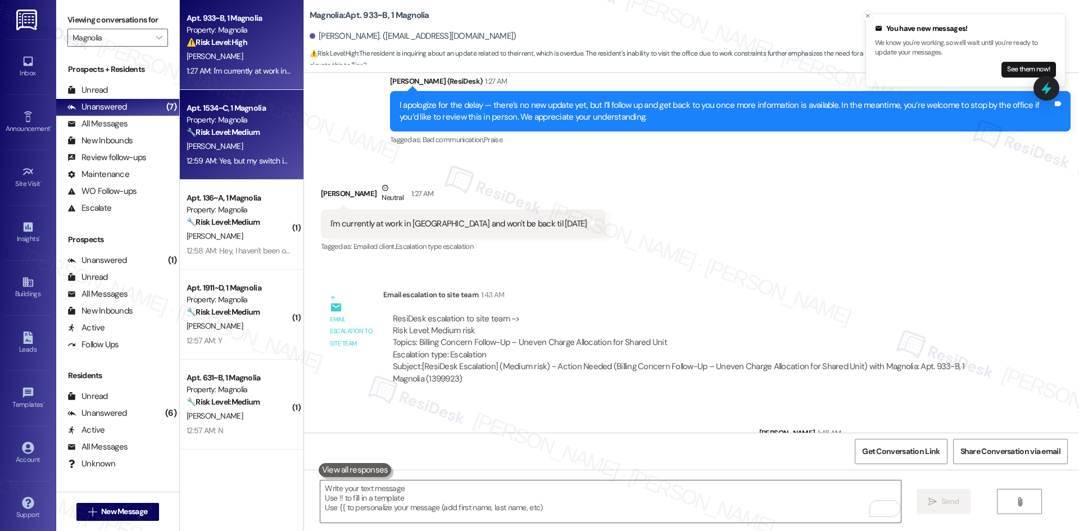
click at [238, 143] on div "M. Hopkins" at bounding box center [239, 146] width 106 height 14
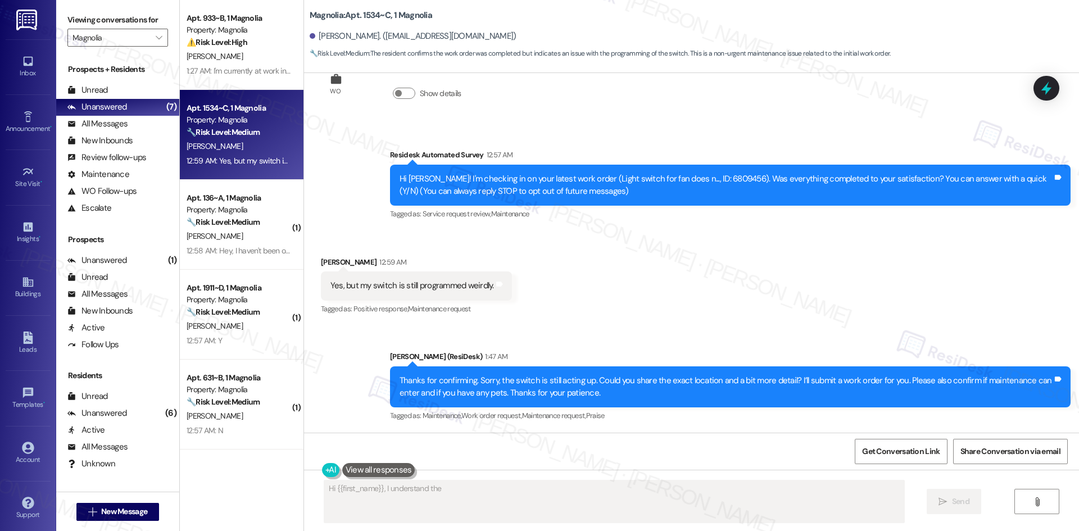
scroll to position [47, 0]
type textarea "Hi {{first_name}}, I understand the switch programming is still not right. I'm …"
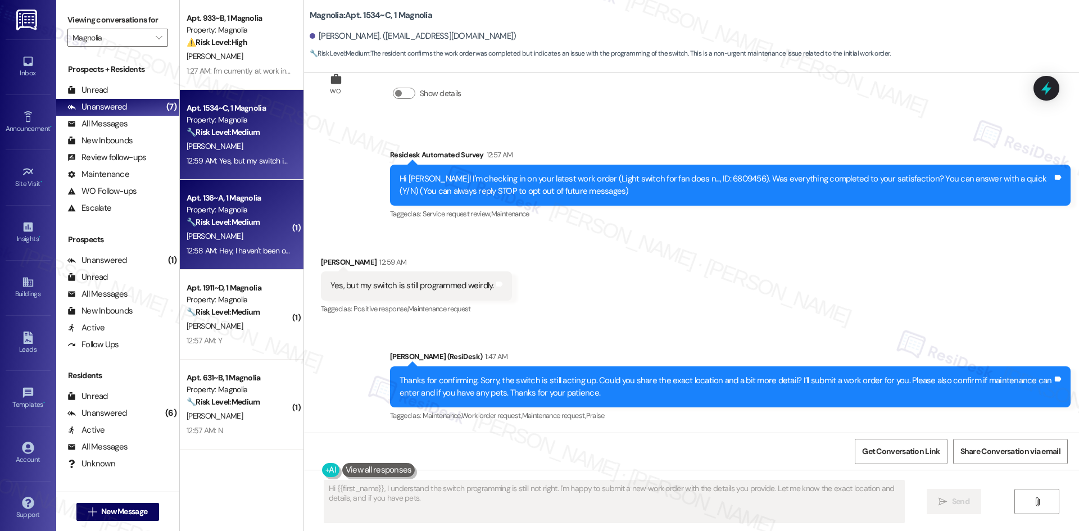
click at [205, 237] on div "J. Brown" at bounding box center [239, 236] width 106 height 14
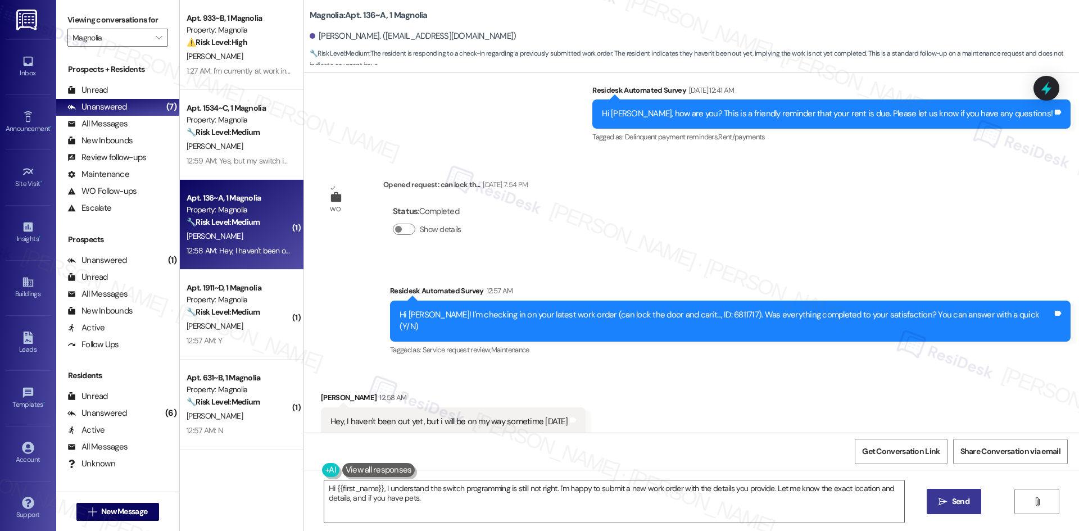
scroll to position [219, 0]
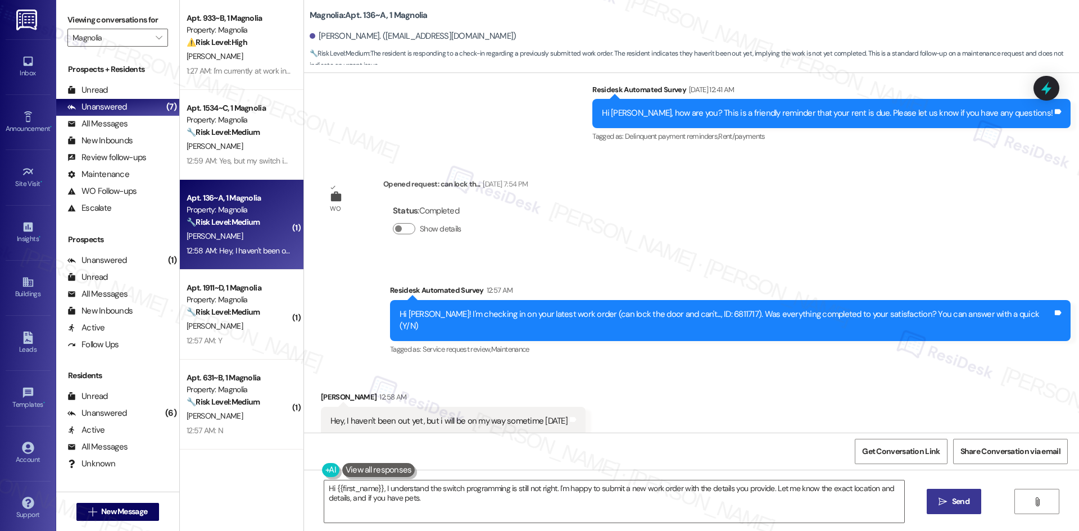
click at [557, 391] on div "Jadarien Brown 12:58 AM" at bounding box center [453, 399] width 265 height 16
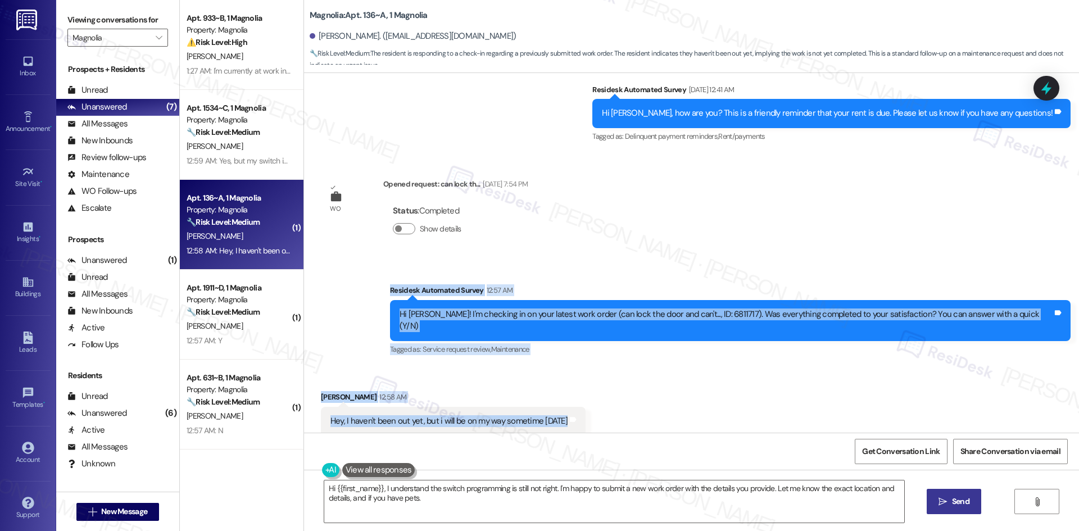
drag, startPoint x: 417, startPoint y: 282, endPoint x: 575, endPoint y: 409, distance: 202.3
click at [575, 409] on div "WO Lease started Aug 15, 2025 at 8:00 AM Show details Survey, sent via SMS Resi…" at bounding box center [691, 253] width 775 height 360
copy div "Residesk Automated Survey 12:57 AM Hi Jadarien! I'm checking in on your latest …"
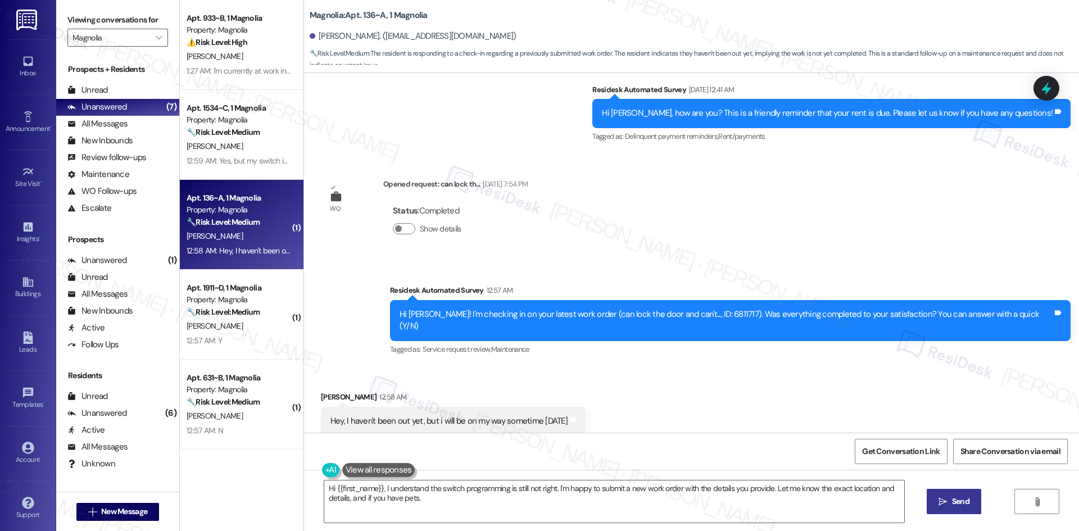
click at [625, 233] on div "WO Lease started Aug 15, 2025 at 8:00 AM Show details Survey, sent via SMS Resi…" at bounding box center [691, 253] width 775 height 360
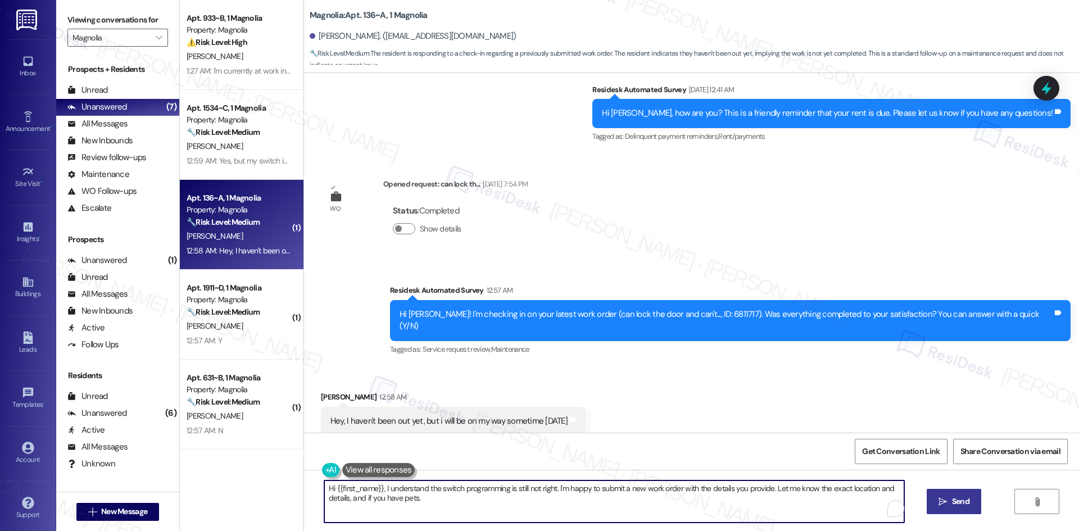
drag, startPoint x: 417, startPoint y: 501, endPoint x: 352, endPoint y: 499, distance: 64.7
click at [304, 481] on div "Hi {{first_name}}, I understand the switch programming is still not right. I'm …" at bounding box center [691, 512] width 775 height 84
paste textarea "Jadarien, thanks for letting us know. Please update us once you’ve had a chance…"
type textarea "Hi Jadarien, thanks for letting us know. Please update us once you’ve had a cha…"
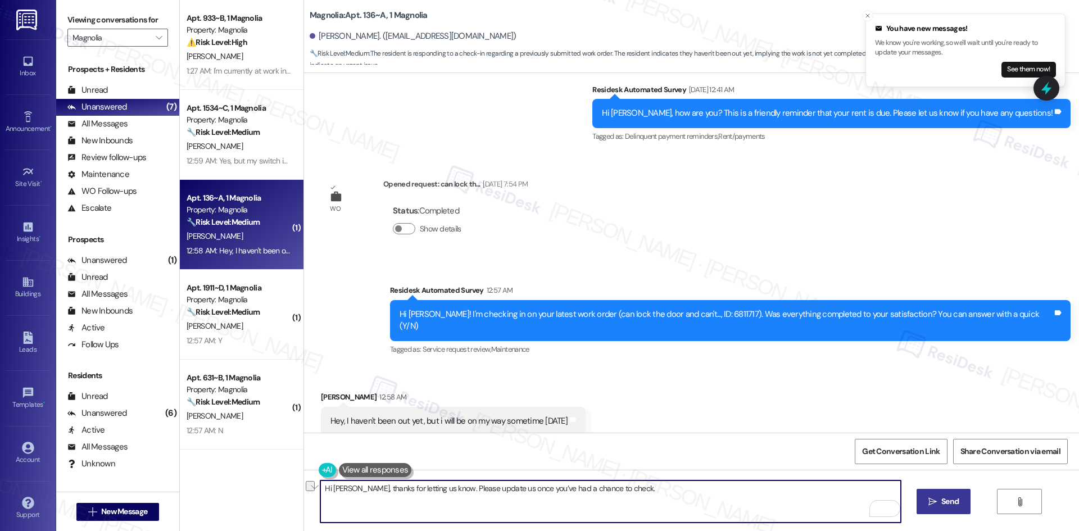
drag, startPoint x: 358, startPoint y: 488, endPoint x: 276, endPoint y: 490, distance: 82.1
click at [276, 490] on div "Apt. 933~B, 1 Magnolia Property: Magnolia ⚠️ Risk Level: High The resident is i…" at bounding box center [630, 265] width 900 height 531
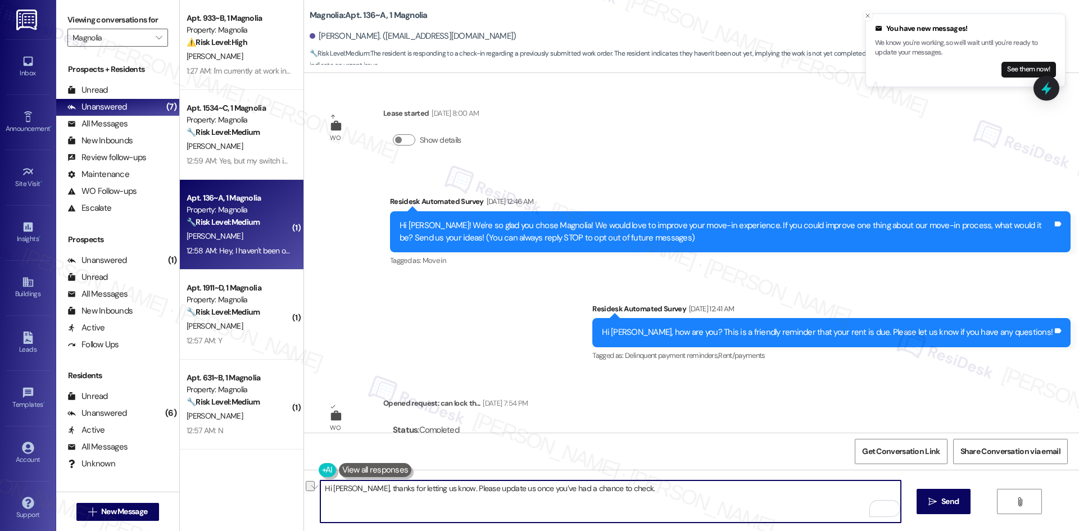
scroll to position [219, 0]
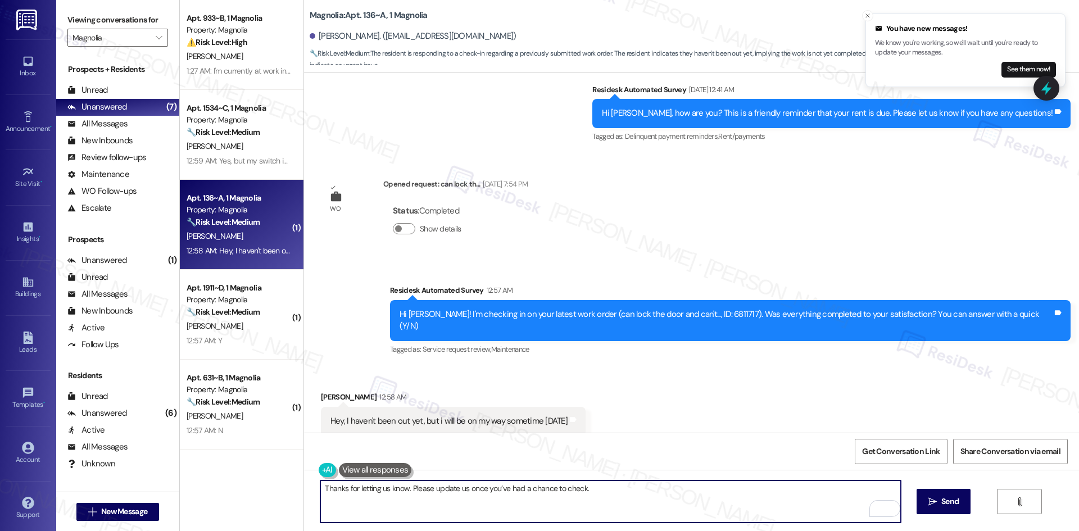
type textarea "Thanks for letting us know. Please update us once you’ve had a chance to check."
click at [799, 501] on textarea "Thanks for letting us know. Please update us once you’ve had a chance to check." at bounding box center [610, 502] width 580 height 42
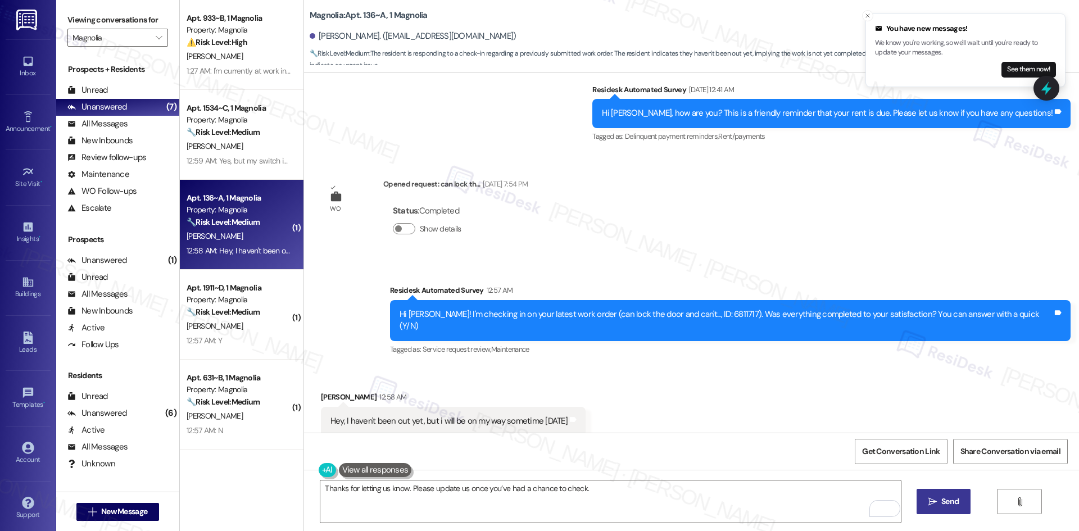
click at [929, 500] on icon "" at bounding box center [933, 502] width 8 height 9
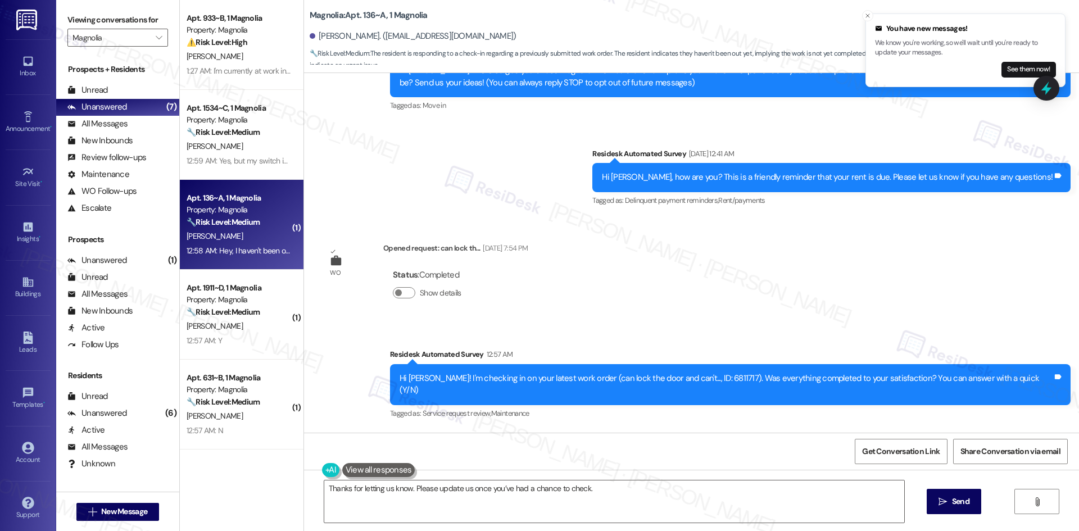
scroll to position [298, 0]
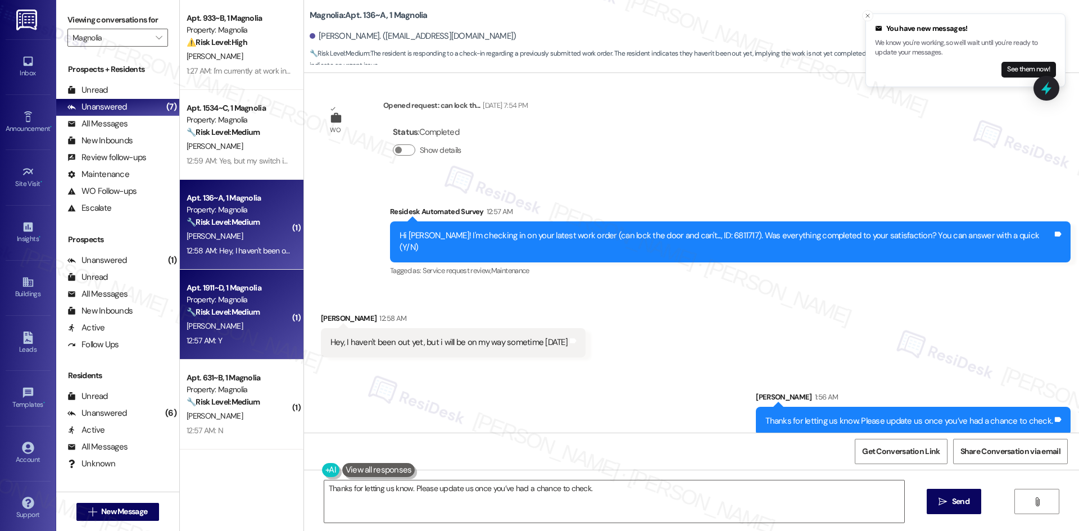
click at [218, 307] on strong "🔧 Risk Level: Medium" at bounding box center [223, 312] width 73 height 10
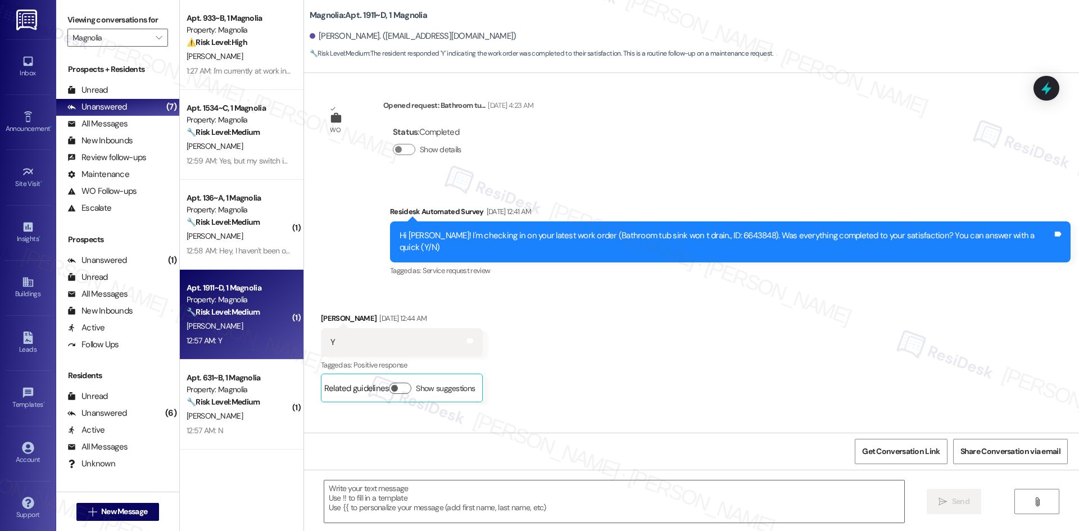
type textarea "Fetching suggested responses. Please feel free to read through the conversation…"
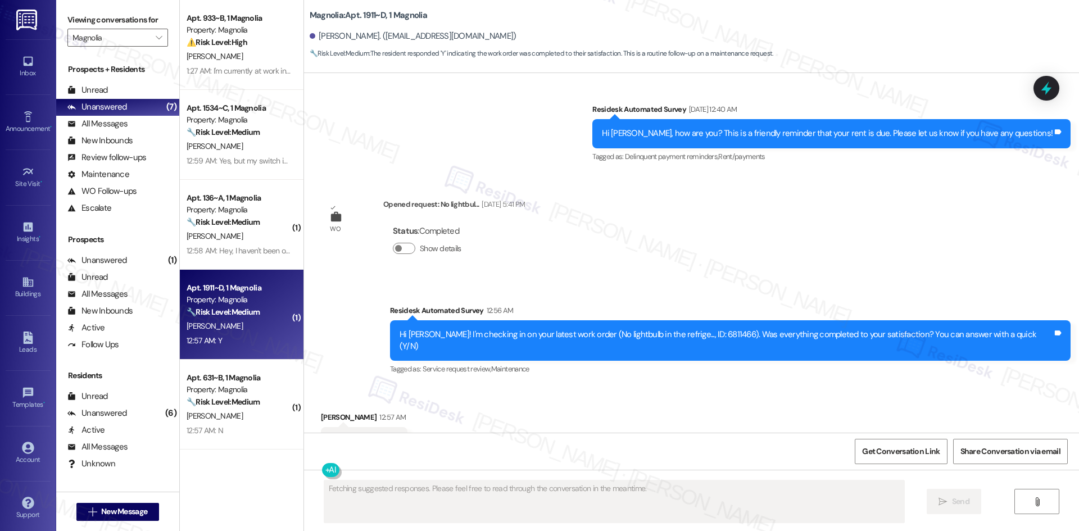
scroll to position [1588, 0]
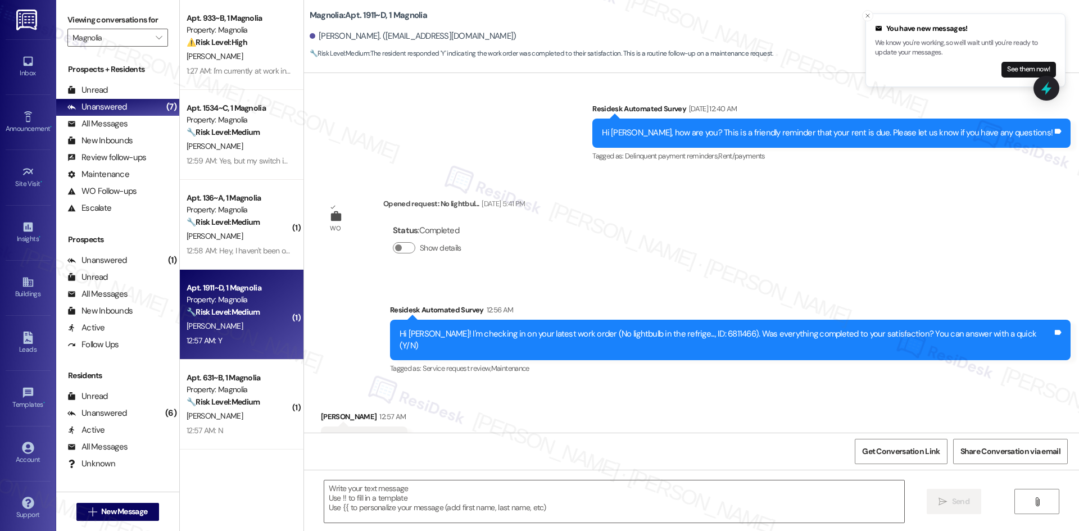
click at [503, 279] on div "Survey, sent via SMS Residesk Automated Survey 12:56 AM Hi [PERSON_NAME]! I'm c…" at bounding box center [691, 332] width 775 height 107
click at [445, 486] on textarea at bounding box center [614, 502] width 580 height 42
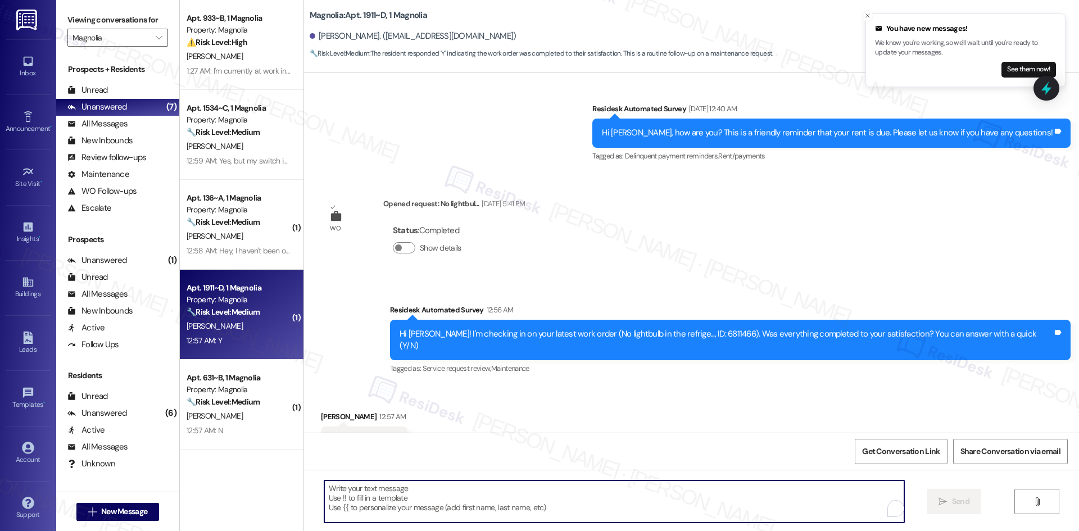
paste textarea "Thank you for confirming! I’m glad to hear everything was completed to your sat…"
type textarea "Thank you for confirming! I’m glad to hear everything was completed to your sat…"
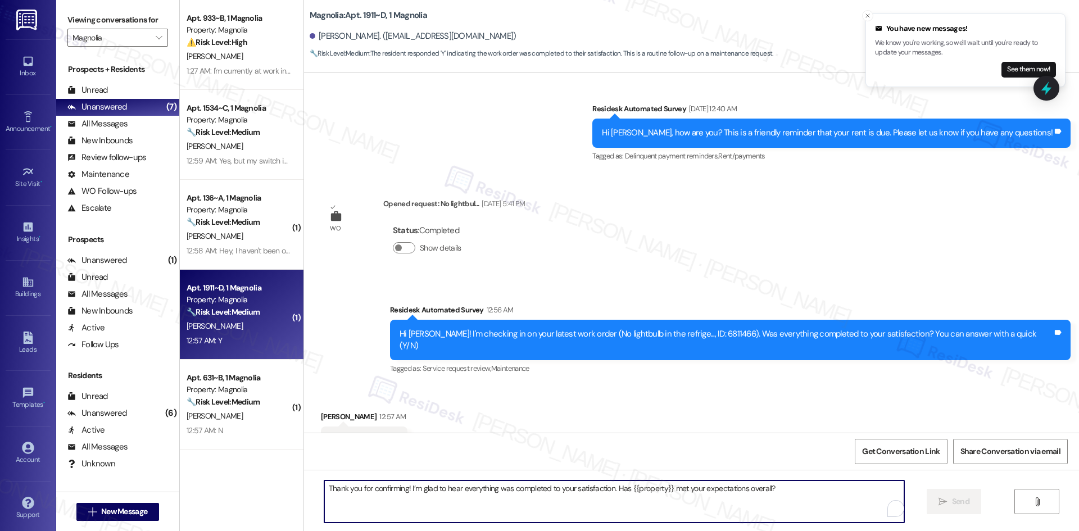
click at [493, 360] on div "Tagged as: Service request review , Click to highlight conversations about Serv…" at bounding box center [730, 368] width 681 height 16
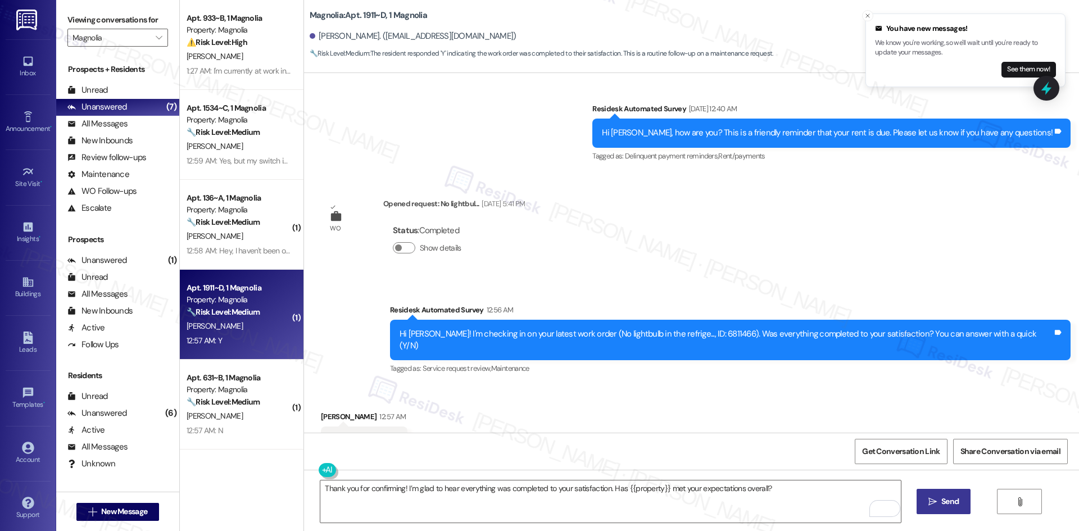
click at [943, 504] on span "Send" at bounding box center [950, 502] width 17 height 12
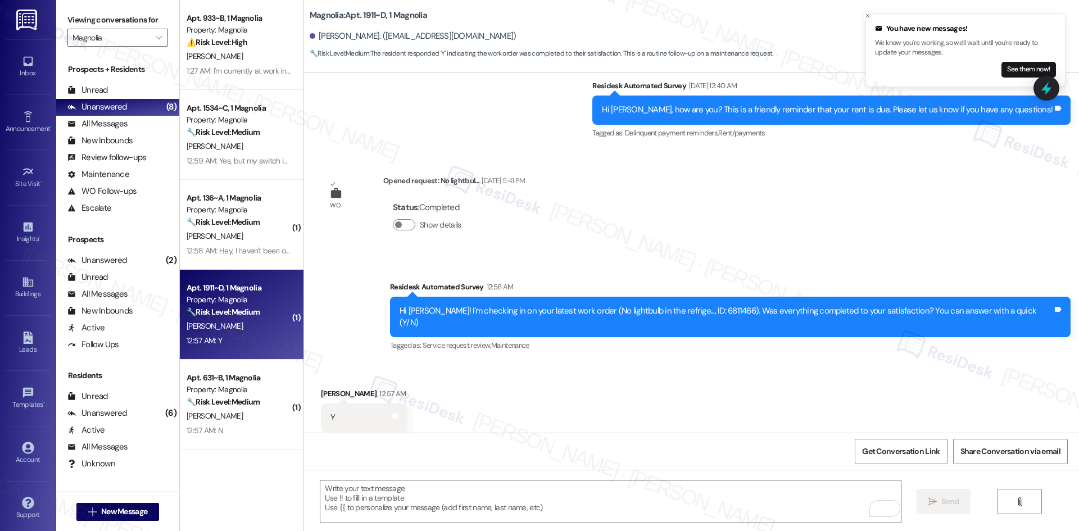
scroll to position [1666, 0]
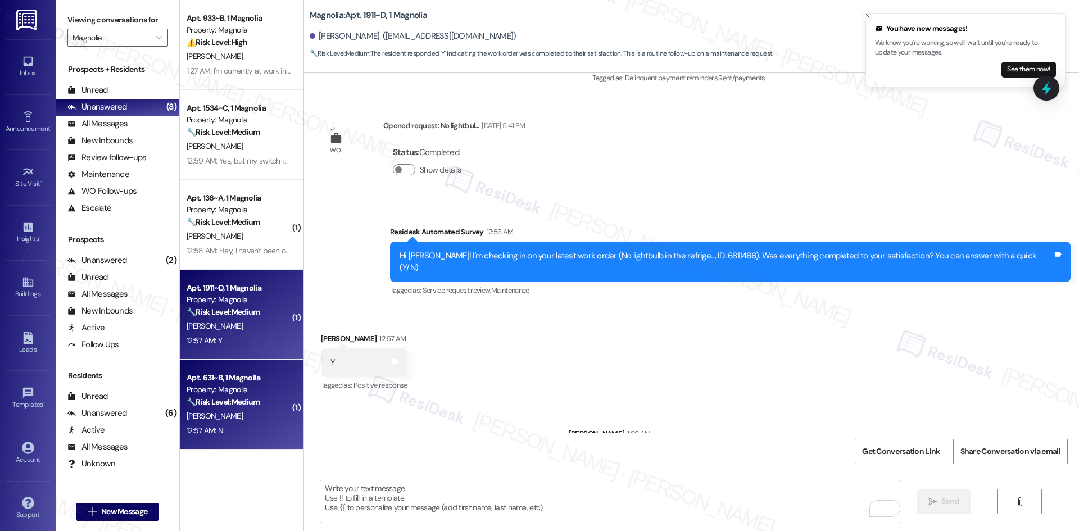
click at [259, 395] on div "Property: Magnolia" at bounding box center [239, 390] width 104 height 12
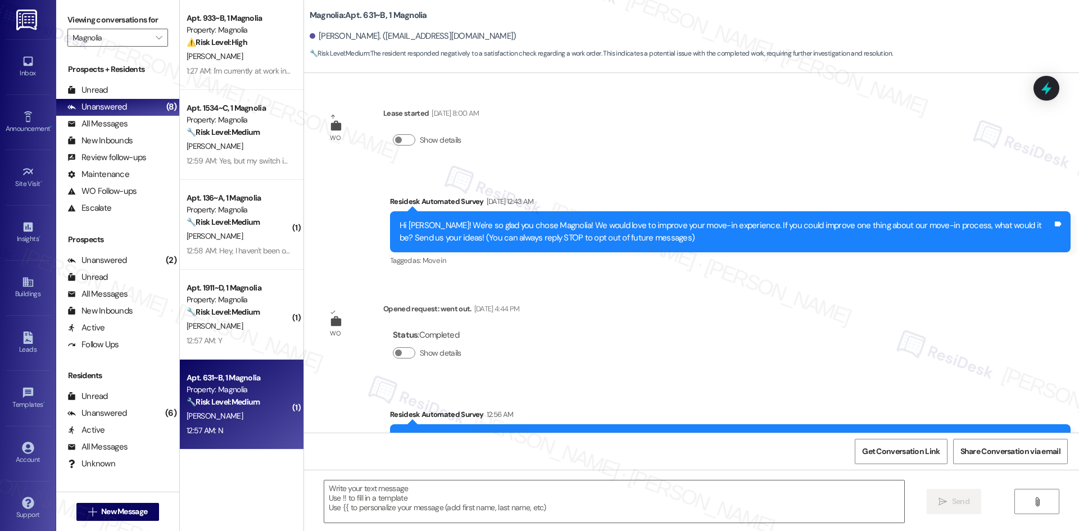
scroll to position [141, 0]
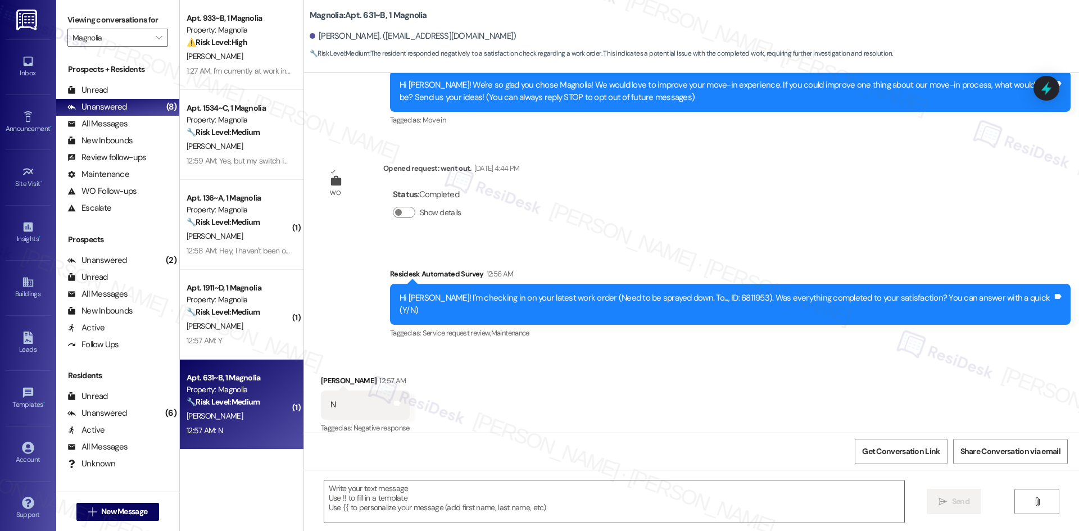
type textarea "Fetching suggested responses. Please feel free to read through the conversation…"
click at [589, 233] on div "WO Lease started [DATE] 8:00 AM Show details Survey, sent via SMS Residesk Auto…" at bounding box center [691, 253] width 775 height 360
click at [367, 491] on textarea at bounding box center [614, 502] width 580 height 42
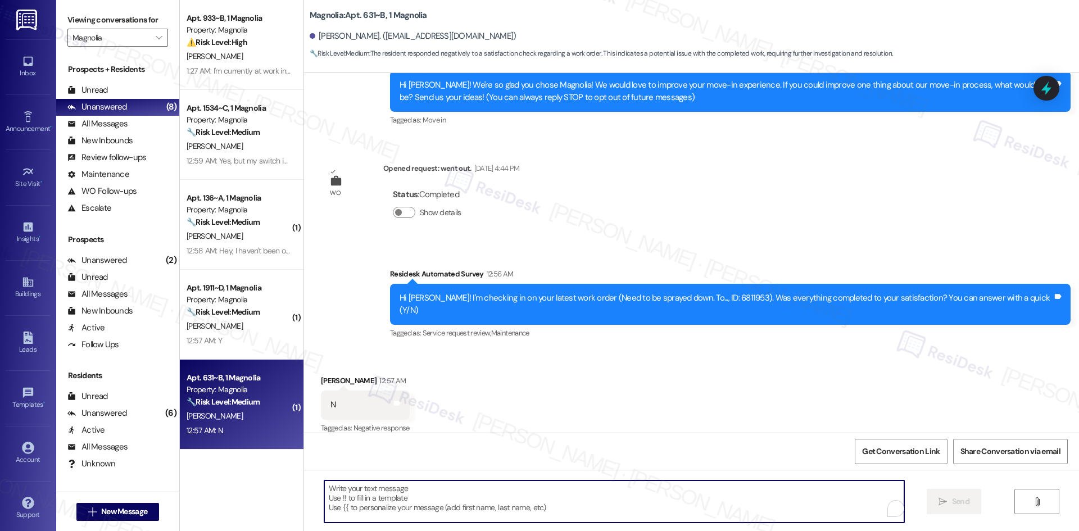
paste textarea "I'm sorry to hear that. Could you let me know what happened or what part of the…"
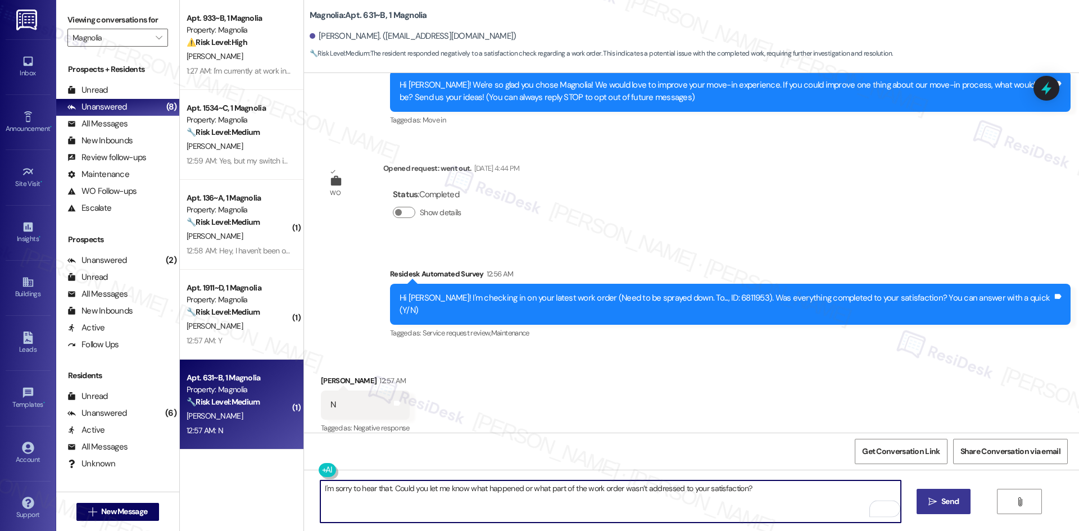
type textarea "I'm sorry to hear that. Could you let me know what happened or what part of the…"
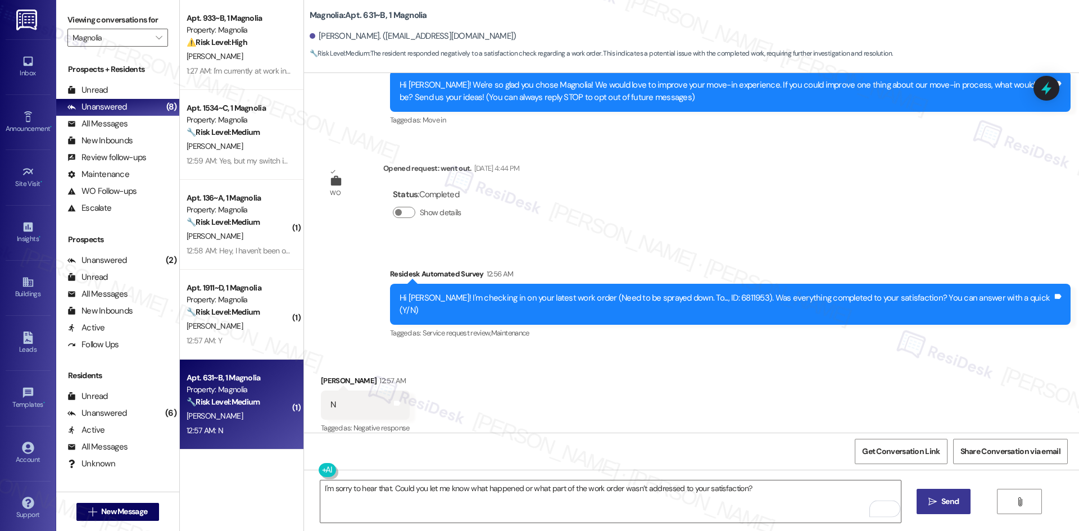
click at [923, 501] on button " Send" at bounding box center [944, 501] width 55 height 25
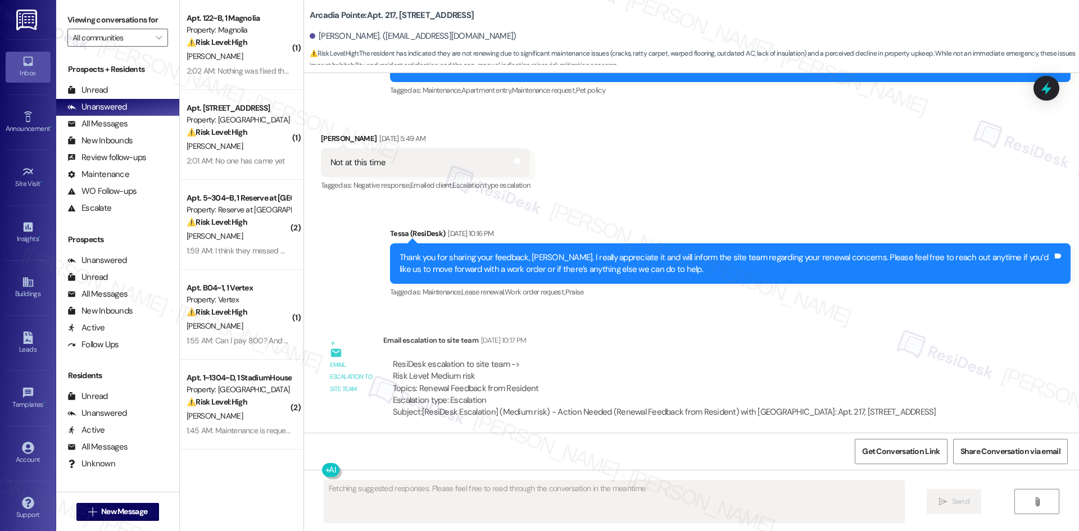
scroll to position [2515, 0]
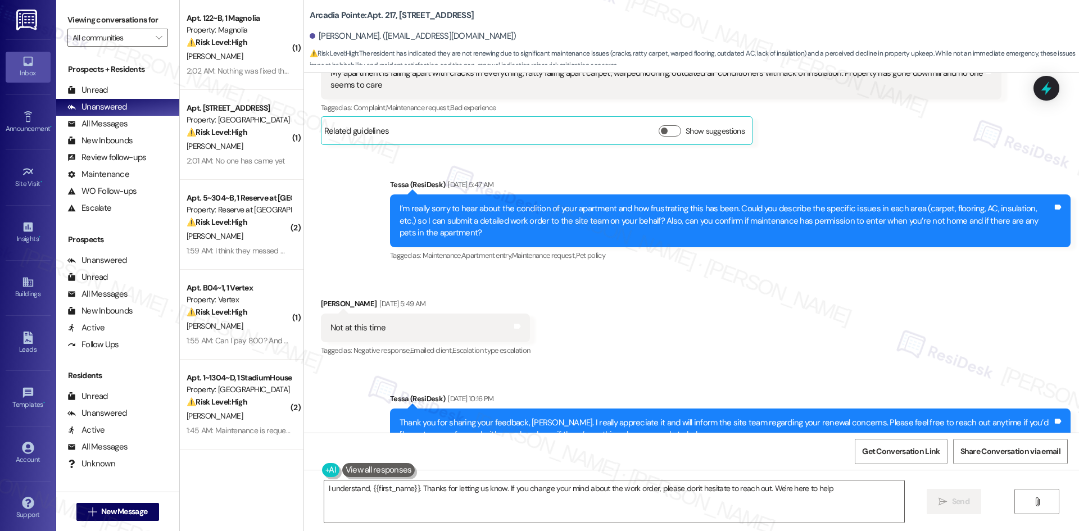
type textarea "I understand, {{first_name}}. Thanks for letting us know. If you change your mi…"
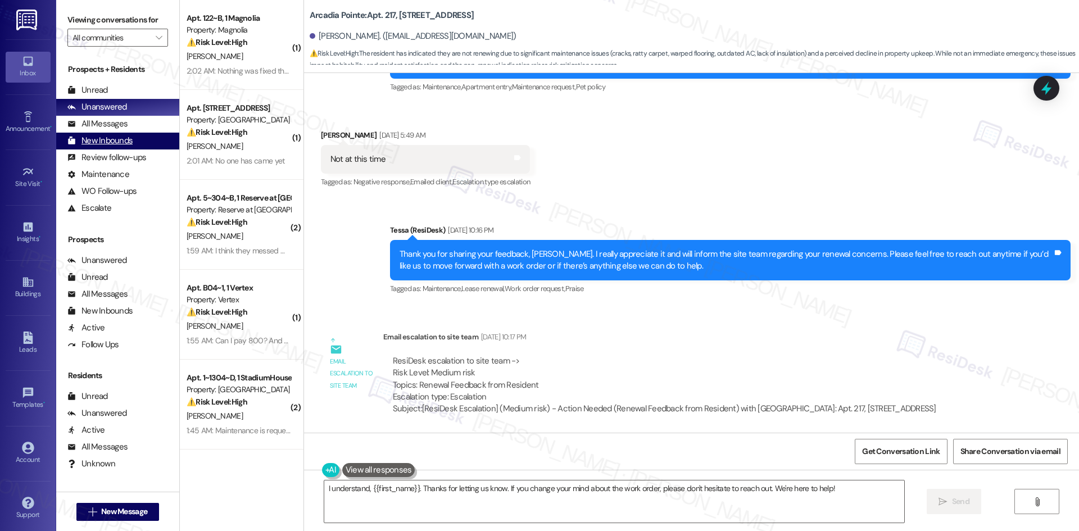
click at [128, 140] on div "New Inbounds" at bounding box center [99, 141] width 65 height 12
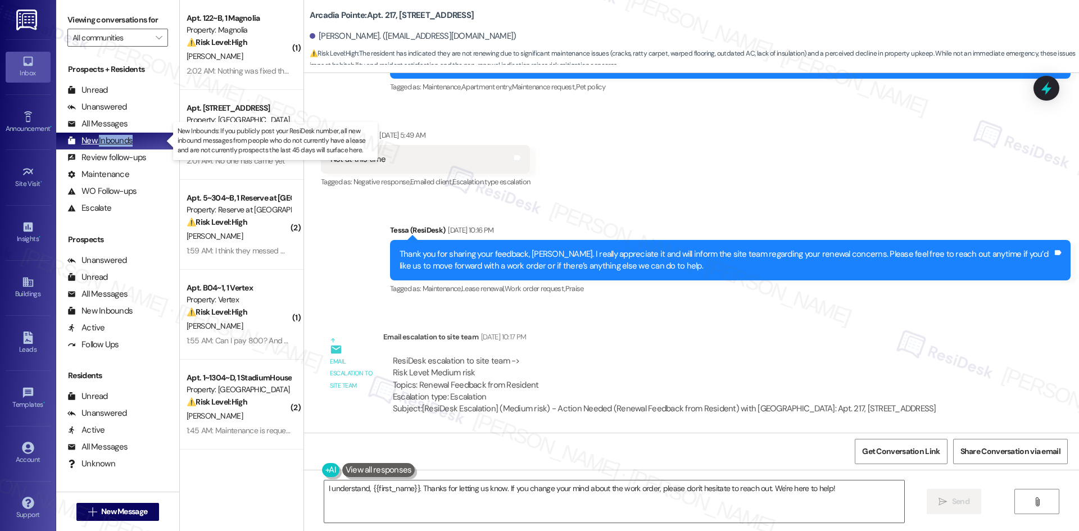
click at [128, 141] on div "New Inbounds" at bounding box center [99, 141] width 65 height 12
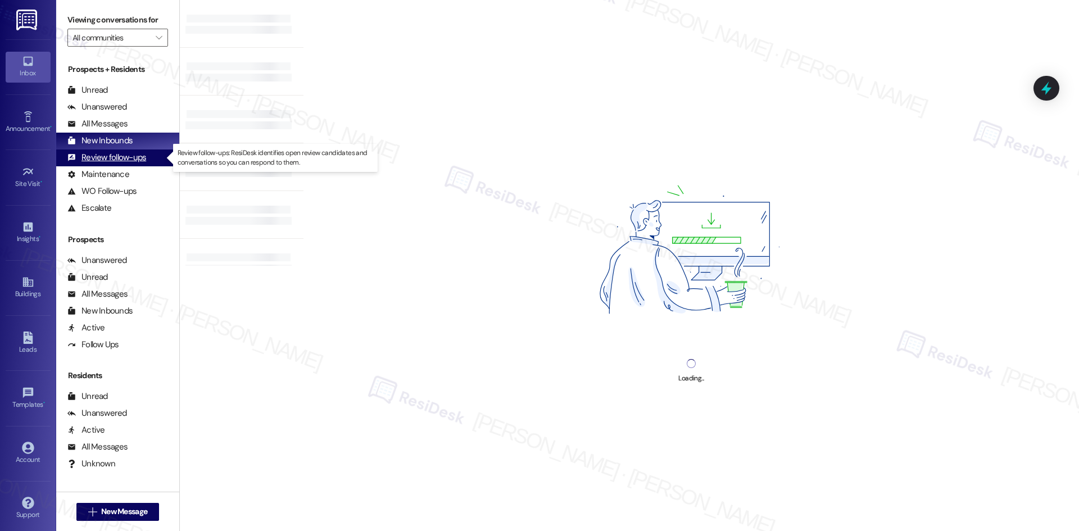
click at [124, 164] on div "Review follow-ups" at bounding box center [106, 158] width 79 height 12
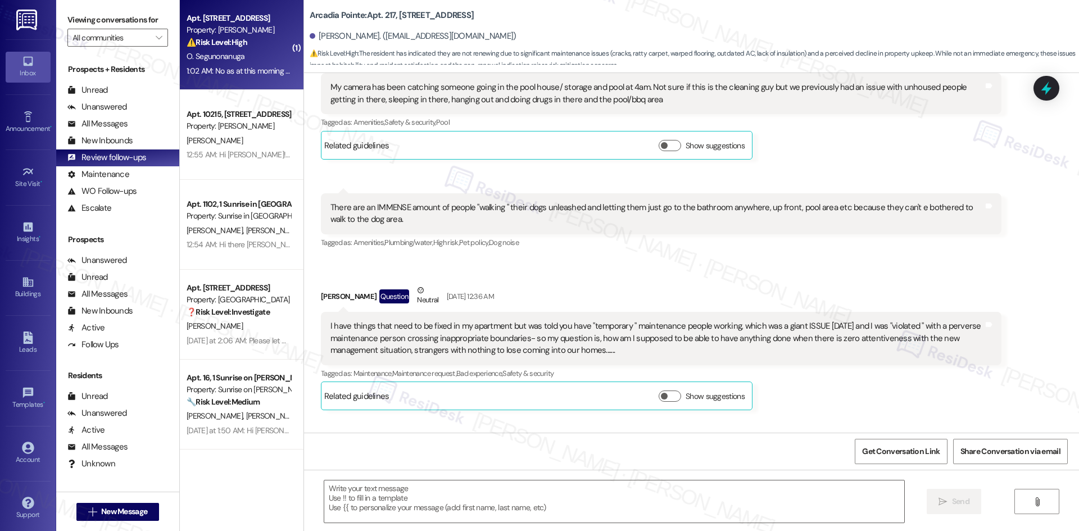
type textarea "Fetching suggested responses. Please feel free to read through the conversation…"
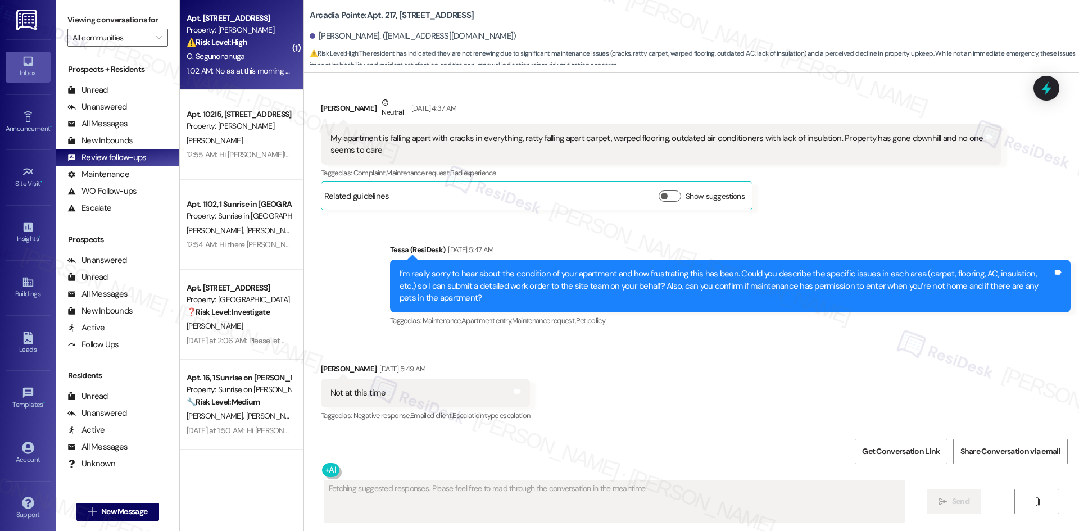
click at [246, 64] on div "1:02 AM: No as at this morning when I left for work it was still out in the bal…" at bounding box center [239, 71] width 106 height 14
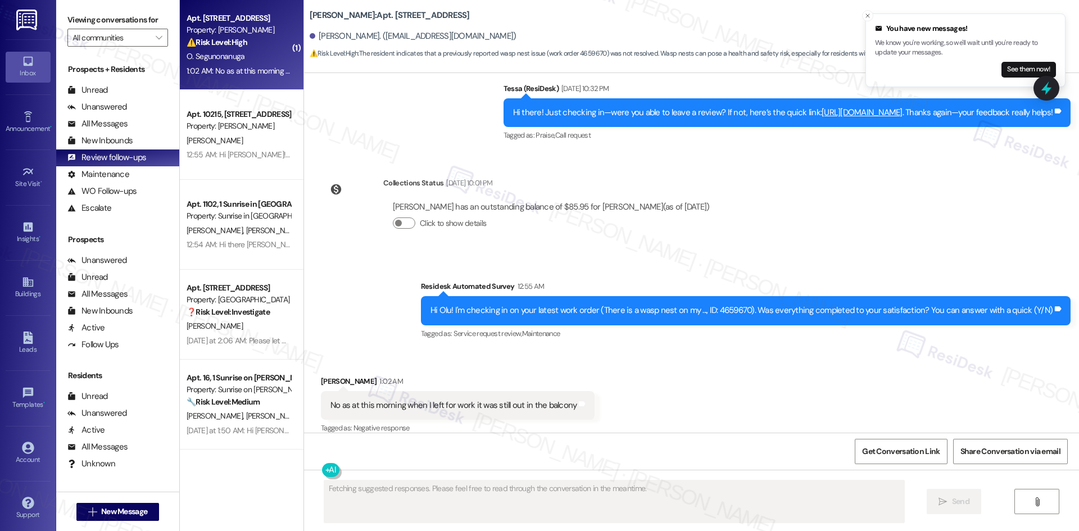
scroll to position [852, 0]
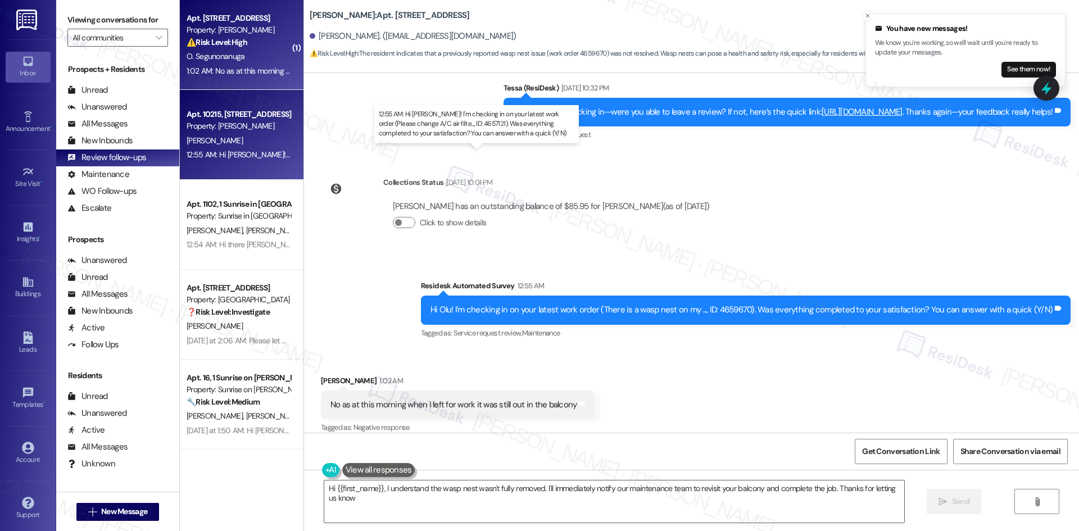
type textarea "Hi {{first_name}}, I understand the wasp nest wasn't fully removed. I'll immedi…"
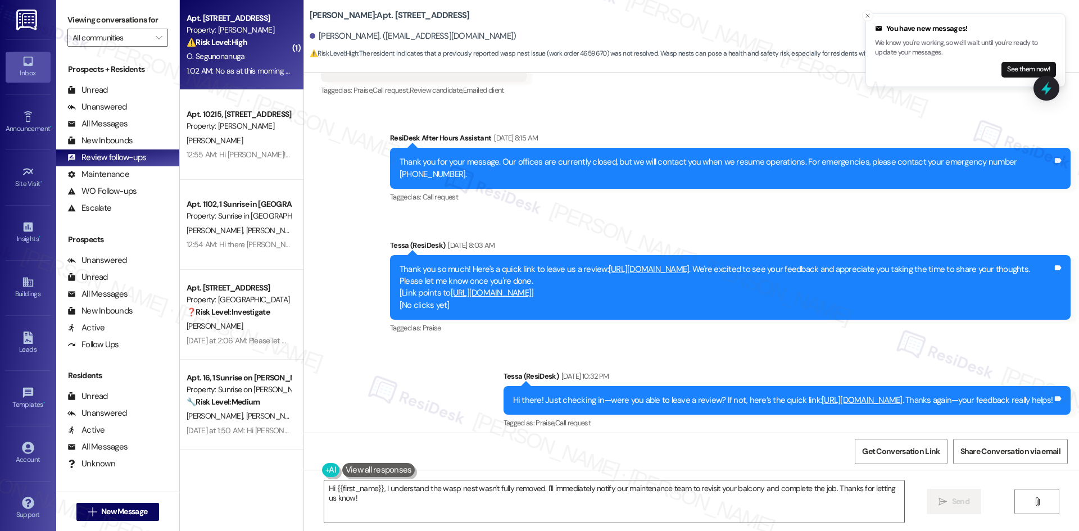
scroll to position [571, 0]
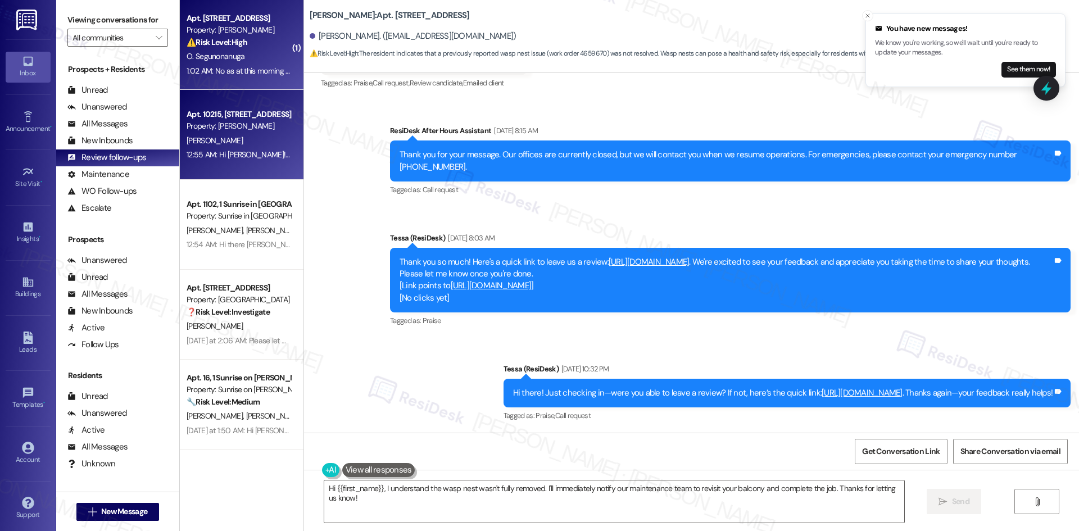
click at [232, 127] on div "Property: [PERSON_NAME]" at bounding box center [239, 126] width 104 height 12
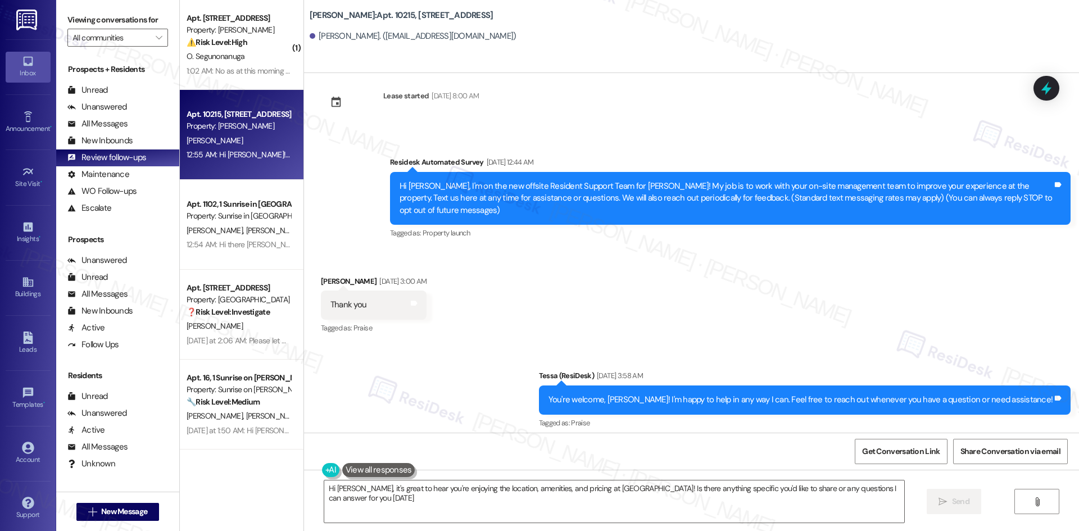
type textarea "Hi [PERSON_NAME], it's great to hear you're enjoying the location, amenities, a…"
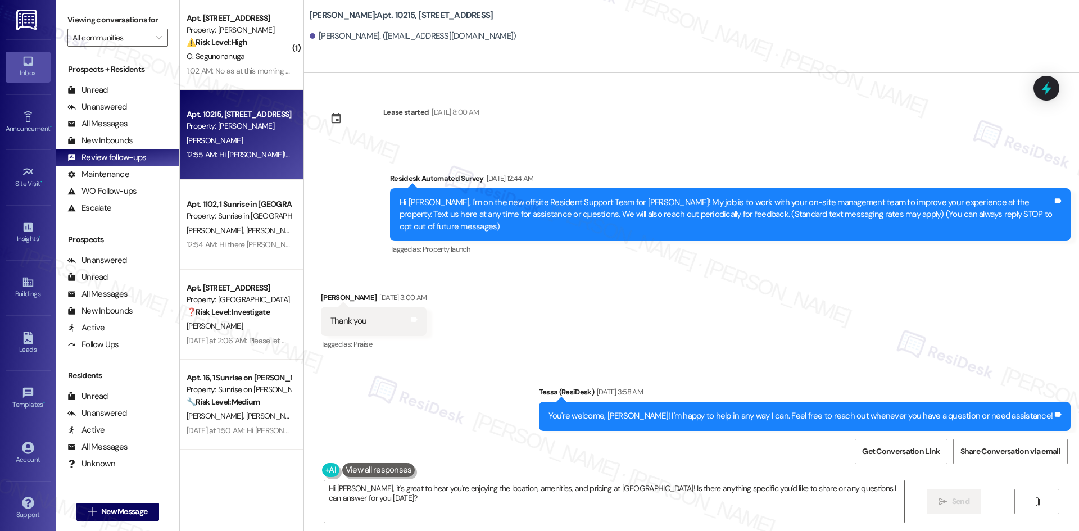
scroll to position [0, 0]
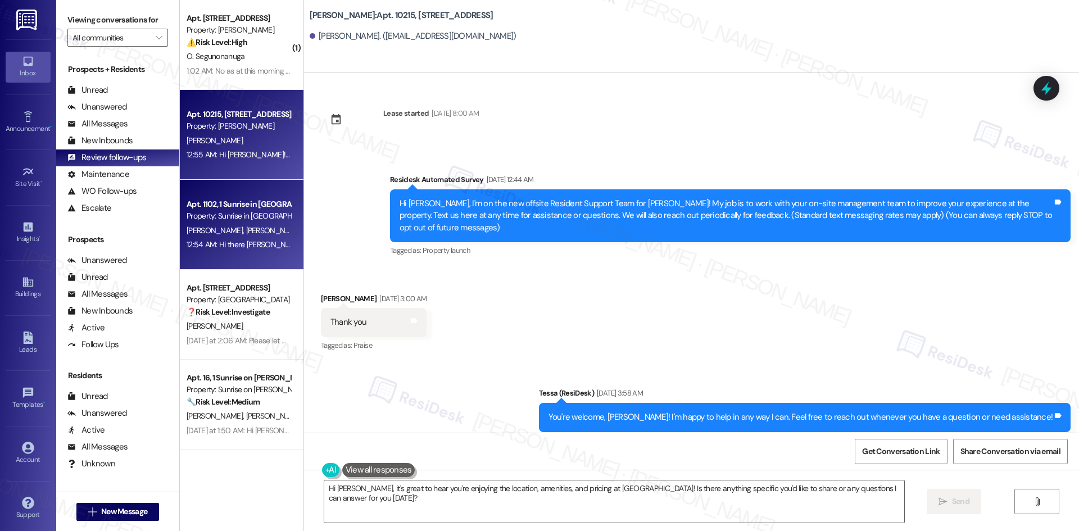
click at [250, 238] on div "12:54 AM: Hi there [PERSON_NAME] and [PERSON_NAME]! I just wanted to check in a…" at bounding box center [239, 245] width 106 height 14
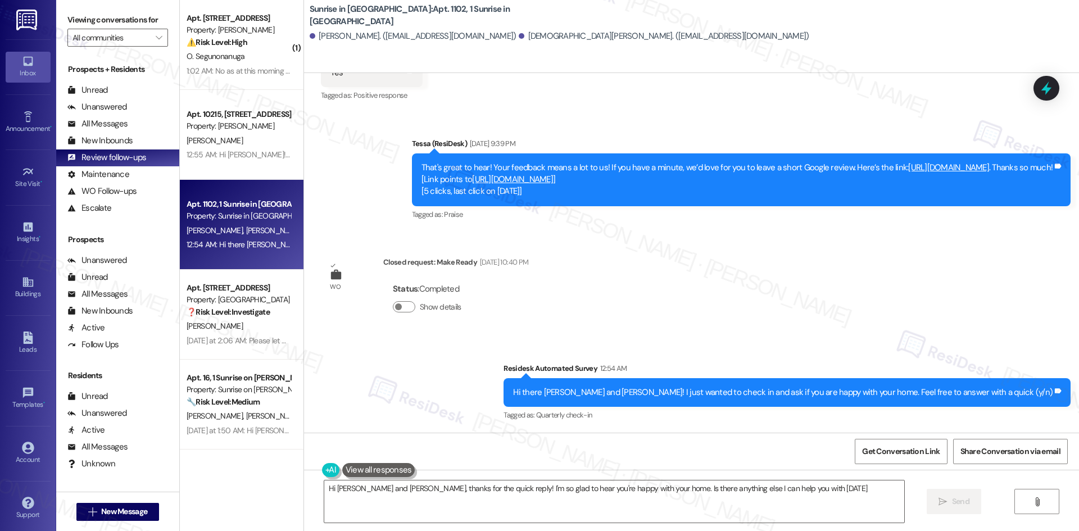
type textarea "Hi [PERSON_NAME] and [PERSON_NAME], thanks for the quick reply! I'm so glad to …"
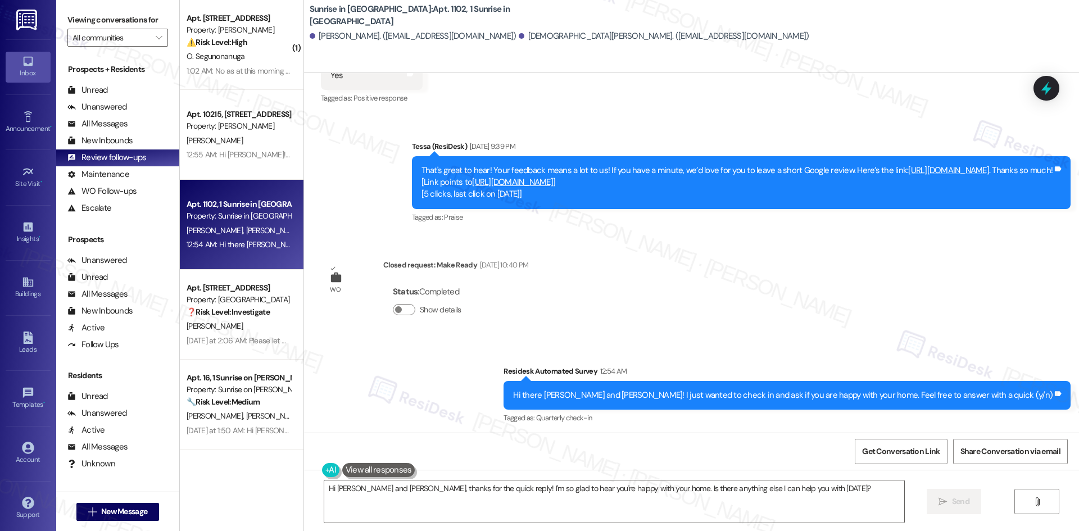
scroll to position [568, 0]
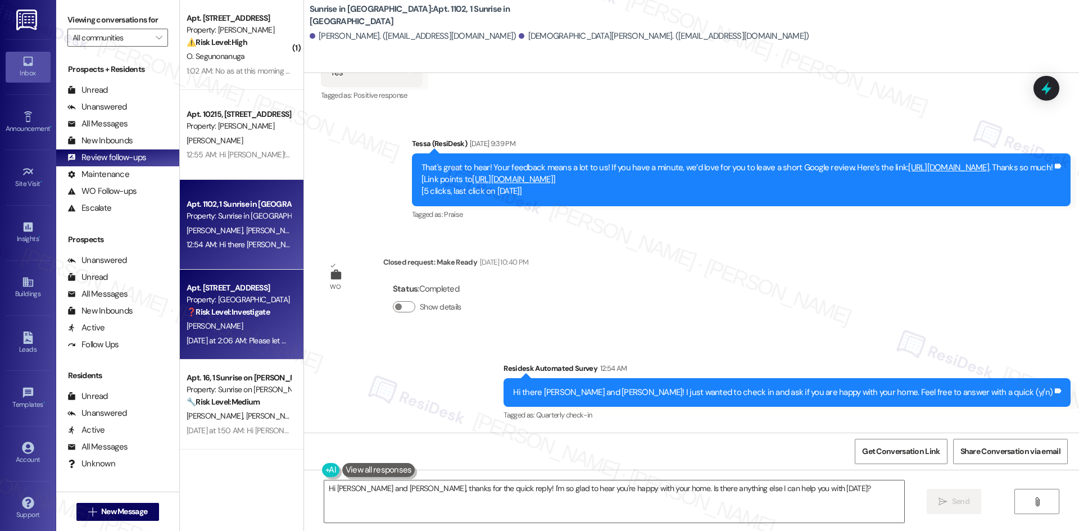
click at [229, 324] on span "[PERSON_NAME]" at bounding box center [215, 326] width 56 height 10
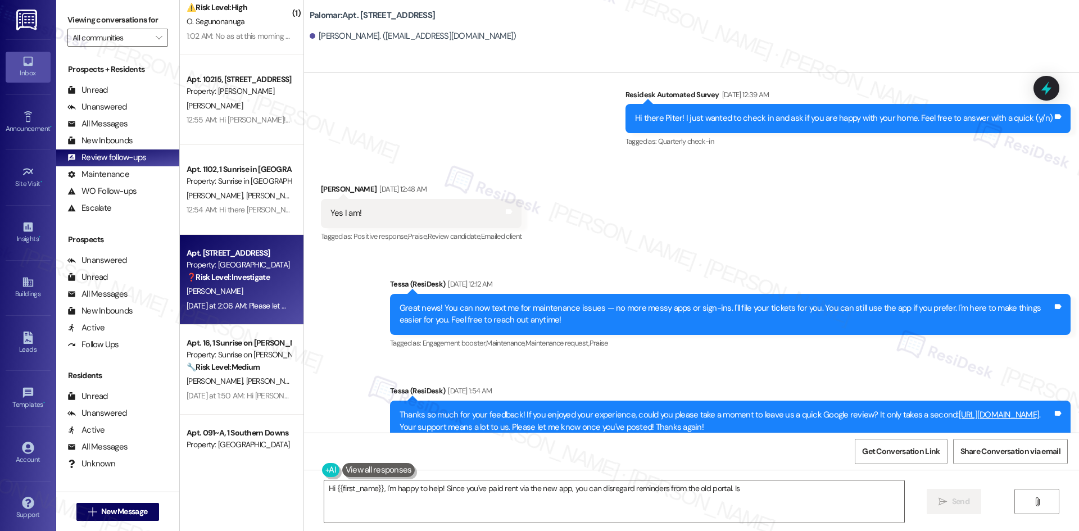
scroll to position [225, 0]
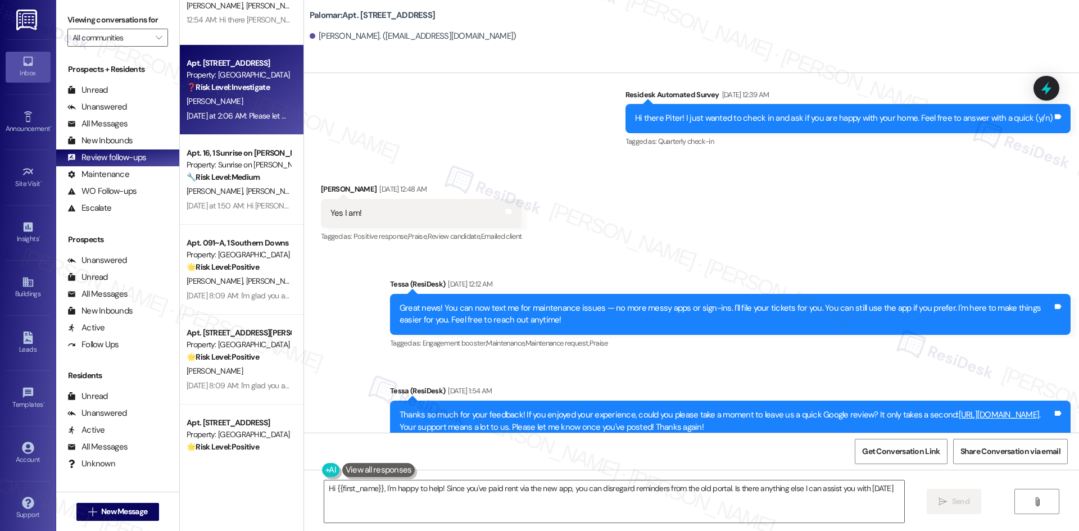
type textarea "Hi {{first_name}}, I'm happy to help! Since you've paid rent via the new app, y…"
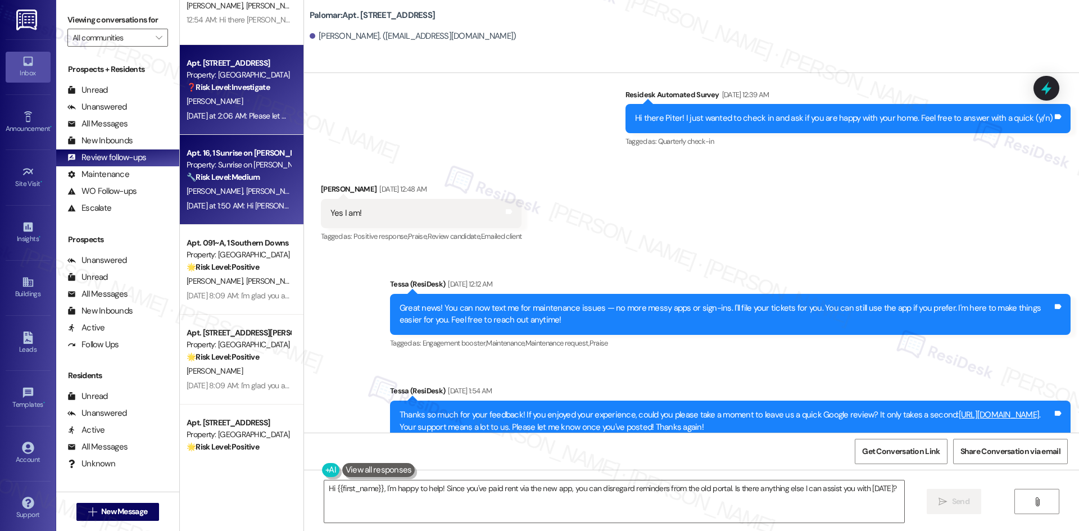
click at [234, 219] on div "Apt. 16, 1 Sunrise on [PERSON_NAME] Property: Sunrise on [PERSON_NAME] 🔧 Risk L…" at bounding box center [242, 180] width 124 height 90
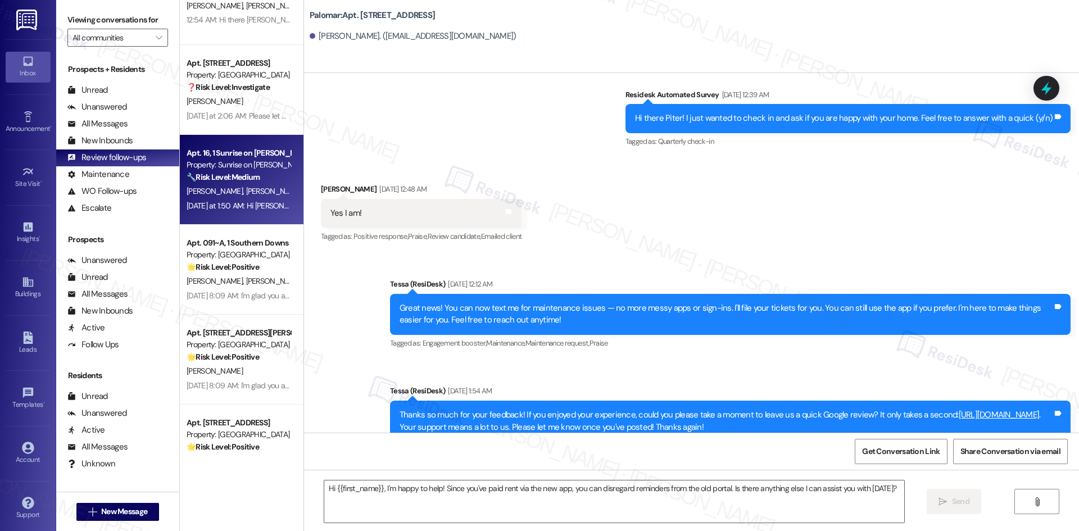
type textarea "Fetching suggested responses. Please feel free to read through the conversation…"
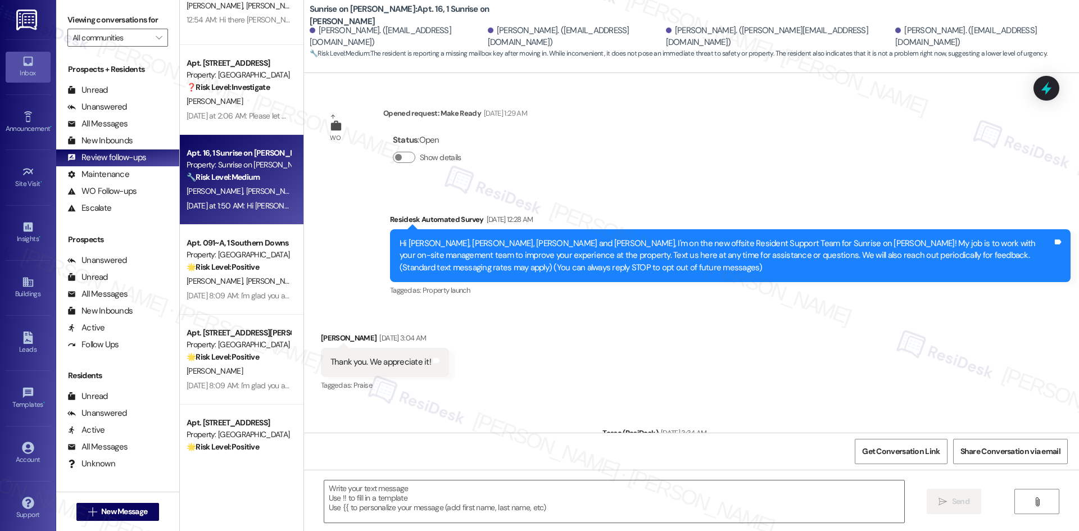
scroll to position [4330, 0]
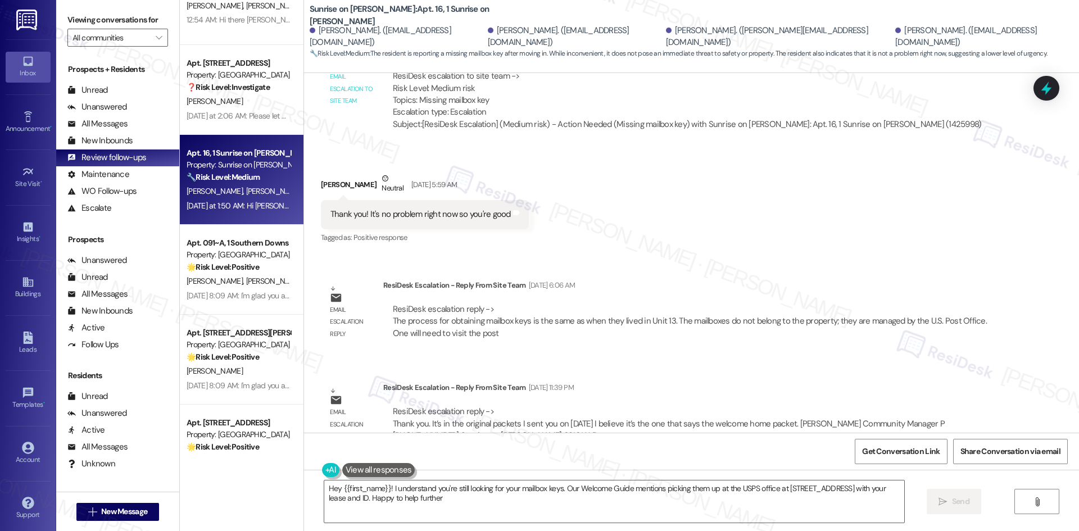
type textarea "Hey {{first_name}}! I understand you're still looking for your mailbox keys. Ou…"
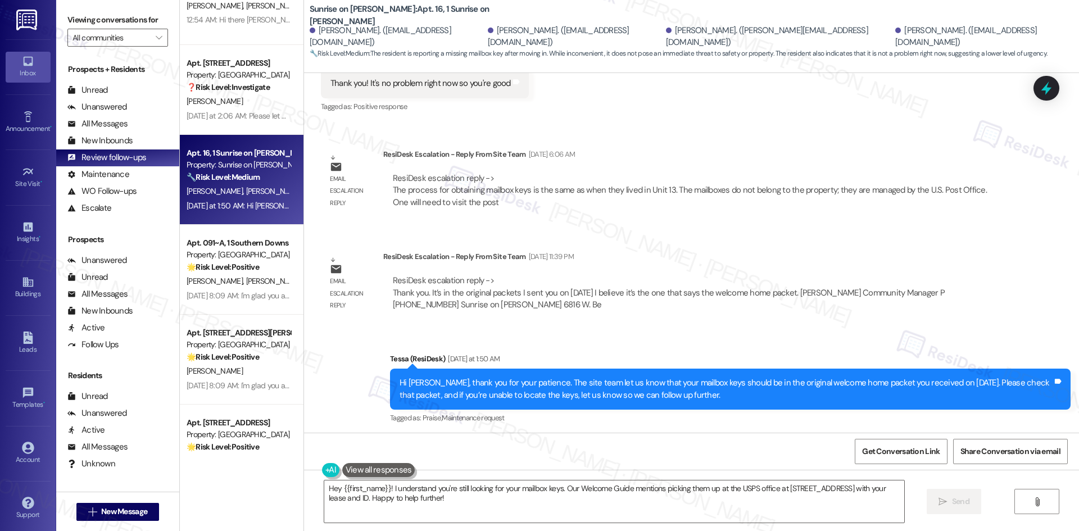
scroll to position [4217, 0]
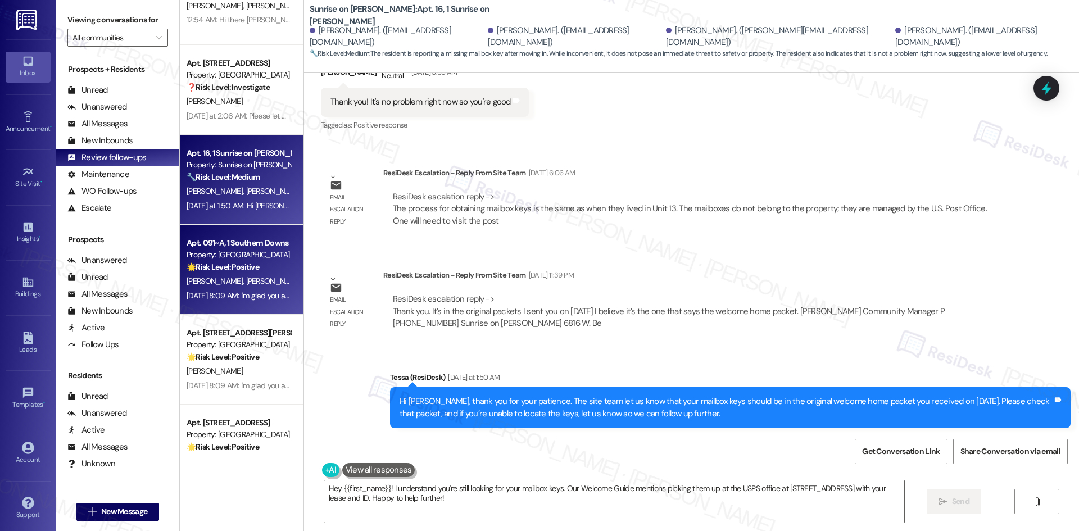
click at [242, 292] on div "[DATE] 8:09 AM: I'm glad you are satisfied with your home, [PERSON_NAME] and Ca…" at bounding box center [699, 296] width 1025 height 10
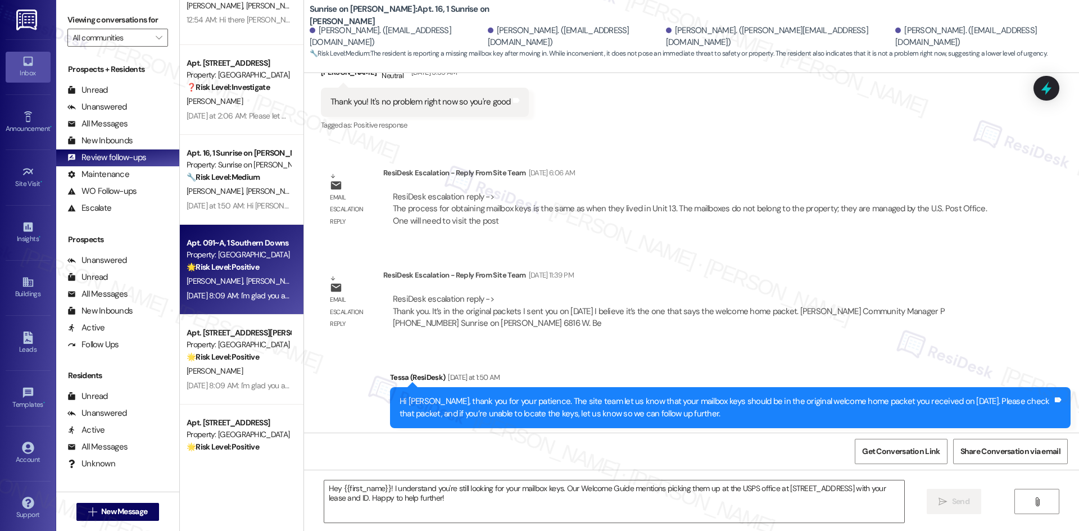
type textarea "Fetching suggested responses. Please feel free to read through the conversation…"
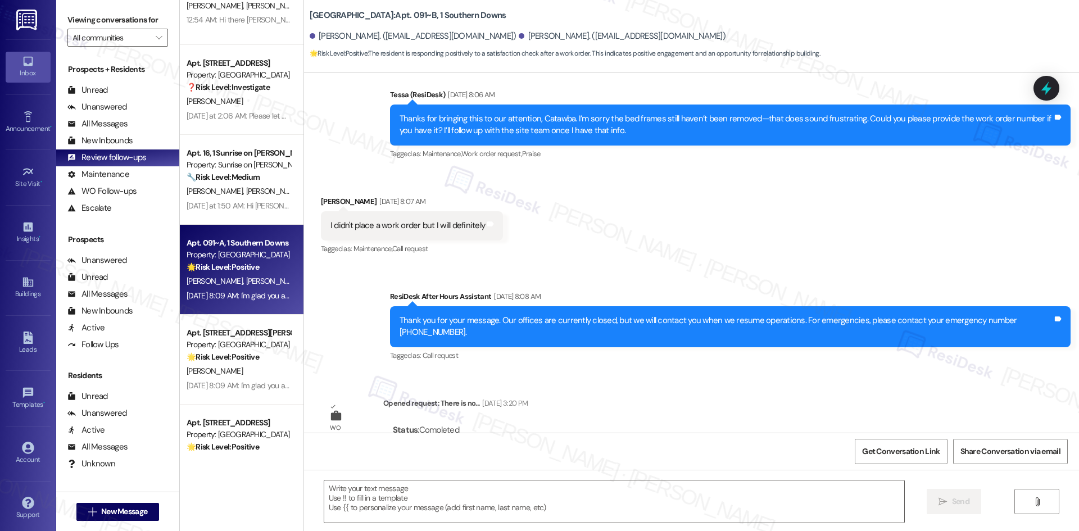
type textarea "Fetching suggested responses. Please feel free to read through the conversation…"
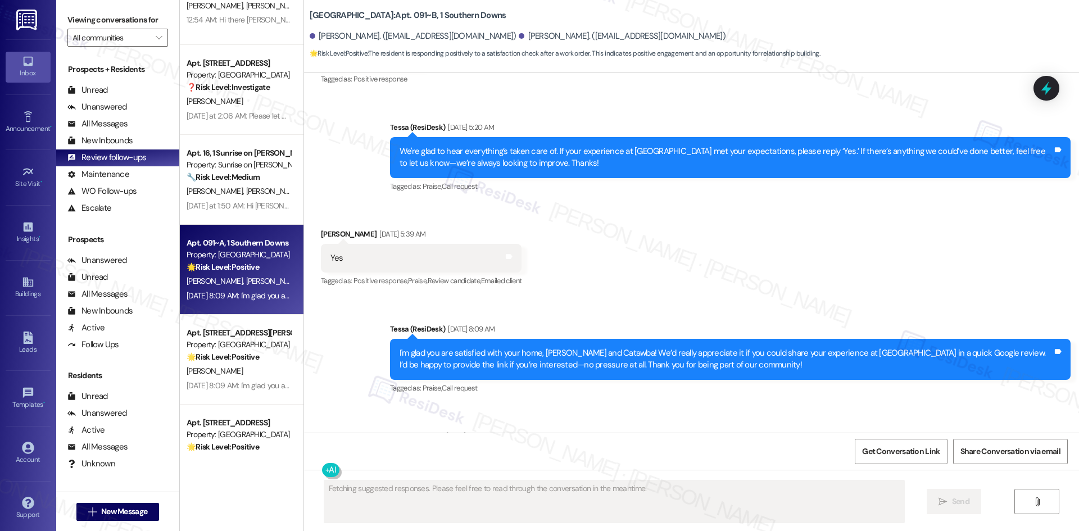
scroll to position [6279, 0]
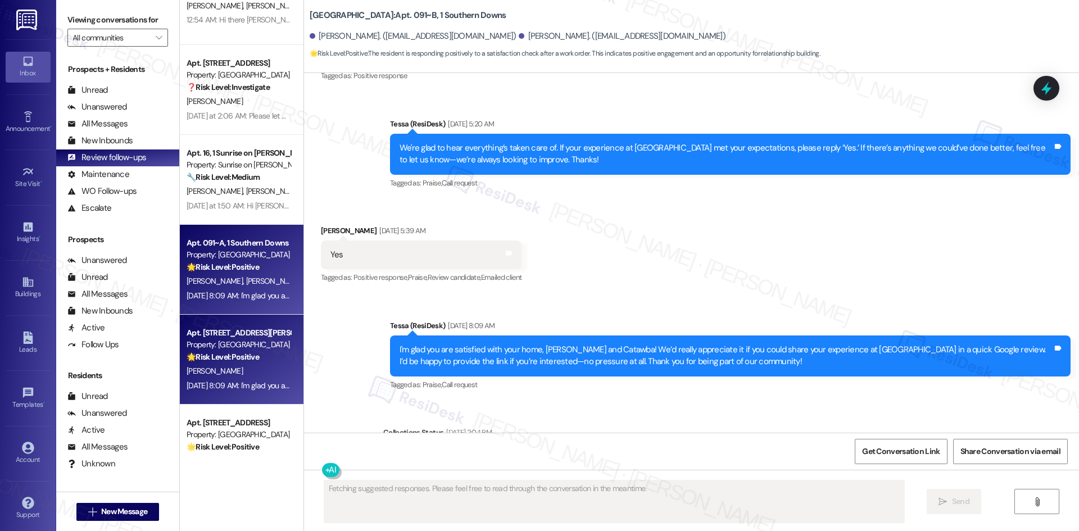
click at [248, 349] on div "Property: [GEOGRAPHIC_DATA]" at bounding box center [239, 345] width 104 height 12
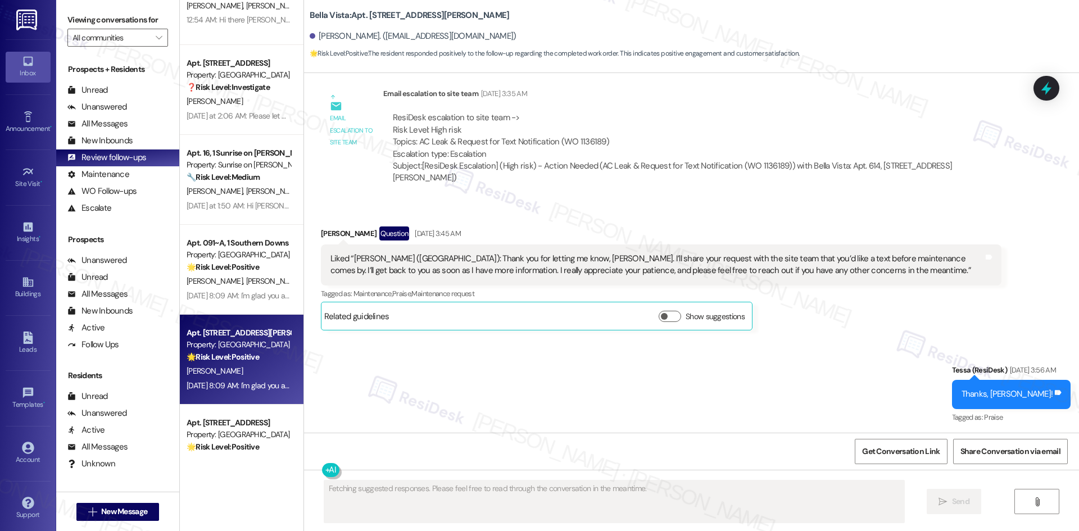
scroll to position [781, 0]
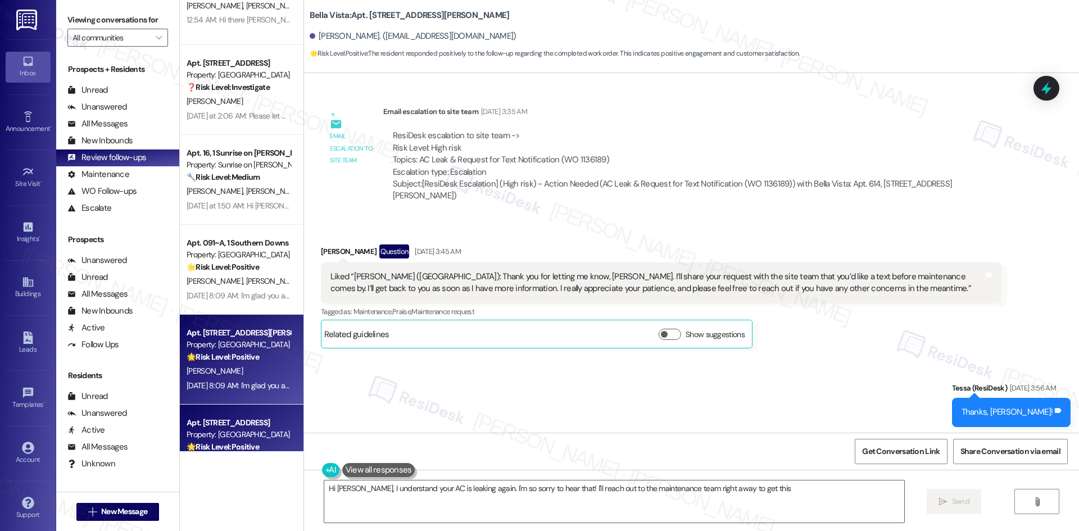
type textarea "Hi [PERSON_NAME], I understand your AC is leaking again. I'm so sorry to hear t…"
click at [216, 439] on div "Property: [GEOGRAPHIC_DATA]" at bounding box center [239, 435] width 104 height 12
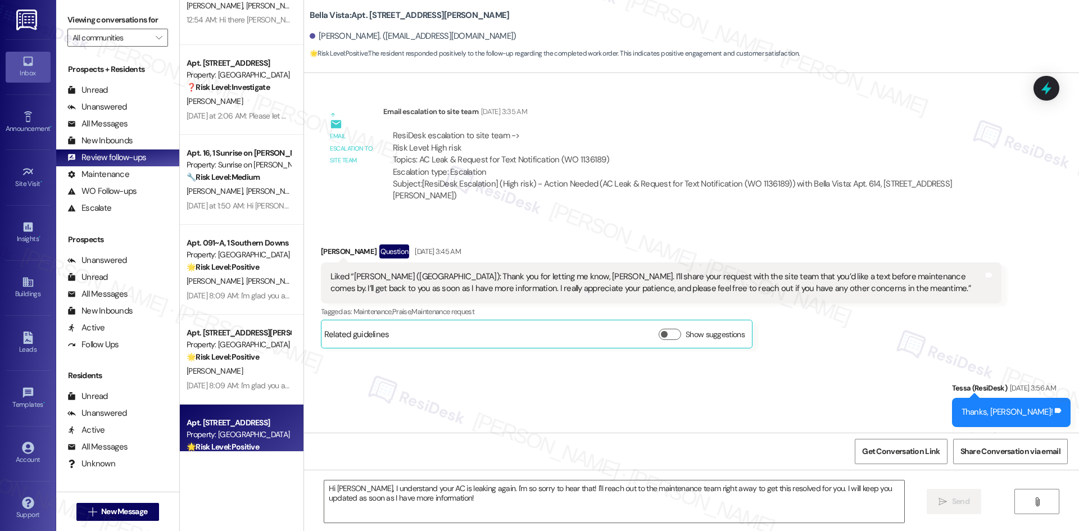
type textarea "Fetching suggested responses. Please feel free to read through the conversation…"
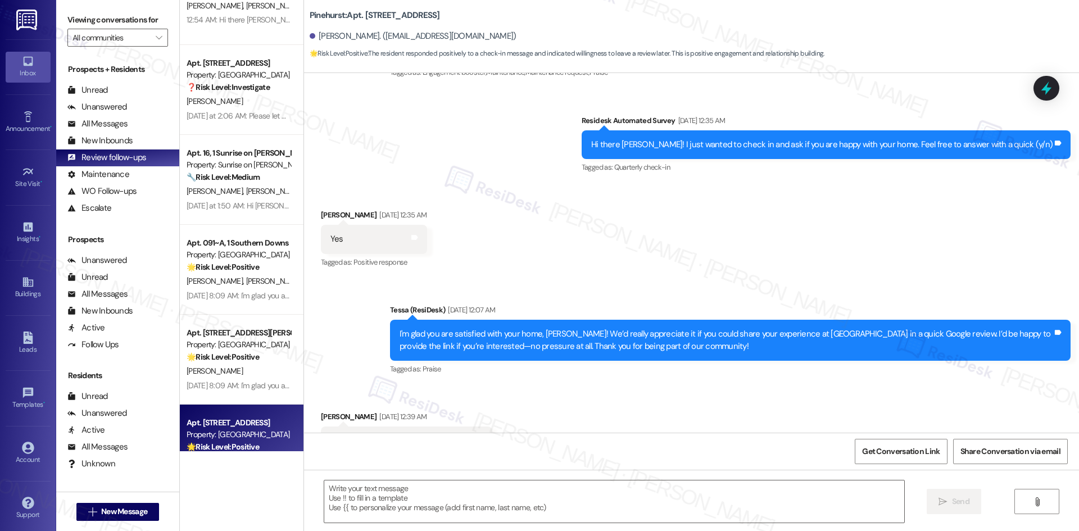
type textarea "Fetching suggested responses. Please feel free to read through the conversation…"
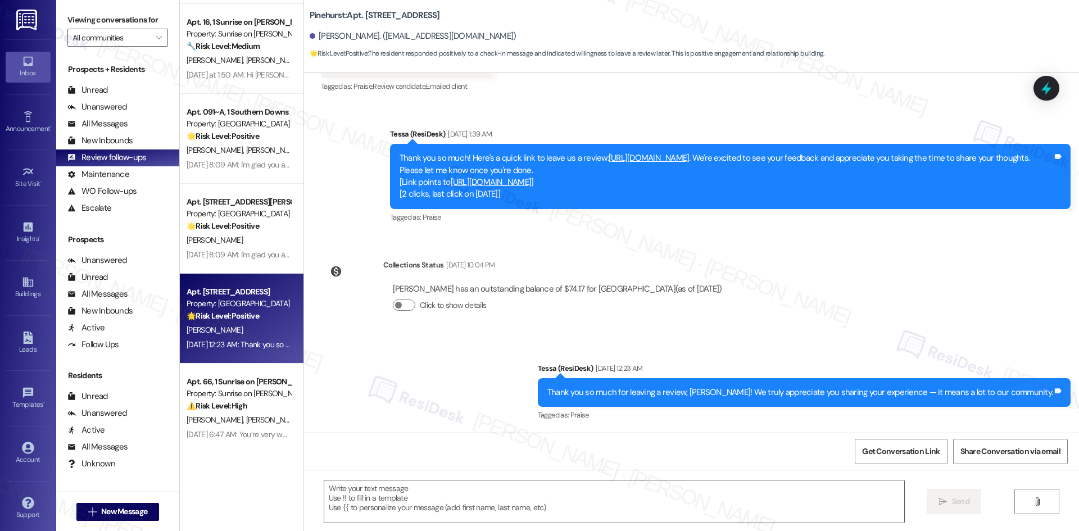
scroll to position [394, 0]
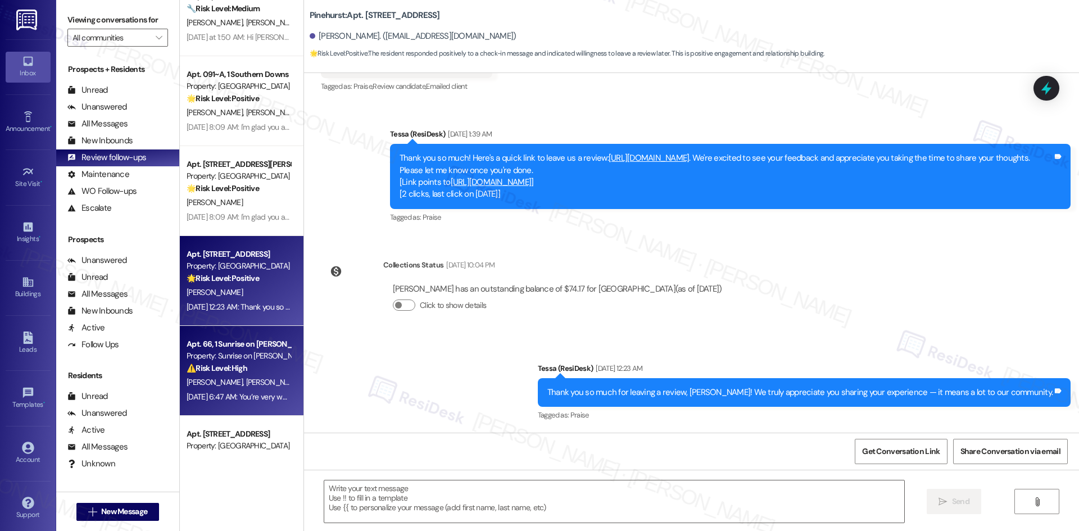
click at [248, 360] on div "Property: Sunrise on [PERSON_NAME]" at bounding box center [239, 356] width 104 height 12
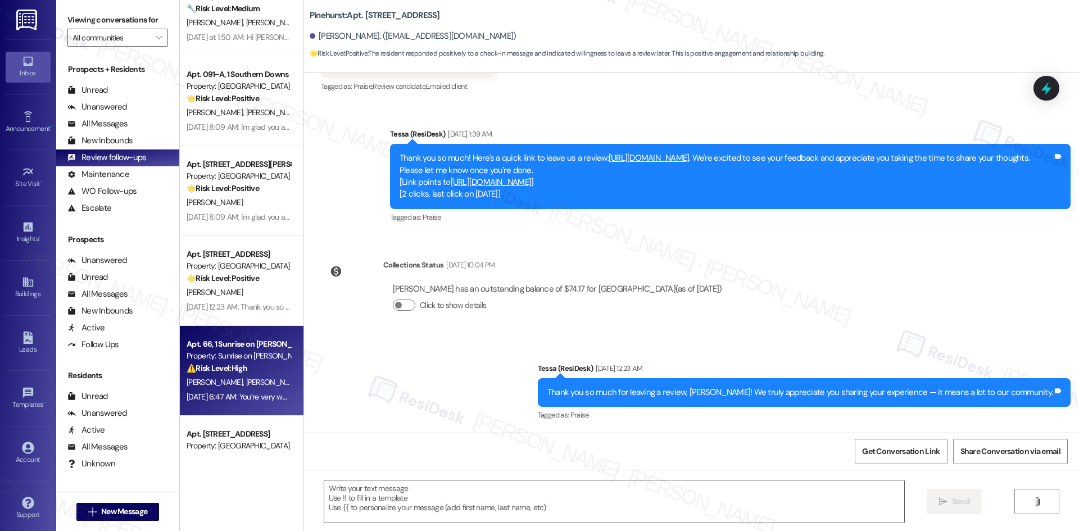
type textarea "Fetching suggested responses. Please feel free to read through the conversation…"
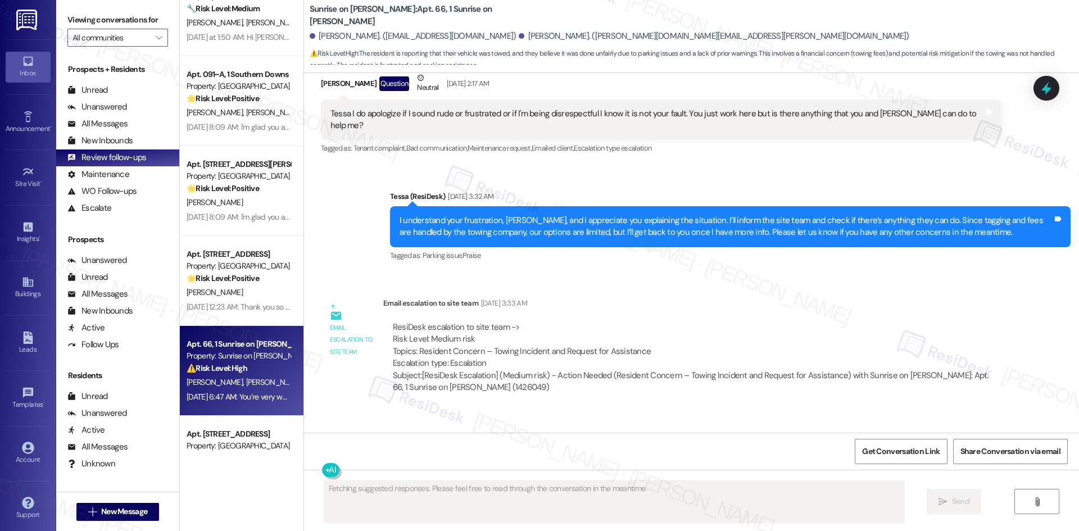
scroll to position [14190, 0]
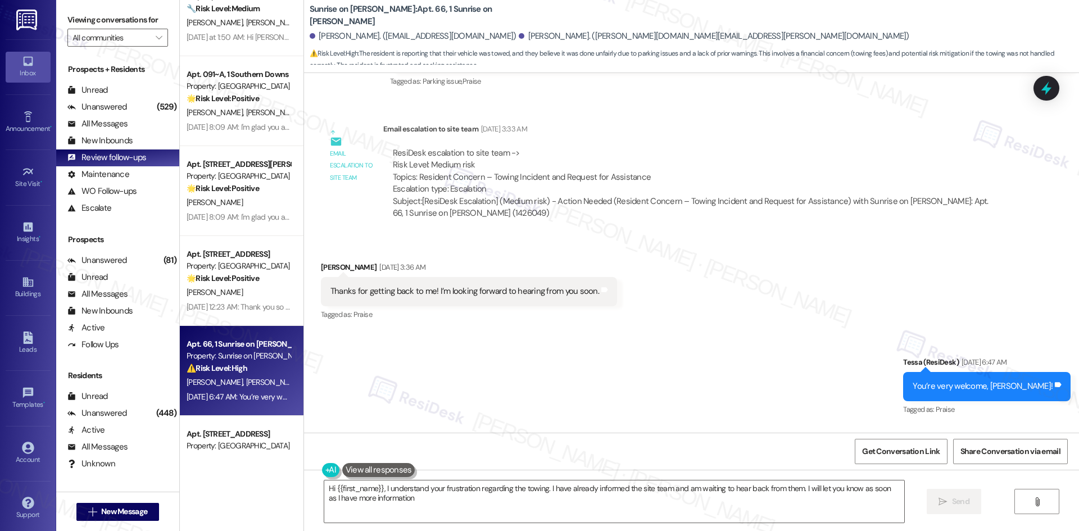
type textarea "Hi {{first_name}}, I understand your frustration regarding the towing. I have a…"
